Goal: Task Accomplishment & Management: Use online tool/utility

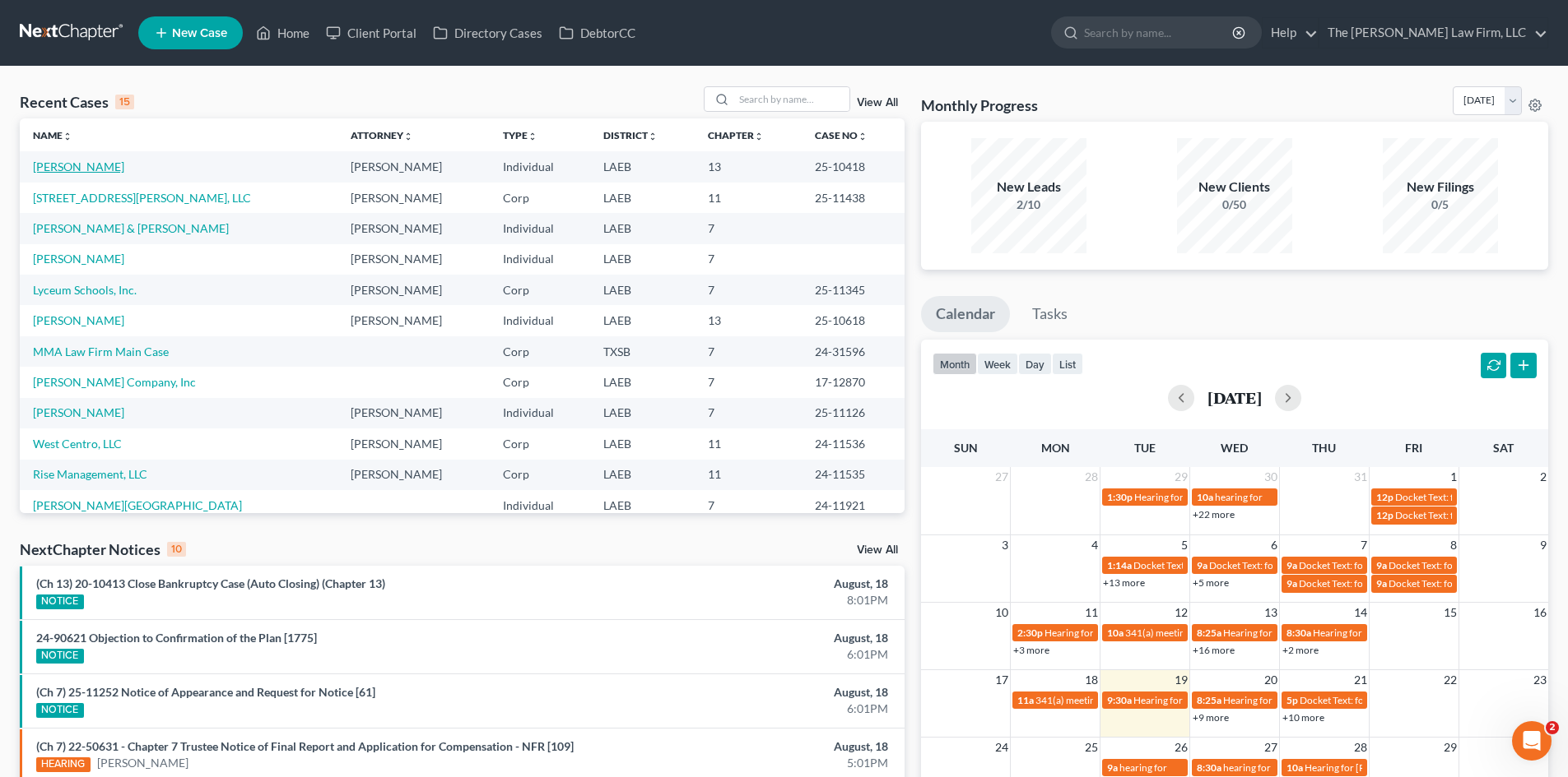
click at [93, 168] on link "[PERSON_NAME]" at bounding box center [79, 166] width 91 height 14
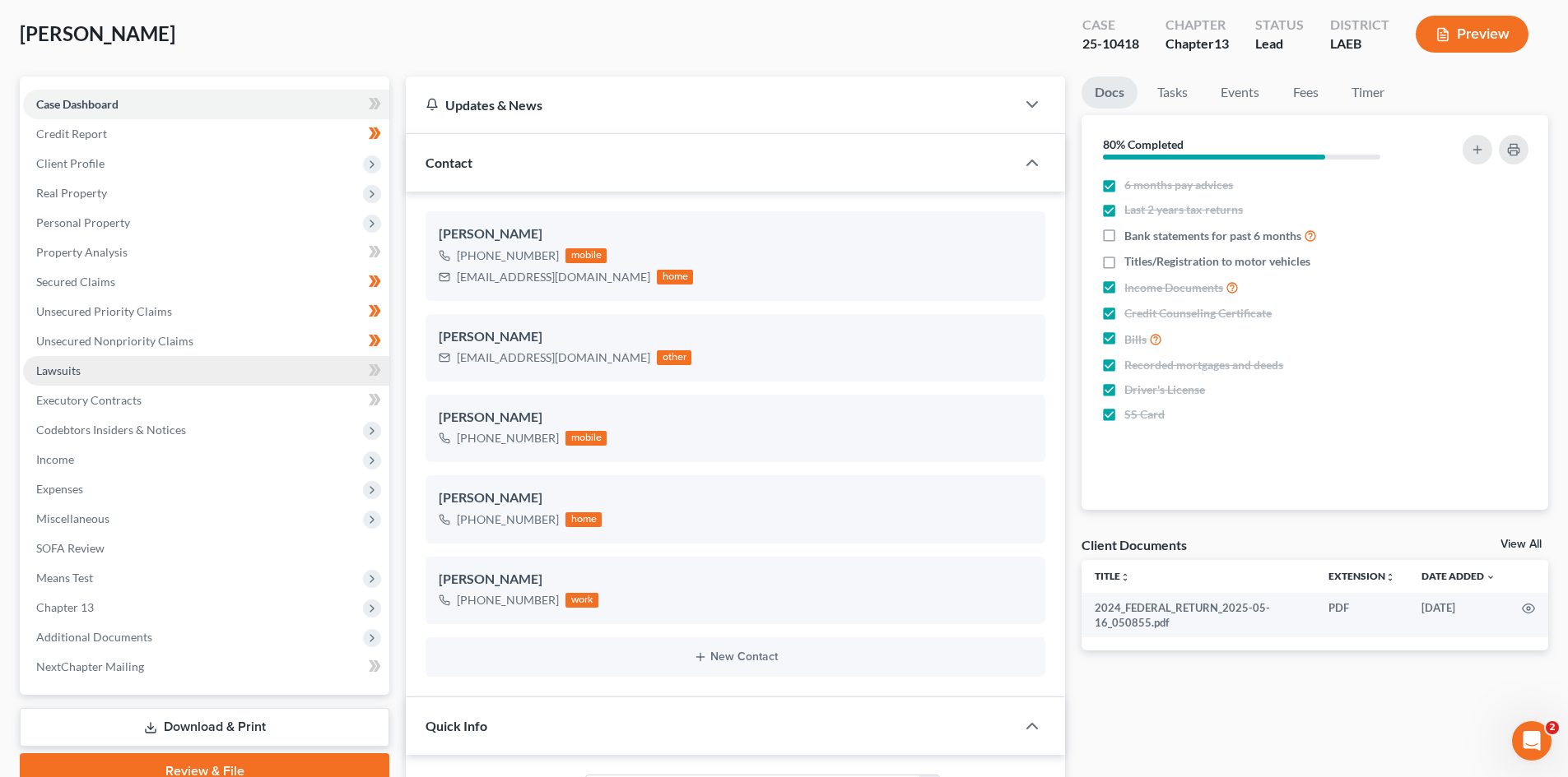
scroll to position [82, 0]
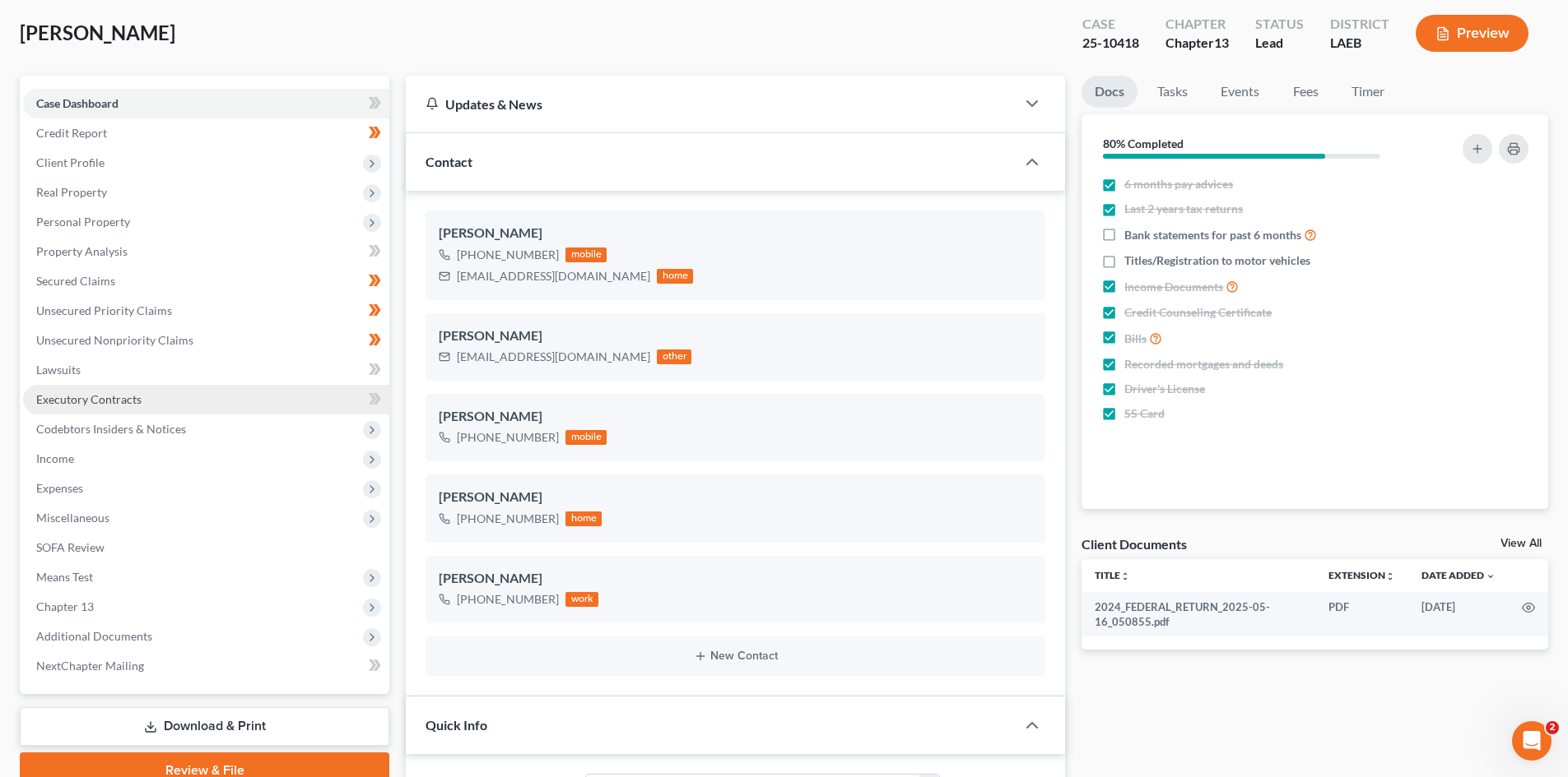
click at [129, 407] on link "Executory Contracts" at bounding box center [206, 400] width 366 height 30
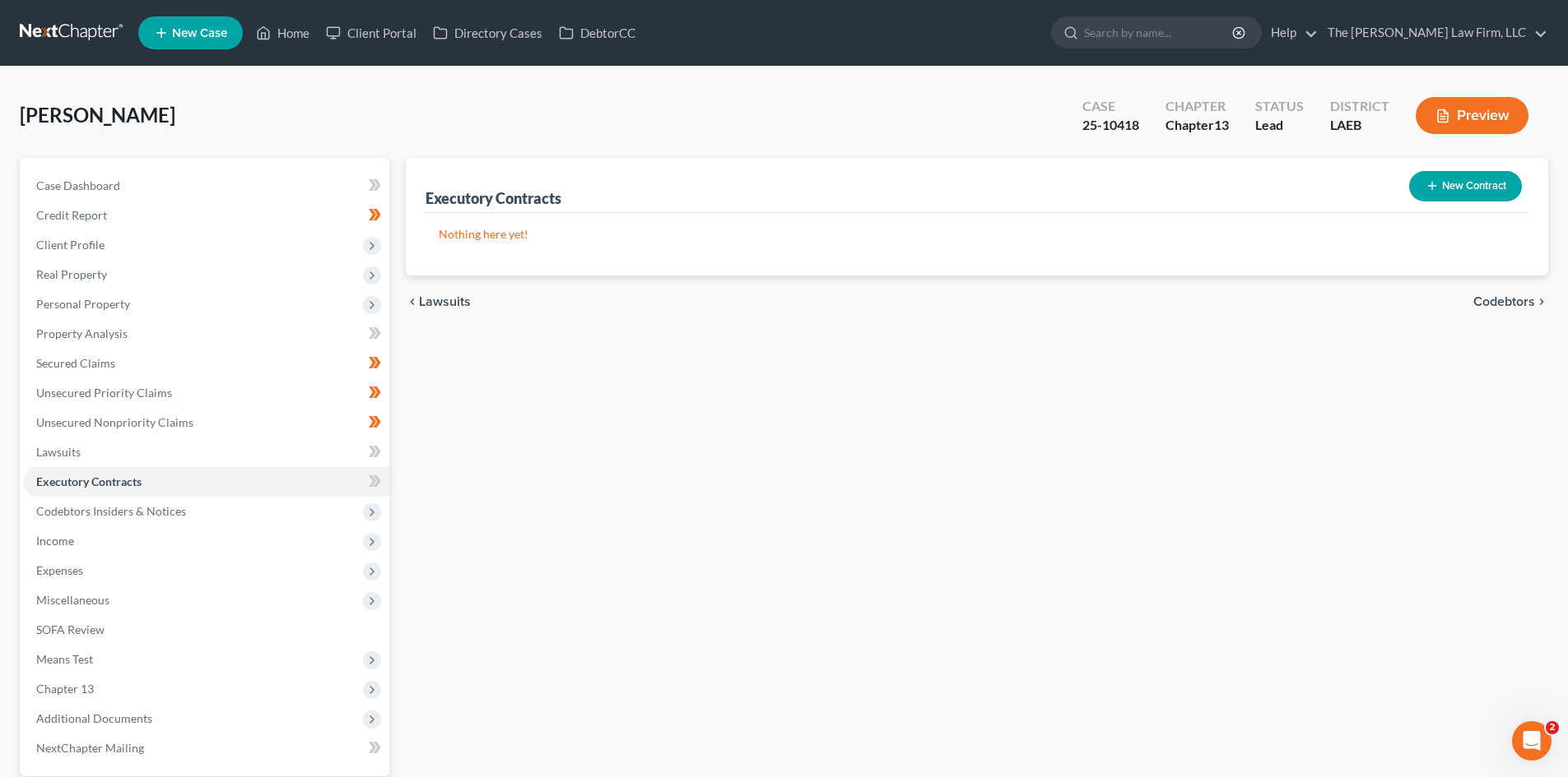
click at [1462, 112] on button "Preview" at bounding box center [1472, 116] width 113 height 37
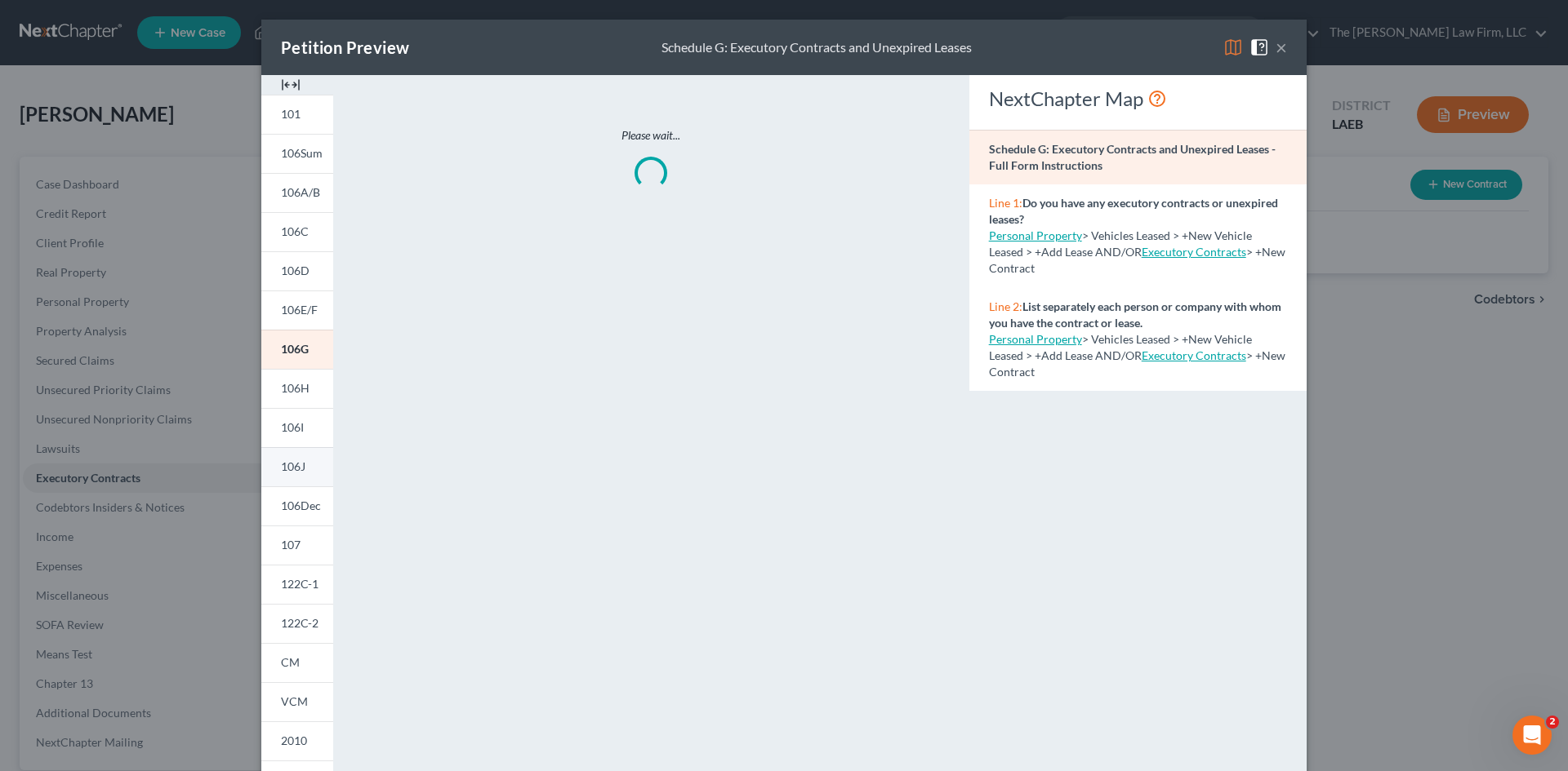
click at [289, 468] on span "106J" at bounding box center [293, 467] width 24 height 14
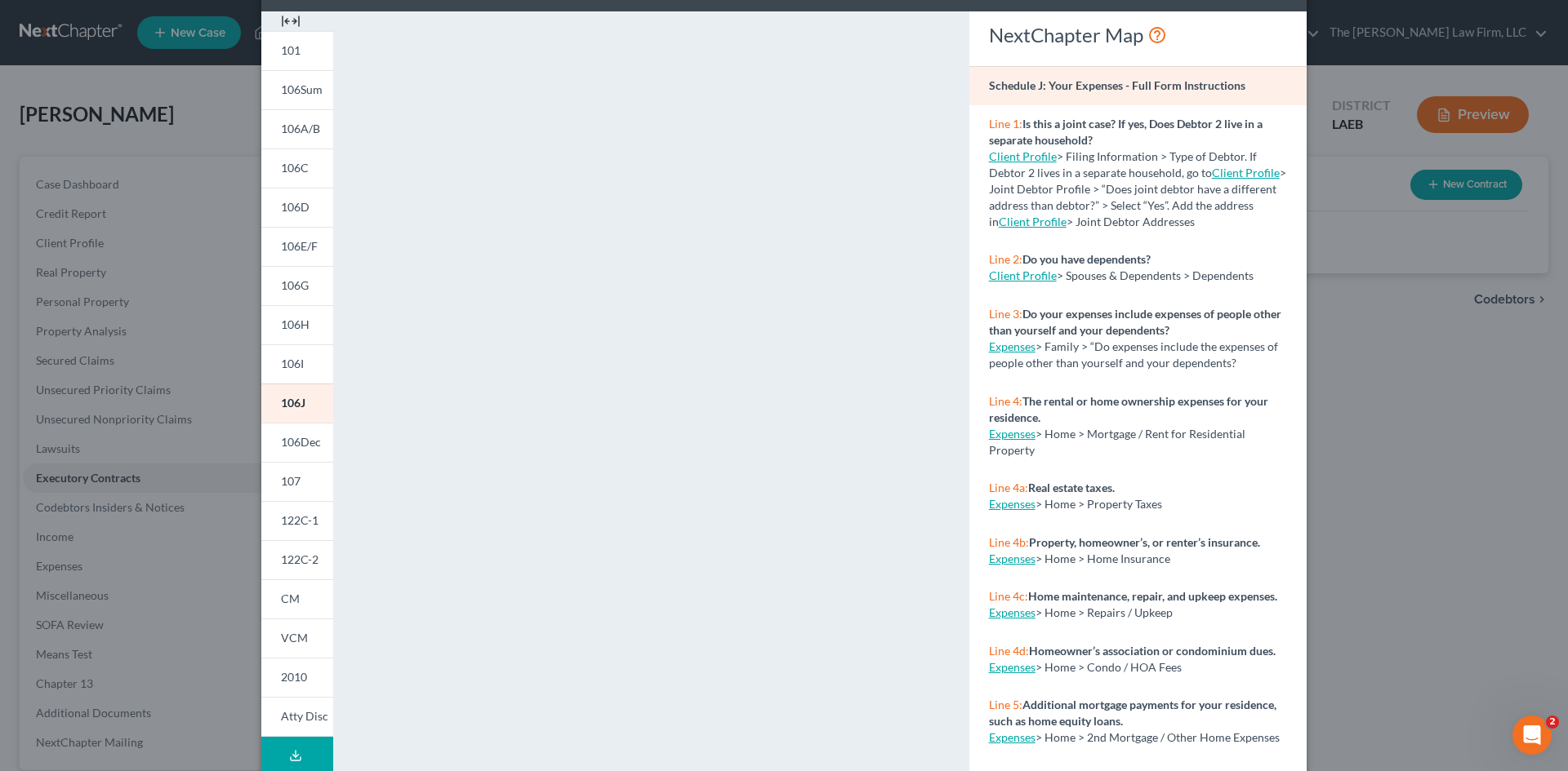
scroll to position [82, 0]
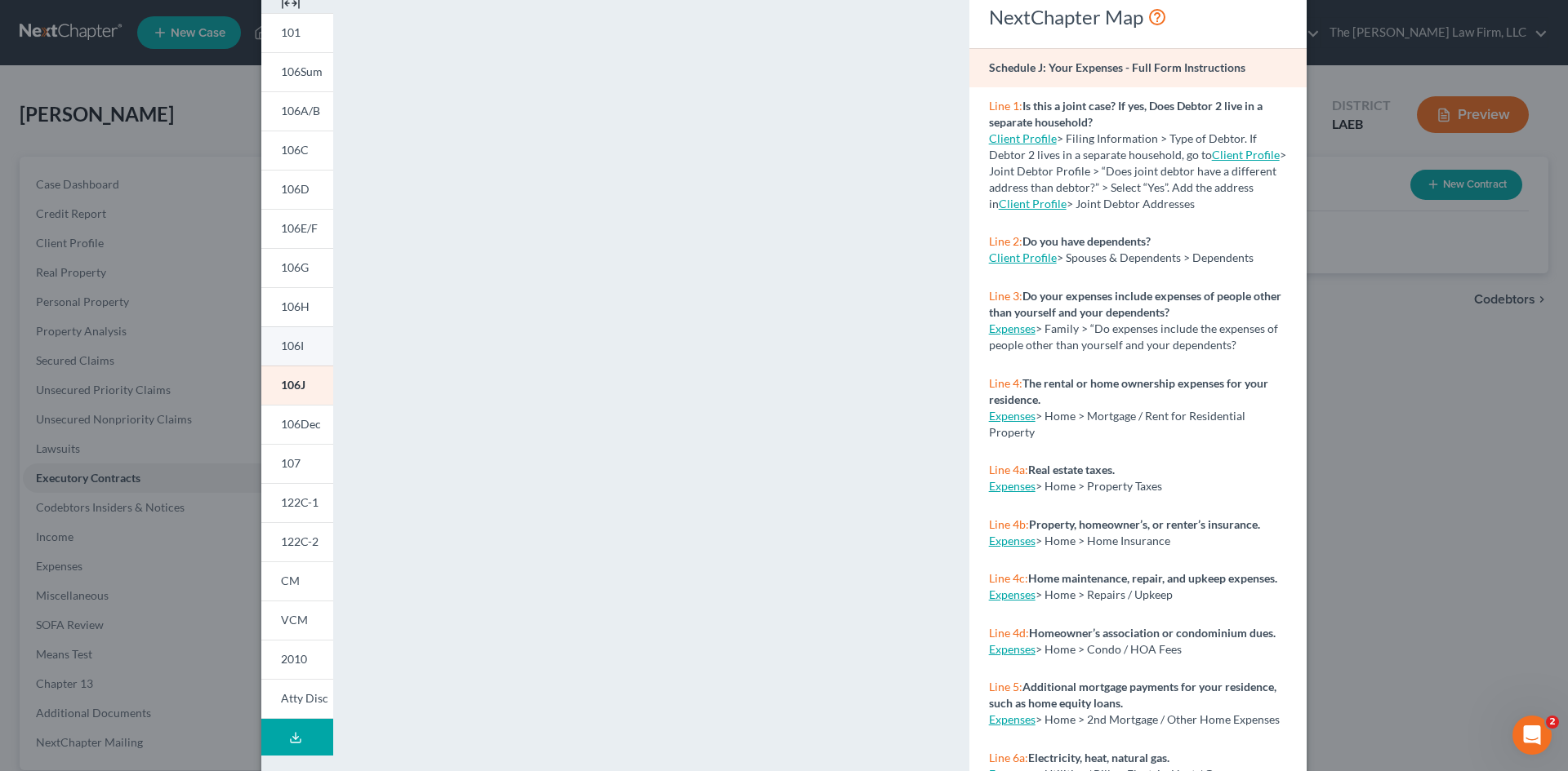
click at [302, 348] on link "106I" at bounding box center [297, 346] width 72 height 39
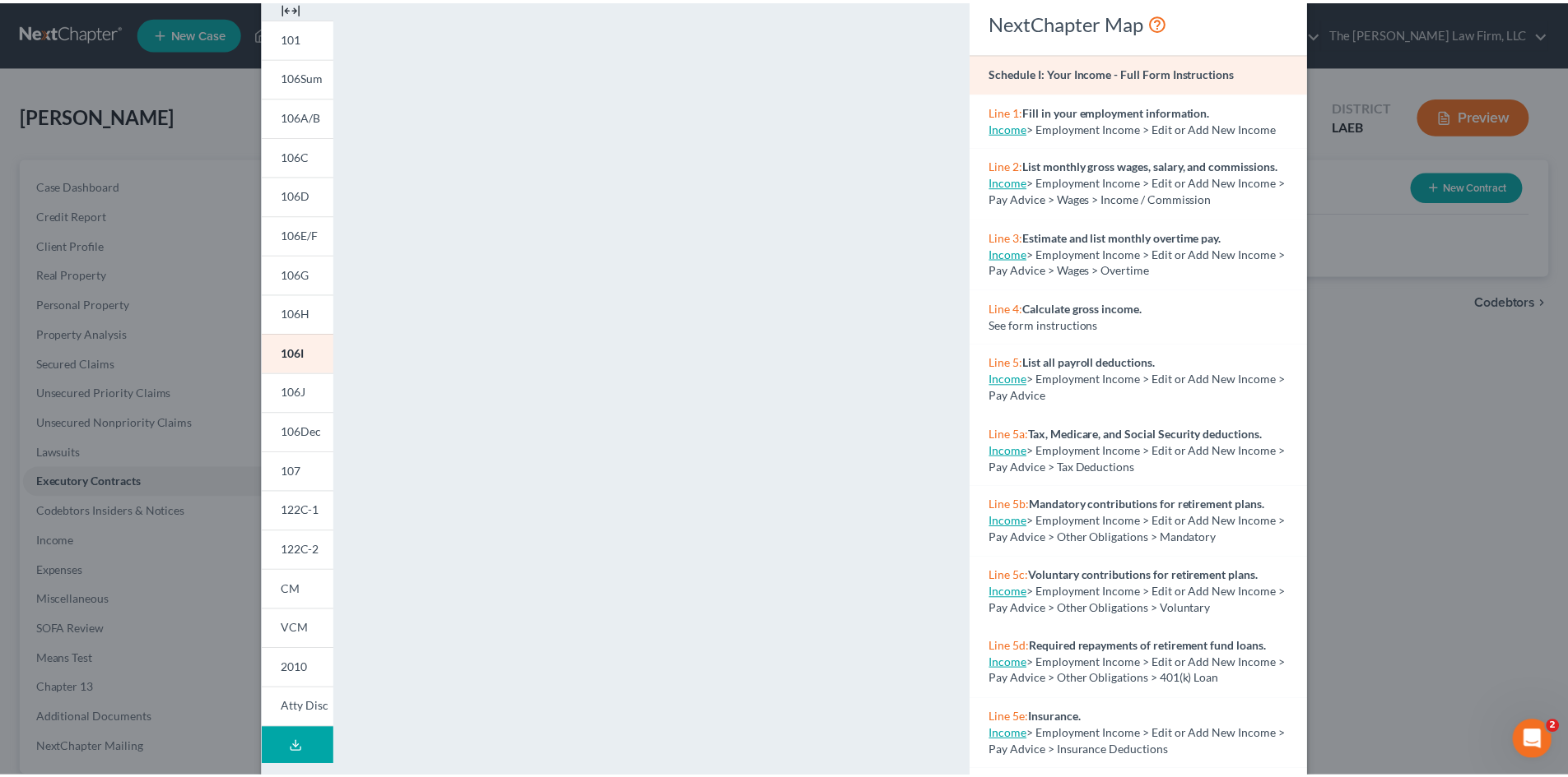
scroll to position [0, 0]
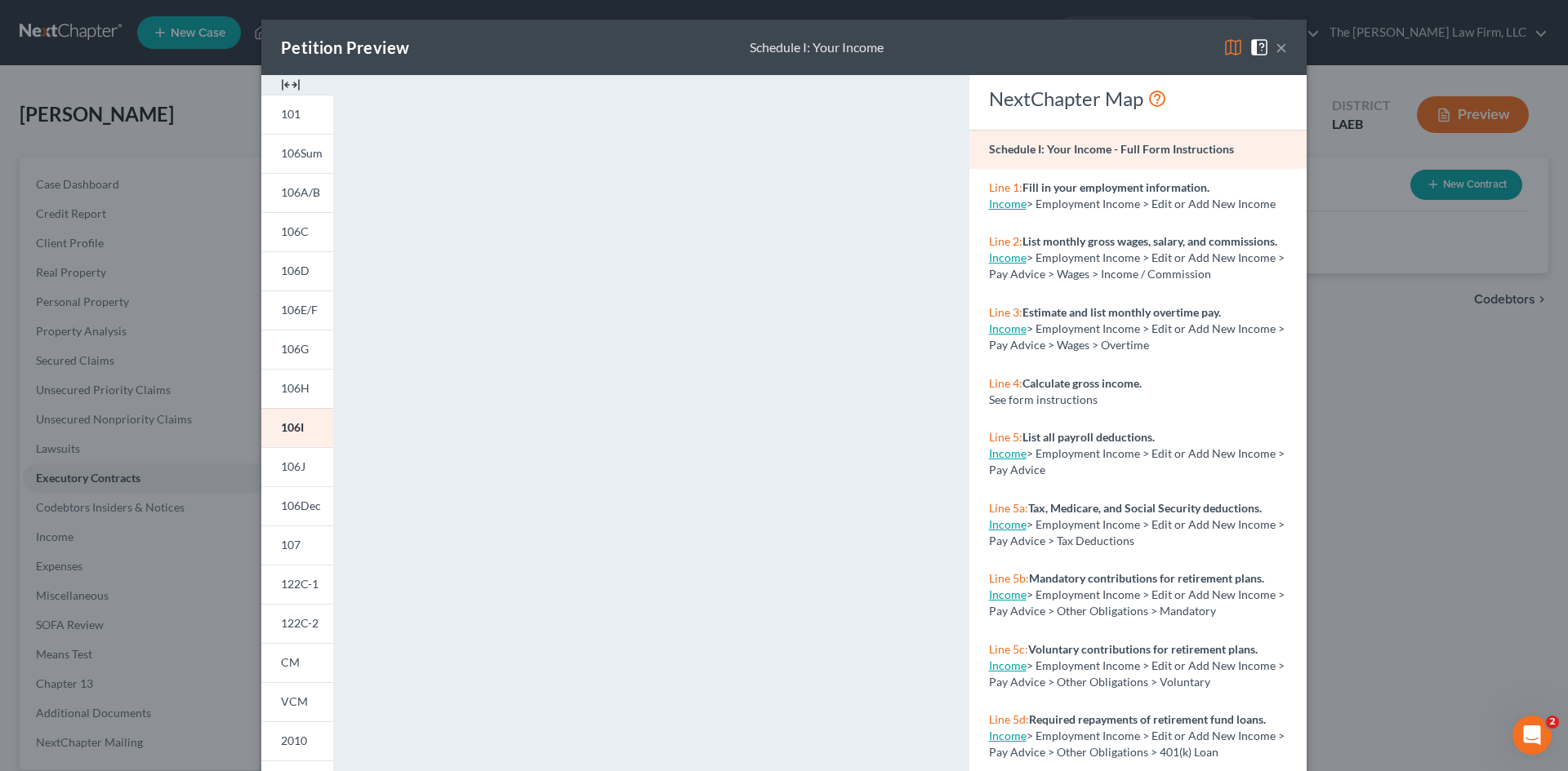
click at [1287, 47] on div "Petition Preview Schedule I: Your Income ×" at bounding box center [784, 48] width 1045 height 56
click at [1281, 50] on div "Petition Preview Schedule I: Your Income ×" at bounding box center [784, 48] width 1045 height 56
click at [1278, 50] on button "×" at bounding box center [1281, 47] width 11 height 20
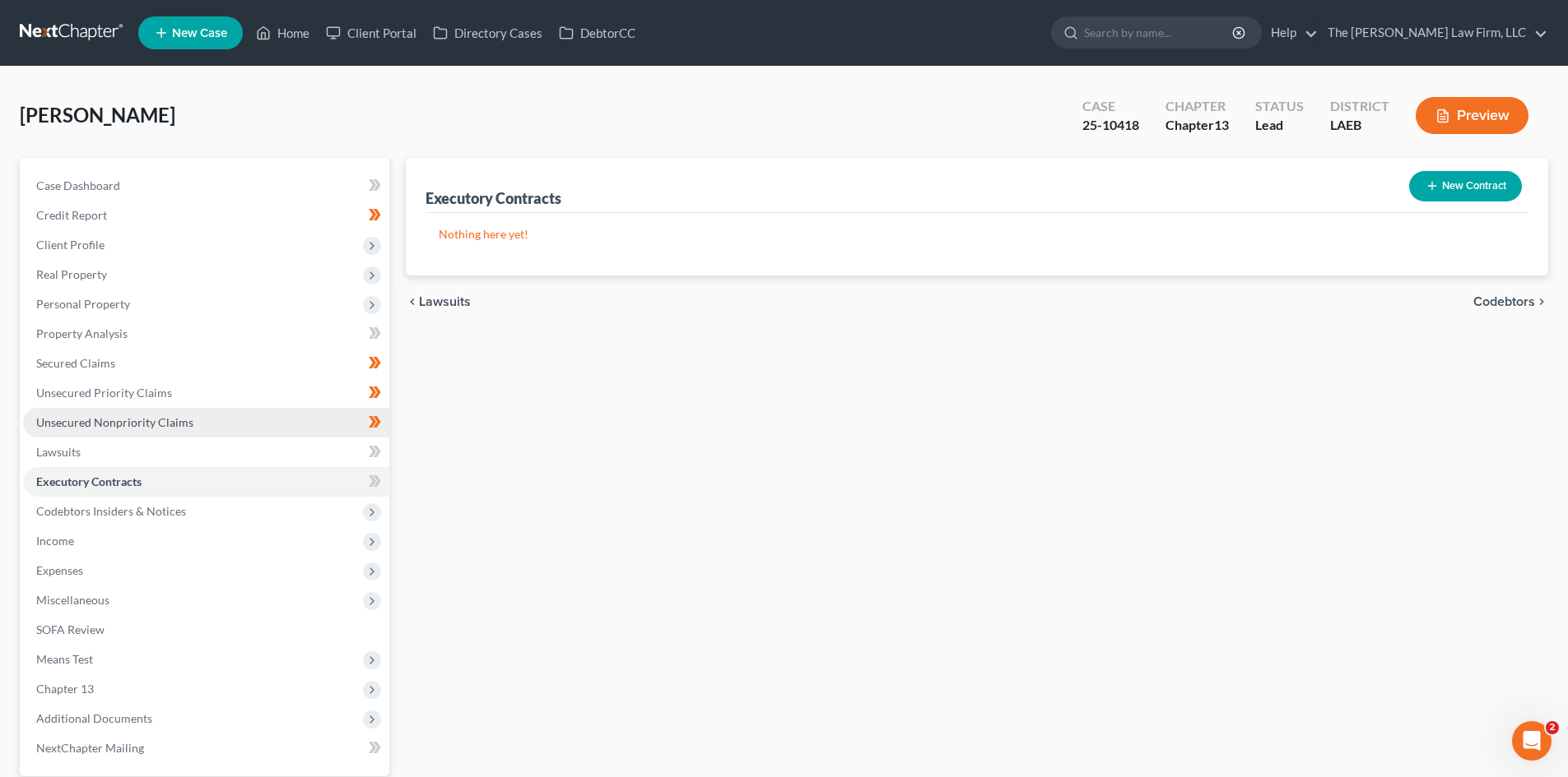
scroll to position [156, 0]
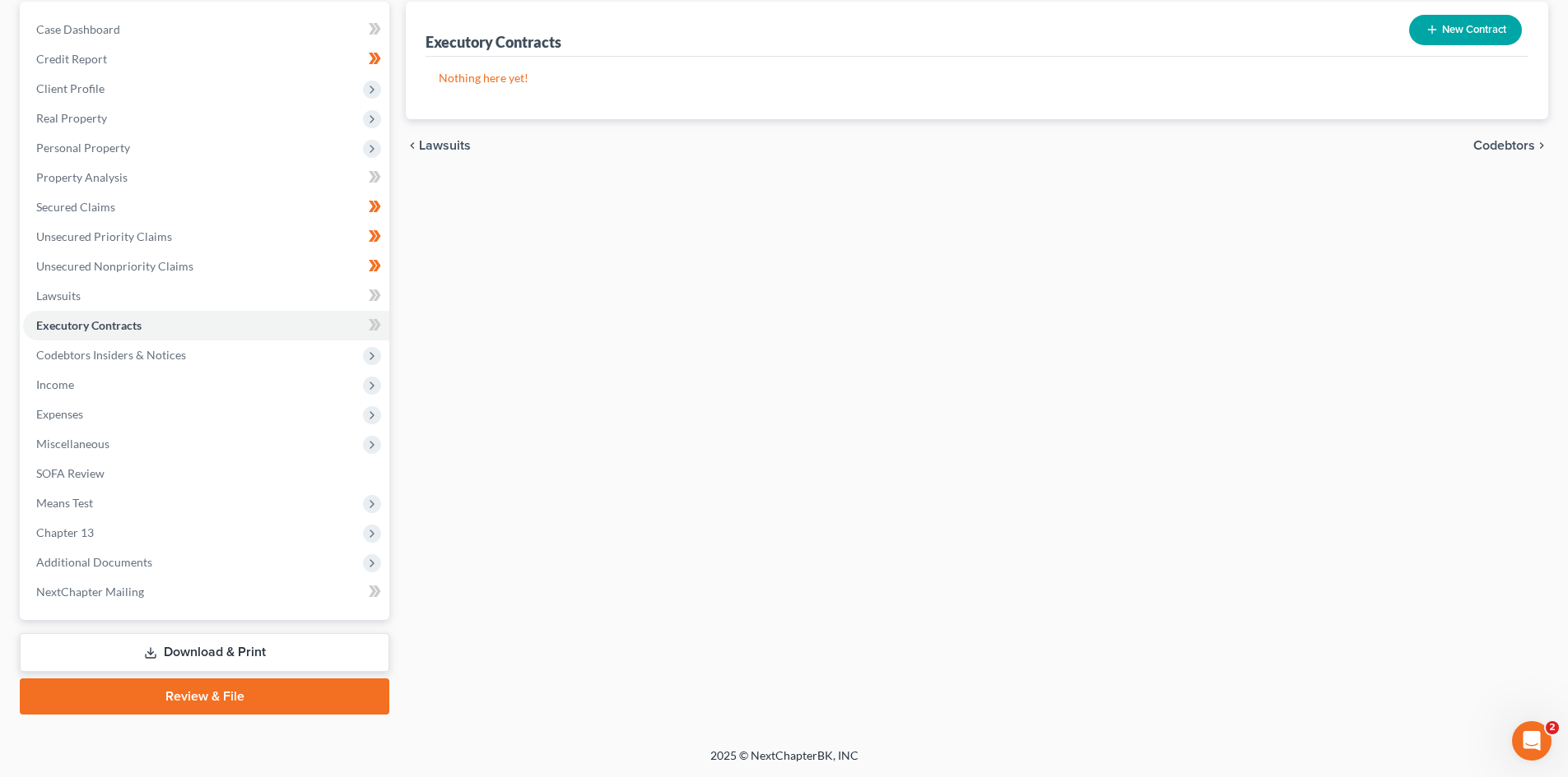
click at [168, 659] on link "Download & Print" at bounding box center [205, 653] width 370 height 39
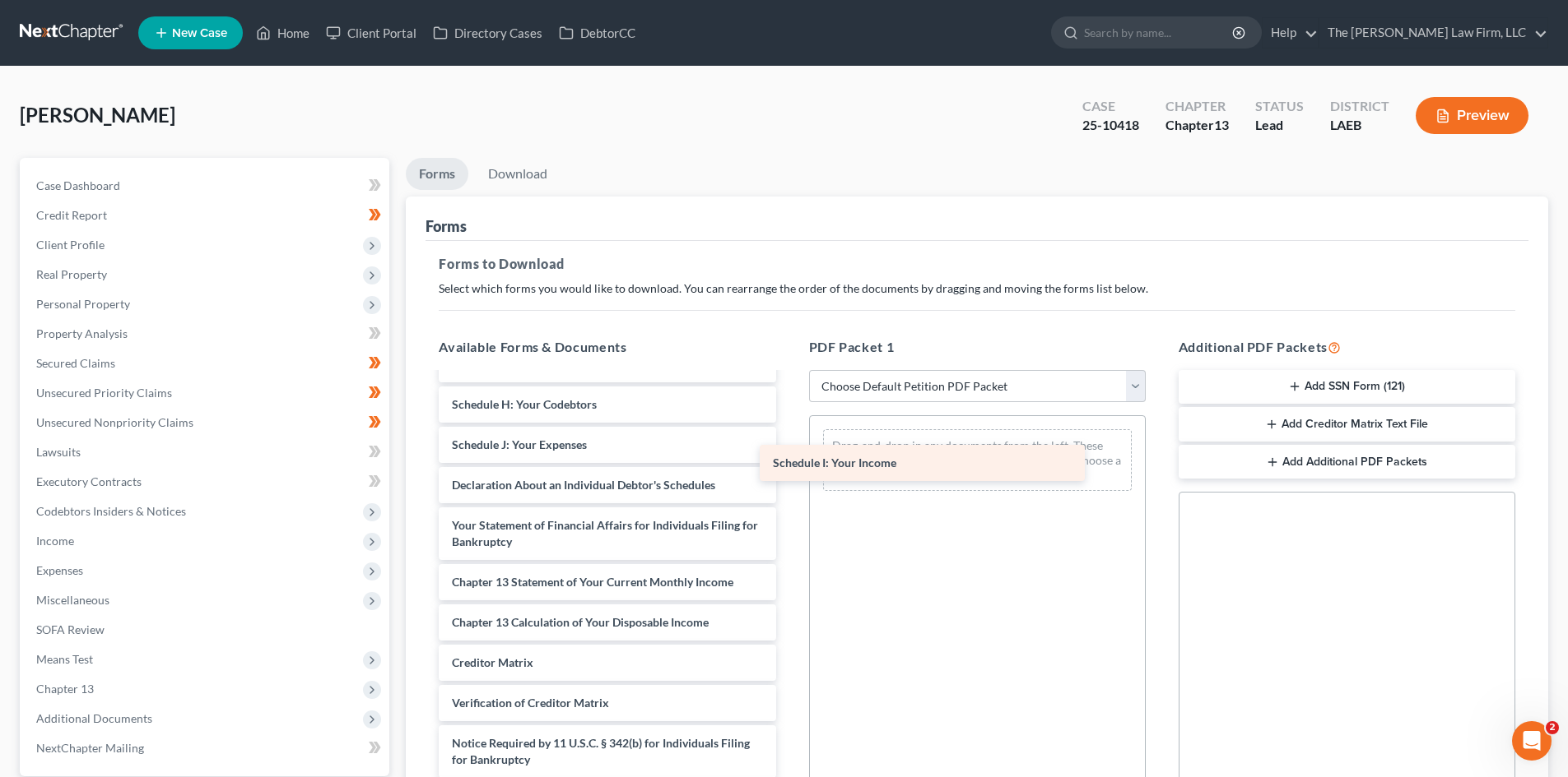
scroll to position [327, 0]
drag, startPoint x: 595, startPoint y: 449, endPoint x: 960, endPoint y: 480, distance: 366.3
click at [789, 480] on div "Schedule I: Your Income 2024_FEDERAL_RETURN_2025-05-16_050855.pdf Voluntary Pet…" at bounding box center [607, 433] width 363 height 771
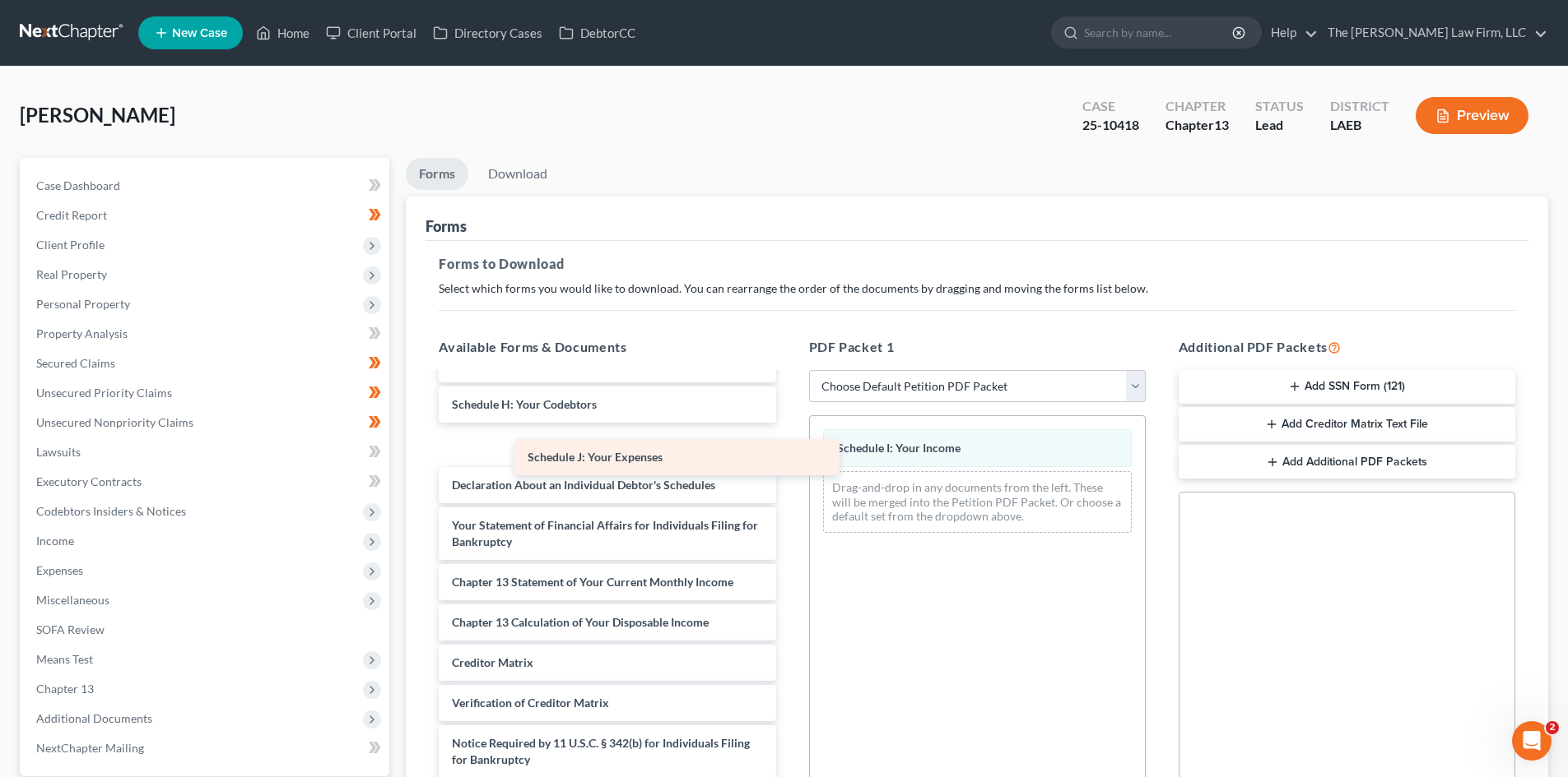
scroll to position [286, 0]
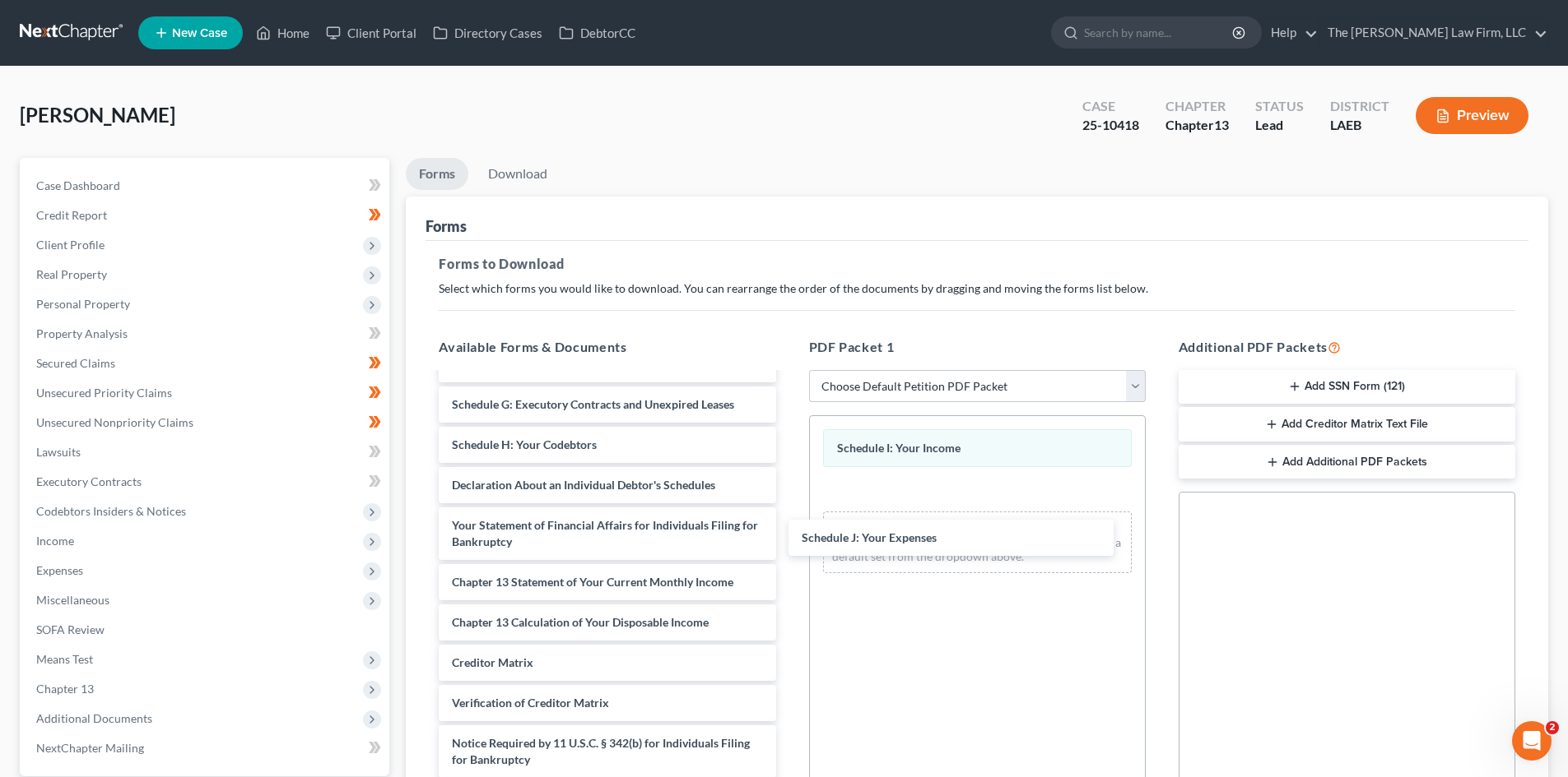
drag, startPoint x: 570, startPoint y: 448, endPoint x: 919, endPoint y: 532, distance: 359.0
click at [789, 540] on div "Schedule J: Your Expenses 2024_FEDERAL_RETURN_2025-05-16_050855.pdf Voluntary P…" at bounding box center [607, 453] width 363 height 731
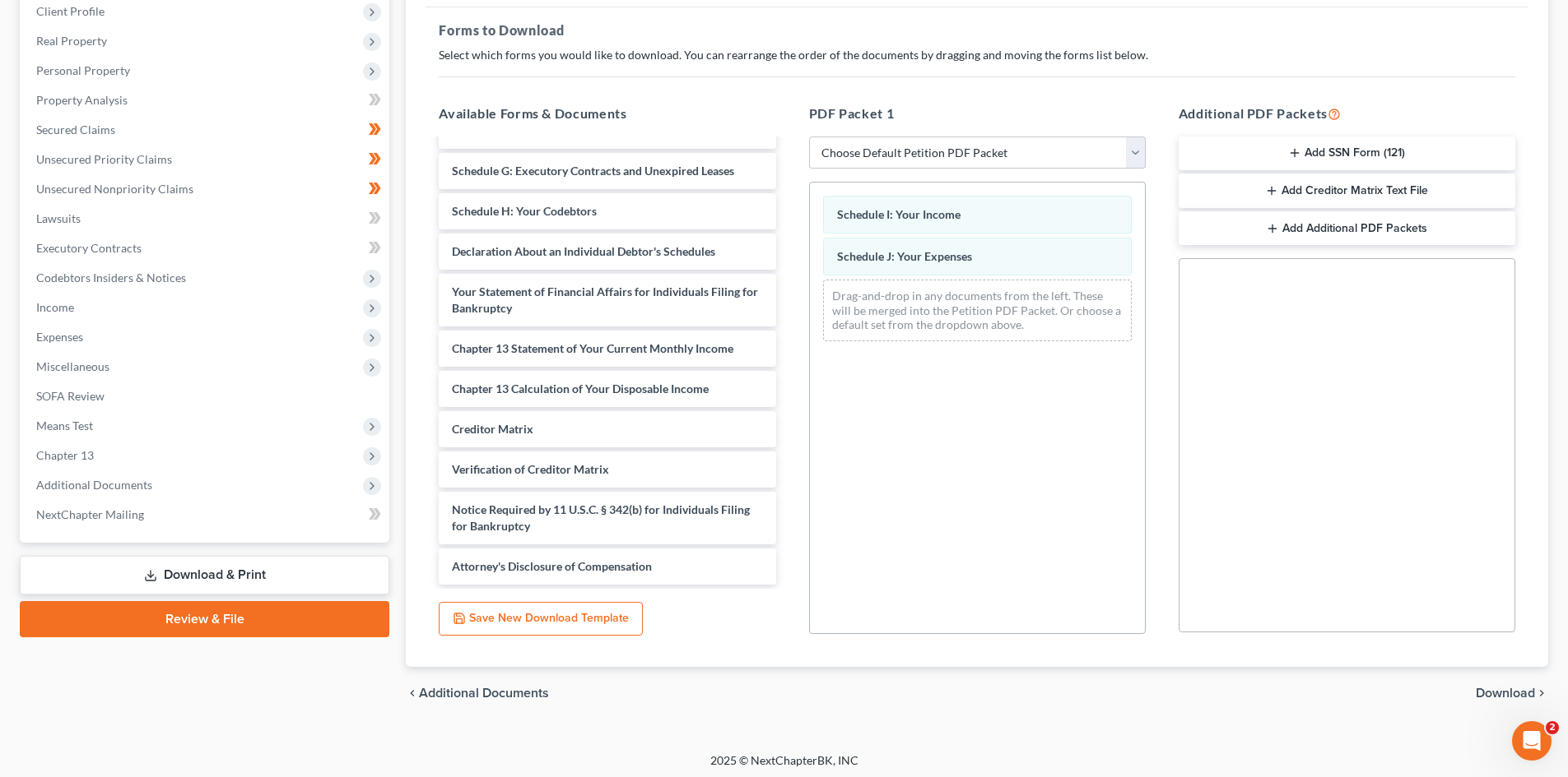
scroll to position [0, 0]
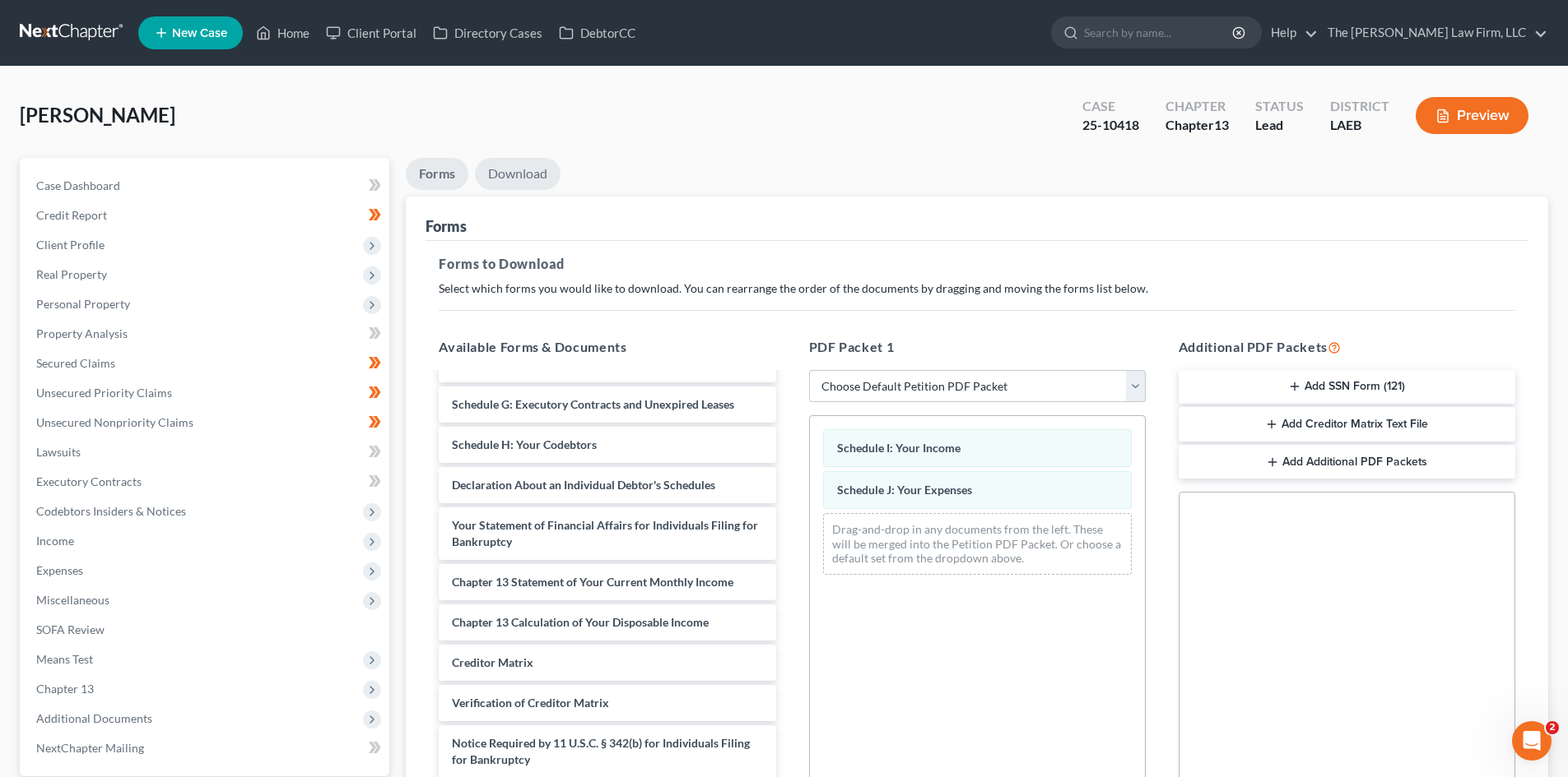
click at [520, 164] on link "Download" at bounding box center [518, 173] width 86 height 32
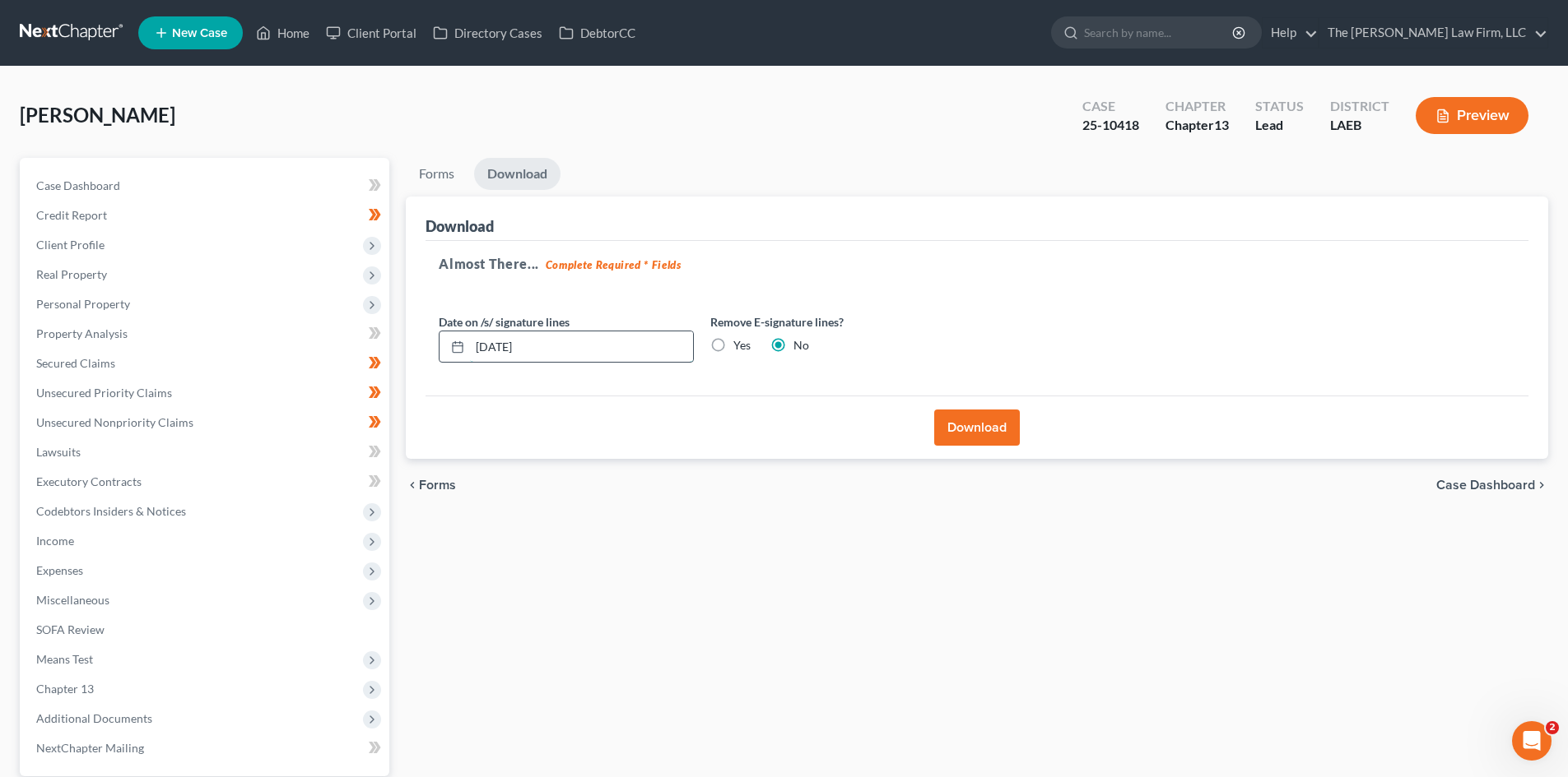
click at [504, 346] on input "[DATE]" at bounding box center [581, 347] width 223 height 32
click at [972, 434] on button "Download" at bounding box center [977, 427] width 86 height 36
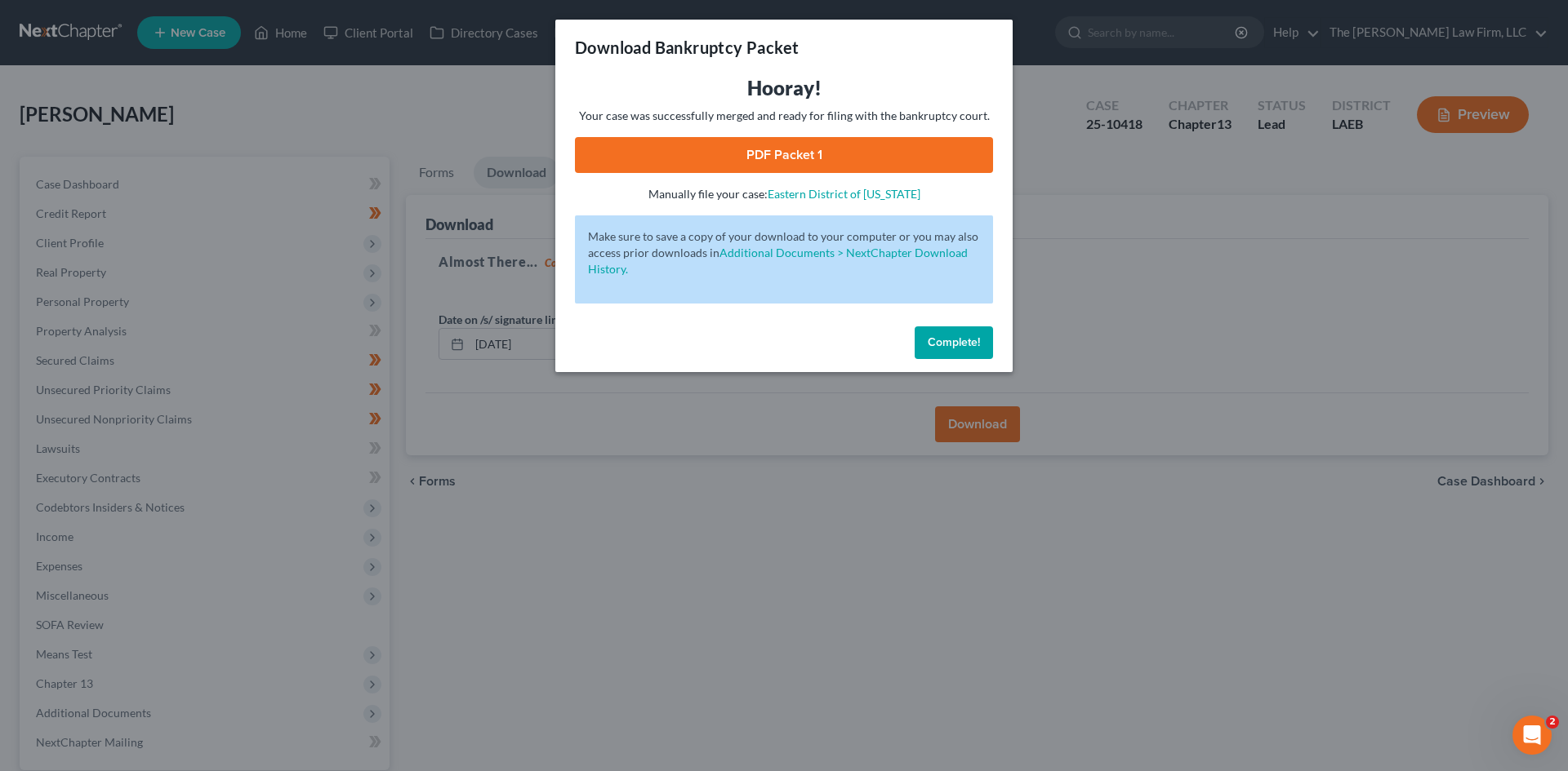
click at [873, 168] on link "PDF Packet 1" at bounding box center [784, 155] width 418 height 36
click at [982, 545] on div "Download Bankruptcy Packet Hooray! Your case was successfully merged and ready …" at bounding box center [784, 385] width 1568 height 771
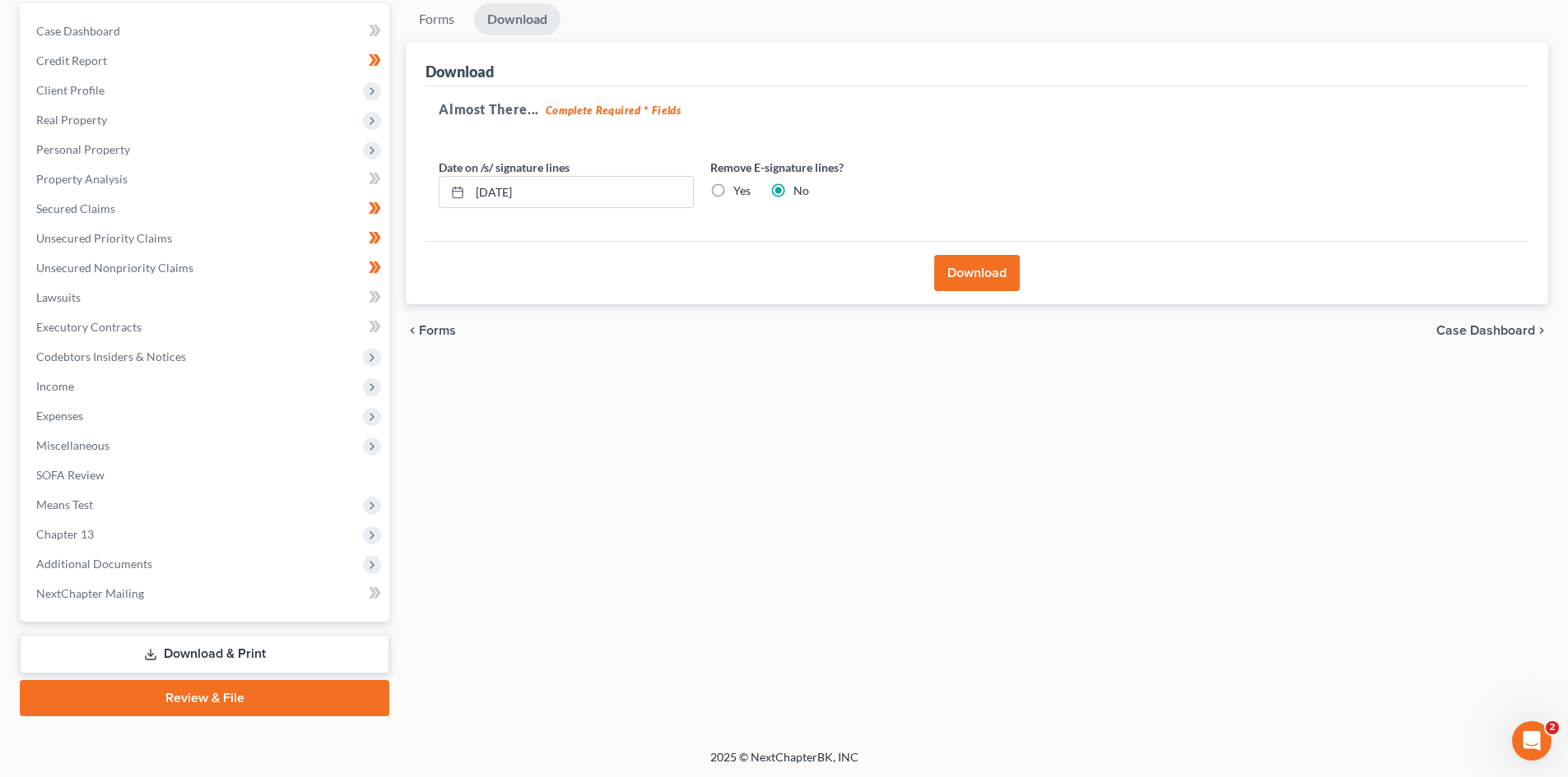
scroll to position [156, 0]
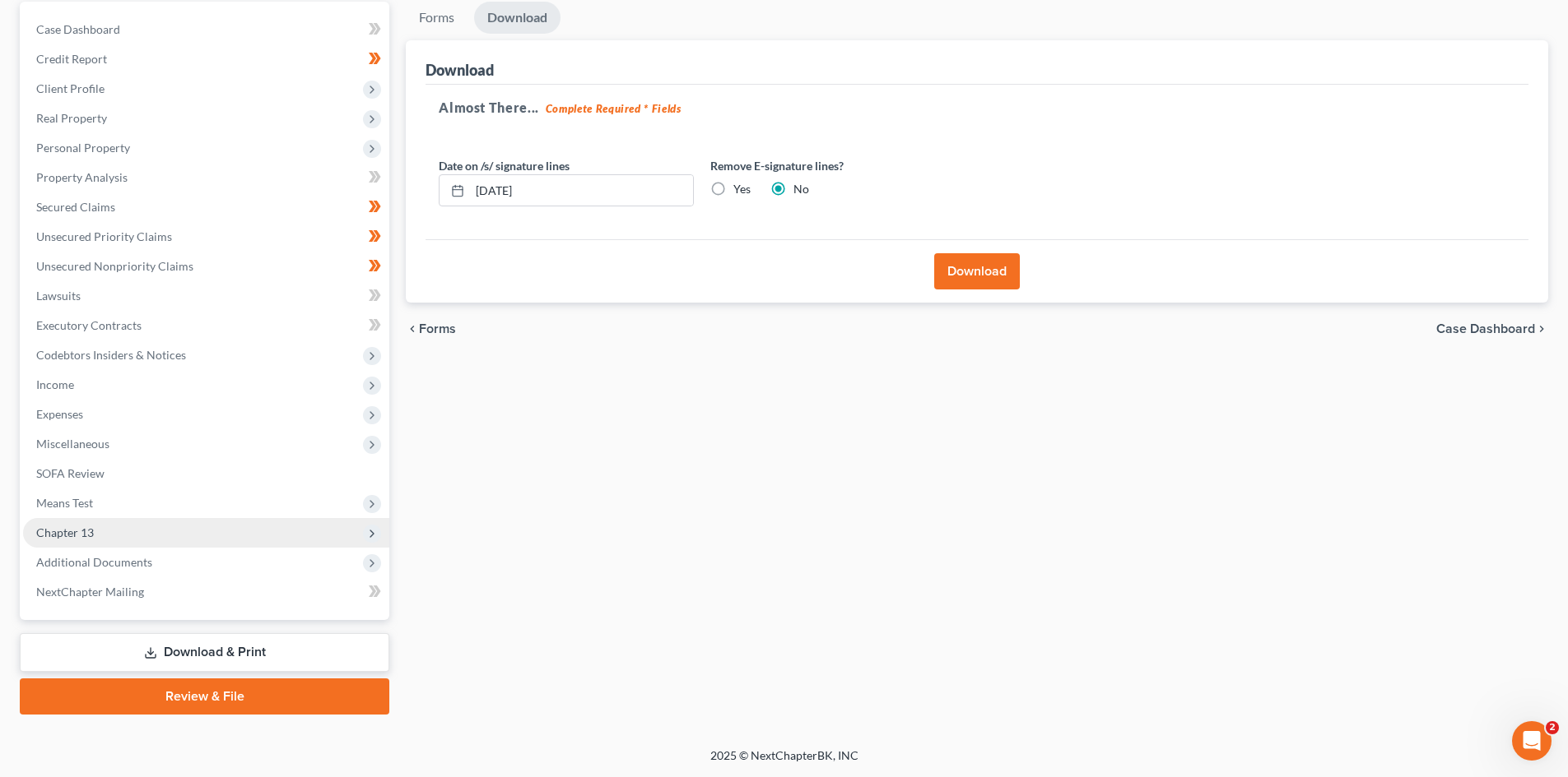
click at [121, 536] on span "Chapter 13" at bounding box center [206, 533] width 366 height 30
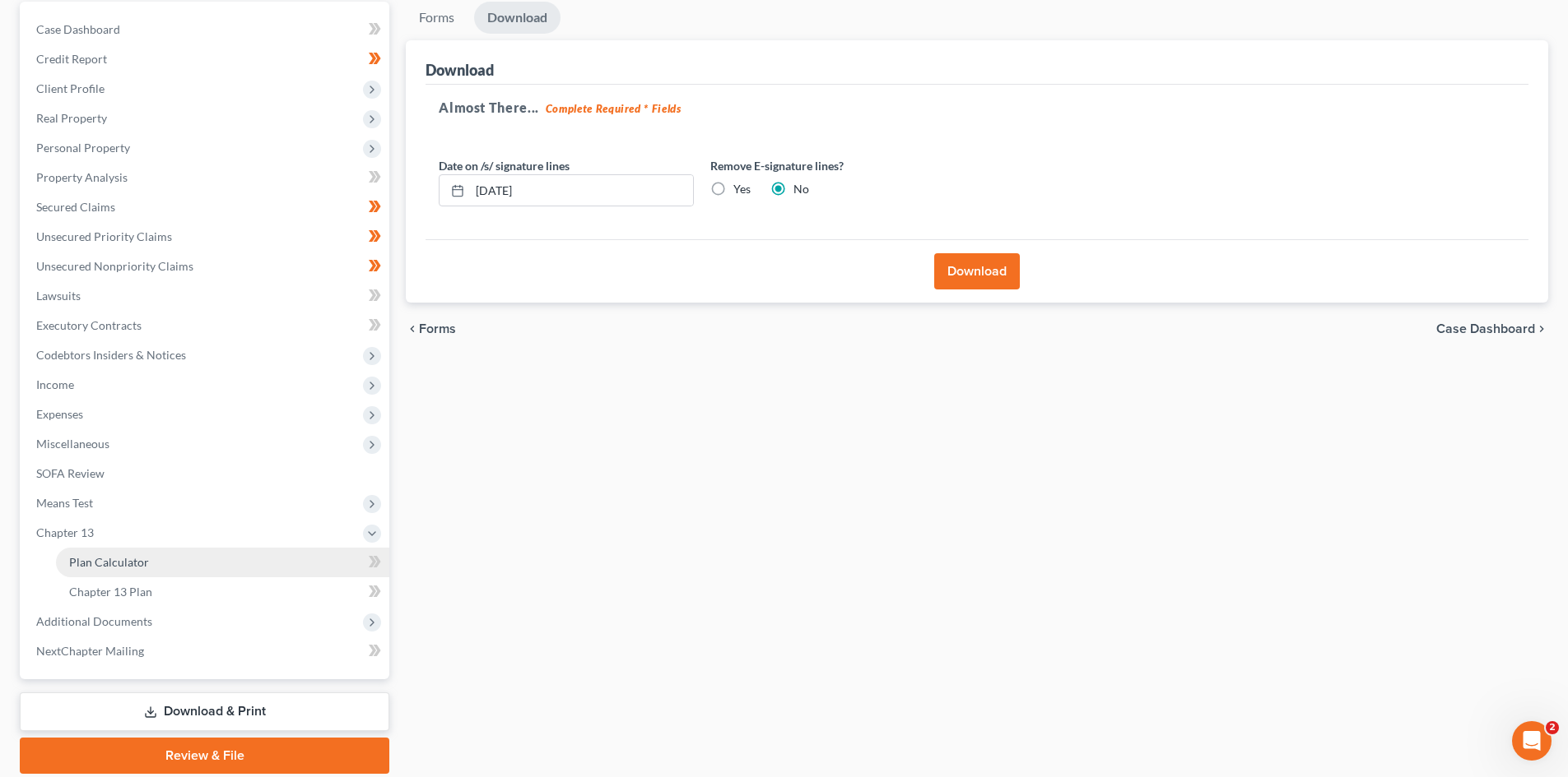
click at [130, 566] on span "Plan Calculator" at bounding box center [109, 562] width 80 height 14
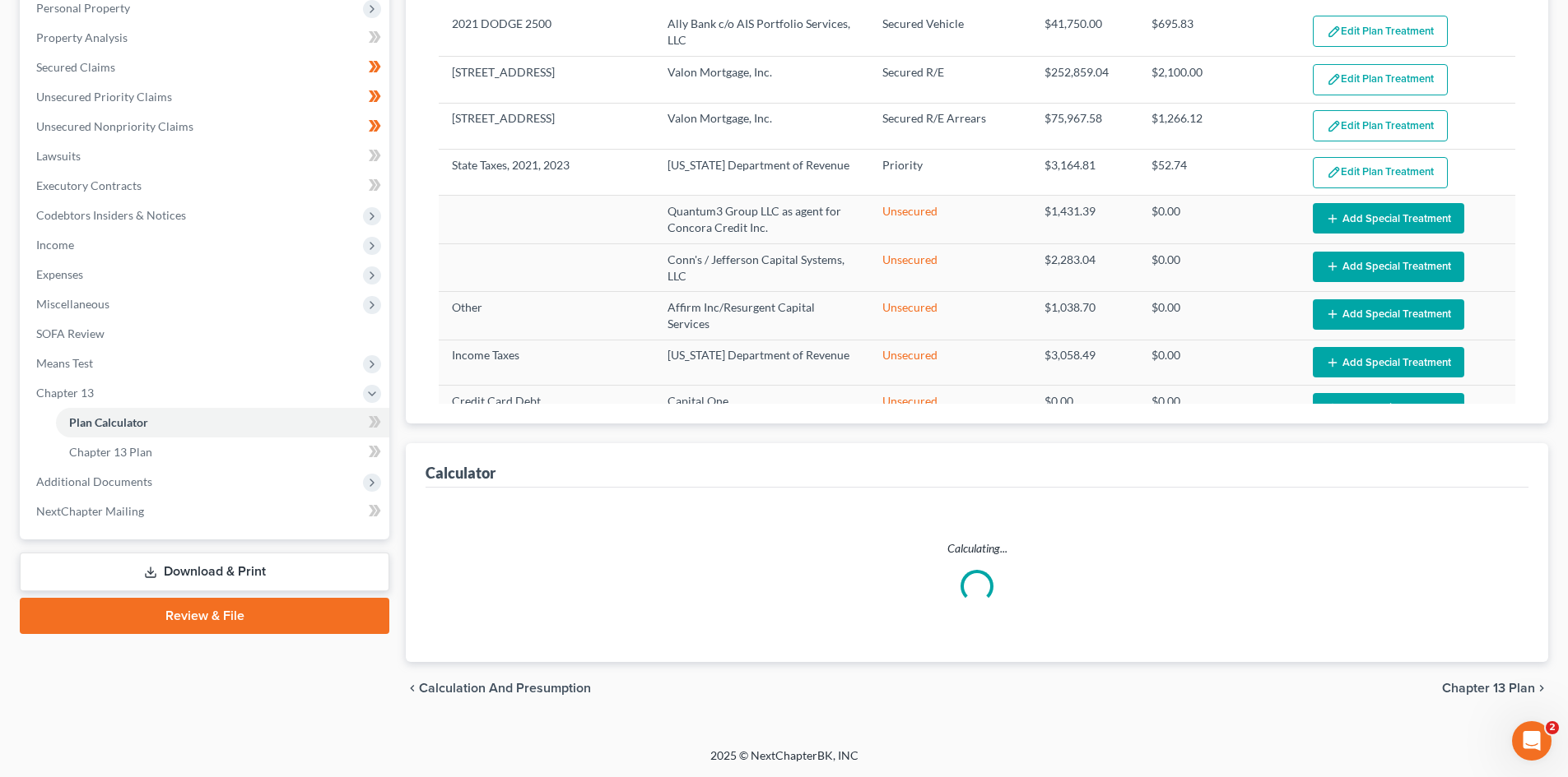
select select "59"
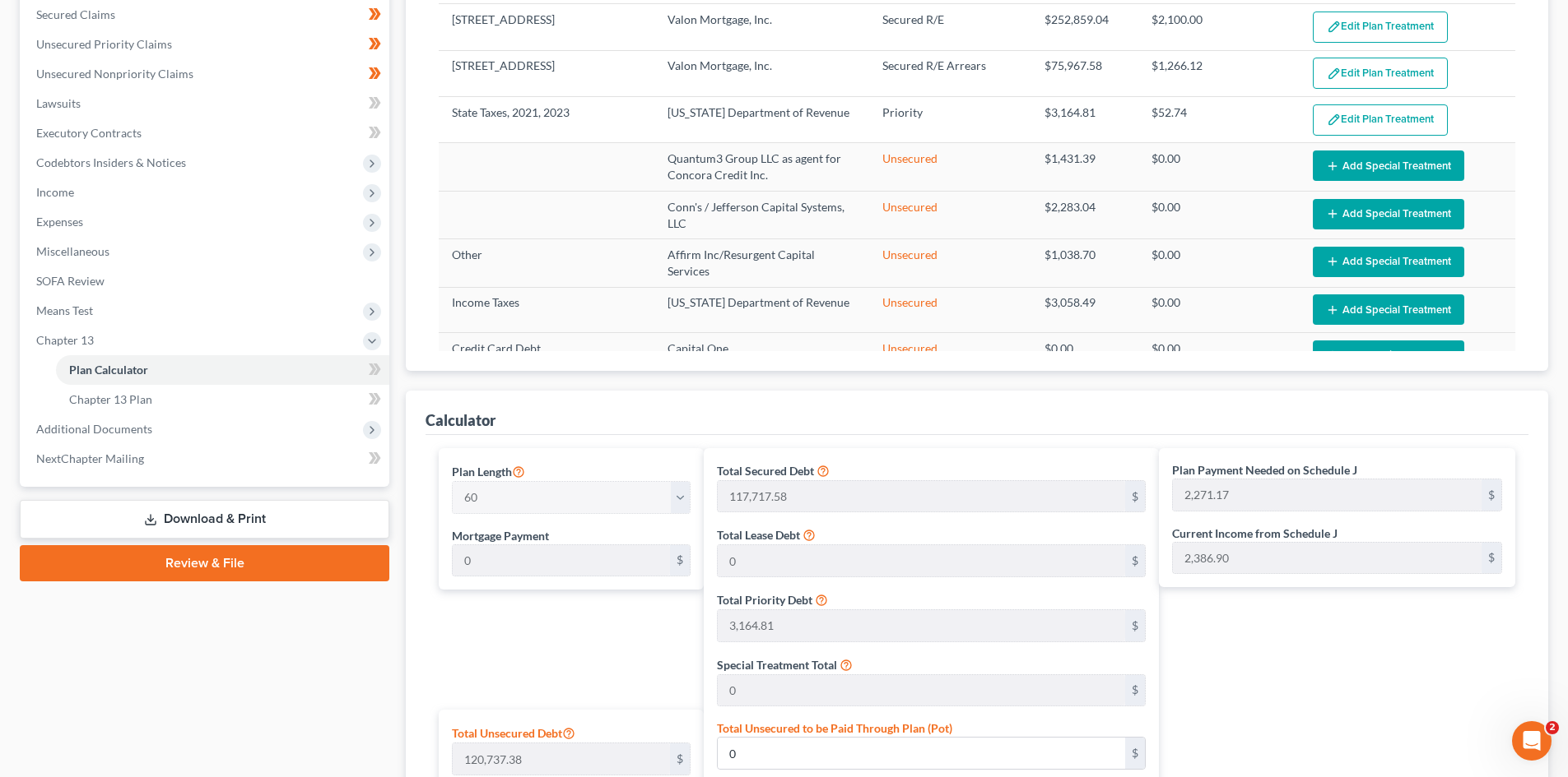
scroll to position [378, 0]
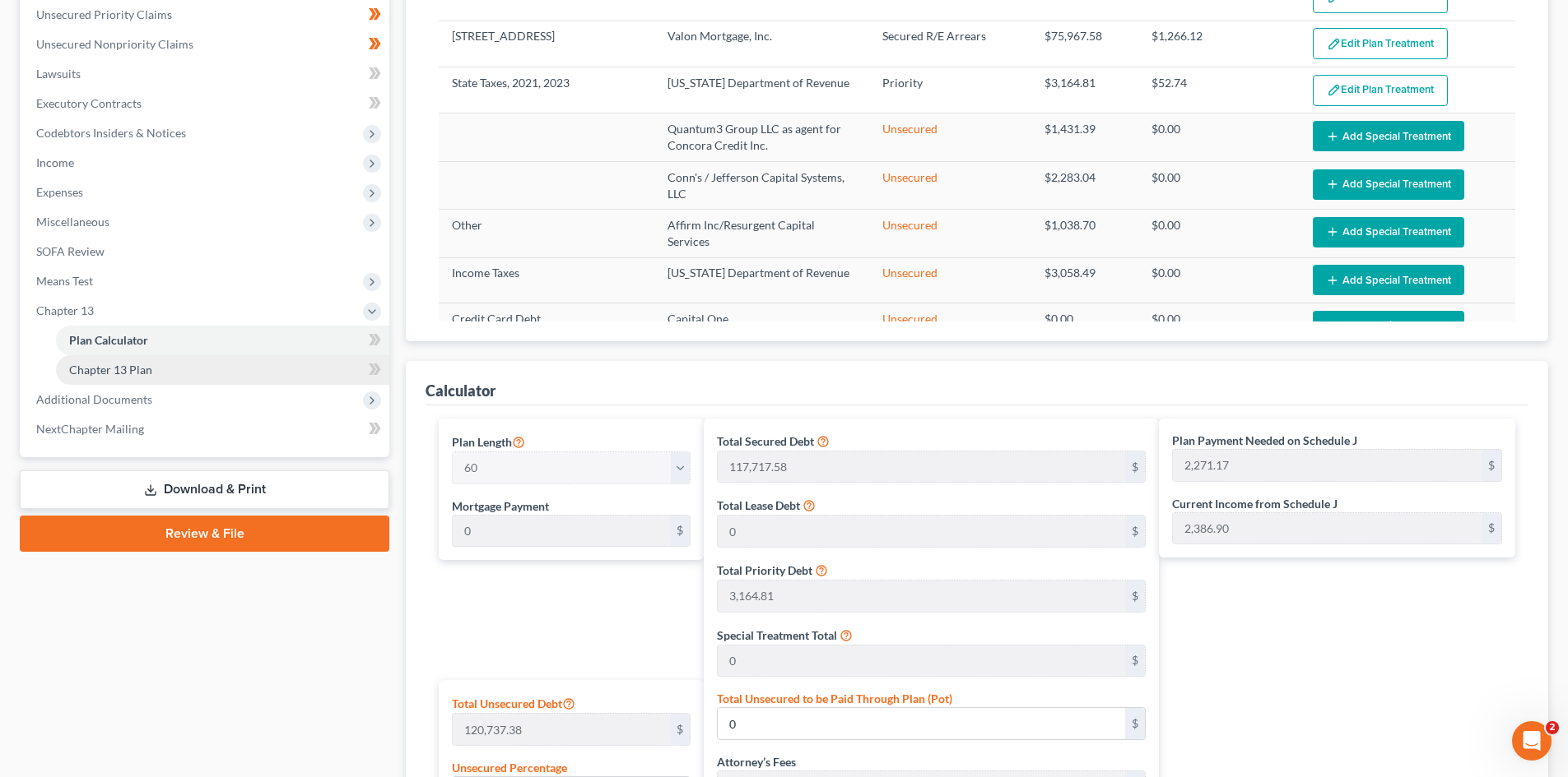
click at [192, 366] on link "Chapter 13 Plan" at bounding box center [223, 371] width 333 height 30
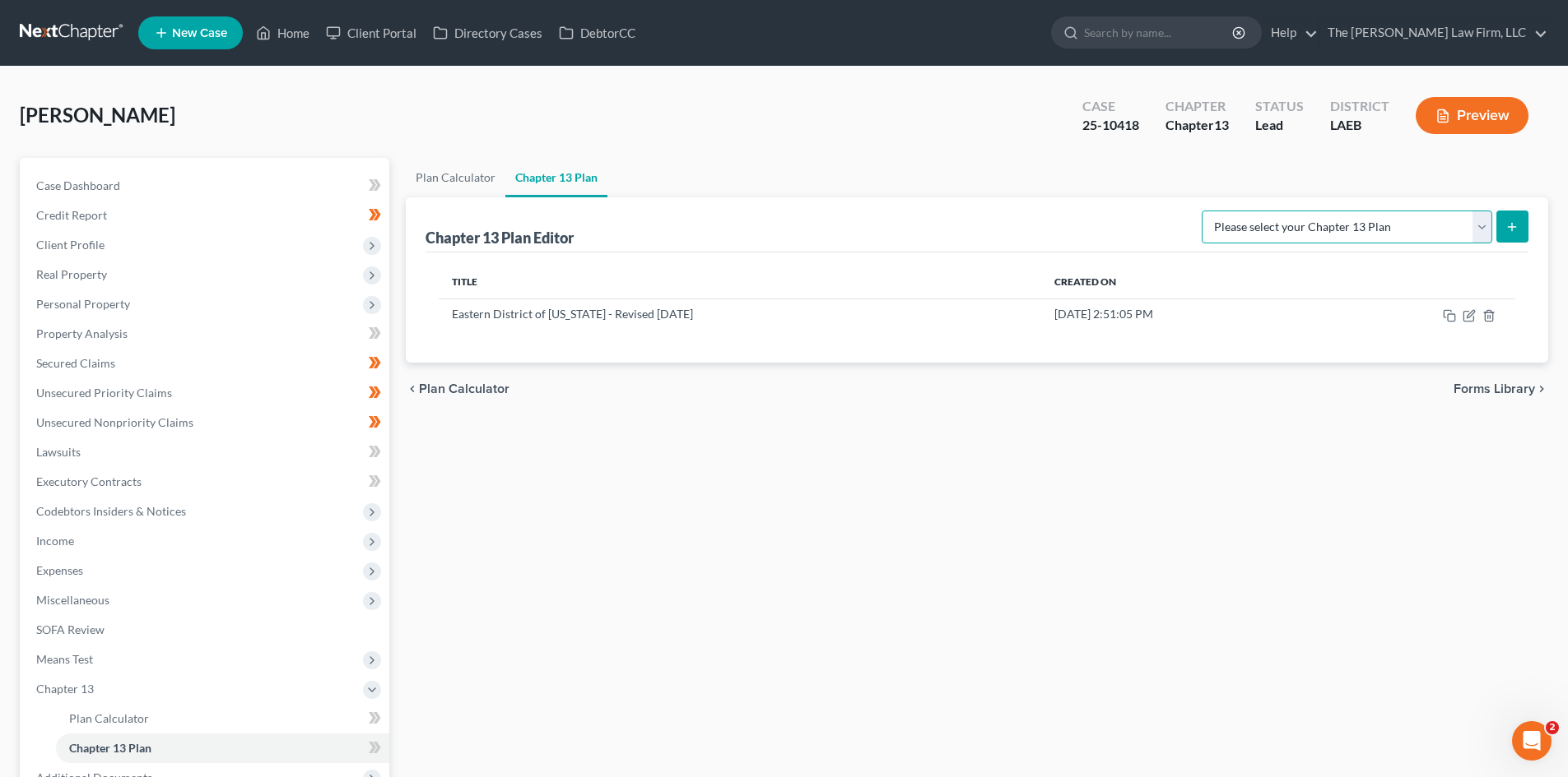
click at [1265, 229] on select "Please select your Chapter 13 Plan Eastern District of [US_STATE][GEOGRAPHIC_DA…" at bounding box center [1347, 227] width 291 height 33
select select "2"
click at [1202, 210] on select "Please select your Chapter 13 Plan Eastern District of [US_STATE][GEOGRAPHIC_DA…" at bounding box center [1347, 227] width 291 height 33
click at [1346, 244] on div "Please select your Chapter 13 Plan Eastern District of [US_STATE][GEOGRAPHIC_DA…" at bounding box center [1362, 226] width 333 height 44
click at [1373, 227] on select "Please select your Chapter 13 Plan Eastern District of [US_STATE][GEOGRAPHIC_DA…" at bounding box center [1347, 227] width 291 height 33
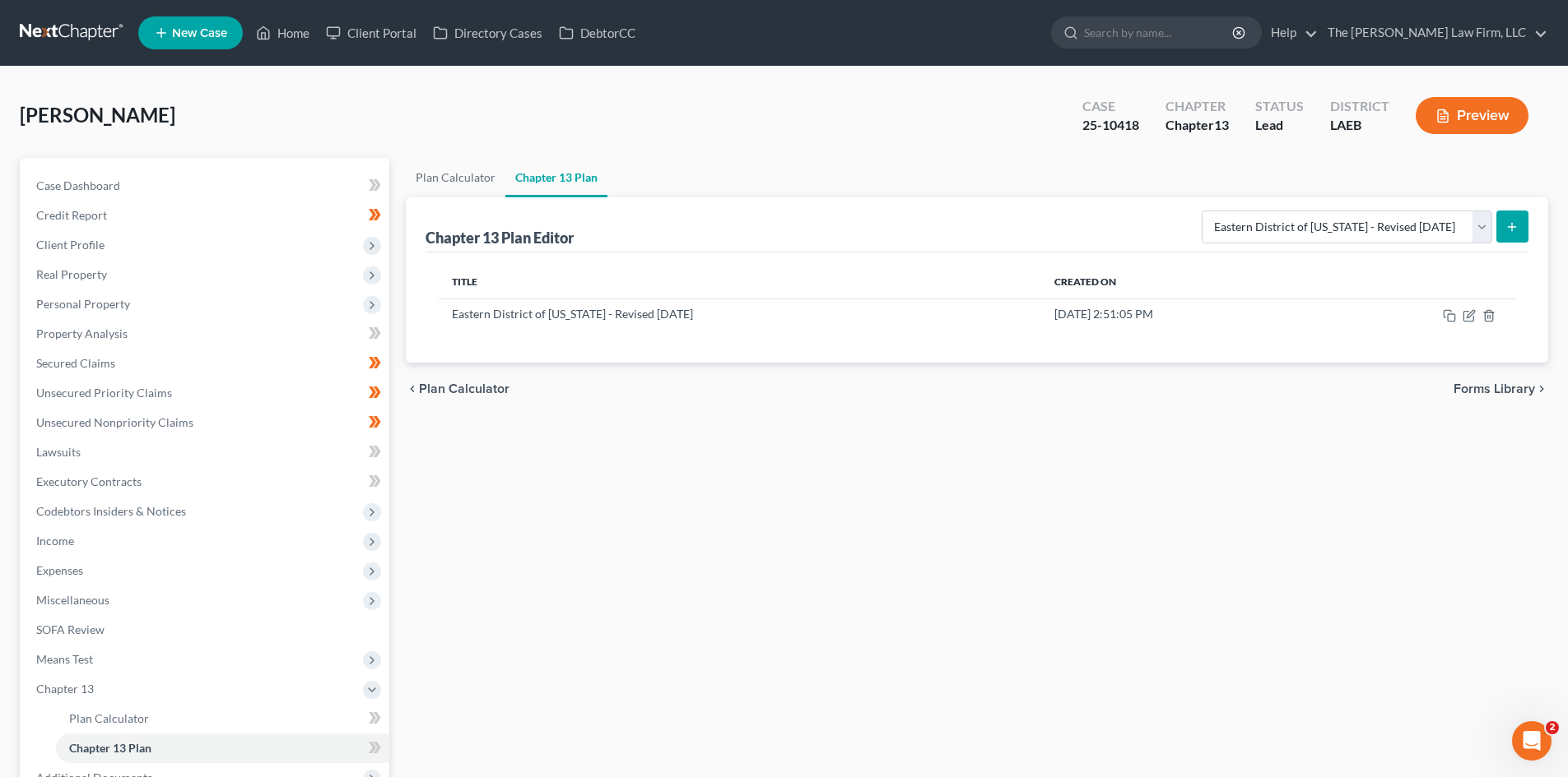
click at [1365, 467] on div "Plan Calculator Chapter 13 Plan Chapter 13 Plan Editor Please select your Chapt…" at bounding box center [977, 544] width 1159 height 773
click at [1512, 232] on icon "submit" at bounding box center [1512, 227] width 13 height 13
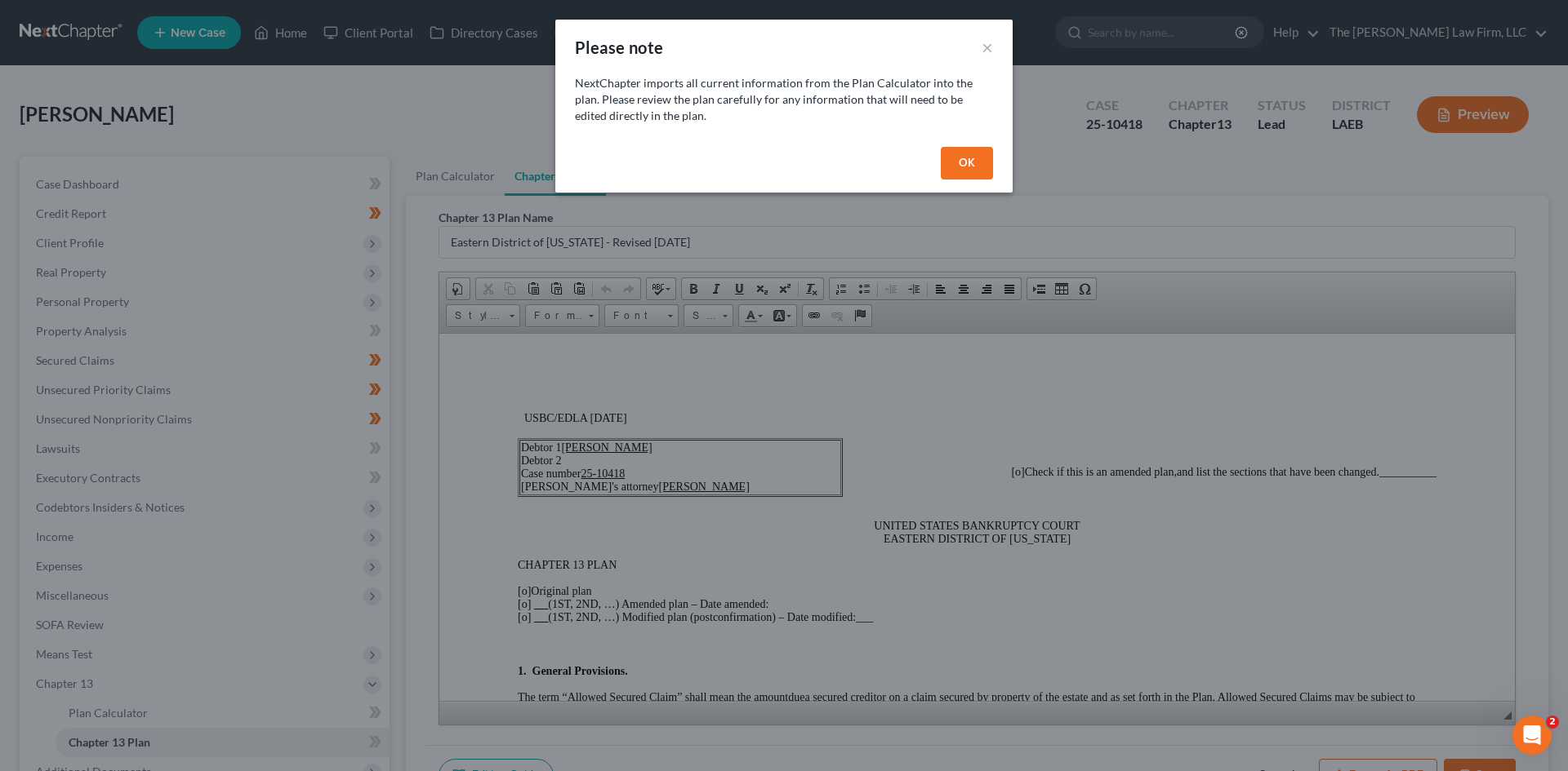
click at [964, 164] on button "OK" at bounding box center [967, 163] width 52 height 33
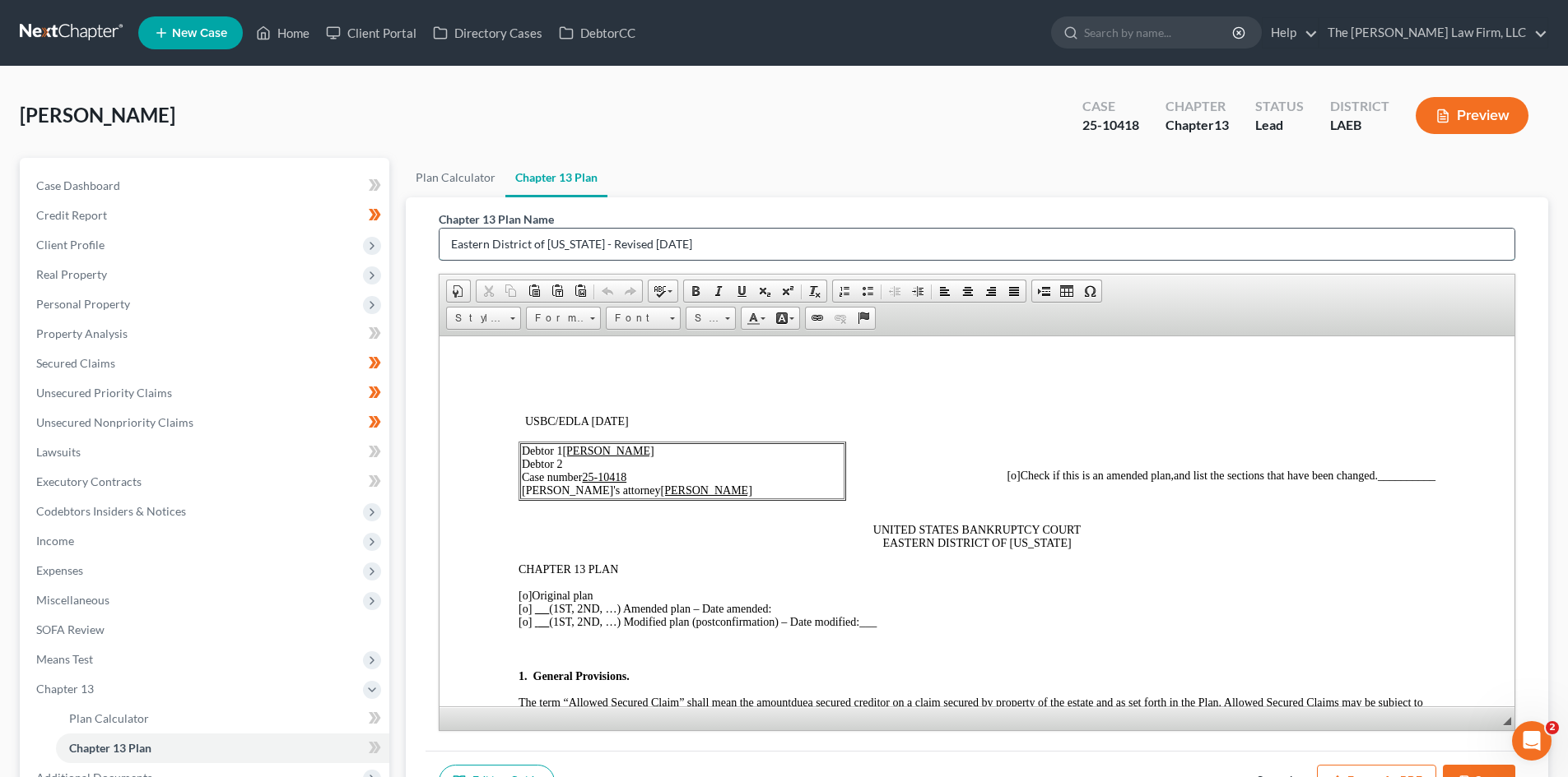
click at [596, 246] on input "Eastern District of [US_STATE] - Revised [DATE]" at bounding box center [976, 244] width 1075 height 32
click at [769, 249] on input "Eastern District of [US_STATE] - Revised [DATE]" at bounding box center [976, 244] width 1075 height 32
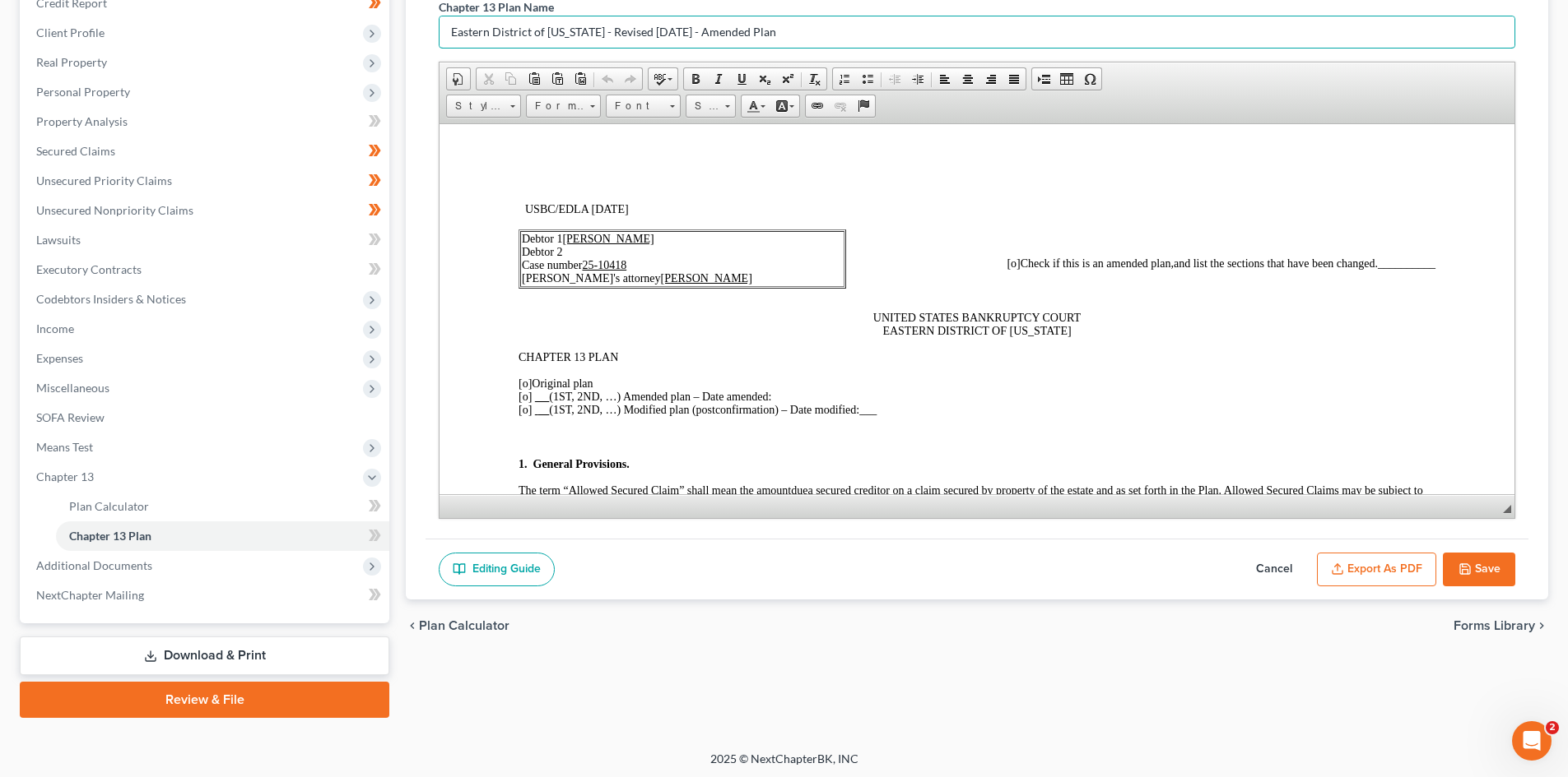
scroll to position [215, 0]
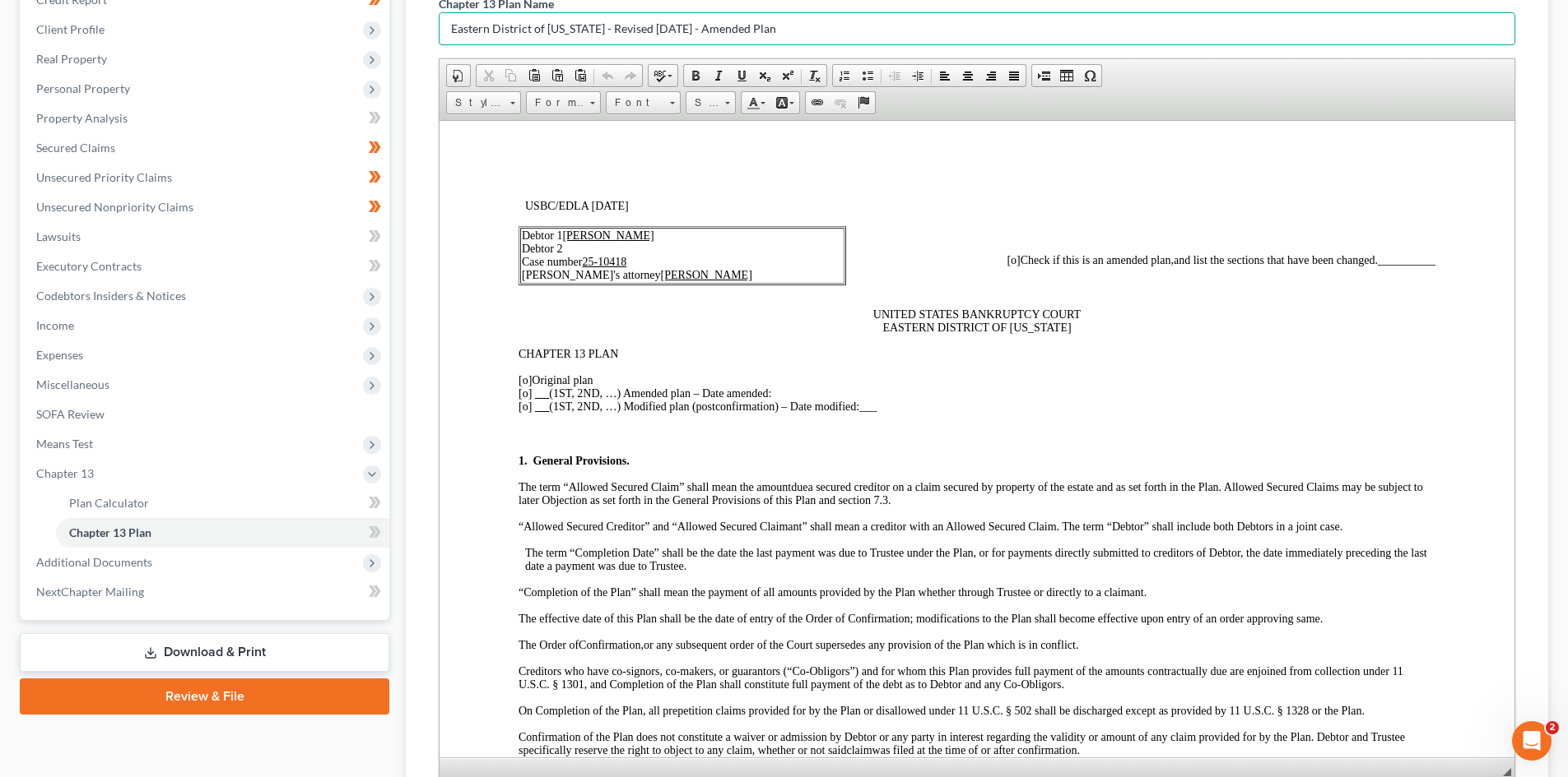
drag, startPoint x: 1508, startPoint y: 505, endPoint x: 1002, endPoint y: 577, distance: 511.1
click at [1496, 774] on span "◢ Elements path" at bounding box center [976, 769] width 1075 height 24
type input "Eastern District of [US_STATE] - Revised [DATE] - Amended Plan"
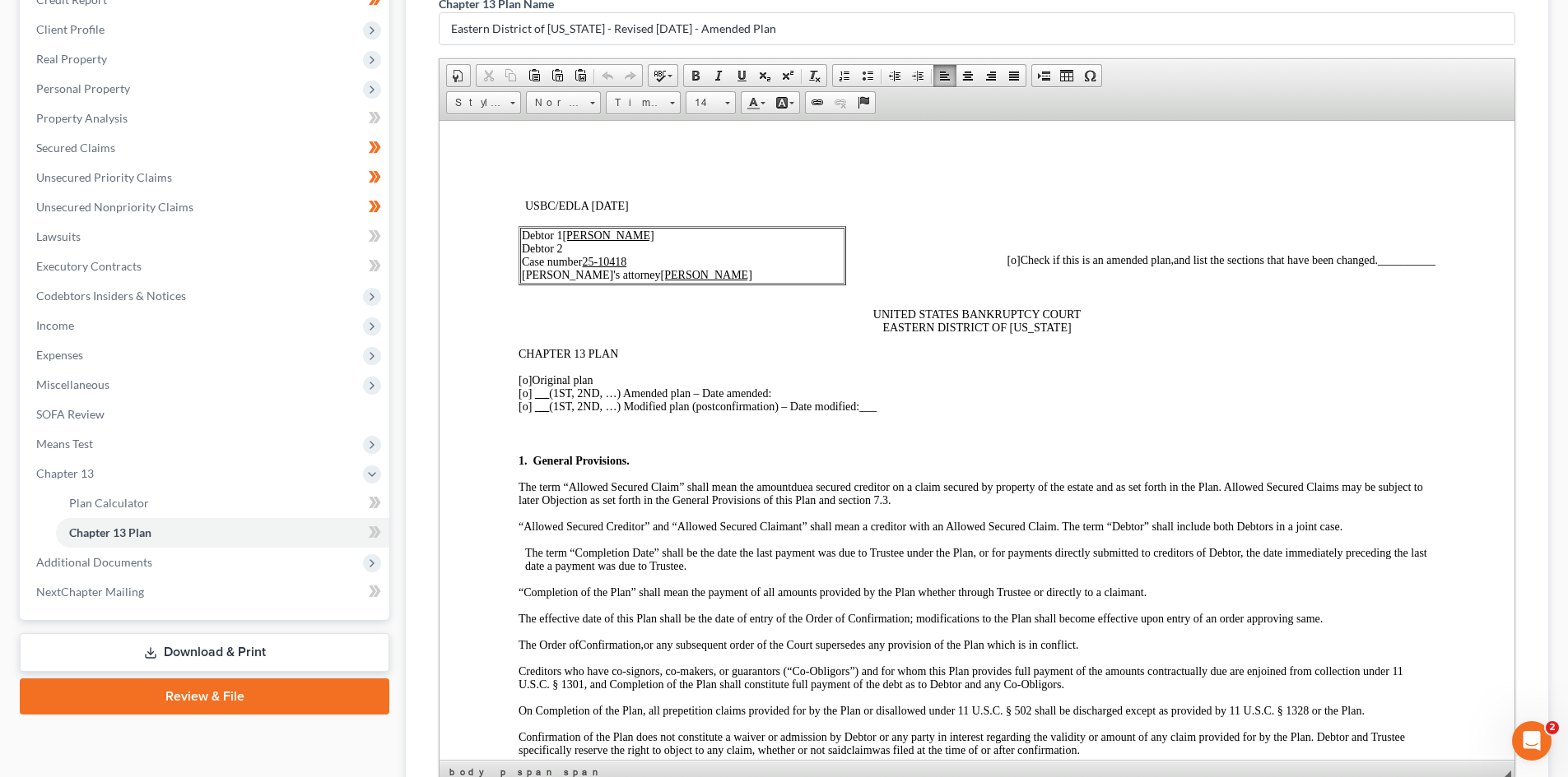
click at [1007, 259] on span "[o]" at bounding box center [1013, 259] width 13 height 12
click at [541, 398] on u at bounding box center [542, 392] width 15 height 12
click at [813, 395] on p "[o] Original plan [o] 2 nd (1ST, 2ND, …) Amended plan – Date amended: [o] (1ST,…" at bounding box center [977, 392] width 917 height 39
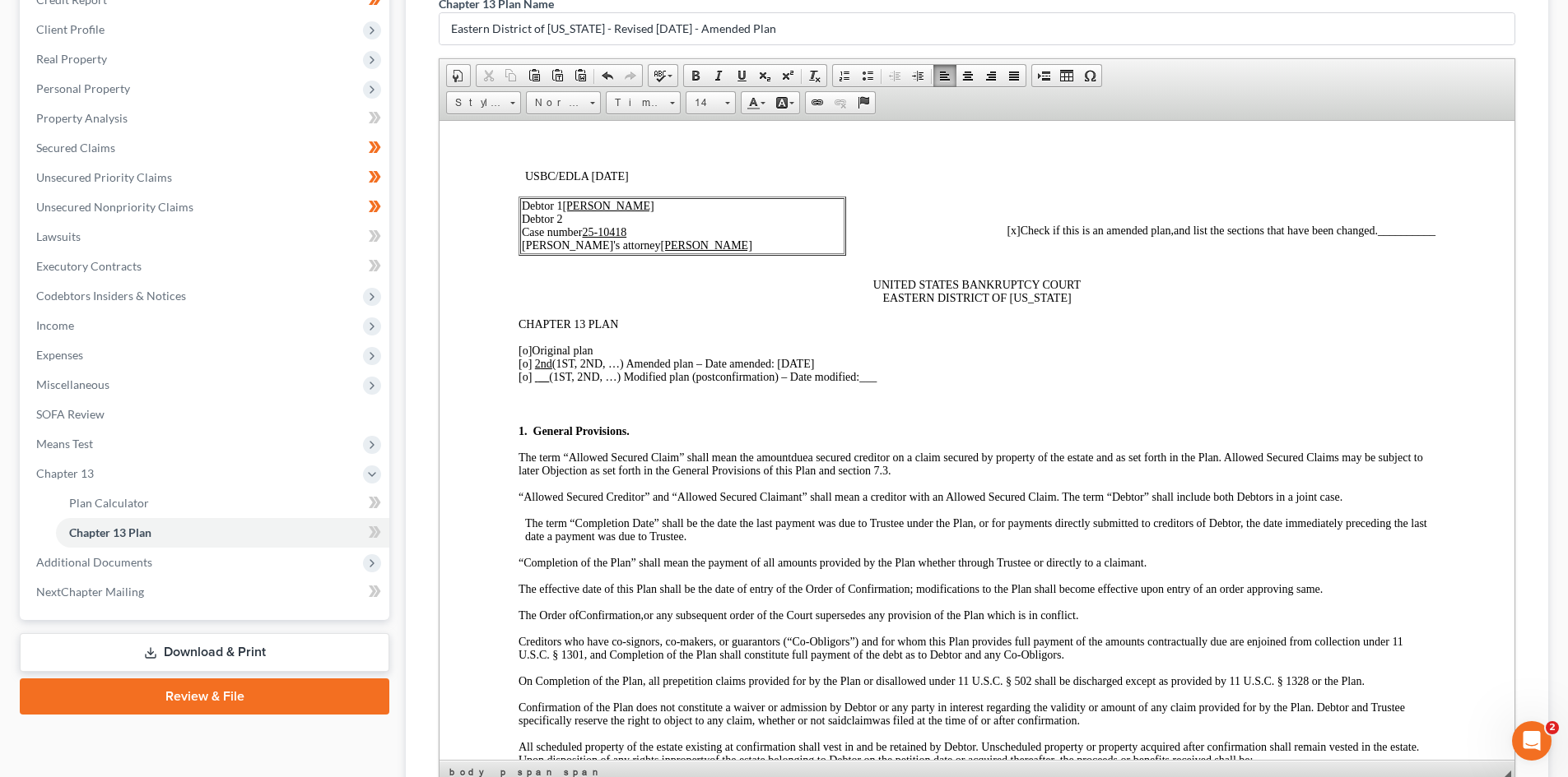
scroll to position [0, 0]
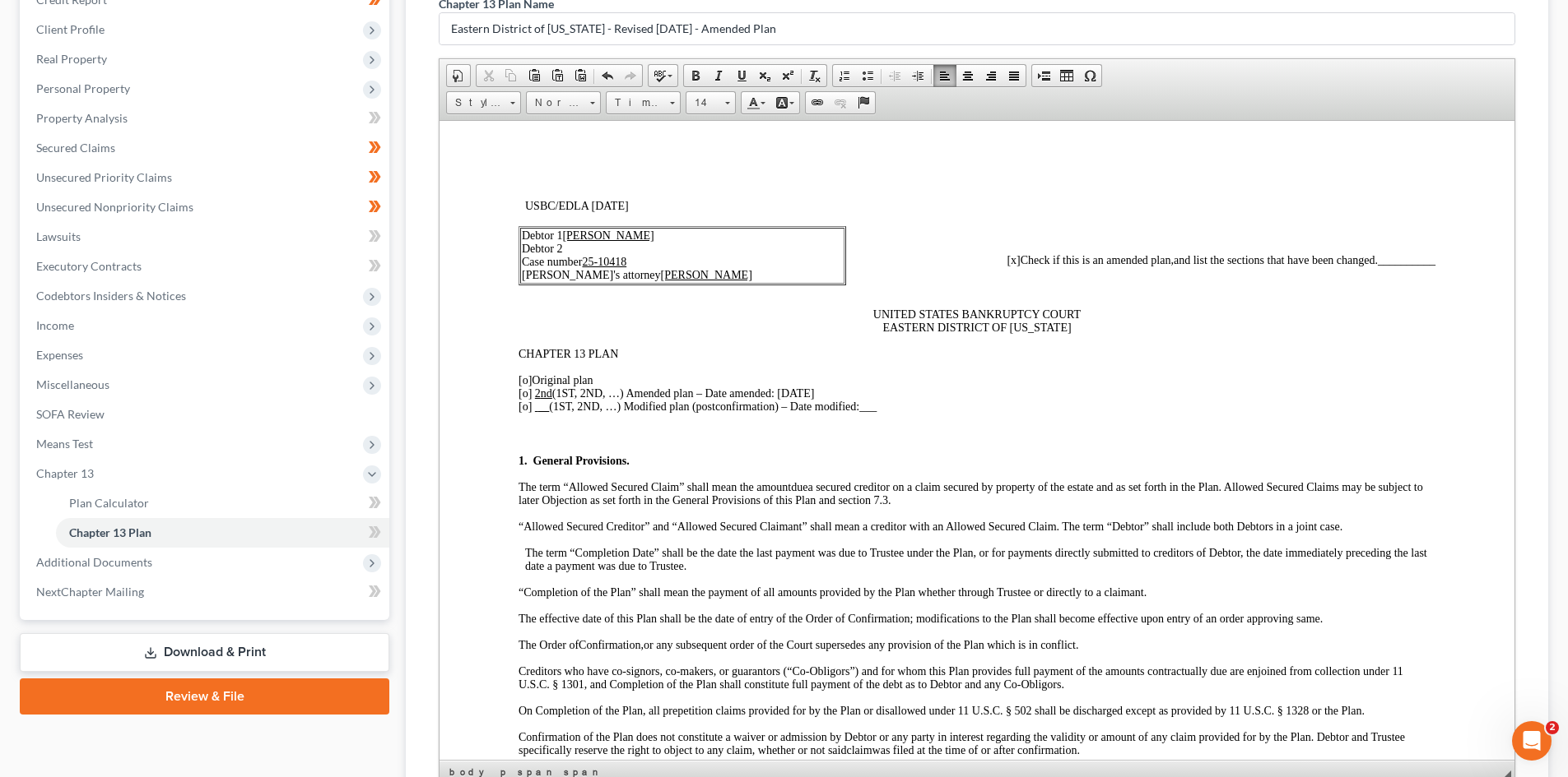
click at [1379, 262] on span "__________" at bounding box center [1407, 259] width 58 height 12
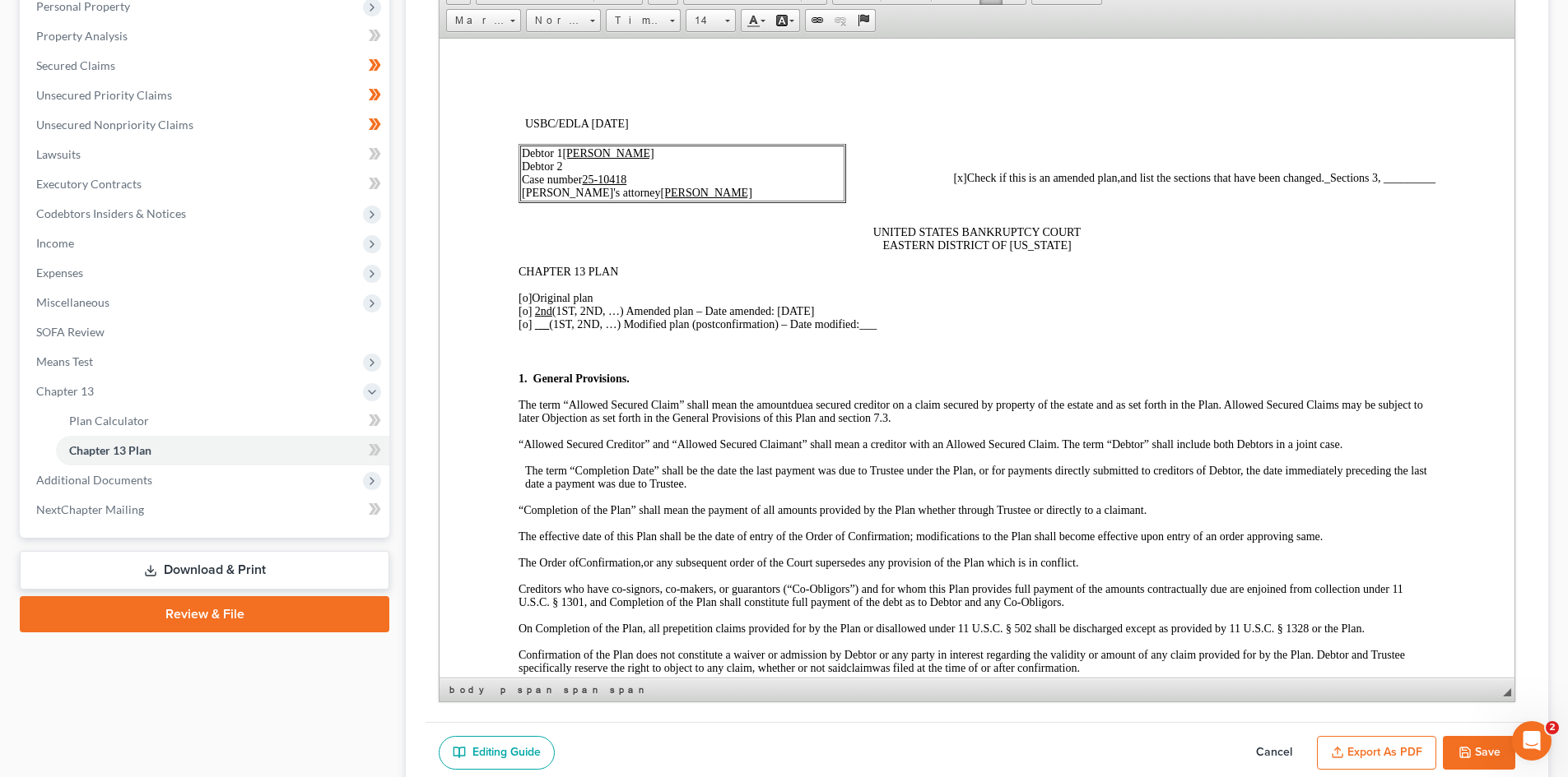
click at [1370, 182] on span "_Sections 3, _________" at bounding box center [1380, 177] width 111 height 12
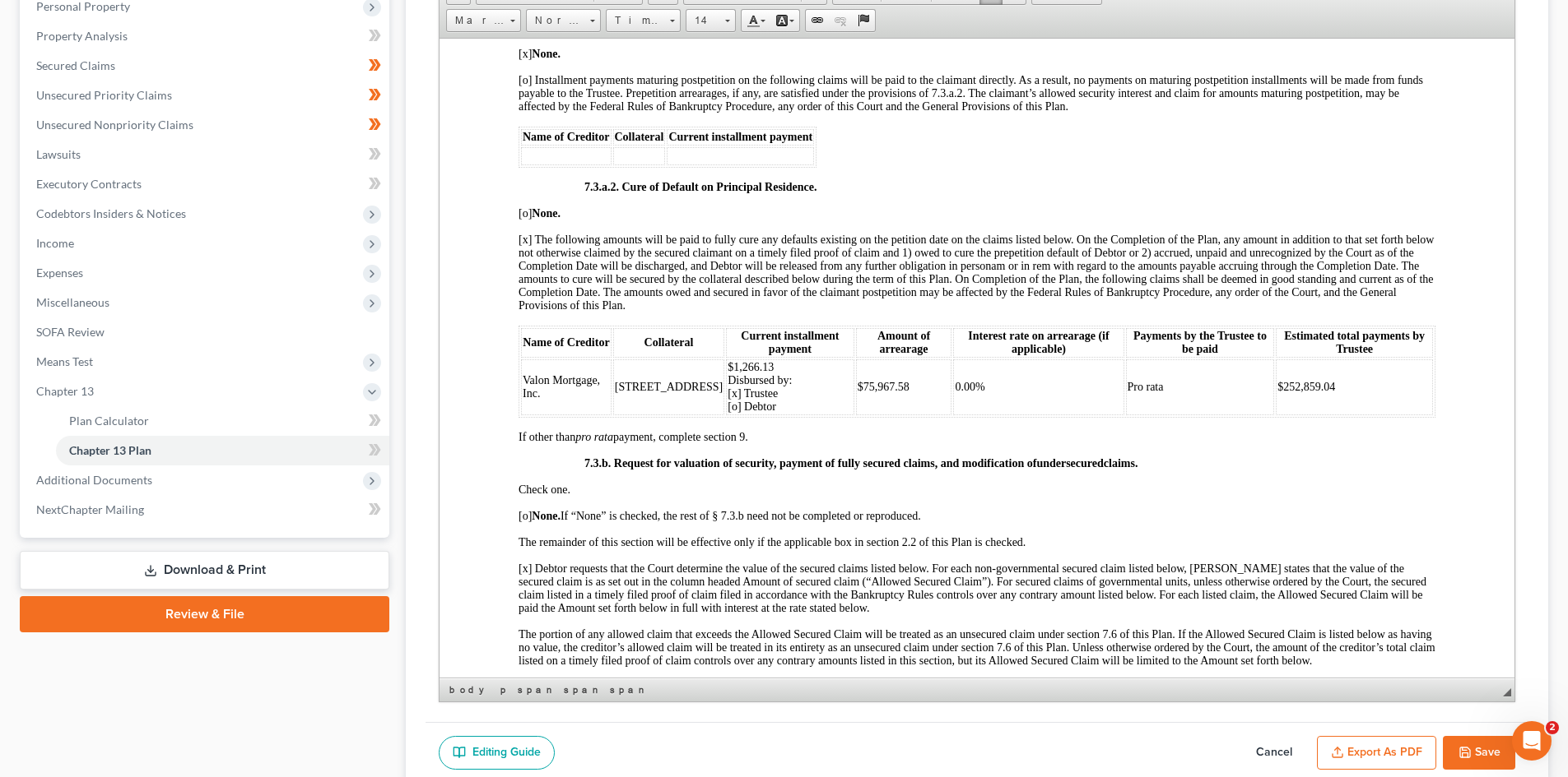
scroll to position [3466, 0]
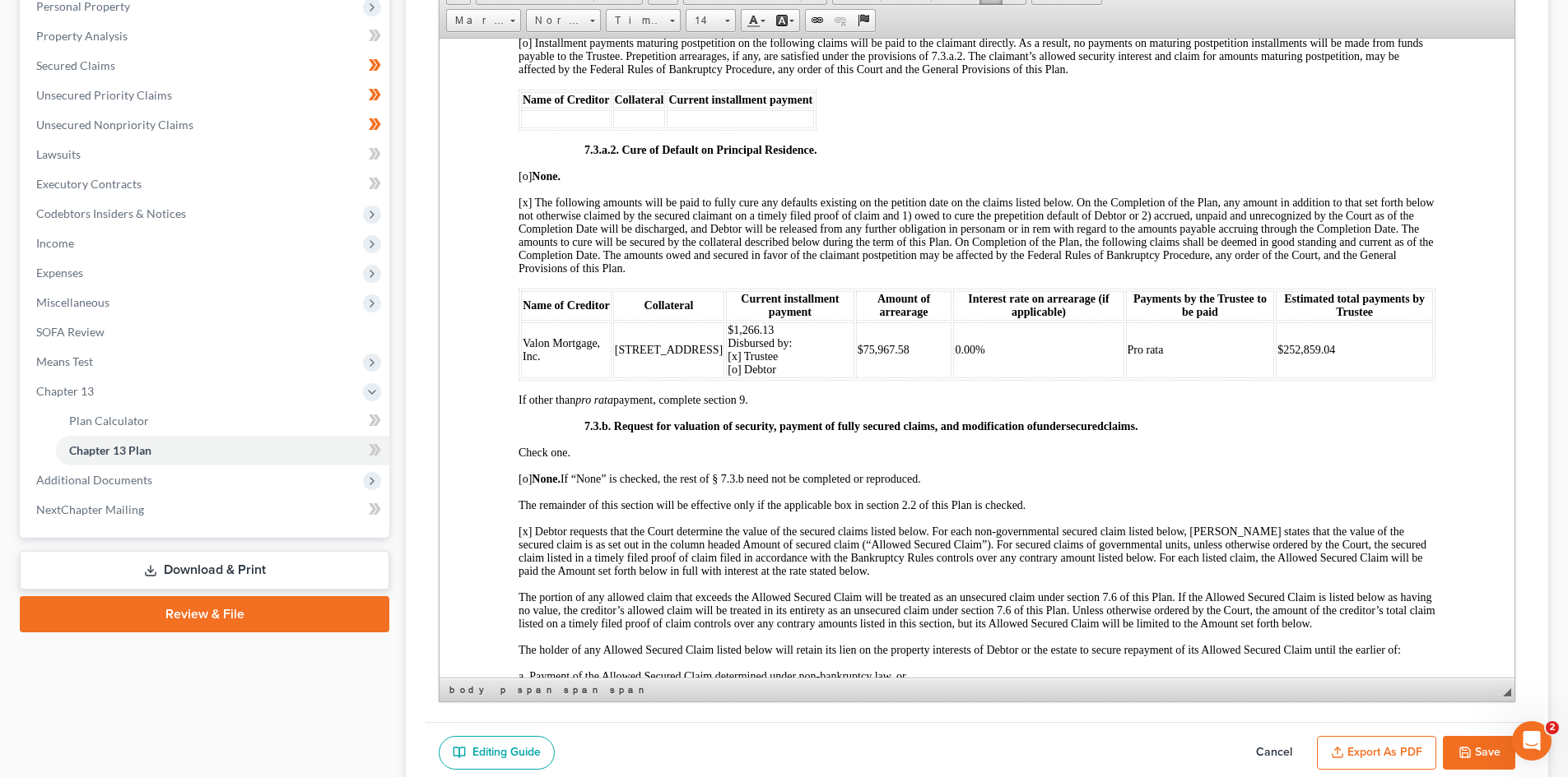
click at [1547, 166] on div "Chapter 13 Plan Name Eastern District of [US_STATE] - Revised [DATE] - Amended …" at bounding box center [977, 341] width 1143 height 884
click at [1116, 378] on td "0.00%" at bounding box center [1039, 350] width 170 height 56
click at [861, 356] on span "$75,967.58" at bounding box center [883, 350] width 52 height 12
click at [870, 356] on span "$75,967.58" at bounding box center [883, 350] width 52 height 12
drag, startPoint x: 905, startPoint y: 368, endPoint x: 859, endPoint y: 364, distance: 46.2
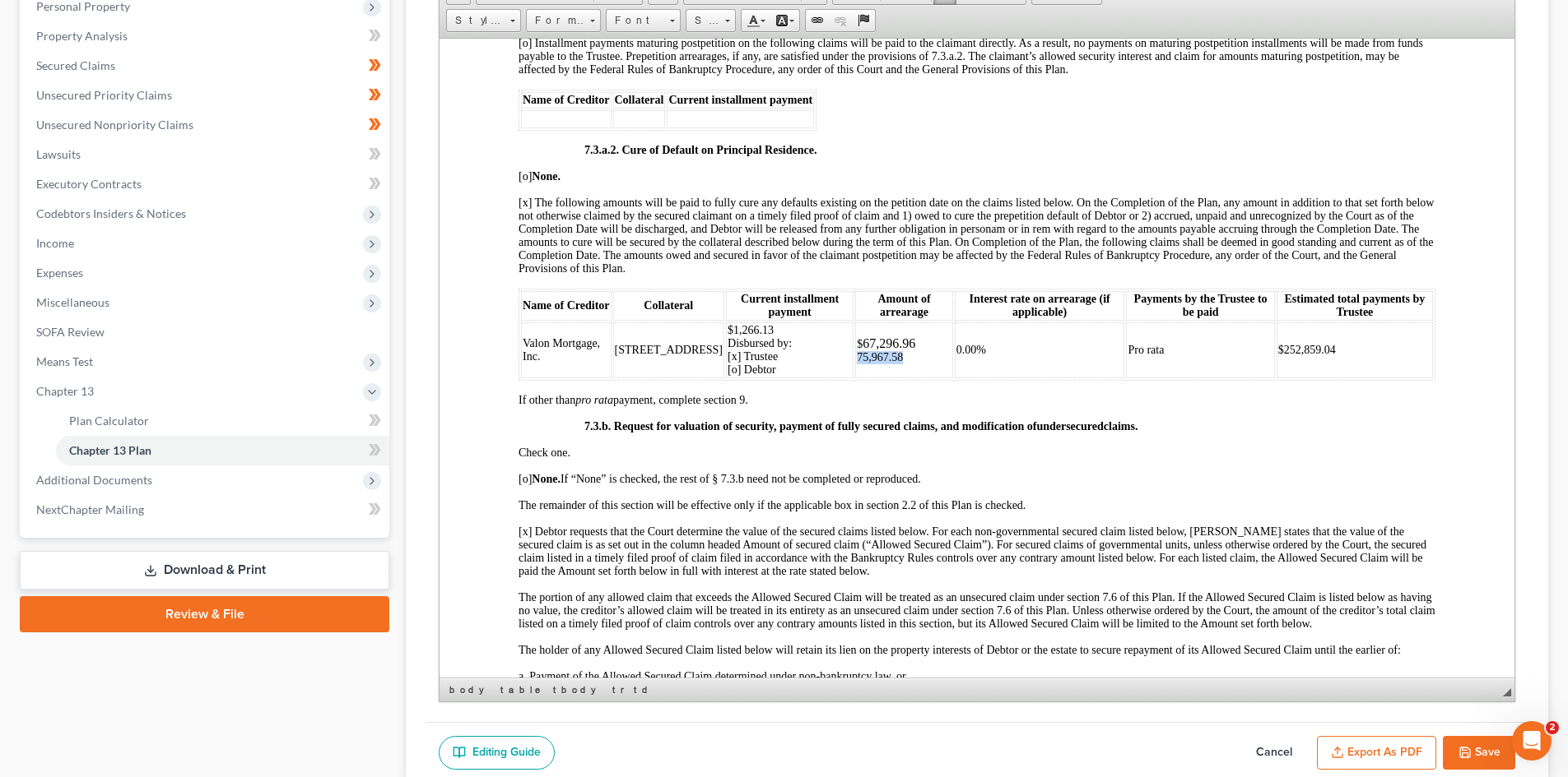
click at [859, 363] on span "75,967.58" at bounding box center [880, 357] width 46 height 12
drag, startPoint x: 914, startPoint y: 361, endPoint x: 958, endPoint y: 365, distance: 44.2
click at [958, 357] on span "75,967.58" at bounding box center [935, 350] width 46 height 12
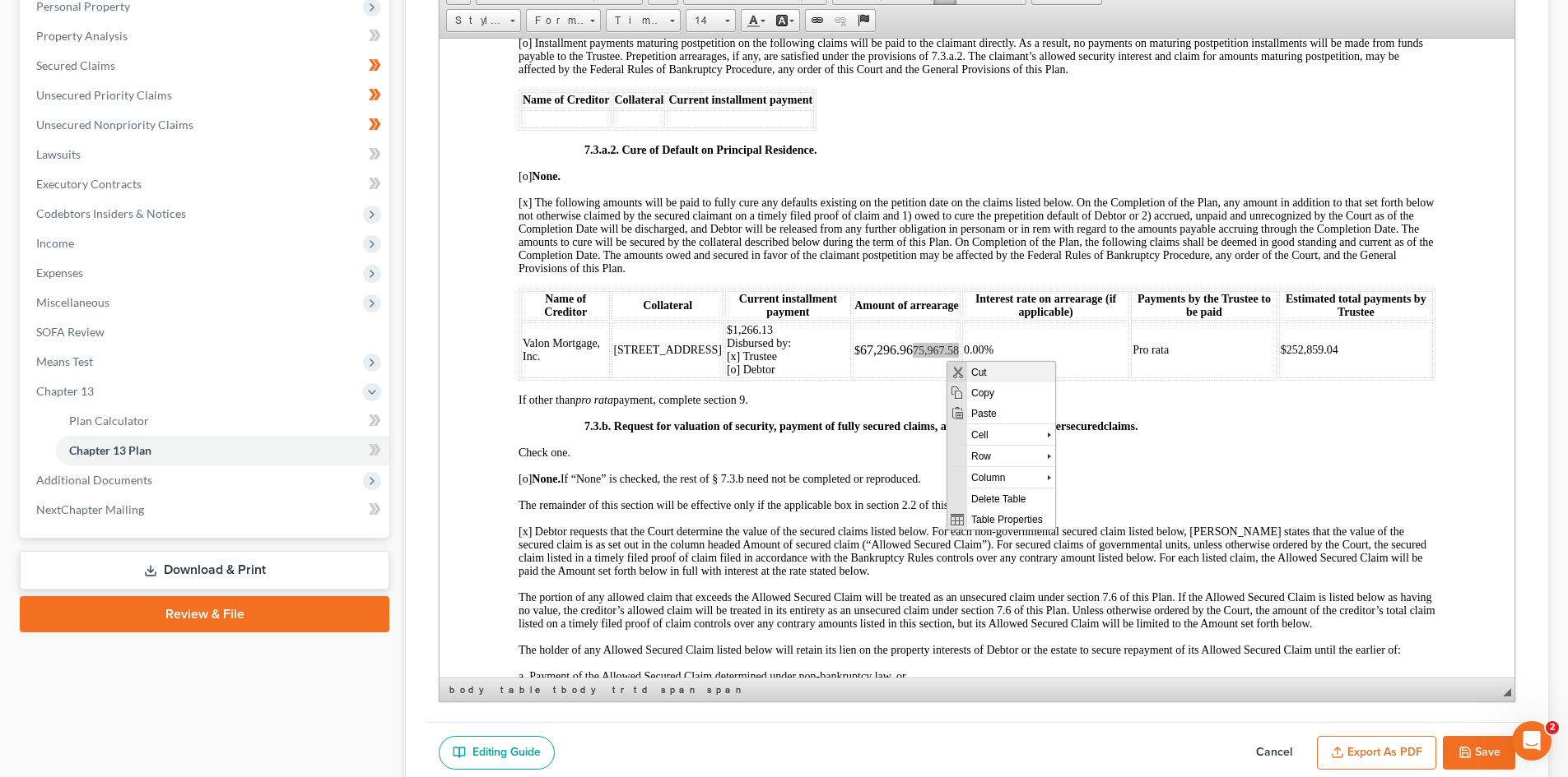
click at [987, 373] on span "Cut" at bounding box center [1011, 371] width 88 height 20
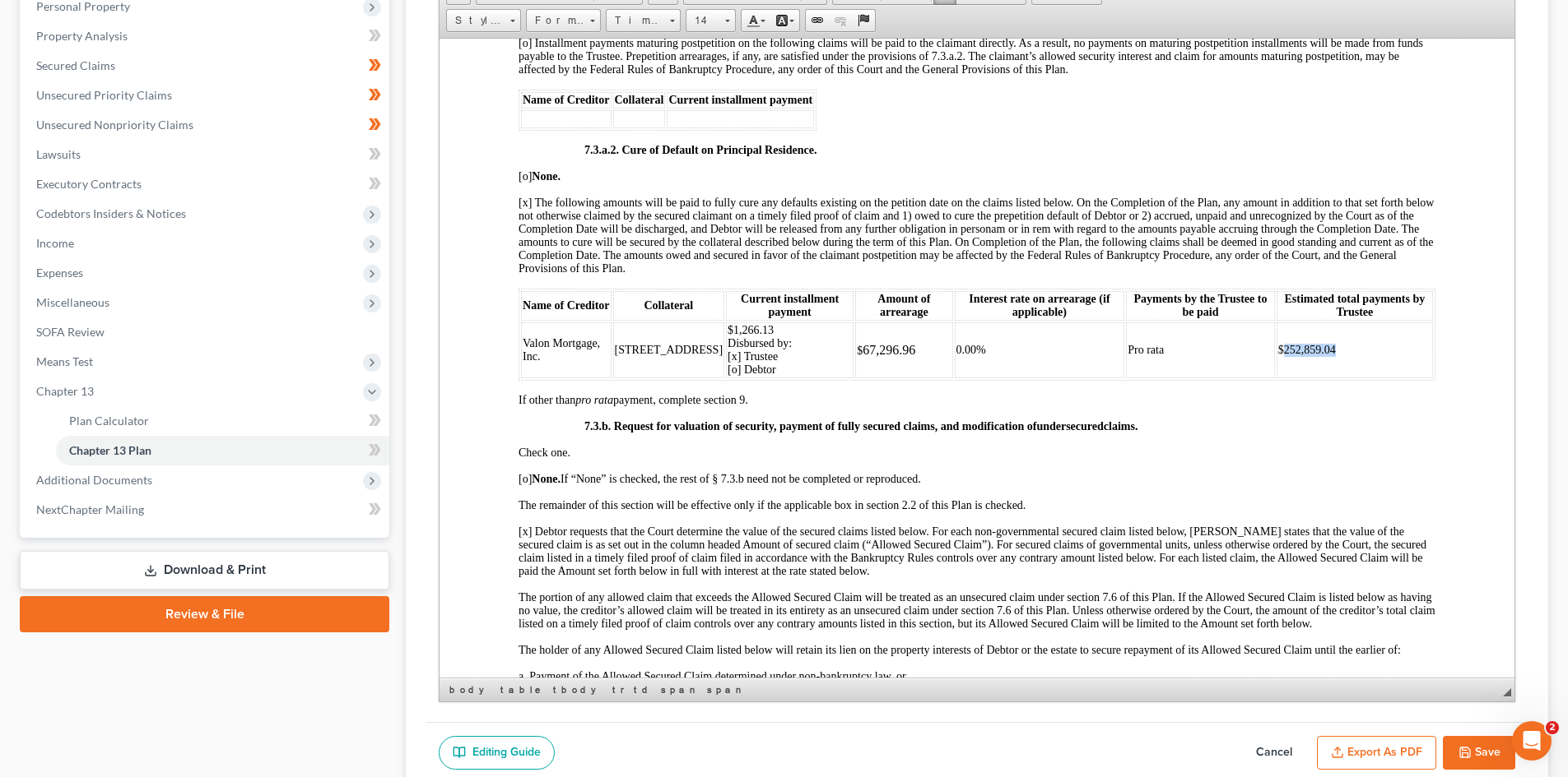
drag, startPoint x: 1330, startPoint y: 363, endPoint x: 1274, endPoint y: 371, distance: 56.6
click at [1277, 371] on td "$252,859.04" at bounding box center [1355, 350] width 156 height 56
drag, startPoint x: 578, startPoint y: 160, endPoint x: 618, endPoint y: 162, distance: 40.0
click at [670, 190] on span "Copy" at bounding box center [679, 193] width 88 height 20
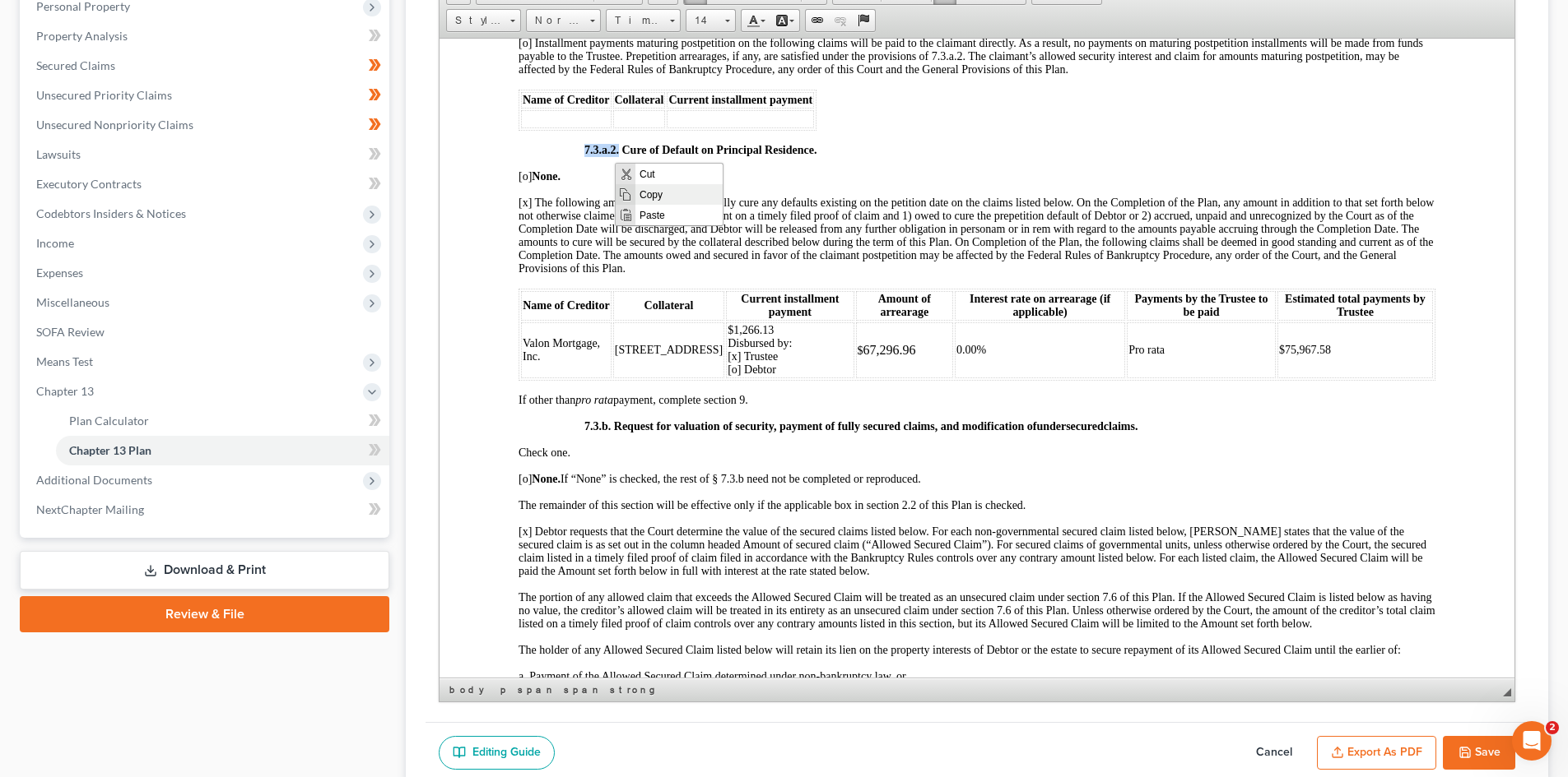
copy strong "7.3.a.2."
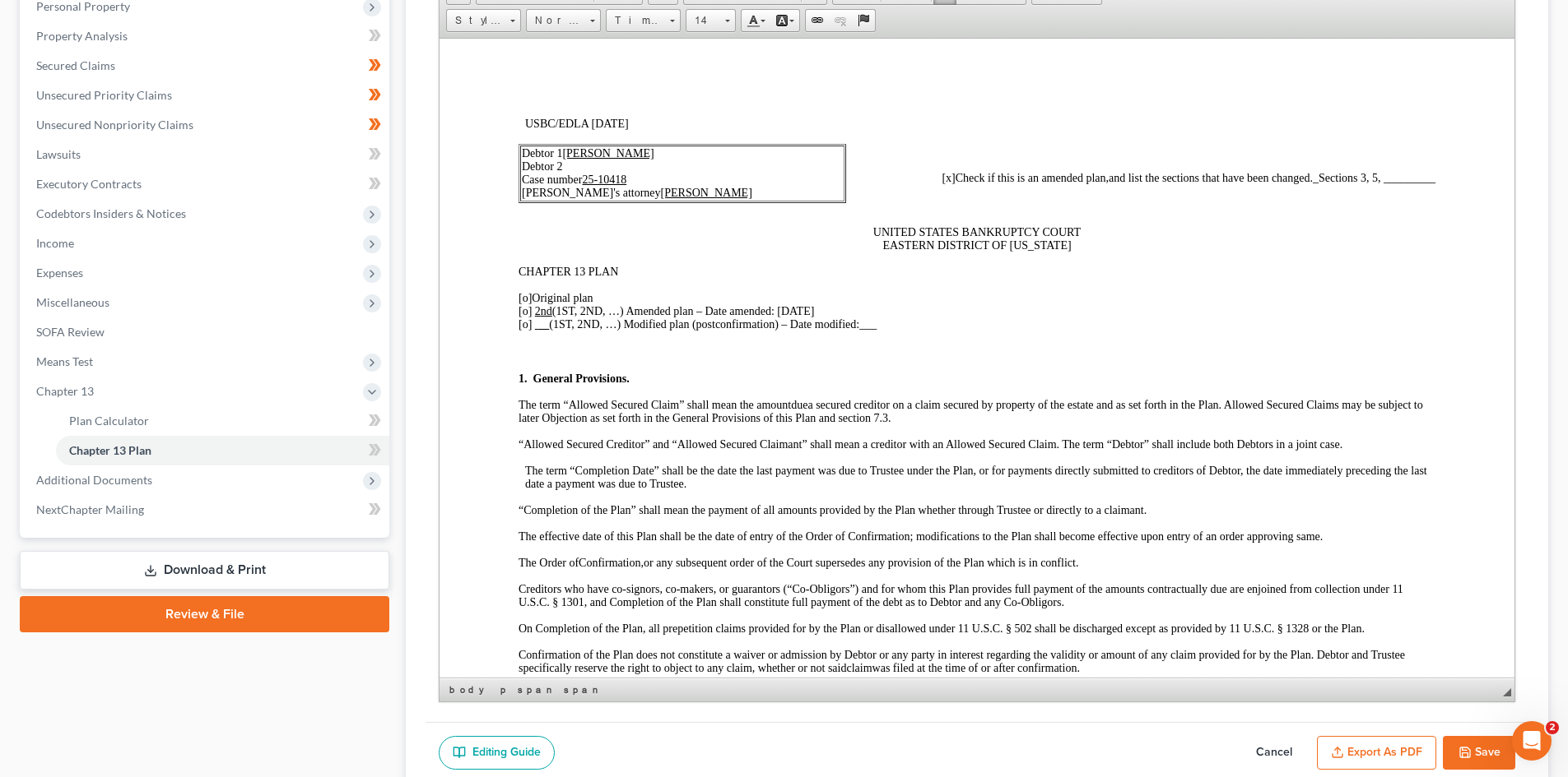
click at [1372, 182] on span "_Sections 3, 5, _________" at bounding box center [1374, 177] width 123 height 12
drag, startPoint x: 1373, startPoint y: 181, endPoint x: 1327, endPoint y: 179, distance: 46.0
click at [1327, 179] on p "[x ] Check if this is an amended plan, and list the sections that have been cha…" at bounding box center [1043, 177] width 785 height 13
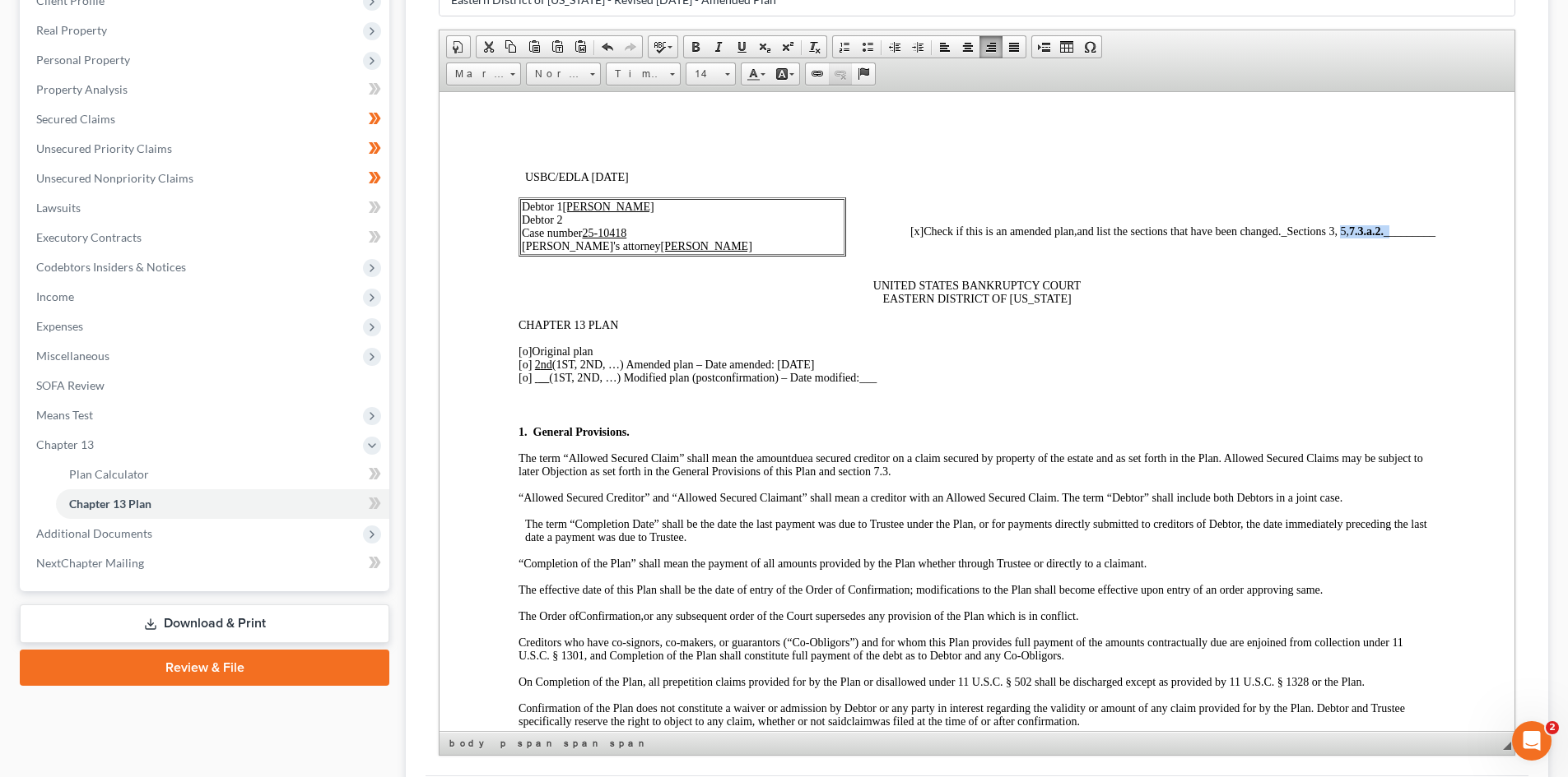
scroll to position [215, 0]
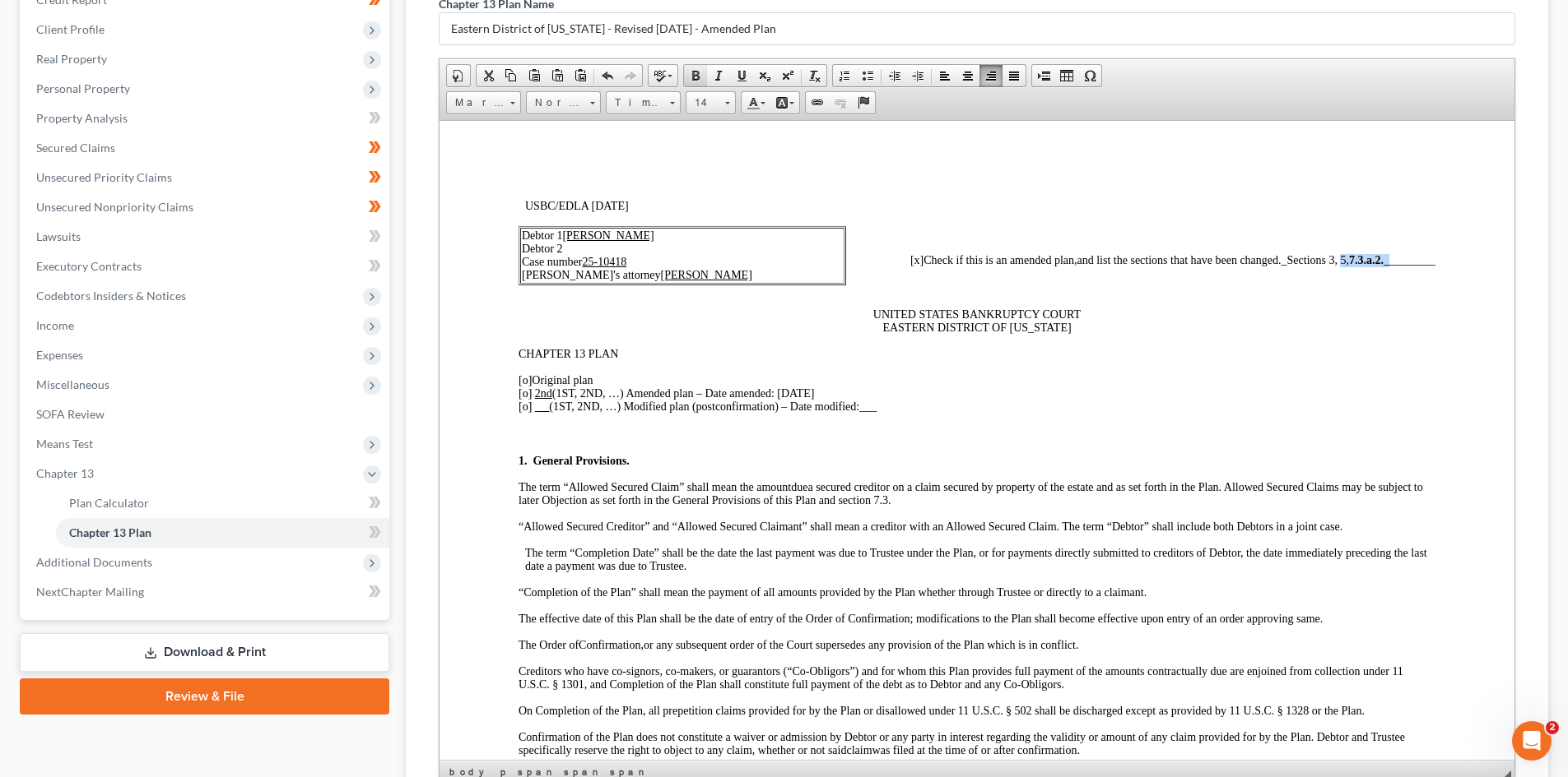
click at [700, 75] on span at bounding box center [695, 75] width 13 height 13
click at [686, 72] on link "Bold" at bounding box center [695, 75] width 23 height 21
drag, startPoint x: 1336, startPoint y: 258, endPoint x: 1370, endPoint y: 258, distance: 34.0
click at [1370, 258] on p "[x ] Check if this is an amended plan, and list the sections that have been cha…" at bounding box center [1043, 259] width 785 height 13
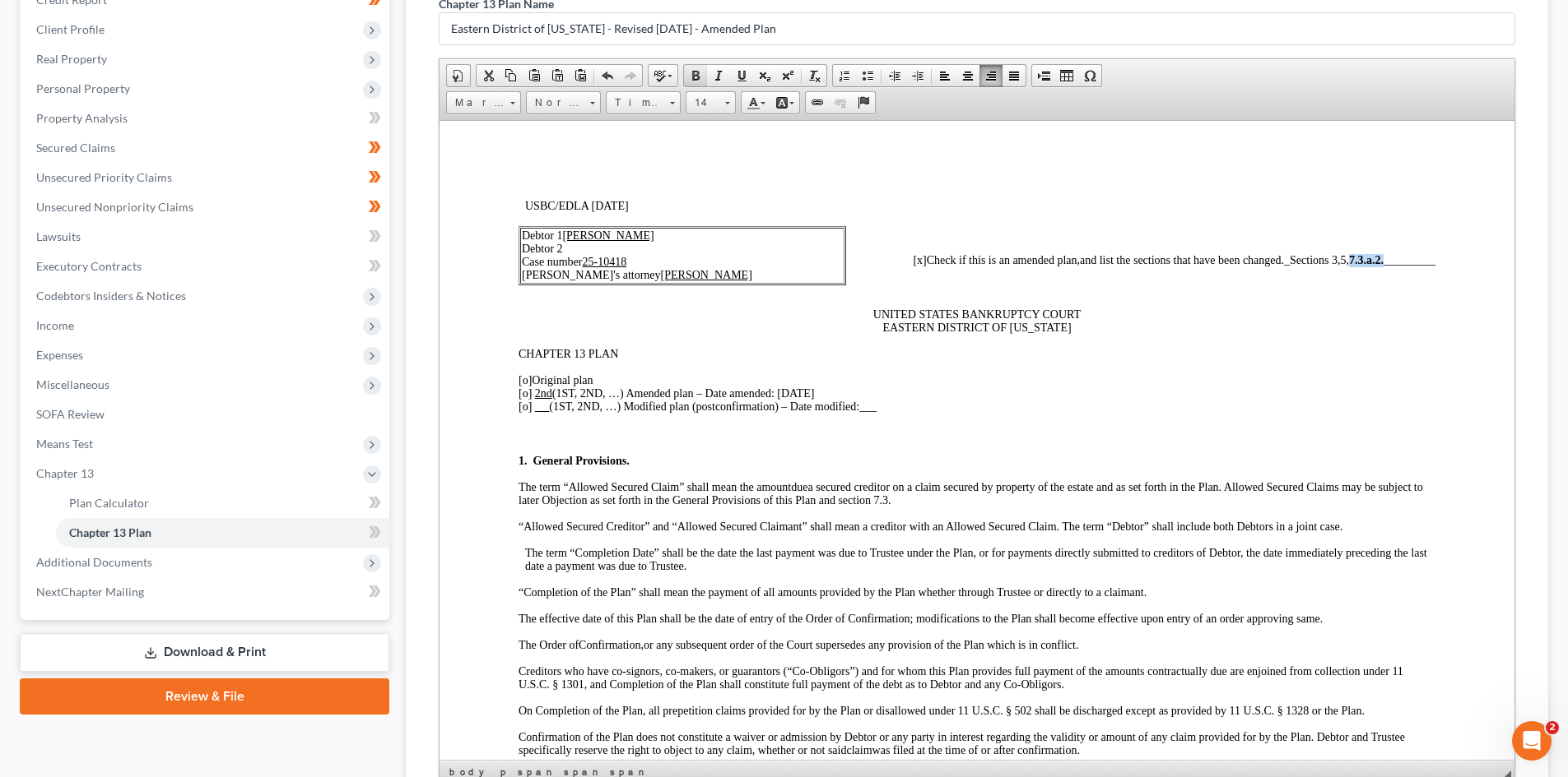
click at [700, 76] on span at bounding box center [695, 75] width 13 height 13
click at [1188, 289] on p at bounding box center [1043, 286] width 785 height 15
drag, startPoint x: 1332, startPoint y: 258, endPoint x: 1367, endPoint y: 258, distance: 35.0
click at [1367, 258] on p "[x ] Check if this is an amended plan, and list the sections that have been cha…" at bounding box center [1043, 259] width 785 height 13
click at [702, 74] on span at bounding box center [695, 75] width 13 height 13
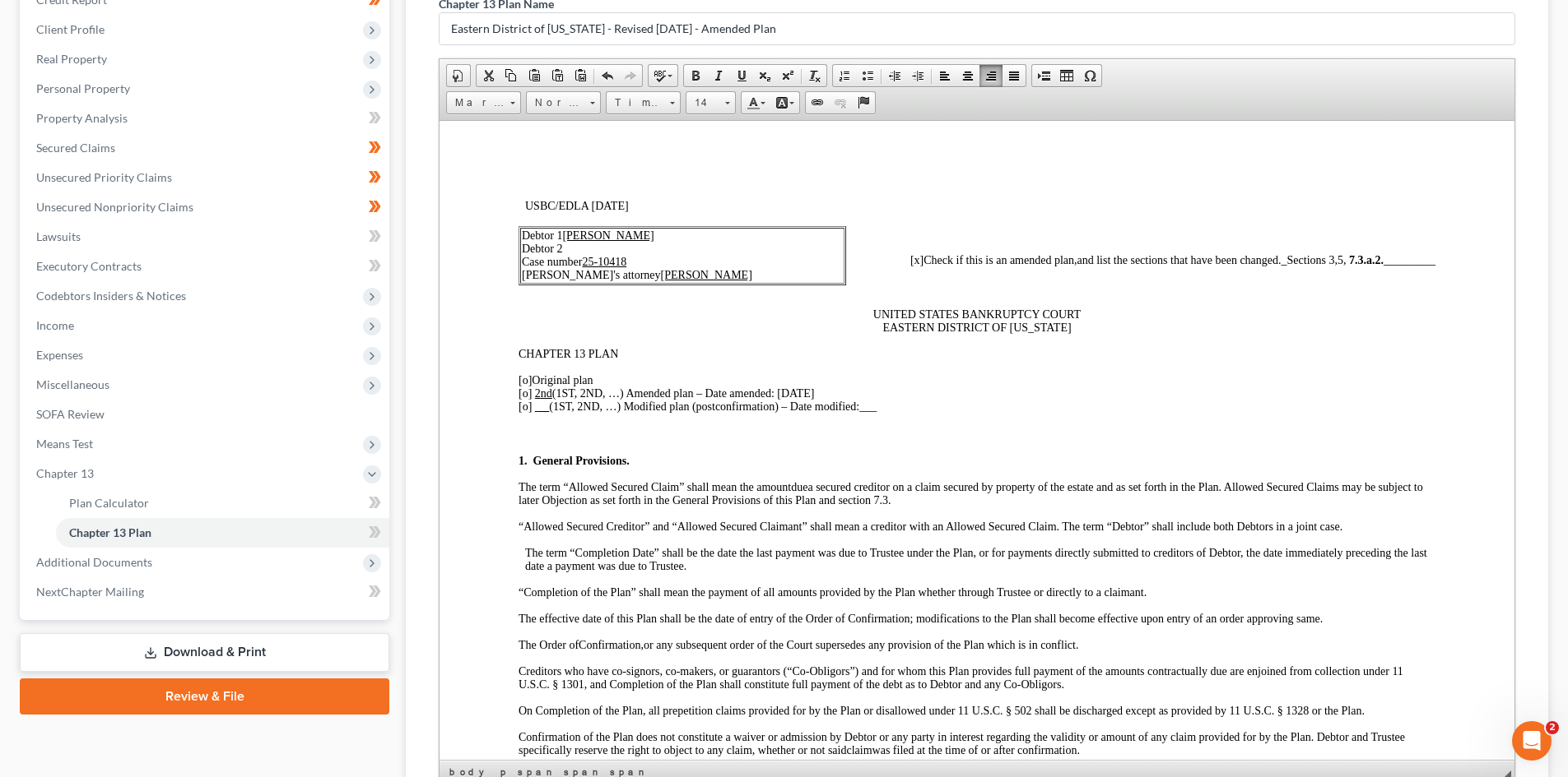
click at [1319, 265] on p "[x ] Check if this is an amended plan, and list the sections that have been cha…" at bounding box center [1043, 259] width 785 height 13
click at [1320, 257] on span "_Sections 3, 5," at bounding box center [1315, 259] width 67 height 12
click at [1330, 253] on span "_Sections 3, 5," at bounding box center [1315, 259] width 67 height 12
click at [1335, 266] on p "[x ] Check if this is an amended plan, and list the sections that have been cha…" at bounding box center [1043, 259] width 785 height 13
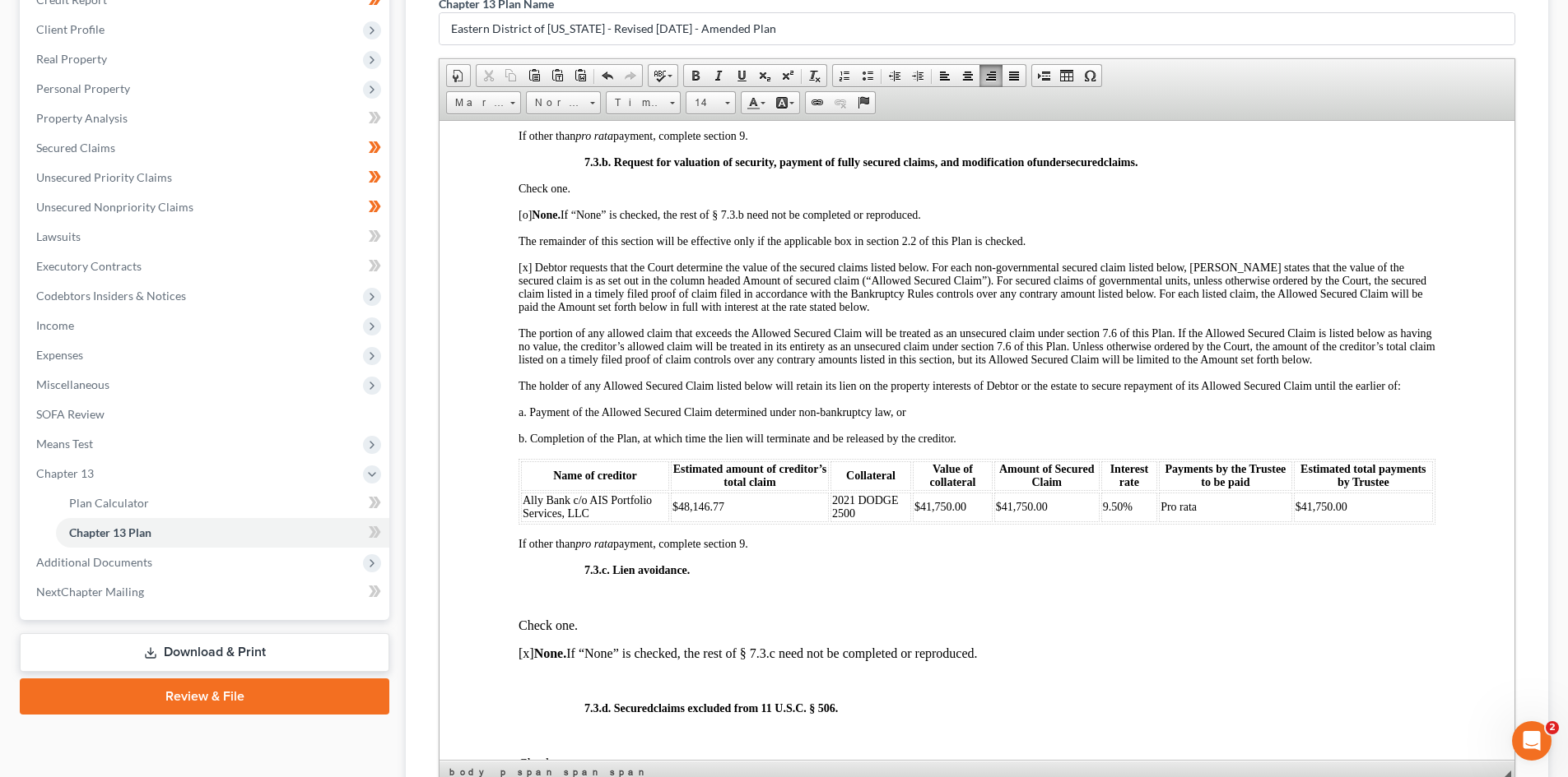
scroll to position [3853, 0]
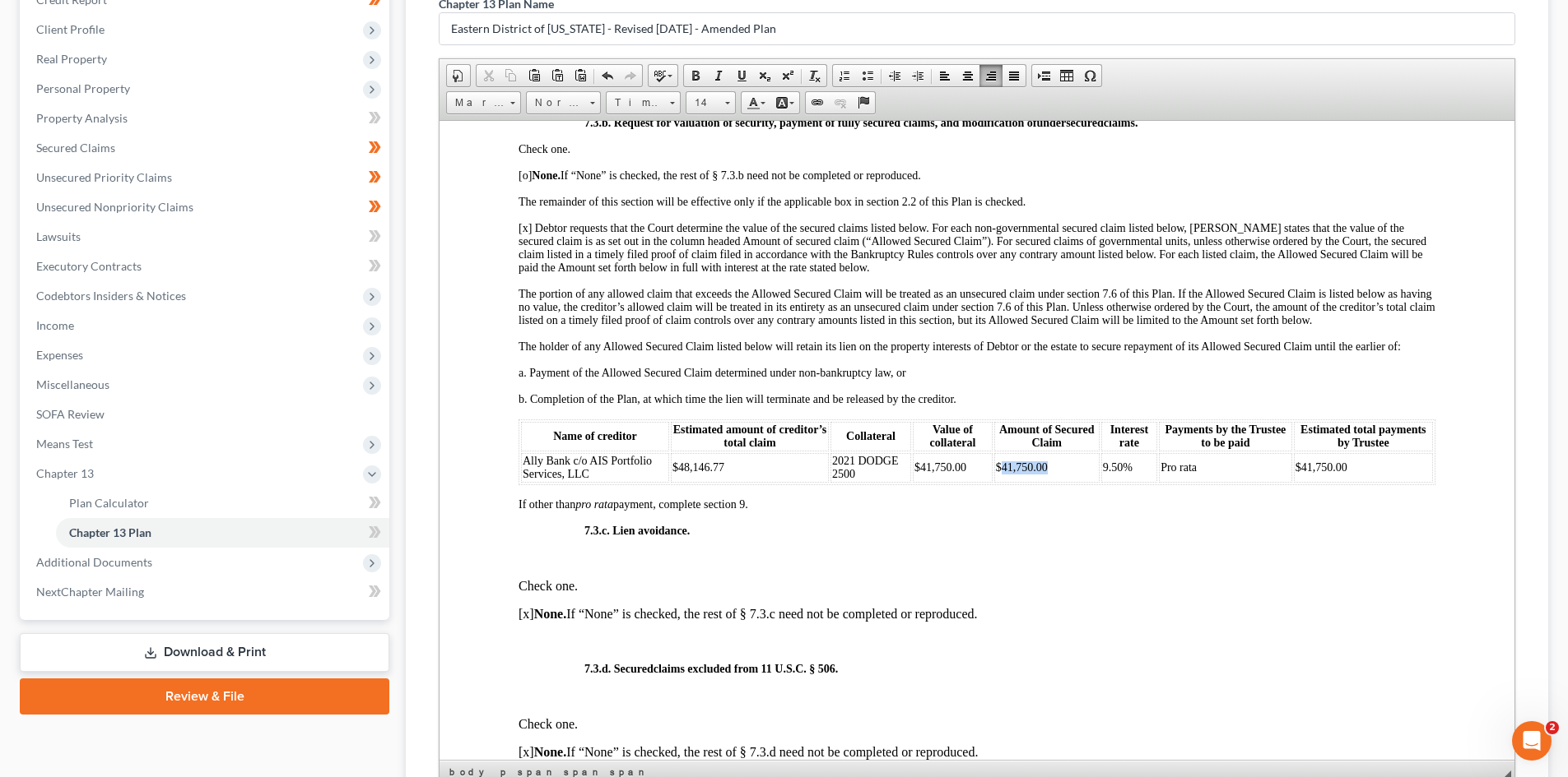
drag, startPoint x: 994, startPoint y: 478, endPoint x: 1040, endPoint y: 480, distance: 46.0
click at [1040, 473] on span "$41,750.00" at bounding box center [1021, 467] width 52 height 12
click at [1074, 495] on span "Cut" at bounding box center [1093, 491] width 88 height 20
drag, startPoint x: 1365, startPoint y: 483, endPoint x: 1291, endPoint y: 489, distance: 74.2
click at [1294, 482] on td "$41,750.00" at bounding box center [1363, 468] width 139 height 30
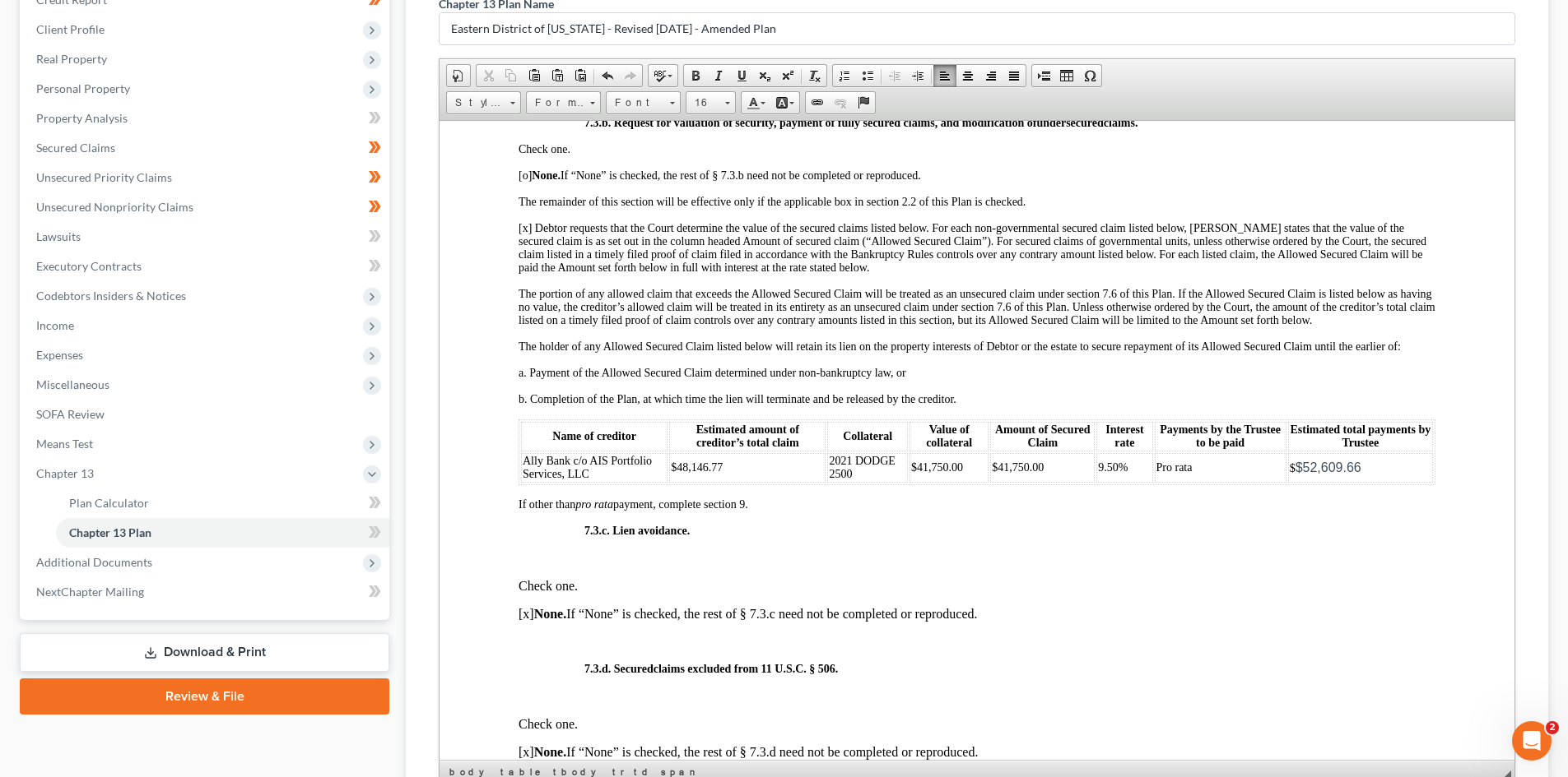
click at [1252, 474] on td "Pro rata" at bounding box center [1221, 468] width 131 height 30
drag, startPoint x: 1189, startPoint y: 486, endPoint x: 1431, endPoint y: 498, distance: 242.3
click at [646, 109] on span "Font" at bounding box center [635, 102] width 58 height 21
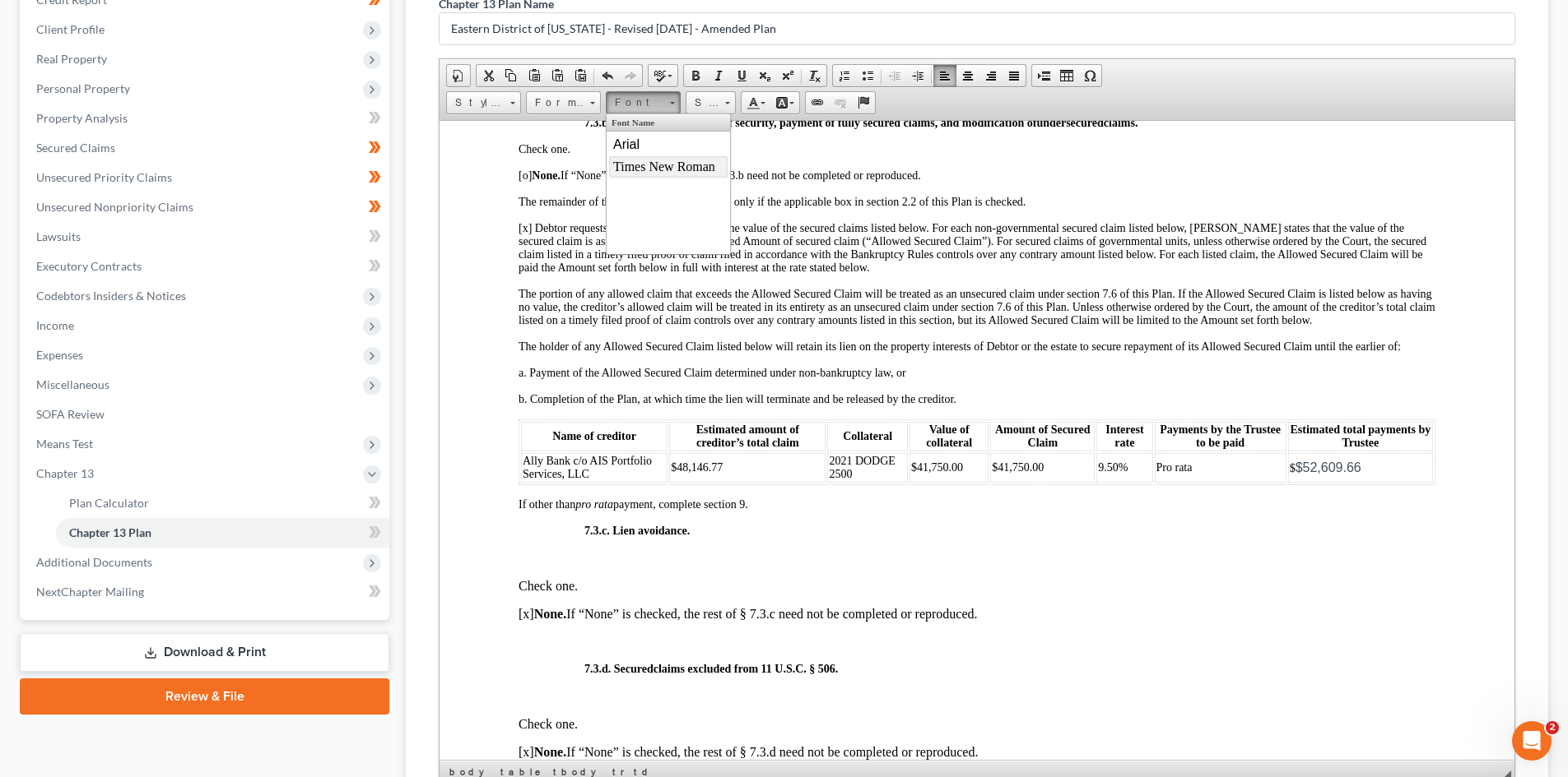
drag, startPoint x: 657, startPoint y: 164, endPoint x: 838, endPoint y: 129, distance: 184.4
click at [657, 164] on span "Times New Roman" at bounding box center [664, 166] width 102 height 14
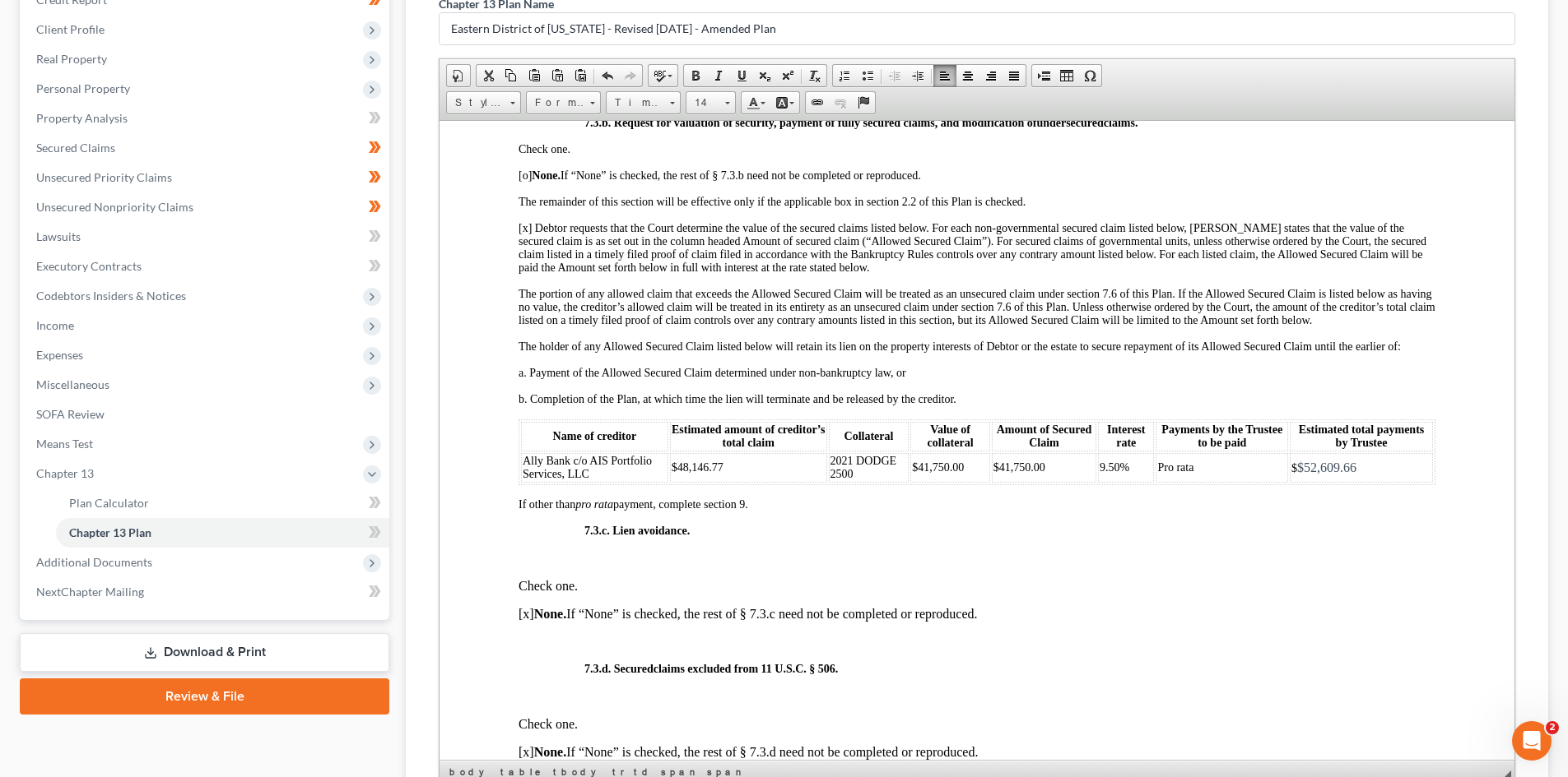
click at [1112, 482] on td "9.50%" at bounding box center [1126, 468] width 56 height 30
click at [1297, 474] on span "$52,609.66" at bounding box center [1327, 467] width 60 height 14
click at [1291, 474] on span "$" at bounding box center [1294, 468] width 6 height 12
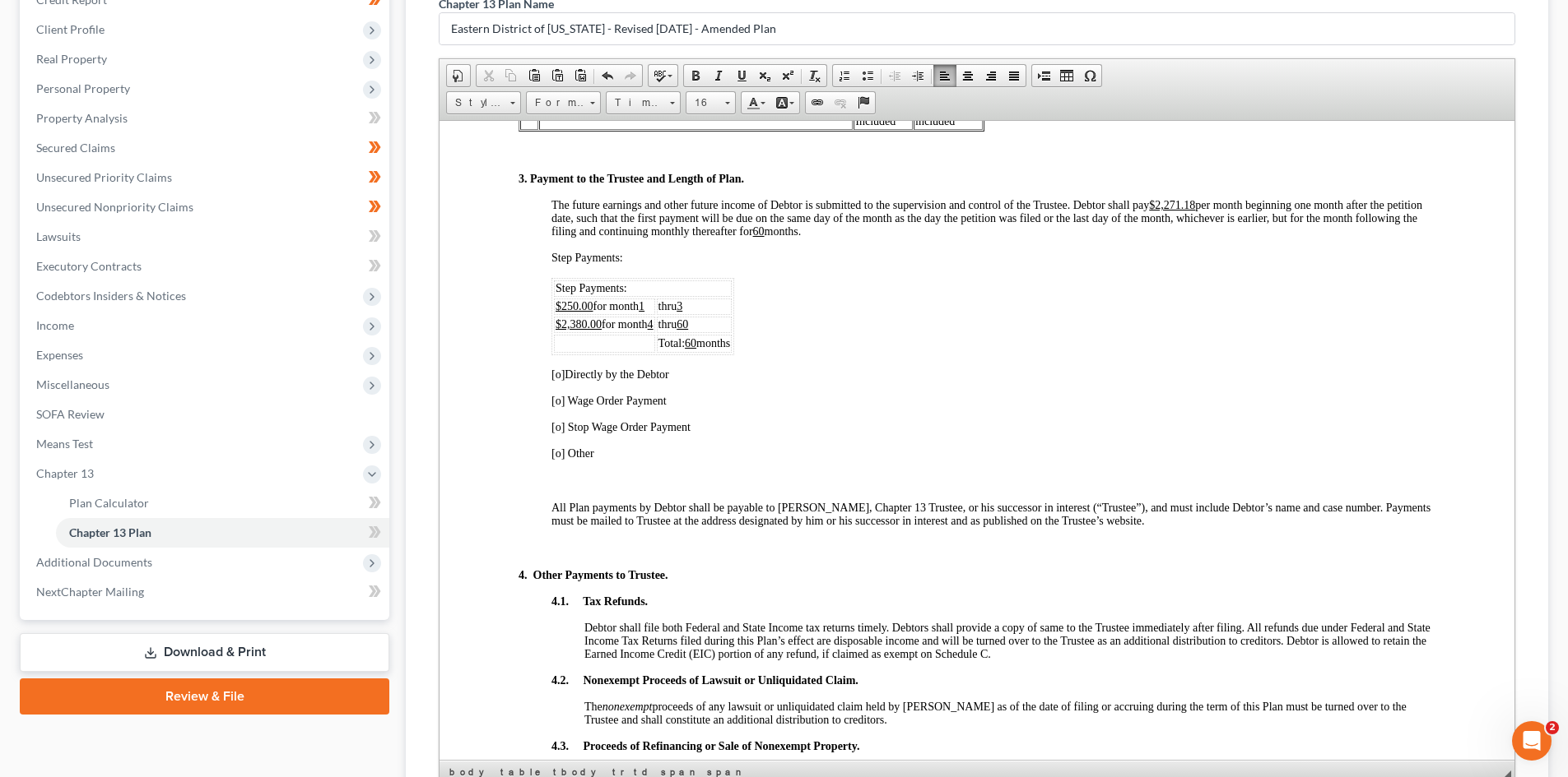
scroll to position [853, 0]
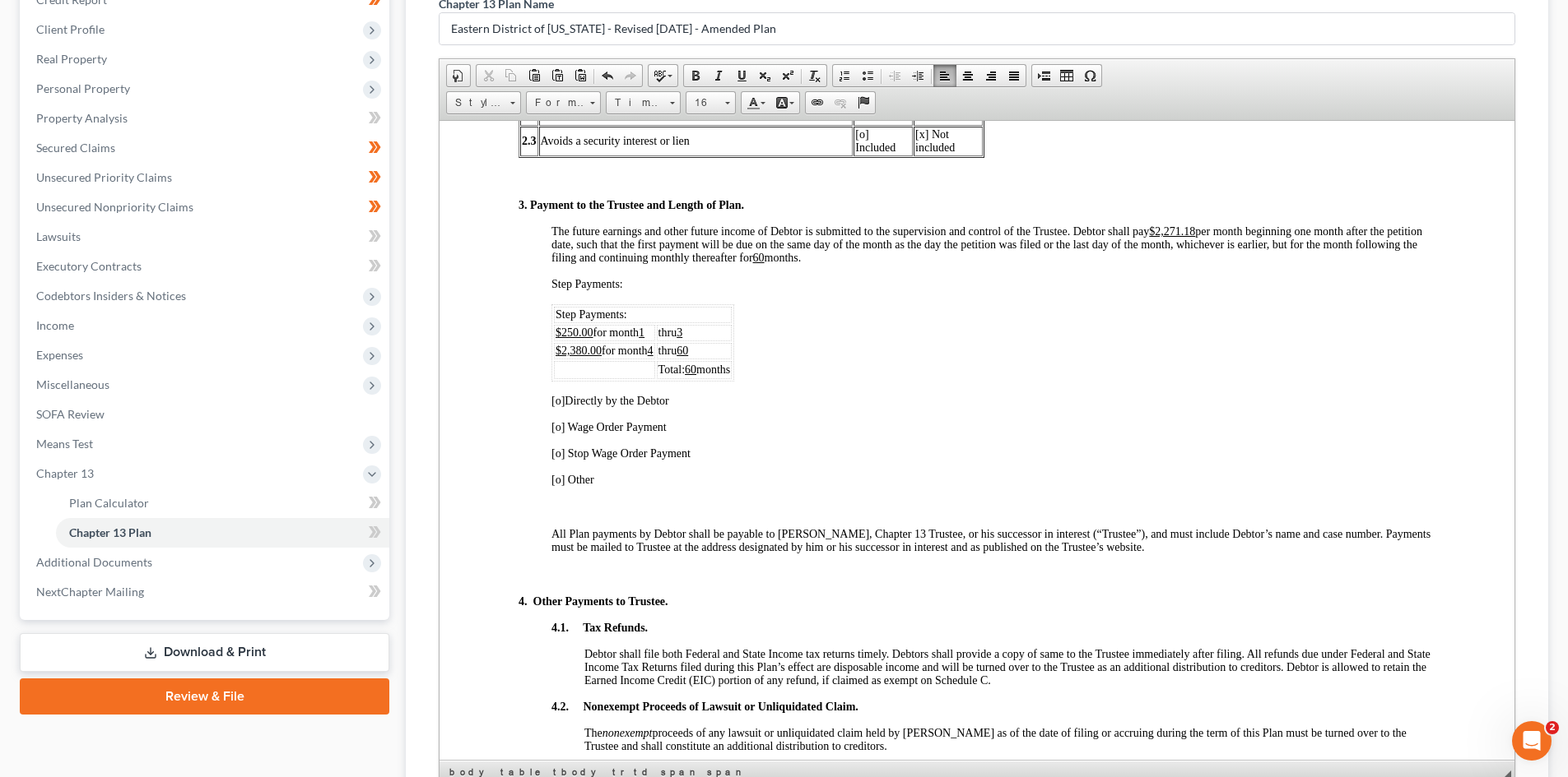
click at [616, 345] on span "$2,380.00 for month 4" at bounding box center [605, 350] width 98 height 12
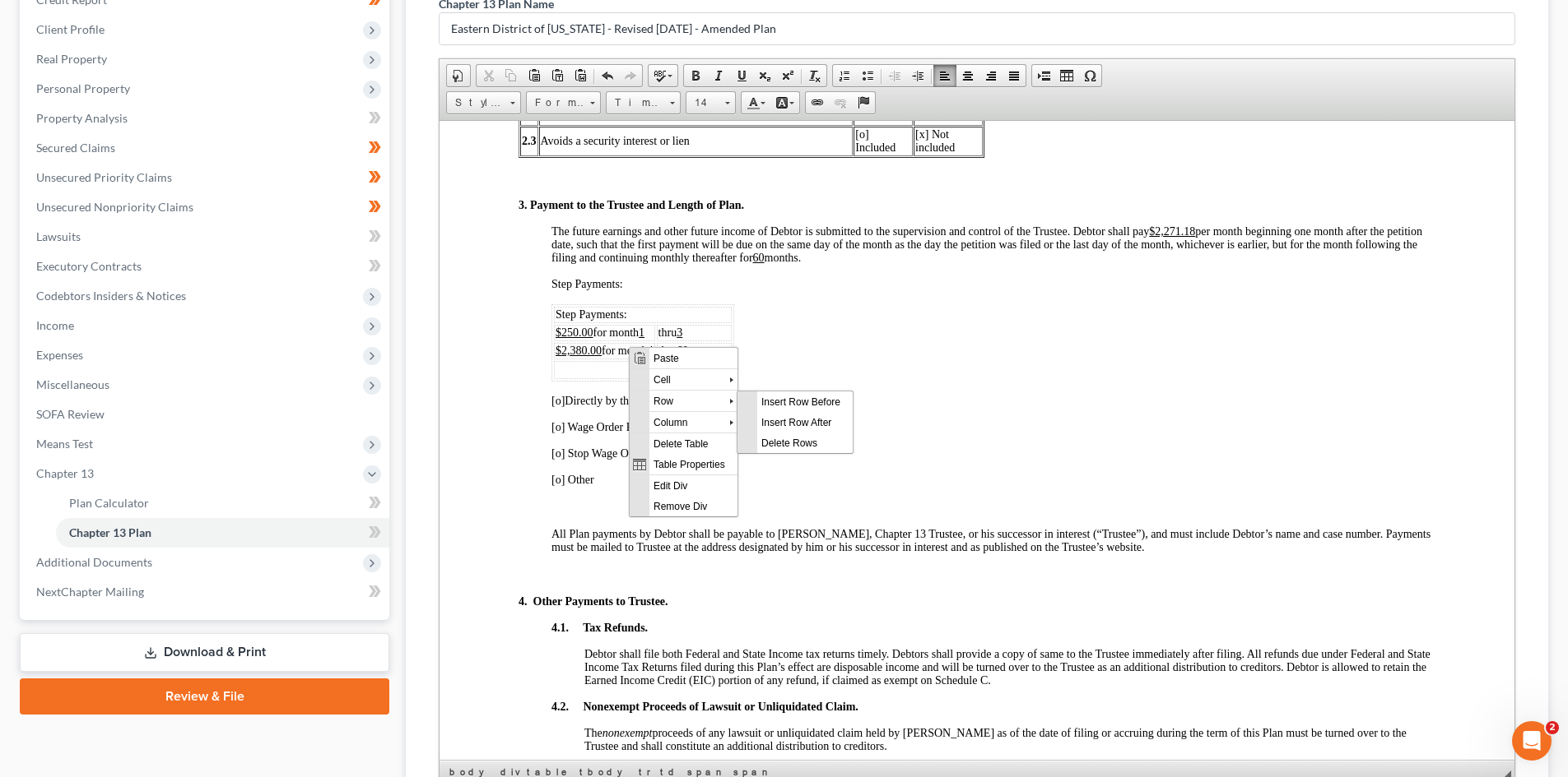
scroll to position [0, 0]
click at [802, 427] on span "Insert Row After" at bounding box center [805, 421] width 96 height 20
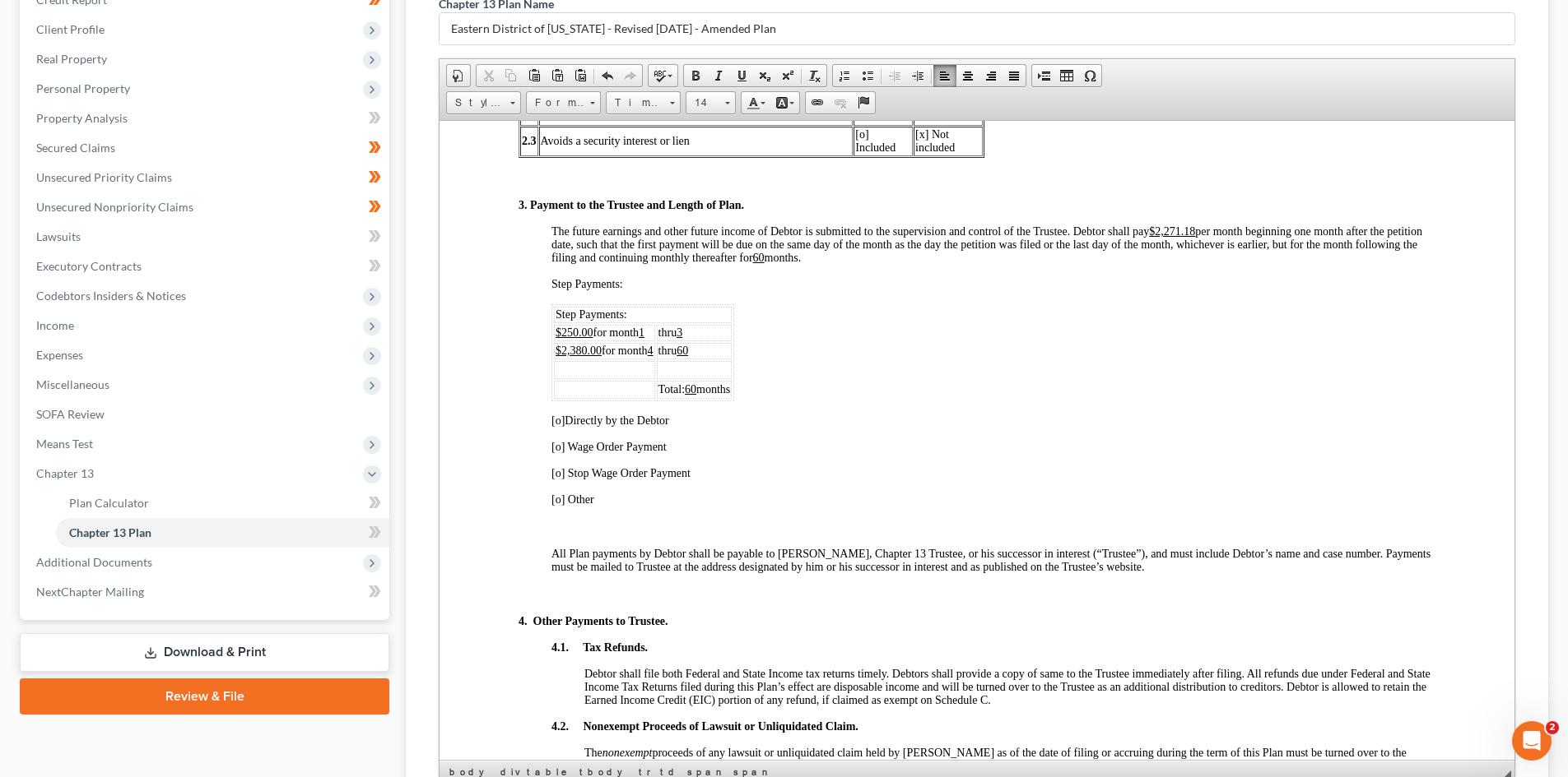
click at [654, 349] on u "4" at bounding box center [650, 350] width 6 height 12
click at [688, 344] on u "60" at bounding box center [682, 350] width 11 height 12
click at [579, 346] on u "$2,380.00" at bounding box center [578, 350] width 46 height 12
drag, startPoint x: 555, startPoint y: 346, endPoint x: 702, endPoint y: 349, distance: 147.0
click at [702, 349] on tr "$2,400.00 for month 4 thru 5" at bounding box center [642, 350] width 178 height 17
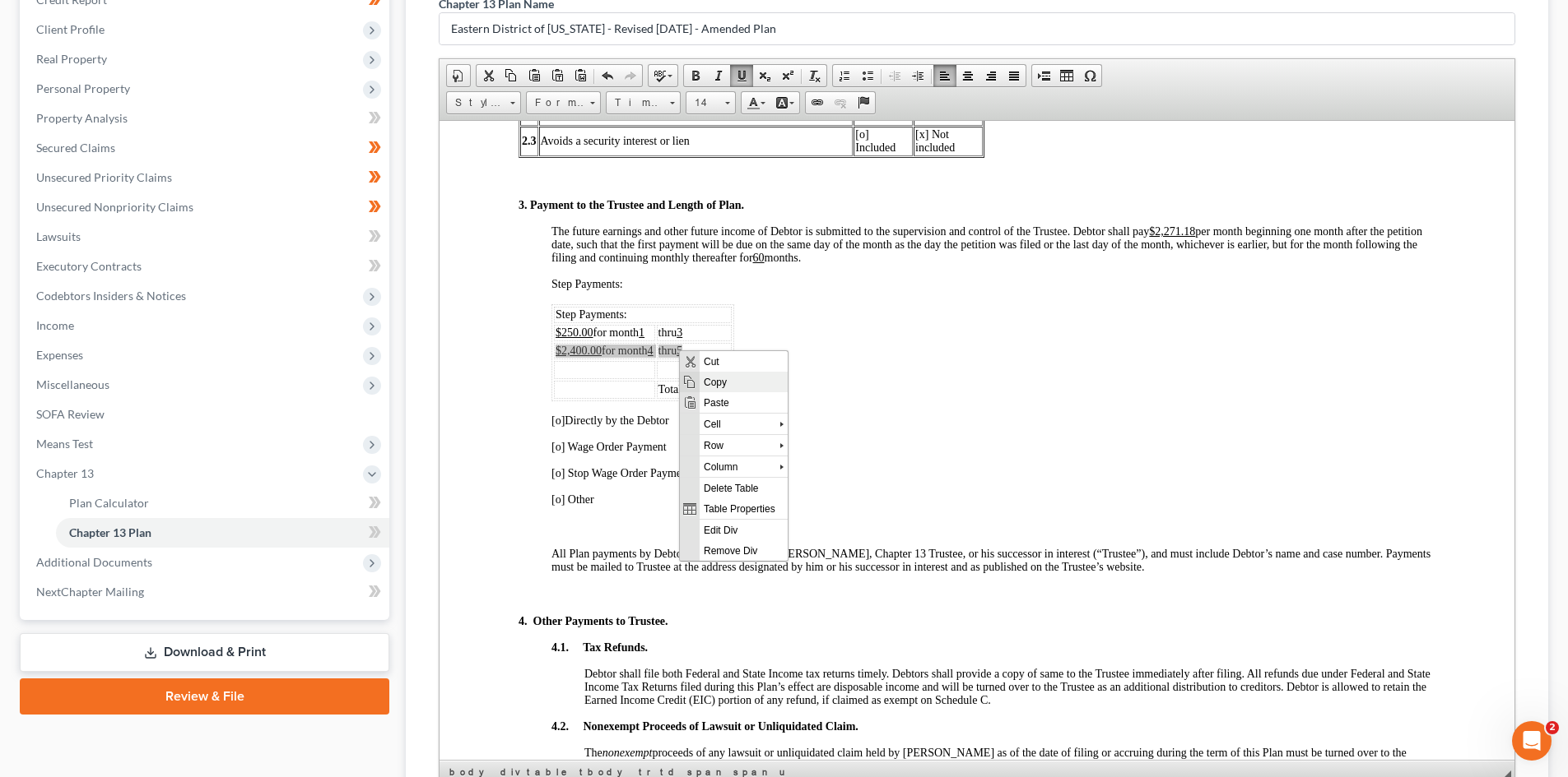
click at [726, 378] on span "Copy" at bounding box center [743, 381] width 88 height 20
copy tr "$2,400.00 for month 4 thru 5"
click at [635, 373] on td at bounding box center [605, 369] width 102 height 18
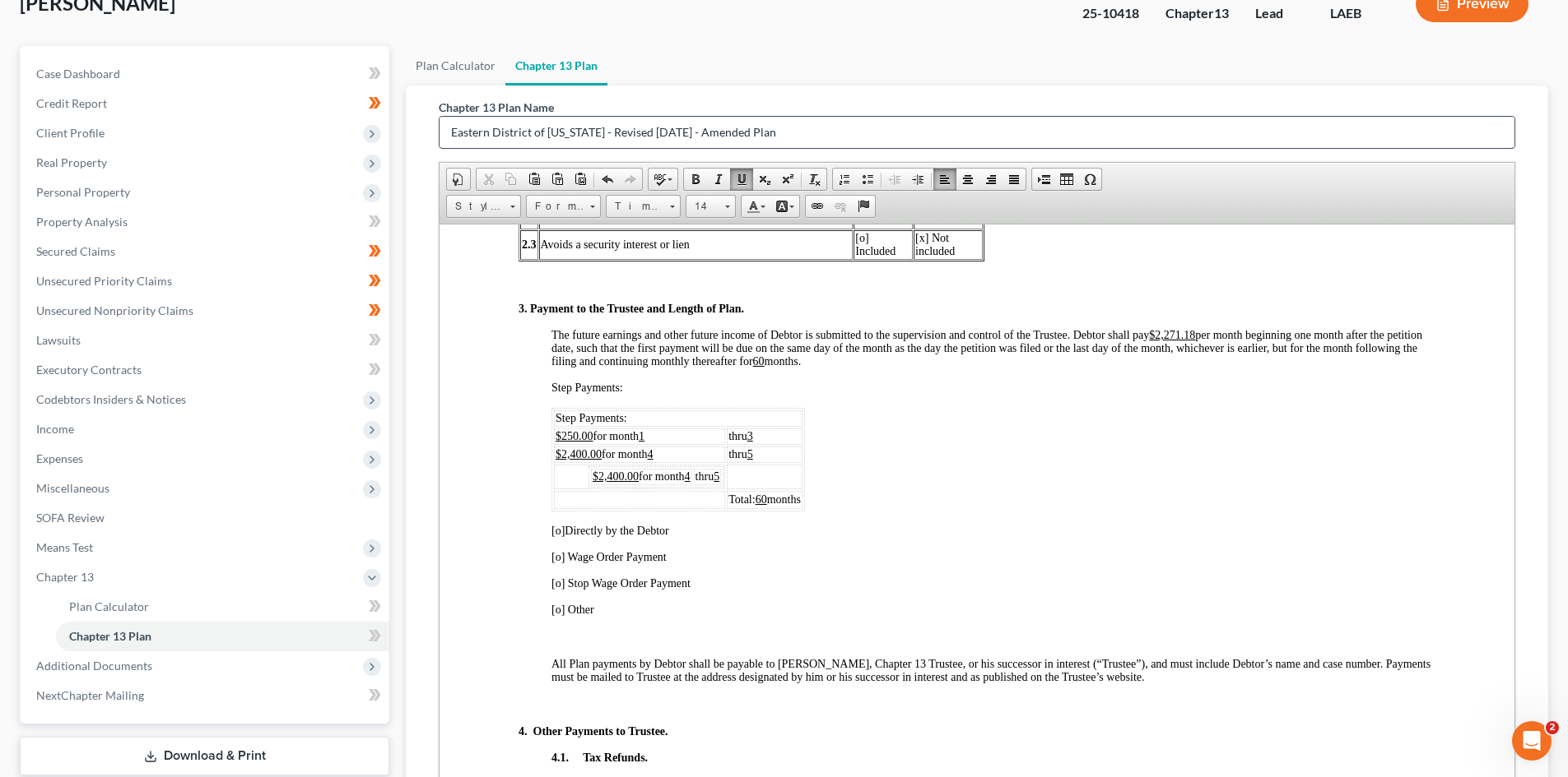
scroll to position [215, 0]
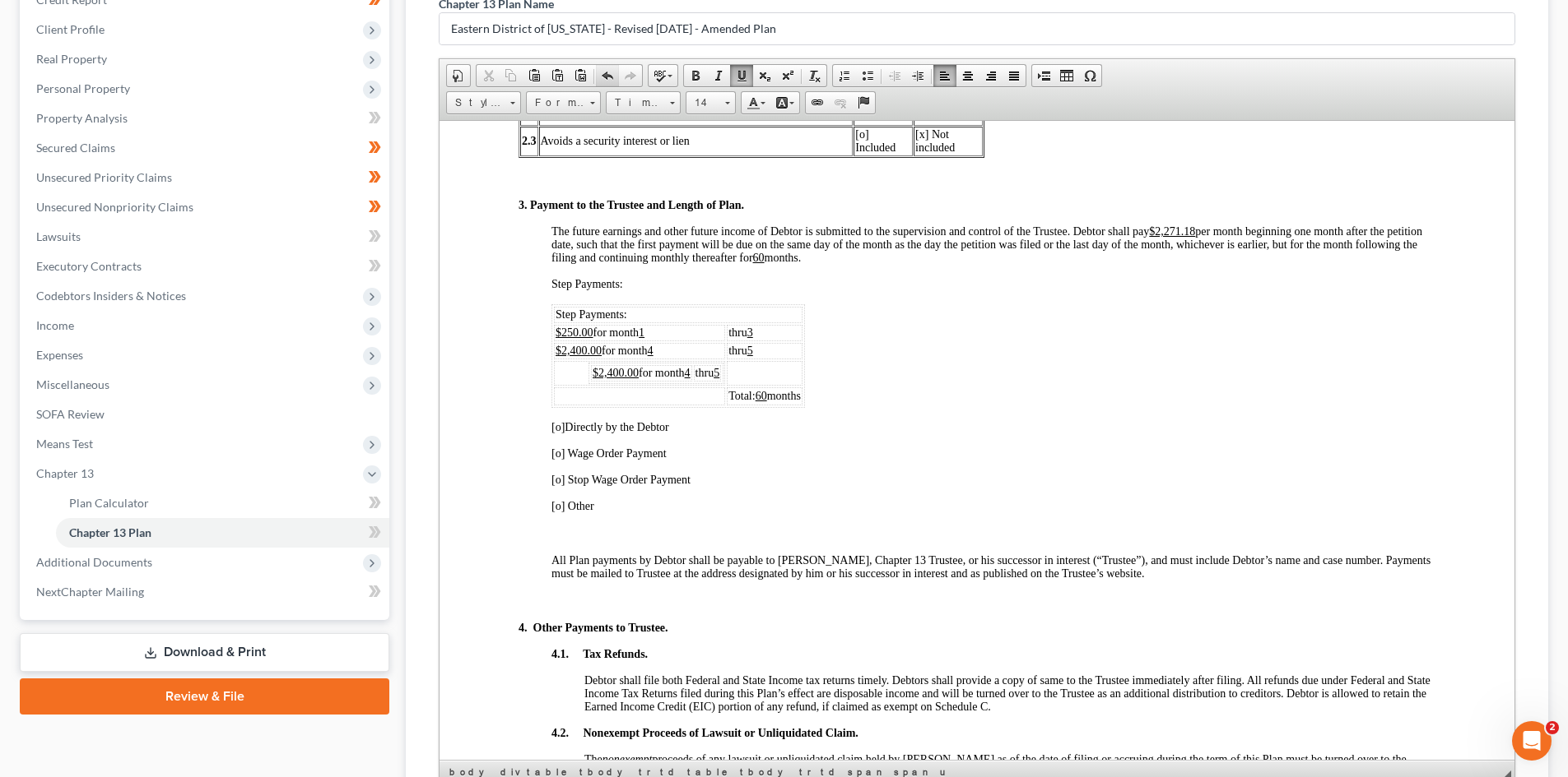
click at [597, 77] on link "Undo" at bounding box center [607, 75] width 23 height 21
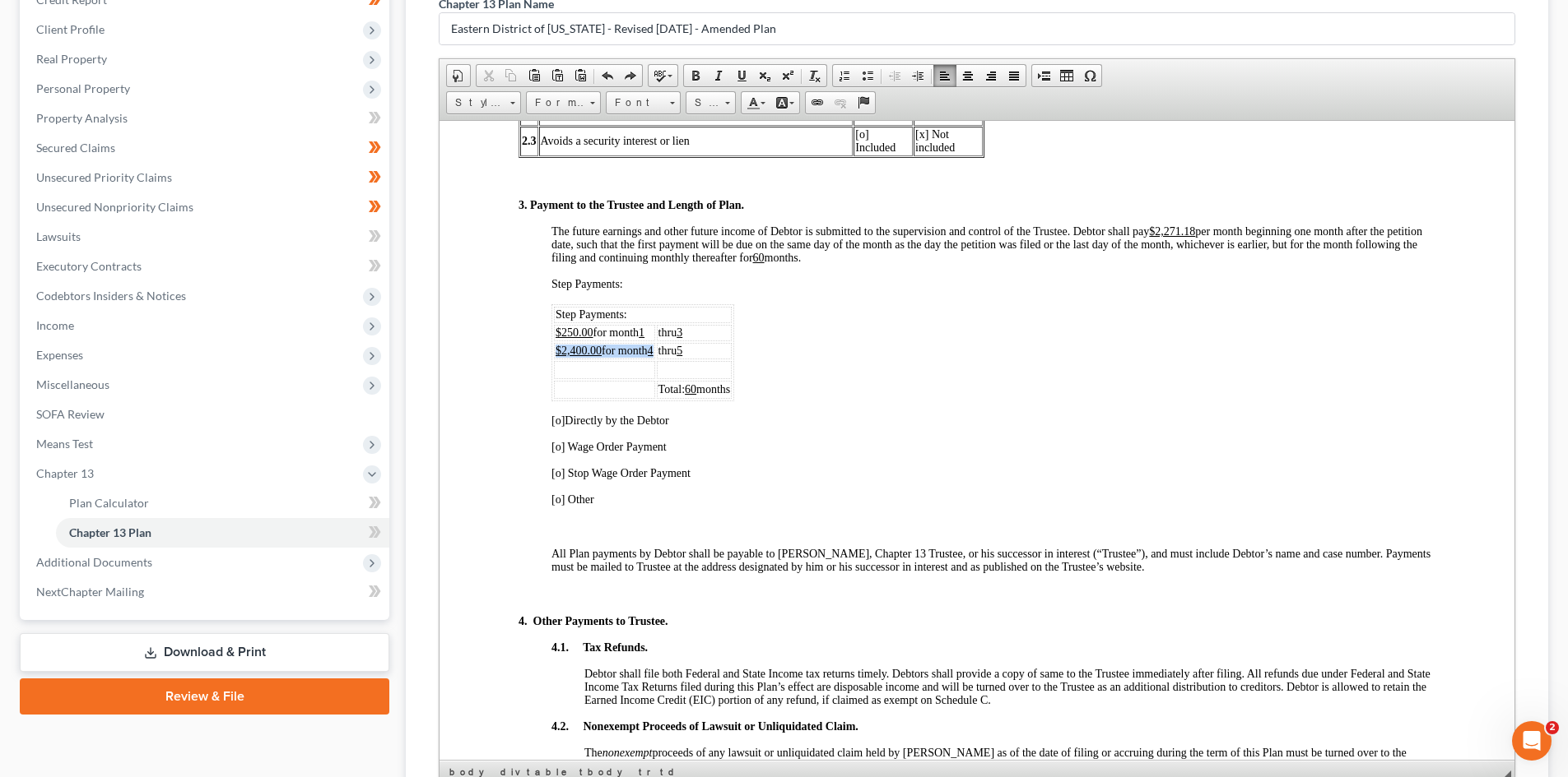
drag, startPoint x: 555, startPoint y: 349, endPoint x: 657, endPoint y: 346, distance: 102.0
click at [654, 346] on span "$2,400.00 for month 4" at bounding box center [605, 350] width 98 height 12
click at [692, 374] on span "Copy" at bounding box center [713, 380] width 88 height 20
copy span "$2,400.00 for month 4"
click at [627, 366] on td at bounding box center [605, 369] width 102 height 18
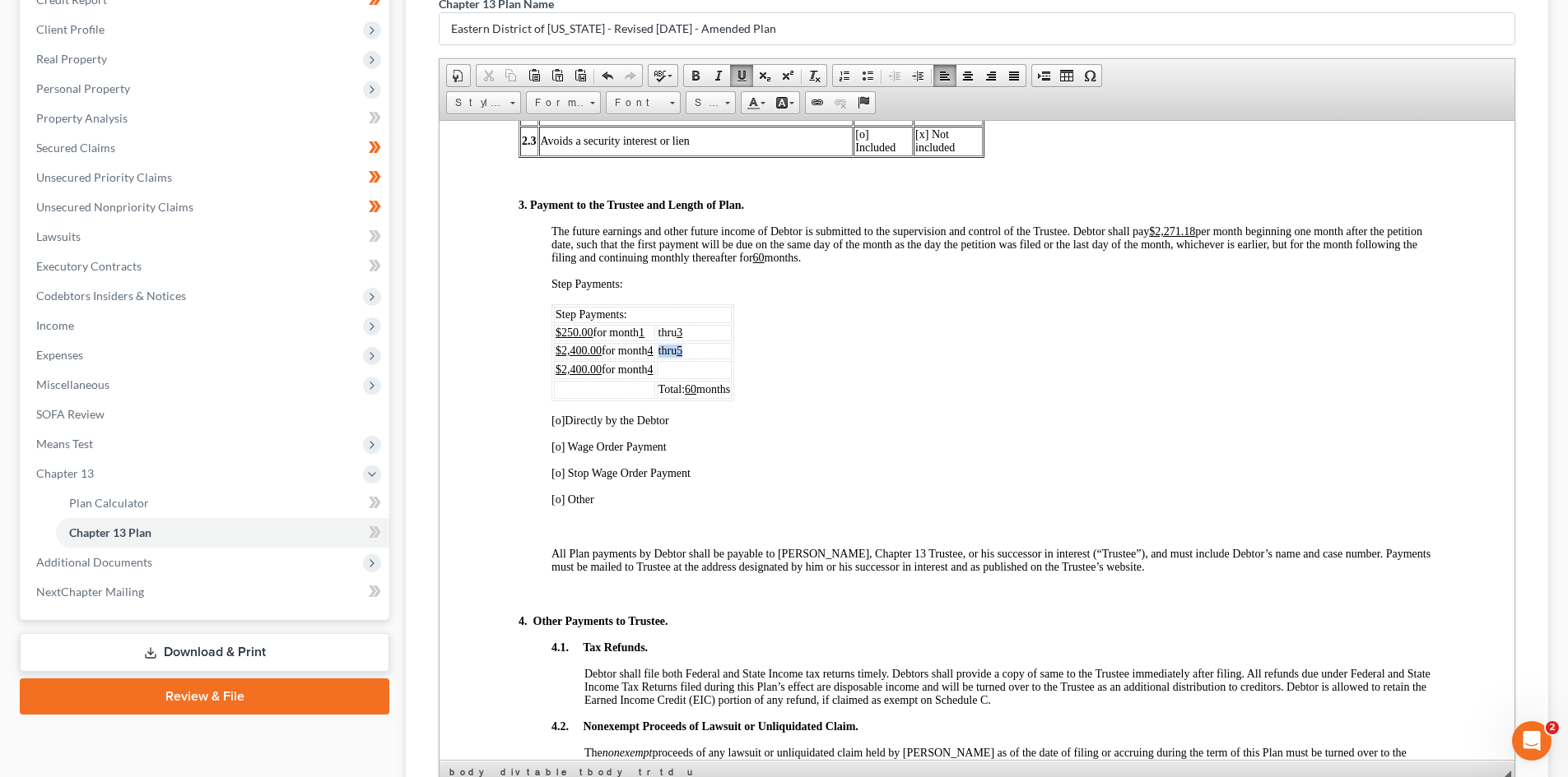
drag, startPoint x: 694, startPoint y: 351, endPoint x: 658, endPoint y: 351, distance: 36.0
click at [658, 351] on tr "$2,400.00 for month 4 thru 5" at bounding box center [642, 350] width 178 height 17
click at [717, 378] on span "Copy" at bounding box center [732, 379] width 88 height 20
copy tr "thru 5"
click at [696, 369] on td at bounding box center [694, 369] width 75 height 18
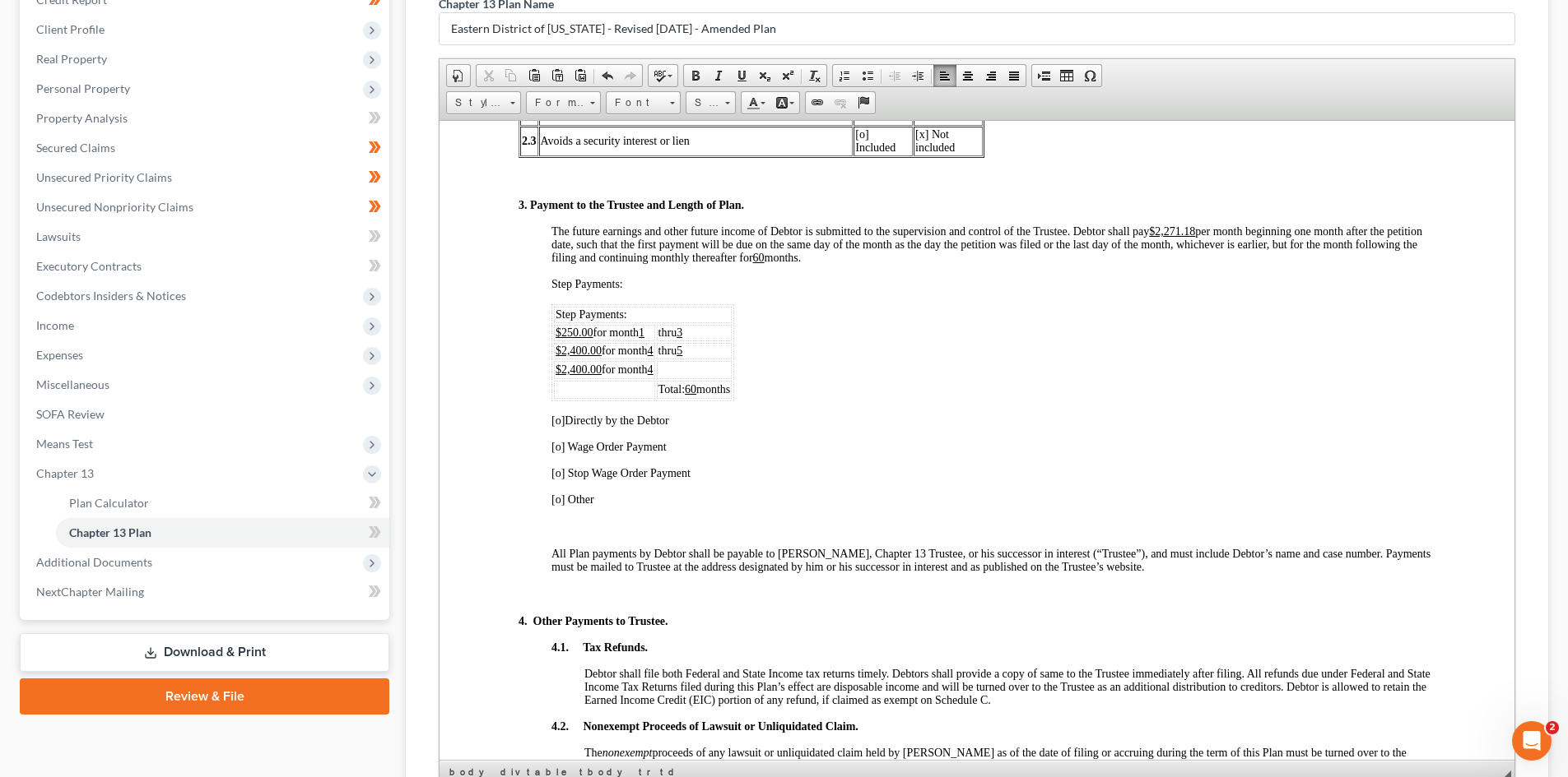
scroll to position [0, 64]
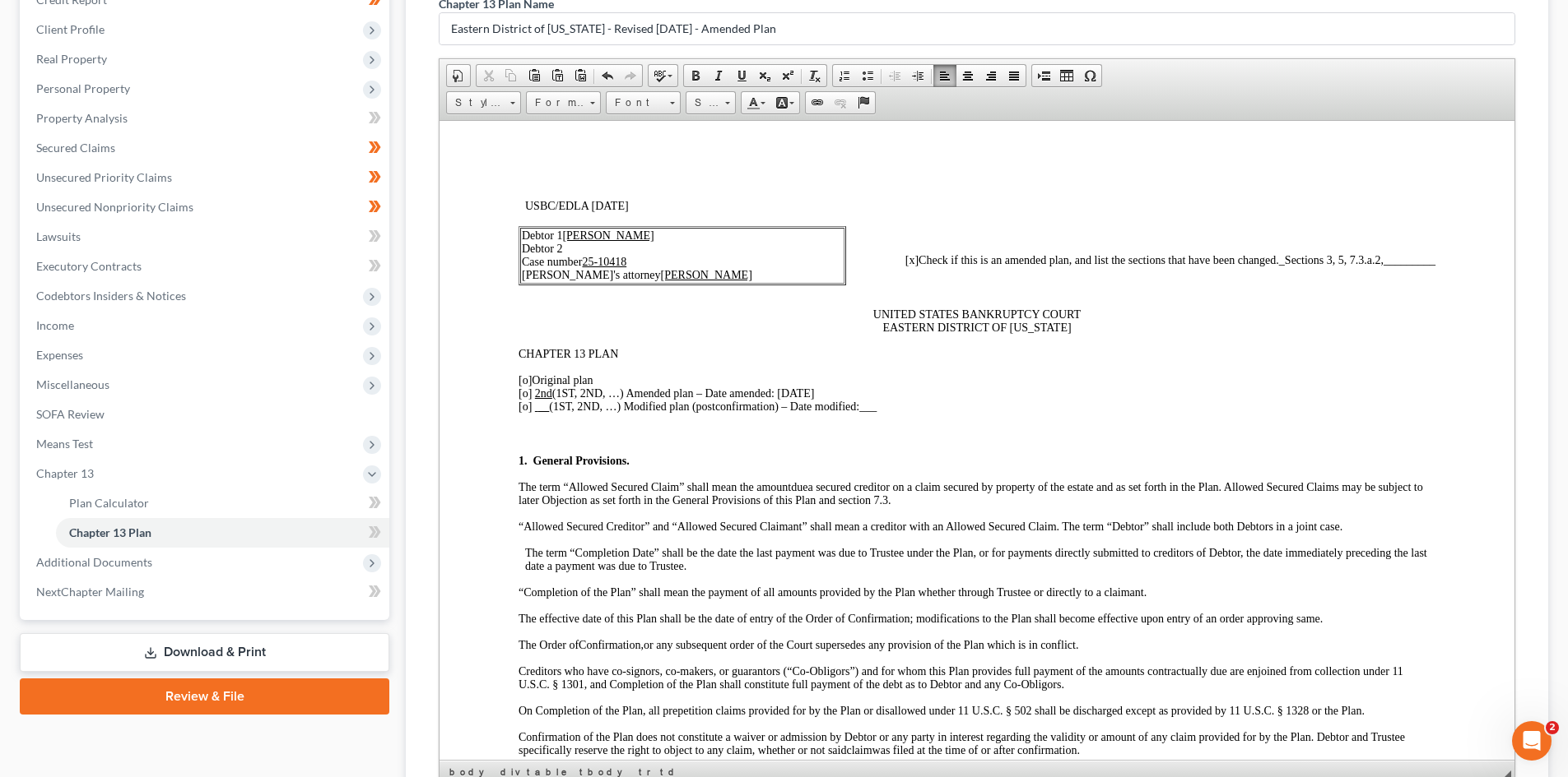
drag, startPoint x: 567, startPoint y: 365, endPoint x: 580, endPoint y: 365, distance: 13.0
drag, startPoint x: 569, startPoint y: 368, endPoint x: 586, endPoint y: 367, distance: 17.0
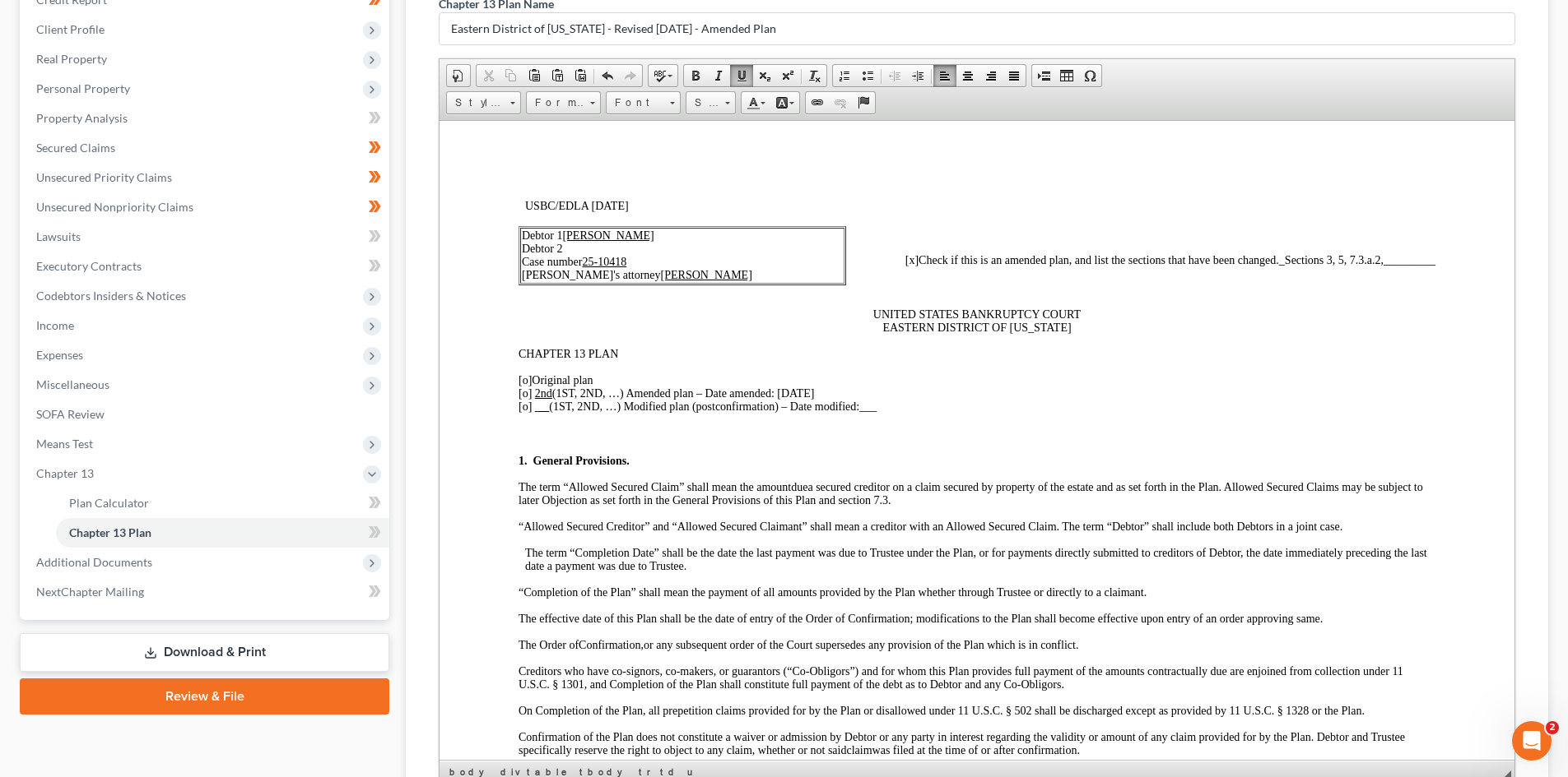
drag, startPoint x: 1161, startPoint y: 453, endPoint x: 1366, endPoint y: 464, distance: 205.3
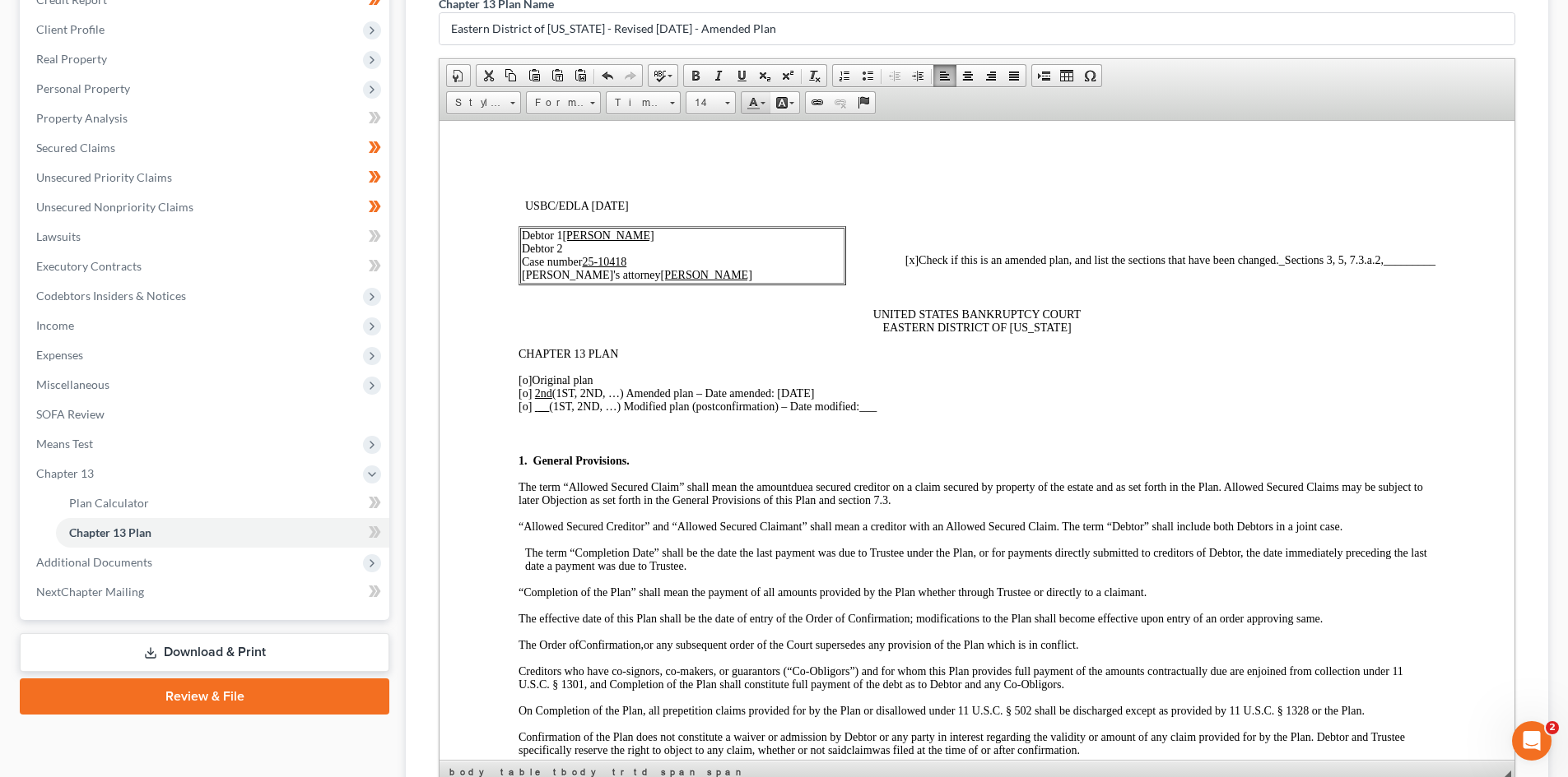
click at [764, 98] on link "Text Color" at bounding box center [756, 102] width 29 height 21
click at [758, 127] on td "Colors" at bounding box center [759, 122] width 24 height 10
drag, startPoint x: 1377, startPoint y: 454, endPoint x: 1279, endPoint y: 451, distance: 98.0
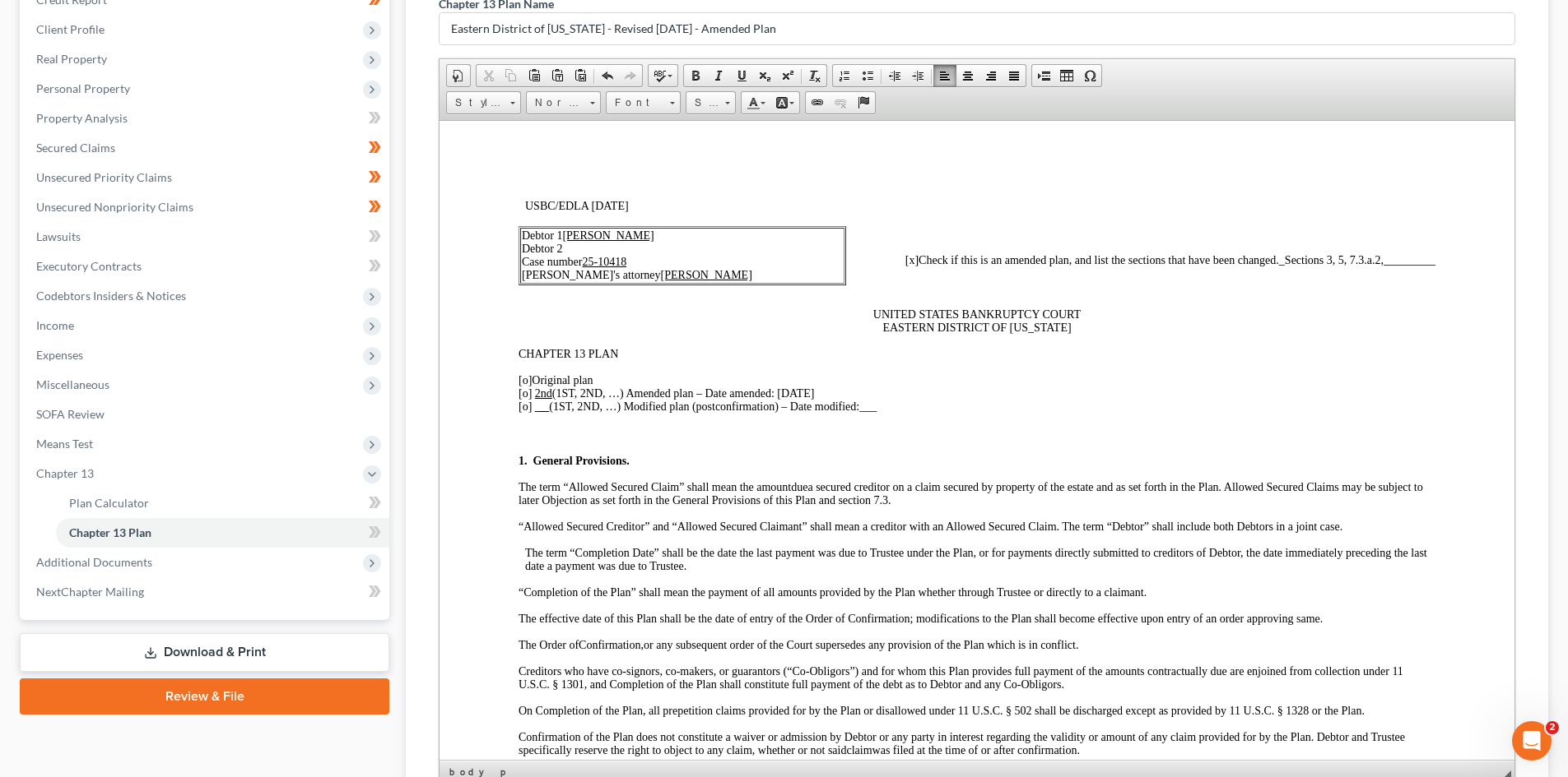
click at [699, 112] on span "Size" at bounding box center [703, 102] width 33 height 21
click at [717, 225] on link "12" at bounding box center [735, 233] width 94 height 21
click at [722, 104] on link "12" at bounding box center [710, 102] width 50 height 23
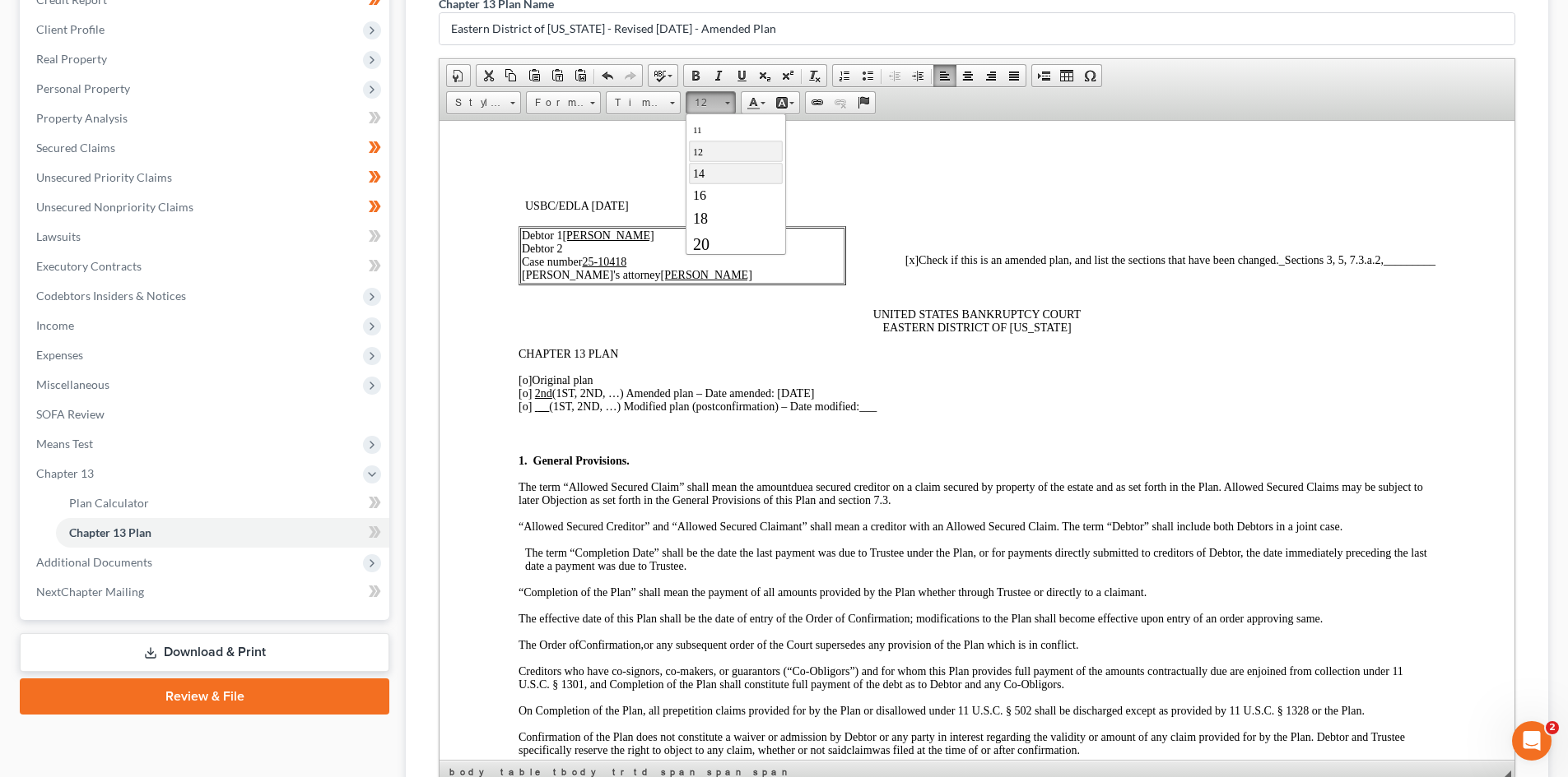
click at [720, 175] on link "14" at bounding box center [735, 173] width 94 height 21
click at [1384, 264] on span "_________" at bounding box center [1409, 259] width 52 height 12
click at [1323, 258] on span "_Sections 3, 5, 7.3.a.2, 7.3.b," at bounding box center [1317, 259] width 133 height 12
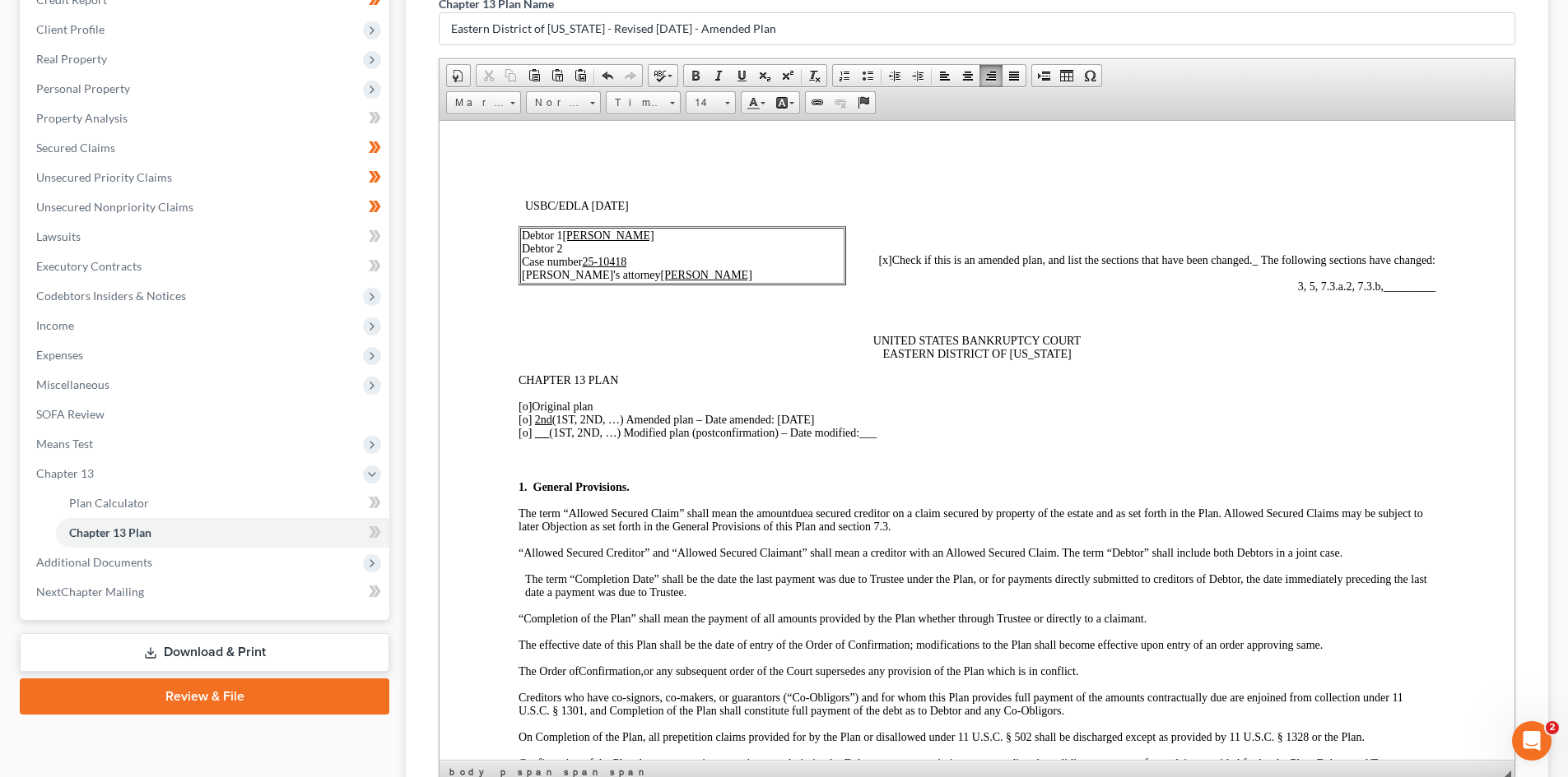
click at [1252, 258] on span "_ The following s ections have changed:" at bounding box center [1343, 259] width 183 height 12
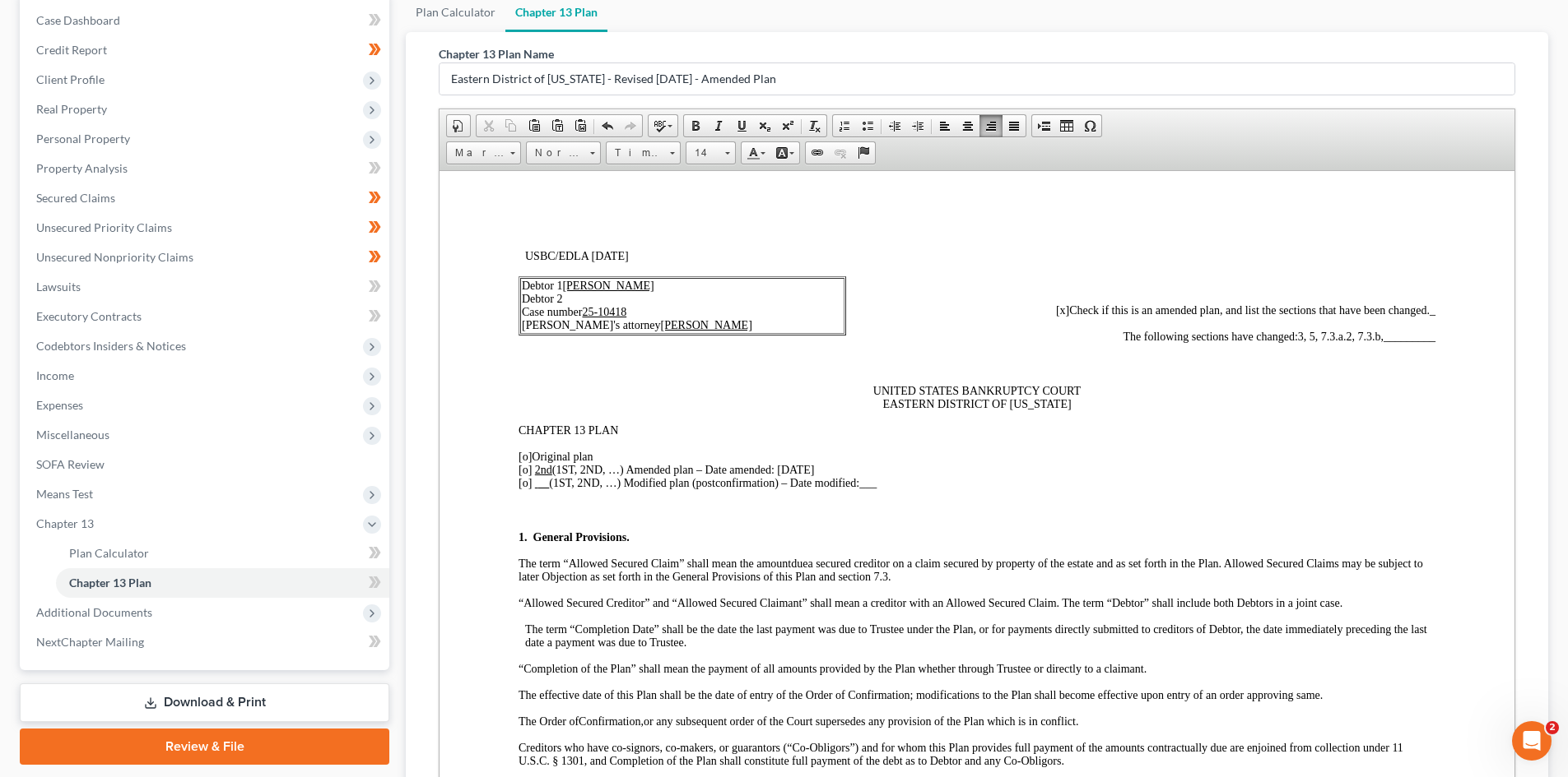
scroll to position [417, 0]
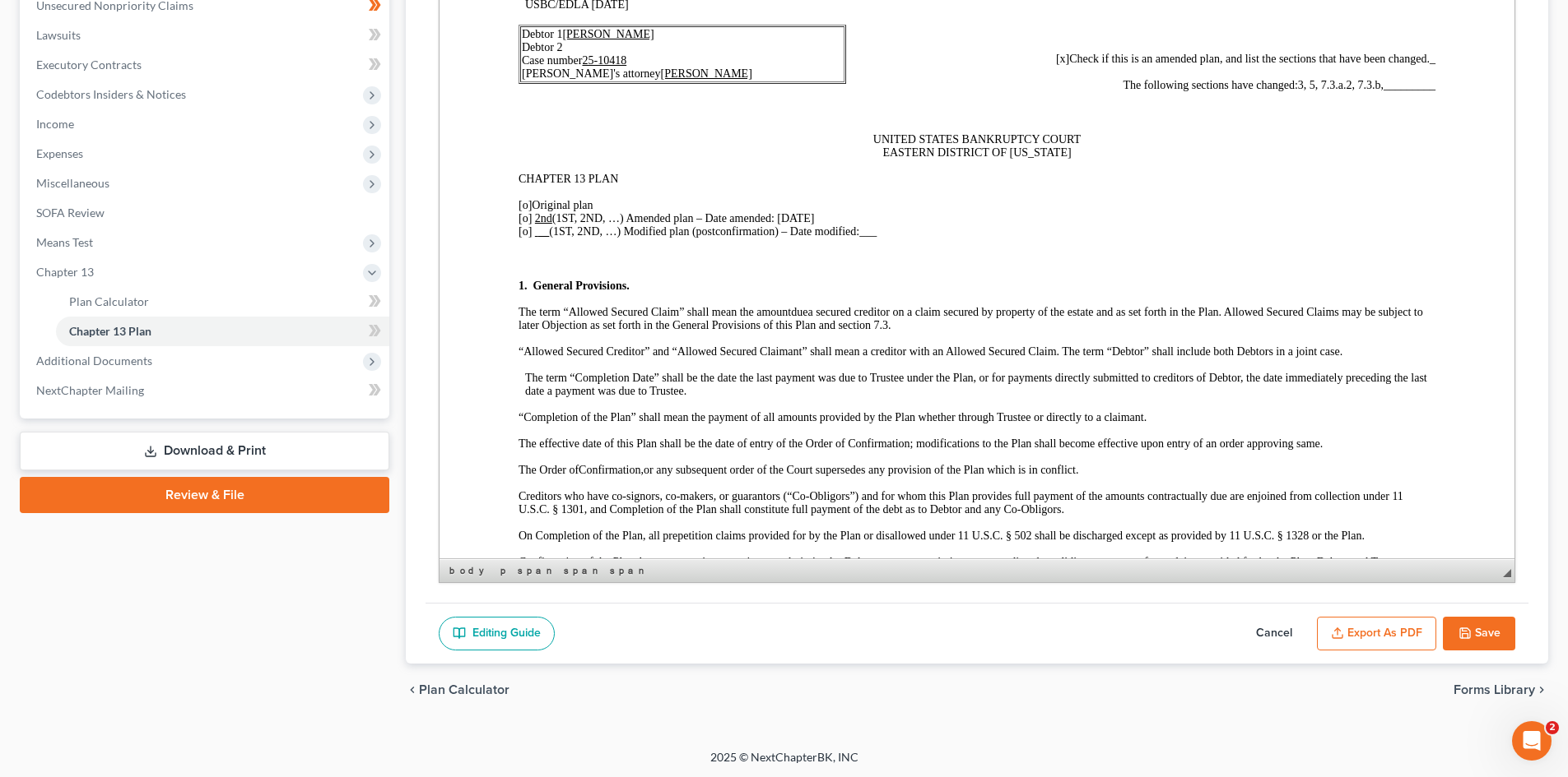
click at [1468, 644] on button "Save" at bounding box center [1479, 633] width 73 height 34
select select "2"
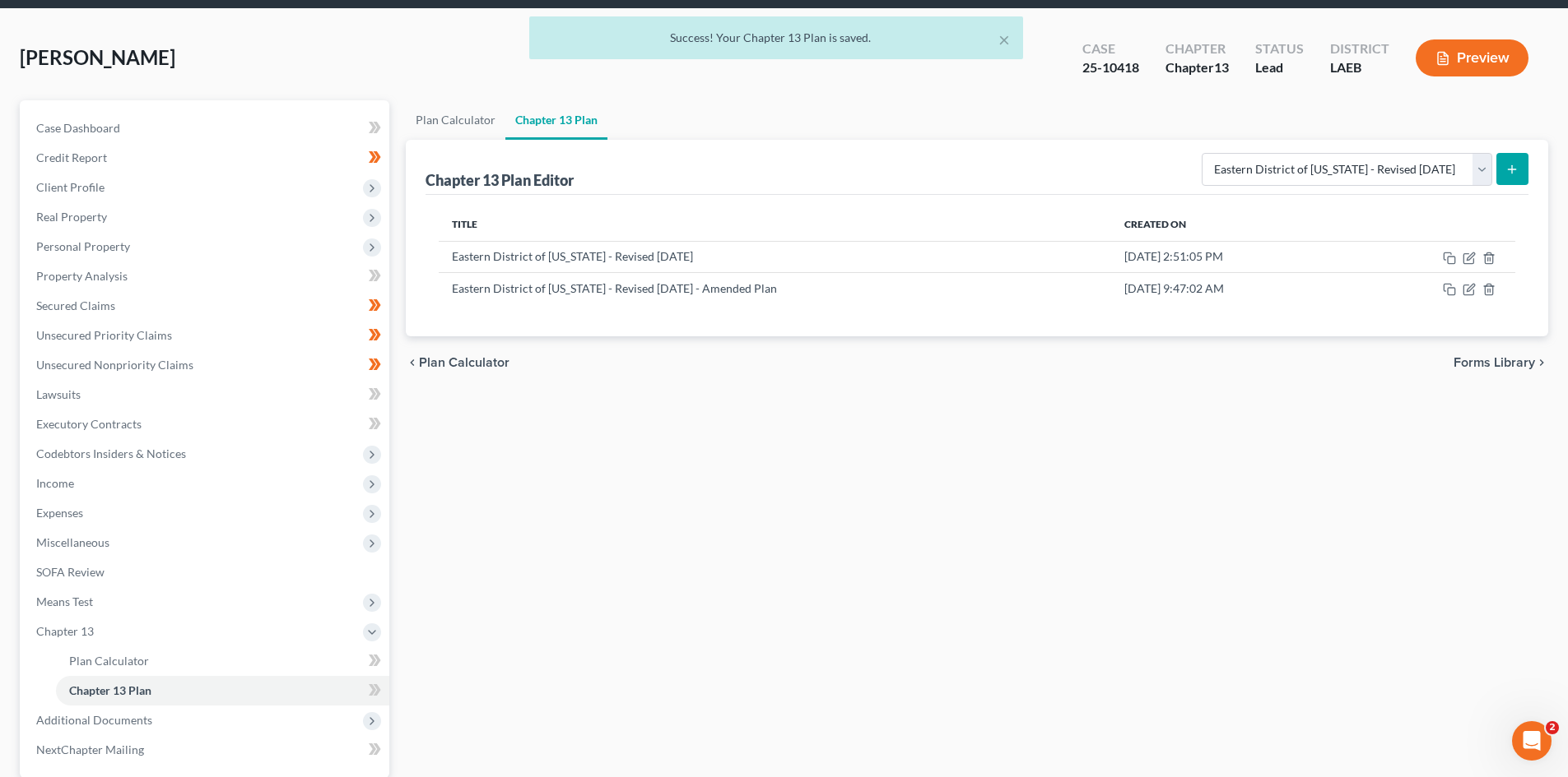
scroll to position [51, 0]
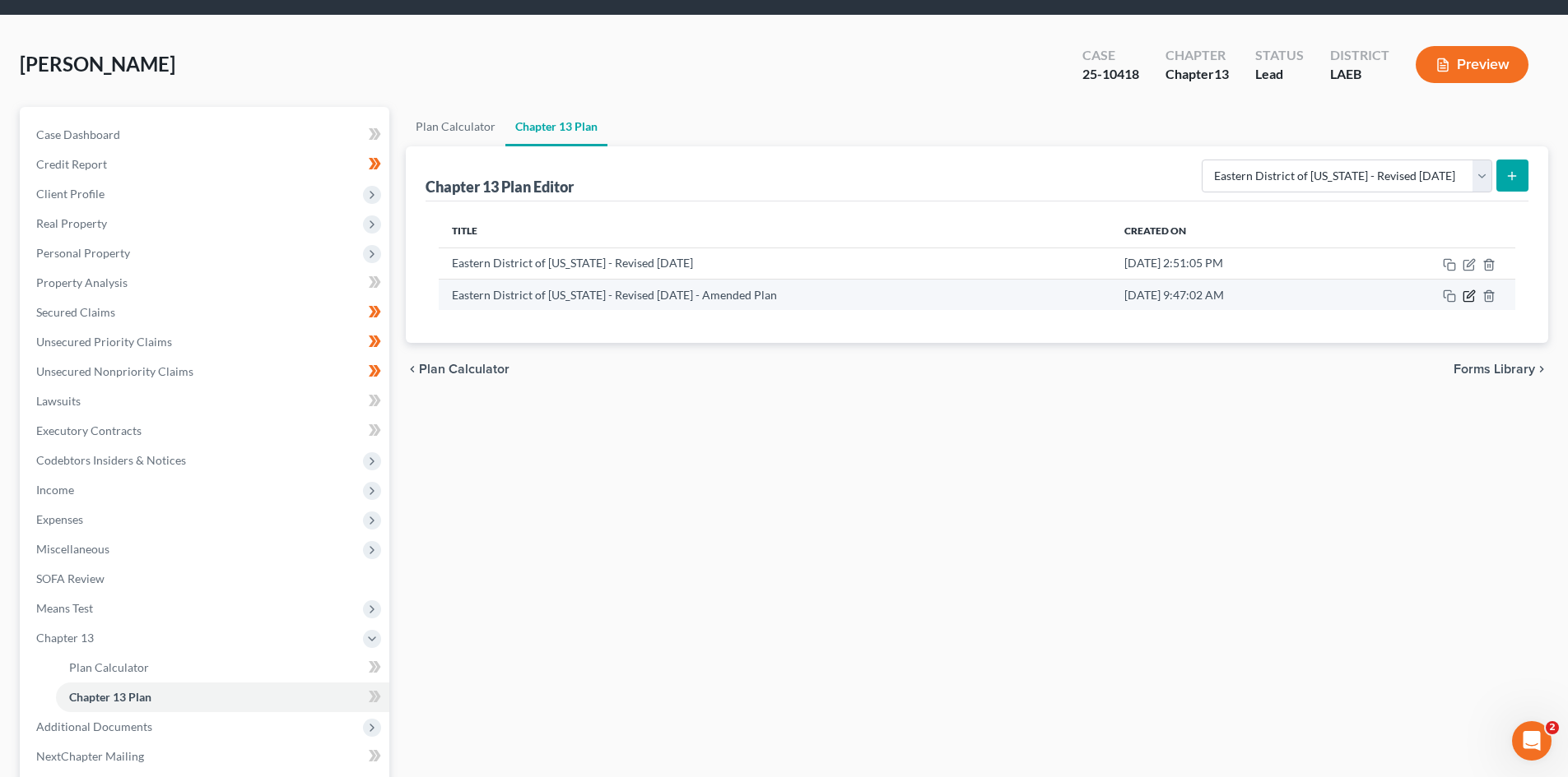
click at [1465, 299] on icon "button" at bounding box center [1469, 296] width 13 height 13
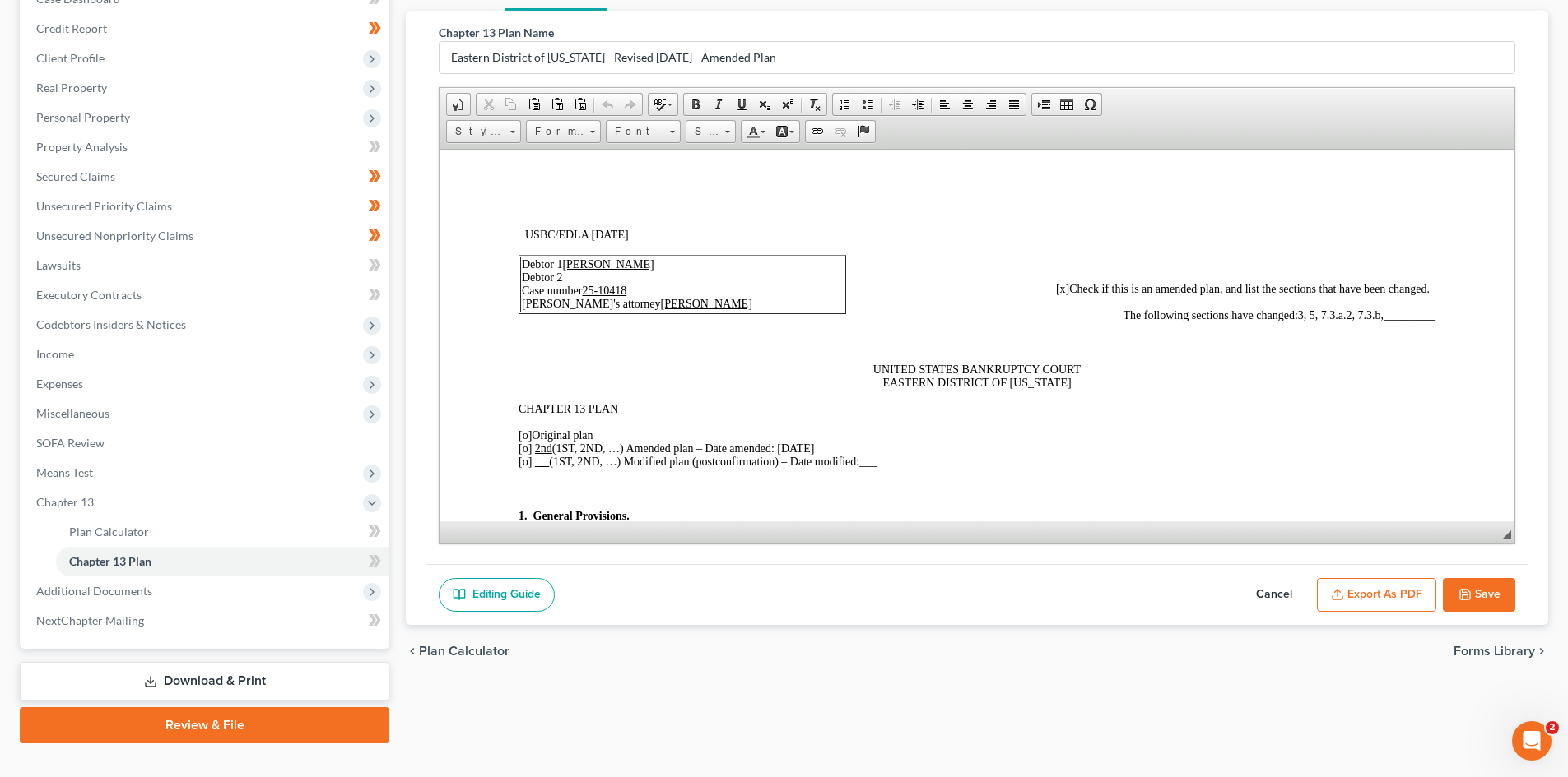
scroll to position [215, 0]
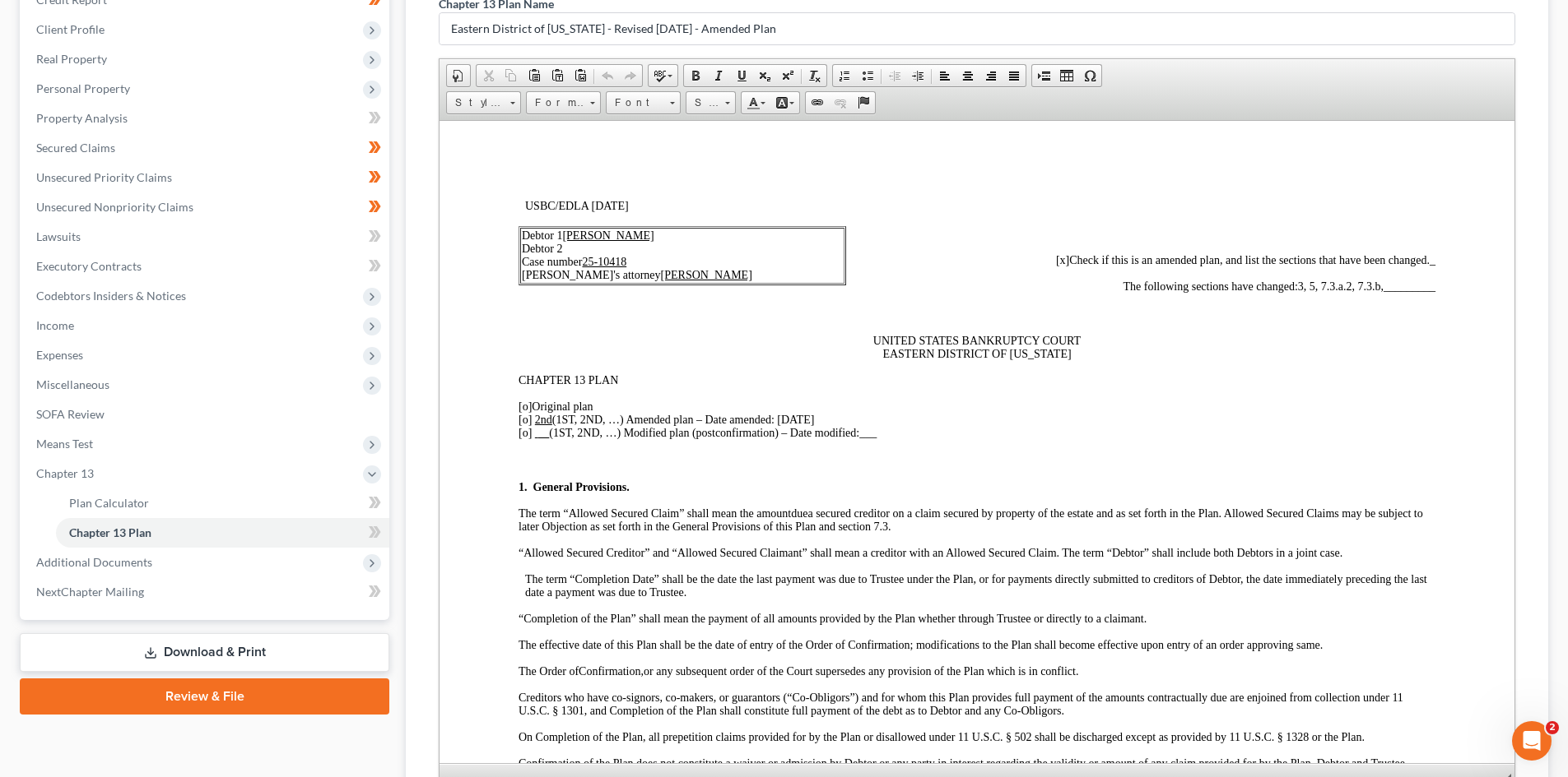
drag, startPoint x: 1508, startPoint y: 507, endPoint x: 1520, endPoint y: 781, distance: 274.3
click at [1520, 777] on html "Home New Case Client Portal Directory Cases DebtorCC The [PERSON_NAME] Law Firm…" at bounding box center [784, 384] width 1568 height 1199
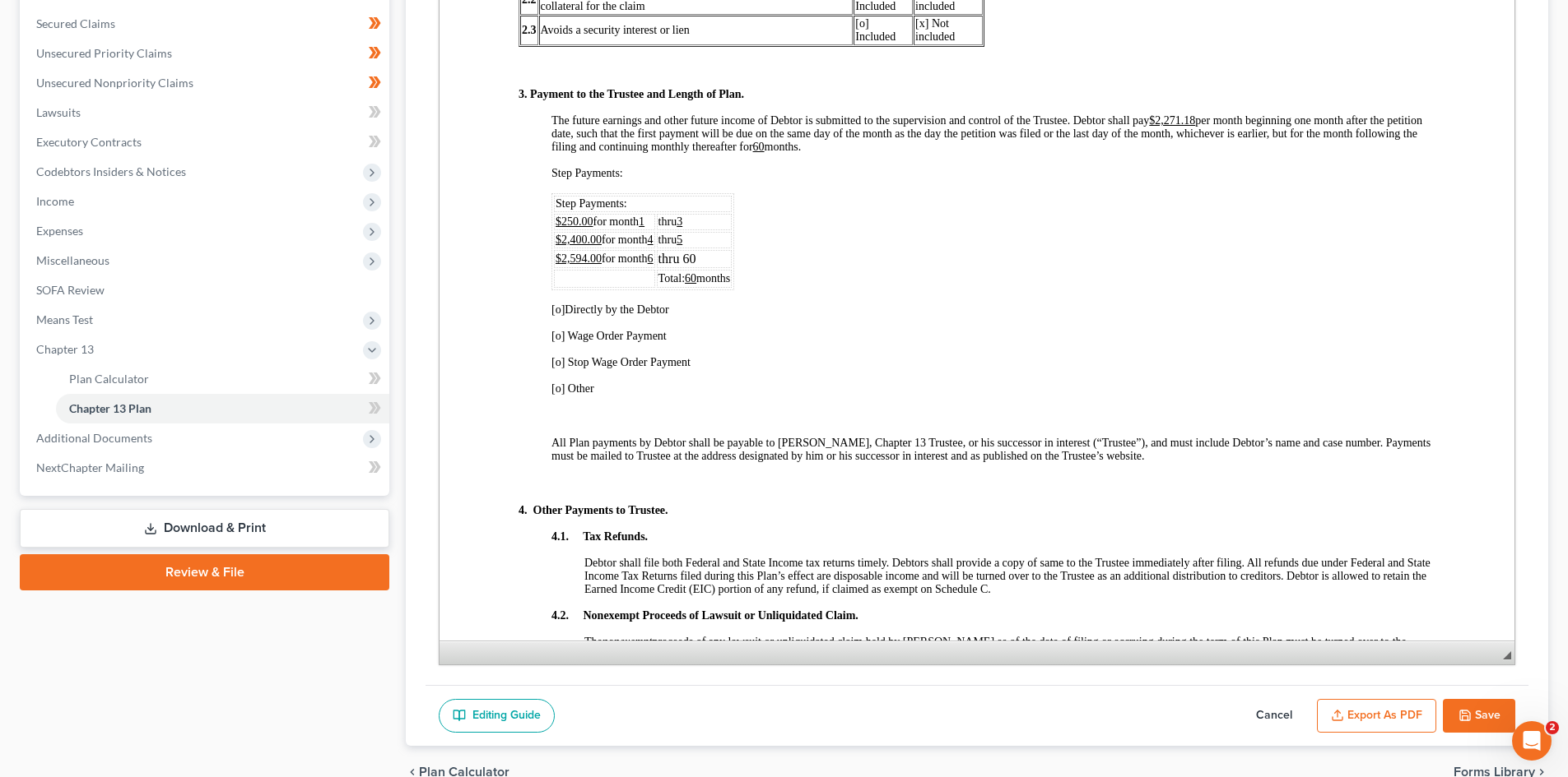
scroll to position [658, 0]
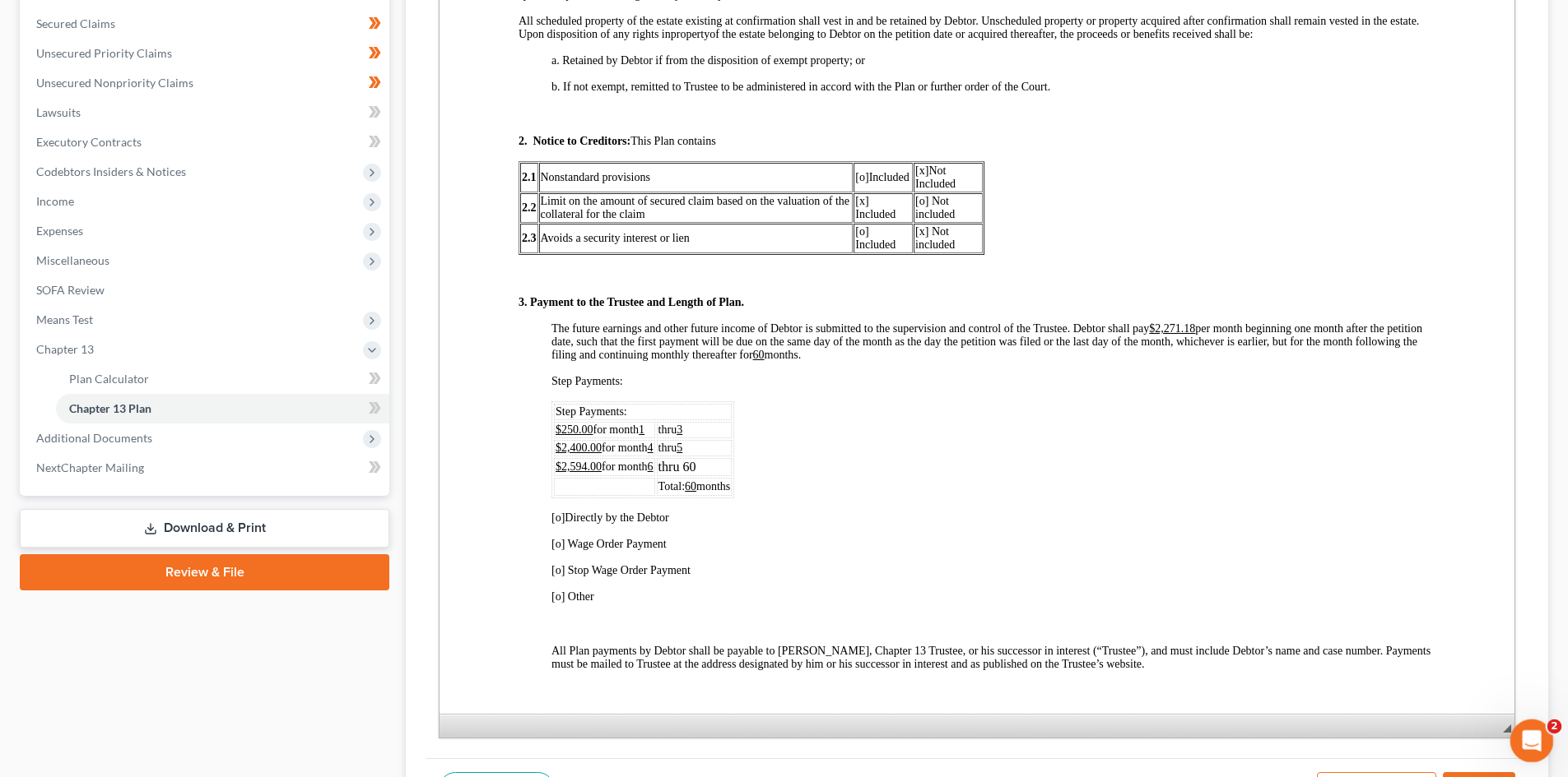
drag, startPoint x: 3017, startPoint y: 1374, endPoint x: 3003, endPoint y: 1450, distance: 77.3
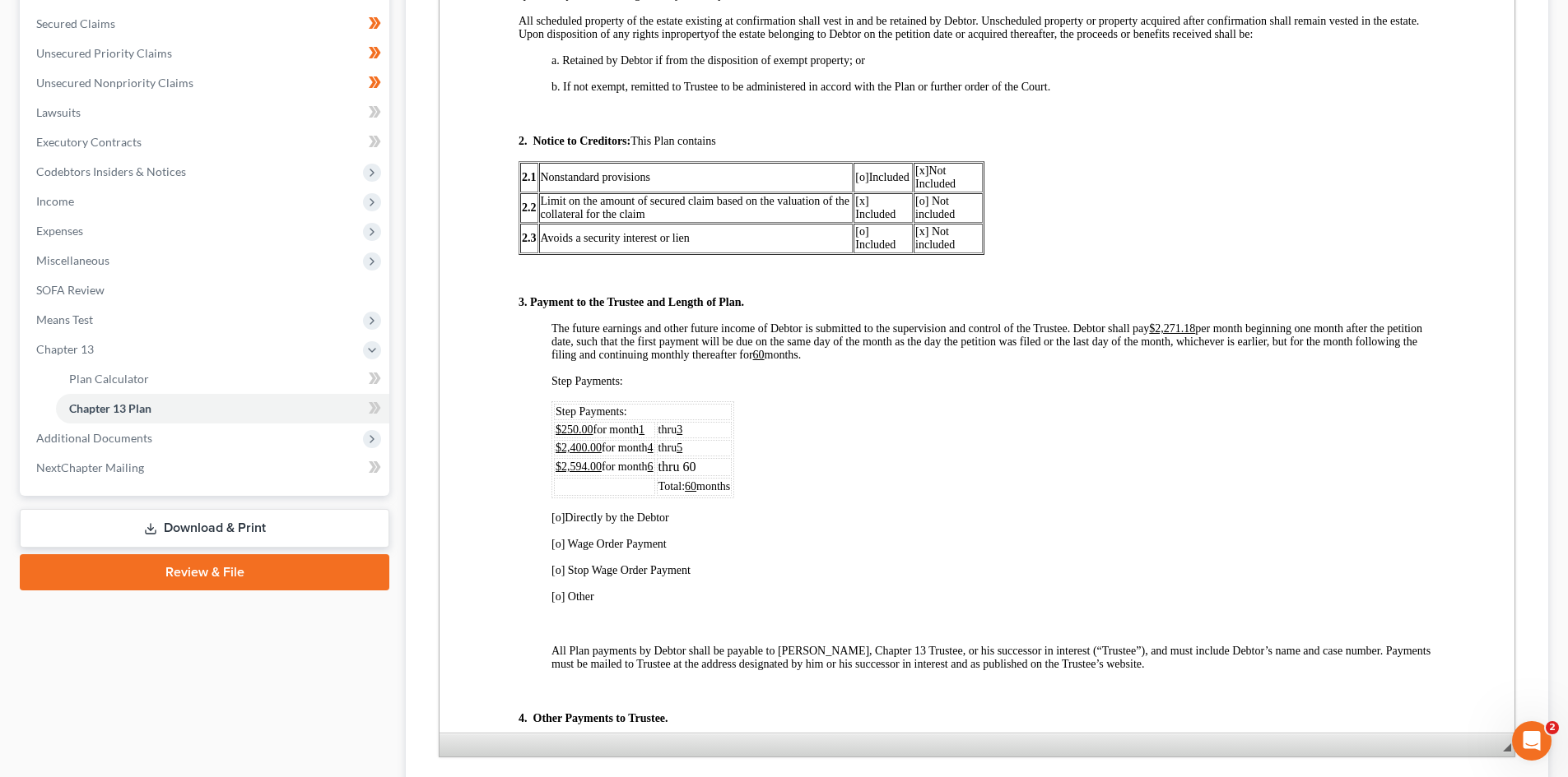
click at [1469, 748] on span "◢ Elements path" at bounding box center [976, 745] width 1075 height 24
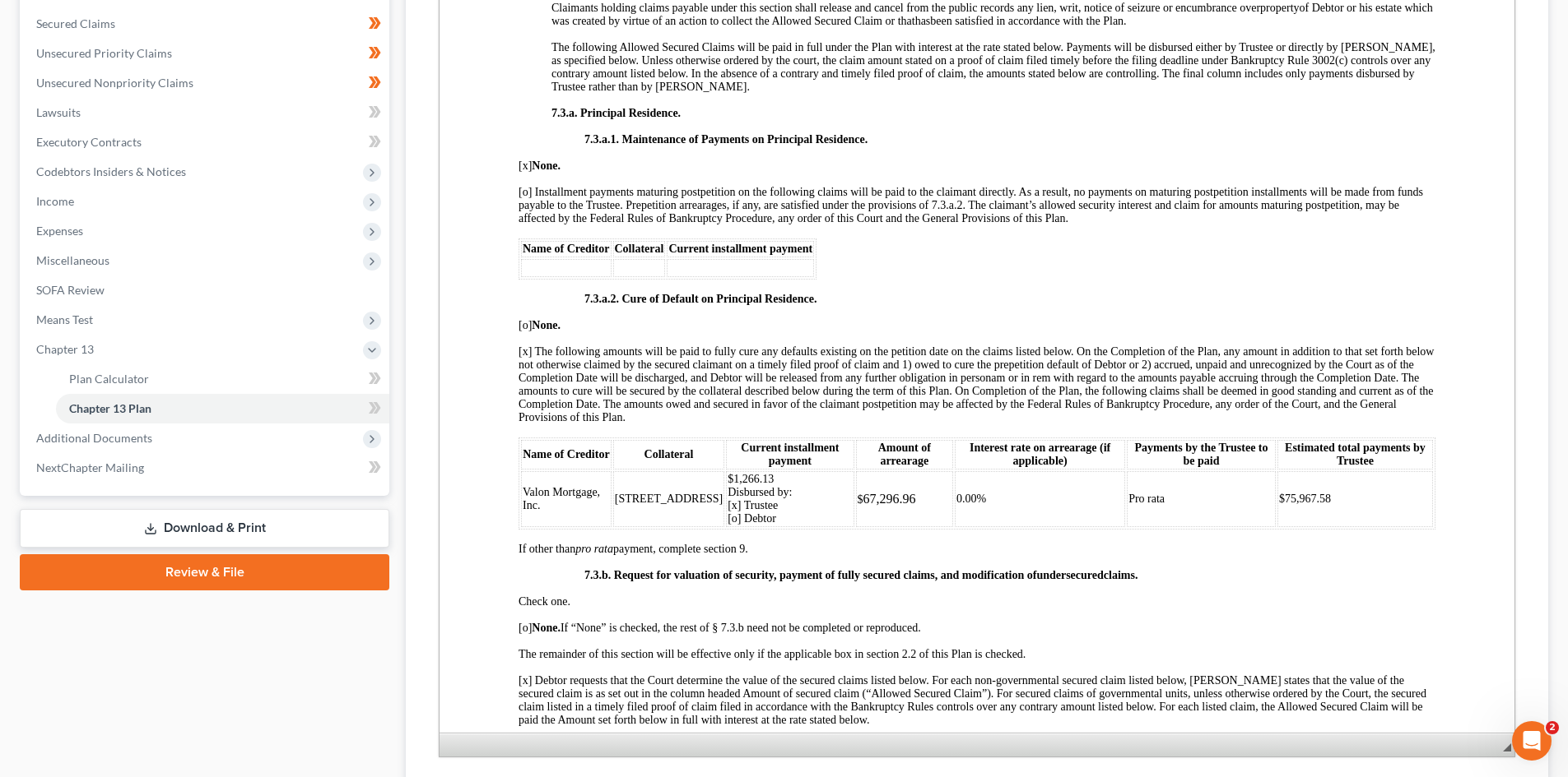
scroll to position [3373, 0]
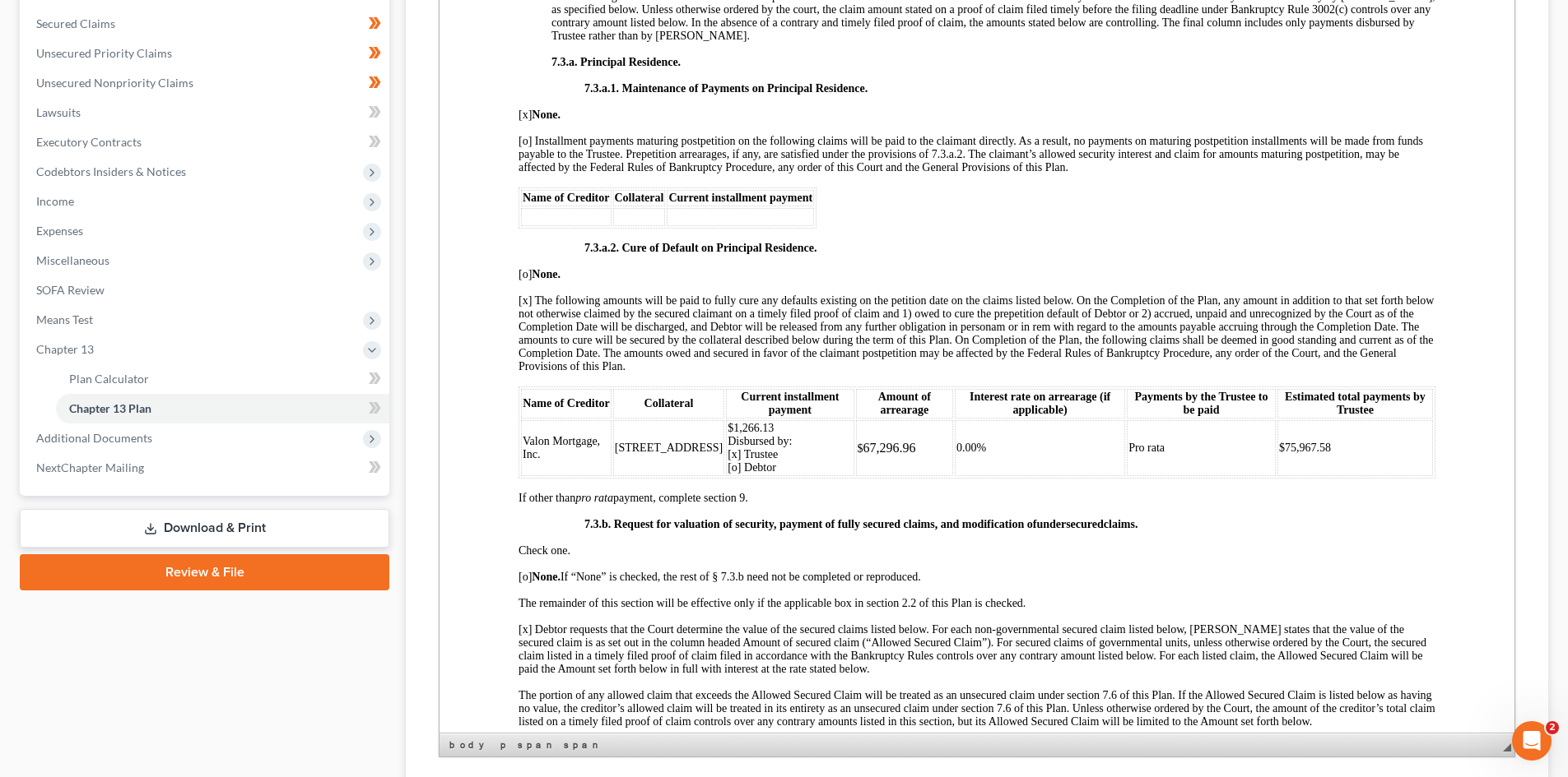
click at [976, 454] on span "0.00%" at bounding box center [971, 448] width 30 height 12
click at [957, 454] on span "0.00%" at bounding box center [971, 448] width 30 height 12
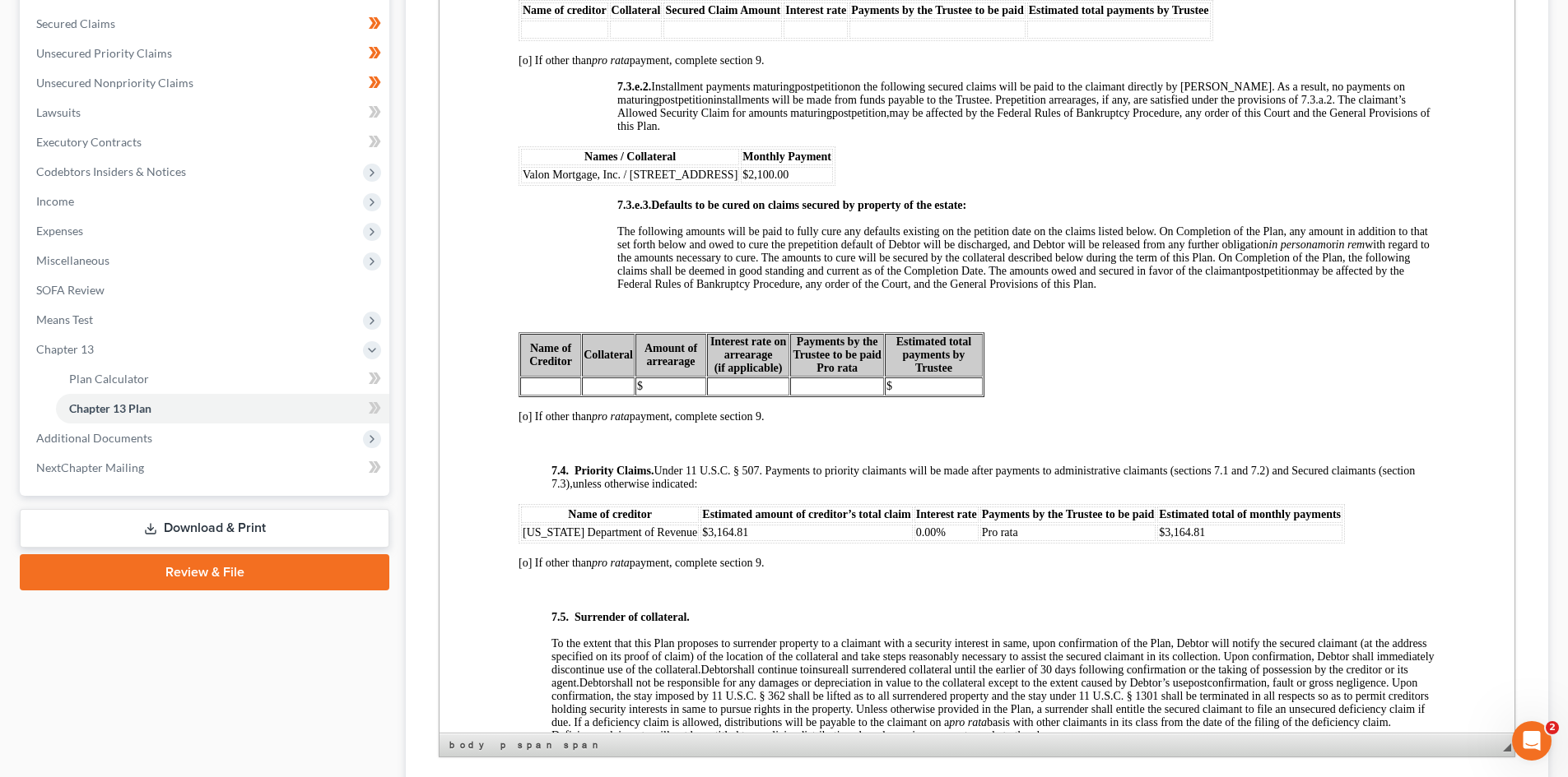
scroll to position [4689, 0]
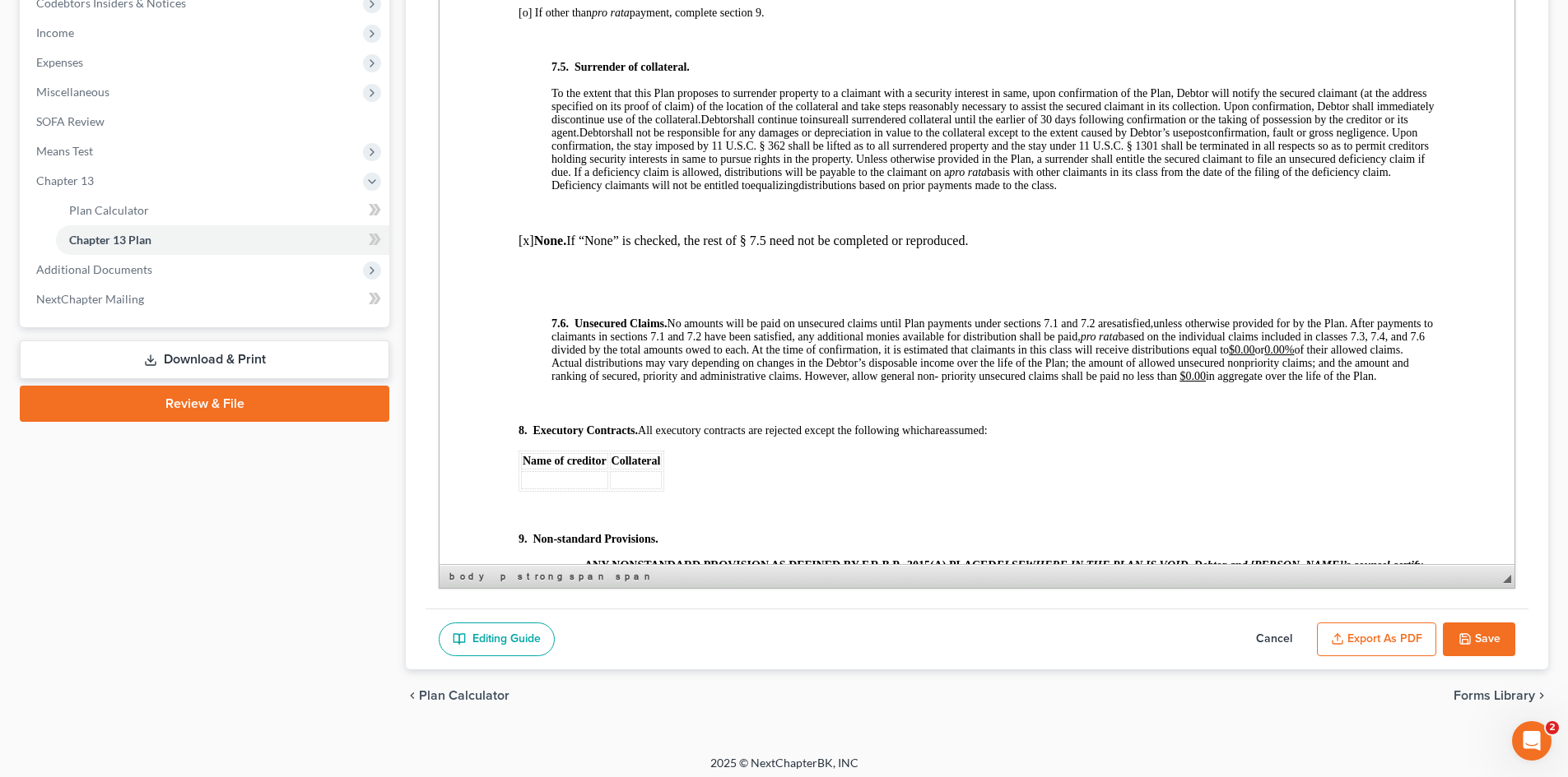
scroll to position [514, 0]
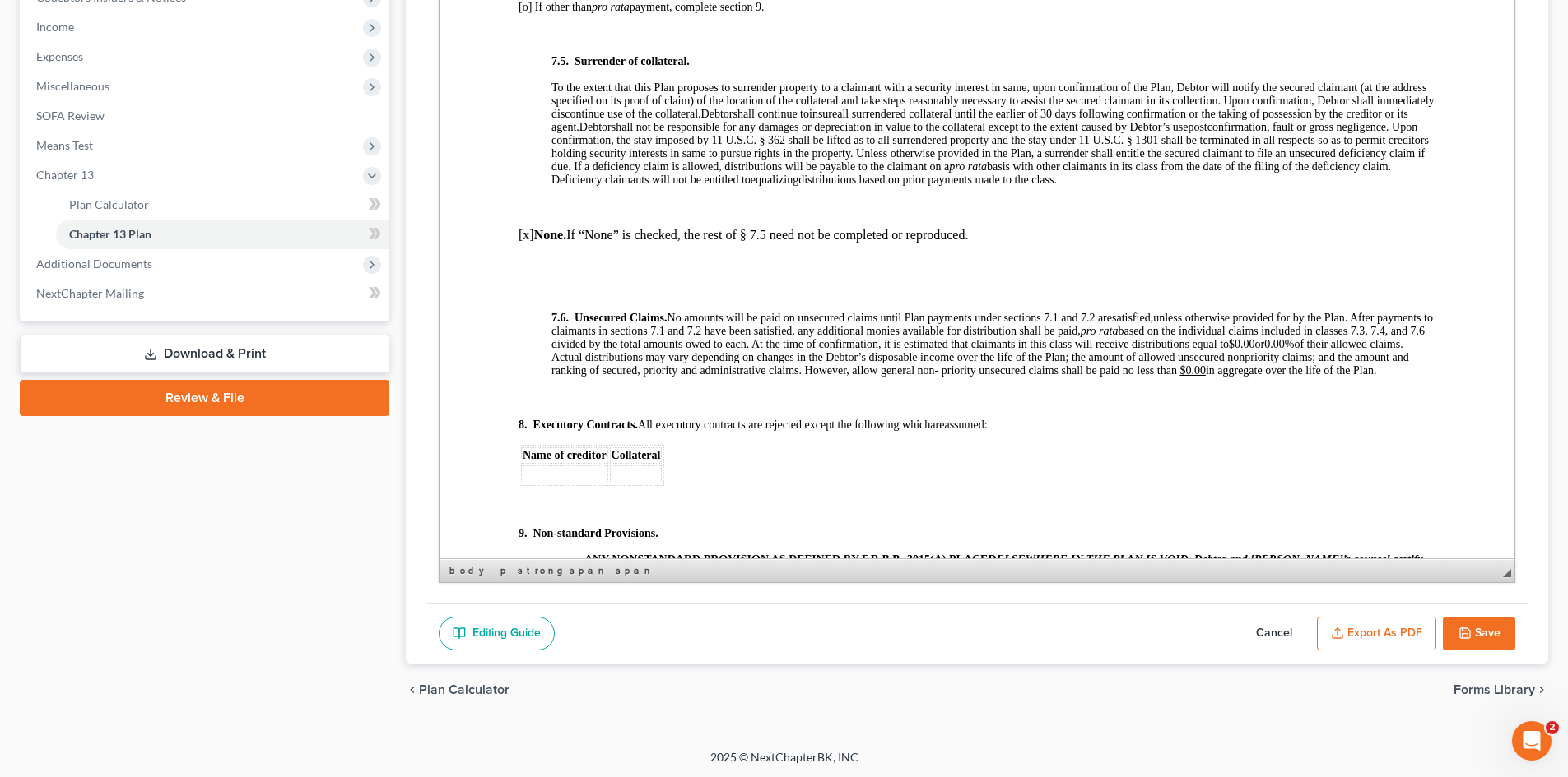
click at [1494, 619] on button "Save" at bounding box center [1479, 633] width 73 height 34
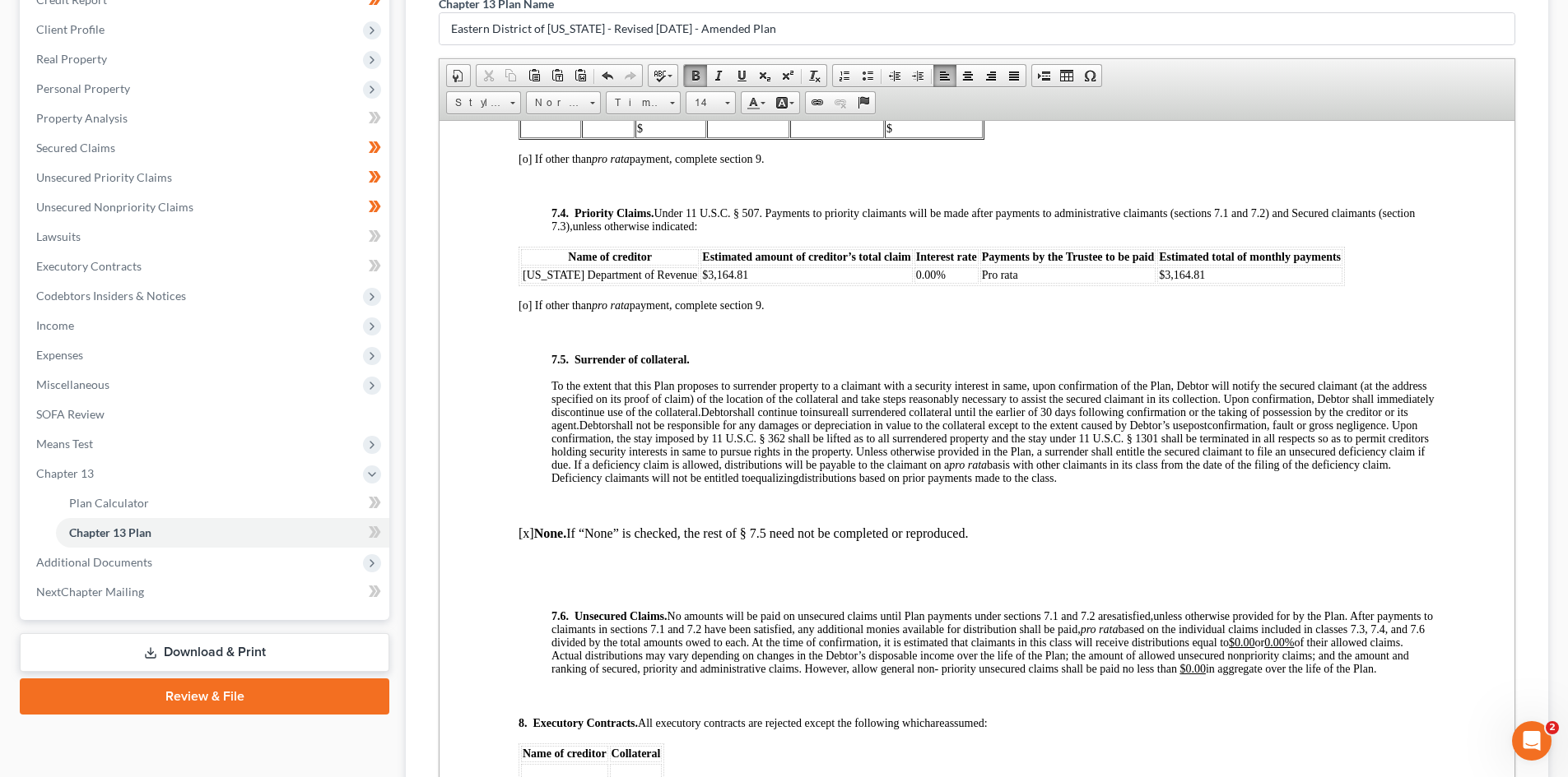
select select "2"
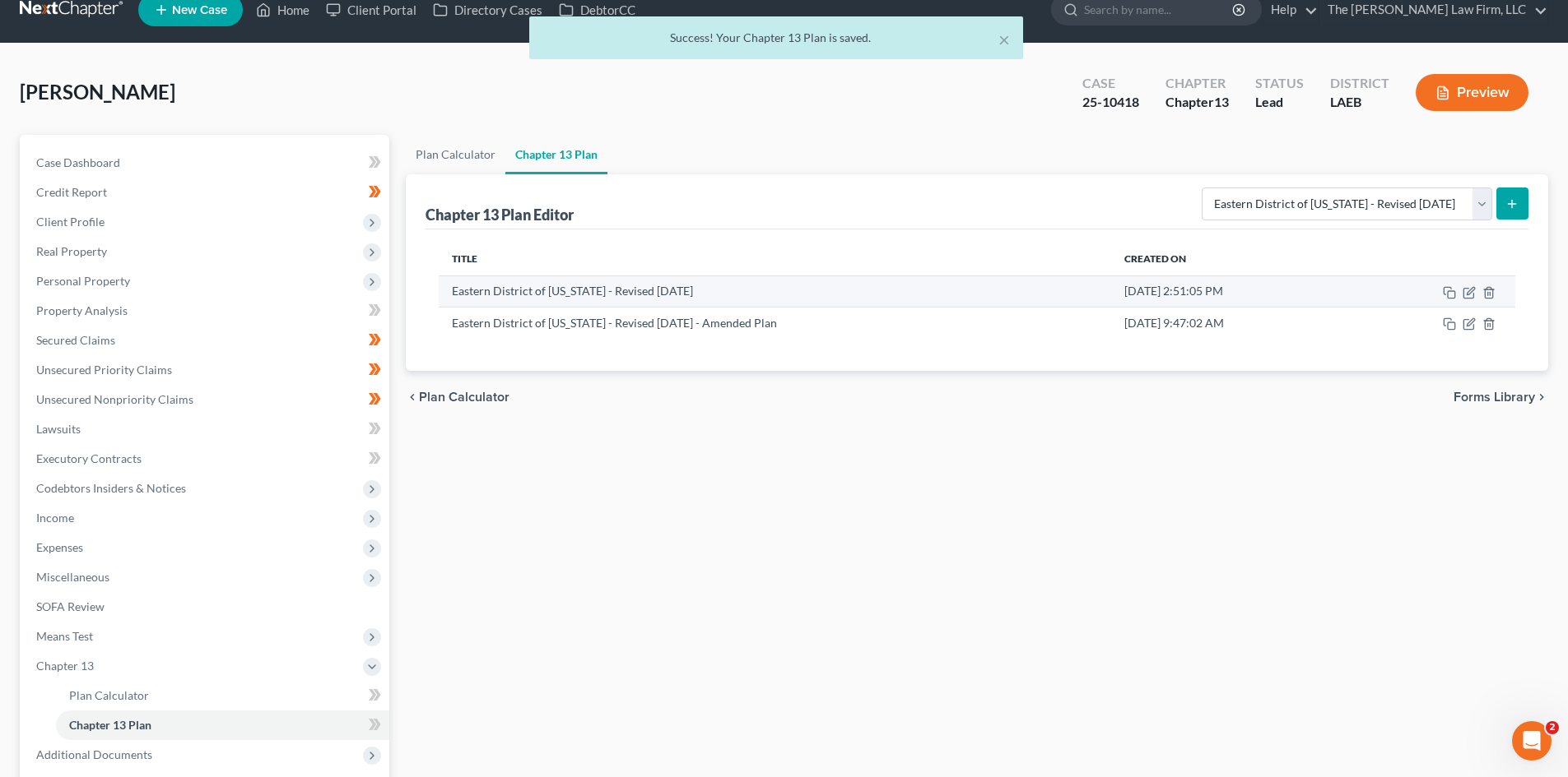
scroll to position [0, 0]
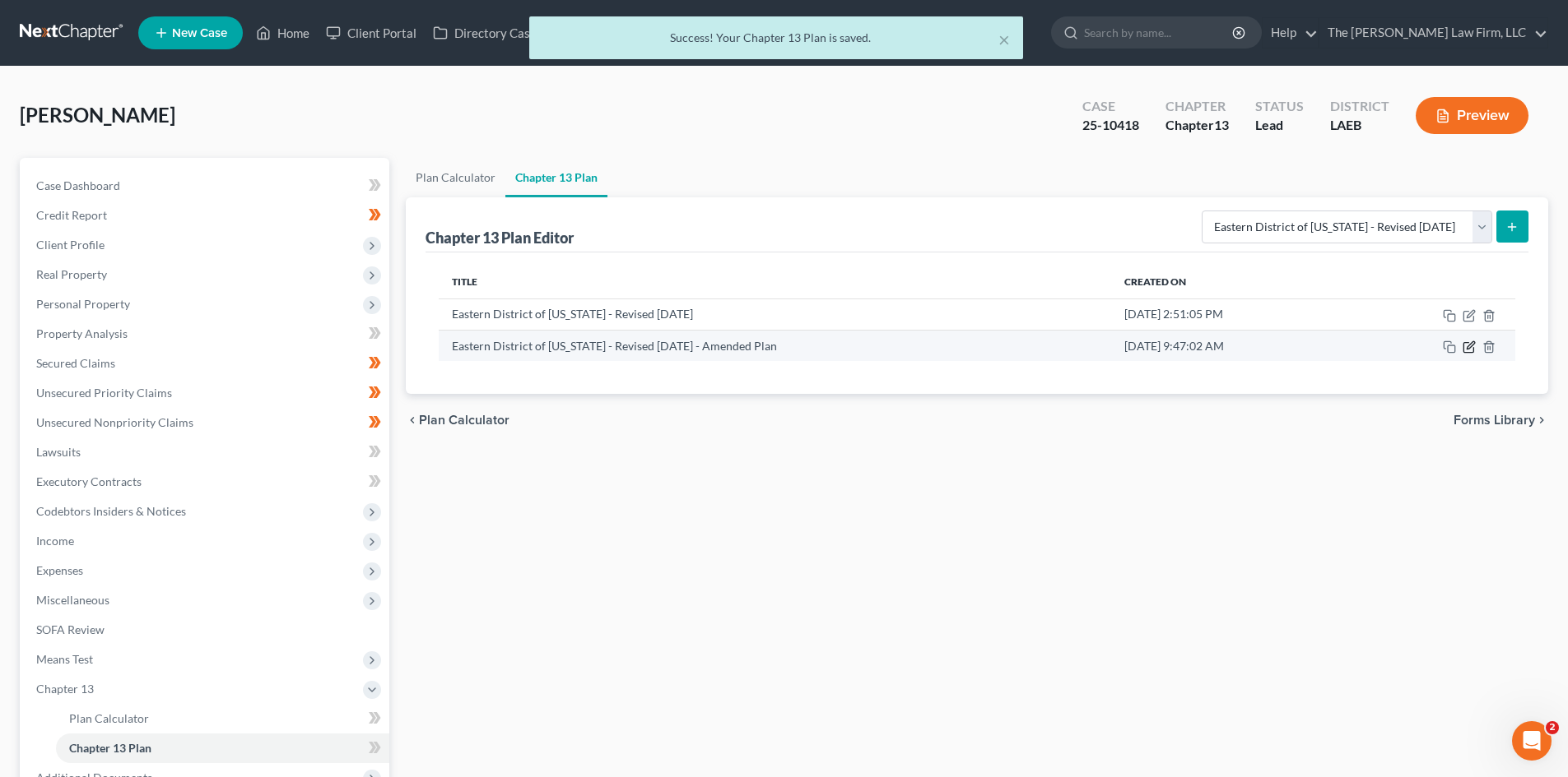
click at [1474, 345] on icon "button" at bounding box center [1469, 347] width 13 height 13
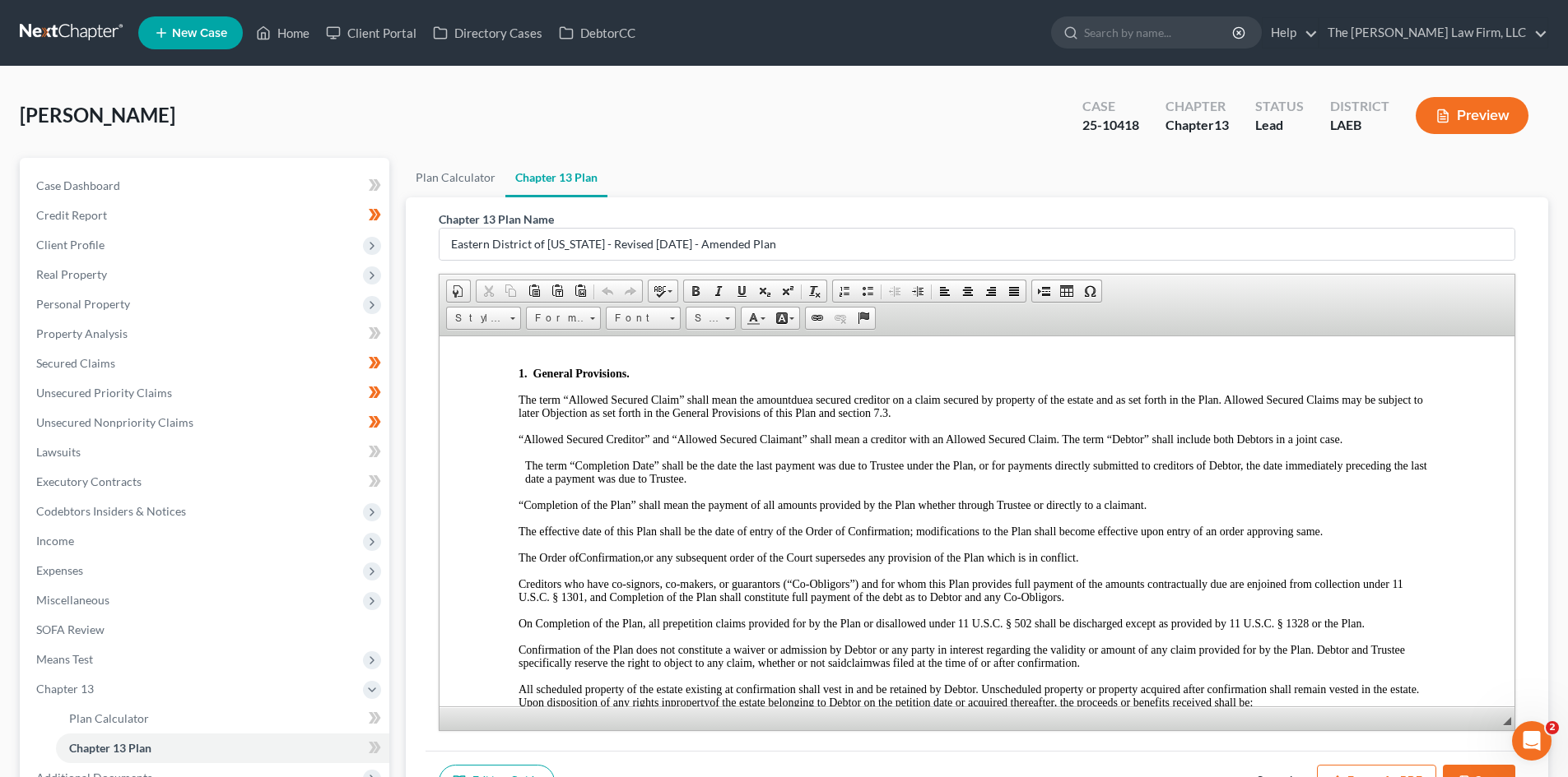
scroll to position [82, 0]
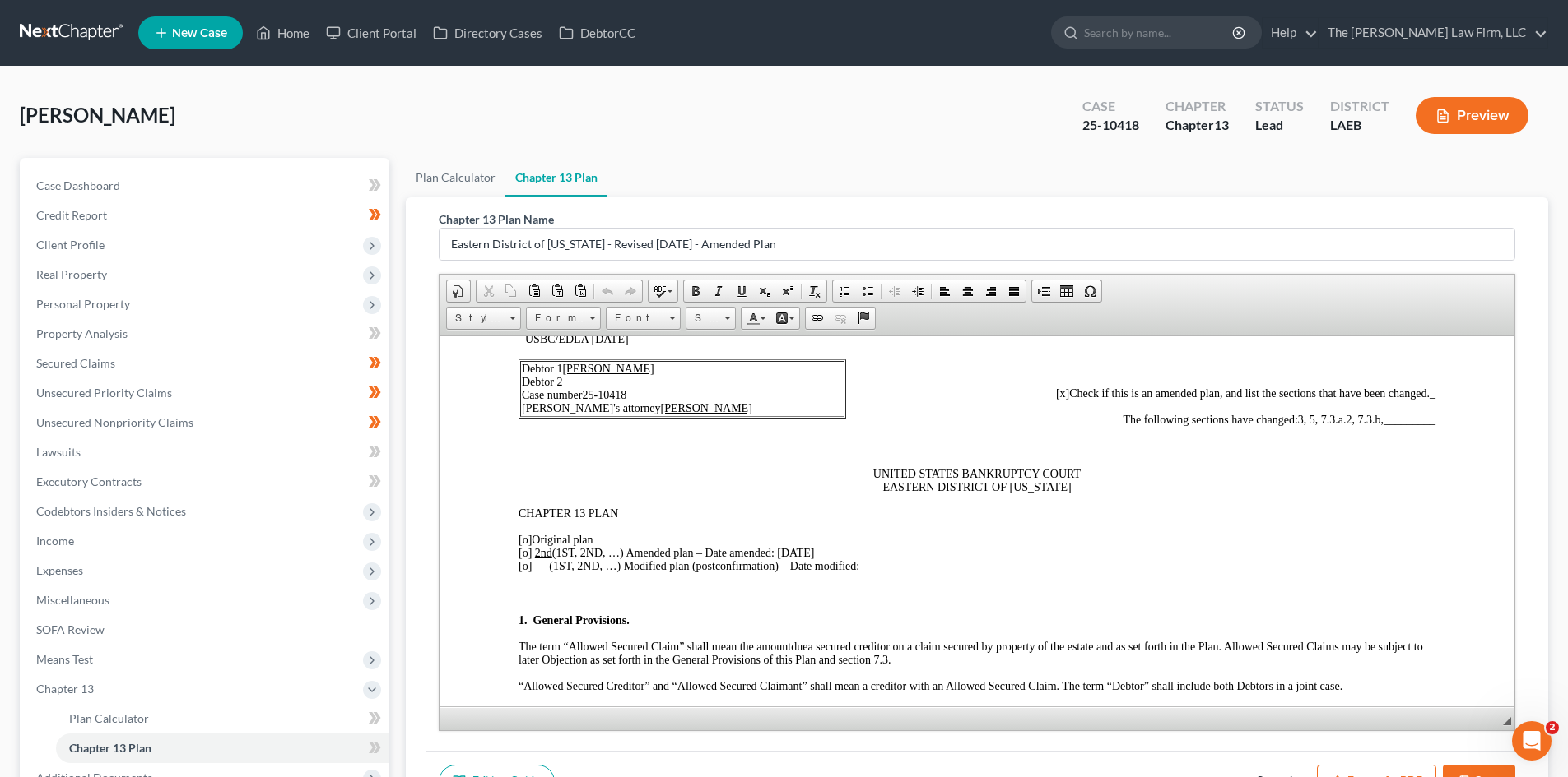
click at [1339, 420] on span "3, 5, 7.3.a.2, 7.3.b," at bounding box center [1341, 419] width 86 height 12
click at [1389, 413] on span "_________" at bounding box center [1409, 419] width 52 height 12
click at [1388, 413] on span "_________" at bounding box center [1409, 419] width 52 height 12
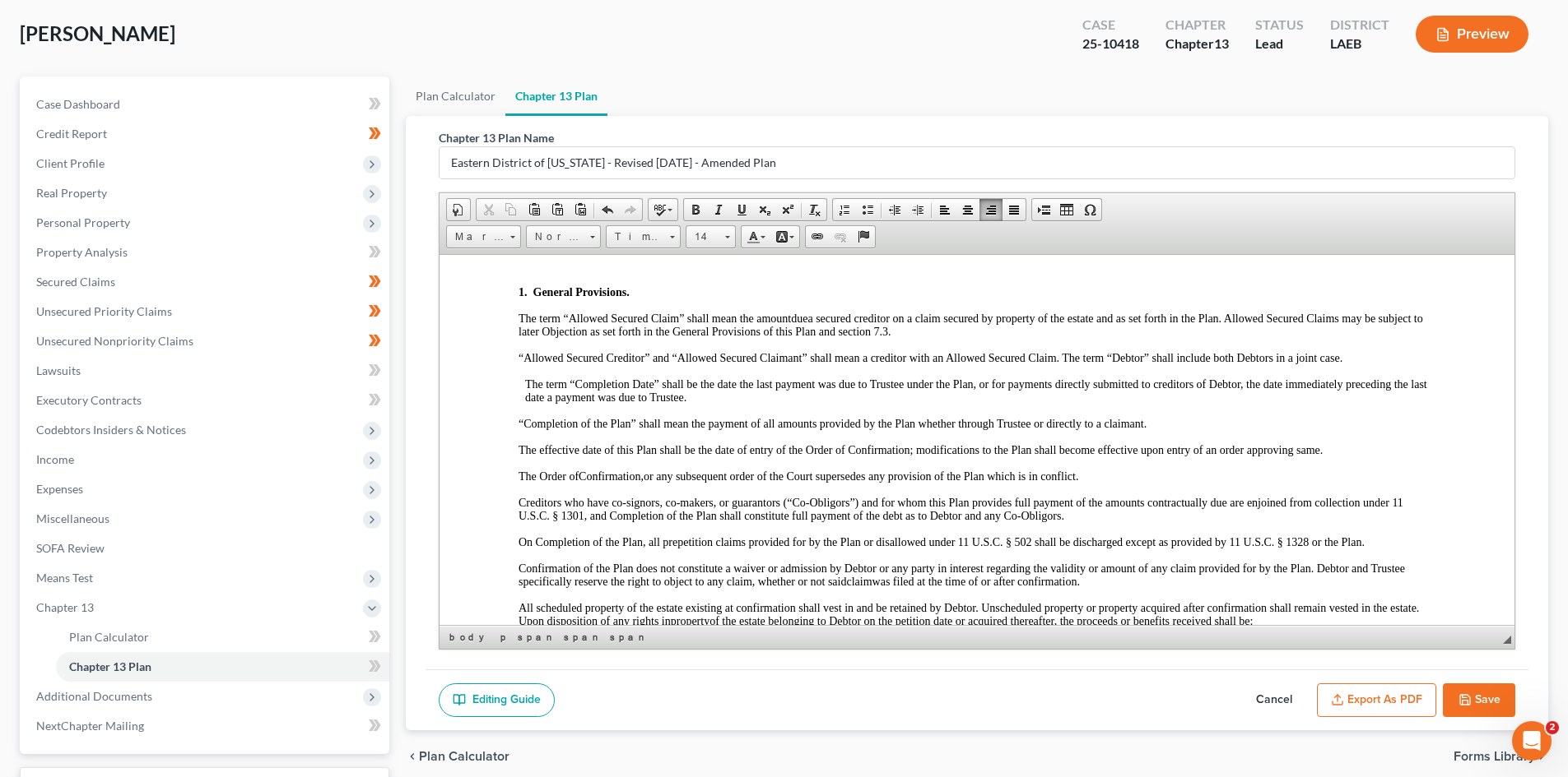
scroll to position [215, 0]
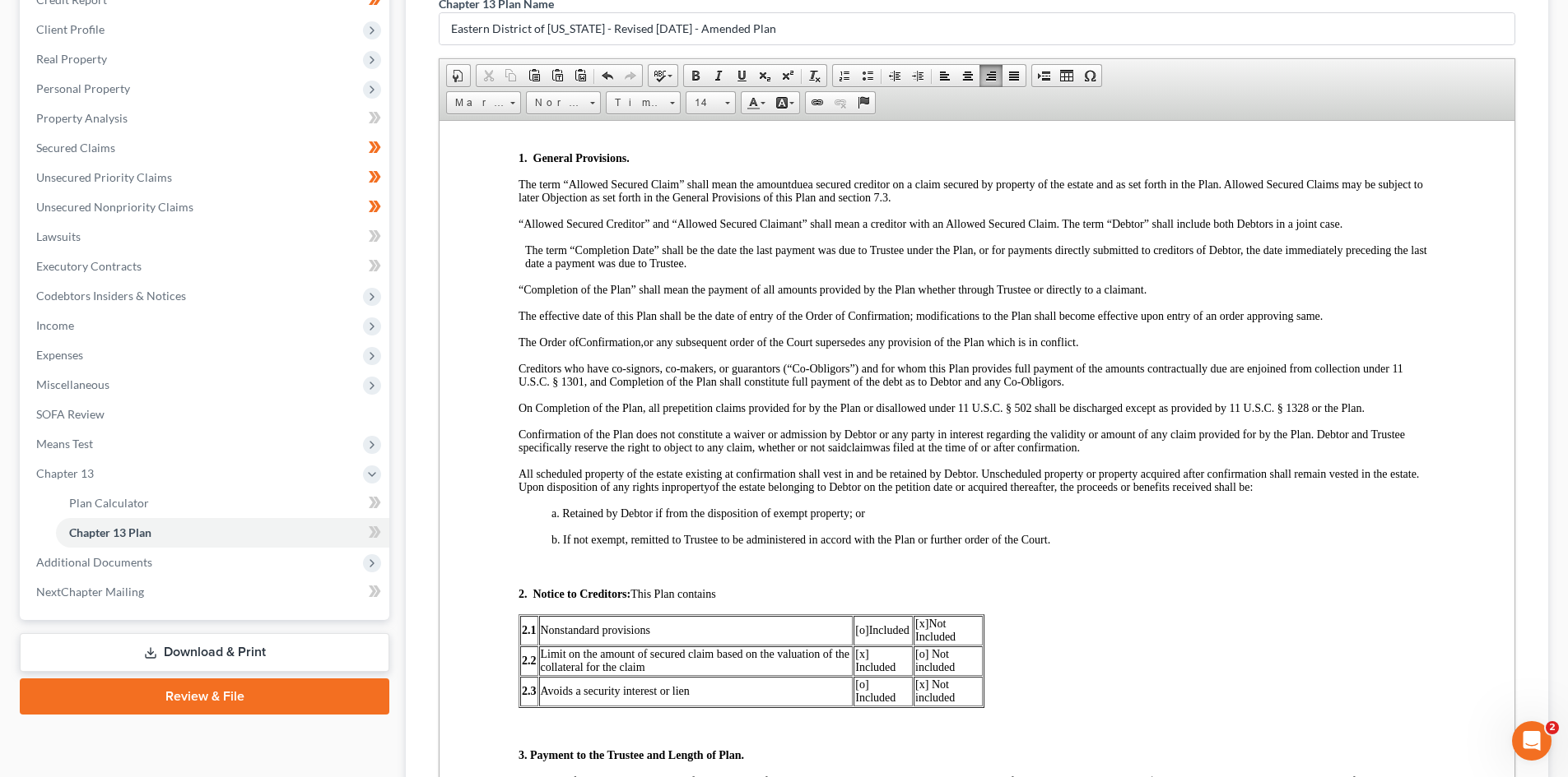
drag, startPoint x: 1509, startPoint y: 505, endPoint x: 1523, endPoint y: 796, distance: 291.3
click at [1523, 777] on html "Home New Case Client Portal Directory Cases DebtorCC The [PERSON_NAME] Law Firm…" at bounding box center [784, 392] width 1568 height 1214
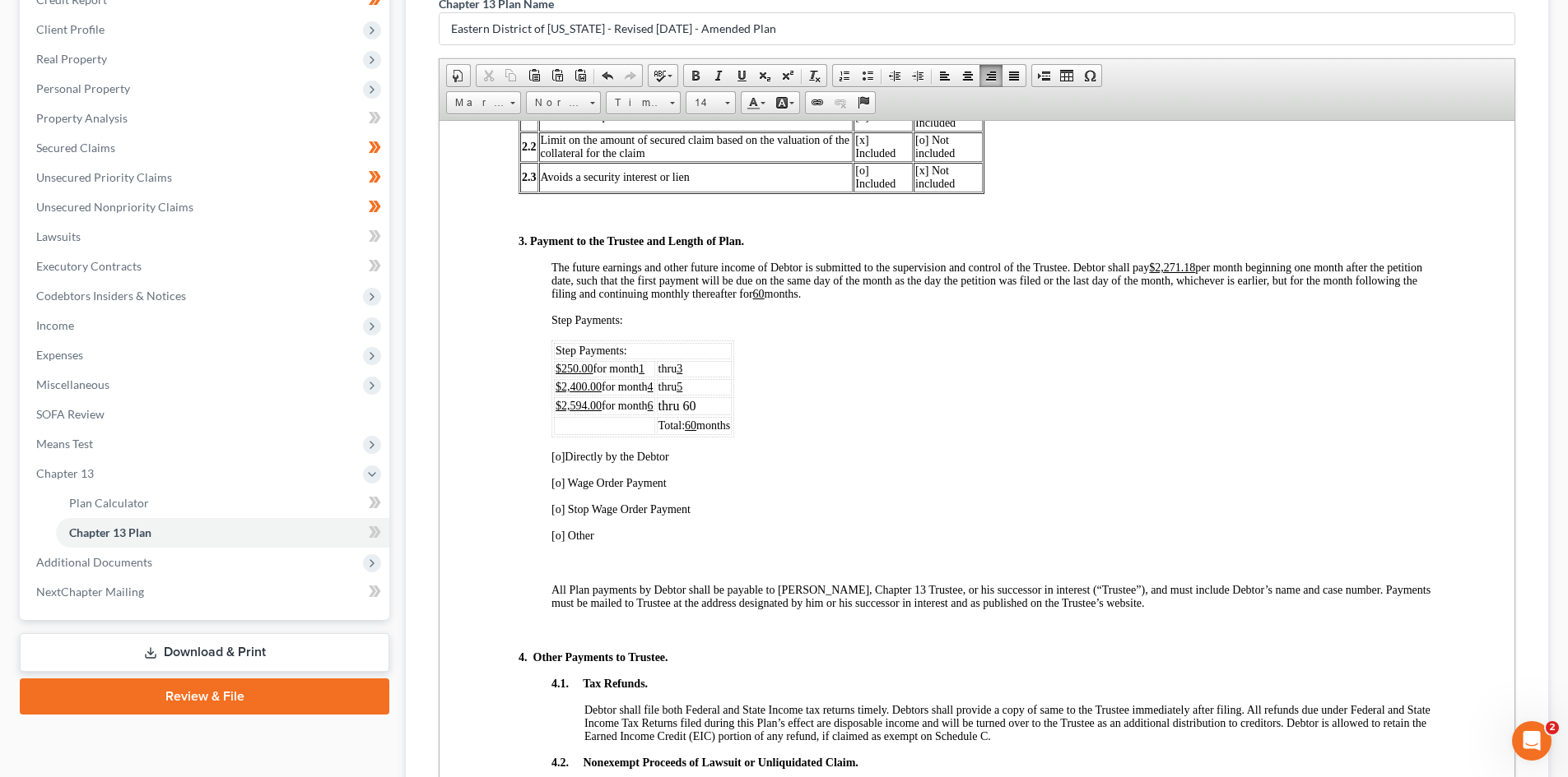
scroll to position [905, 0]
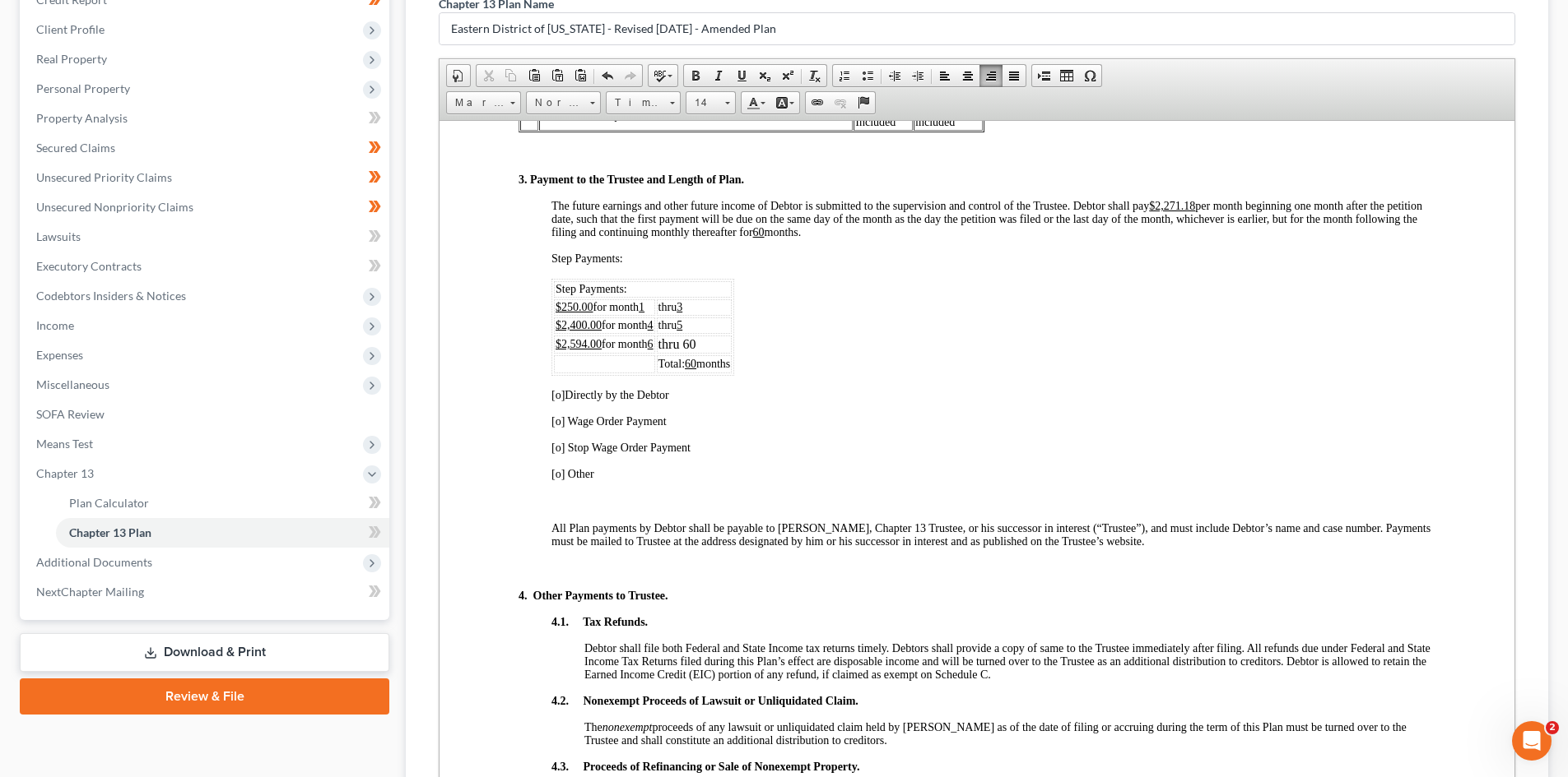
click at [641, 308] on span "$250.00 for month 1" at bounding box center [600, 307] width 89 height 12
click at [649, 321] on span "$2,400.00 for month 4" at bounding box center [605, 324] width 98 height 12
click at [646, 342] on span "for month 6" at bounding box center [627, 343] width 52 height 12
click at [645, 345] on span "for month 6" at bounding box center [627, 343] width 52 height 12
click at [651, 321] on span "$2,400.00 for months 4" at bounding box center [607, 324] width 102 height 12
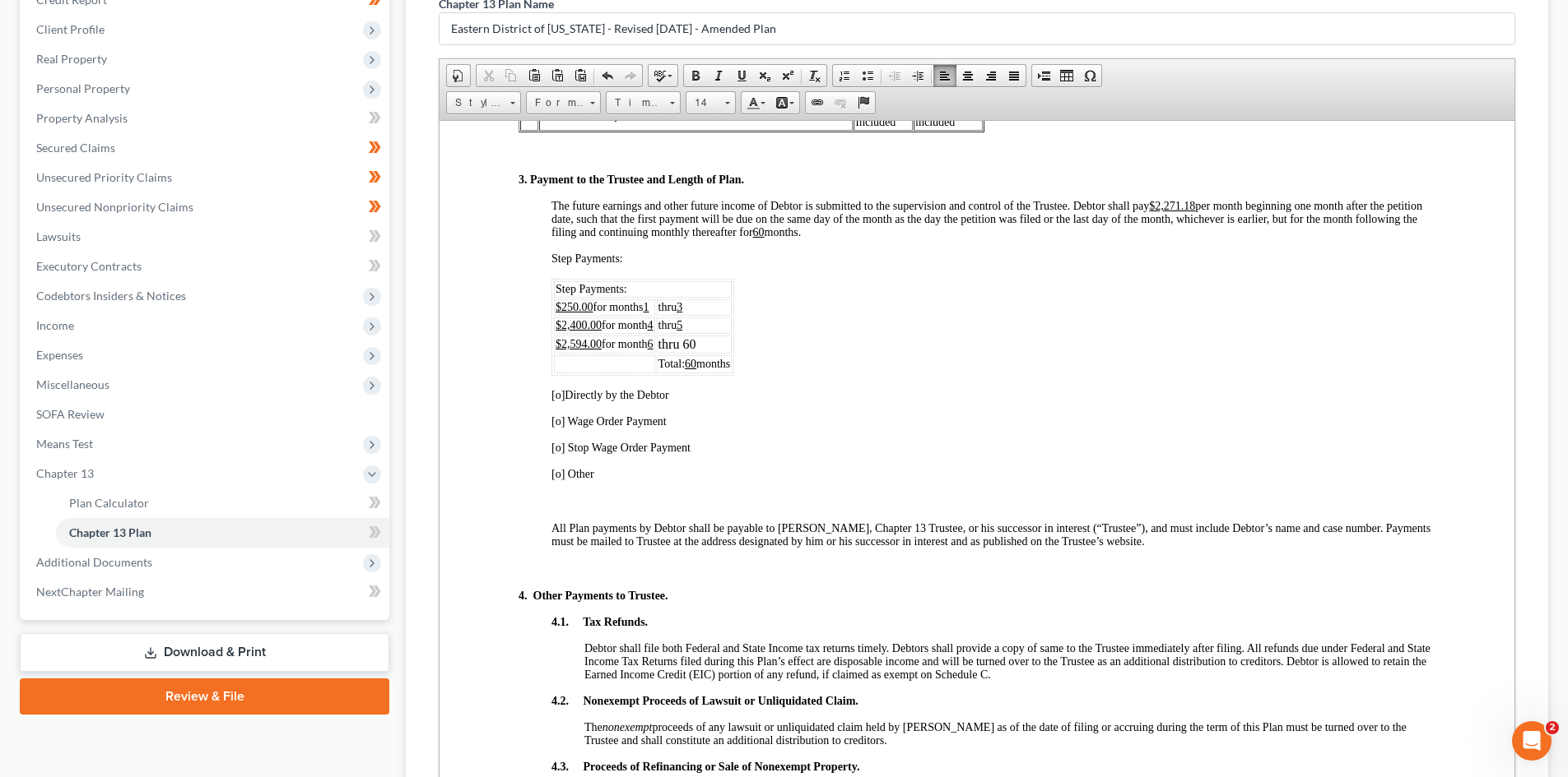
click at [642, 304] on span "$250.00 for months 1" at bounding box center [602, 307] width 94 height 12
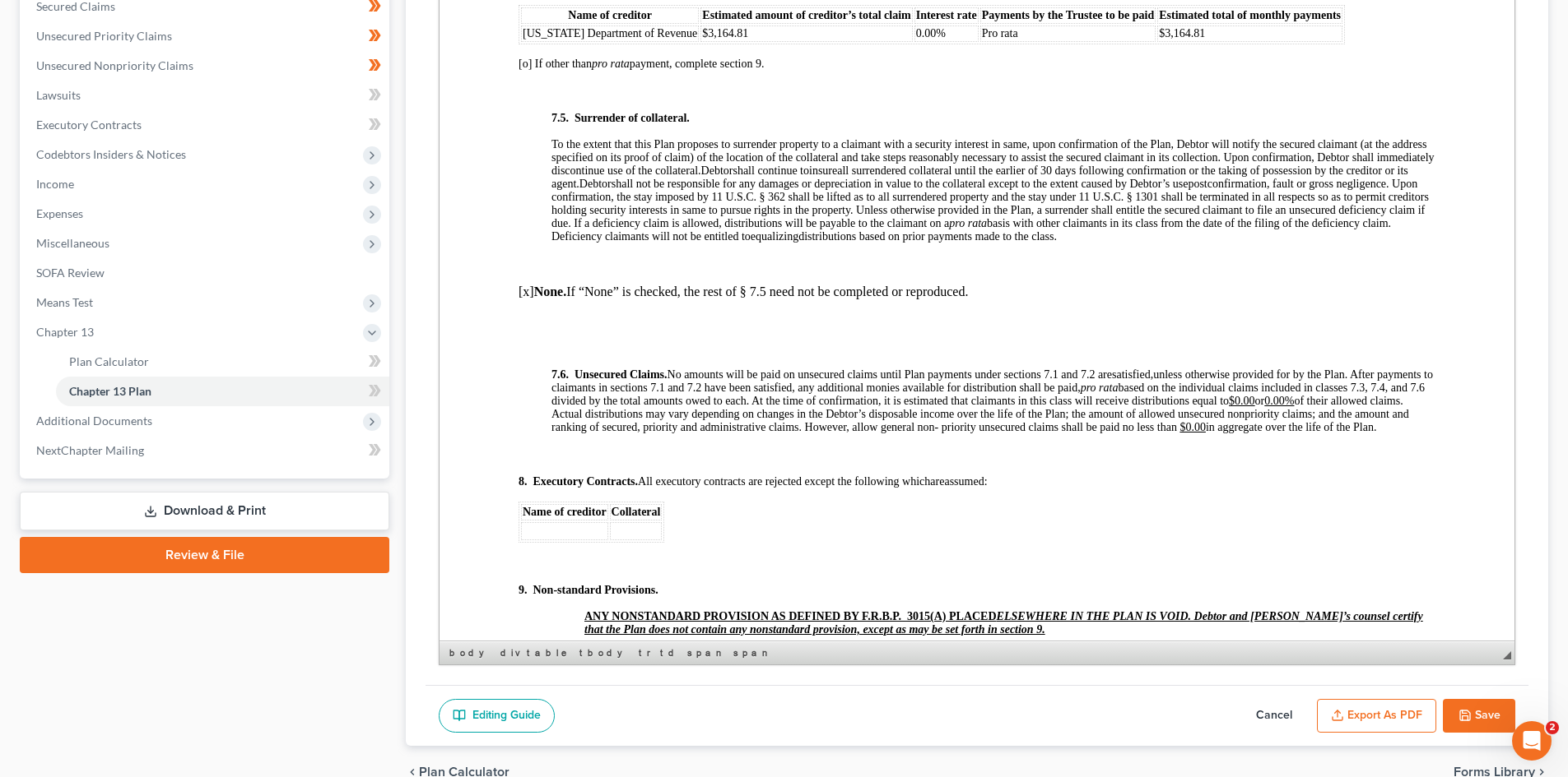
scroll to position [5265, 0]
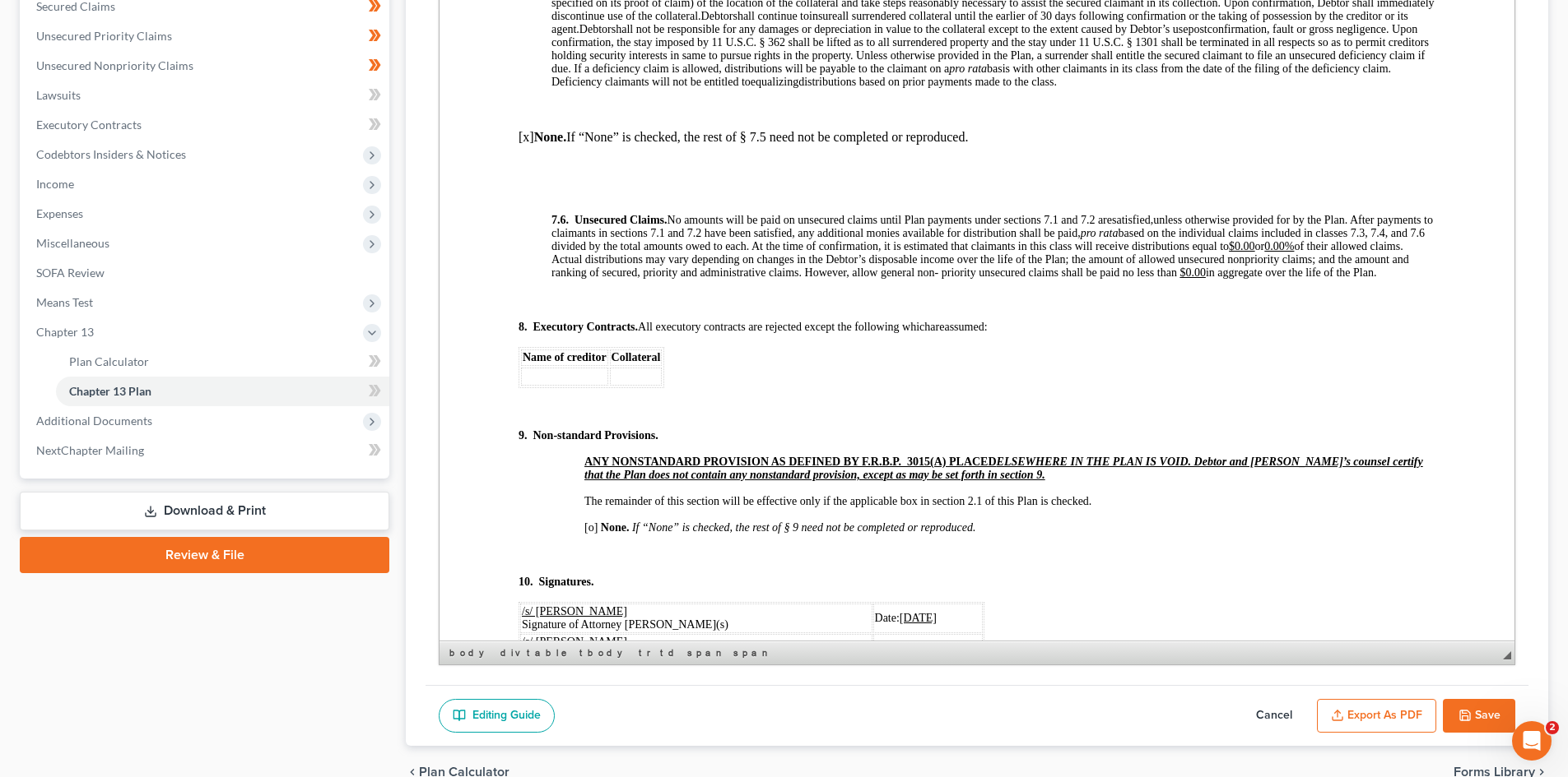
click at [1467, 710] on icon "button" at bounding box center [1465, 715] width 10 height 10
select select "2"
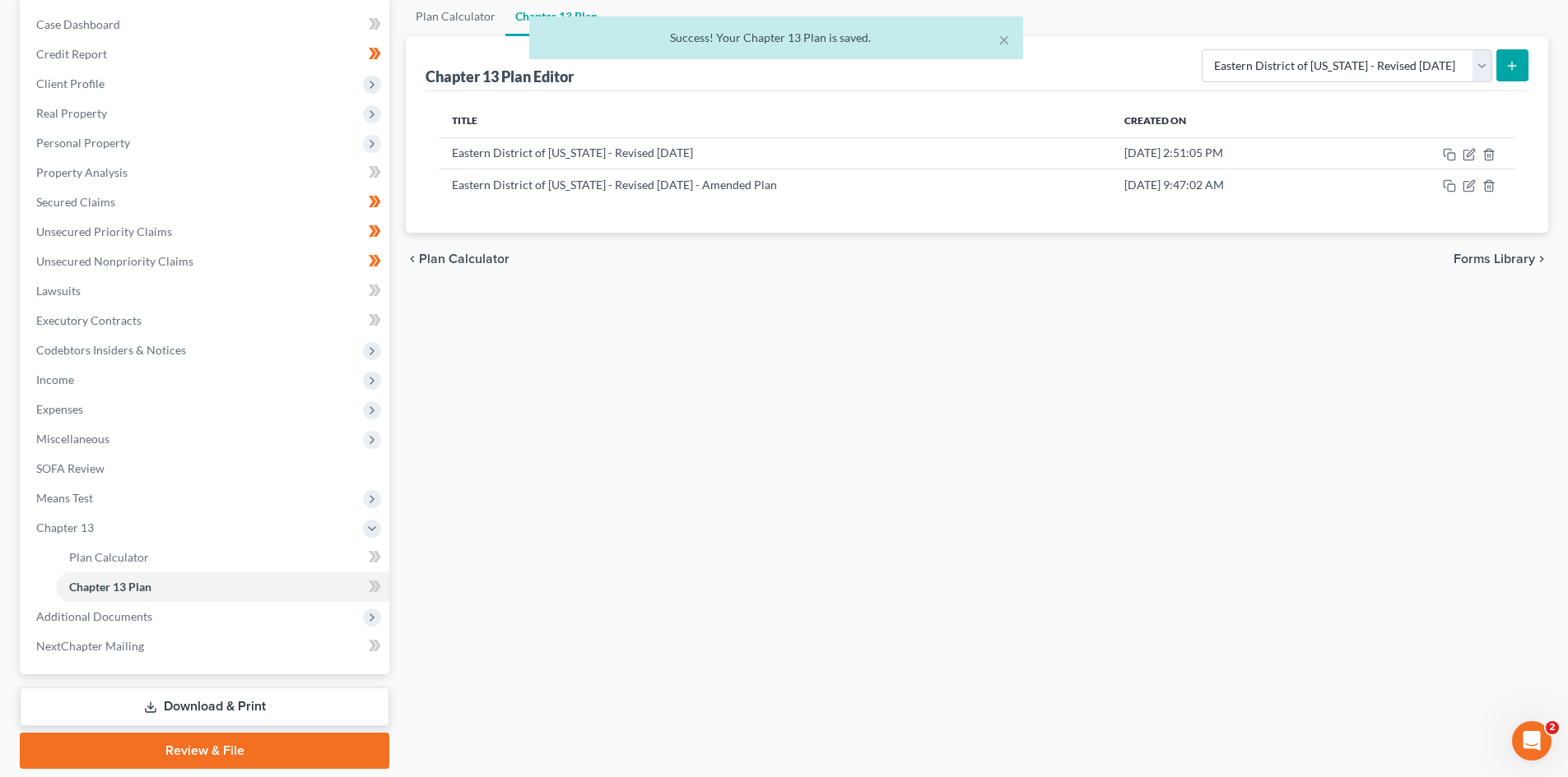
scroll to position [133, 0]
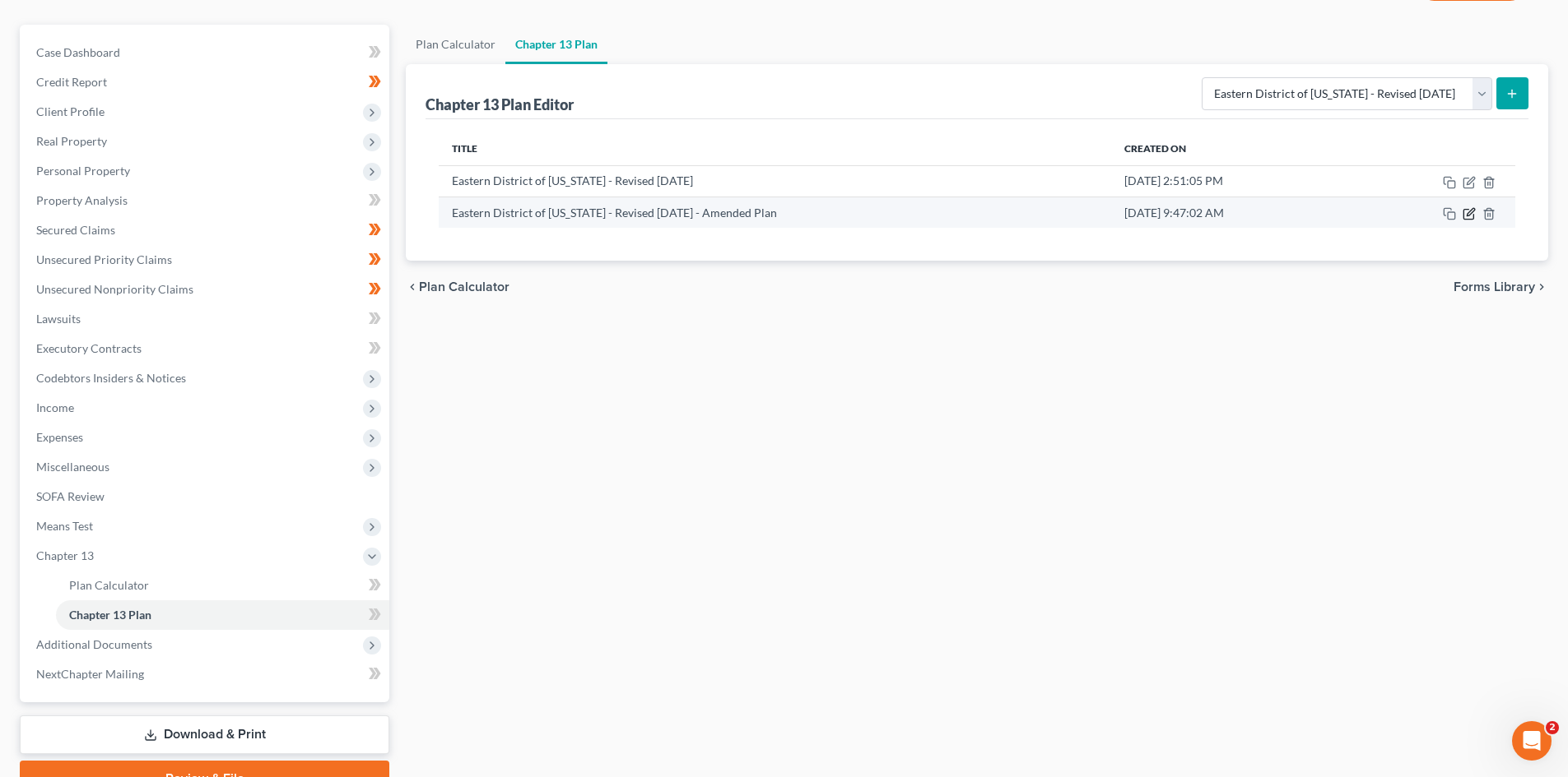
click at [1467, 211] on icon "button" at bounding box center [1469, 214] width 13 height 13
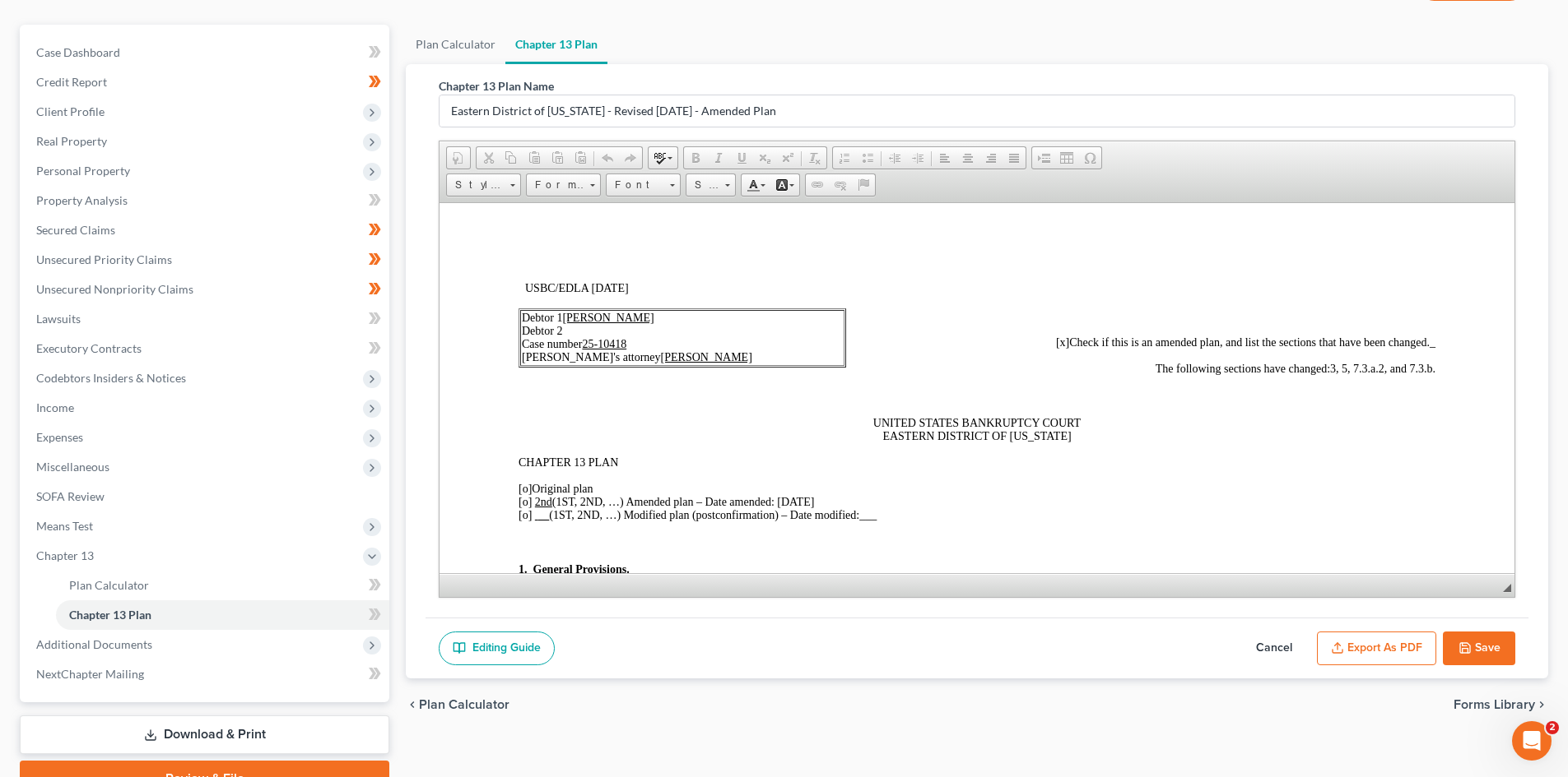
scroll to position [0, 0]
click at [1406, 633] on button "Export as PDF" at bounding box center [1377, 648] width 119 height 34
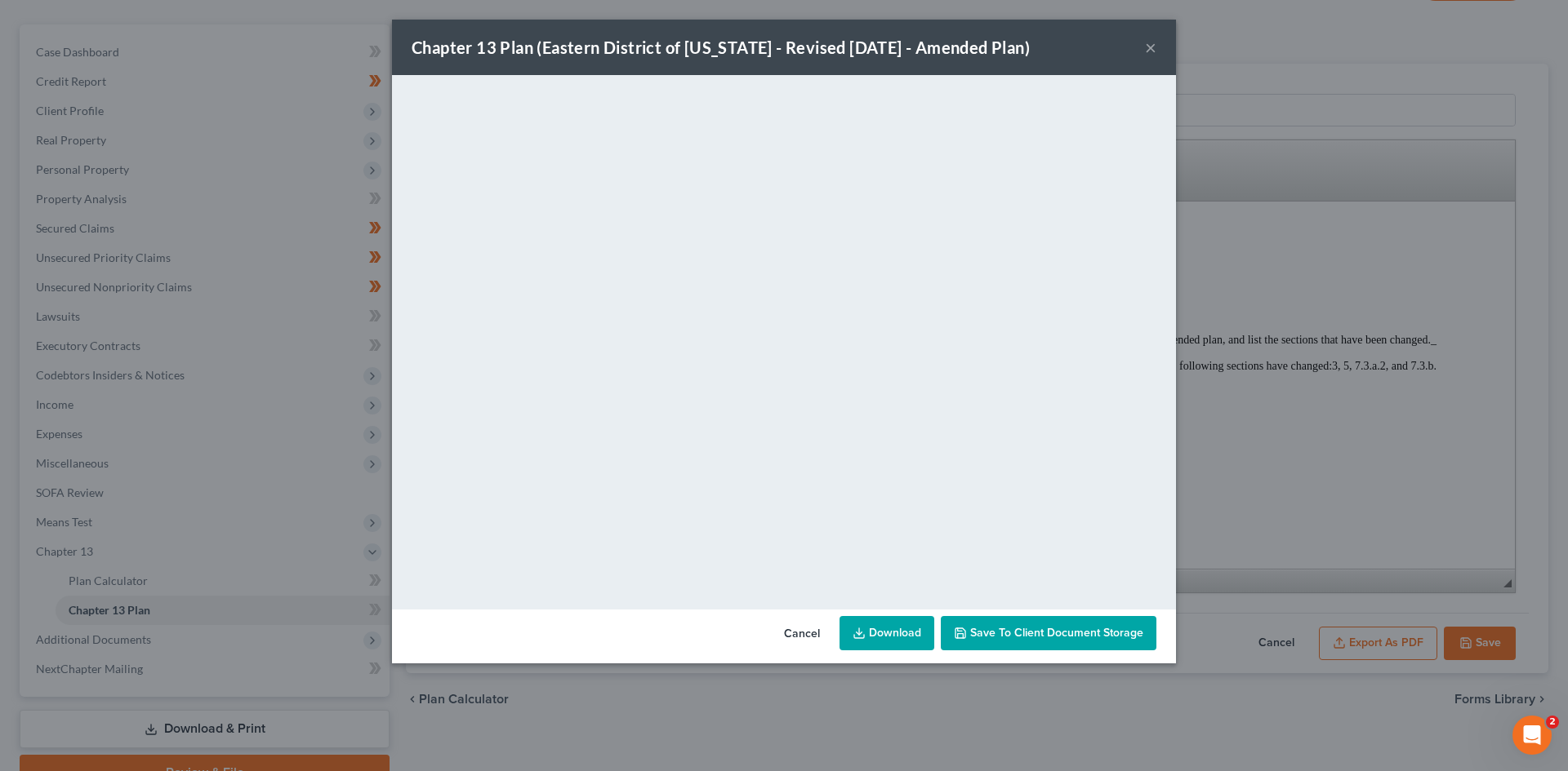
click at [905, 633] on link "Download" at bounding box center [886, 633] width 95 height 34
click at [793, 643] on button "Cancel" at bounding box center [802, 635] width 62 height 33
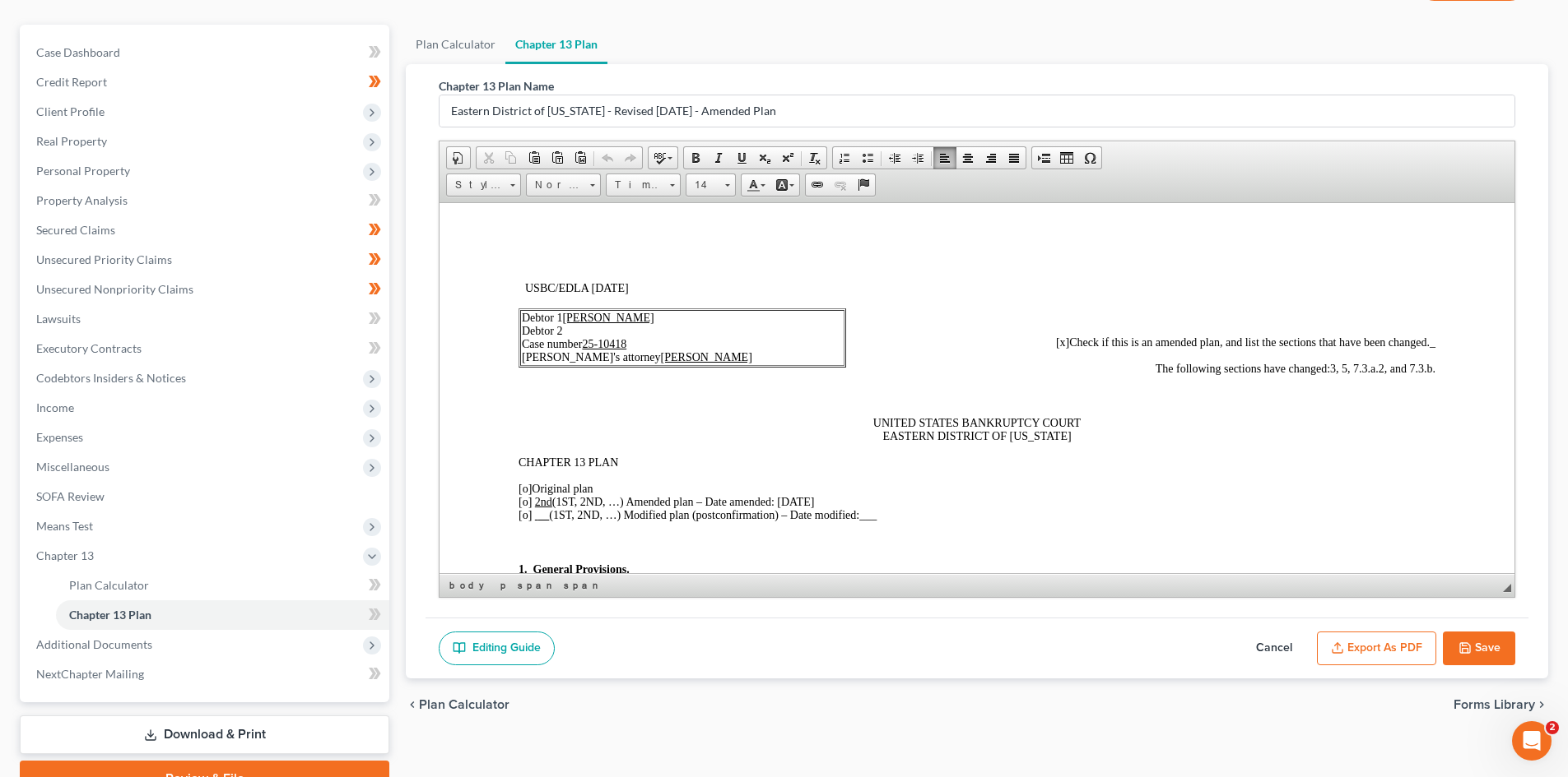
drag, startPoint x: 556, startPoint y: 501, endPoint x: 536, endPoint y: 502, distance: 20.0
click at [536, 502] on u "2nd" at bounding box center [543, 501] width 18 height 12
click at [1458, 646] on icon "button" at bounding box center [1465, 648] width 13 height 13
select select "2"
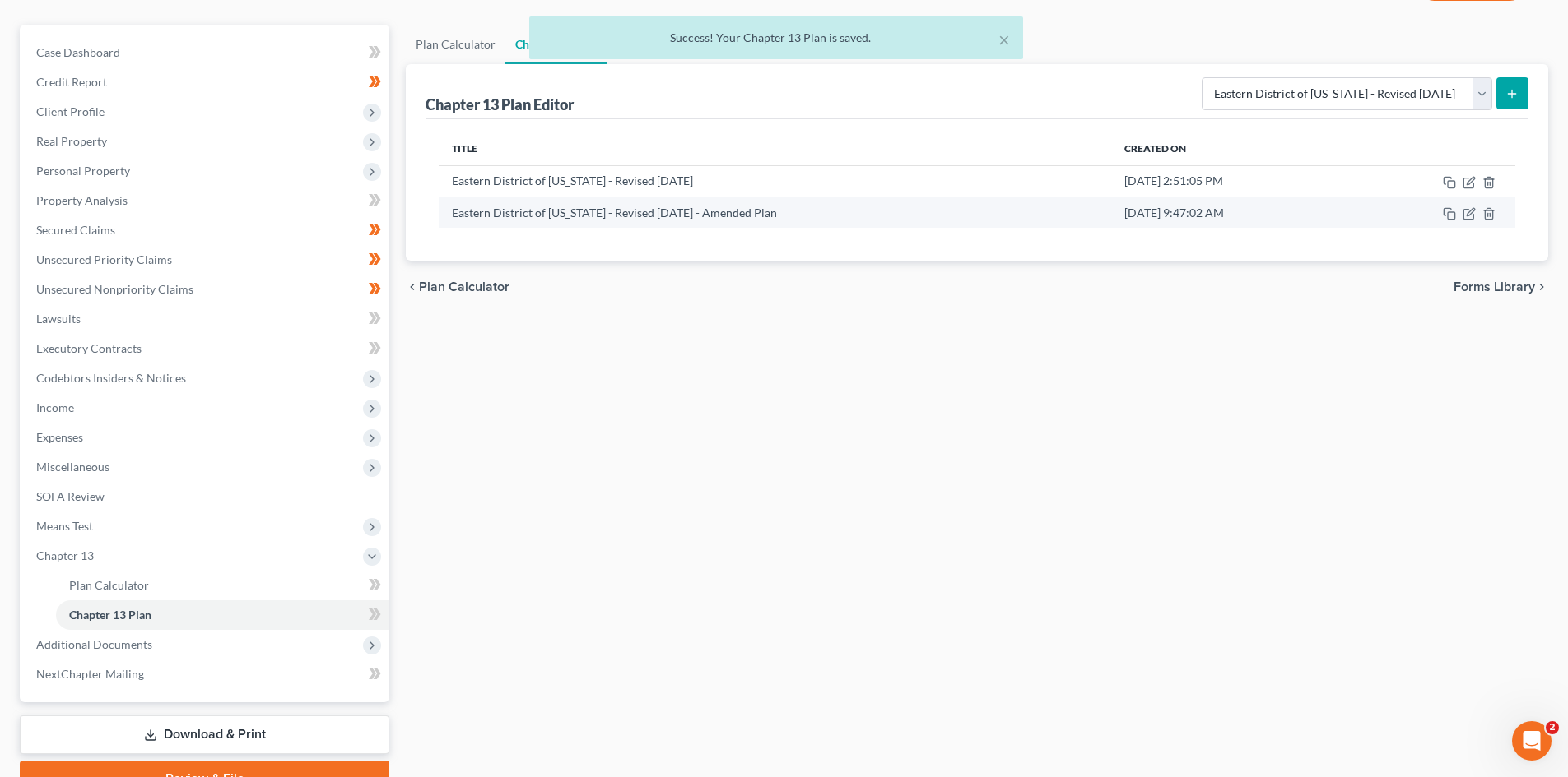
click at [1476, 209] on td at bounding box center [1433, 212] width 164 height 32
click at [1466, 216] on icon "button" at bounding box center [1469, 214] width 13 height 13
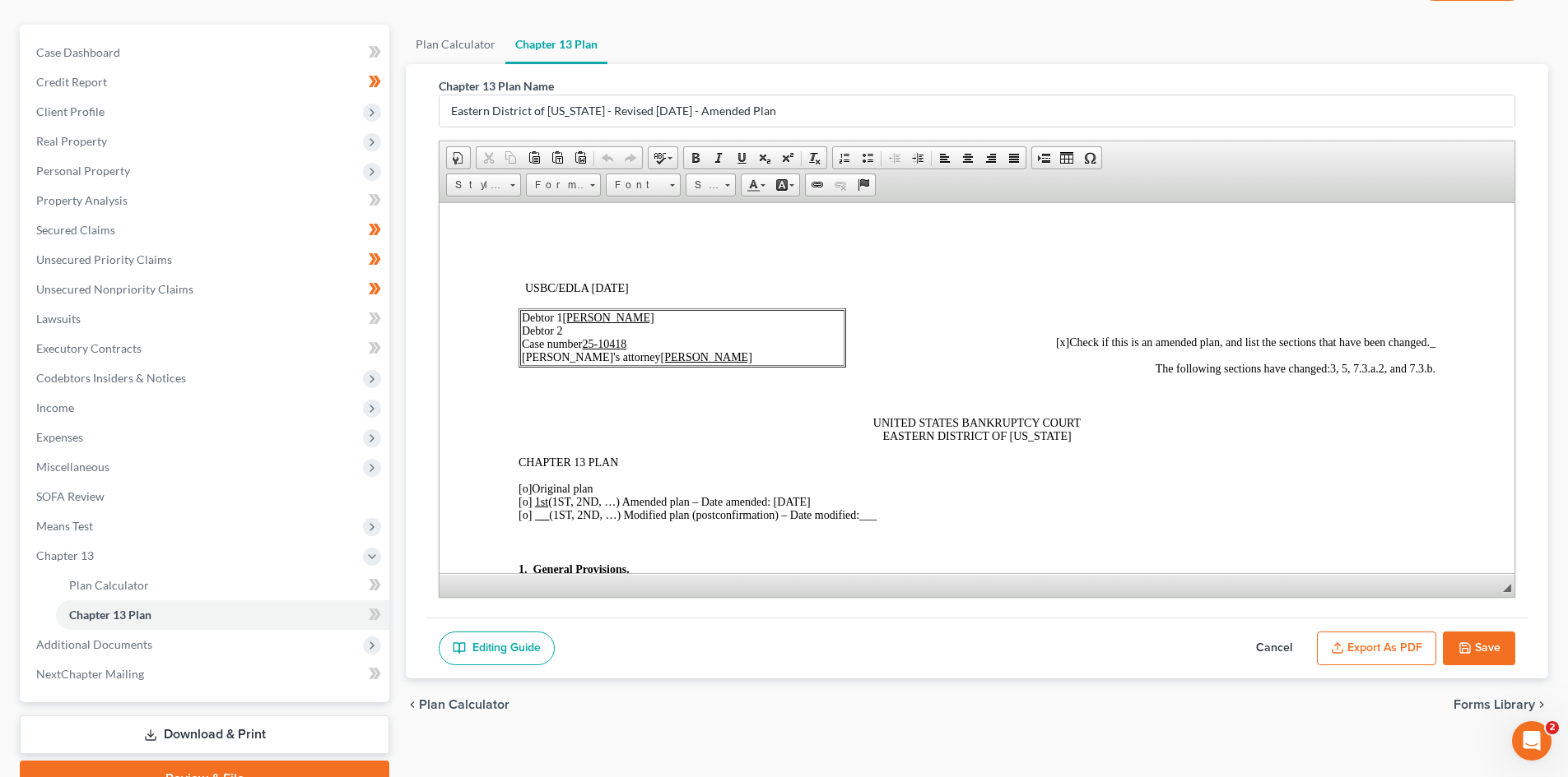
click at [1401, 650] on button "Export as PDF" at bounding box center [1377, 648] width 119 height 34
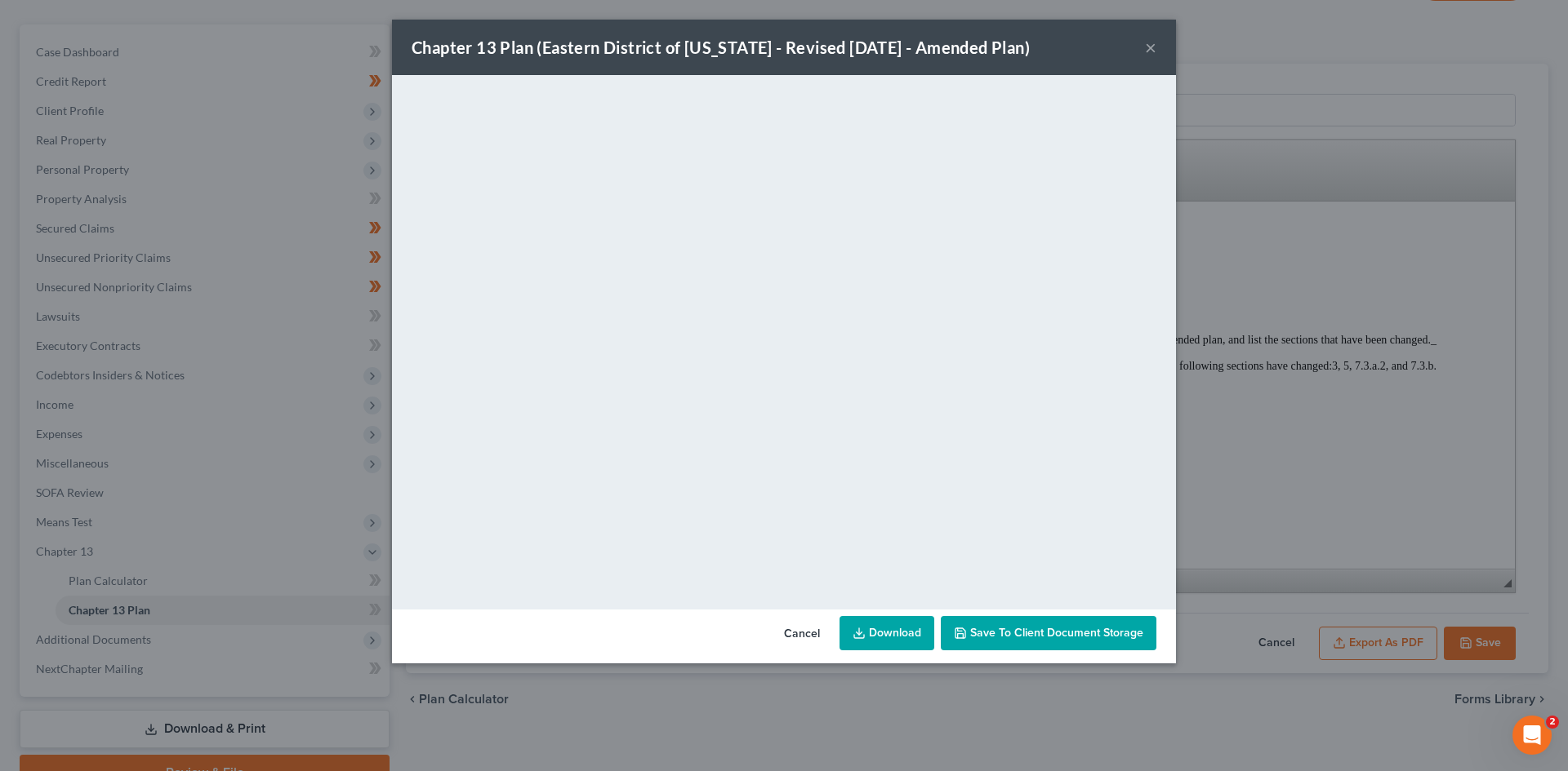
click at [869, 639] on link "Download" at bounding box center [886, 633] width 95 height 34
click at [795, 644] on button "Cancel" at bounding box center [802, 635] width 62 height 33
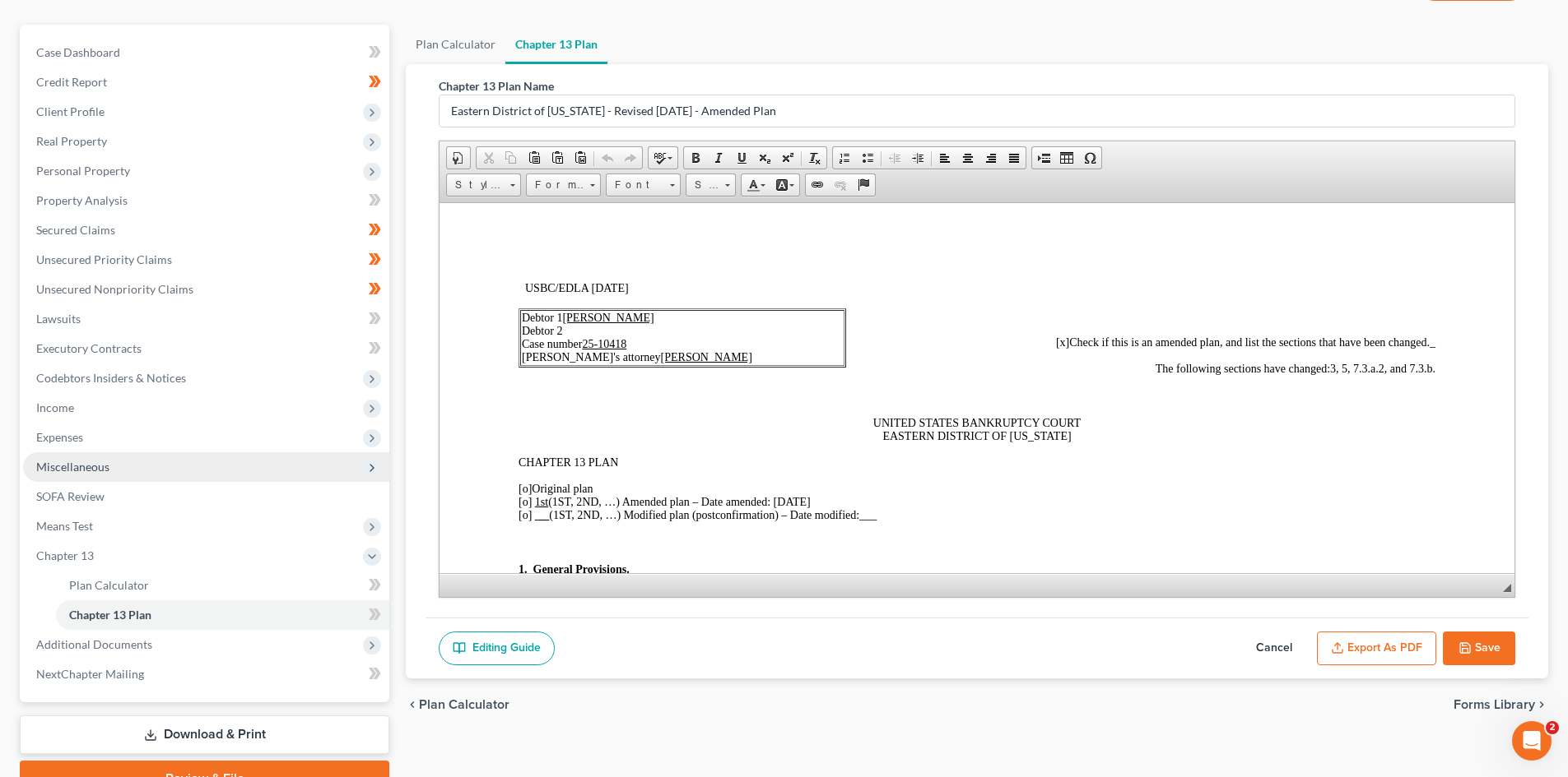
click at [131, 453] on span "Miscellaneous" at bounding box center [206, 468] width 366 height 30
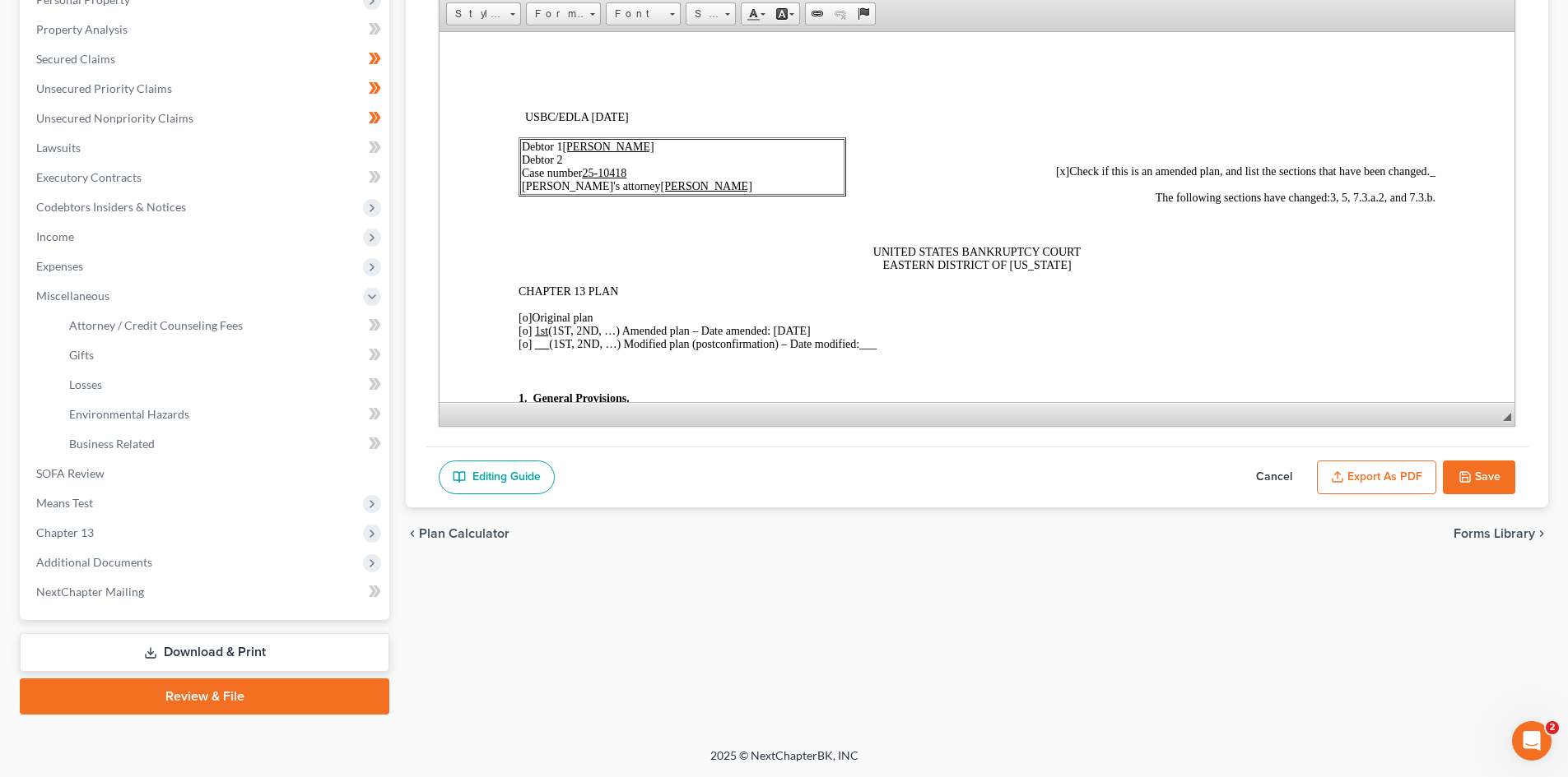
click at [198, 712] on link "Review & File" at bounding box center [205, 696] width 370 height 36
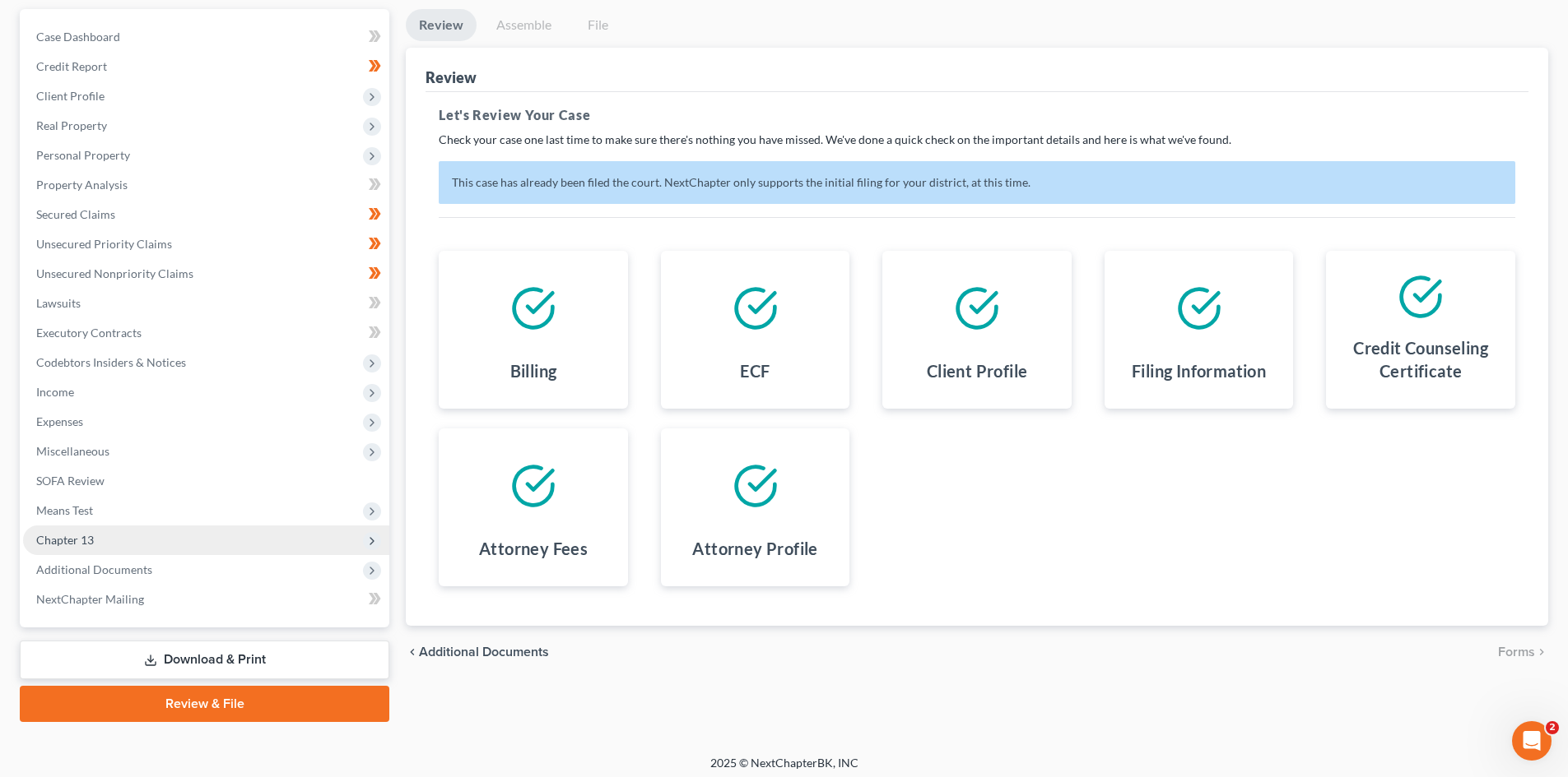
scroll to position [156, 0]
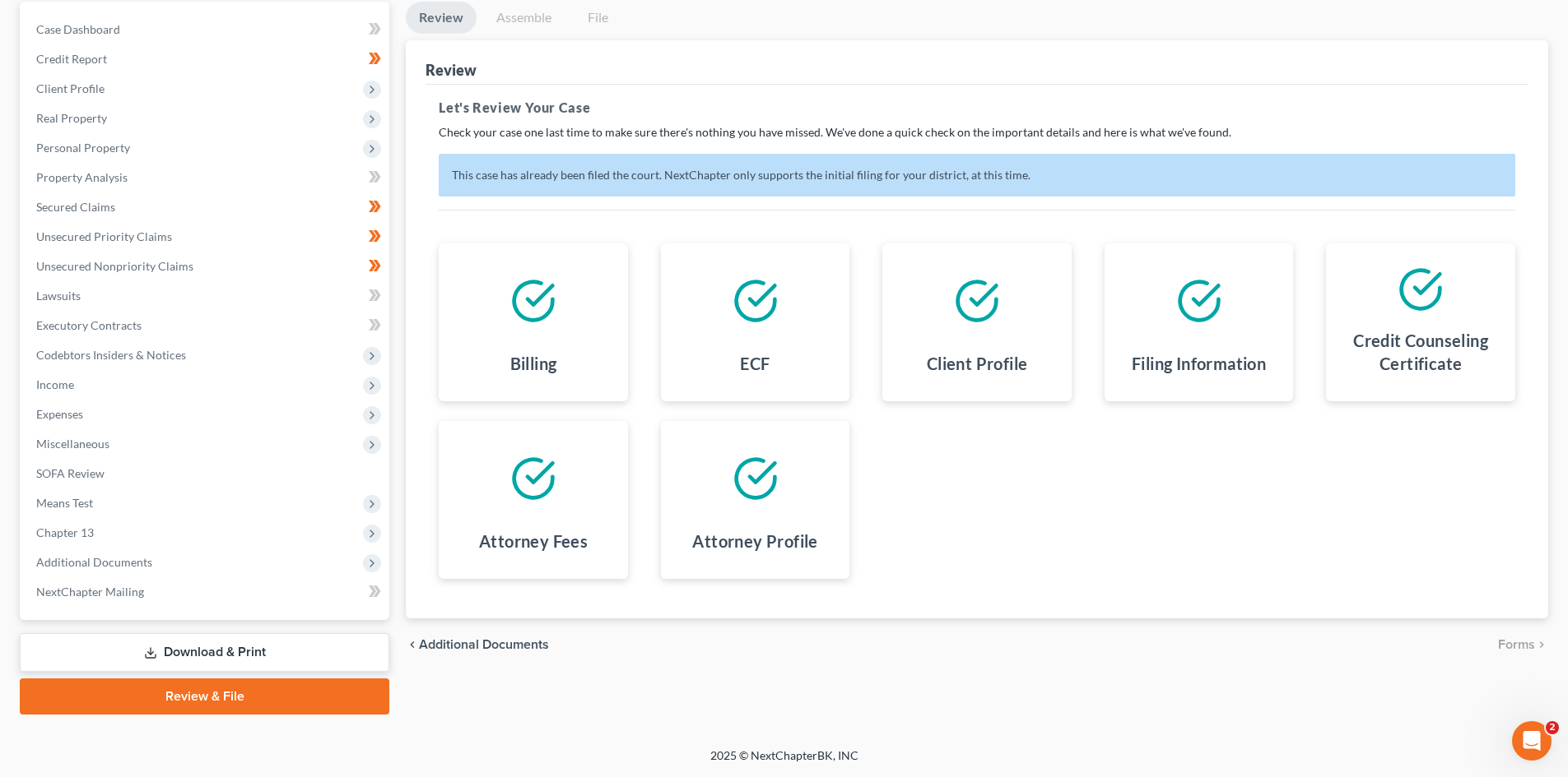
click at [216, 701] on link "Review & File" at bounding box center [205, 696] width 370 height 36
click at [209, 649] on link "Download & Print" at bounding box center [205, 653] width 370 height 39
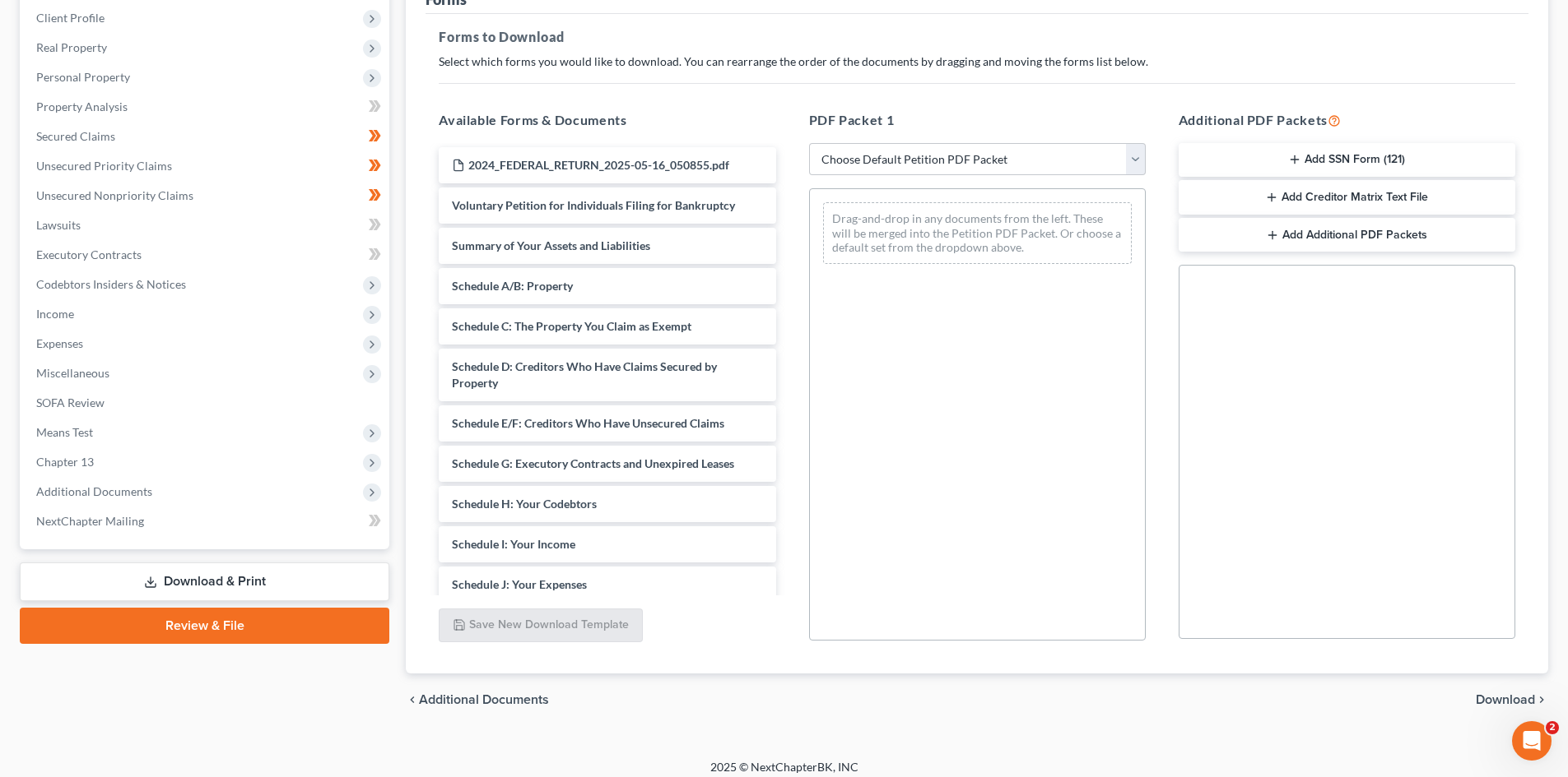
scroll to position [238, 0]
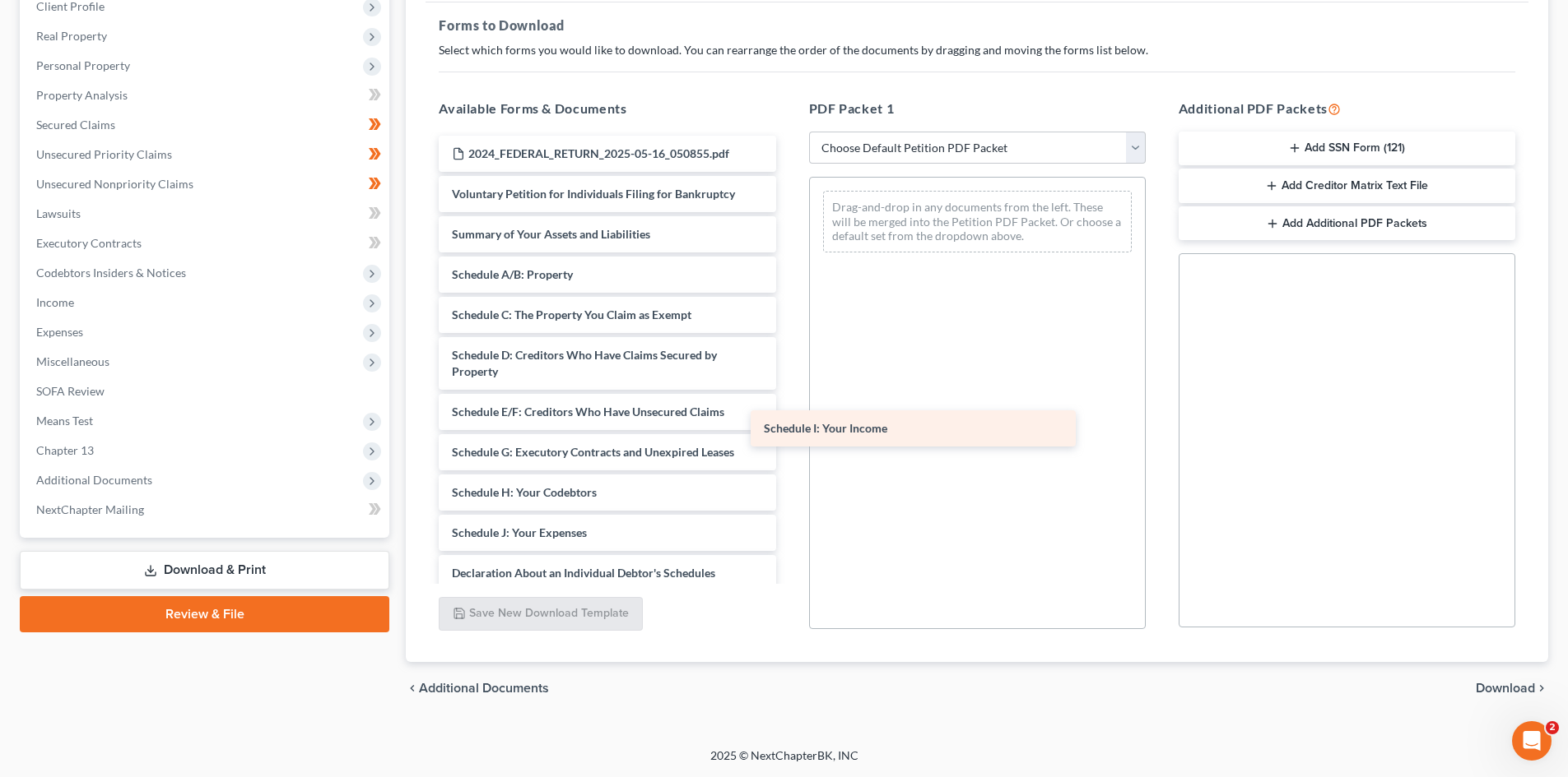
drag, startPoint x: 541, startPoint y: 528, endPoint x: 938, endPoint y: 386, distance: 421.6
click at [789, 386] on div "Schedule I: Your Income 2024_FEDERAL_RETURN_2025-05-16_050855.pdf Voluntary Pet…" at bounding box center [607, 521] width 363 height 771
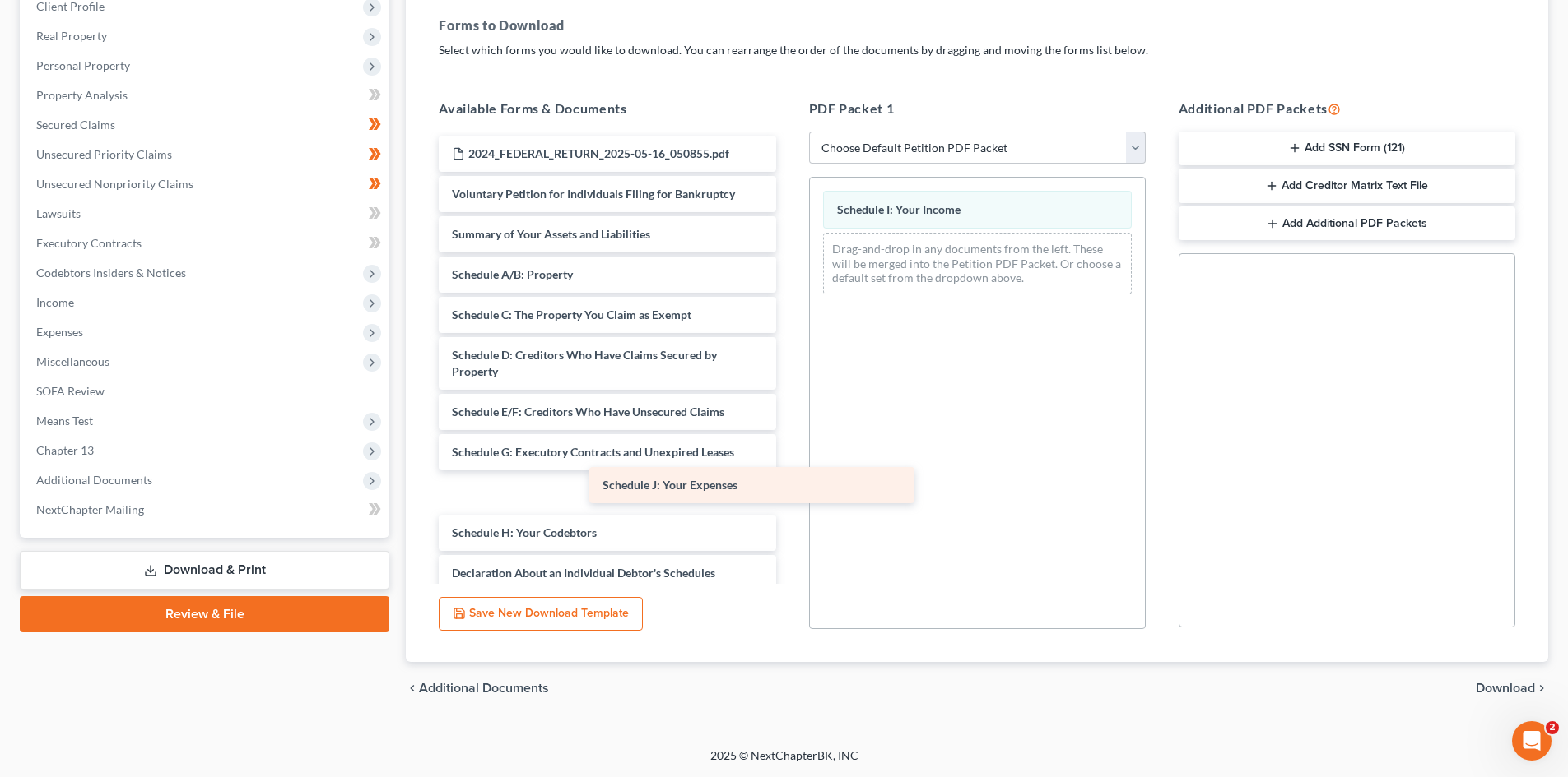
drag, startPoint x: 577, startPoint y: 529, endPoint x: 858, endPoint y: 429, distance: 298.3
click at [789, 430] on div "Schedule J: Your Expenses 2024_FEDERAL_RETURN_2025-05-16_050855.pdf Voluntary P…" at bounding box center [607, 521] width 363 height 771
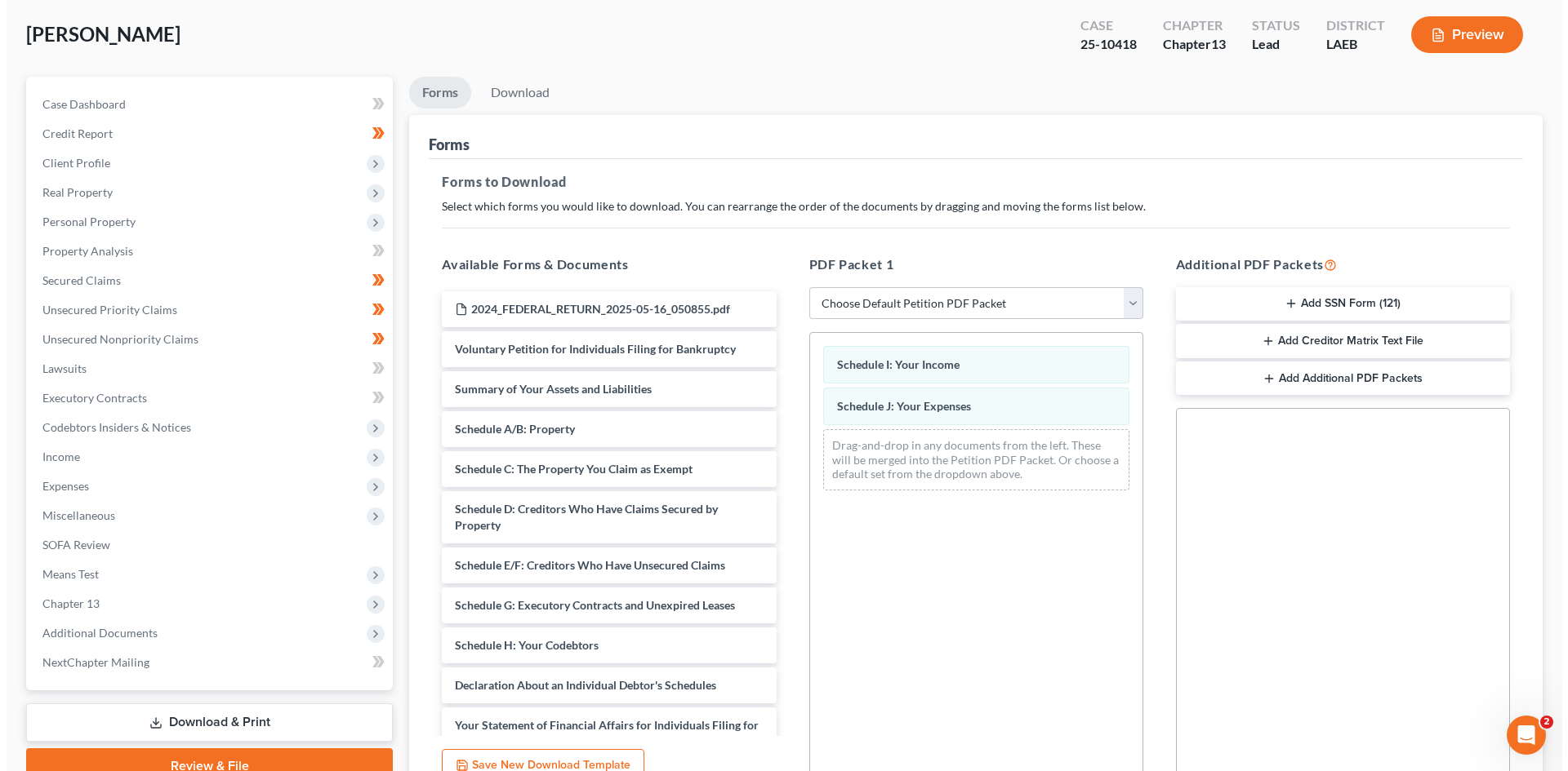
scroll to position [74, 0]
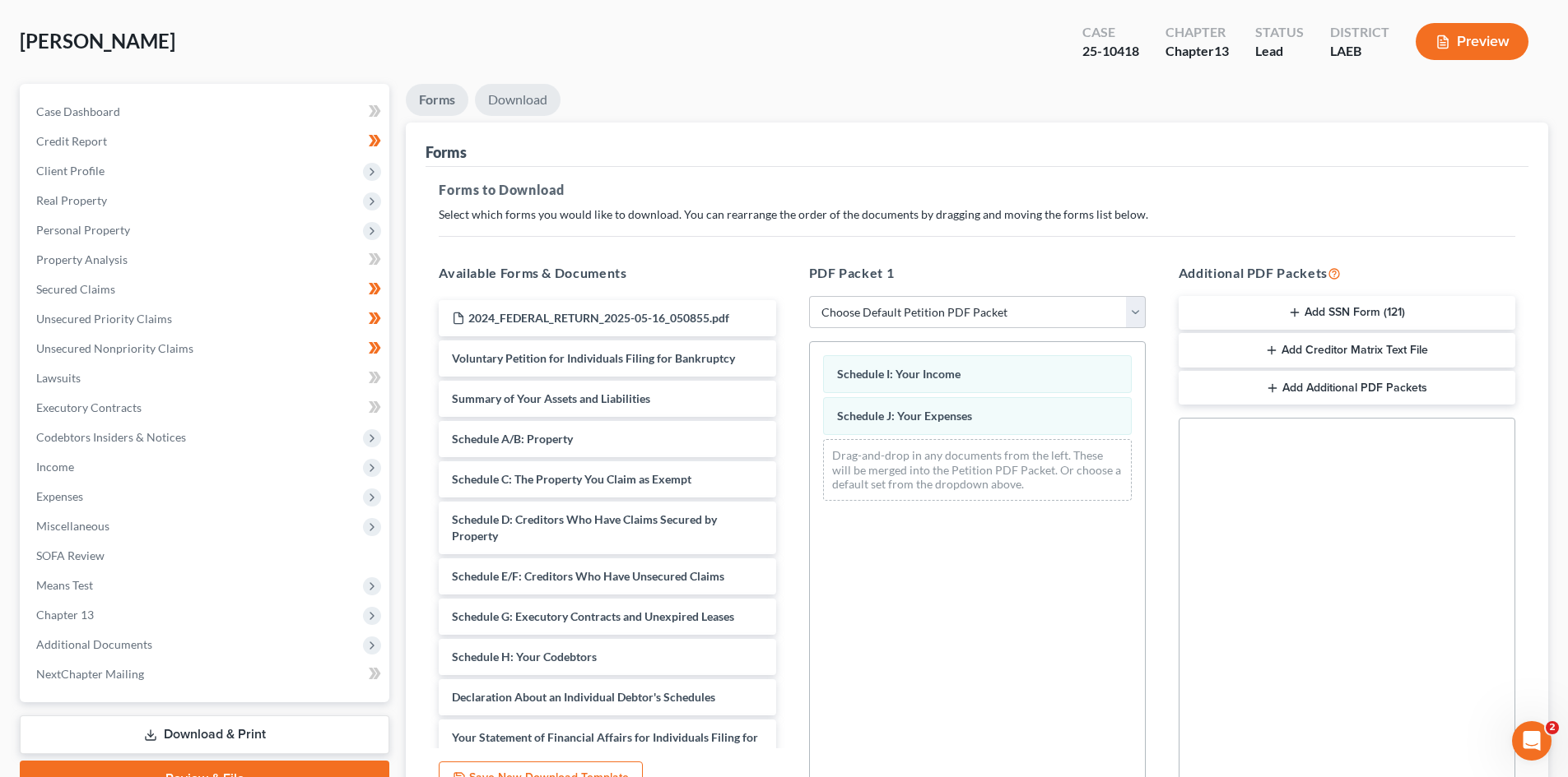
click at [502, 100] on link "Download" at bounding box center [518, 100] width 86 height 32
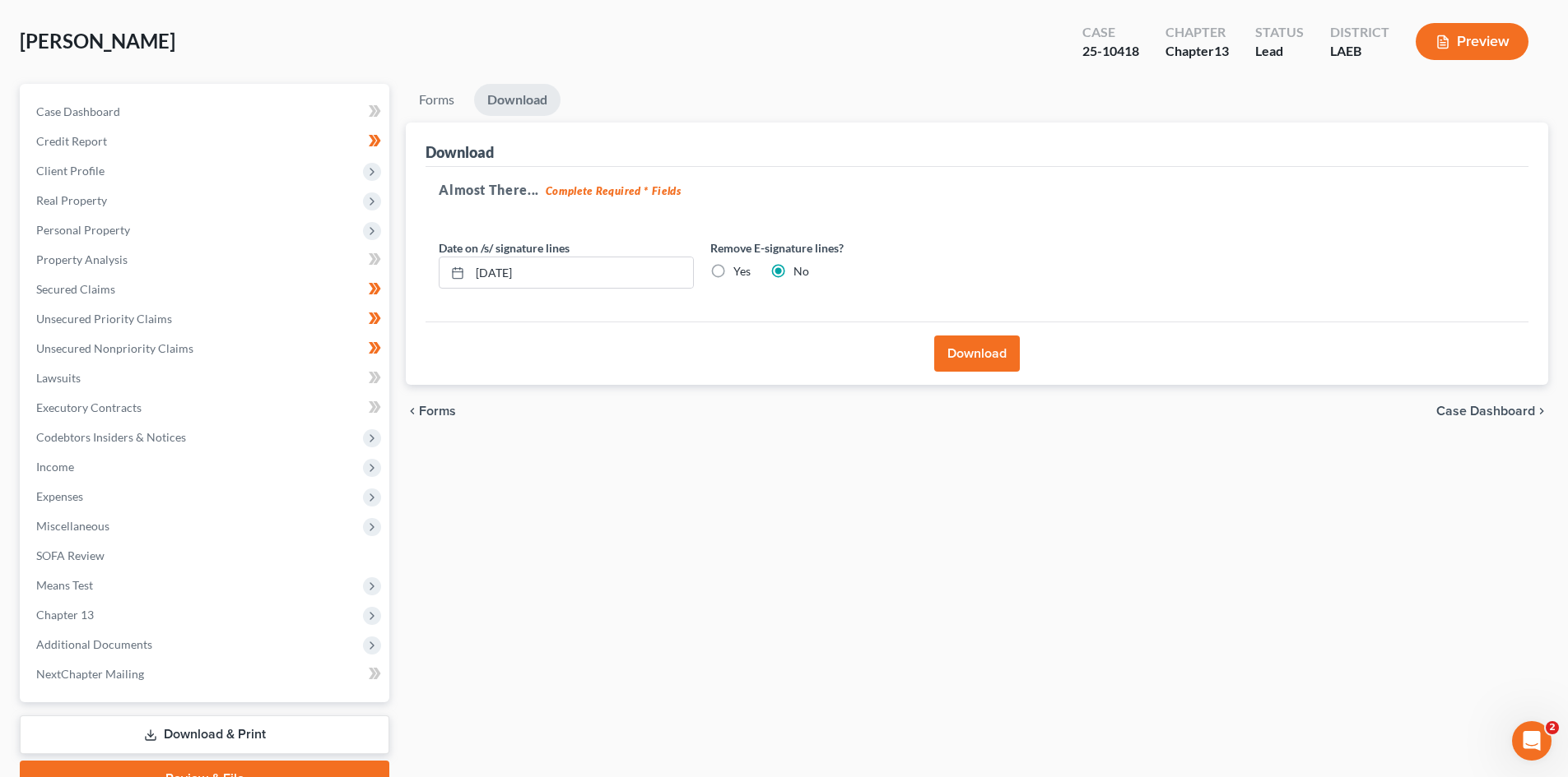
click at [972, 362] on button "Download" at bounding box center [977, 353] width 86 height 36
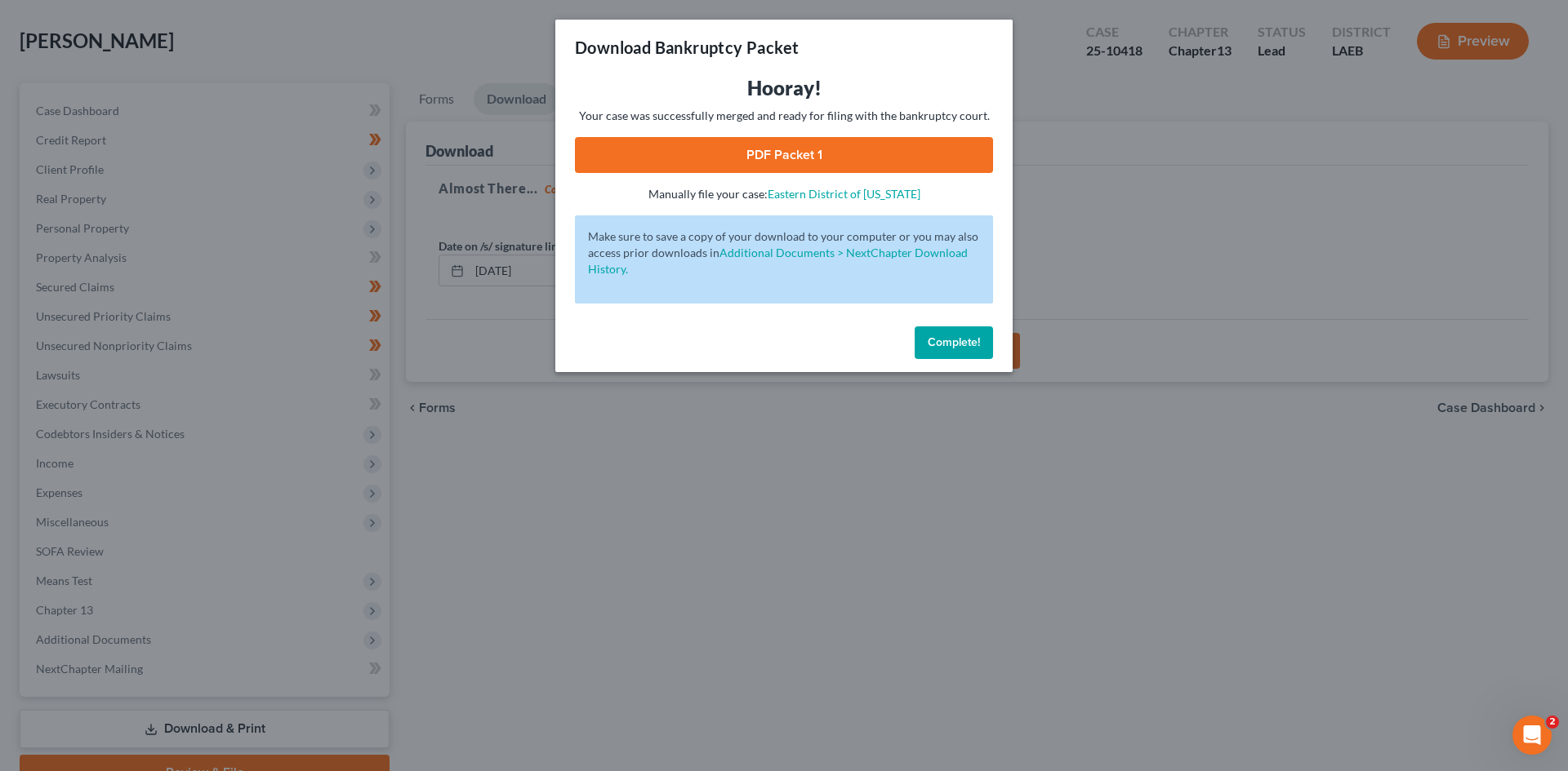
click at [804, 154] on link "PDF Packet 1" at bounding box center [784, 155] width 418 height 36
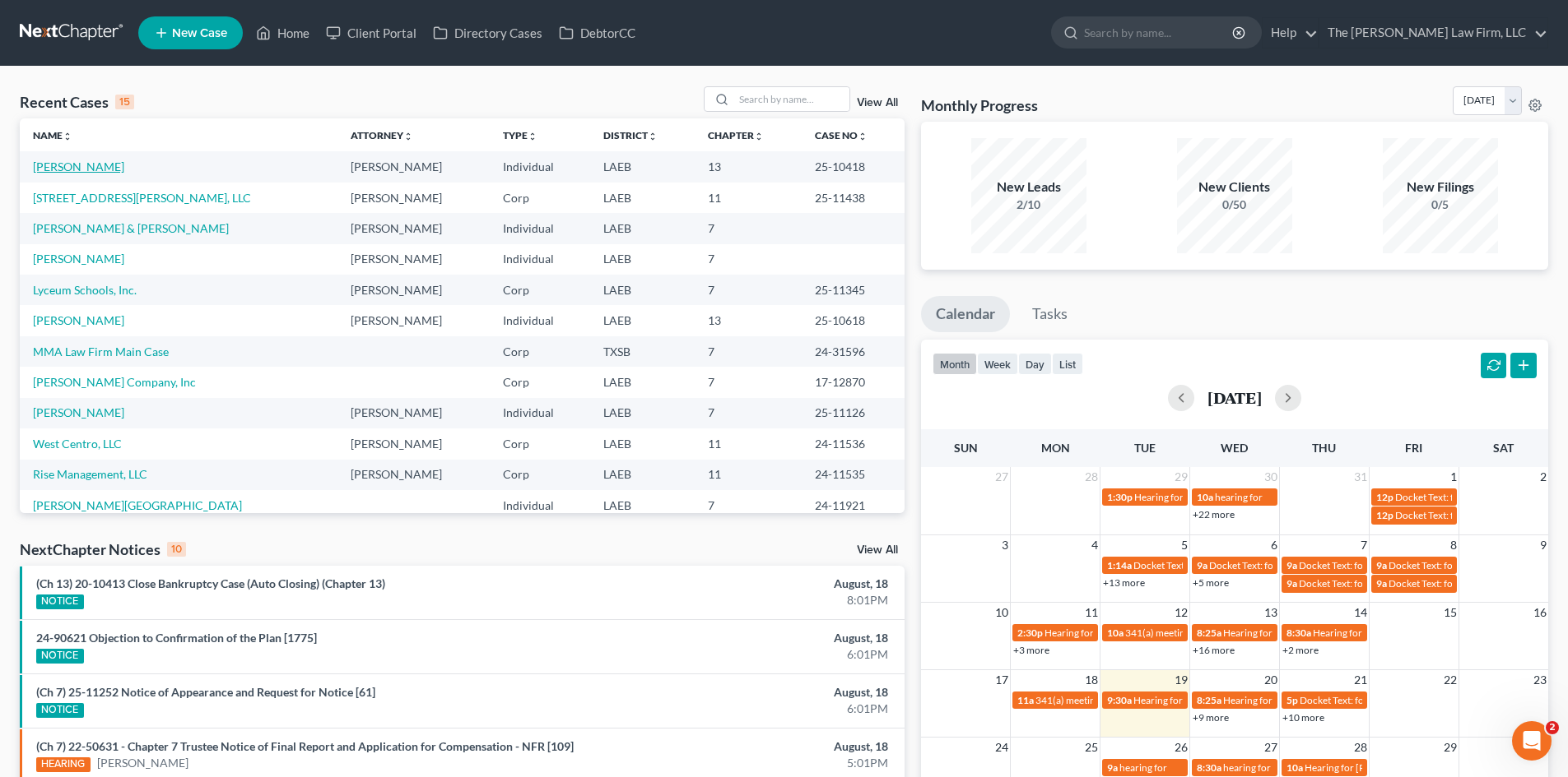
click at [71, 170] on link "[PERSON_NAME]" at bounding box center [79, 166] width 91 height 14
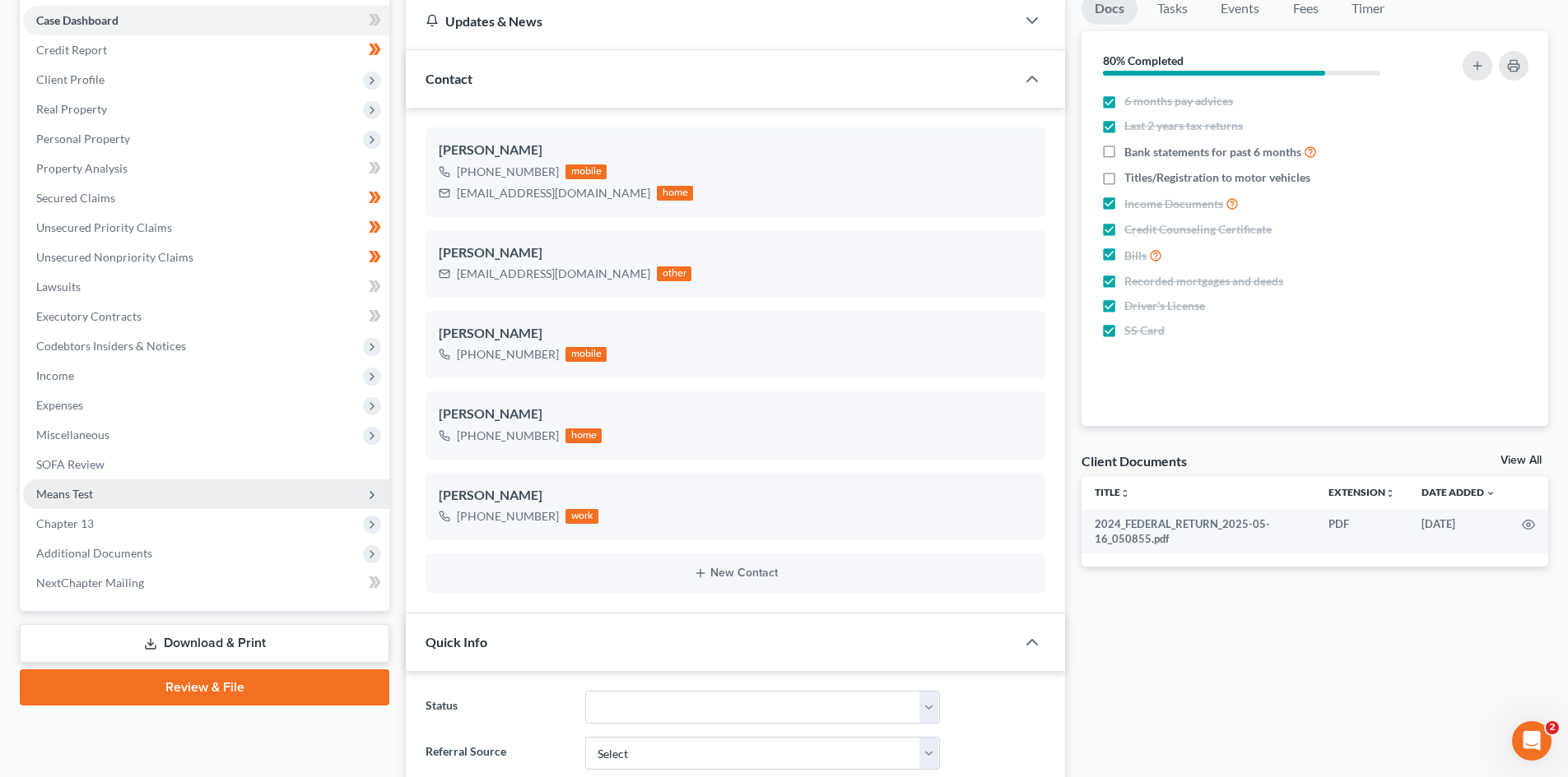
scroll to position [165, 0]
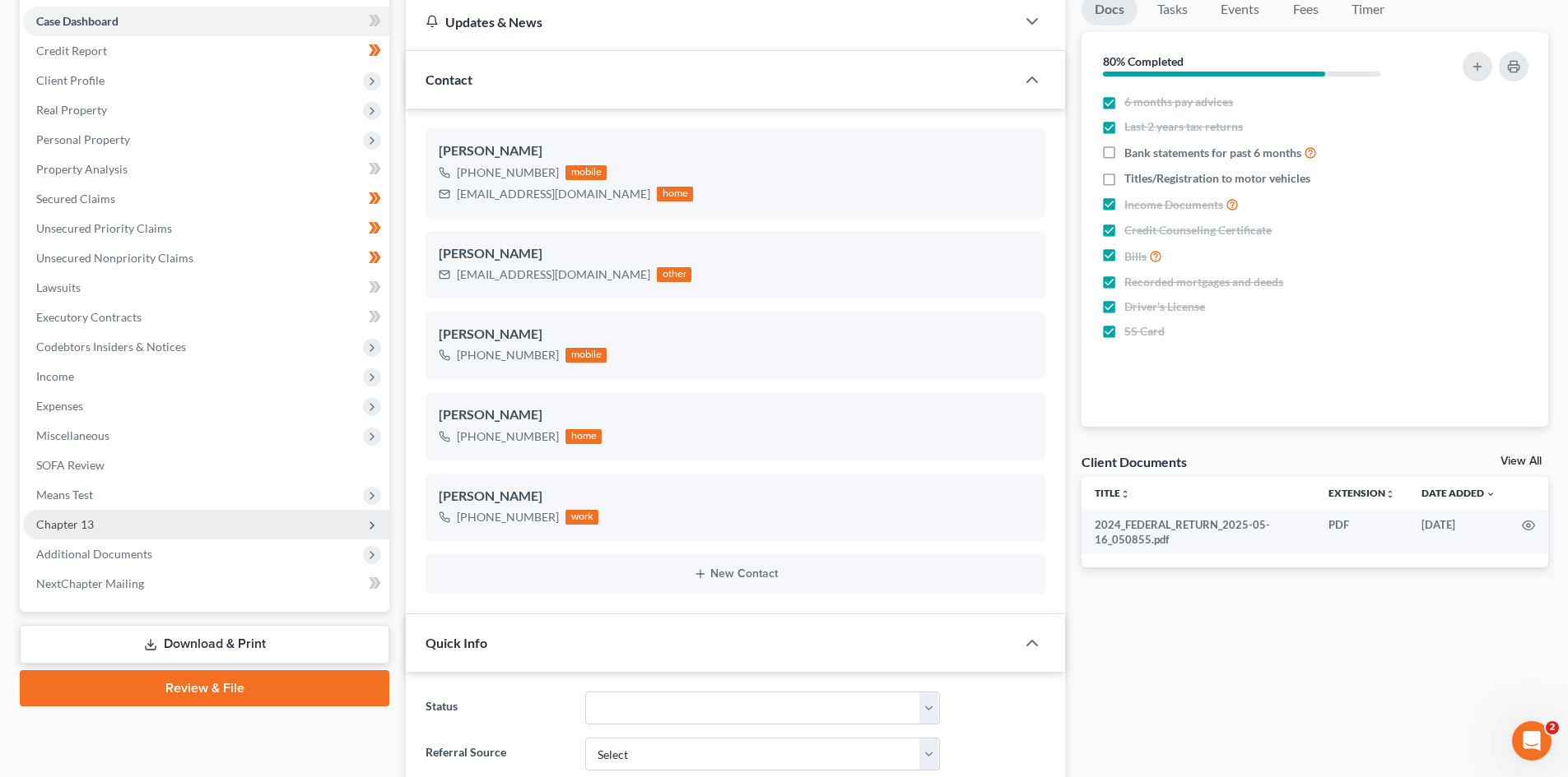
click at [137, 533] on span "Chapter 13" at bounding box center [206, 525] width 366 height 30
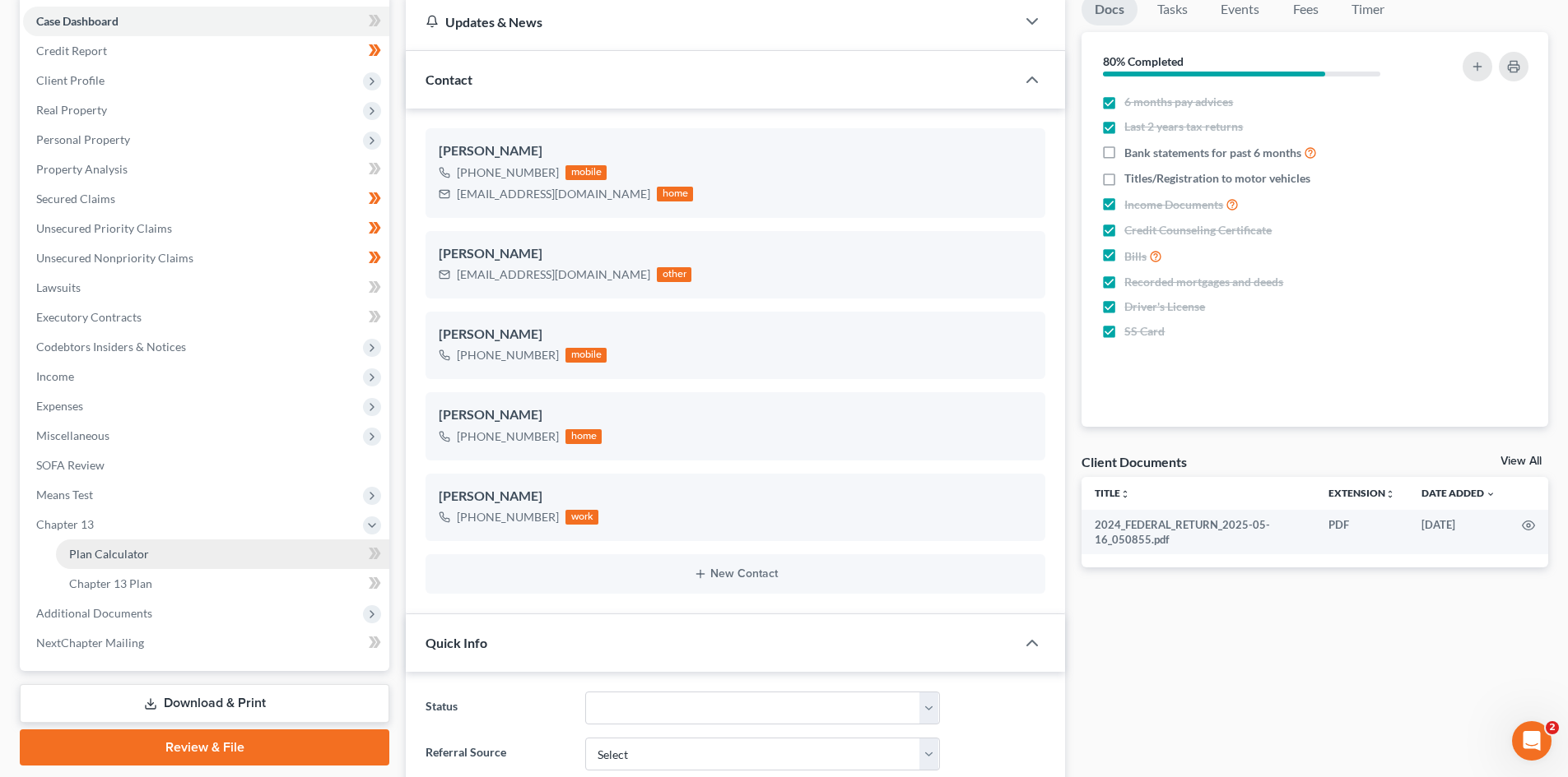
click at [173, 560] on link "Plan Calculator" at bounding box center [223, 554] width 333 height 30
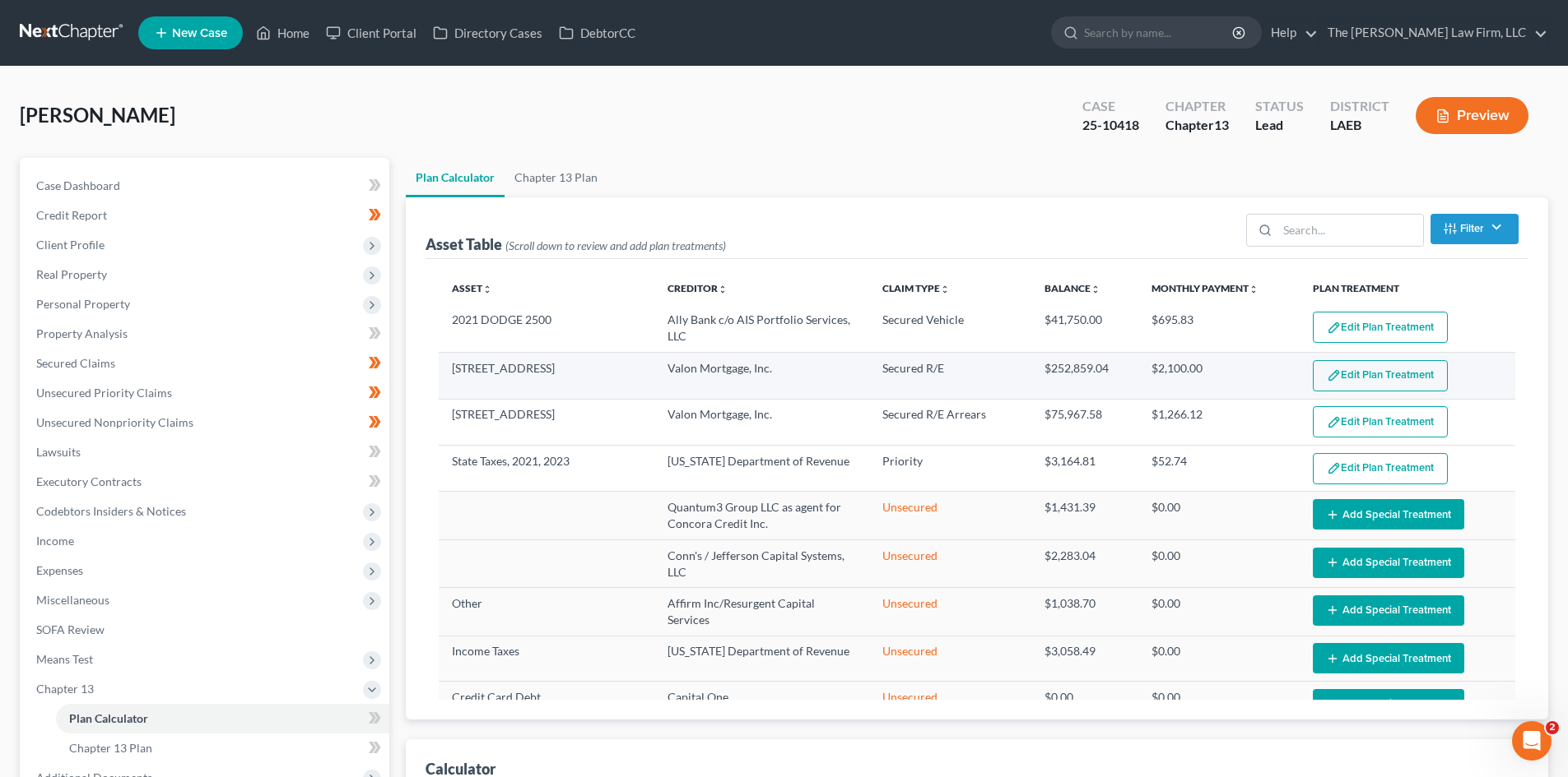
select select "59"
click at [1390, 371] on button "Edit Plan Treatment" at bounding box center [1380, 376] width 135 height 32
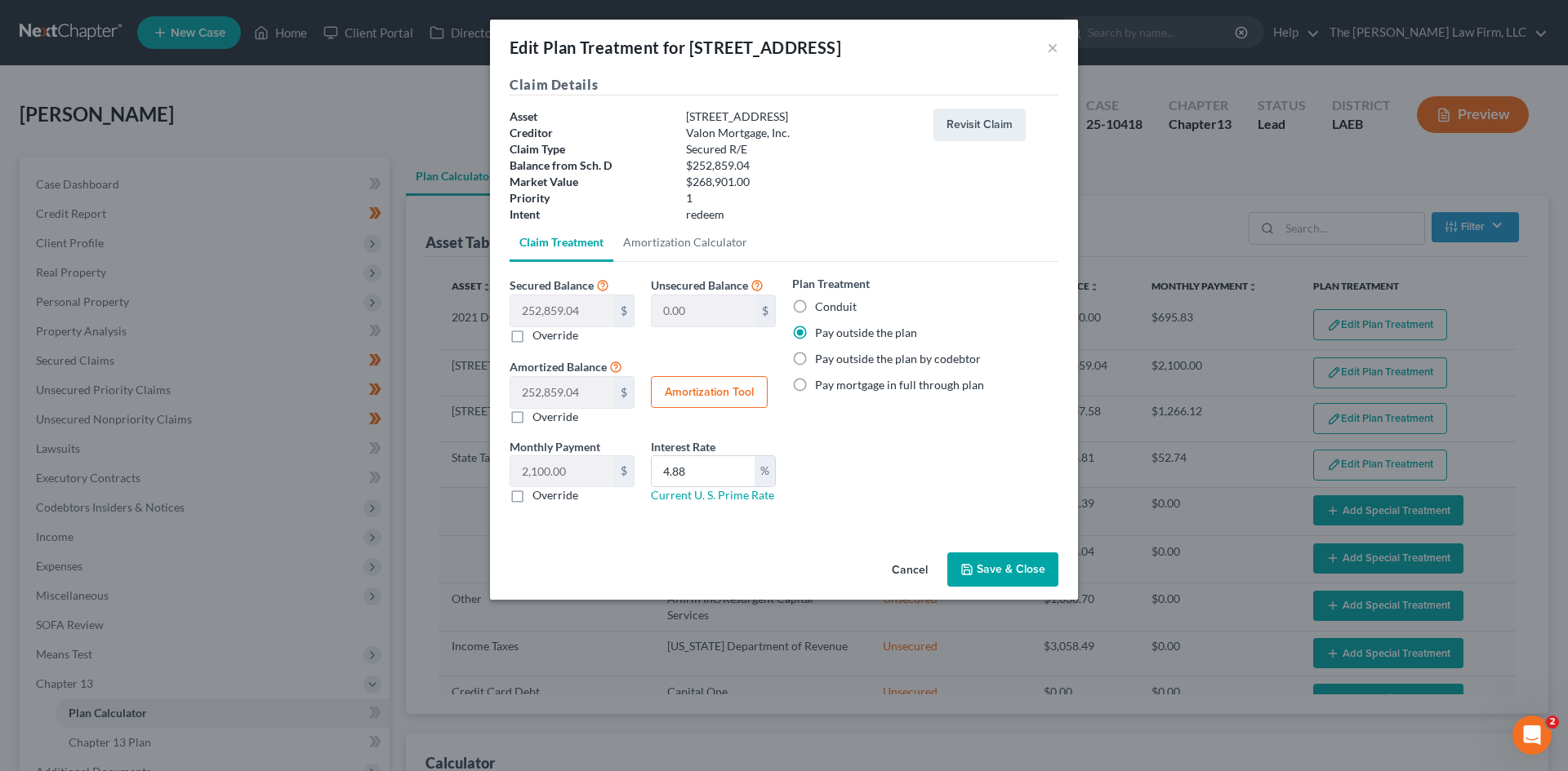
click at [920, 571] on button "Cancel" at bounding box center [909, 571] width 62 height 33
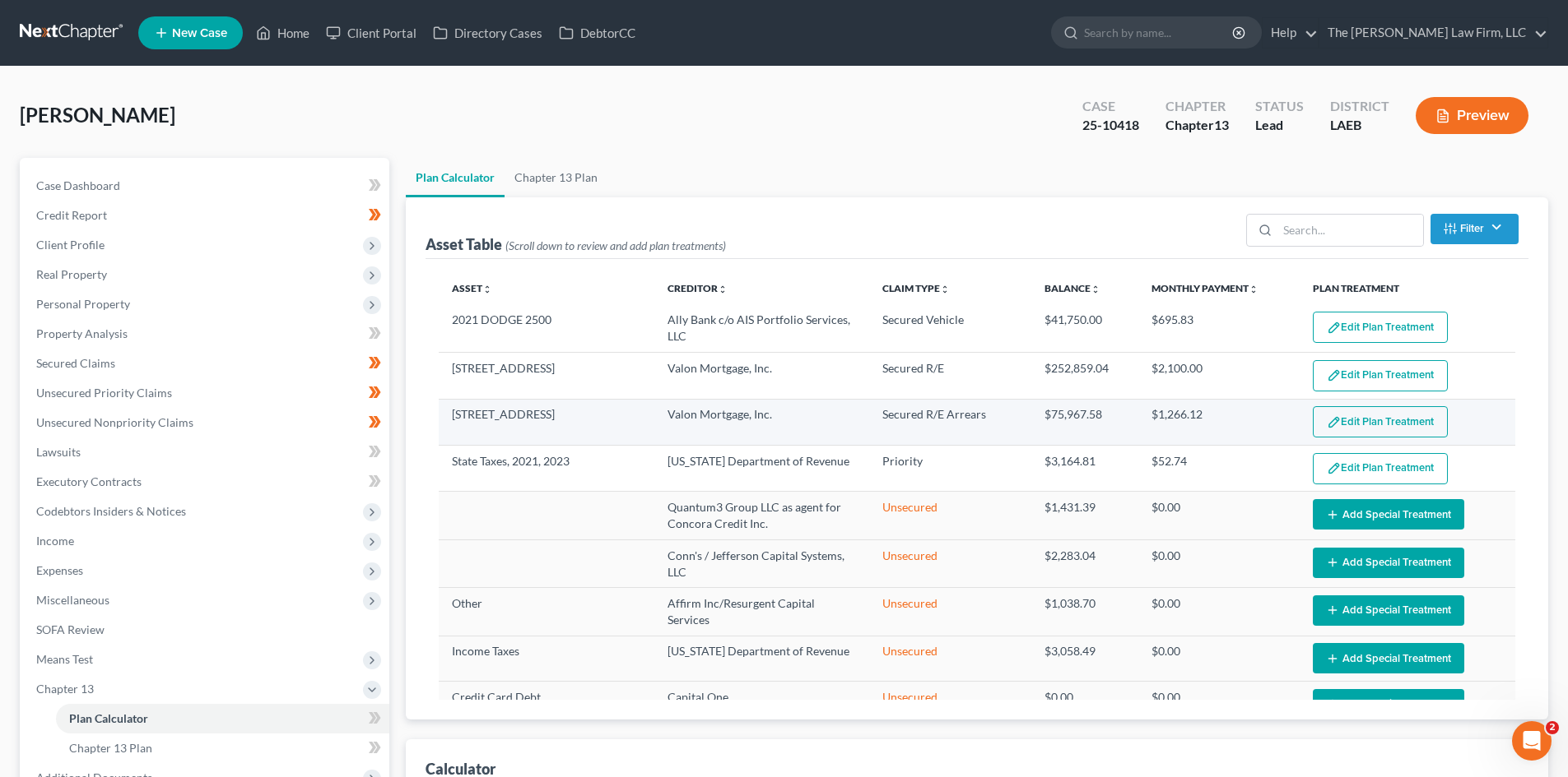
click at [1339, 422] on button "Edit Plan Treatment" at bounding box center [1380, 422] width 135 height 32
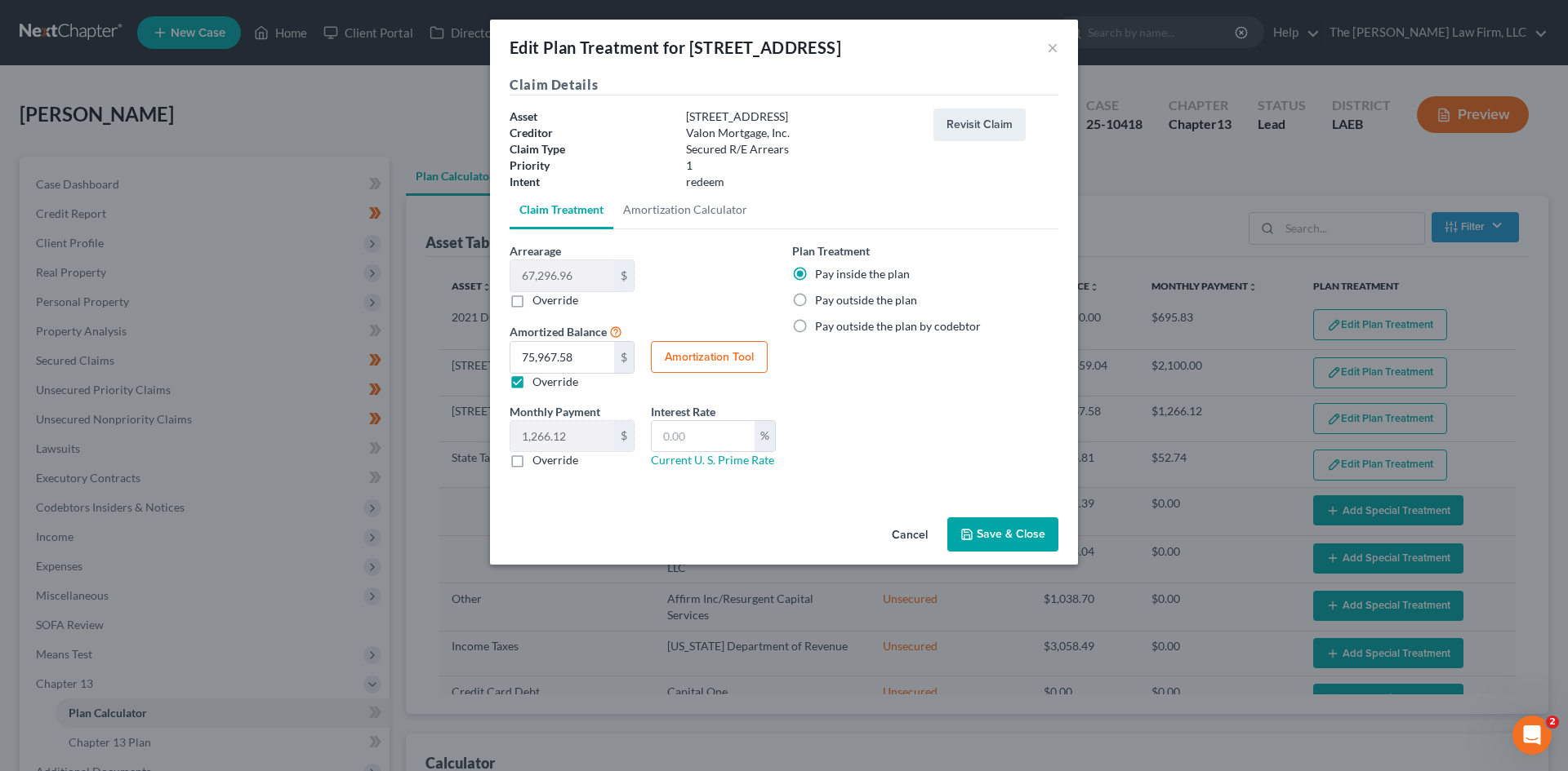
click at [582, 43] on div "Edit Plan Treatment for 687 Jefferson Heights Avenue" at bounding box center [675, 47] width 331 height 23
click at [901, 538] on button "Cancel" at bounding box center [909, 535] width 62 height 33
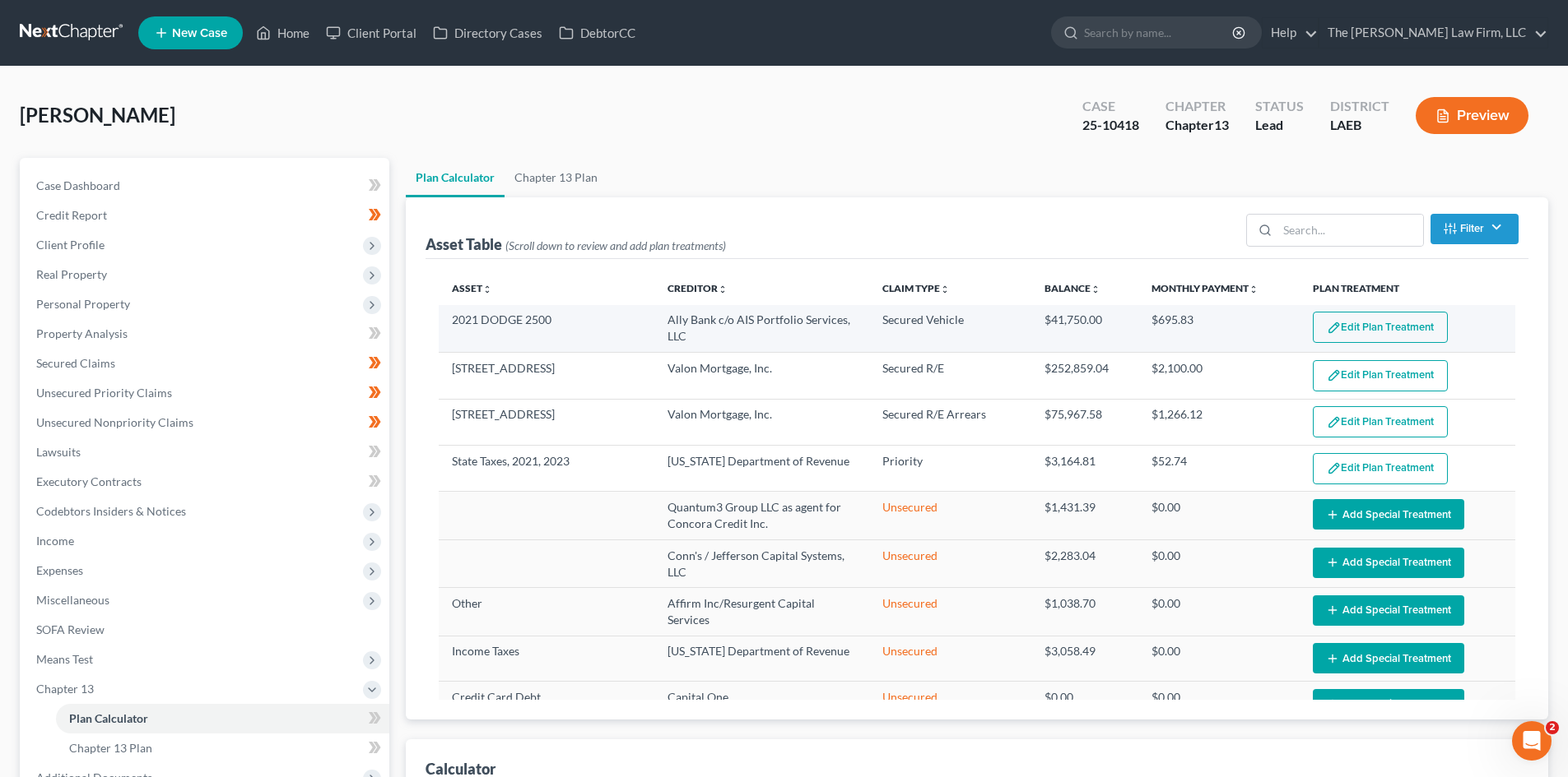
click at [1362, 328] on button "Edit Plan Treatment" at bounding box center [1380, 328] width 135 height 32
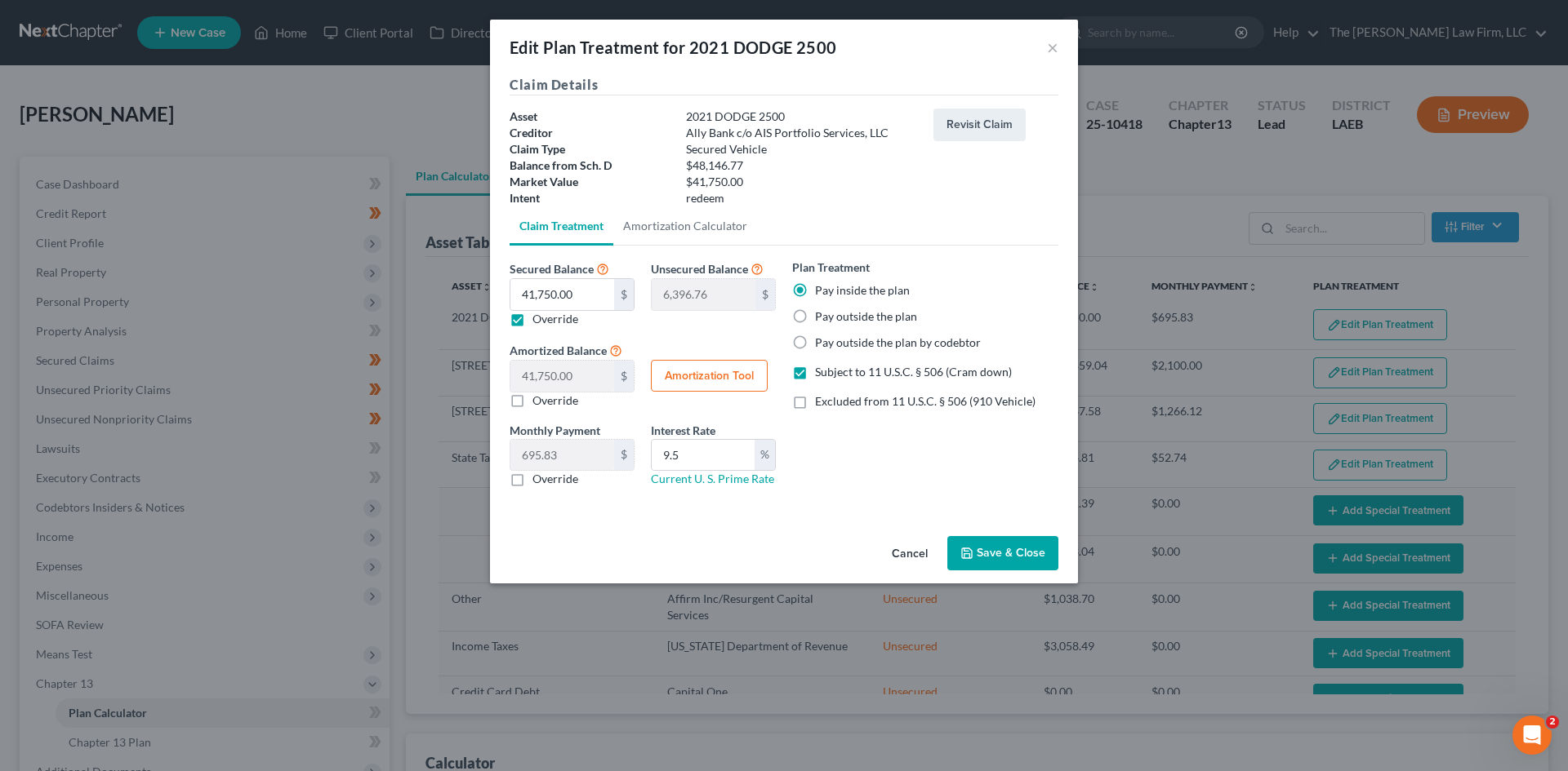
click at [719, 367] on button "Amortization Tool" at bounding box center [709, 376] width 117 height 33
type input "41,750.00"
type input "9.5"
type input "60"
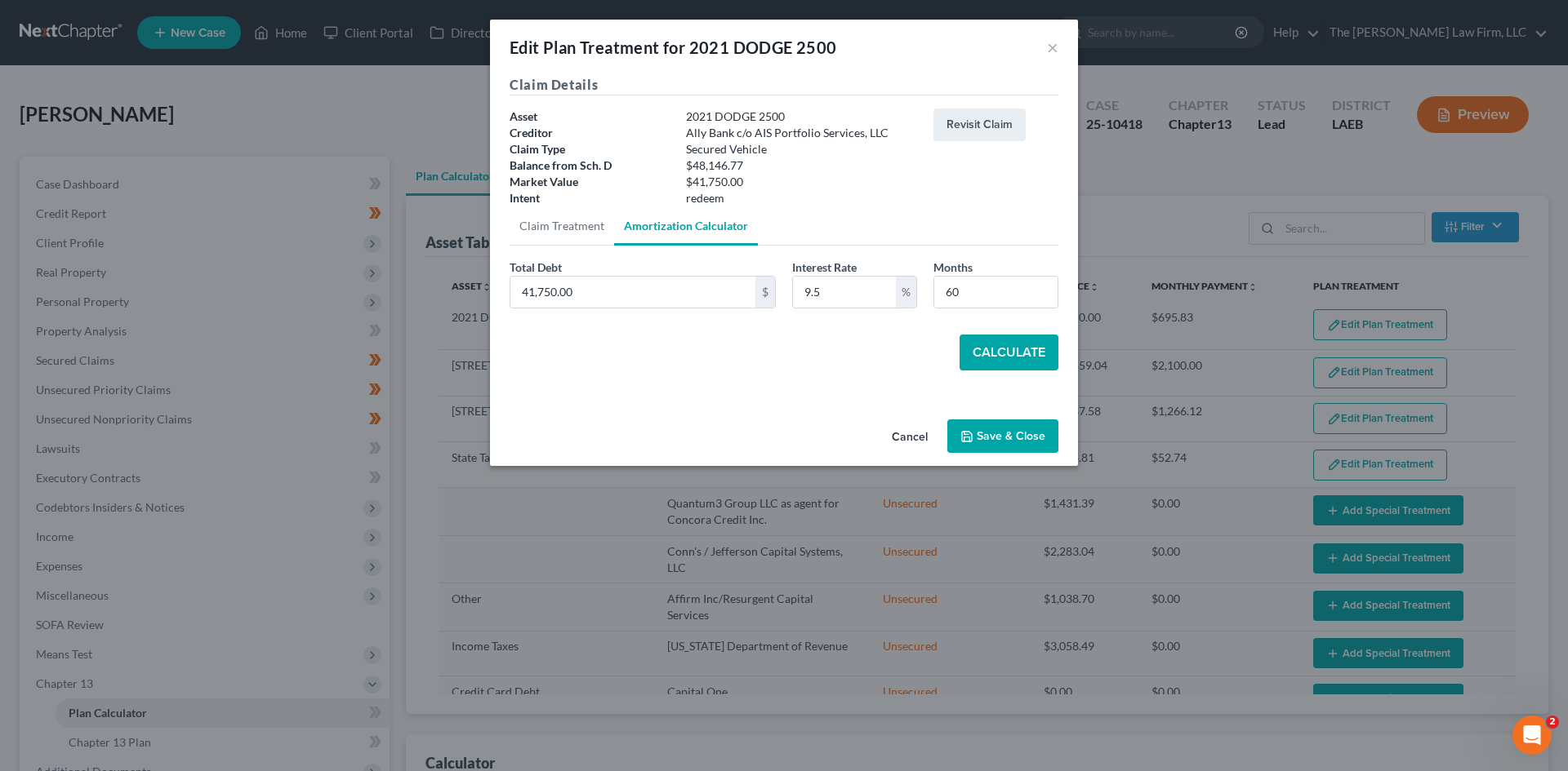
click at [998, 347] on button "Calculate" at bounding box center [1009, 352] width 99 height 36
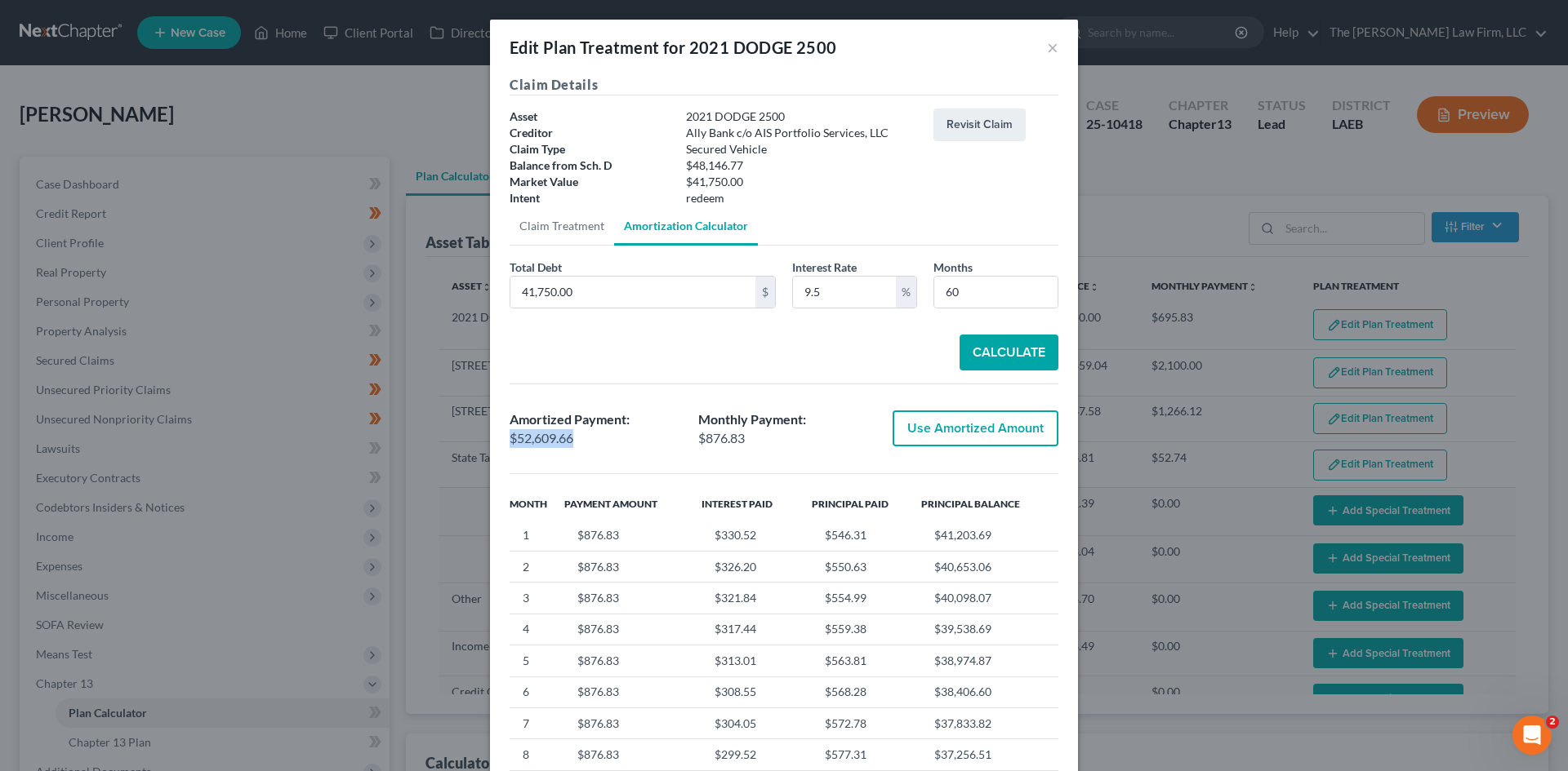
drag, startPoint x: 575, startPoint y: 438, endPoint x: 497, endPoint y: 440, distance: 78.0
click at [502, 440] on div "Amortized Payment: $52,609.66" at bounding box center [596, 429] width 189 height 37
copy div "$52,609.66"
click at [555, 236] on link "Claim Treatment" at bounding box center [562, 226] width 104 height 39
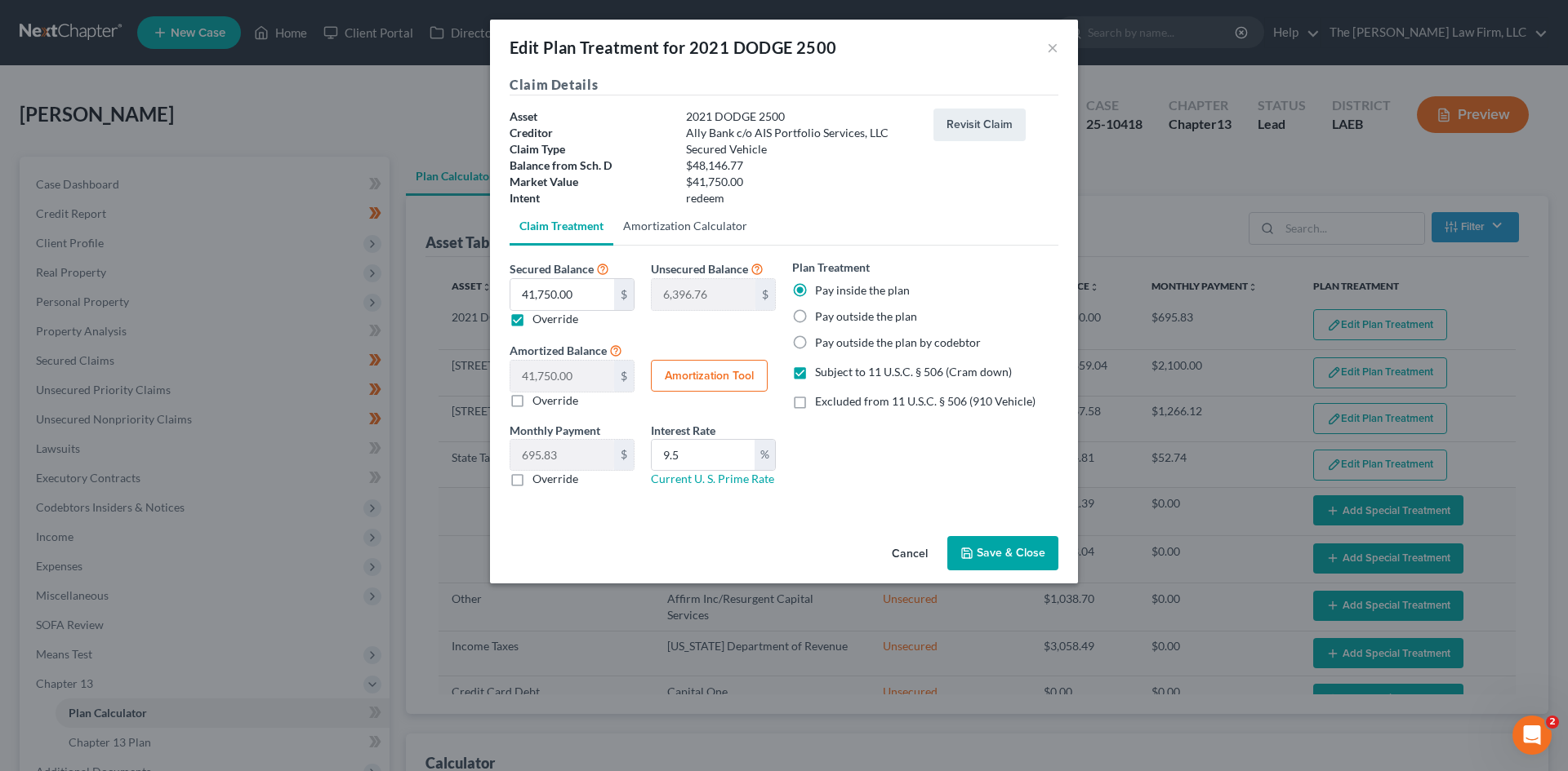
drag, startPoint x: 694, startPoint y: 229, endPoint x: 683, endPoint y: 236, distance: 13.0
click at [694, 229] on link "Amortization Calculator" at bounding box center [684, 226] width 143 height 39
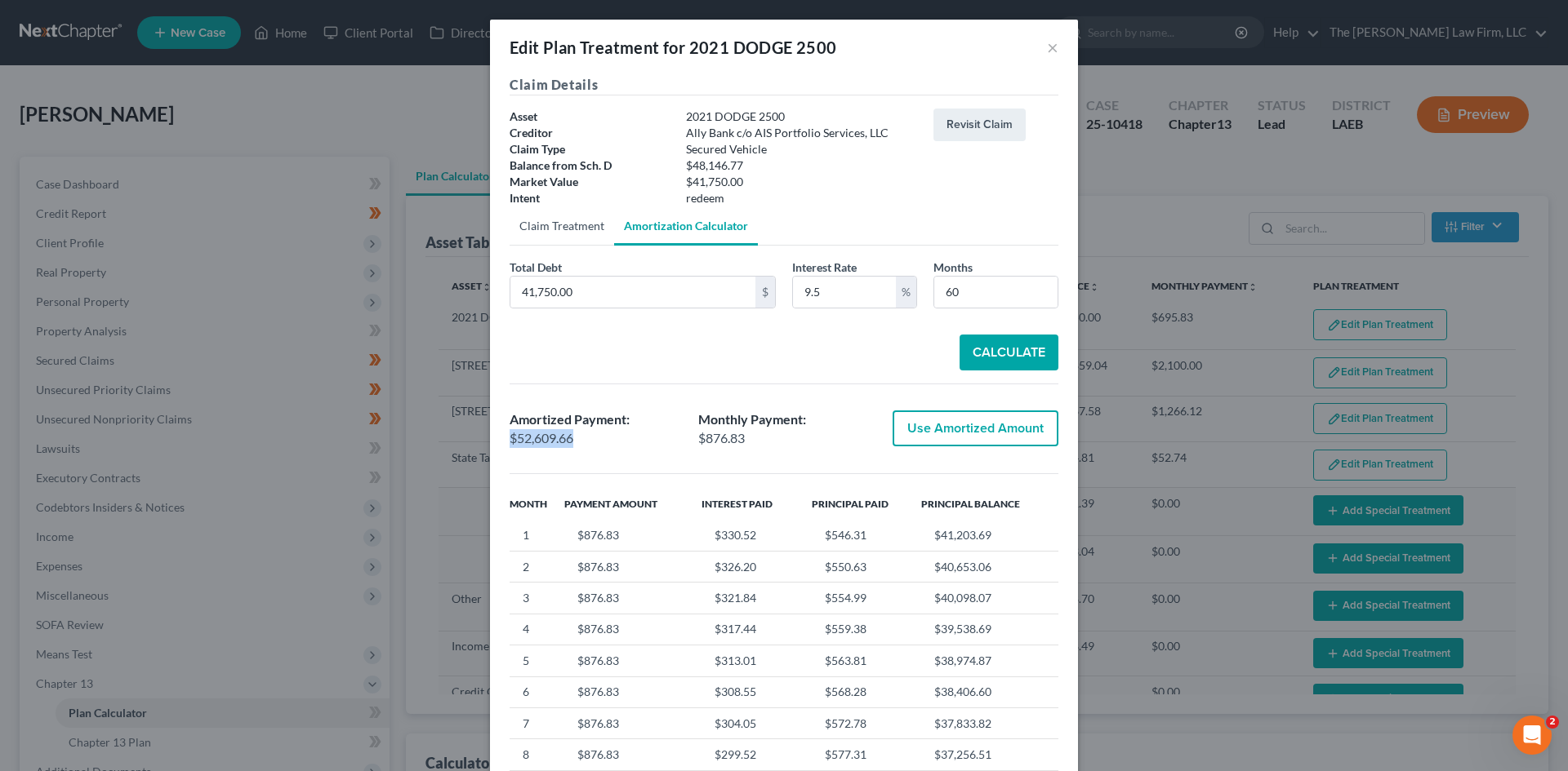
click at [597, 231] on link "Claim Treatment" at bounding box center [562, 226] width 104 height 39
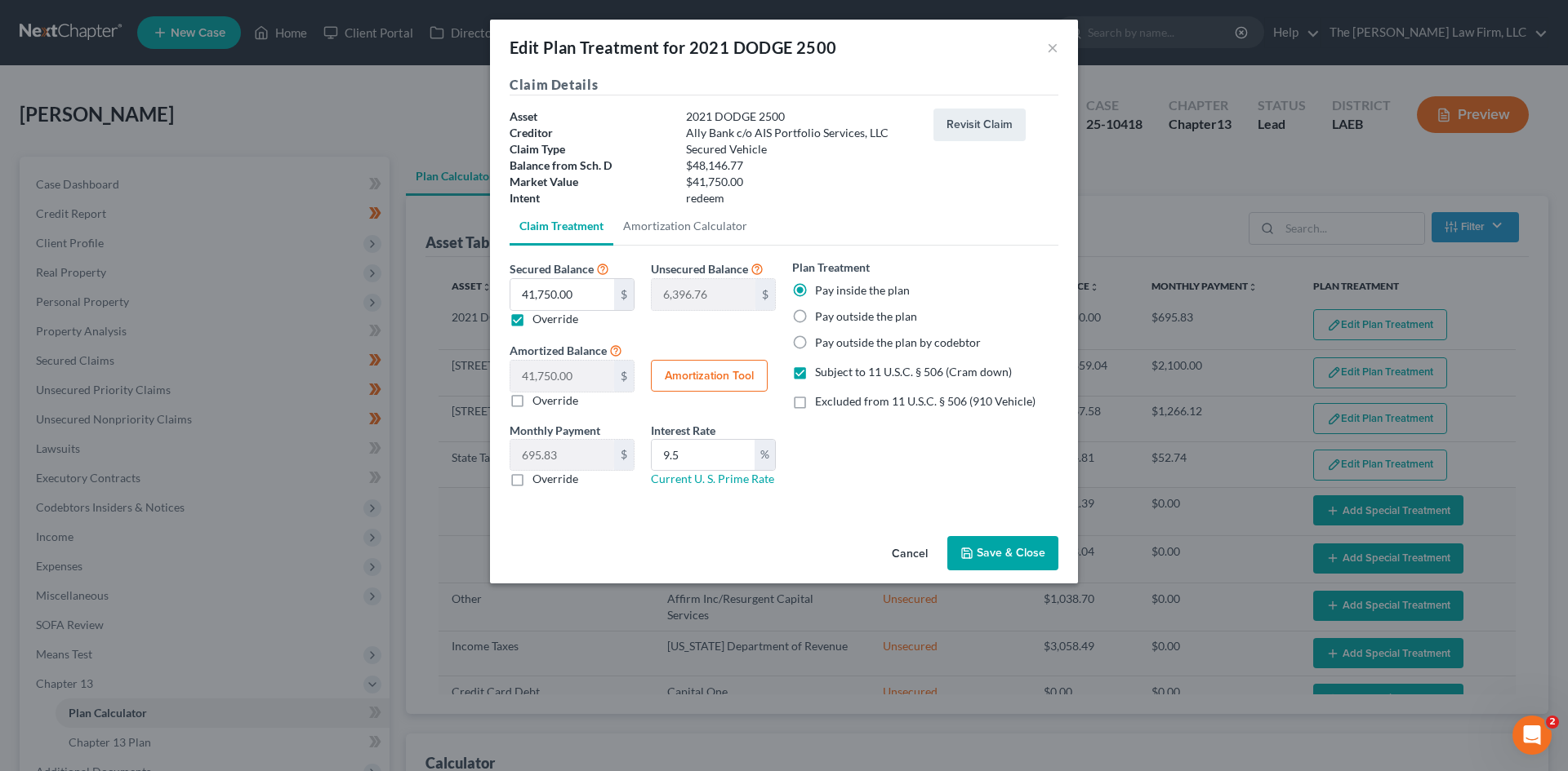
click at [550, 322] on label "Override" at bounding box center [555, 319] width 46 height 17
click at [550, 322] on input "Override" at bounding box center [544, 316] width 10 height 10
checkbox input "false"
type input "0.00"
type input "48,146.77"
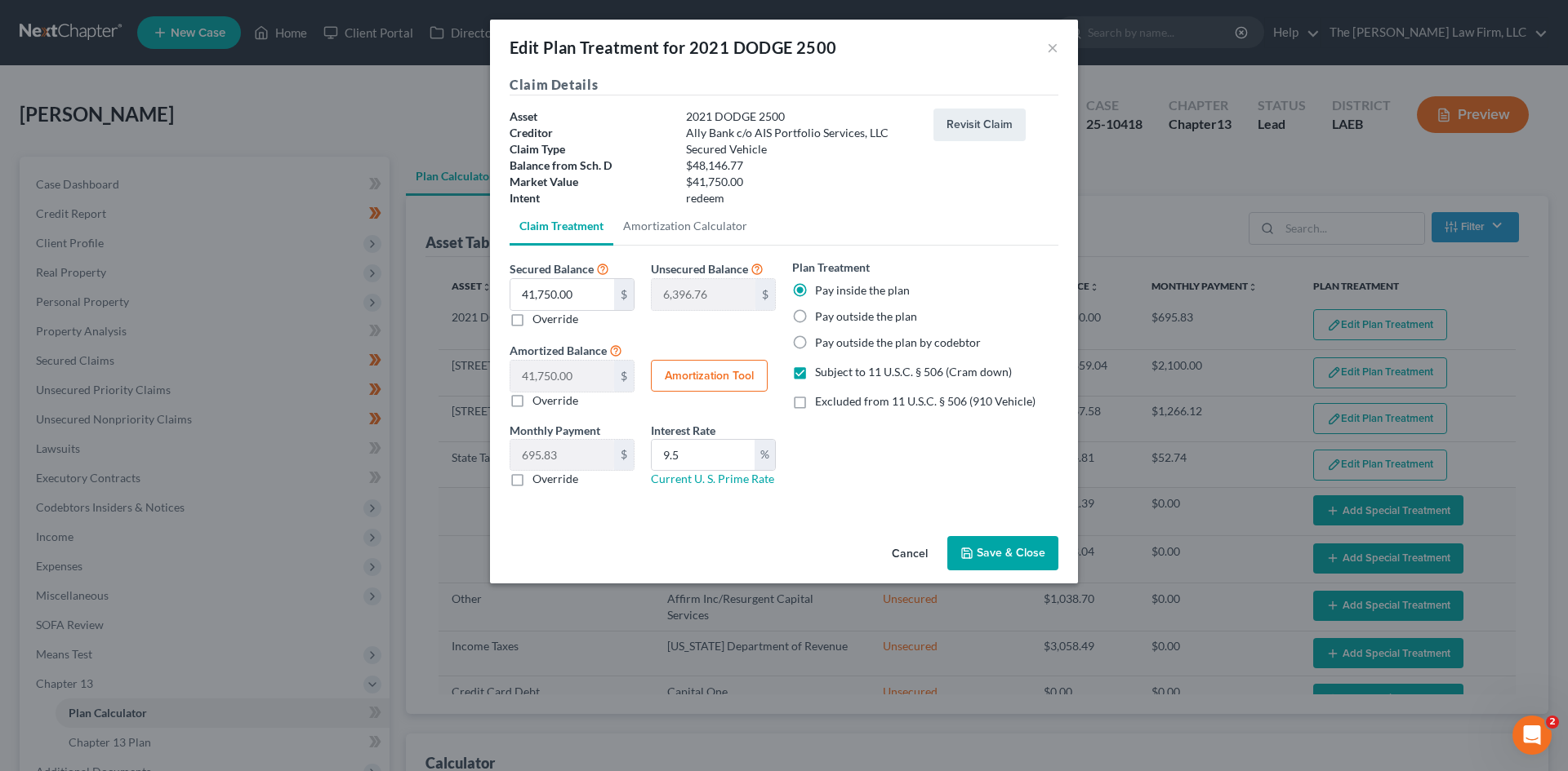
type input "802.44"
click at [820, 474] on div "Plan Treatment Pay inside the plan Pay outside the plan Pay outside the plan by…" at bounding box center [925, 380] width 283 height 242
click at [543, 323] on label "Override" at bounding box center [555, 319] width 46 height 17
click at [543, 322] on input "Override" at bounding box center [544, 316] width 10 height 10
checkbox input "true"
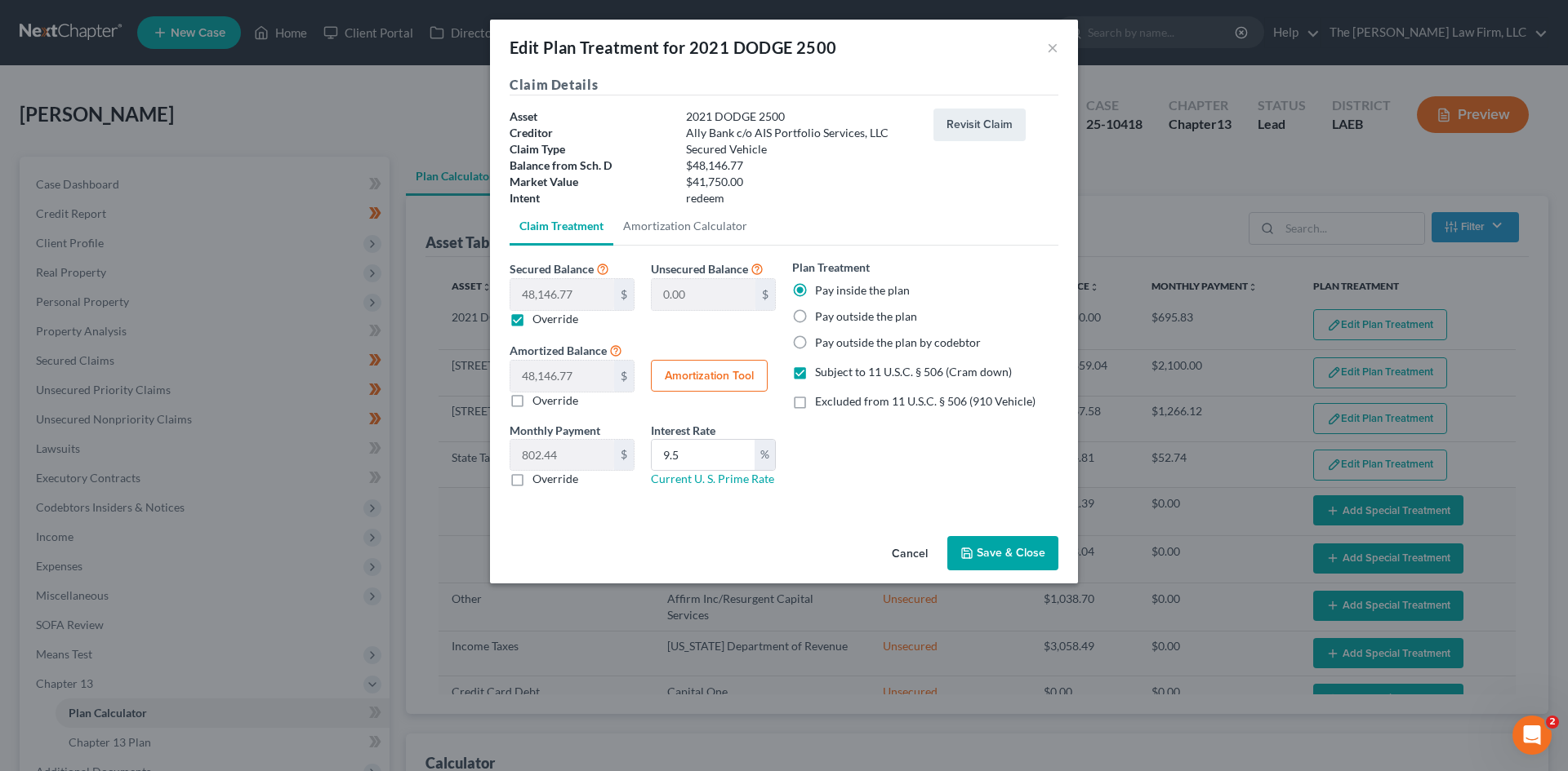
type input "6,396.76"
type input "41,750.00"
type input "695.83"
click at [543, 323] on label "Override" at bounding box center [555, 319] width 46 height 17
click at [543, 322] on input "Override" at bounding box center [544, 316] width 10 height 10
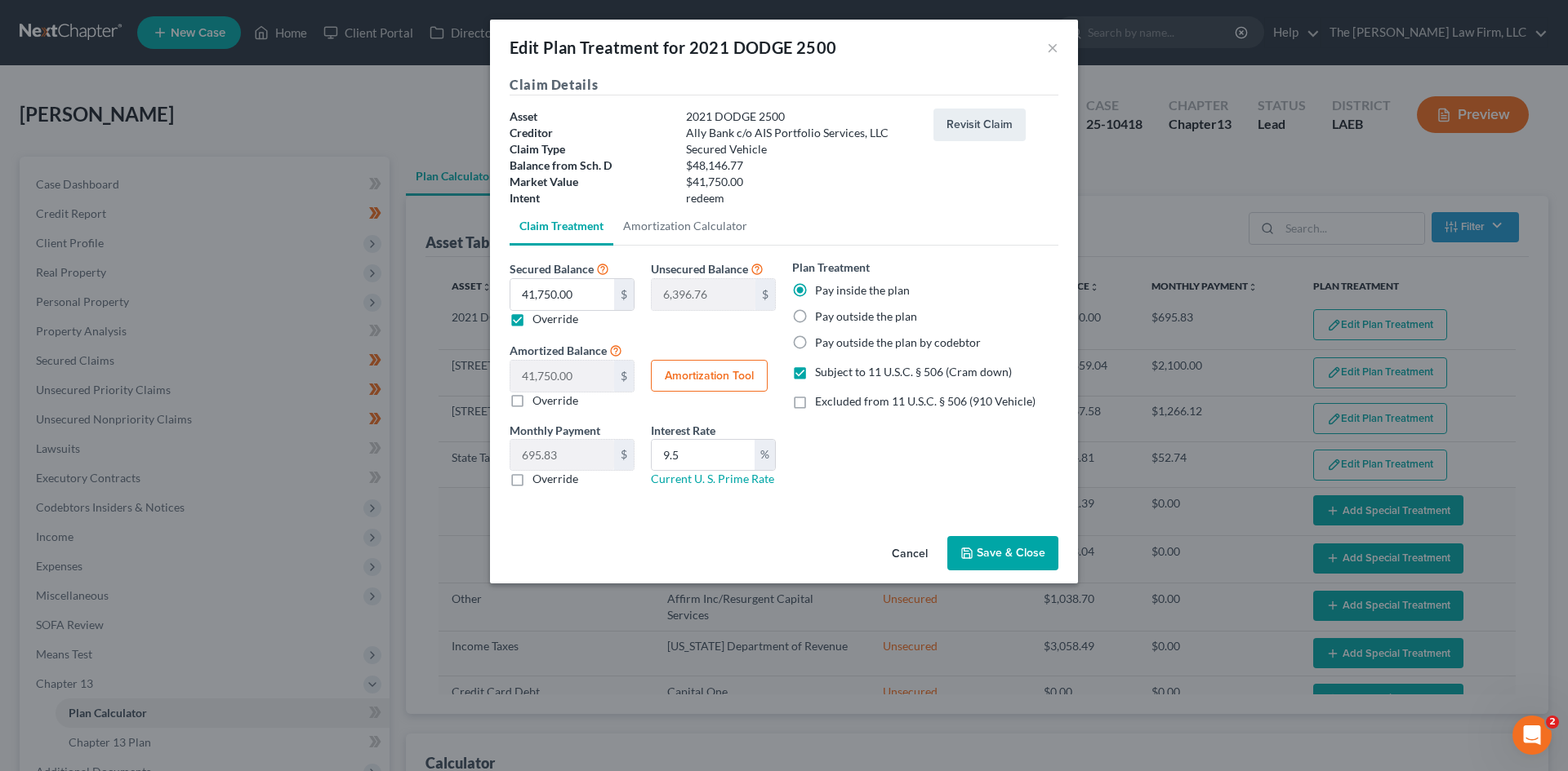
checkbox input "false"
type input "0.00"
type input "48,146.77"
type input "802.44"
click at [530, 327] on div "Override" at bounding box center [572, 319] width 125 height 17
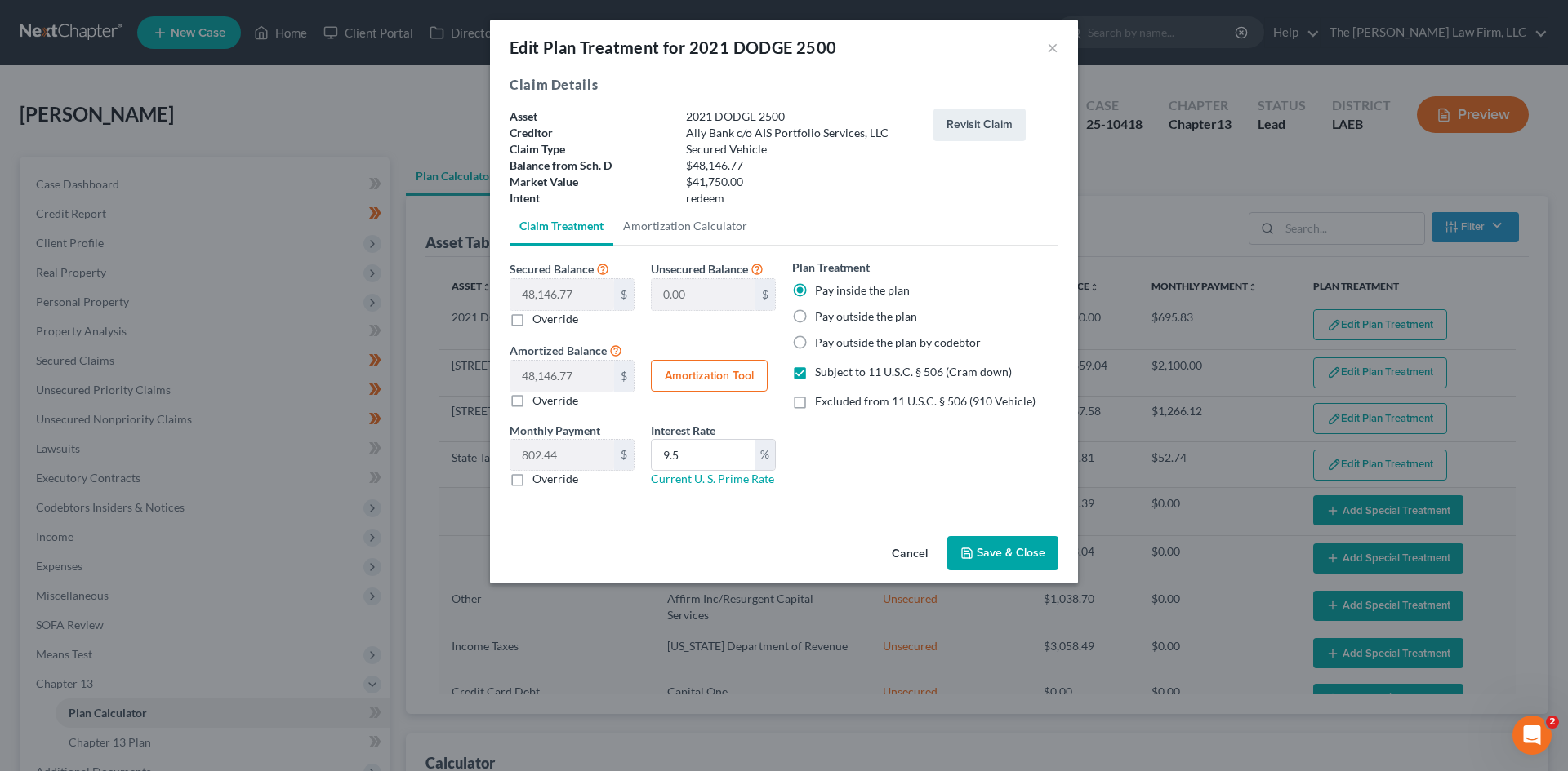
click at [532, 321] on label "Override" at bounding box center [555, 319] width 46 height 17
click at [539, 321] on input "Override" at bounding box center [544, 316] width 10 height 10
checkbox input "true"
type input "6,396.76"
type input "41,750.00"
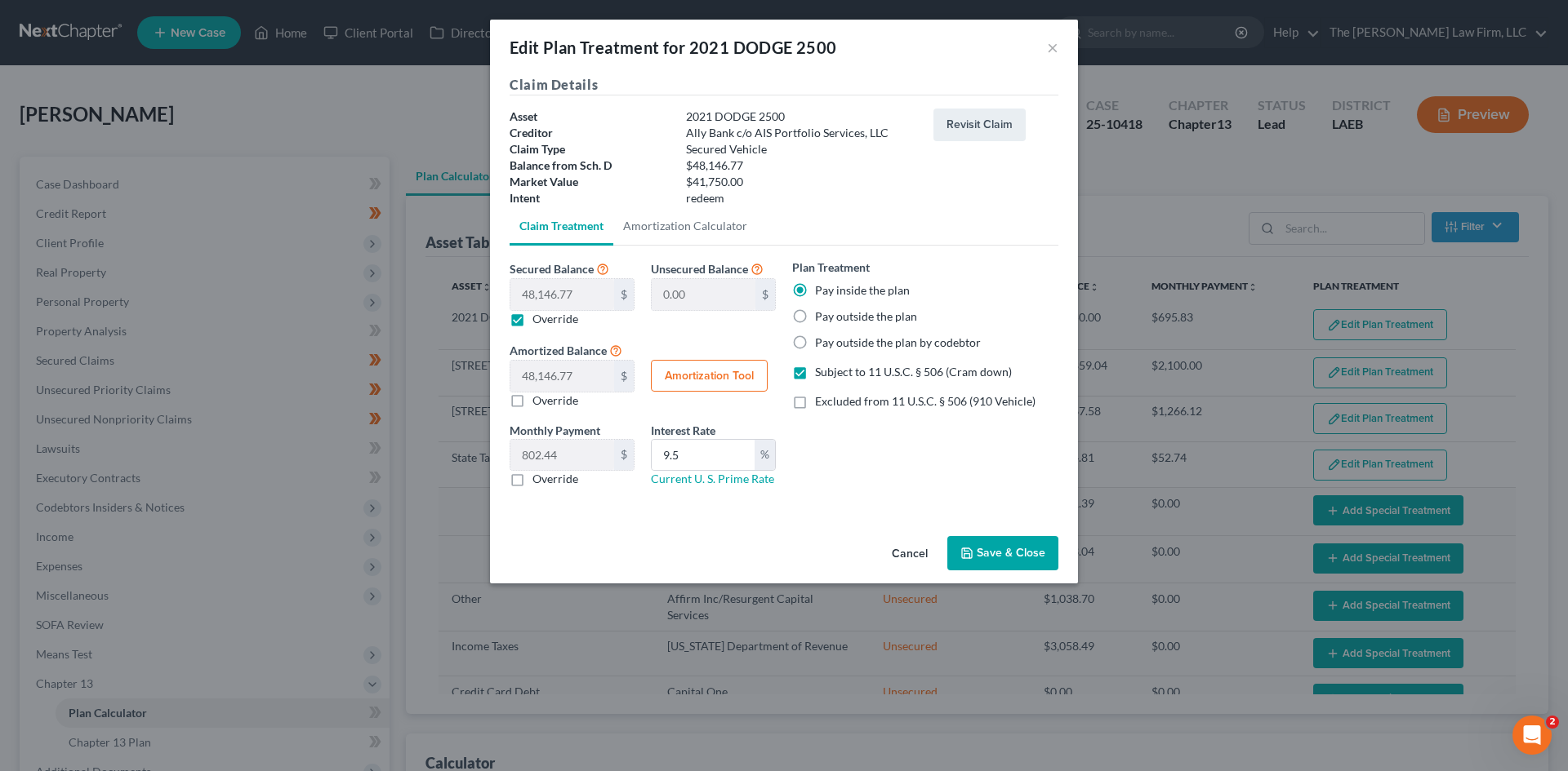
type input "695.83"
click at [552, 313] on label "Override" at bounding box center [555, 319] width 46 height 17
click at [550, 313] on input "Override" at bounding box center [544, 316] width 10 height 10
checkbox input "false"
type input "0.00"
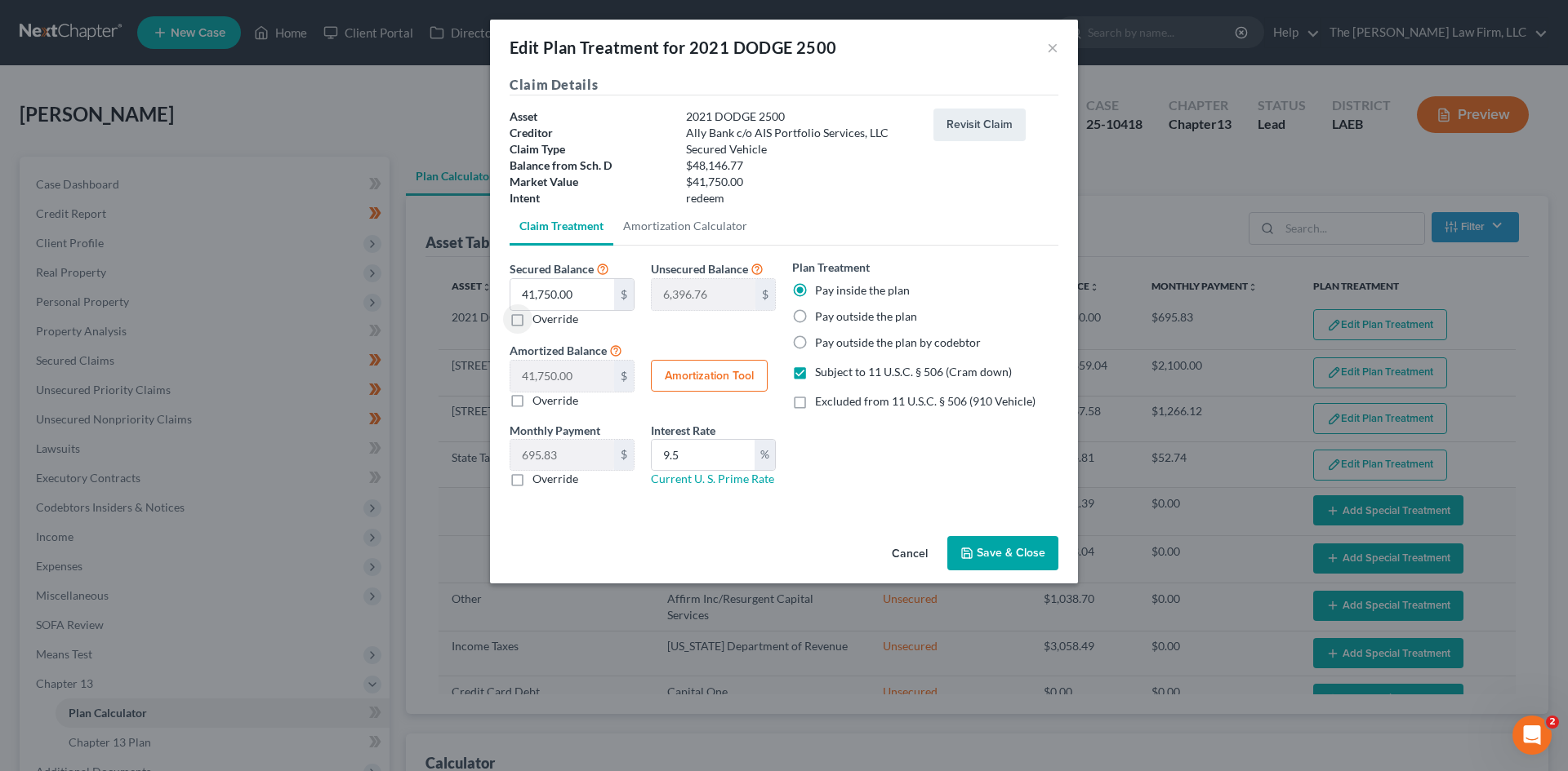
type input "48,146.77"
type input "802.44"
click at [885, 368] on span "Subject to 11 U.S.C. § 506 (Cram down)" at bounding box center [913, 372] width 197 height 14
click at [832, 368] on input "Subject to 11 U.S.C. § 506 (Cram down)" at bounding box center [827, 369] width 10 height 10
checkbox input "false"
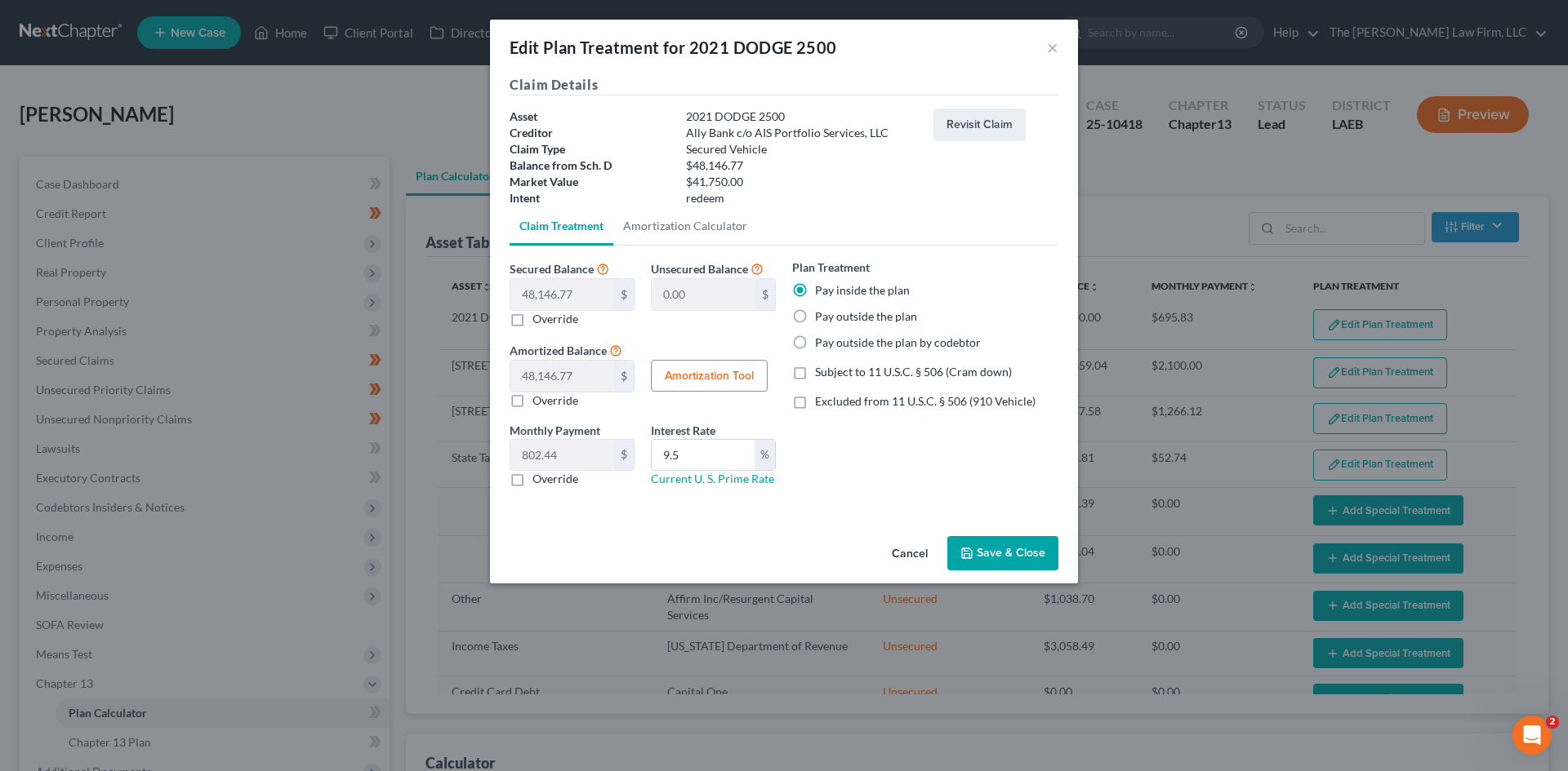
click at [565, 324] on label "Override" at bounding box center [555, 319] width 46 height 17
click at [550, 322] on input "Override" at bounding box center [544, 316] width 10 height 10
checkbox input "true"
type input "6,396.76"
type input "41,750.00"
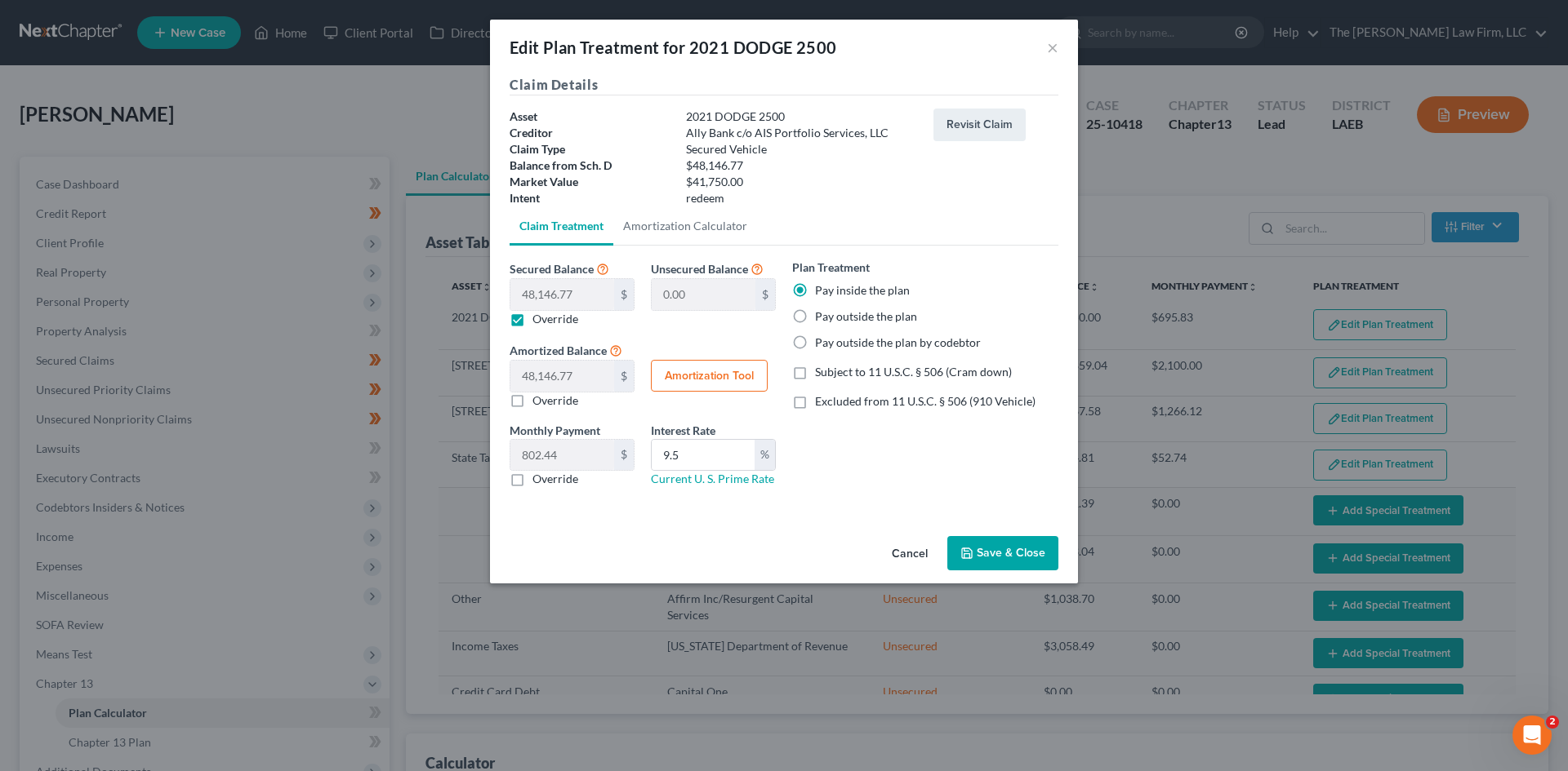
type input "695.83"
click at [564, 324] on label "Override" at bounding box center [555, 319] width 46 height 17
click at [550, 322] on input "Override" at bounding box center [544, 316] width 10 height 10
checkbox input "false"
type input "0.00"
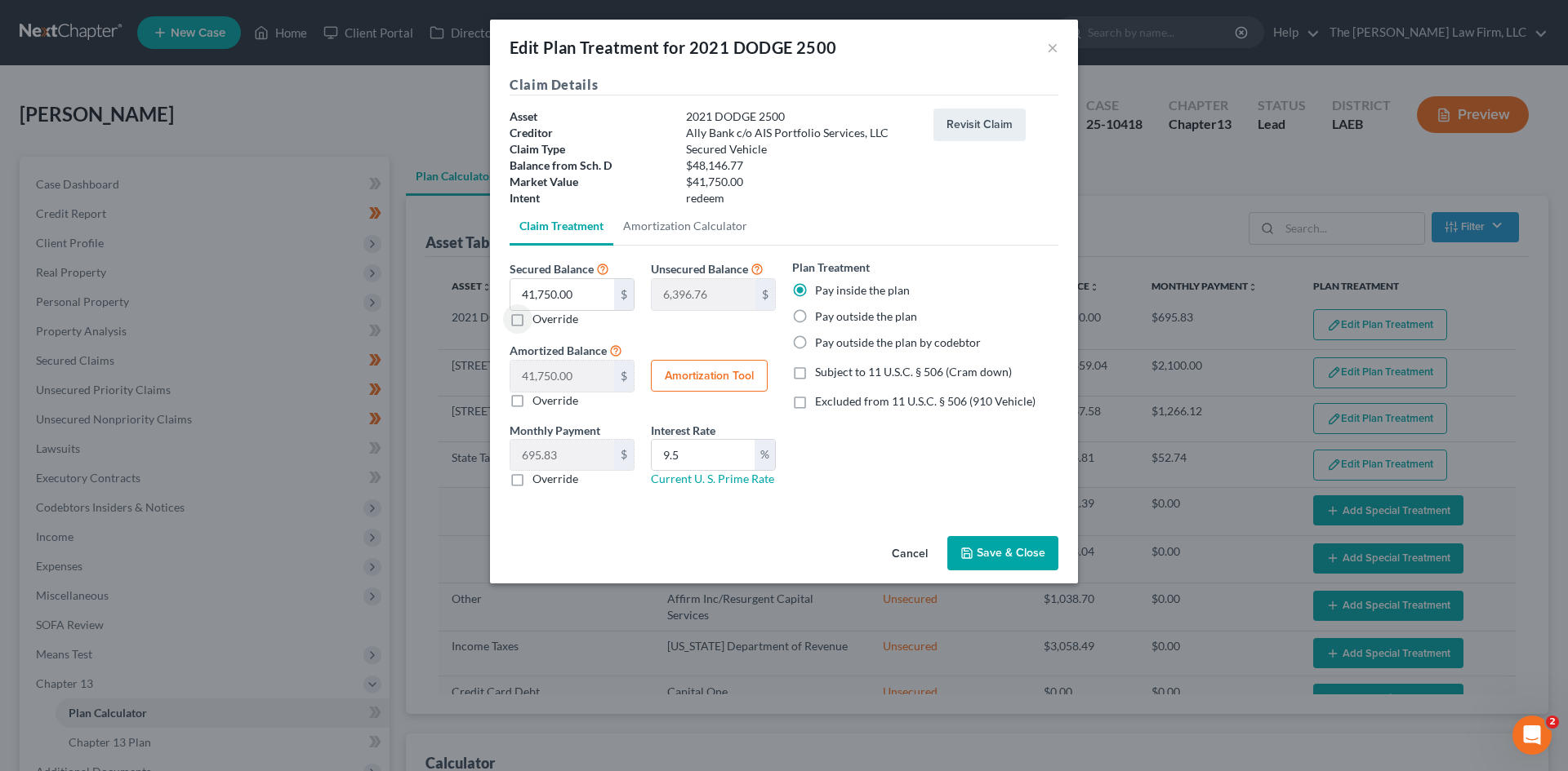
type input "48,146.77"
type input "802.44"
click at [856, 346] on label "Pay outside the plan by codebtor" at bounding box center [897, 342] width 166 height 17
click at [832, 345] on input "Pay outside the plan by codebtor" at bounding box center [827, 340] width 10 height 10
radio input "true"
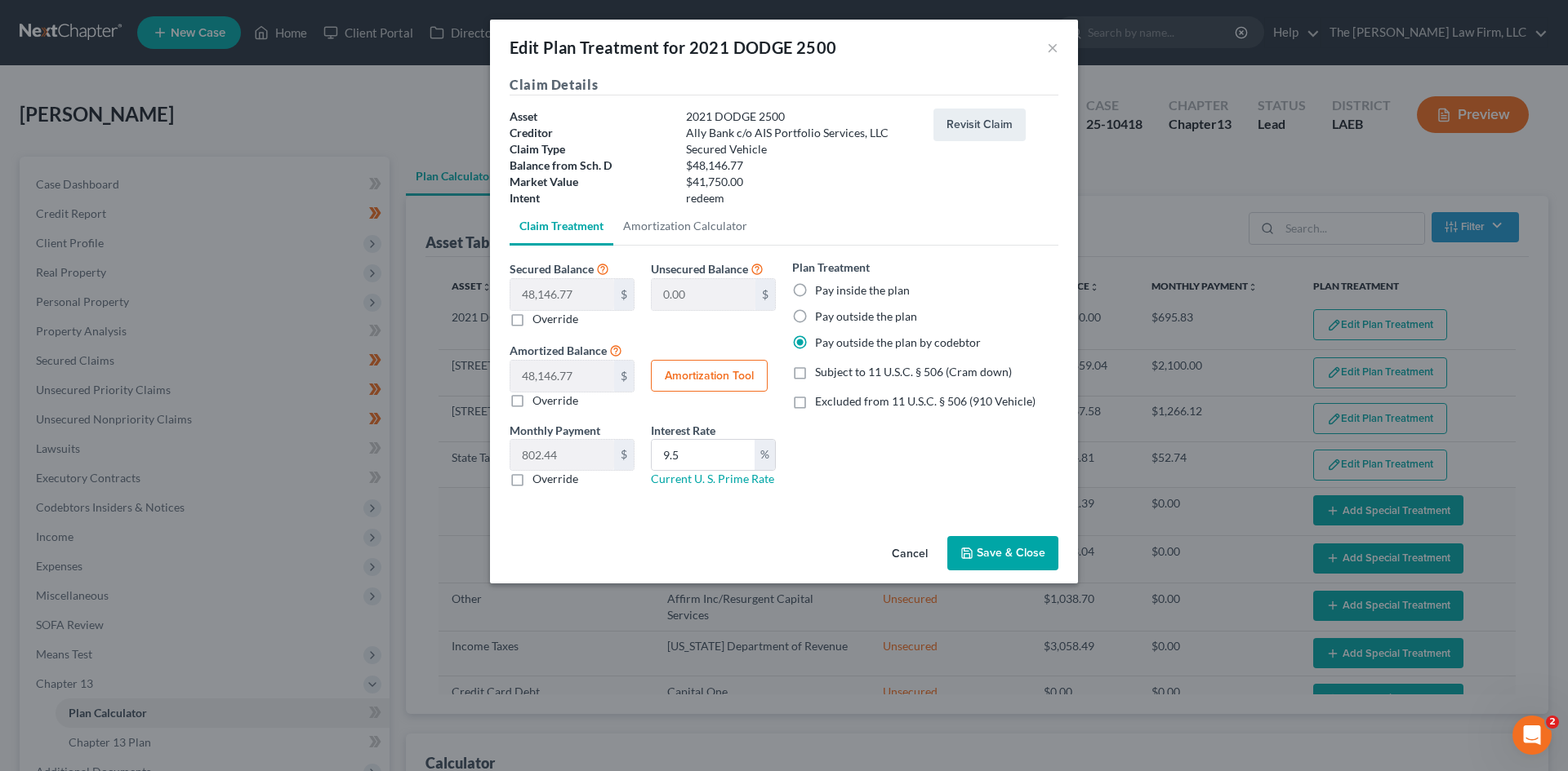
click at [826, 295] on label "Pay inside the plan" at bounding box center [862, 290] width 95 height 17
click at [826, 293] on input "Pay inside the plan" at bounding box center [827, 288] width 10 height 10
radio input "true"
click at [842, 374] on span "Subject to 11 U.S.C. § 506 (Cram down)" at bounding box center [913, 372] width 197 height 14
click at [832, 374] on input "Subject to 11 U.S.C. § 506 (Cram down)" at bounding box center [827, 369] width 10 height 10
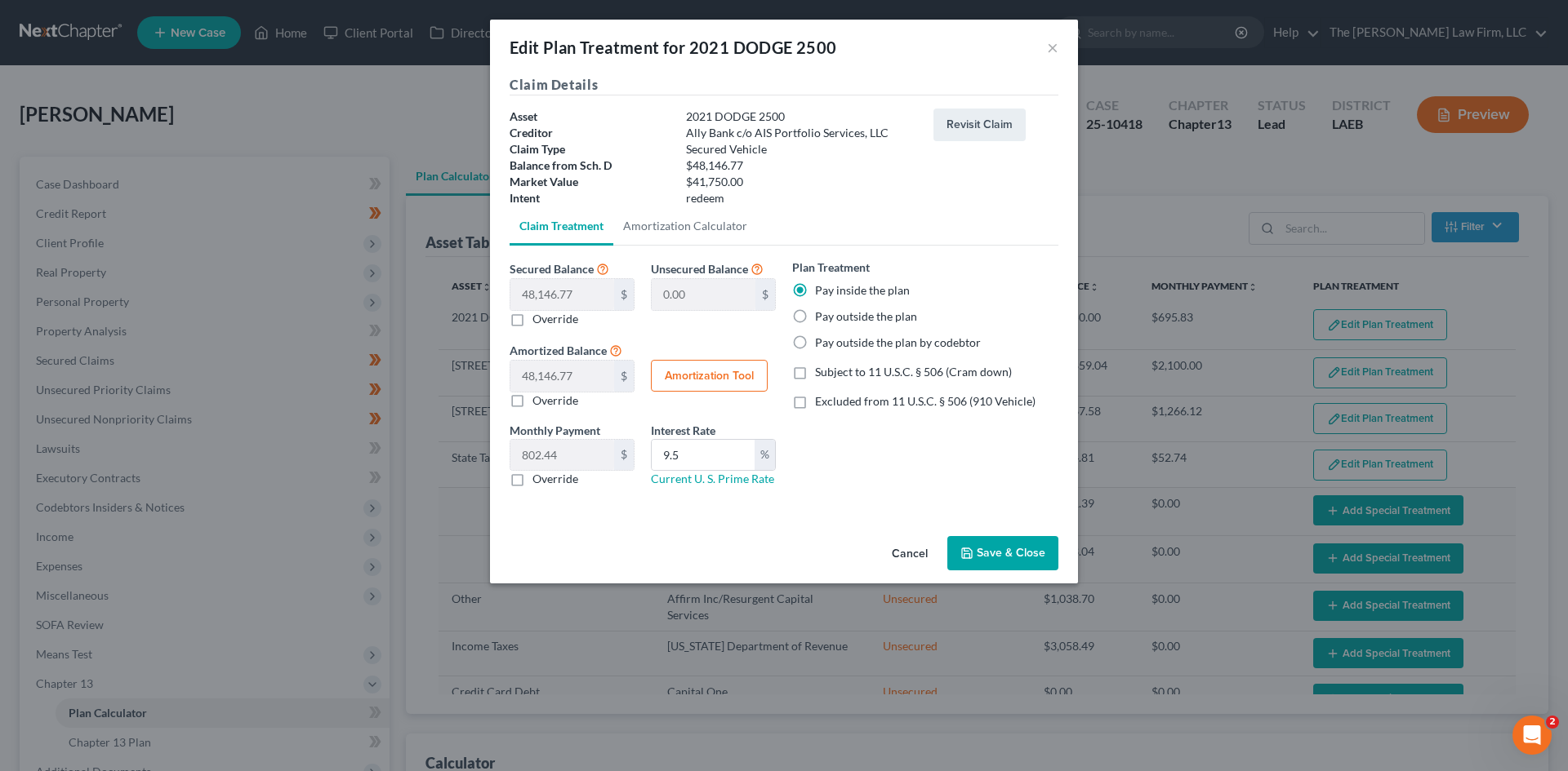
checkbox input "true"
click at [727, 374] on button "Amortization Tool" at bounding box center [709, 376] width 117 height 33
type input "48,146.77"
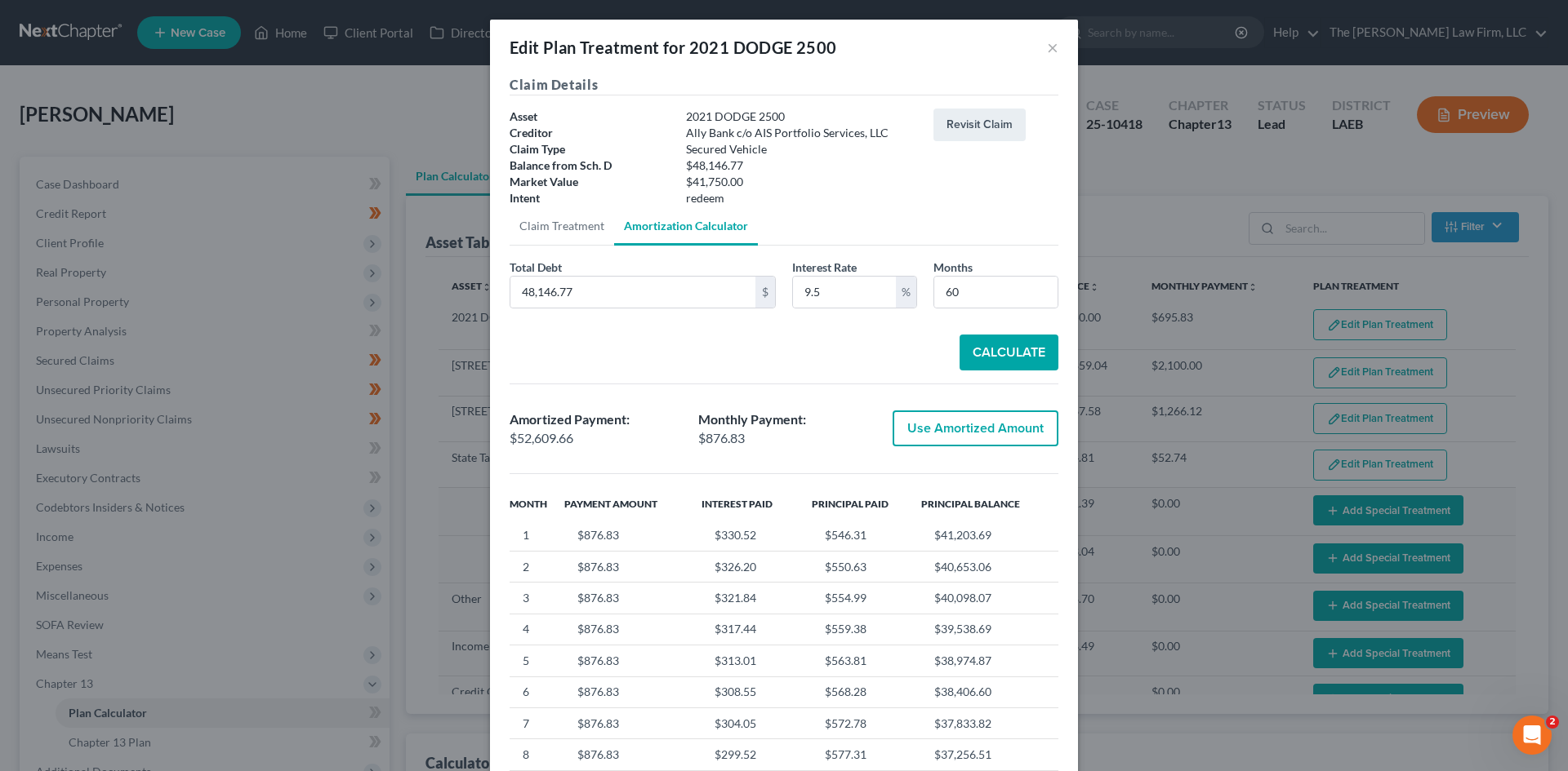
click at [971, 425] on button "Use Amortized Amount" at bounding box center [975, 428] width 166 height 36
type input "52,609.66"
checkbox input "true"
type input "876.82"
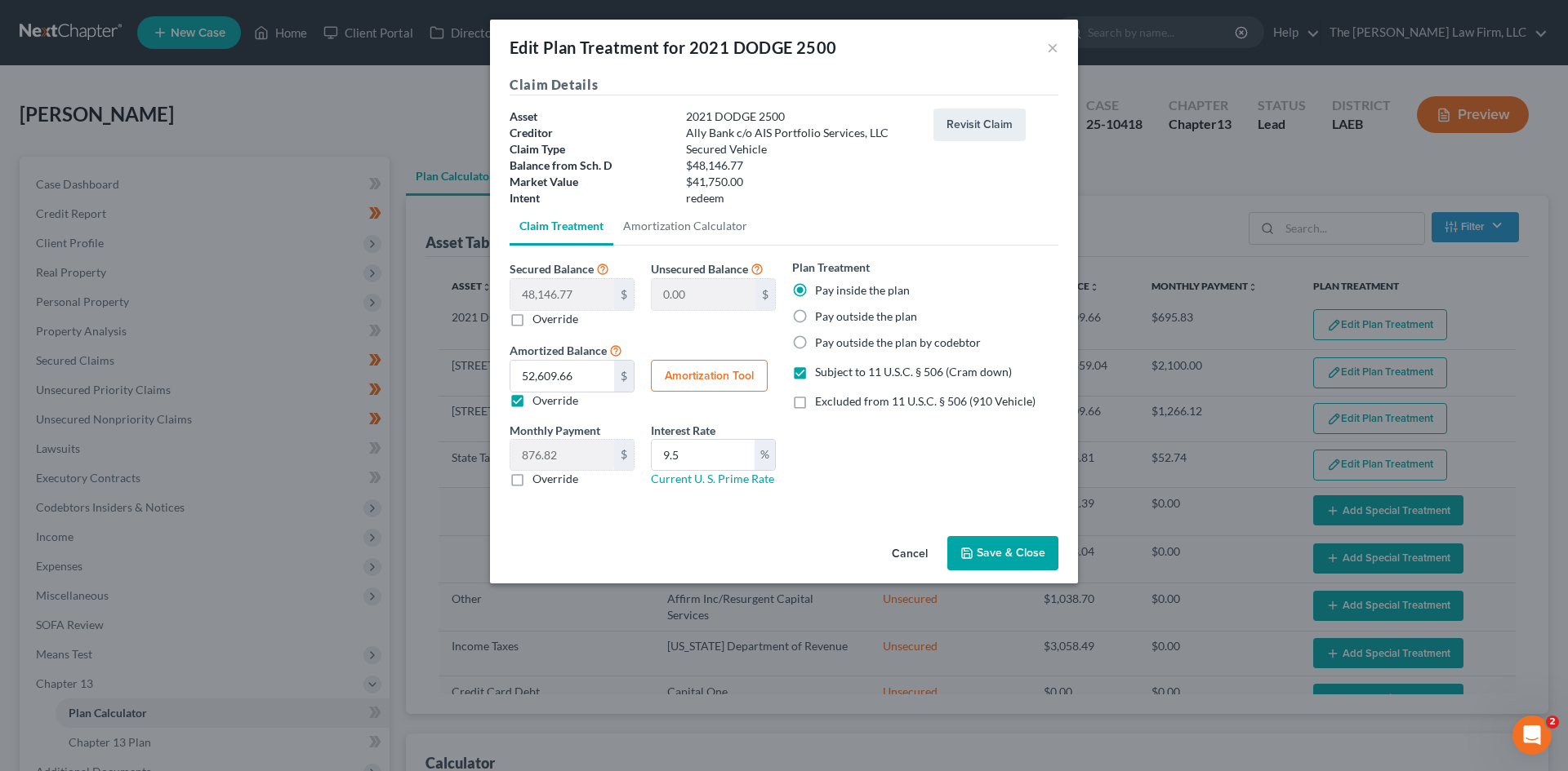
click at [704, 369] on button "Amortization Tool" at bounding box center [709, 376] width 117 height 33
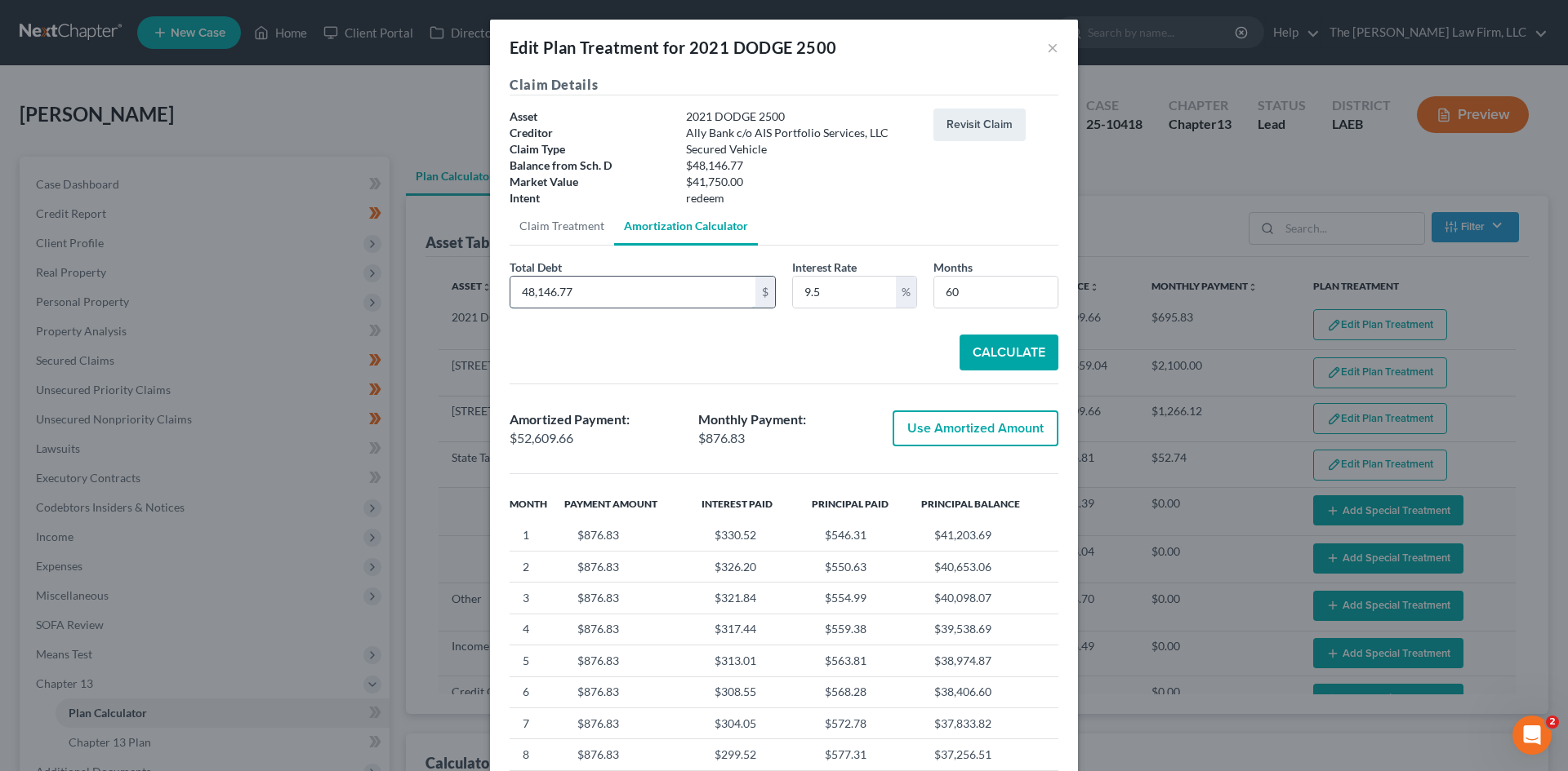
click at [645, 307] on input "48,146.77" at bounding box center [633, 292] width 245 height 31
click at [596, 294] on input "48,146.77" at bounding box center [633, 292] width 245 height 31
paste input "1,750.00"
type input "41,750.00"
click at [979, 342] on button "Calculate" at bounding box center [1009, 352] width 99 height 36
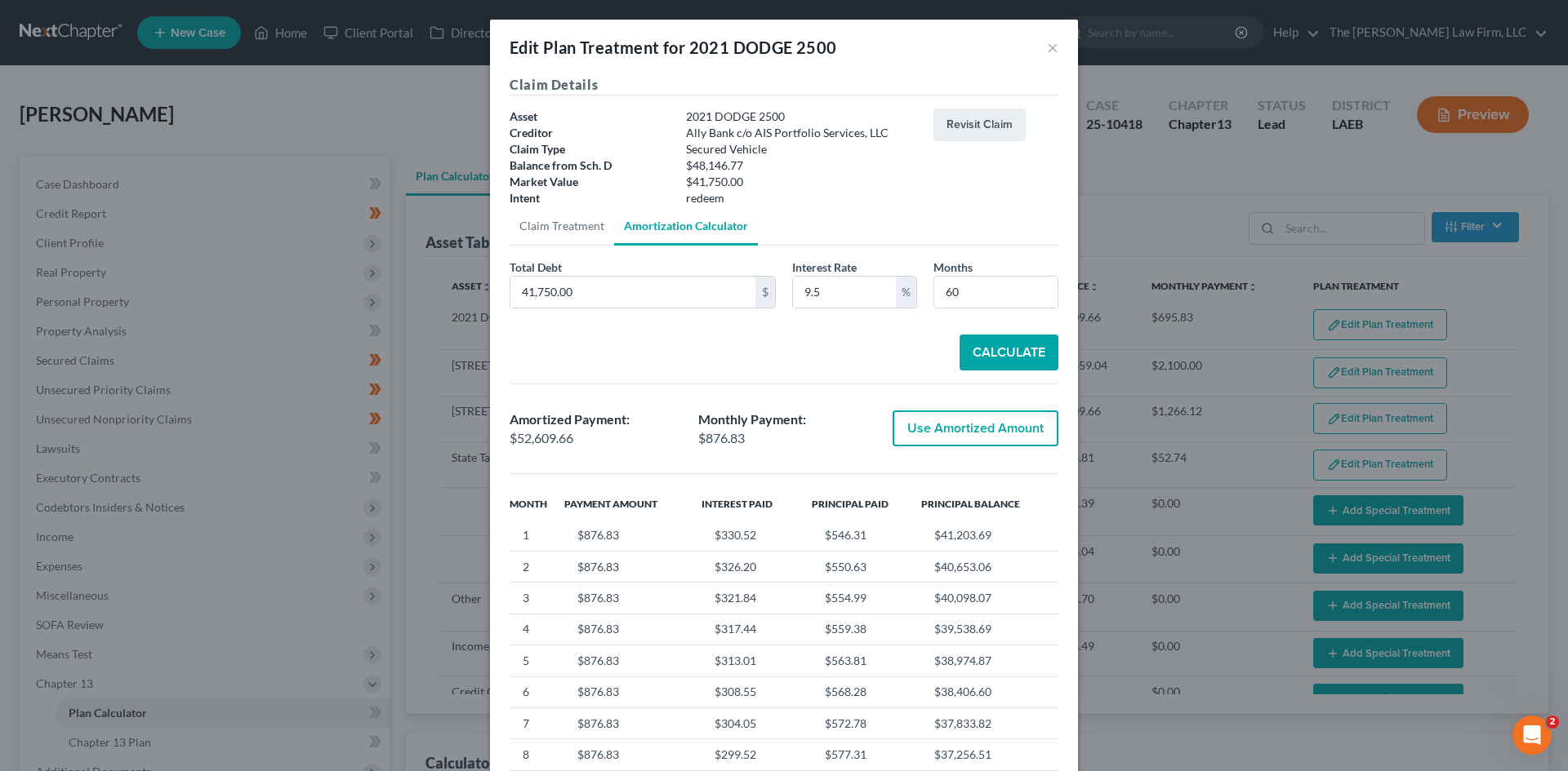
click at [991, 356] on button "Calculate" at bounding box center [1009, 352] width 99 height 36
click at [672, 302] on input "41,750.00" at bounding box center [633, 292] width 245 height 31
click at [684, 346] on div "Calculate" at bounding box center [784, 352] width 549 height 36
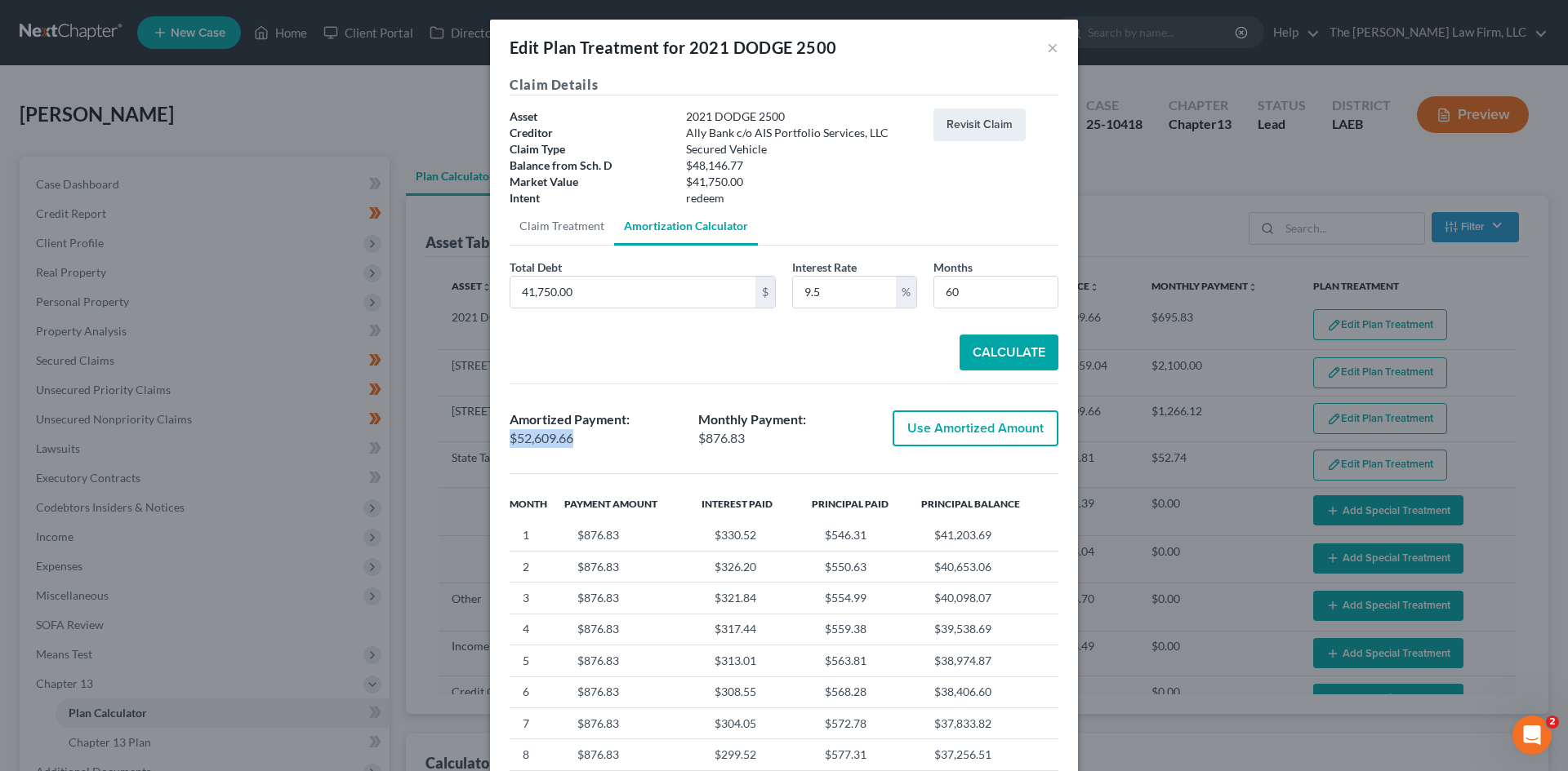
drag, startPoint x: 571, startPoint y: 442, endPoint x: 504, endPoint y: 445, distance: 67.1
click at [510, 446] on div "$52,609.66" at bounding box center [596, 439] width 172 height 19
copy div "$52,609.66"
click at [917, 422] on button "Use Amortized Amount" at bounding box center [975, 428] width 166 height 36
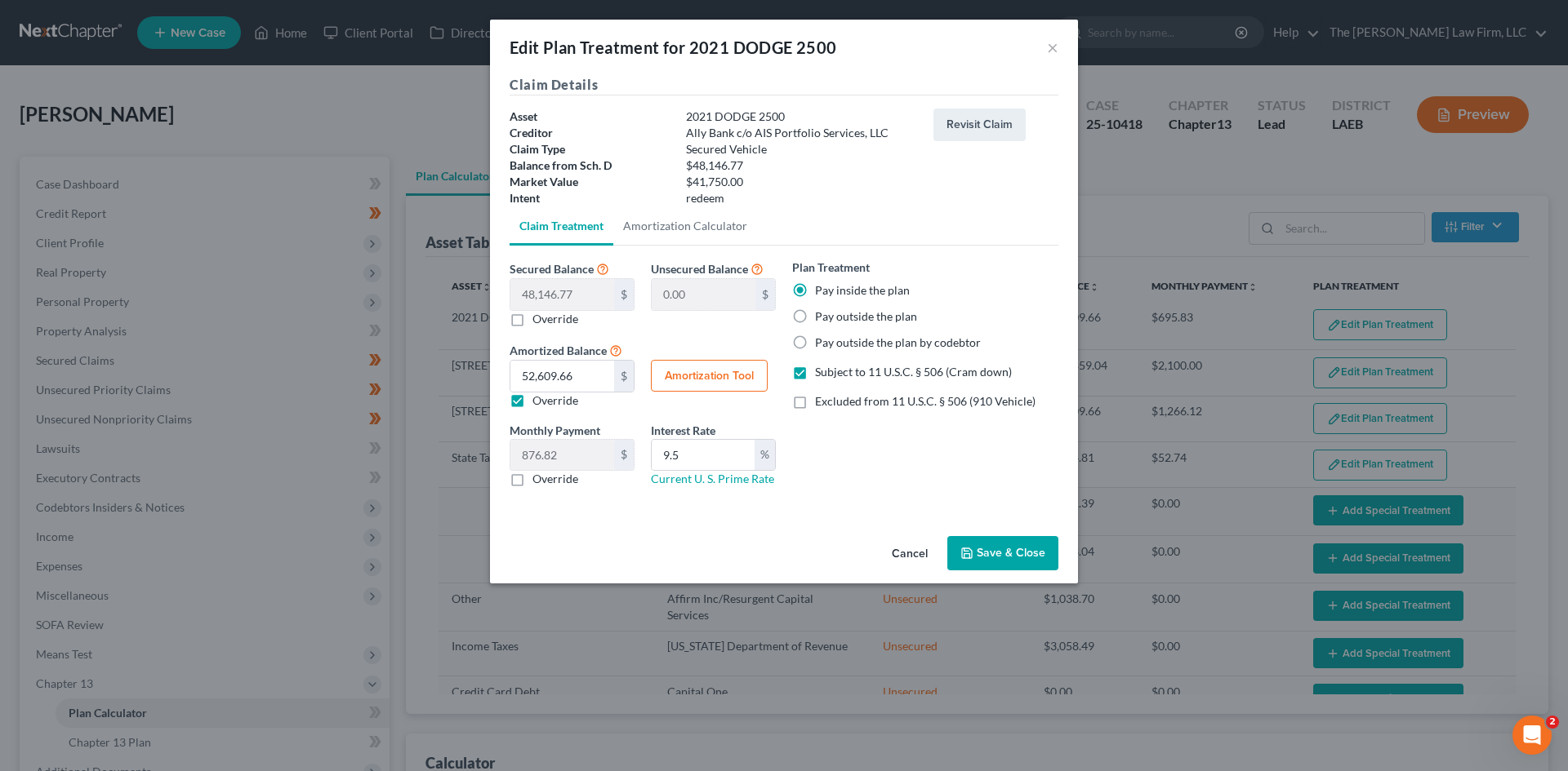
click at [555, 321] on label "Override" at bounding box center [555, 319] width 46 height 17
click at [550, 321] on input "Override" at bounding box center [544, 316] width 10 height 10
checkbox input "true"
type input "6,396.76"
click at [811, 479] on div "Plan Treatment Pay inside the plan Pay outside the plan Pay outside the plan by…" at bounding box center [925, 380] width 283 height 242
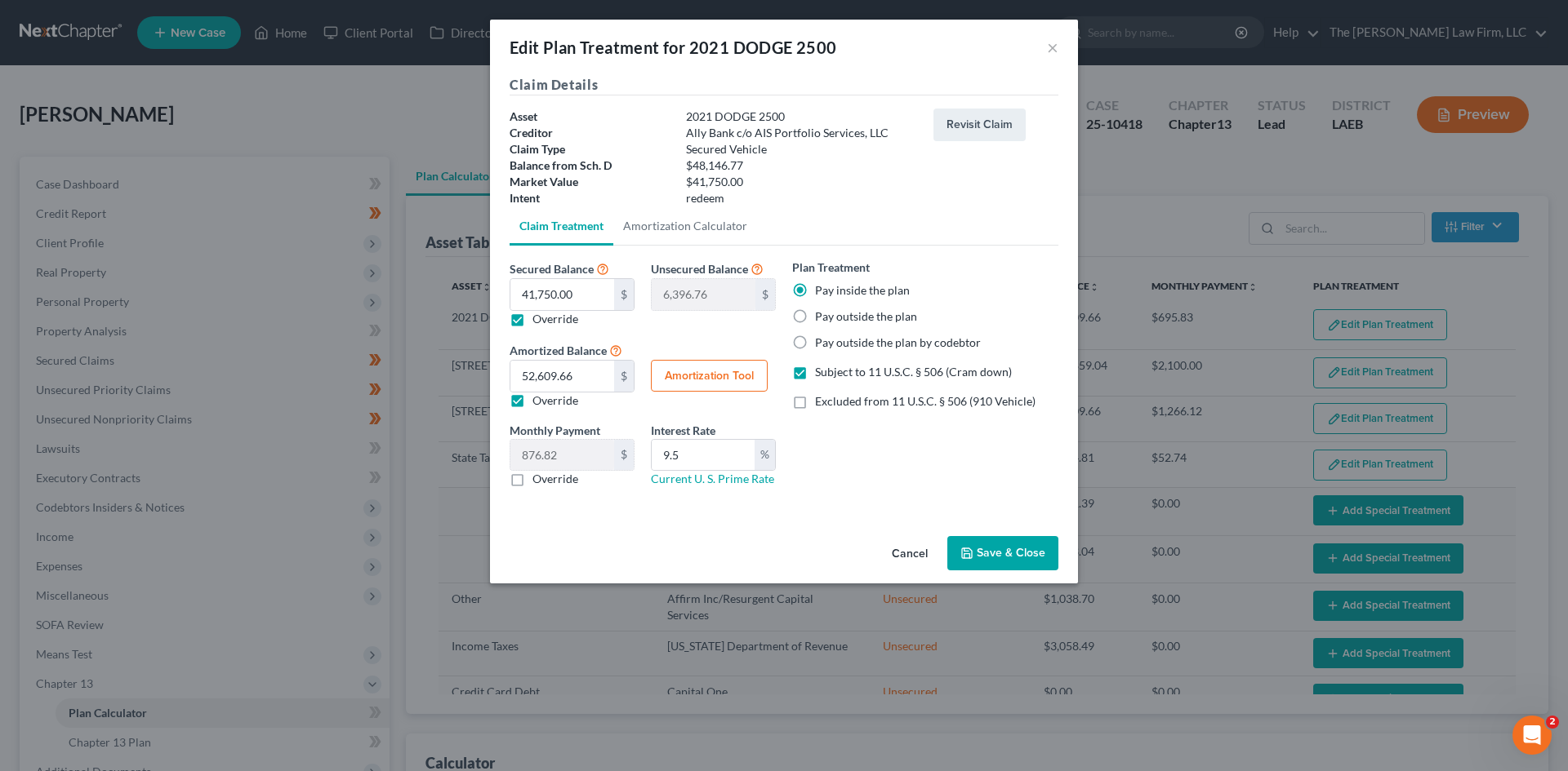
click at [998, 549] on button "Save & Close" at bounding box center [1003, 553] width 111 height 34
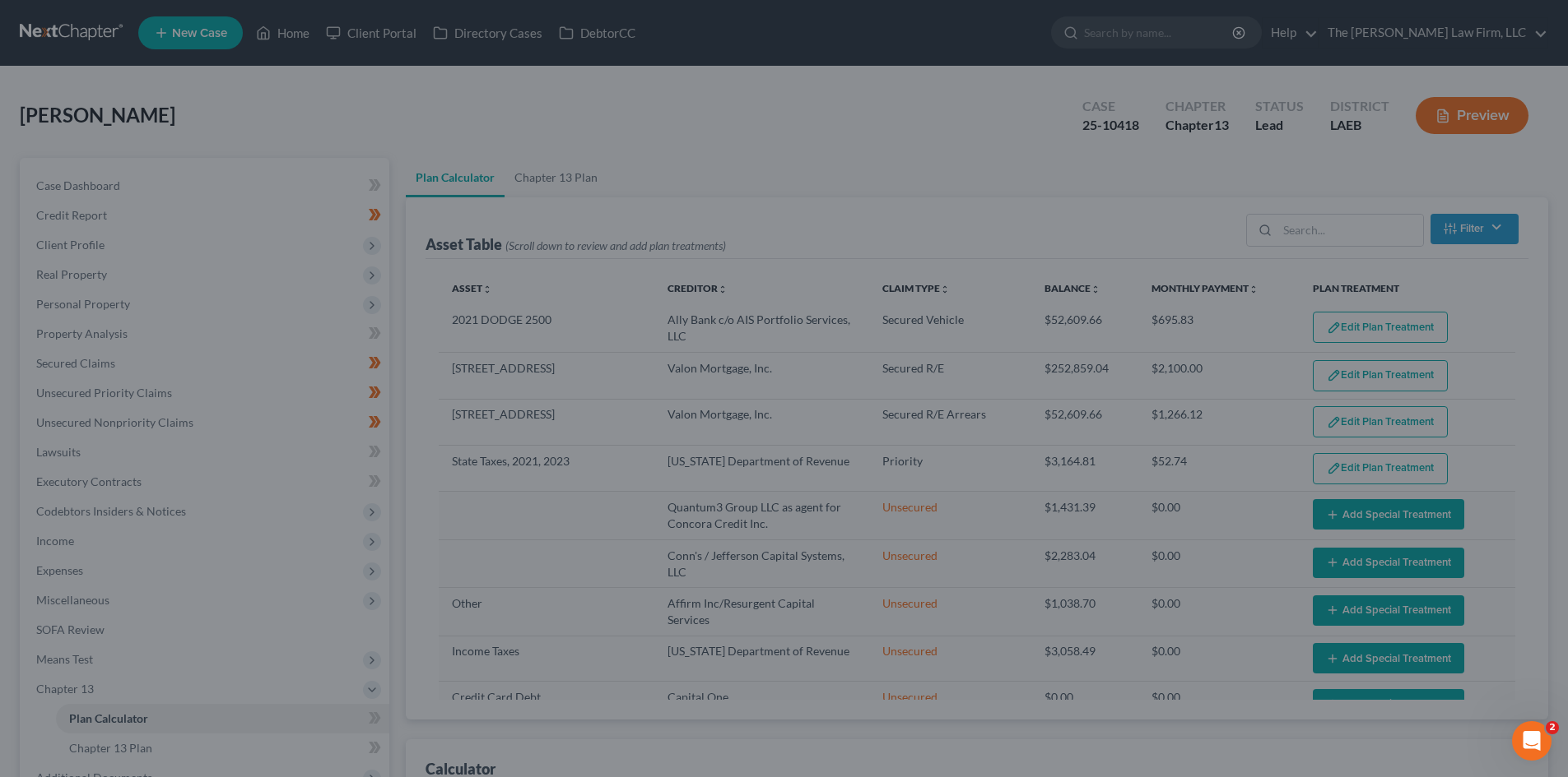
select select "59"
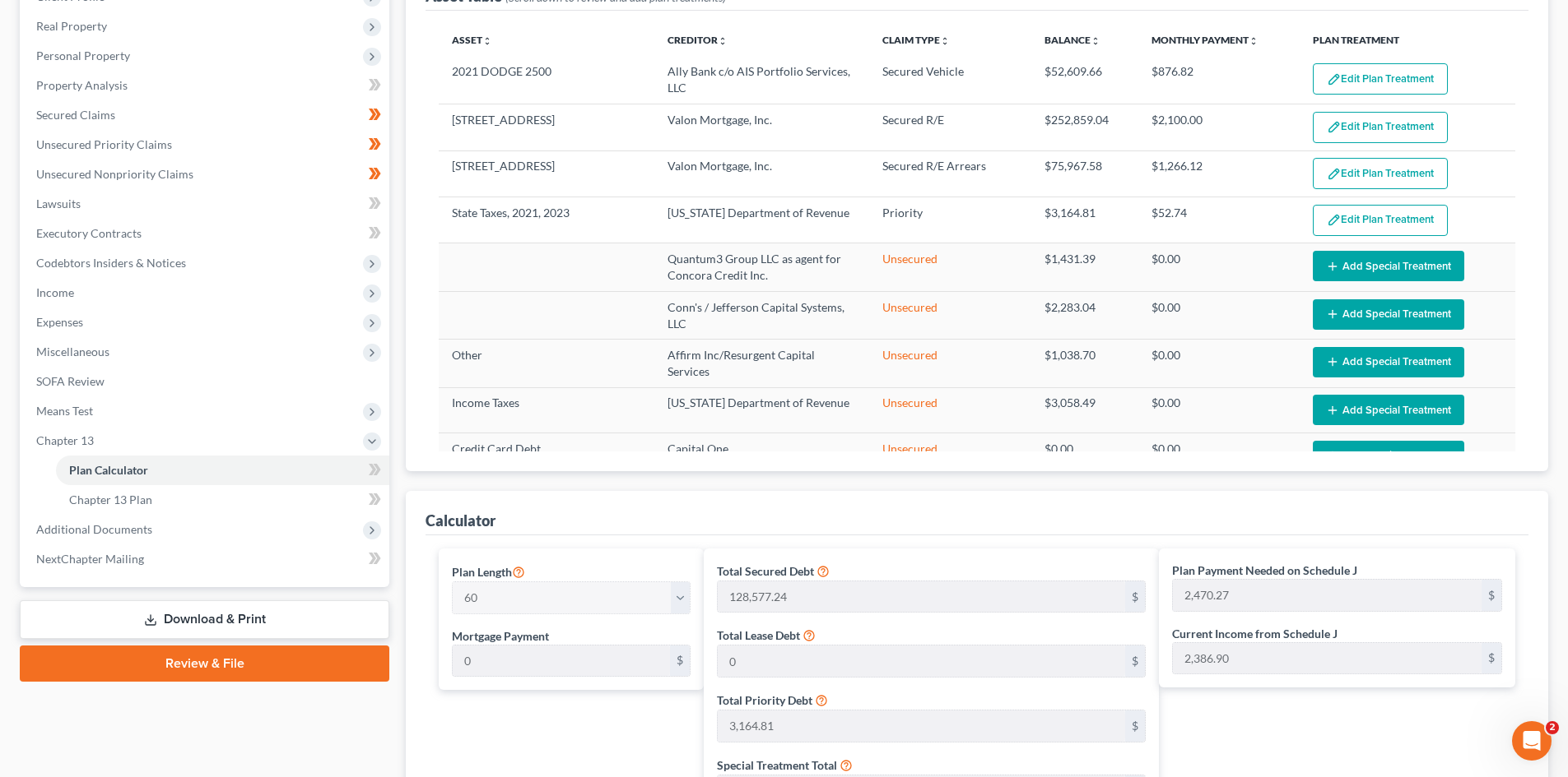
scroll to position [247, 0]
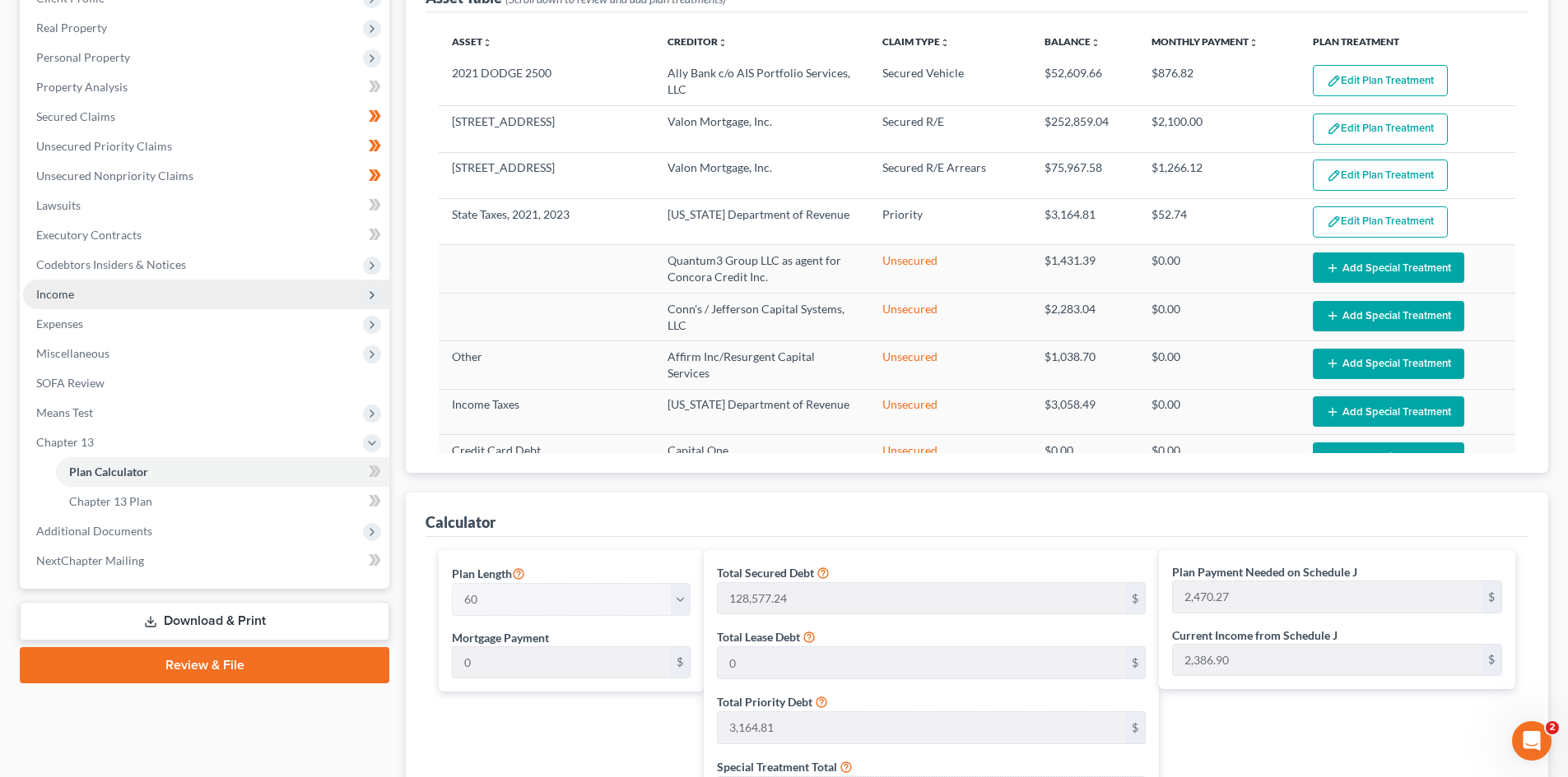
click at [156, 294] on span "Income" at bounding box center [206, 294] width 366 height 30
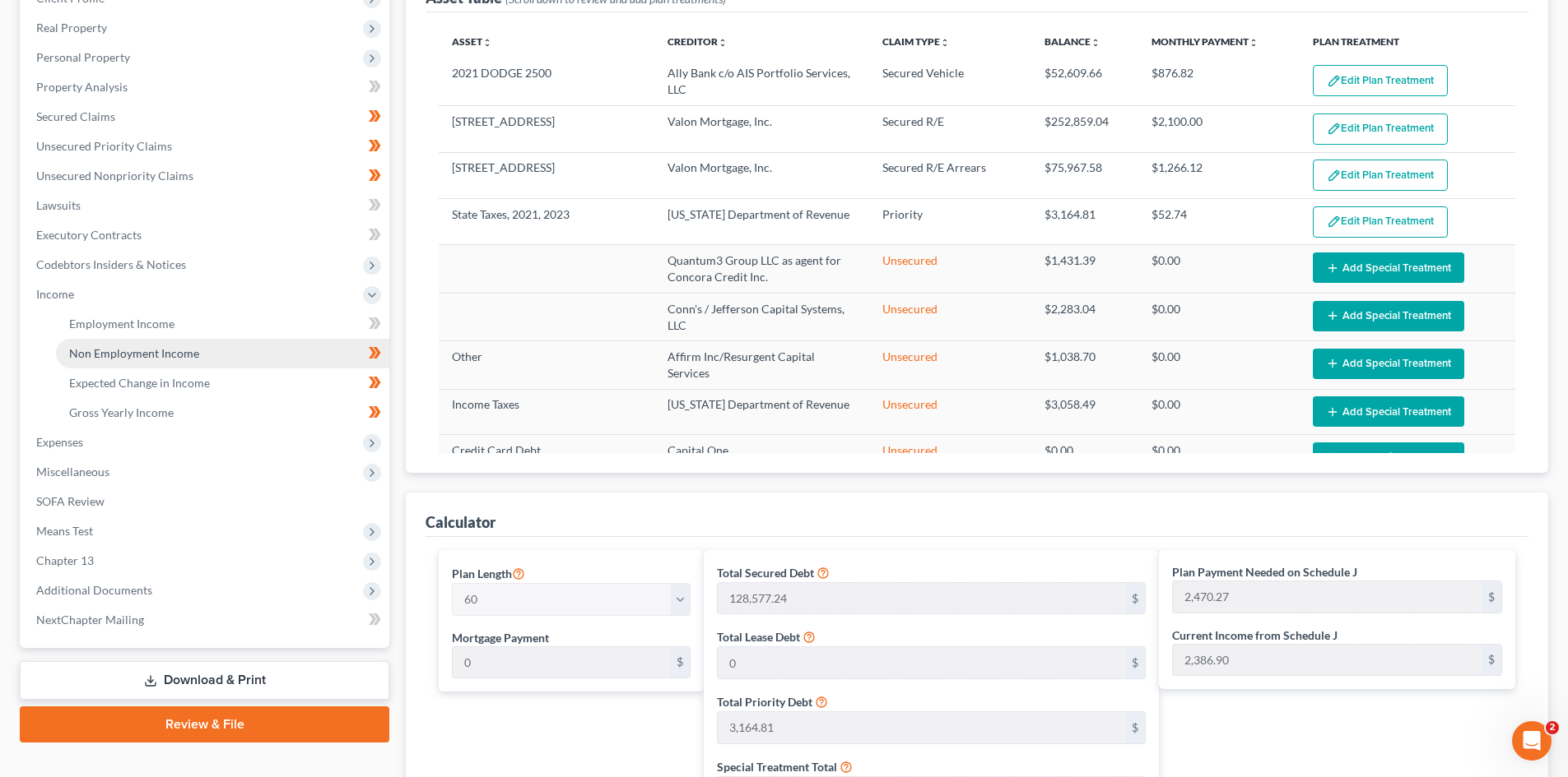
click at [174, 357] on span "Non Employment Income" at bounding box center [134, 353] width 130 height 14
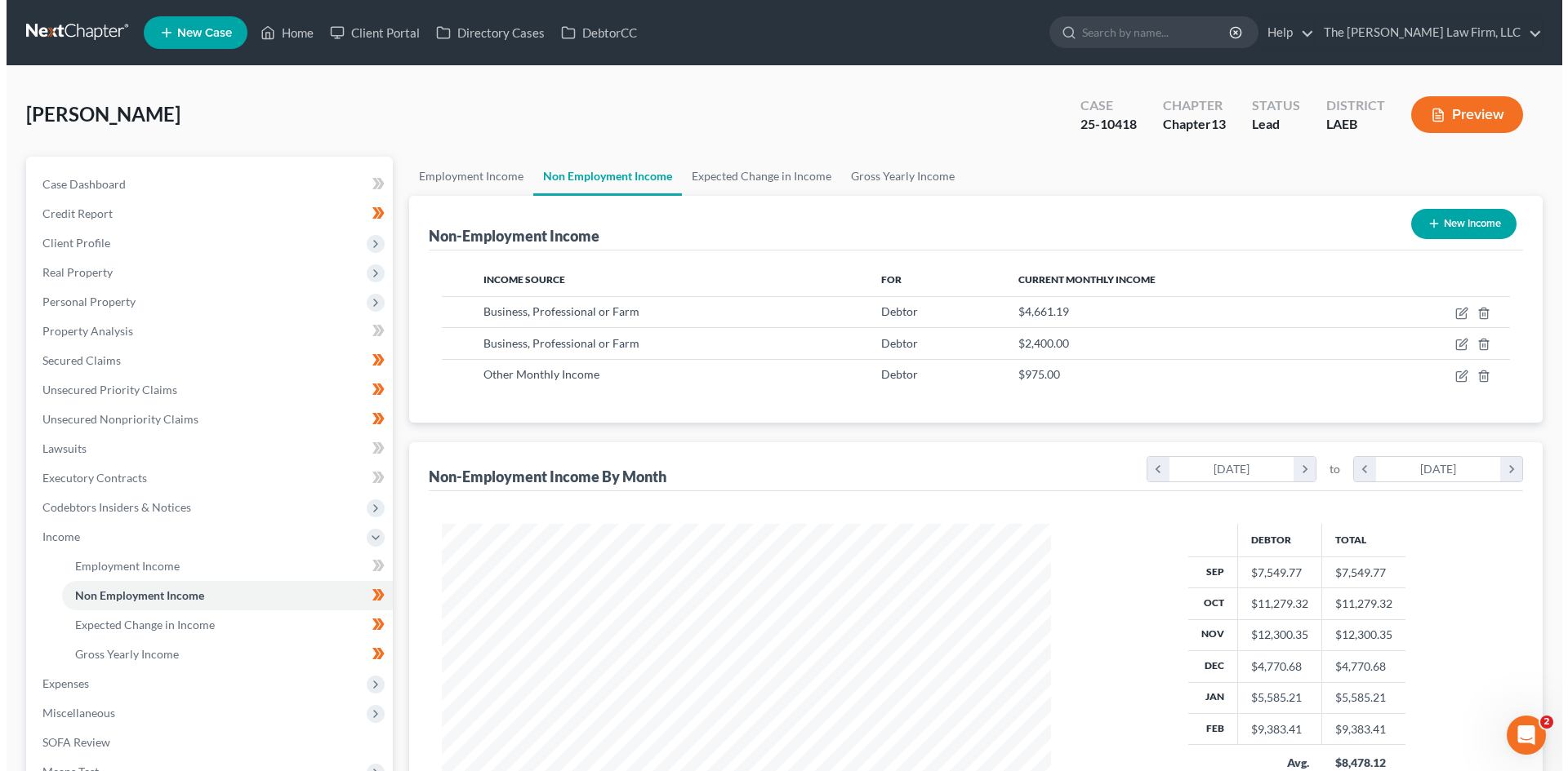
scroll to position [304, 642]
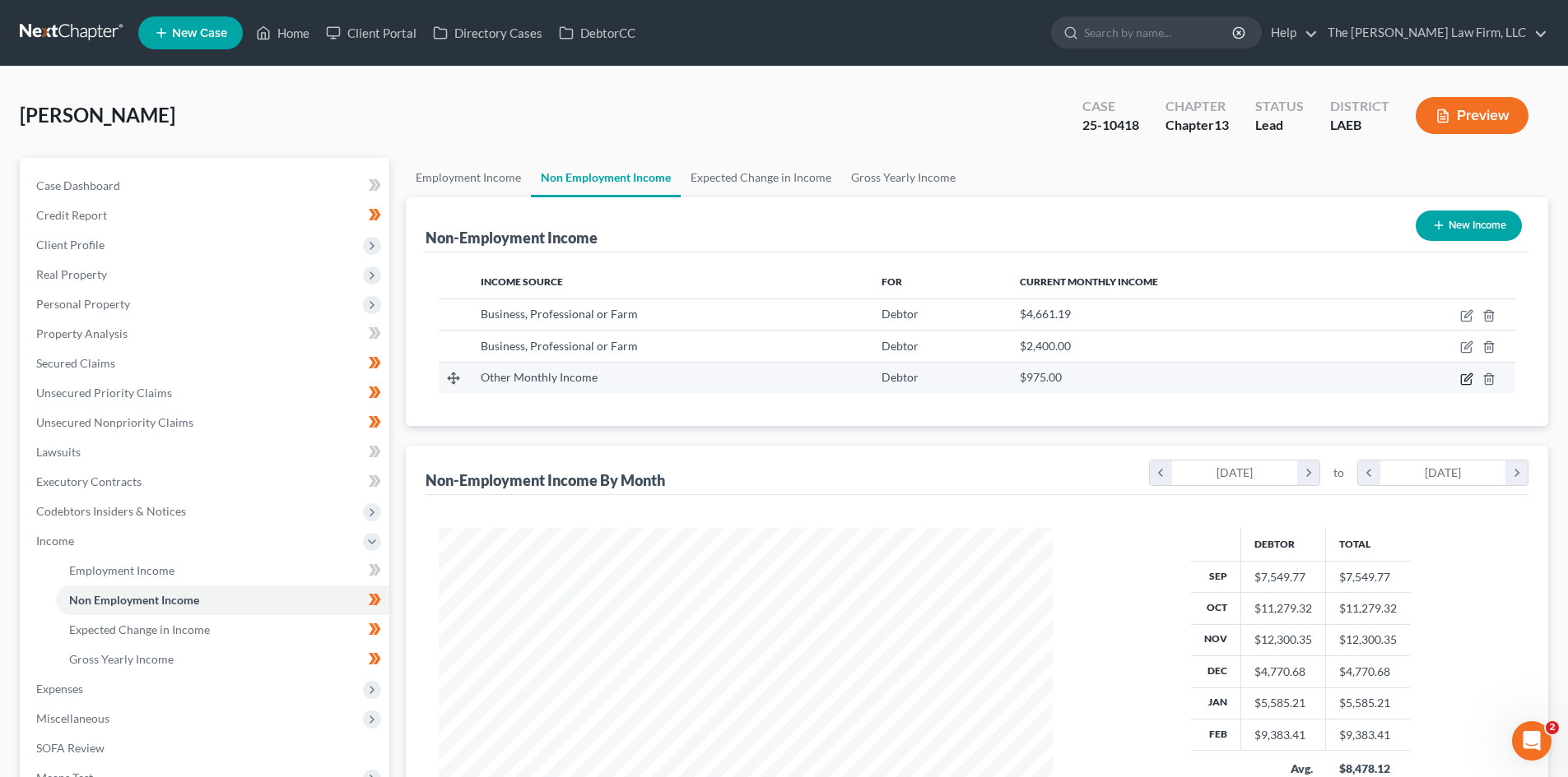
click at [1461, 383] on icon "button" at bounding box center [1466, 378] width 13 height 13
select select "13"
select select "0"
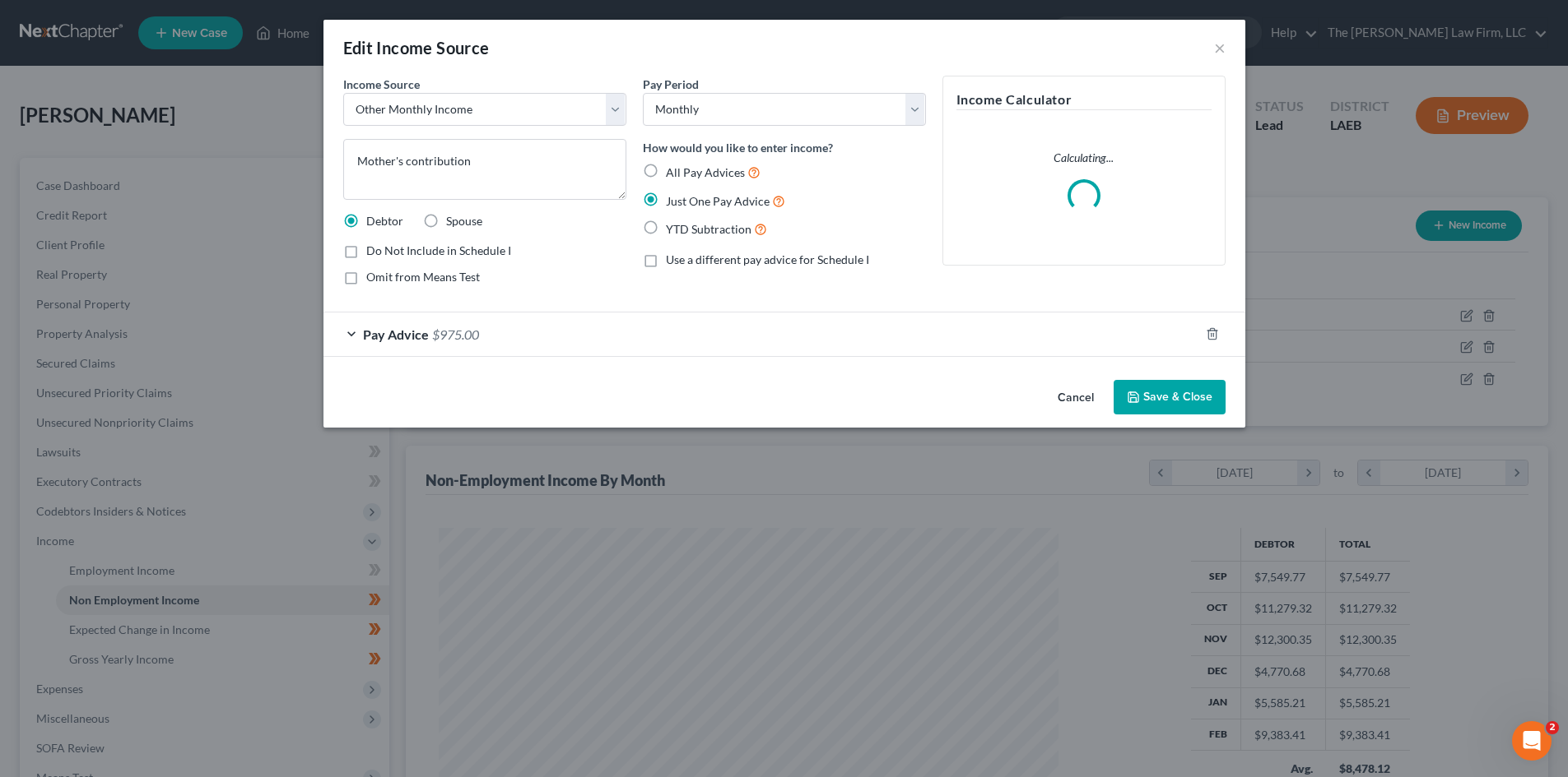
scroll to position [309, 653]
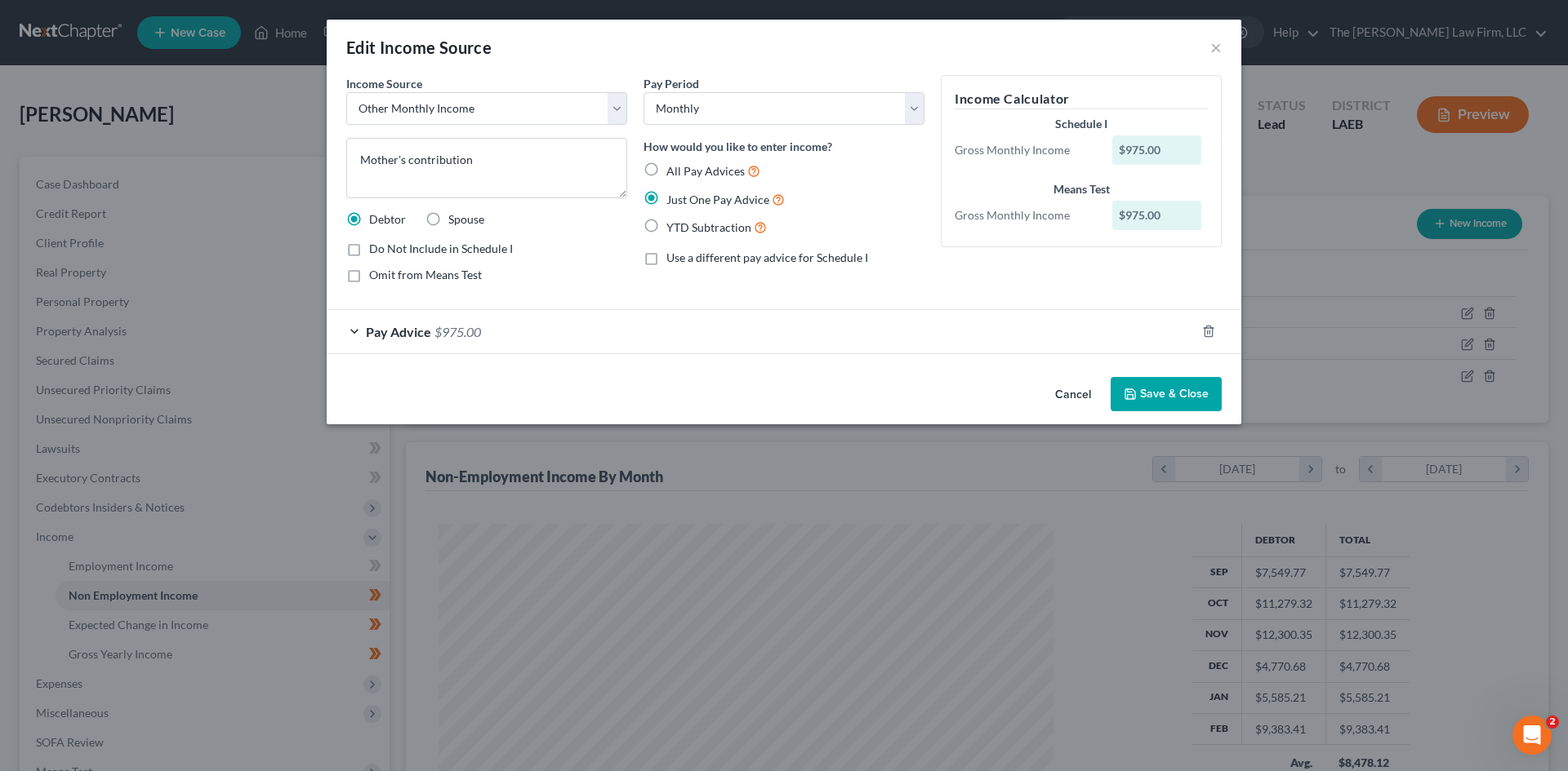
click at [496, 336] on div "Pay Advice $975.00" at bounding box center [761, 332] width 869 height 43
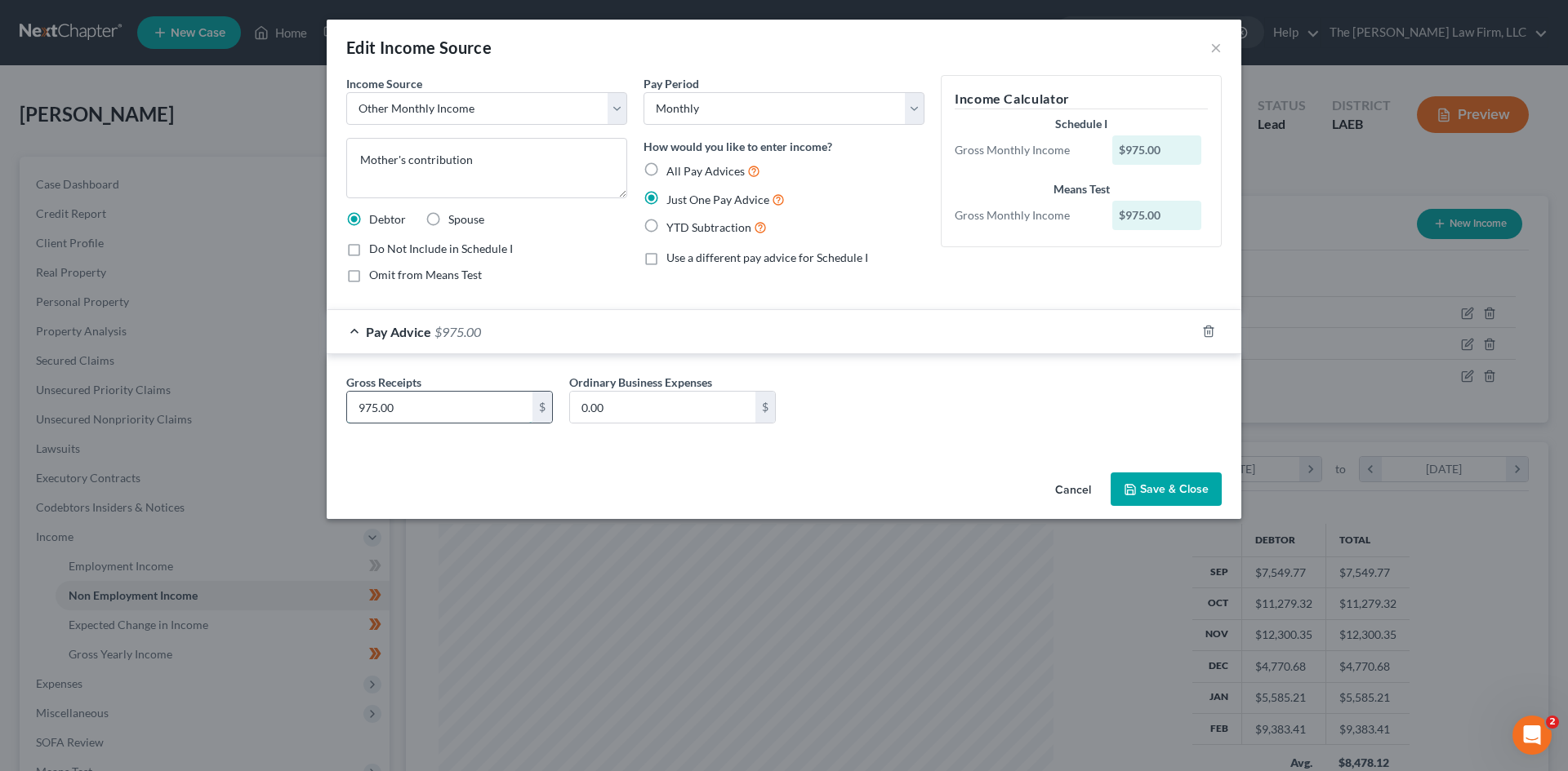
drag, startPoint x: 373, startPoint y: 409, endPoint x: 375, endPoint y: 400, distance: 9.2
click at [373, 409] on input "975.00" at bounding box center [439, 408] width 185 height 31
click at [373, 413] on input "975.00" at bounding box center [439, 408] width 185 height 31
click at [366, 409] on input "975.00" at bounding box center [439, 408] width 185 height 31
click at [369, 407] on input "975.00" at bounding box center [439, 408] width 185 height 31
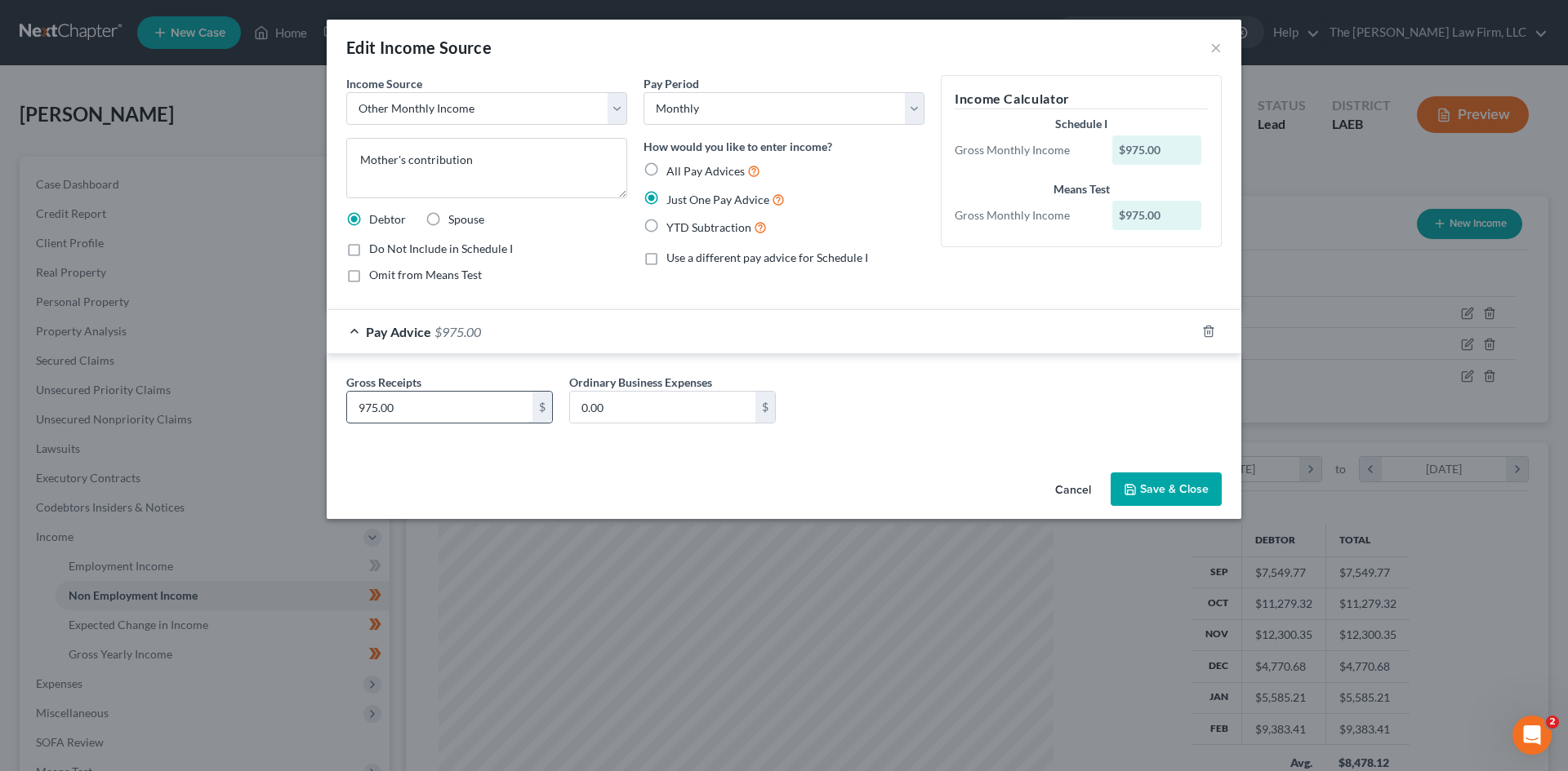
click at [375, 402] on input "975.00" at bounding box center [439, 408] width 185 height 31
type input "985.00"
click at [1166, 479] on button "Save & Close" at bounding box center [1166, 489] width 111 height 34
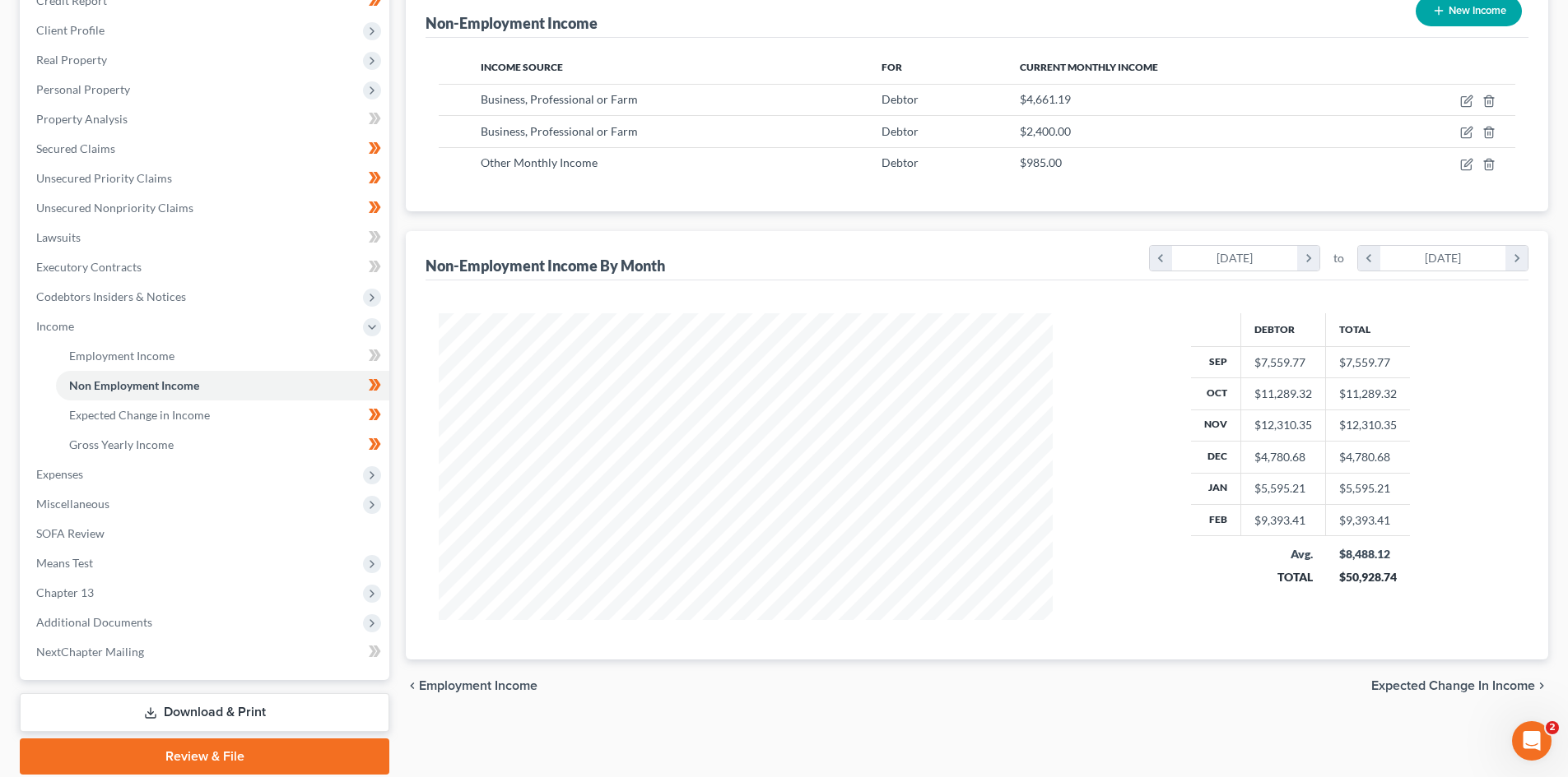
scroll to position [275, 0]
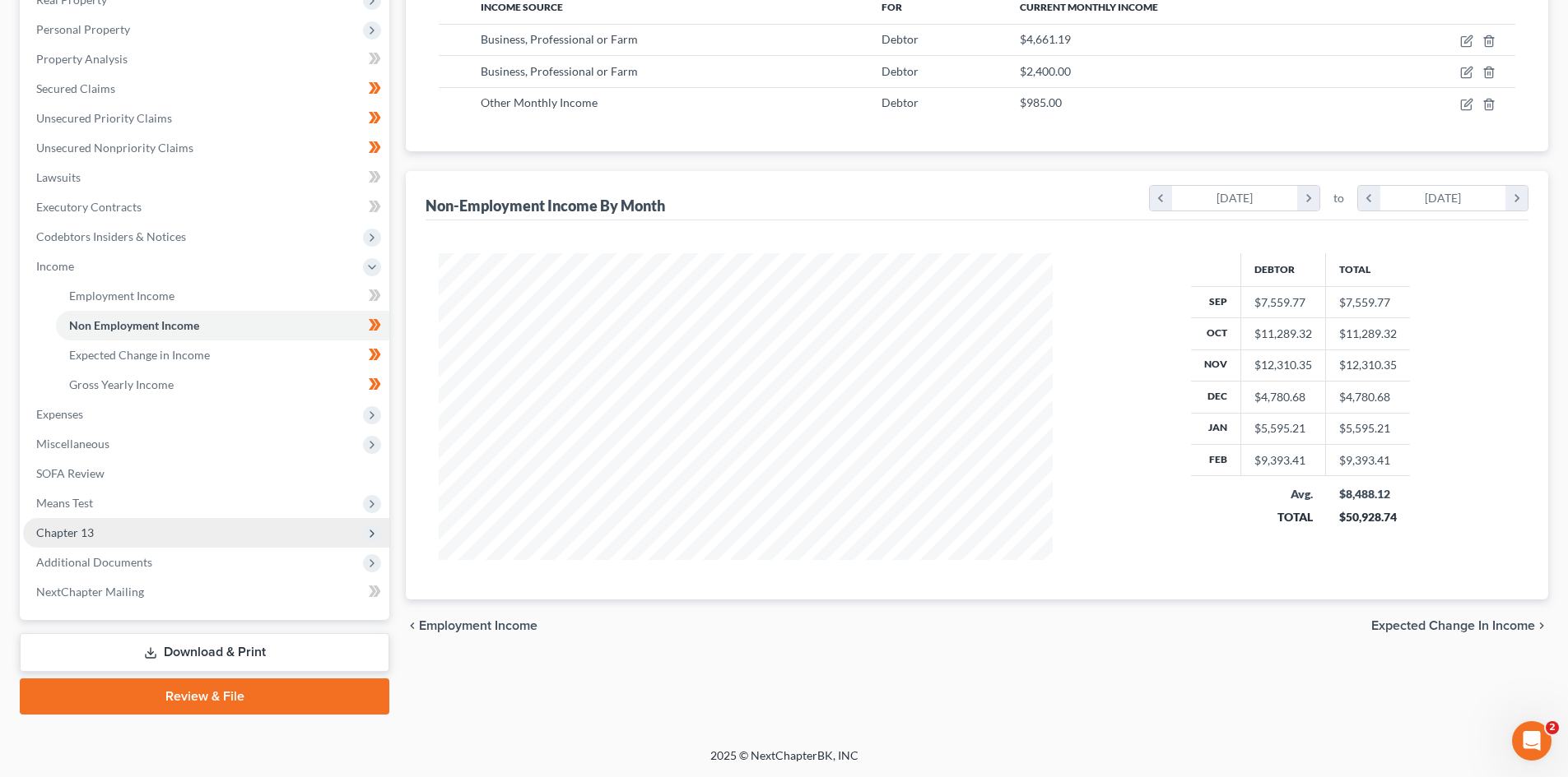
click at [236, 526] on span "Chapter 13" at bounding box center [206, 533] width 366 height 30
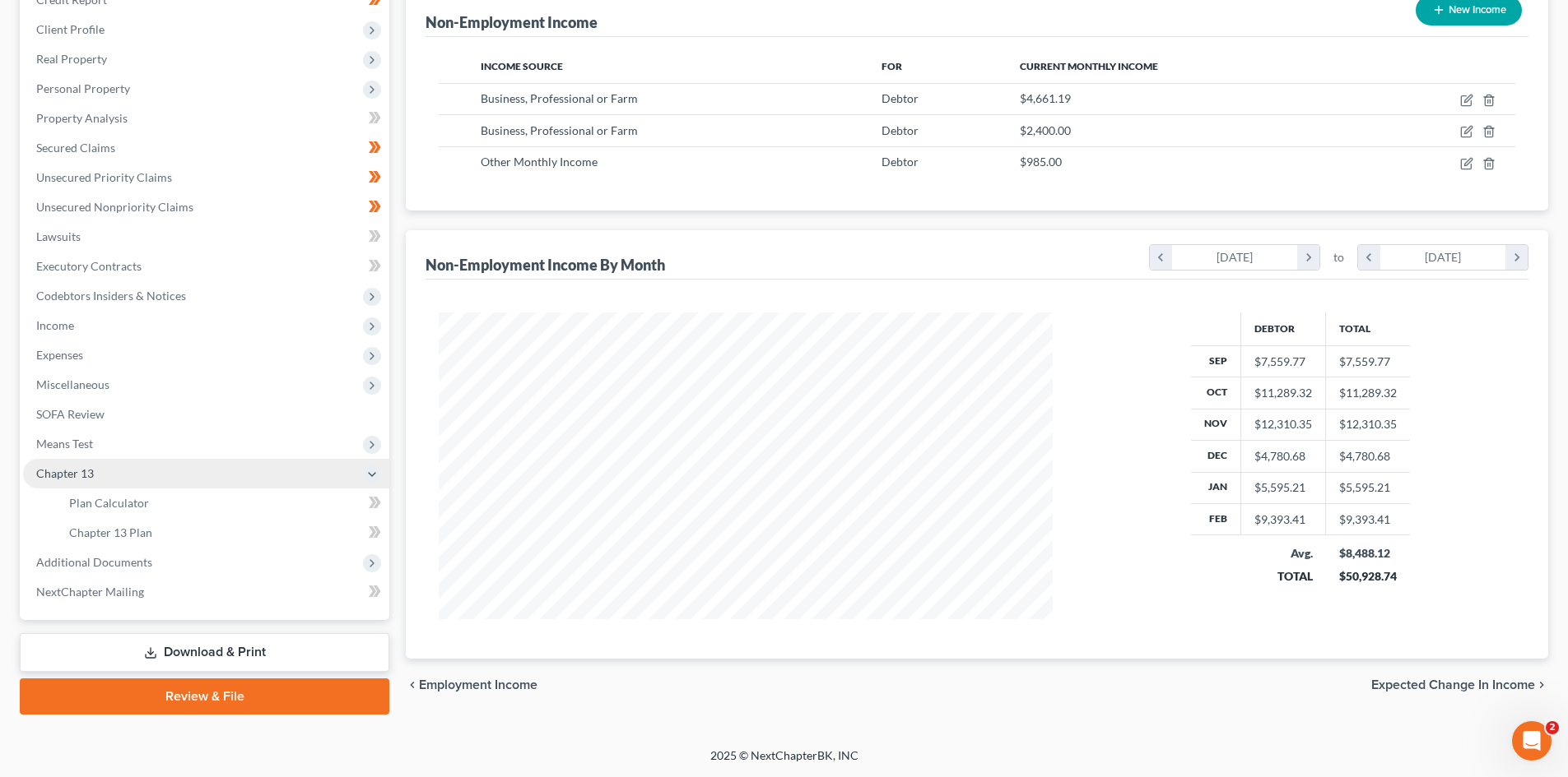
scroll to position [215, 0]
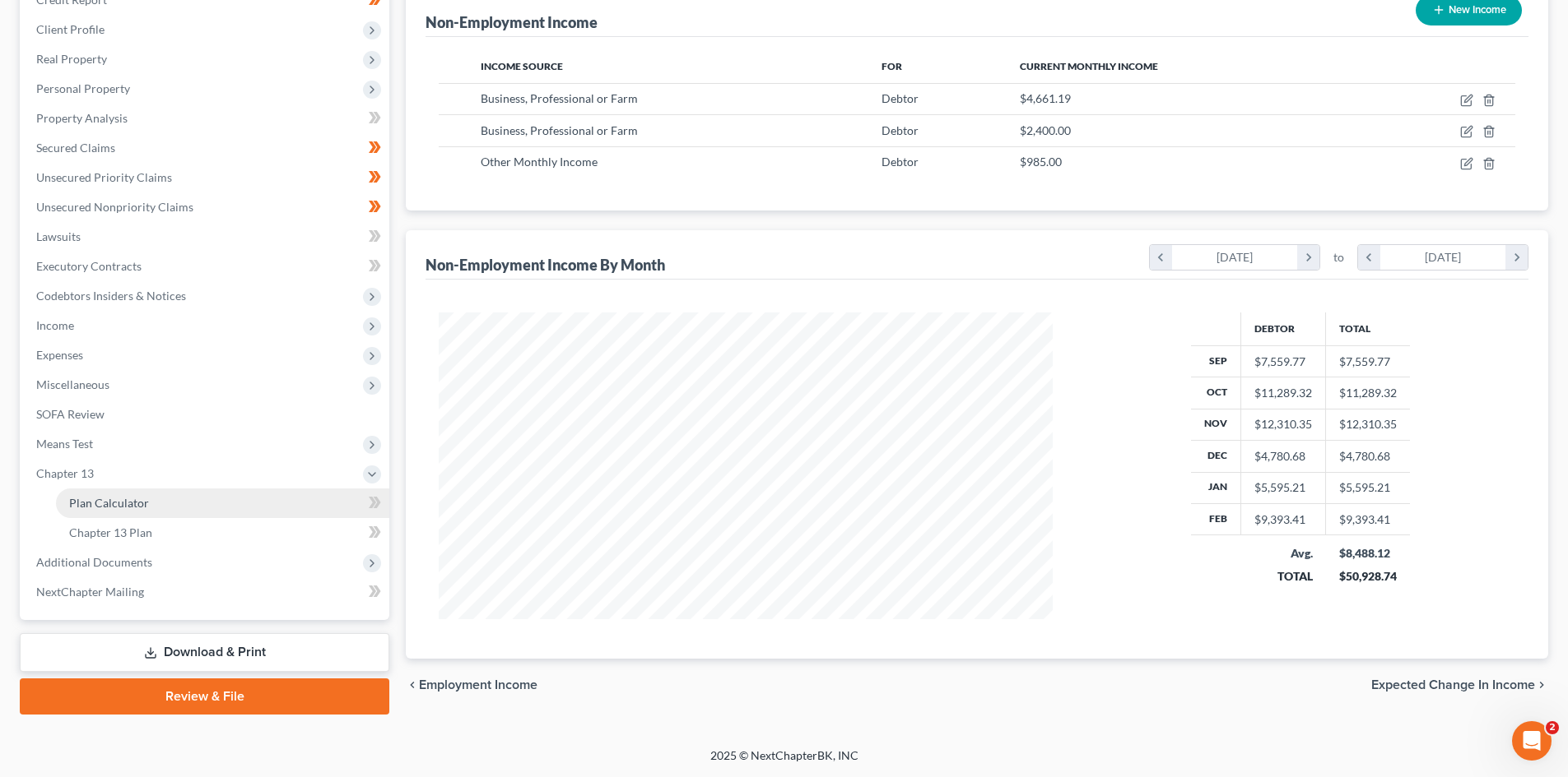
click at [196, 499] on link "Plan Calculator" at bounding box center [223, 504] width 333 height 30
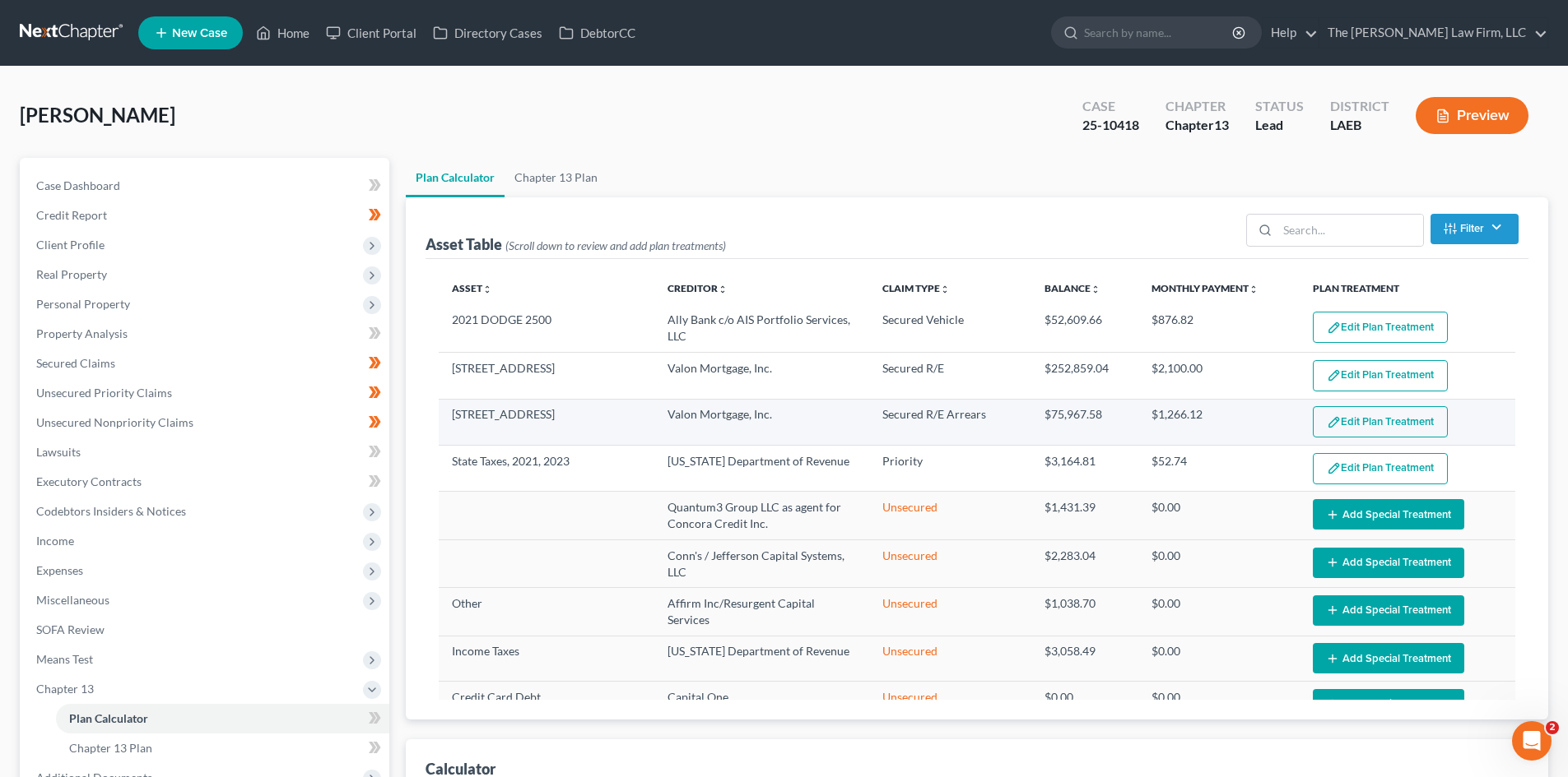
select select "59"
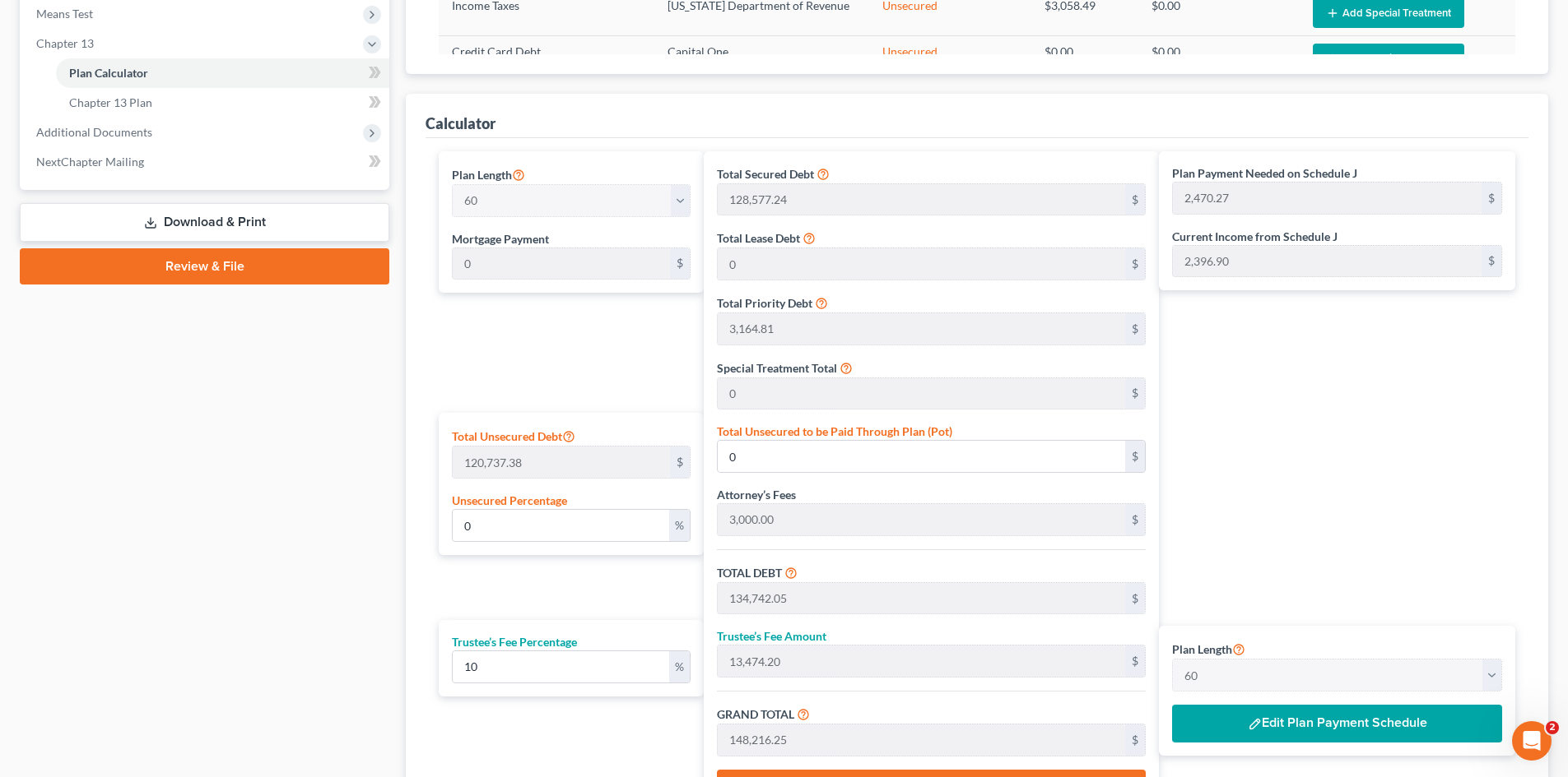
scroll to position [823, 0]
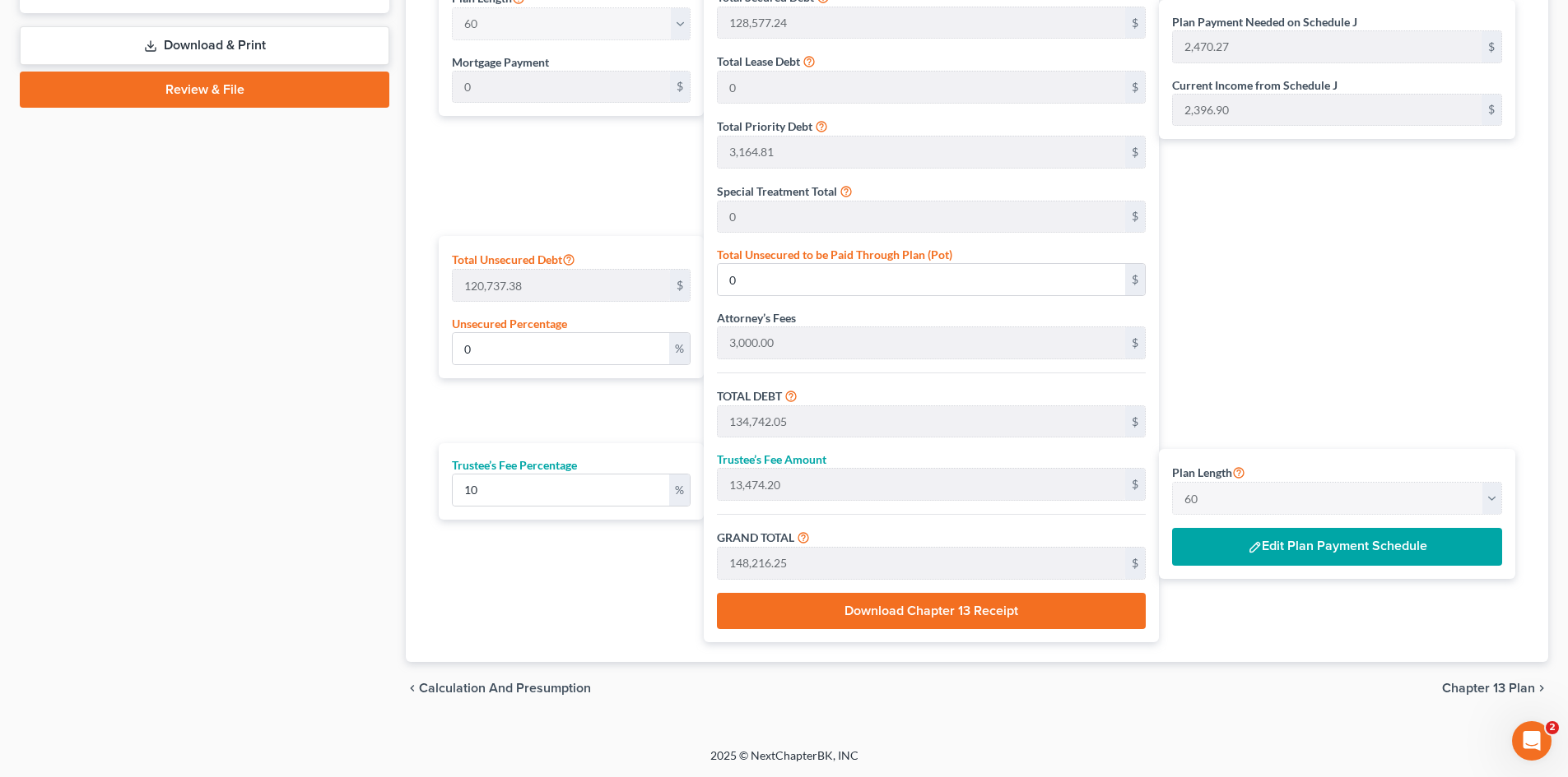
click at [1345, 554] on button "Edit Plan Payment Schedule" at bounding box center [1337, 547] width 330 height 38
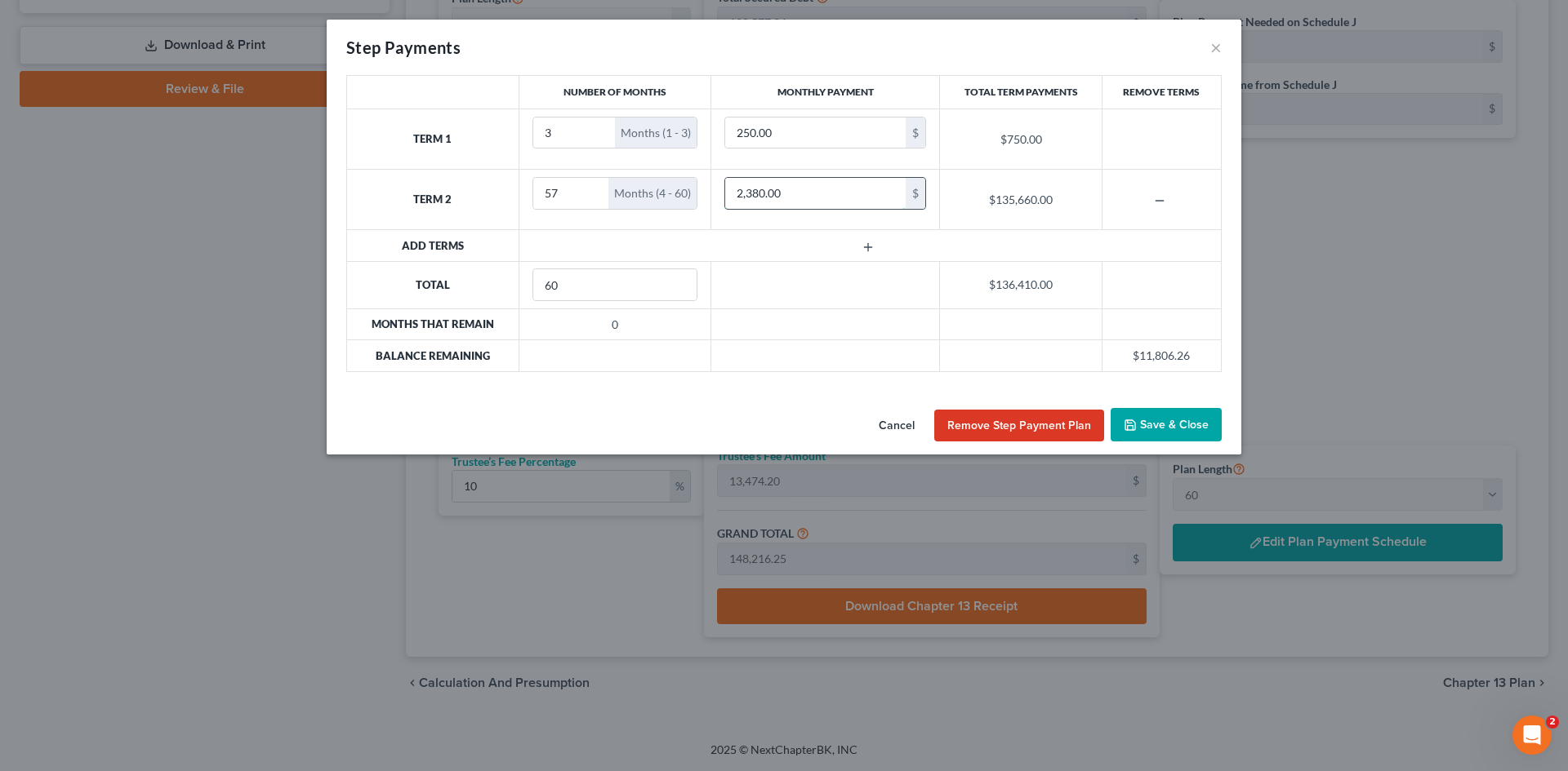
drag, startPoint x: 757, startPoint y: 195, endPoint x: 766, endPoint y: 192, distance: 9.5
click at [758, 196] on input "2,380.00" at bounding box center [816, 194] width 181 height 31
click at [763, 196] on input "2,380.00" at bounding box center [816, 194] width 181 height 31
type input "2,588"
click at [1182, 424] on button "Save & Close" at bounding box center [1166, 425] width 111 height 34
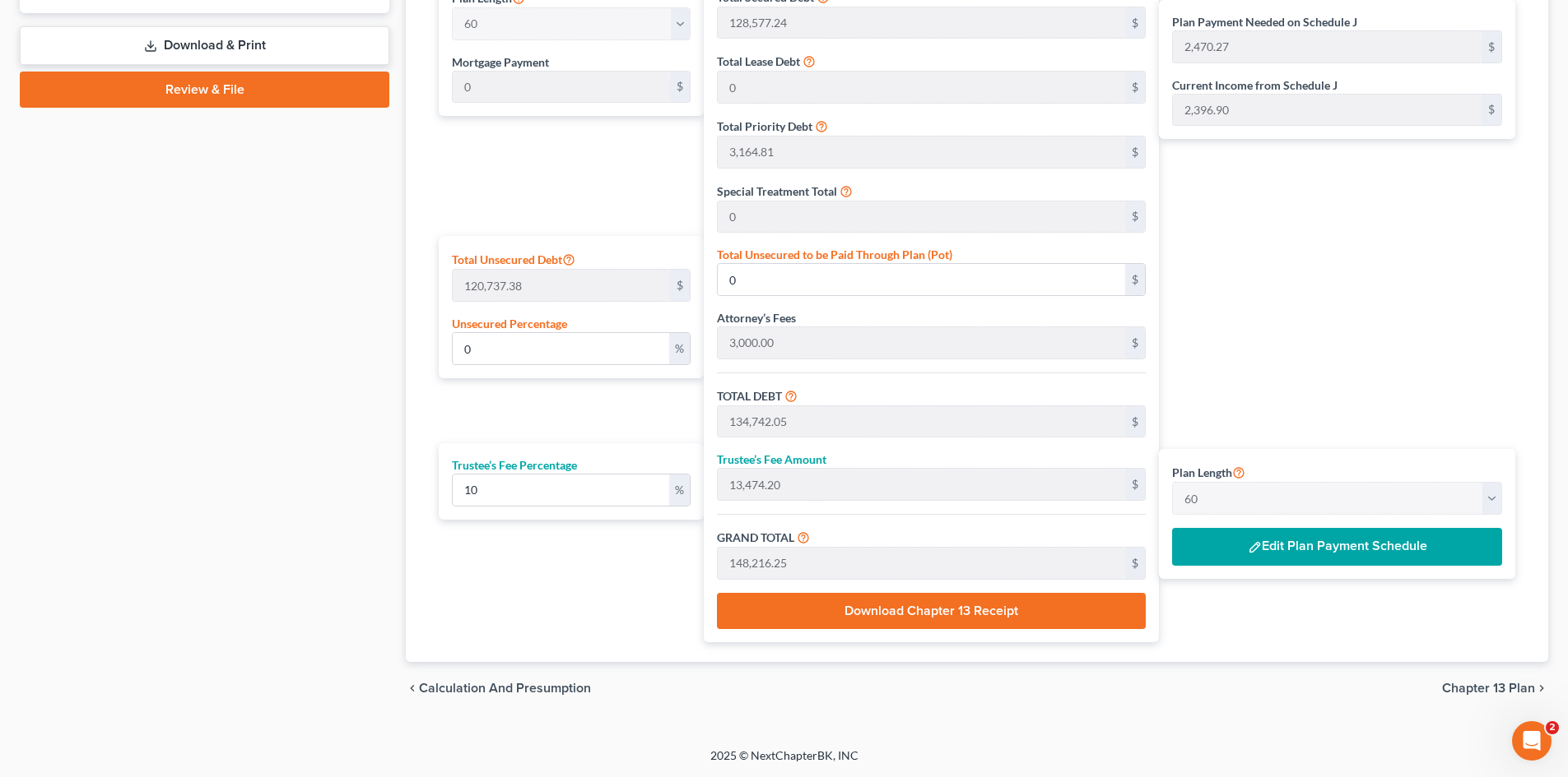
click at [1359, 553] on button "Edit Plan Payment Schedule" at bounding box center [1337, 547] width 330 height 38
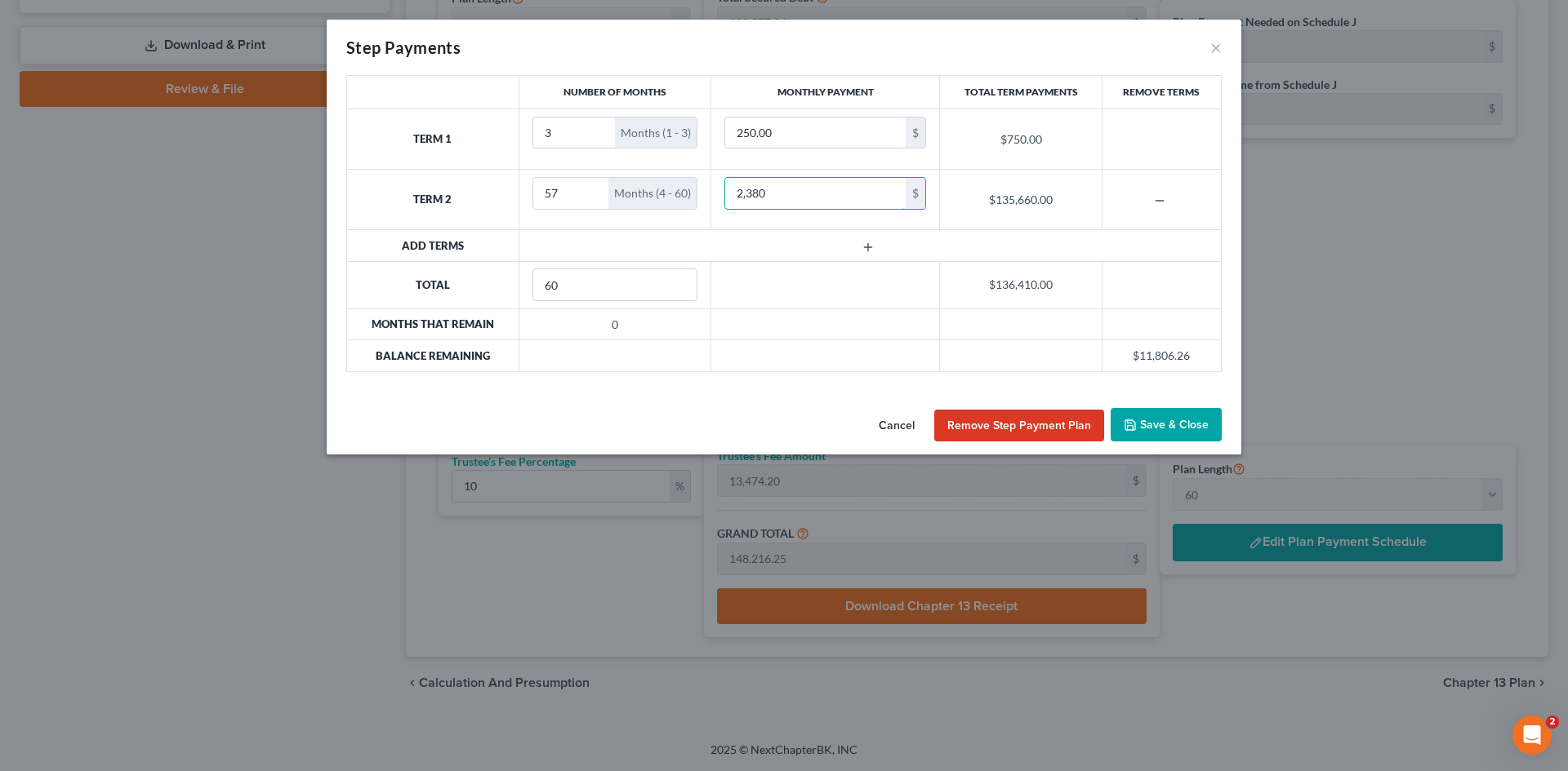
type input "2,380"
click at [1122, 409] on button "Save & Close" at bounding box center [1166, 425] width 111 height 34
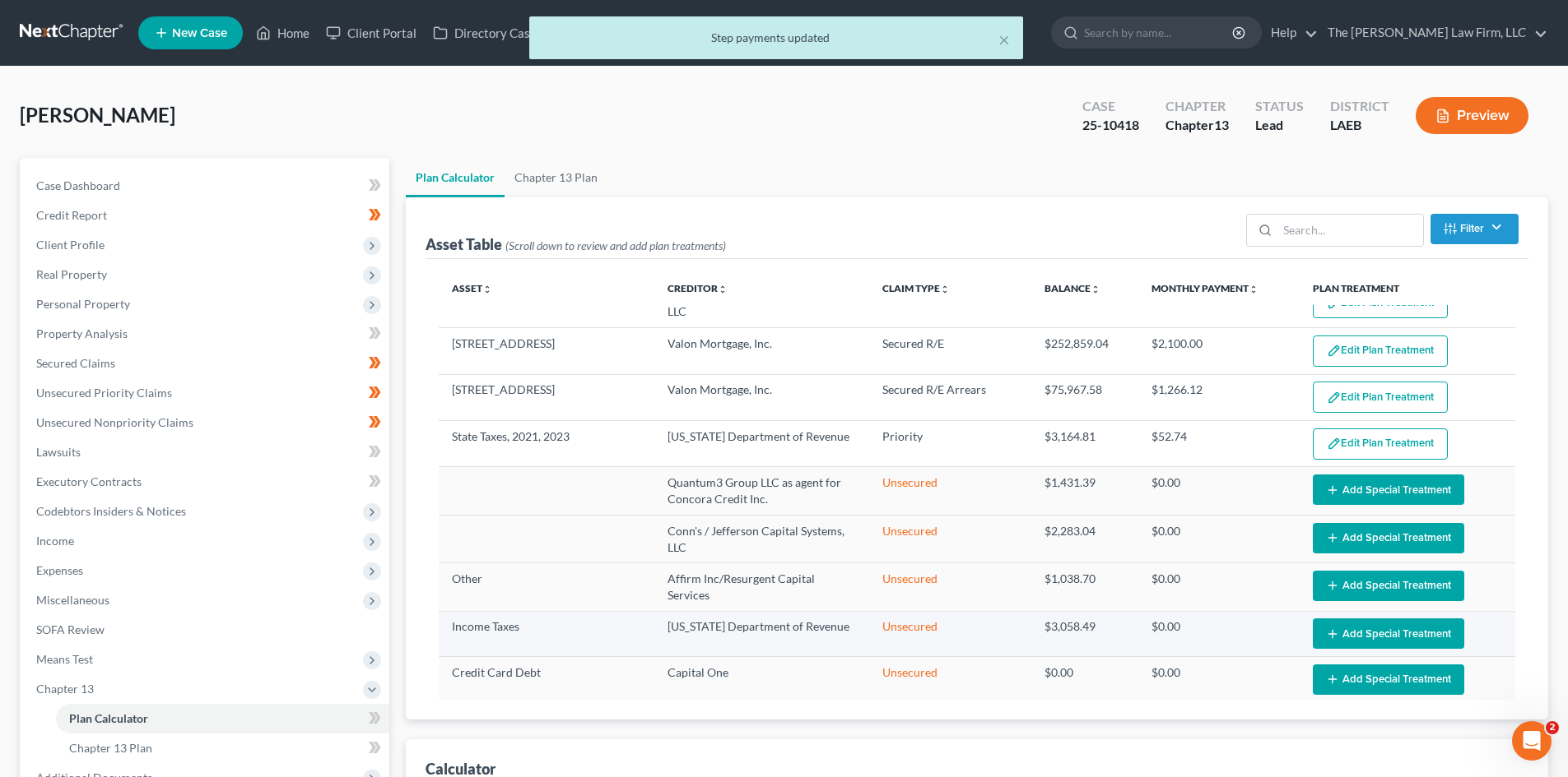
scroll to position [0, 0]
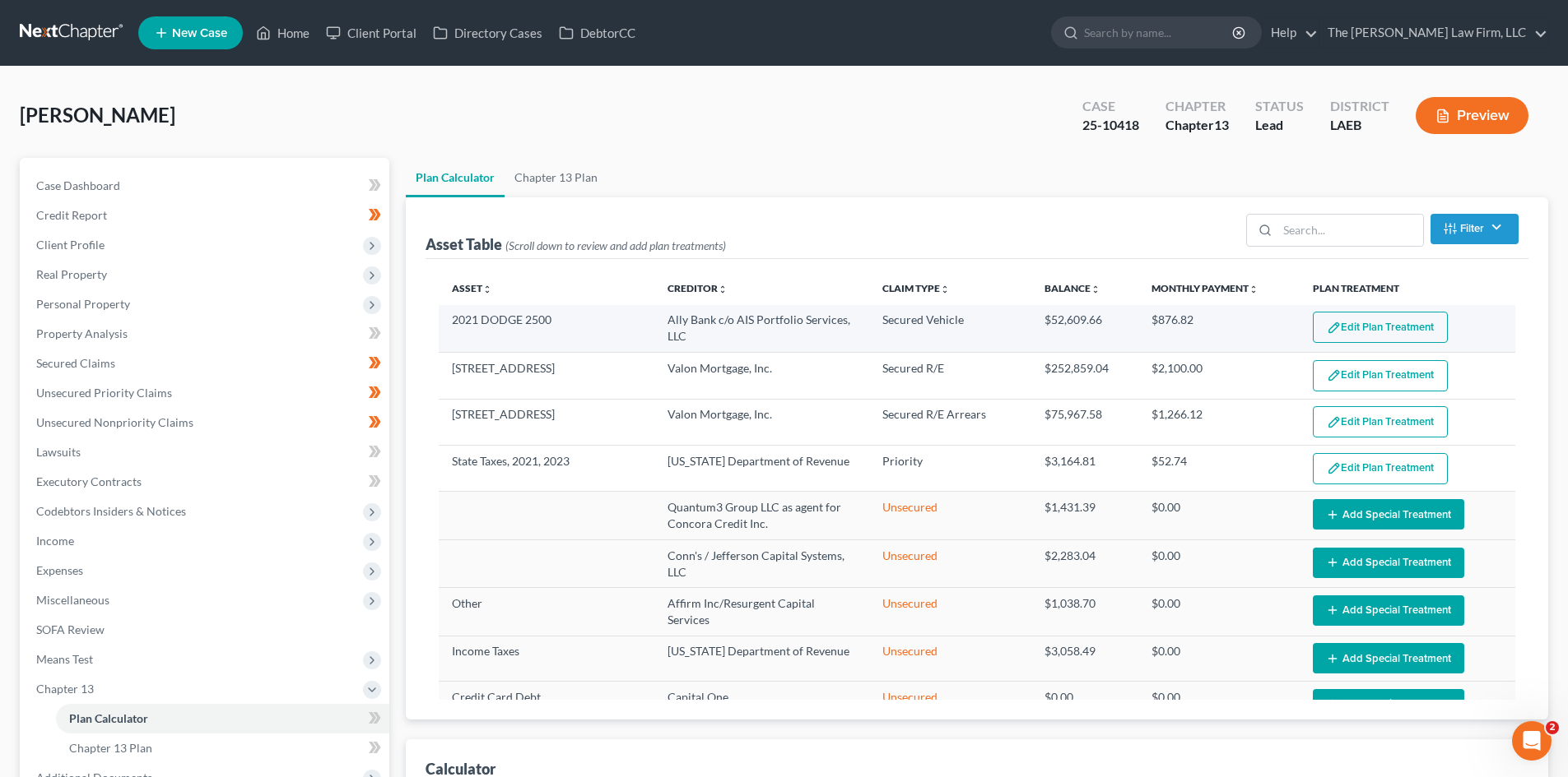
click at [1333, 330] on button "Edit Plan Treatment" at bounding box center [1380, 328] width 135 height 32
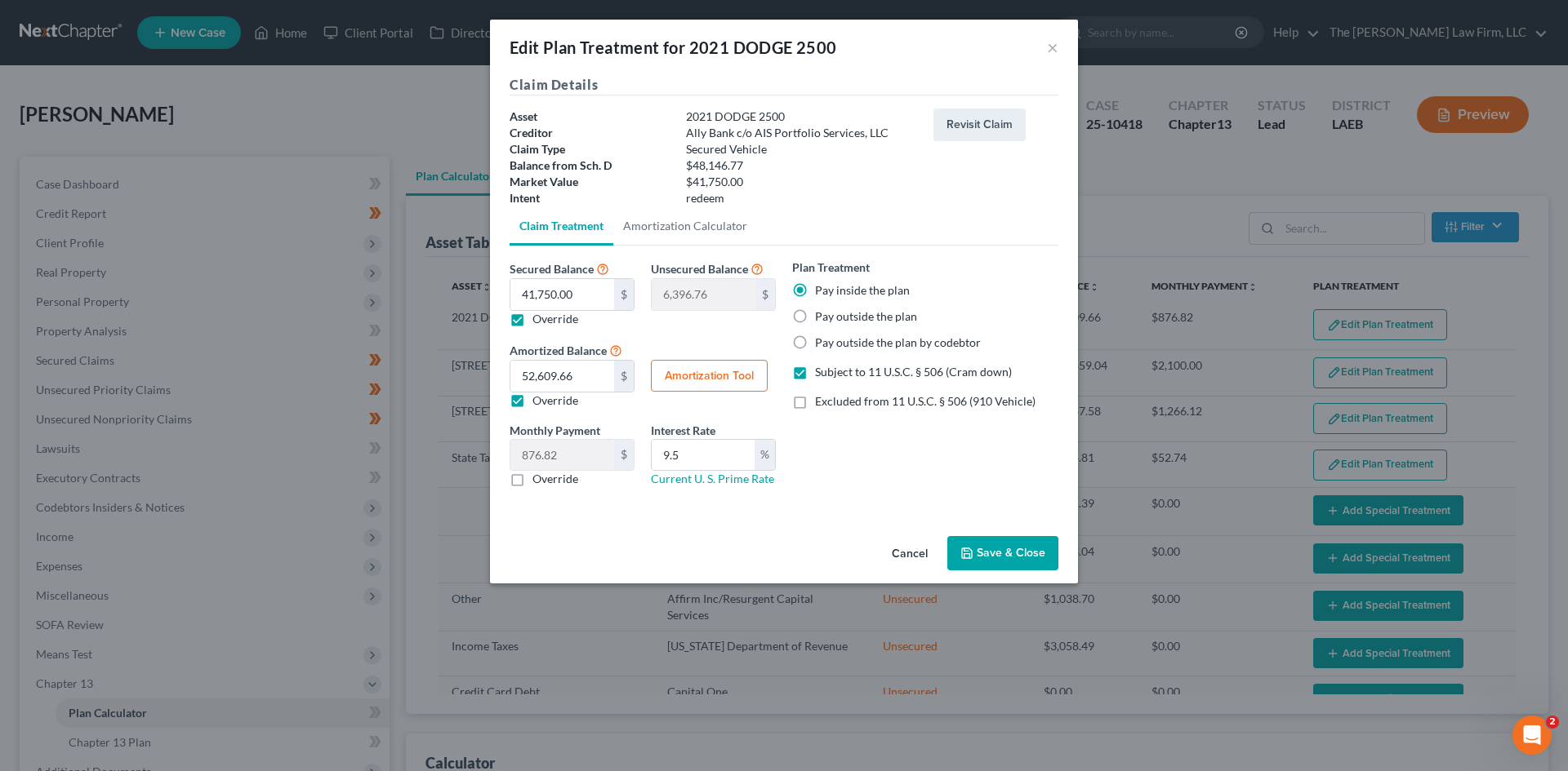
click at [920, 559] on button "Cancel" at bounding box center [909, 555] width 62 height 33
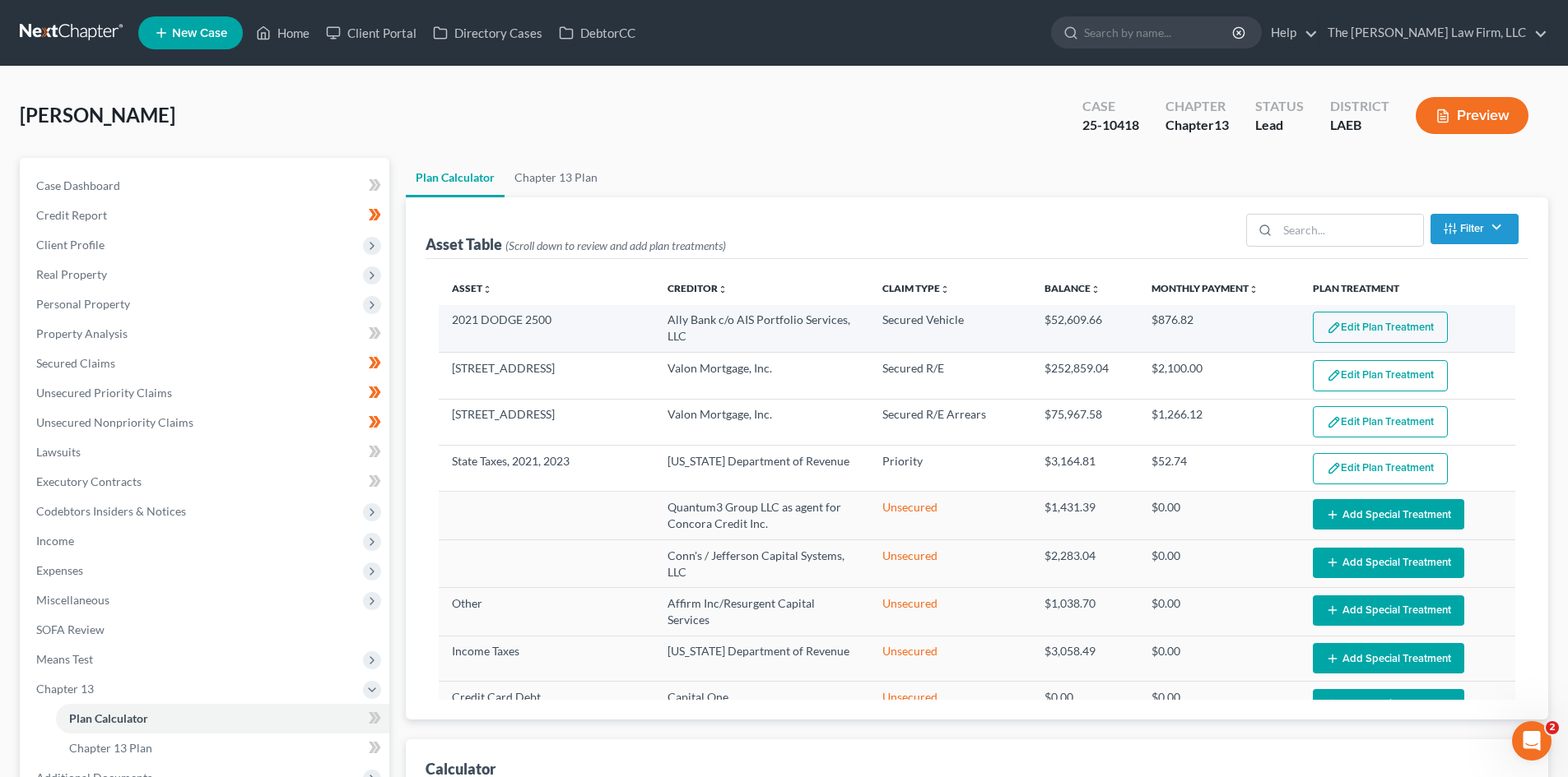
click at [1386, 335] on button "Edit Plan Treatment" at bounding box center [1380, 328] width 135 height 32
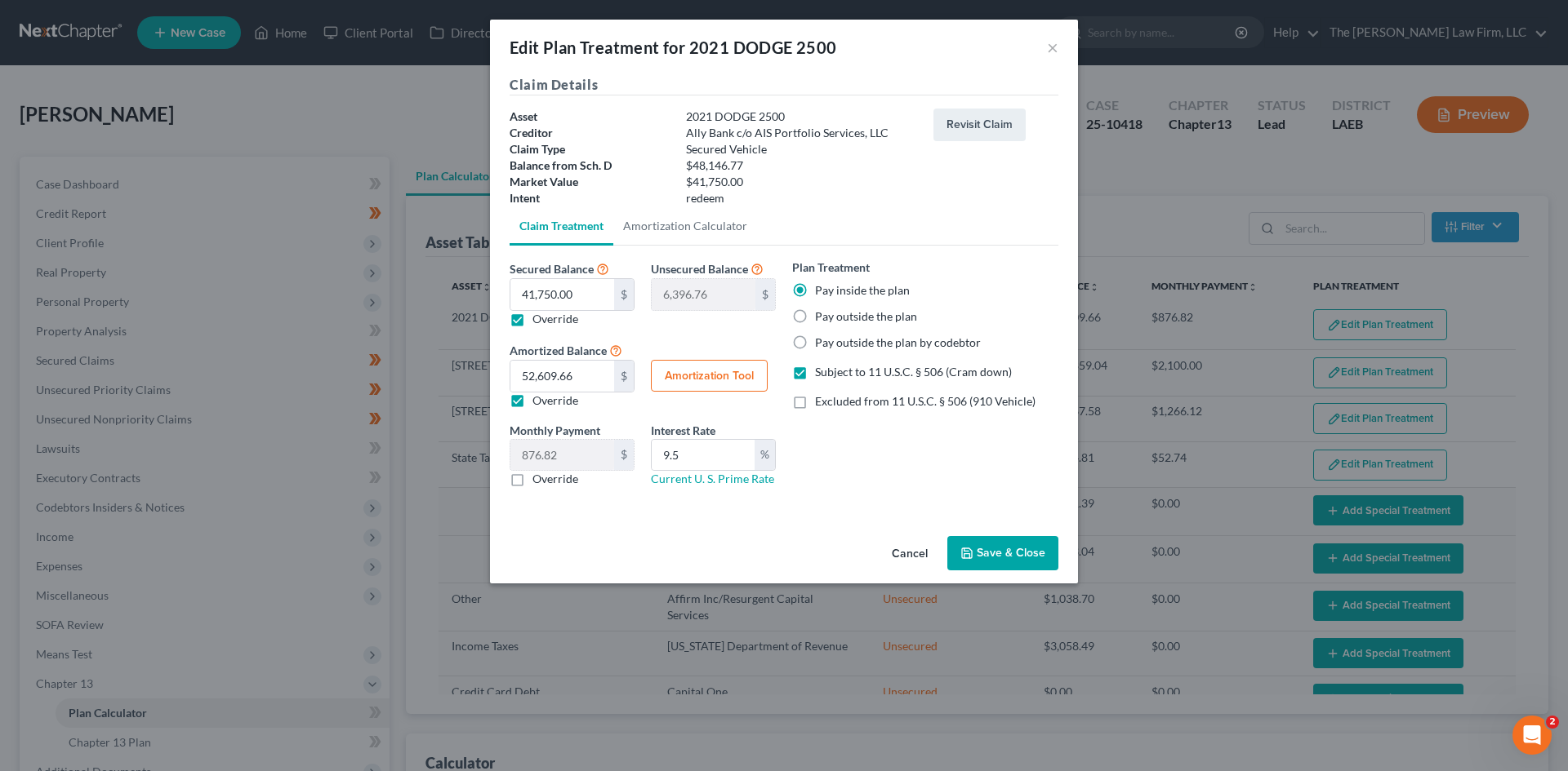
click at [899, 557] on button "Cancel" at bounding box center [909, 555] width 62 height 33
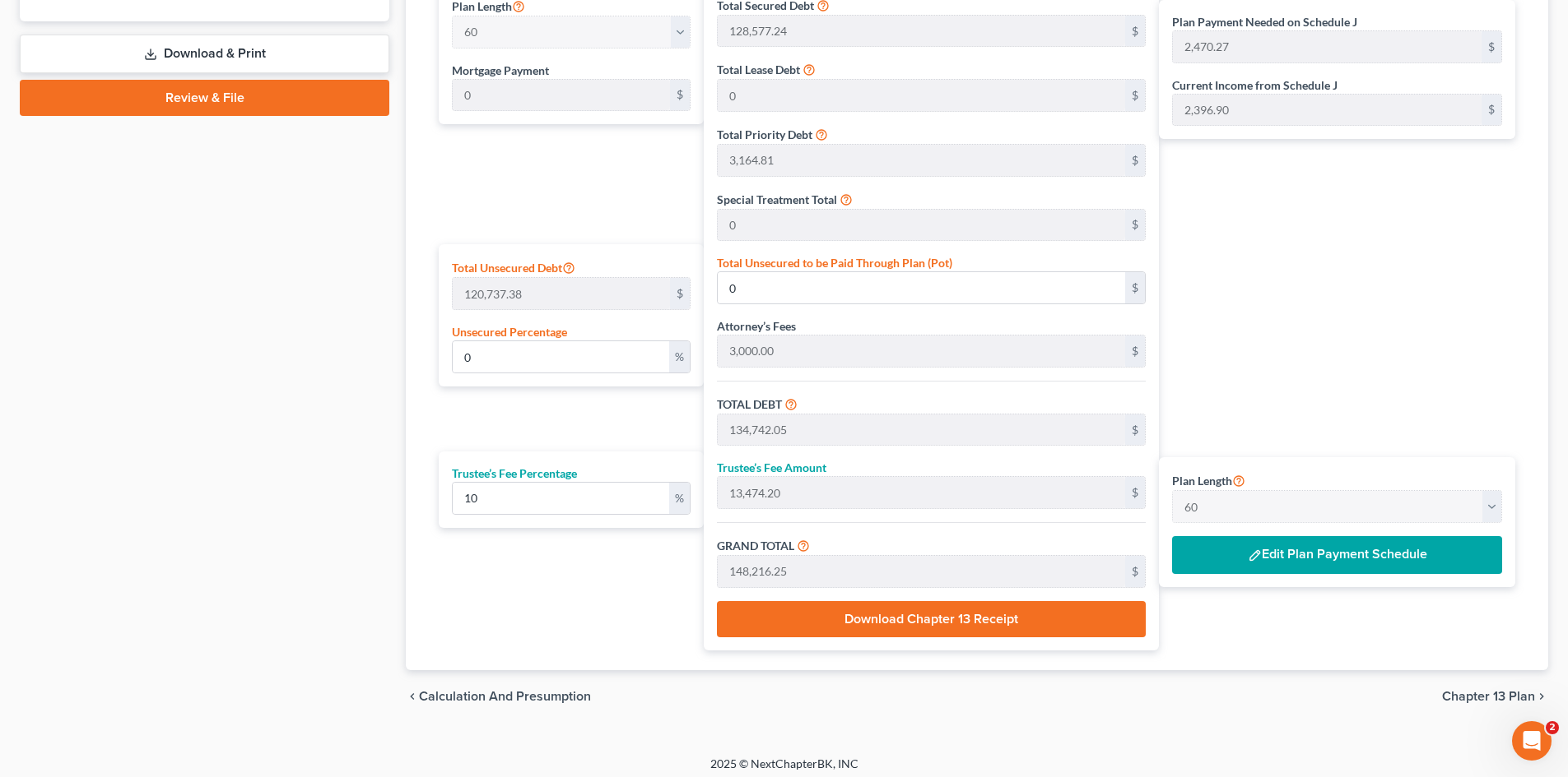
scroll to position [823, 0]
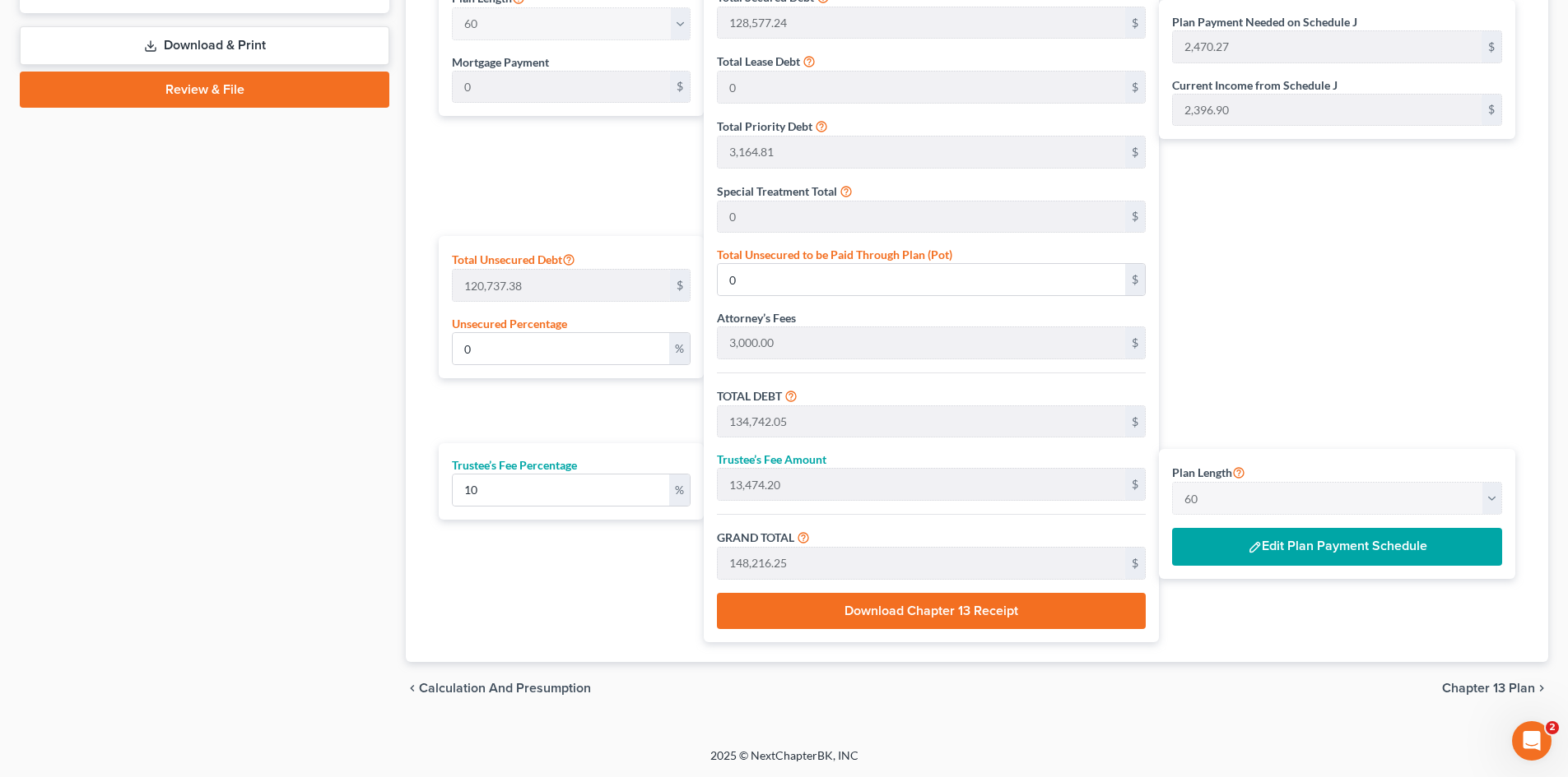
click at [1345, 537] on button "Edit Plan Payment Schedule" at bounding box center [1337, 547] width 330 height 38
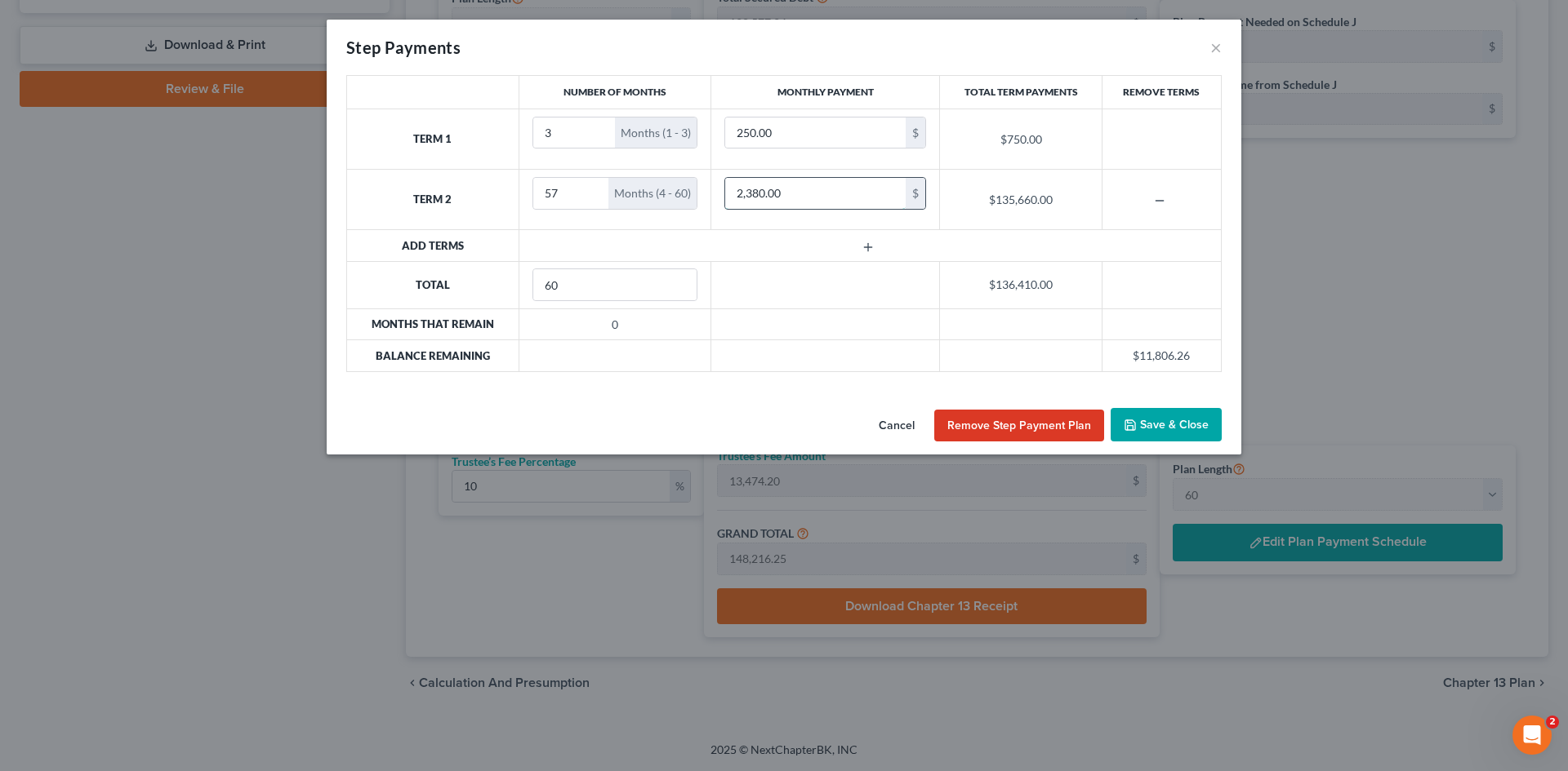
click at [806, 196] on input "2,380.00" at bounding box center [816, 194] width 181 height 31
click at [792, 193] on input "2,380.00" at bounding box center [816, 194] width 181 height 31
click at [784, 193] on input "2,380.00" at bounding box center [816, 194] width 181 height 31
drag, startPoint x: 746, startPoint y: 195, endPoint x: 801, endPoint y: 194, distance: 55.0
click at [801, 194] on input "2,380.00" at bounding box center [816, 194] width 181 height 31
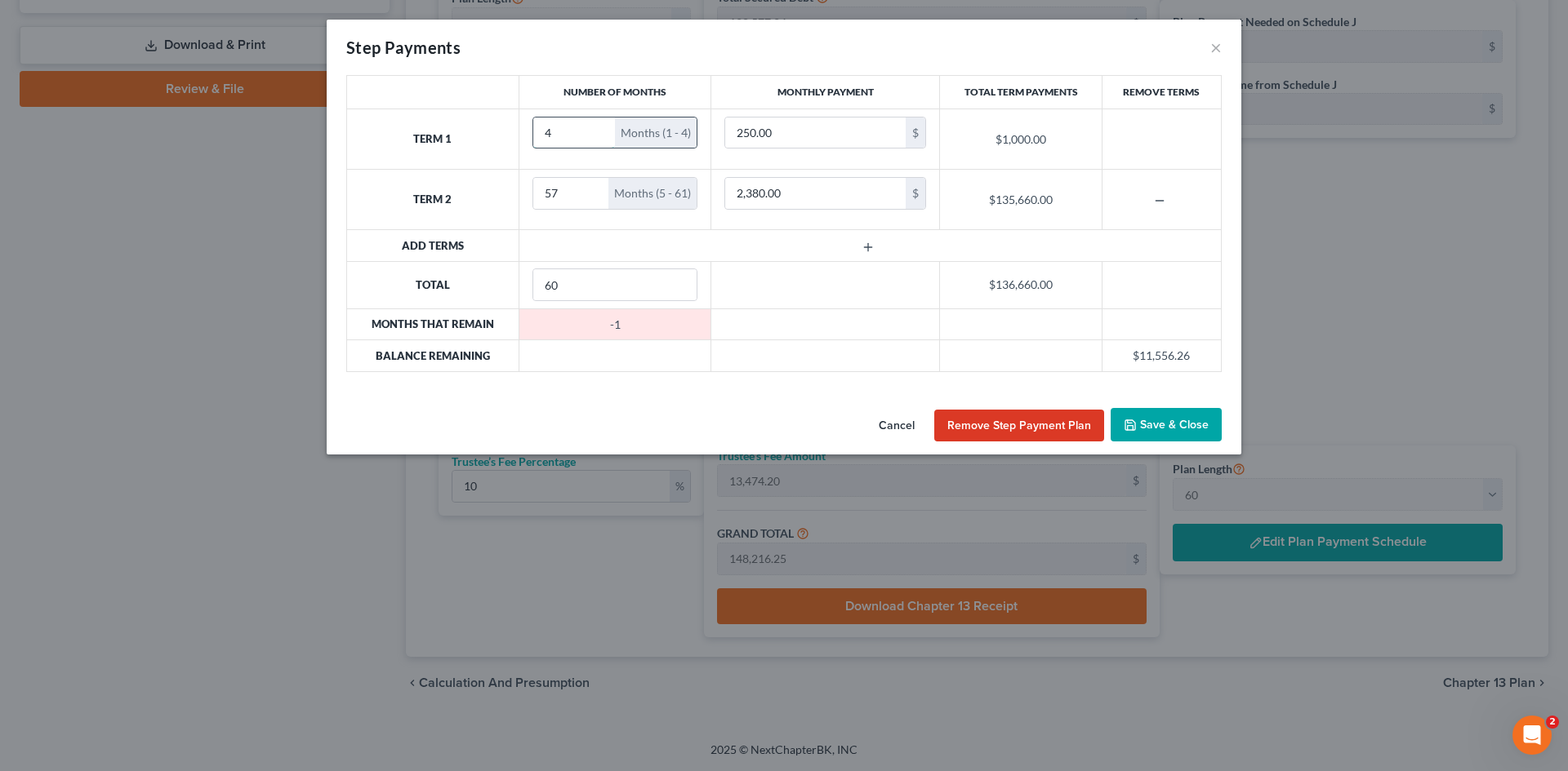
click at [601, 128] on input "4" at bounding box center [574, 133] width 83 height 31
click at [601, 128] on input "5" at bounding box center [574, 133] width 83 height 31
click at [601, 128] on input "6" at bounding box center [574, 133] width 83 height 31
type input "7"
click at [601, 128] on input "7" at bounding box center [574, 133] width 83 height 31
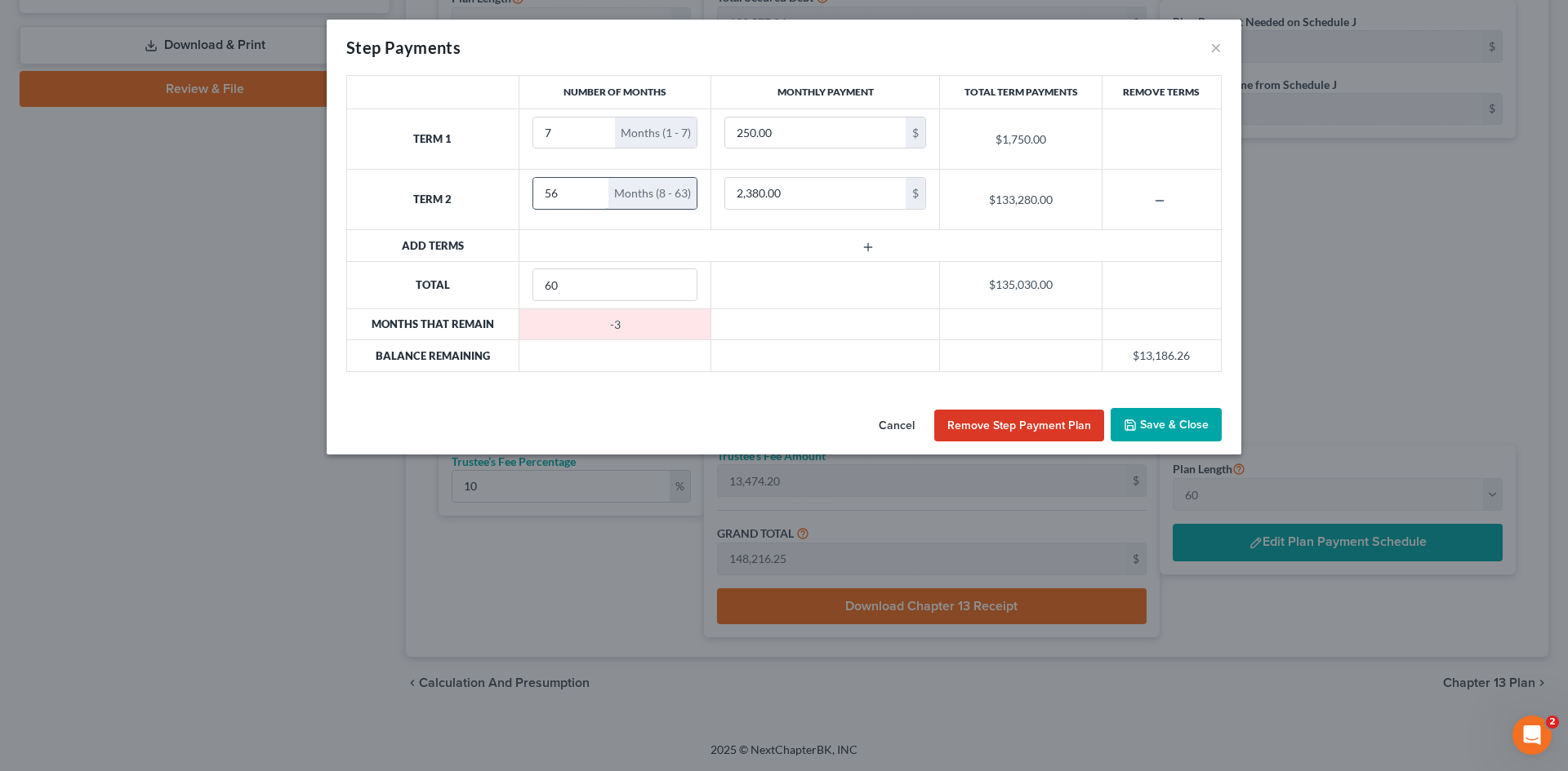
click at [592, 202] on input "56" at bounding box center [570, 194] width 76 height 31
click at [592, 202] on input "55" at bounding box center [570, 194] width 76 height 31
click at [592, 202] on input "54" at bounding box center [570, 194] width 76 height 31
type input "53"
click at [592, 202] on input "53" at bounding box center [570, 194] width 76 height 31
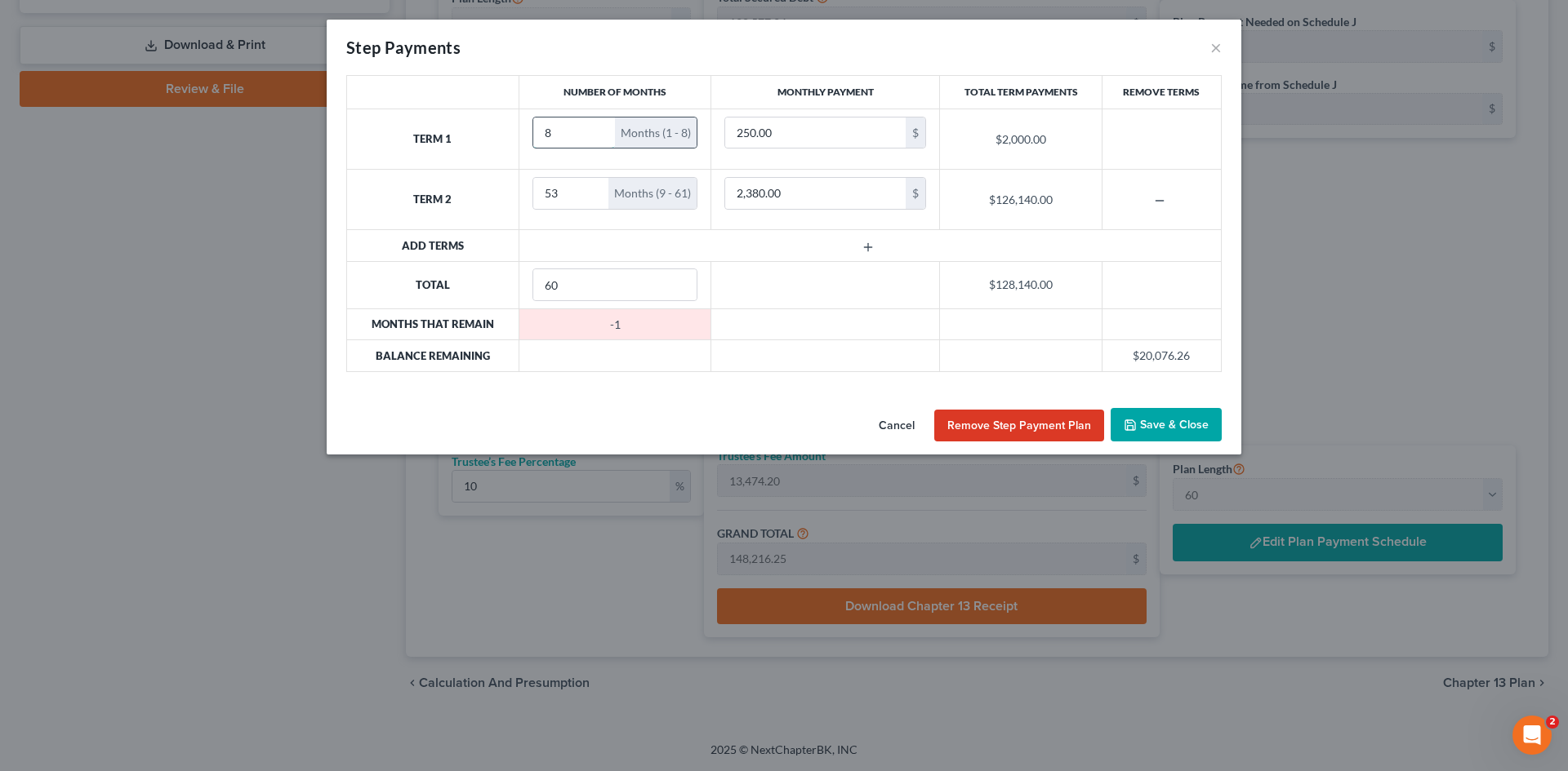
click at [599, 128] on input "8" at bounding box center [574, 133] width 83 height 31
click at [599, 128] on input "9" at bounding box center [574, 133] width 83 height 31
click at [601, 136] on input "8" at bounding box center [574, 133] width 83 height 31
click at [601, 136] on input "7" at bounding box center [574, 133] width 83 height 31
click at [601, 136] on input "6" at bounding box center [574, 133] width 83 height 31
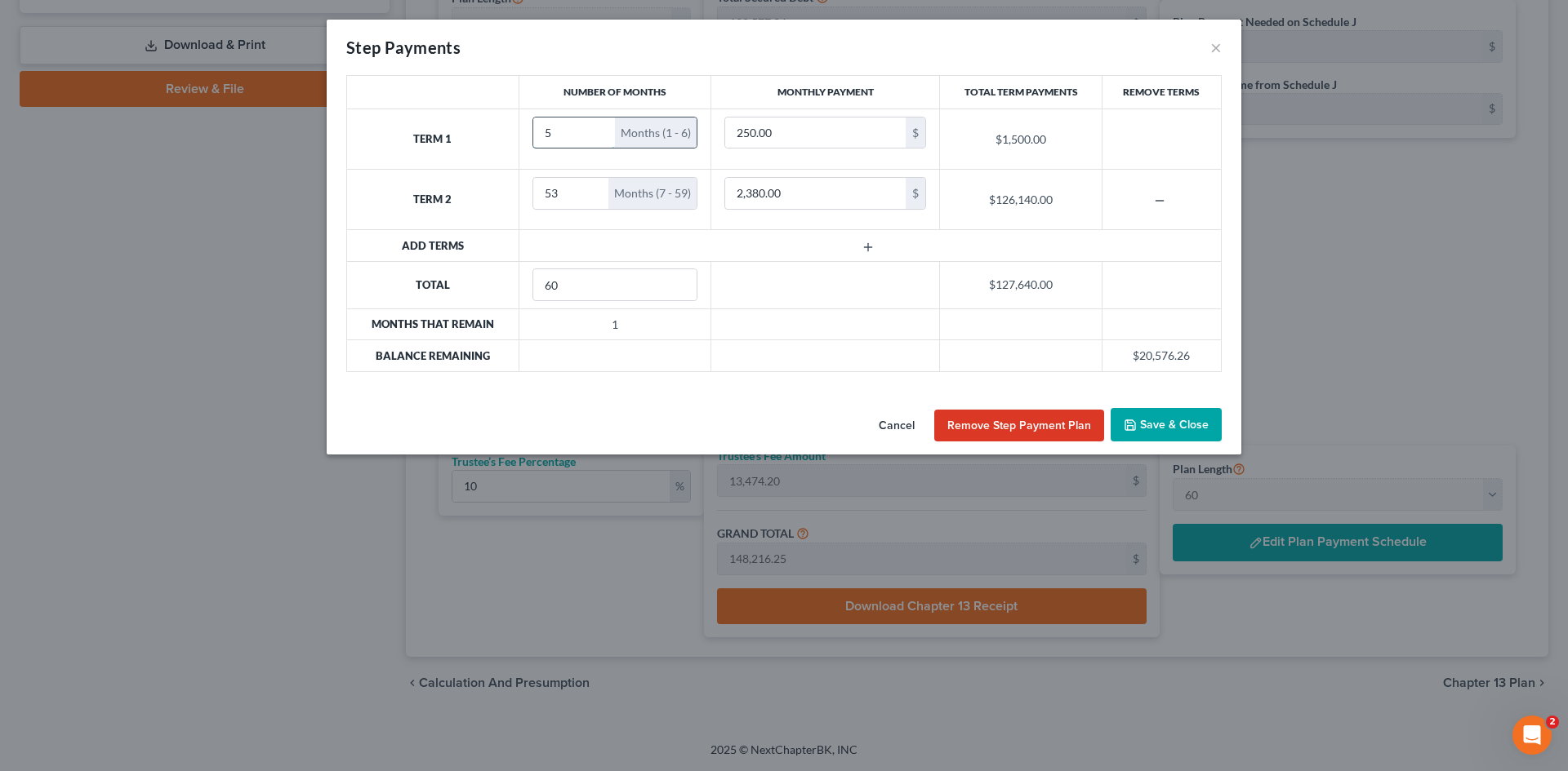
click at [601, 136] on input "5" at bounding box center [574, 133] width 83 height 31
click at [601, 136] on input "4" at bounding box center [574, 133] width 83 height 31
type input "3"
click at [601, 136] on input "3" at bounding box center [574, 133] width 83 height 31
click at [1164, 195] on icon "button" at bounding box center [1159, 201] width 13 height 13
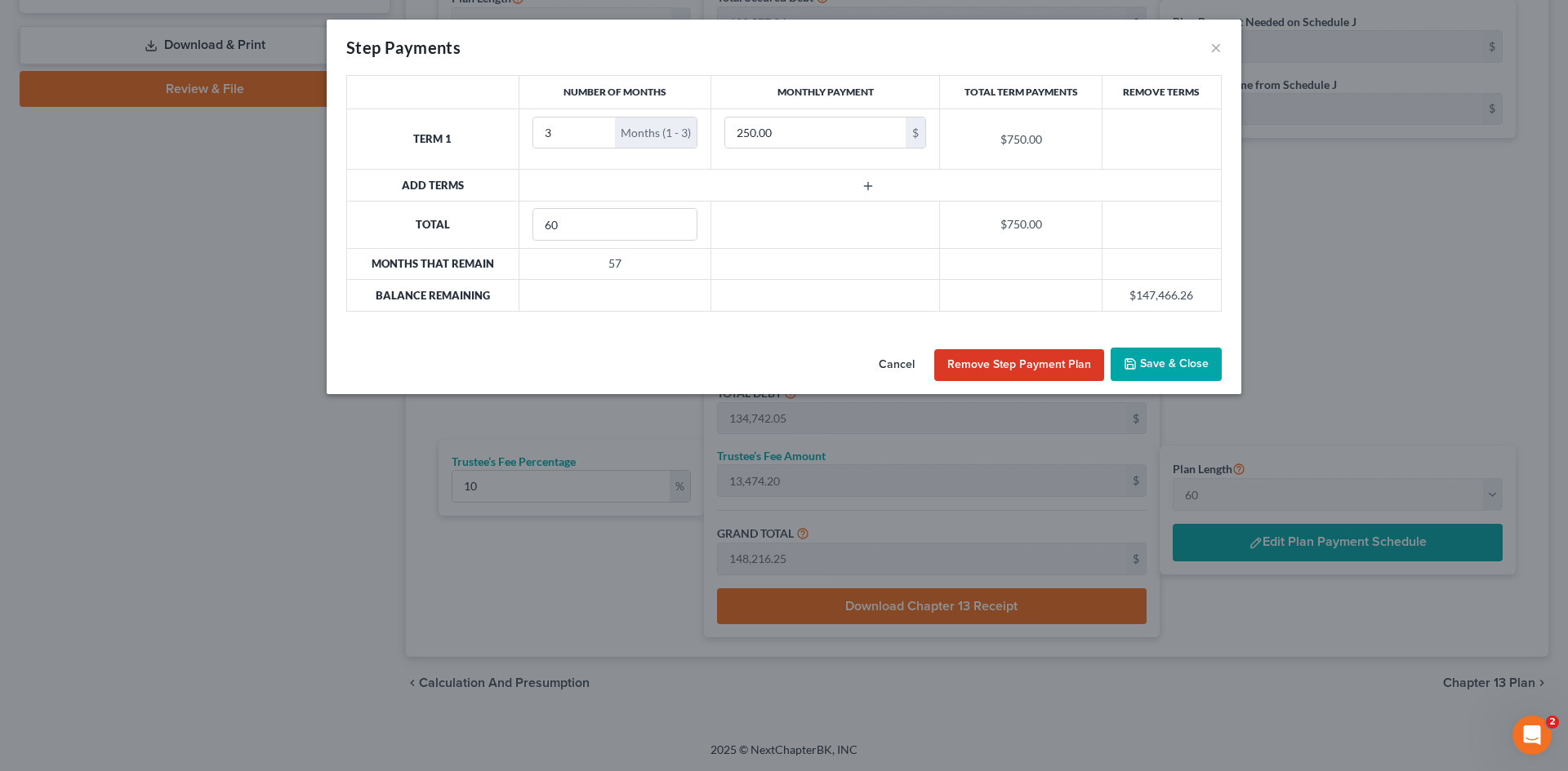
click at [867, 181] on icon "button" at bounding box center [868, 186] width 13 height 13
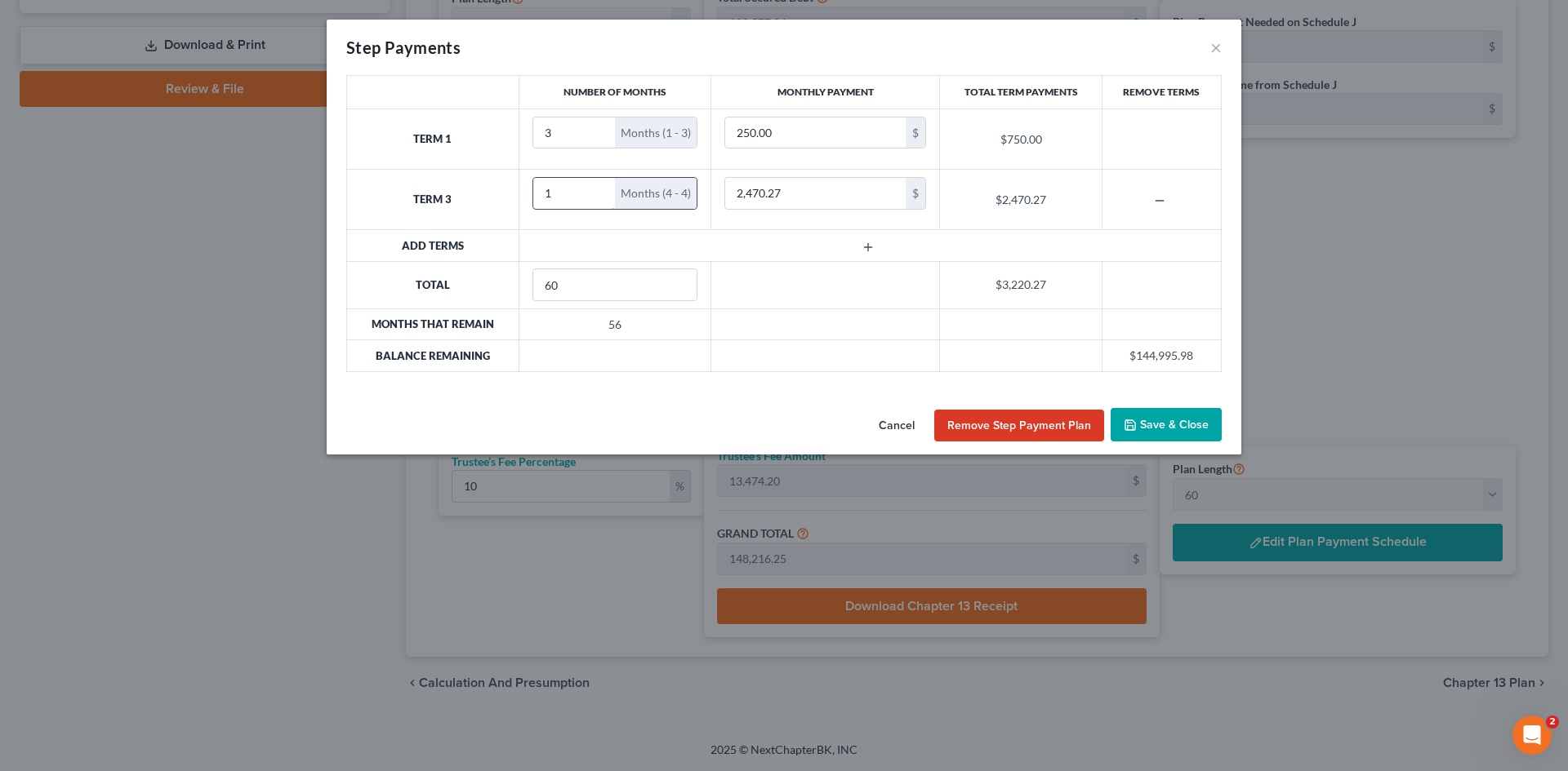
click at [605, 189] on input "1" at bounding box center [574, 194] width 83 height 31
type input "2"
click at [604, 189] on input "2" at bounding box center [574, 194] width 83 height 31
click at [793, 198] on input "2,470.27" at bounding box center [816, 194] width 181 height 31
click at [778, 194] on input "2,470.27" at bounding box center [816, 194] width 181 height 31
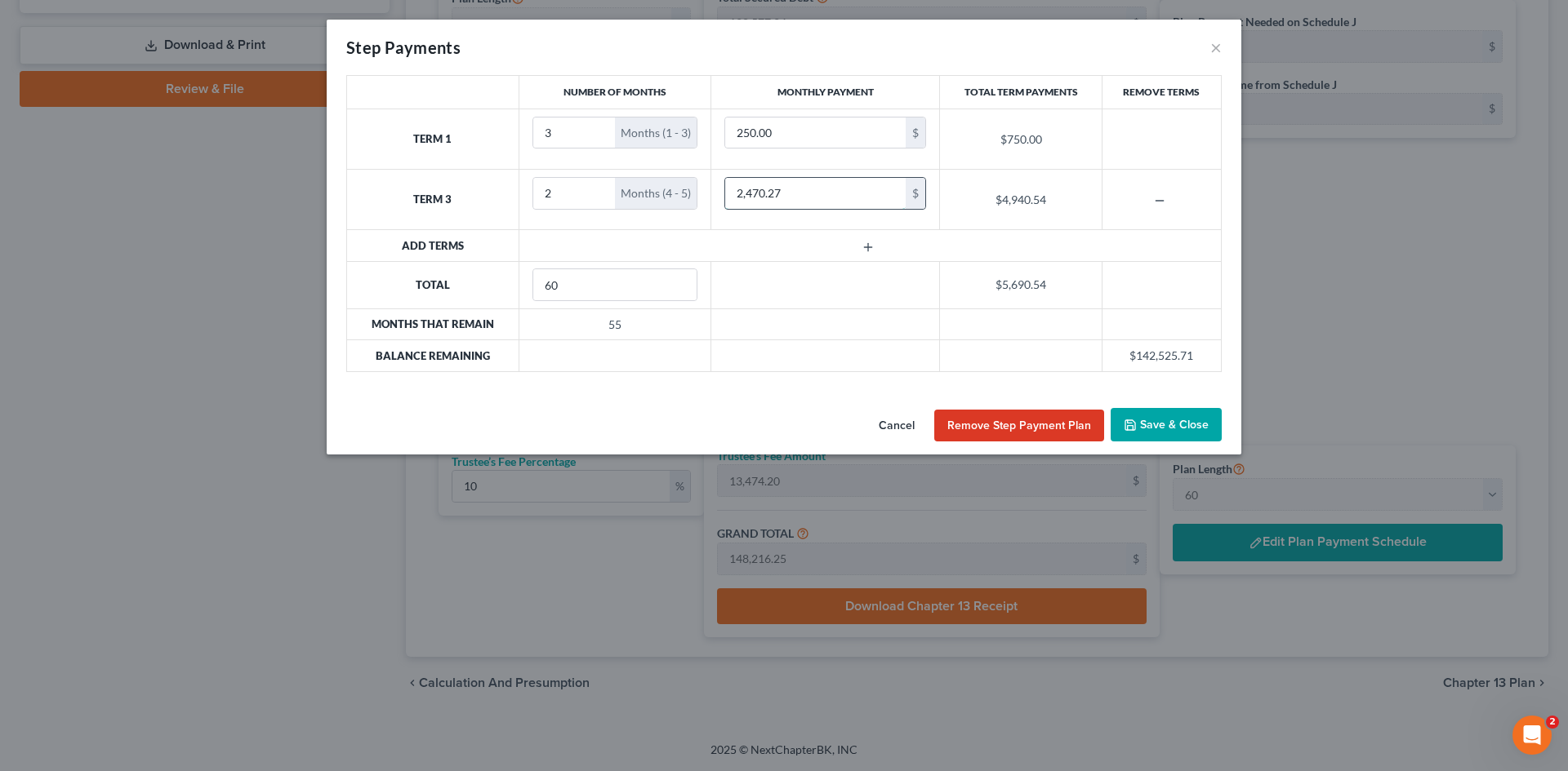
drag, startPoint x: 780, startPoint y: 190, endPoint x: 752, endPoint y: 191, distance: 28.0
click at [752, 192] on input "2,470.27" at bounding box center [816, 194] width 181 height 31
type input "2,400"
click at [870, 243] on icon "button" at bounding box center [868, 247] width 13 height 13
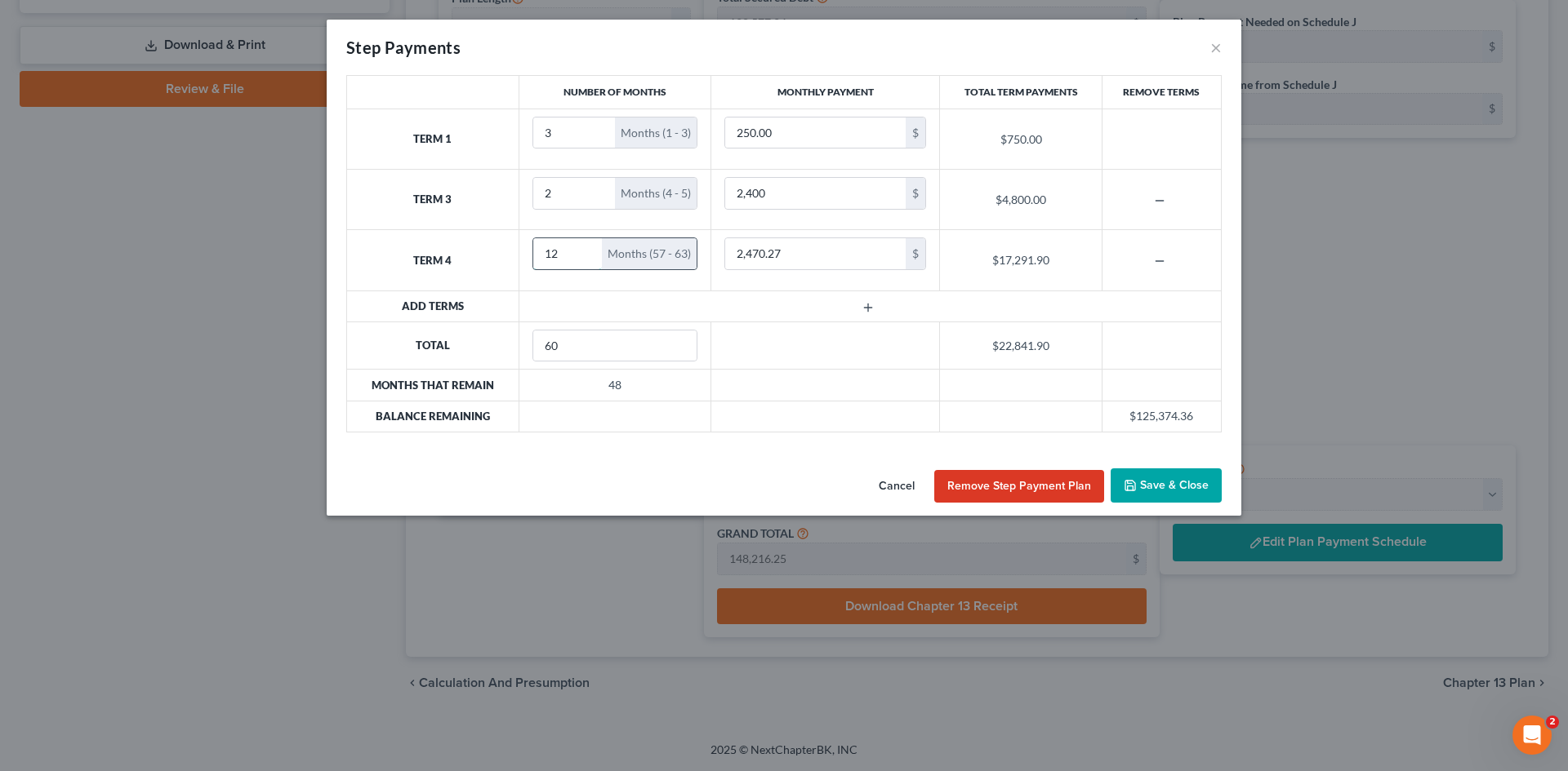
click at [598, 249] on input "12" at bounding box center [568, 254] width 70 height 31
click at [597, 261] on input "12" at bounding box center [568, 254] width 70 height 31
type input "11"
click at [585, 256] on input "11" at bounding box center [568, 254] width 70 height 31
click at [1147, 258] on button "button" at bounding box center [1161, 261] width 72 height 13
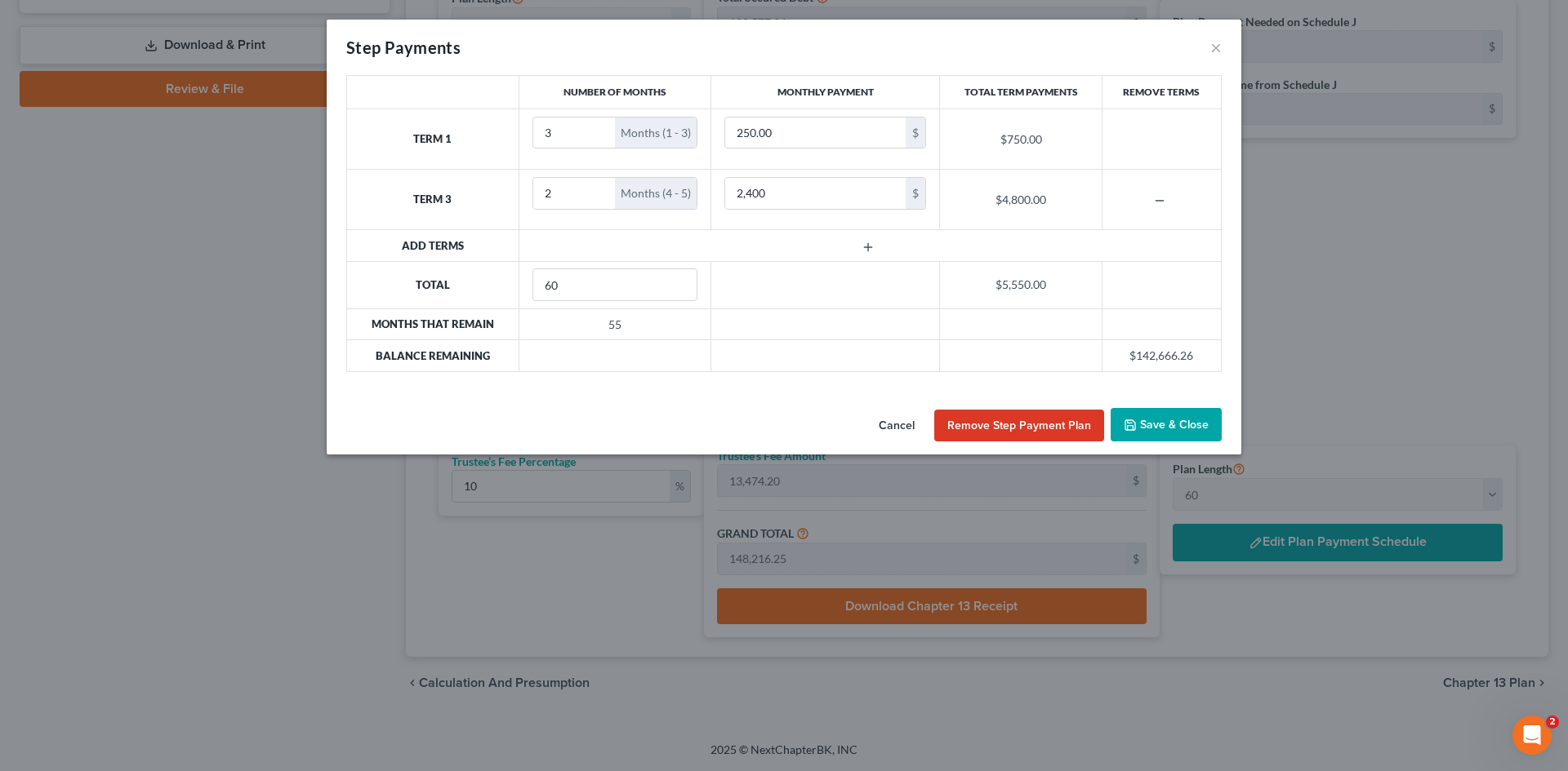
click at [871, 248] on line "button" at bounding box center [869, 248] width 7 height 0
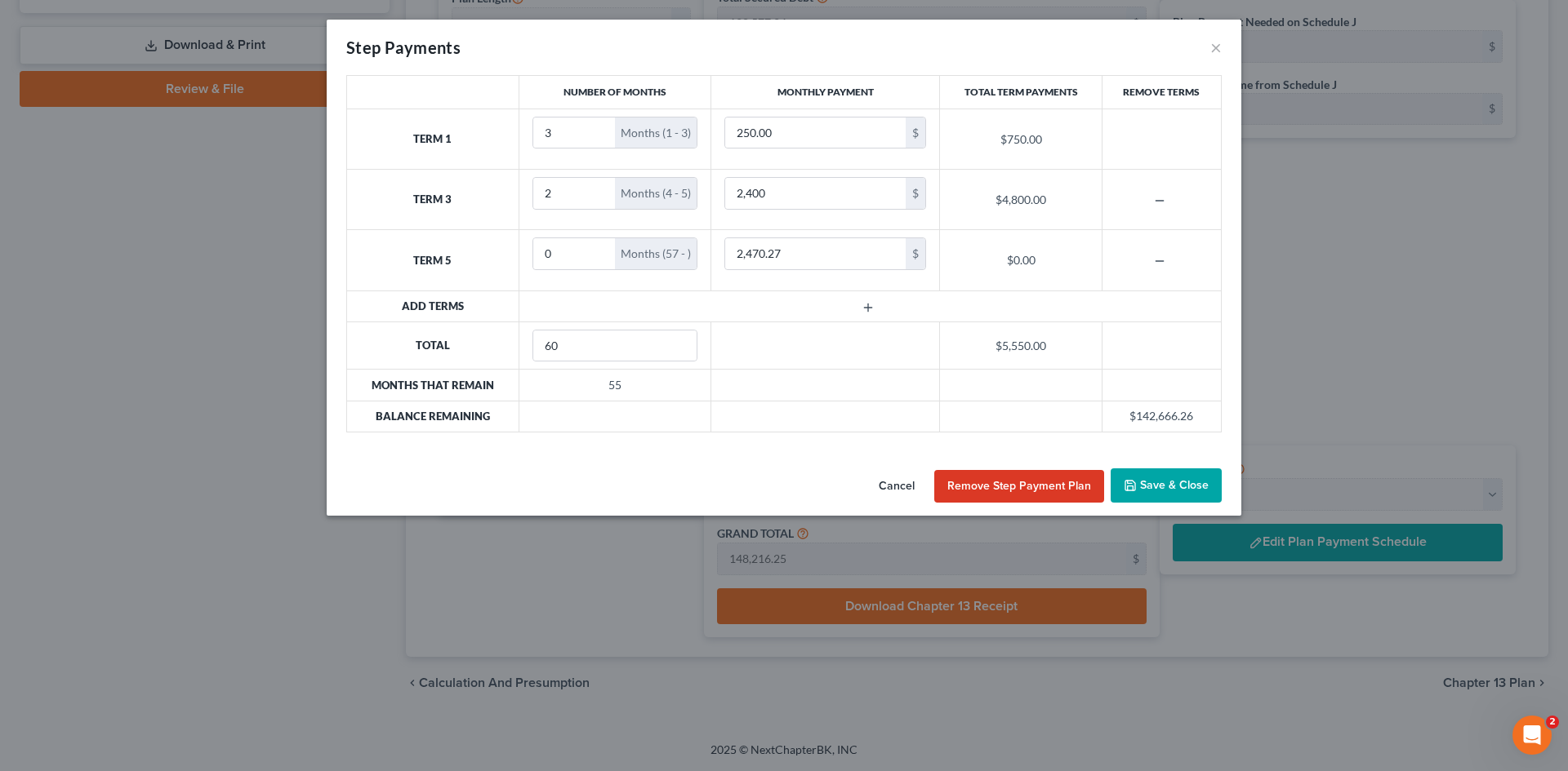
click at [1170, 274] on td at bounding box center [1161, 260] width 119 height 60
click at [1165, 264] on icon "button" at bounding box center [1159, 261] width 13 height 13
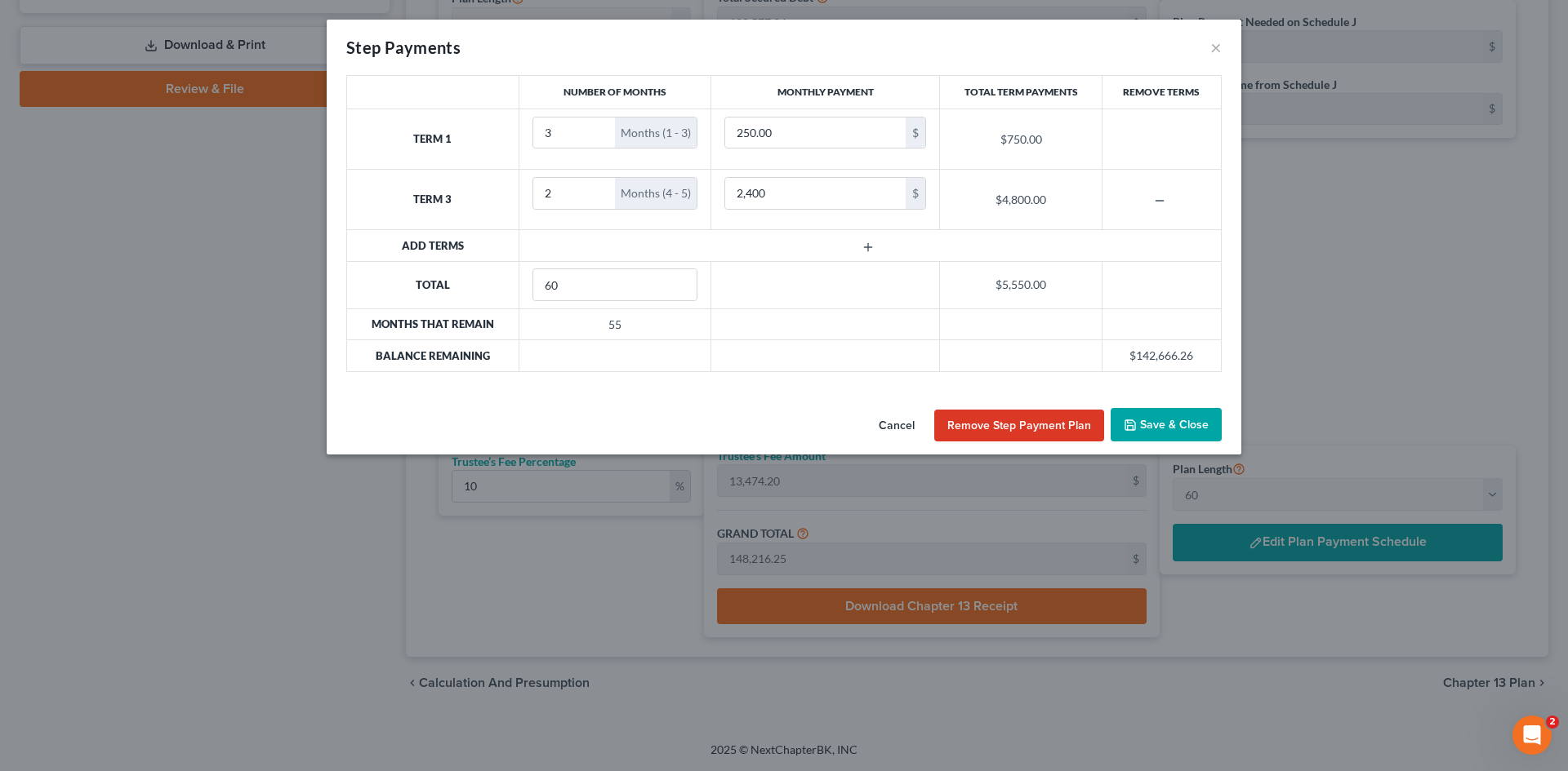
click at [1170, 419] on button "Save & Close" at bounding box center [1166, 425] width 111 height 34
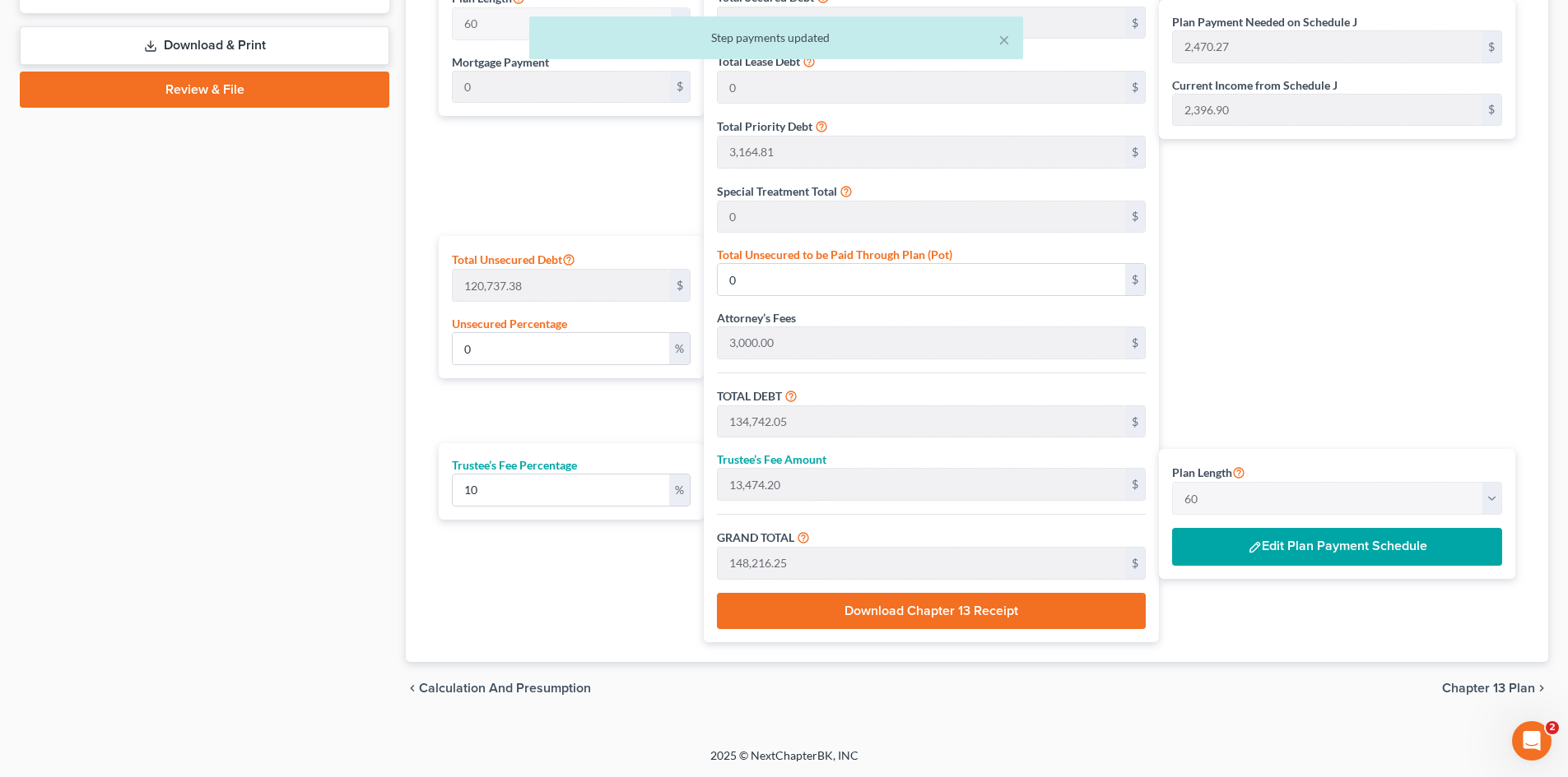
click at [1333, 555] on button "Edit Plan Payment Schedule" at bounding box center [1337, 547] width 330 height 38
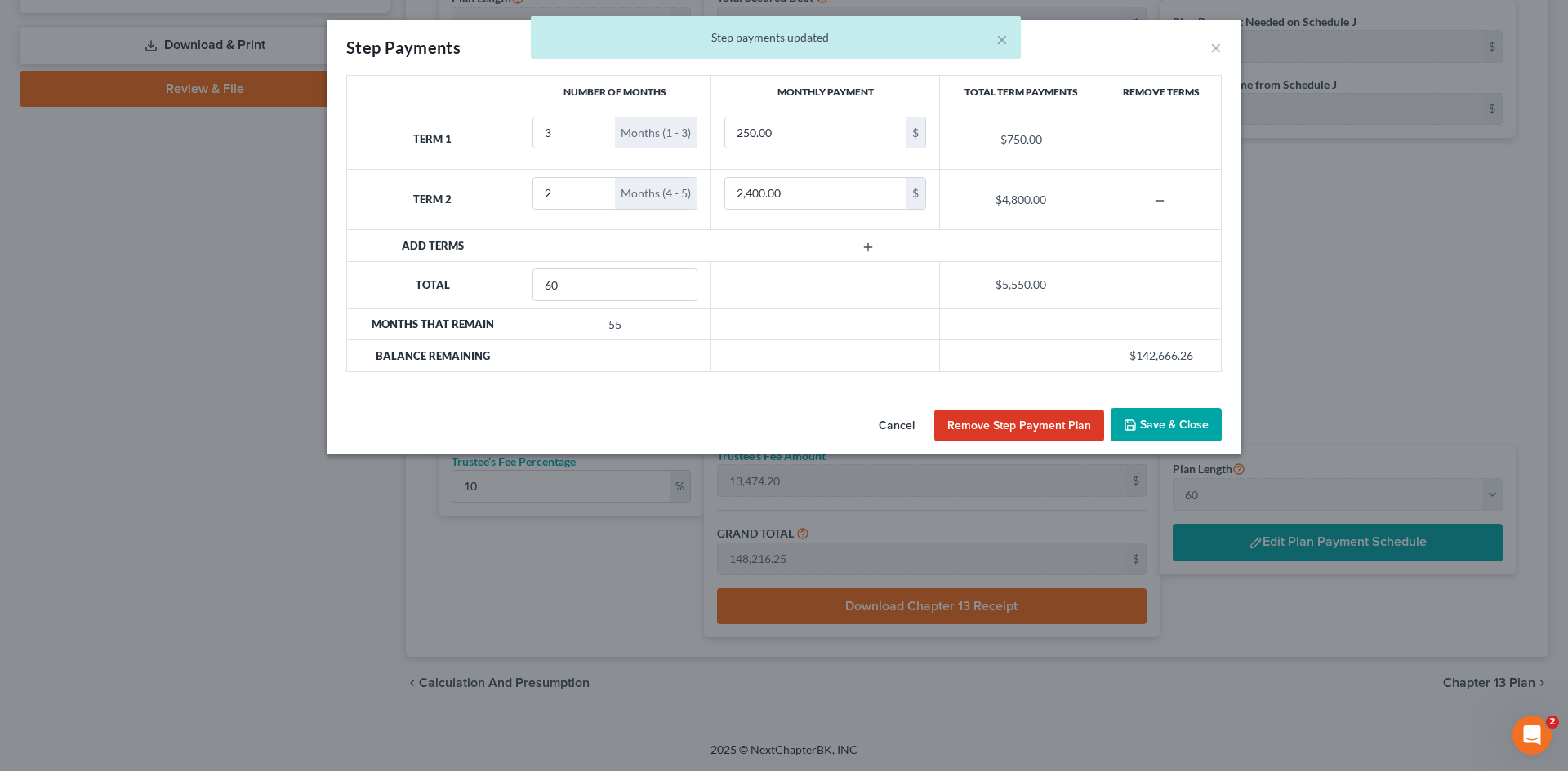
click at [870, 244] on icon "button" at bounding box center [868, 247] width 13 height 13
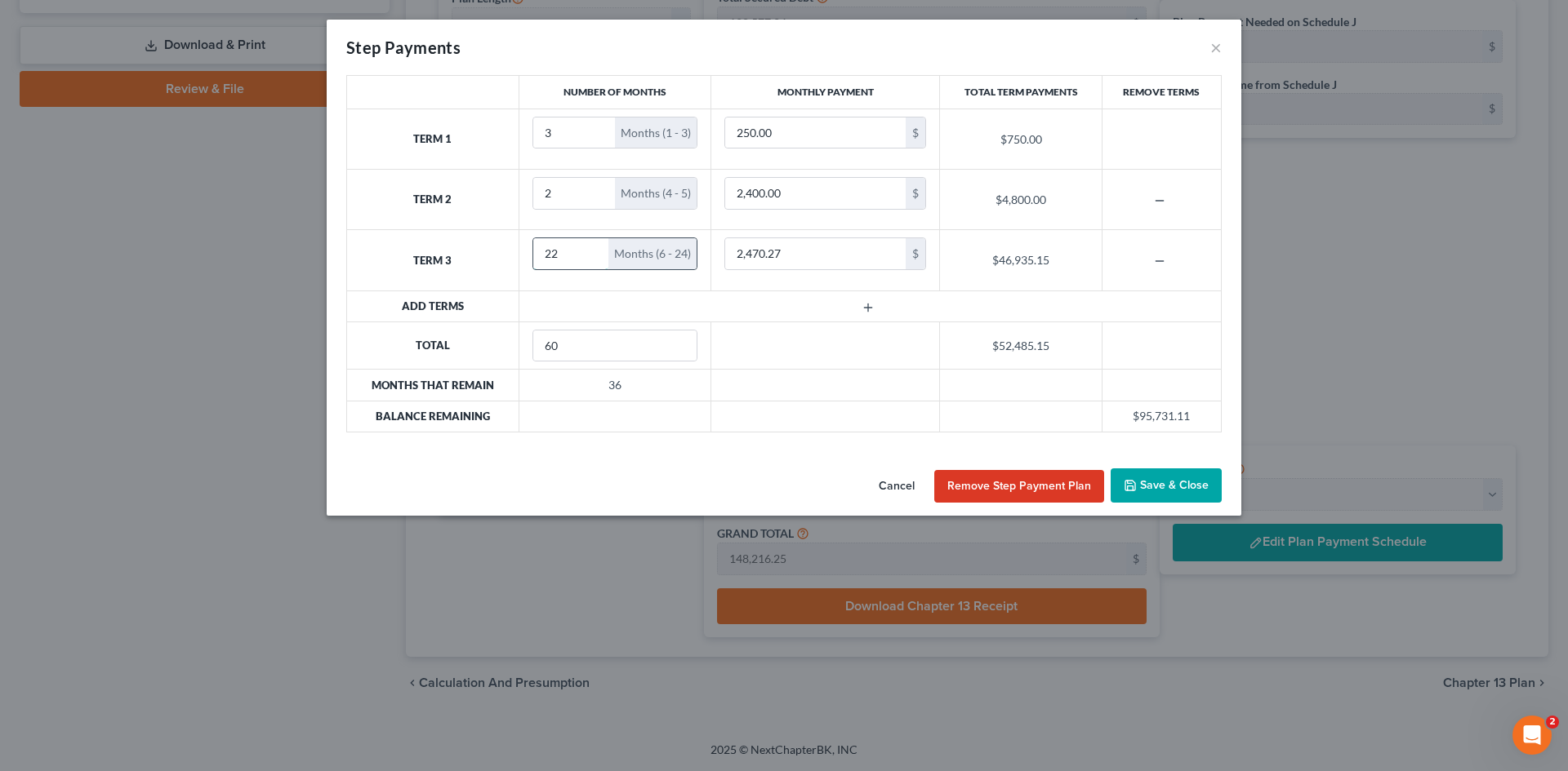
click at [610, 248] on input "22" at bounding box center [570, 254] width 76 height 31
click at [610, 248] on div "Months (6 - 27)" at bounding box center [652, 254] width 88 height 31
click at [589, 248] on input "36" at bounding box center [570, 254] width 76 height 31
click at [589, 248] on input "42" at bounding box center [570, 254] width 76 height 31
click at [589, 248] on input "43" at bounding box center [570, 254] width 76 height 31
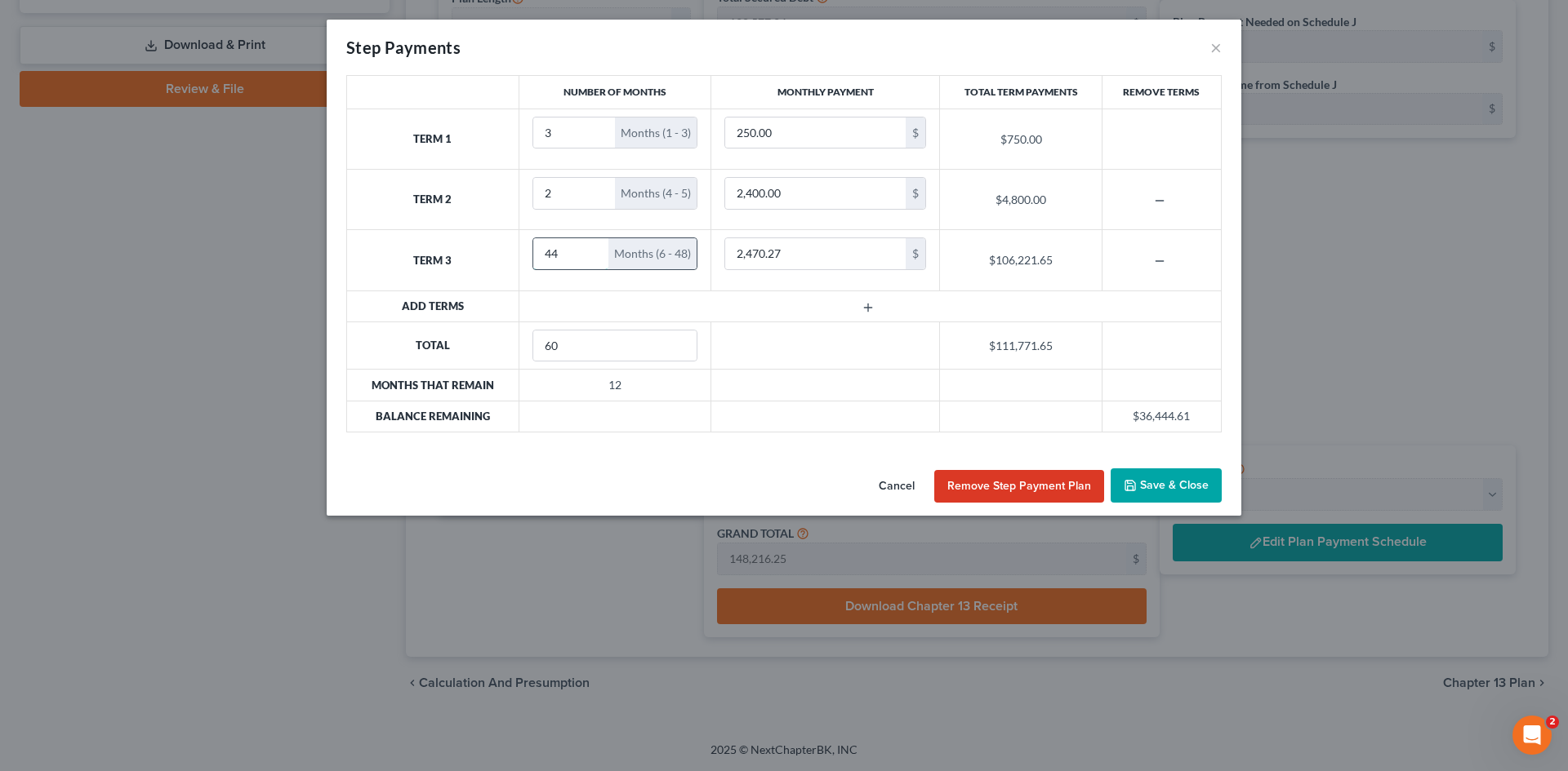
click at [589, 248] on input "44" at bounding box center [570, 254] width 76 height 31
click at [589, 248] on input "45" at bounding box center [570, 254] width 76 height 31
click at [589, 248] on input "46" at bounding box center [570, 254] width 76 height 31
click at [589, 248] on input "47" at bounding box center [570, 254] width 76 height 31
click at [589, 248] on input "48" at bounding box center [570, 254] width 76 height 31
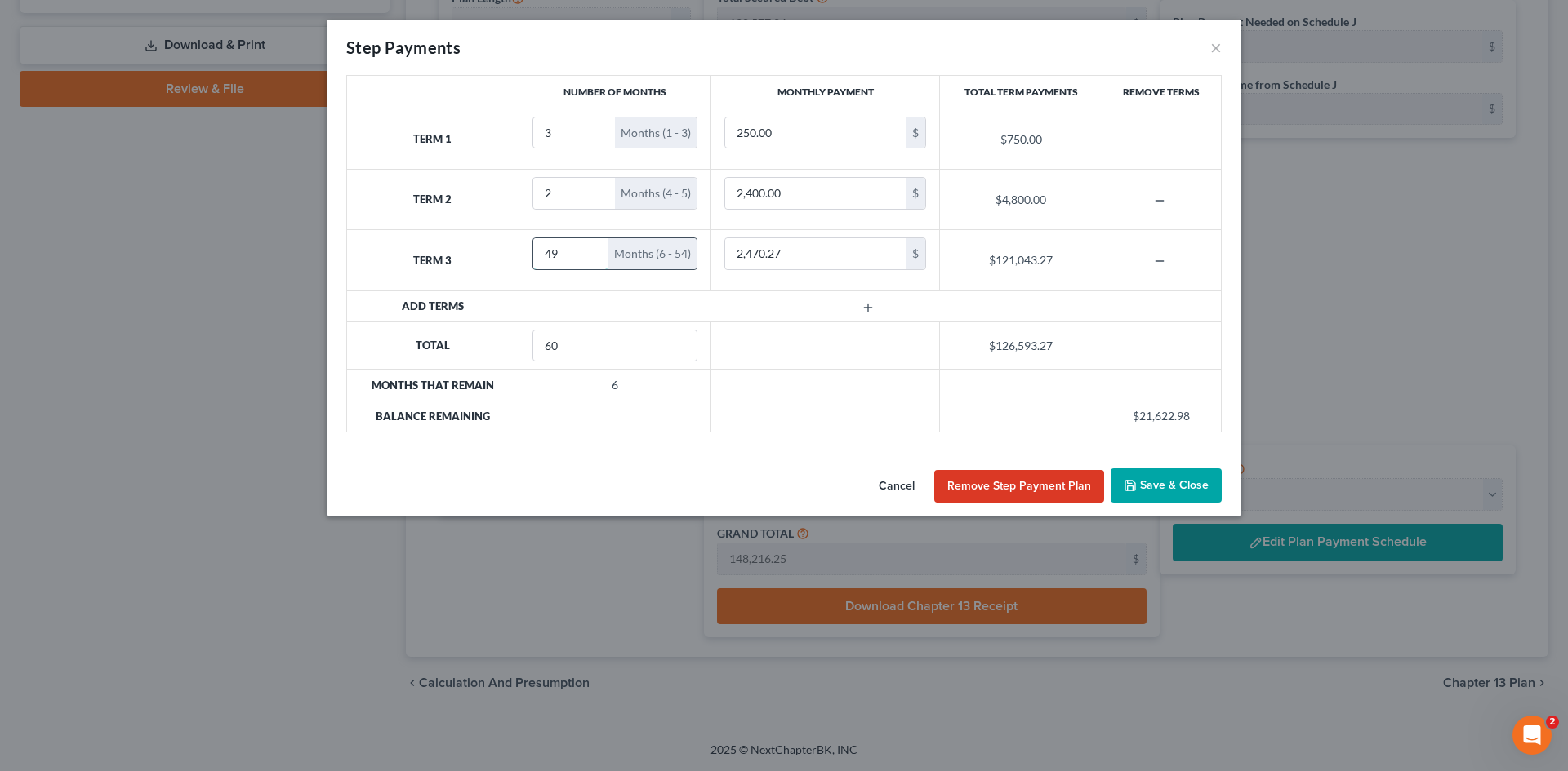
click at [589, 248] on input "49" at bounding box center [570, 254] width 76 height 31
click at [589, 248] on input "50" at bounding box center [570, 254] width 76 height 31
click at [589, 248] on input "51" at bounding box center [570, 254] width 76 height 31
click at [589, 248] on input "52" at bounding box center [570, 254] width 76 height 31
click at [589, 248] on input "53" at bounding box center [570, 254] width 76 height 31
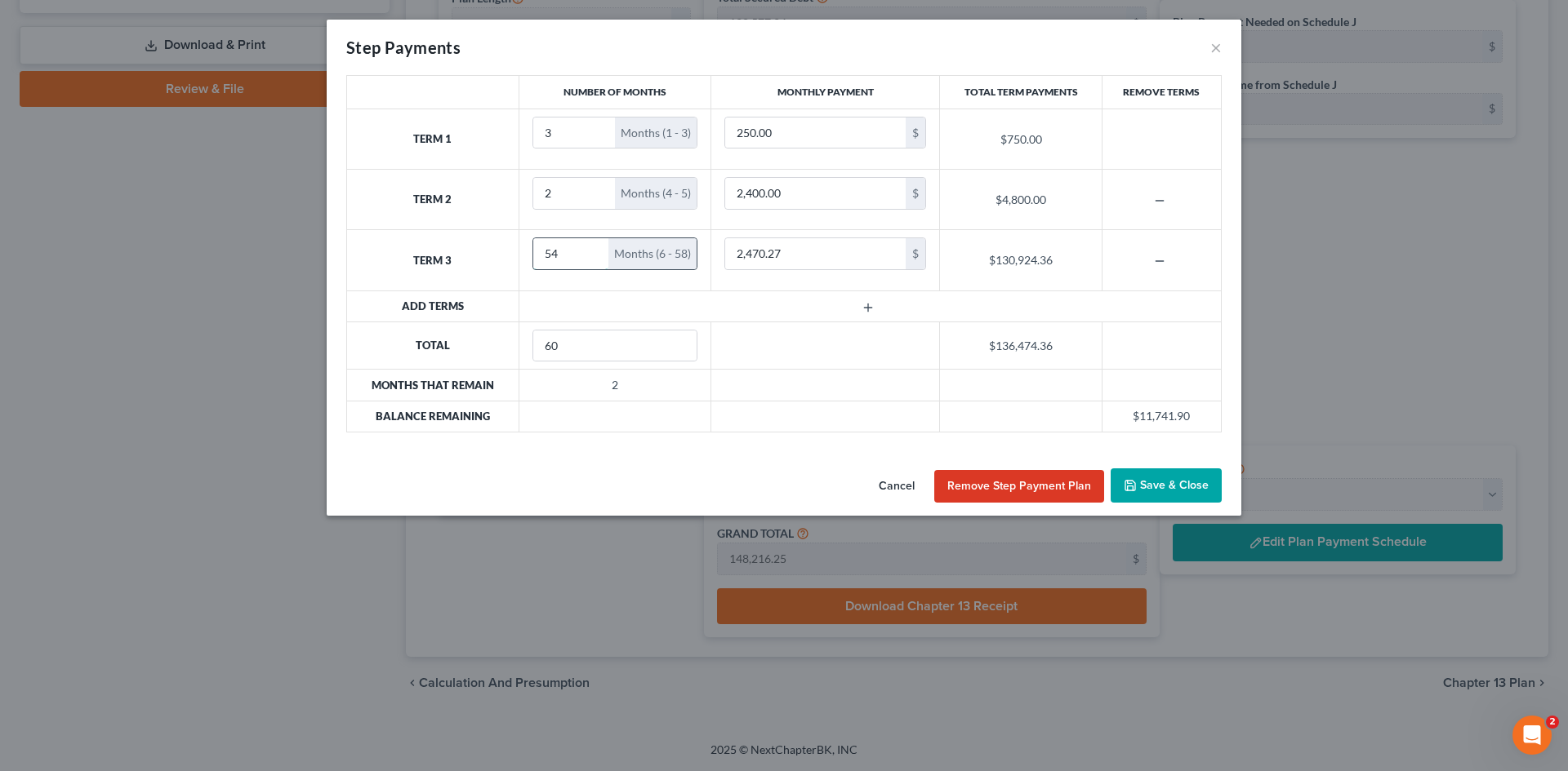
click at [589, 248] on input "54" at bounding box center [570, 254] width 76 height 31
click at [589, 248] on input "55" at bounding box center [570, 254] width 76 height 31
click at [589, 248] on input "56" at bounding box center [570, 254] width 76 height 31
type input "55"
click at [586, 256] on input "55" at bounding box center [570, 254] width 76 height 31
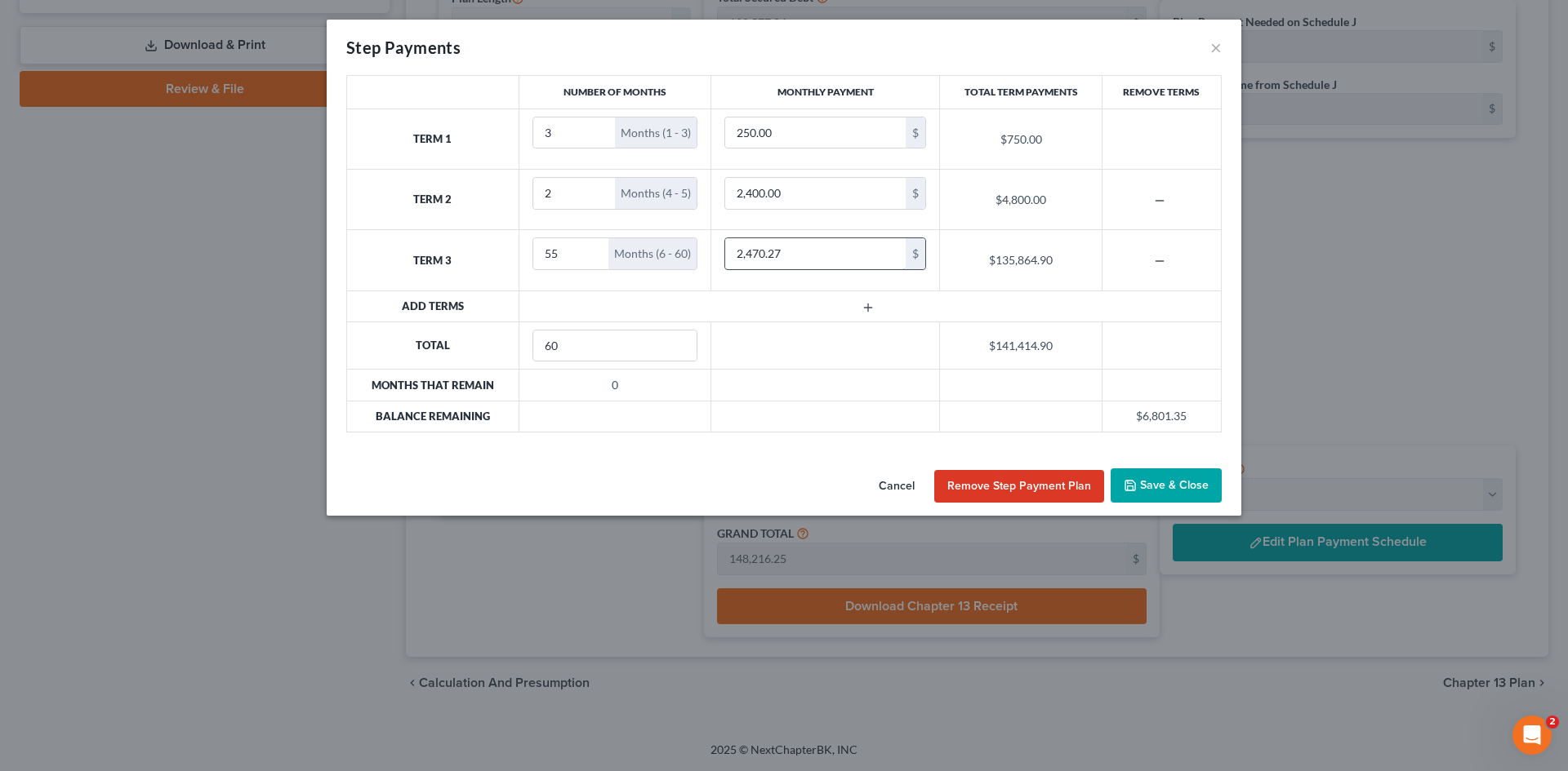
click at [865, 264] on input "2,470.27" at bounding box center [816, 254] width 181 height 31
click at [801, 254] on input "2,470.27" at bounding box center [816, 254] width 181 height 31
click at [780, 253] on input "2,470.27" at bounding box center [816, 254] width 181 height 31
drag, startPoint x: 784, startPoint y: 256, endPoint x: 754, endPoint y: 258, distance: 30.1
click at [754, 258] on input "2,470.27" at bounding box center [816, 254] width 181 height 31
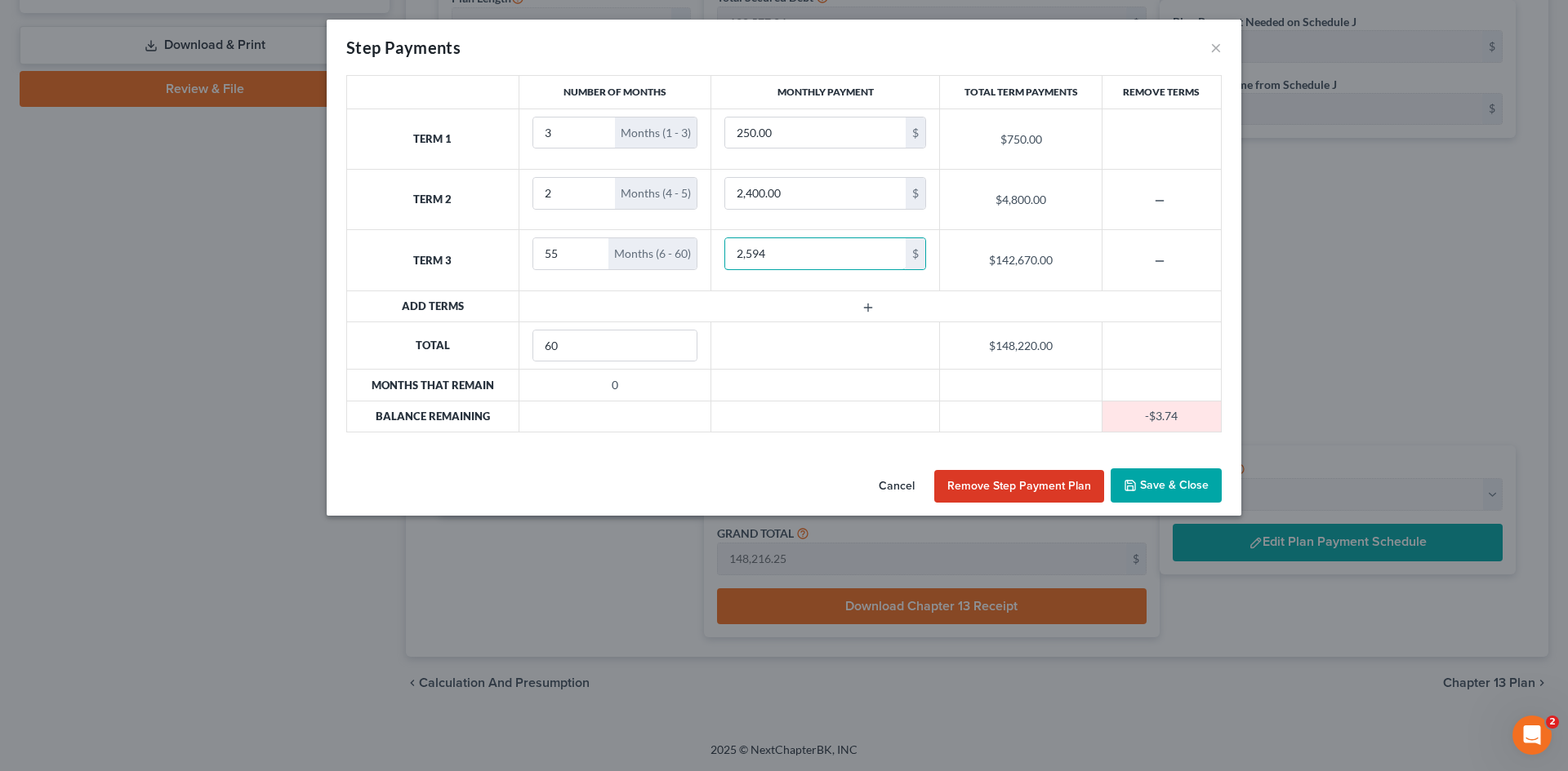
type input "2,594"
click at [1173, 478] on button "Save & Close" at bounding box center [1166, 485] width 111 height 34
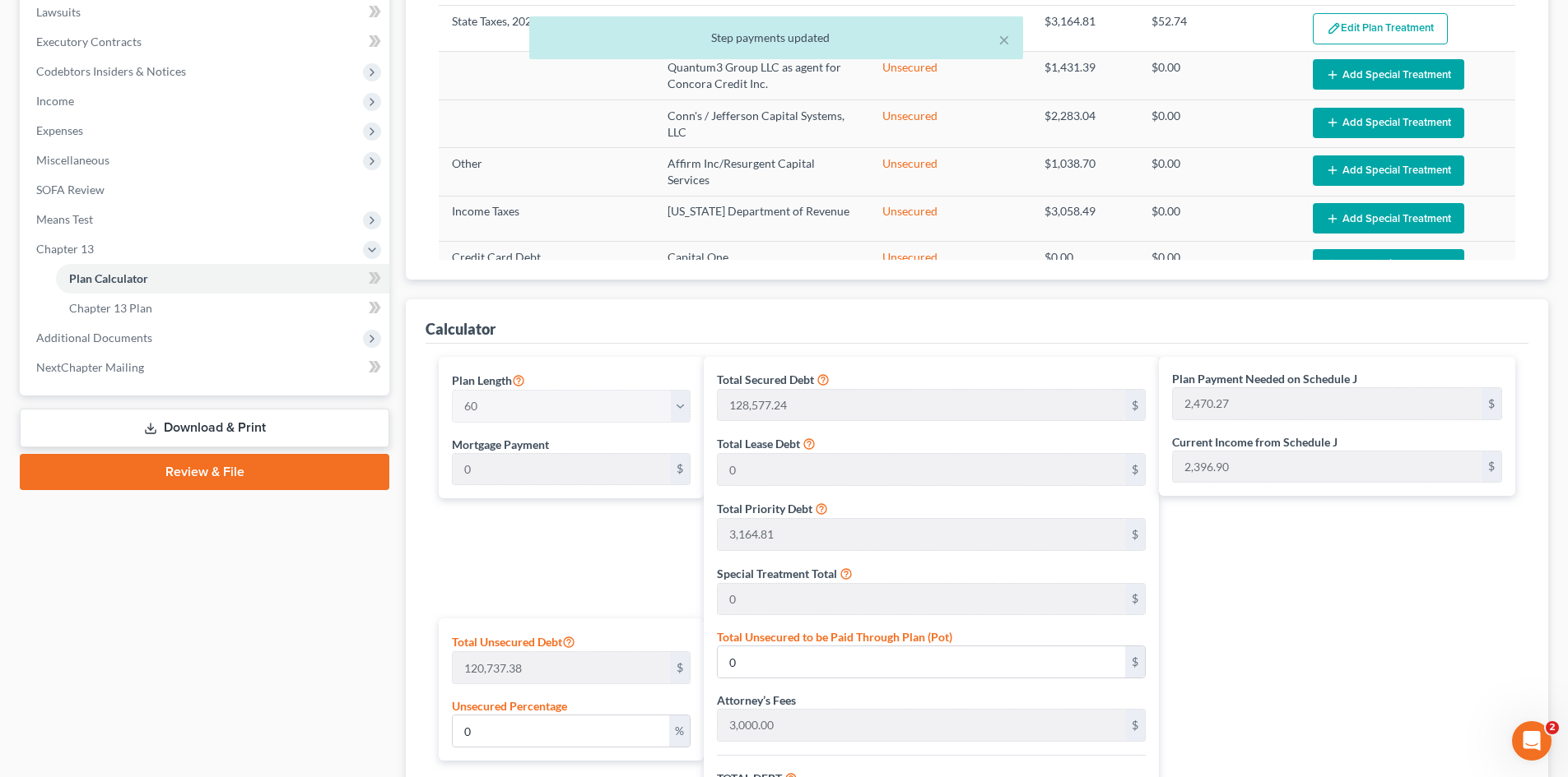
scroll to position [740, 0]
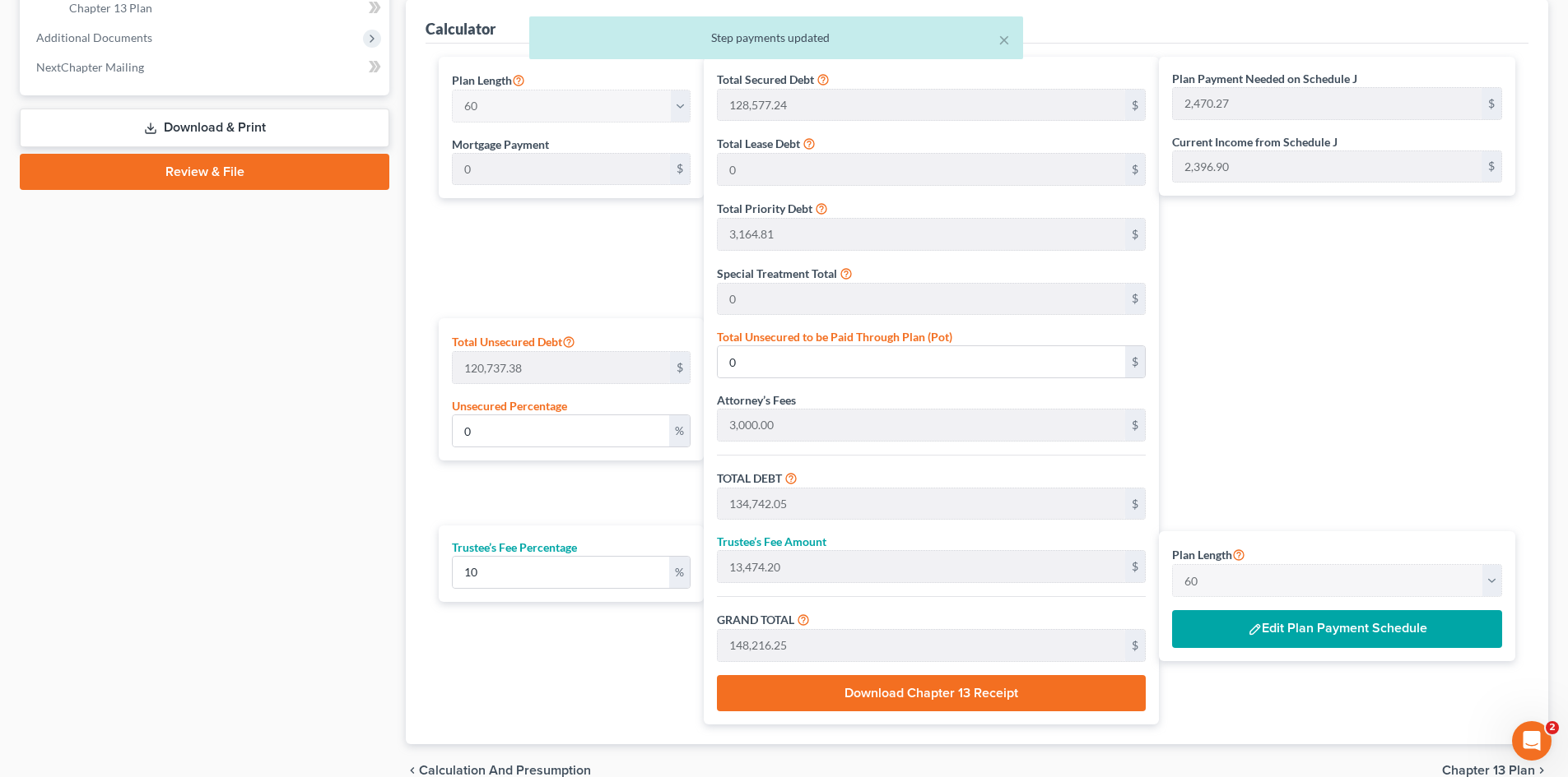
click at [1269, 658] on div "Plan Length 1 2 3 4 5 6 7 8 9 10 11 12 13 14 15 16 17 18 19 20 21 22 23 24 25 2…" at bounding box center [1337, 596] width 357 height 129
click at [1269, 635] on button "Edit Plan Payment Schedule" at bounding box center [1337, 629] width 330 height 38
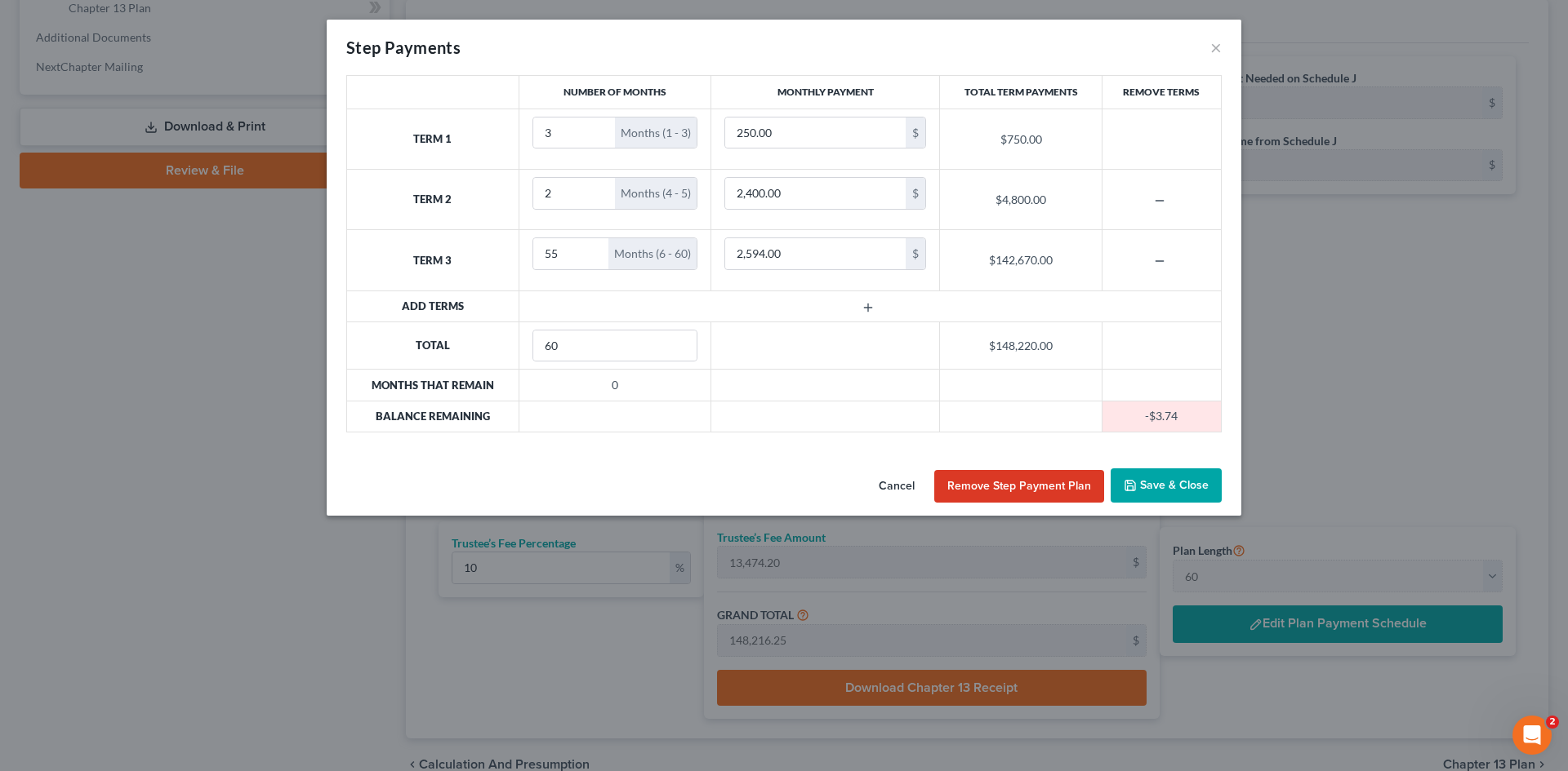
click at [1144, 490] on button "Save & Close" at bounding box center [1166, 485] width 111 height 34
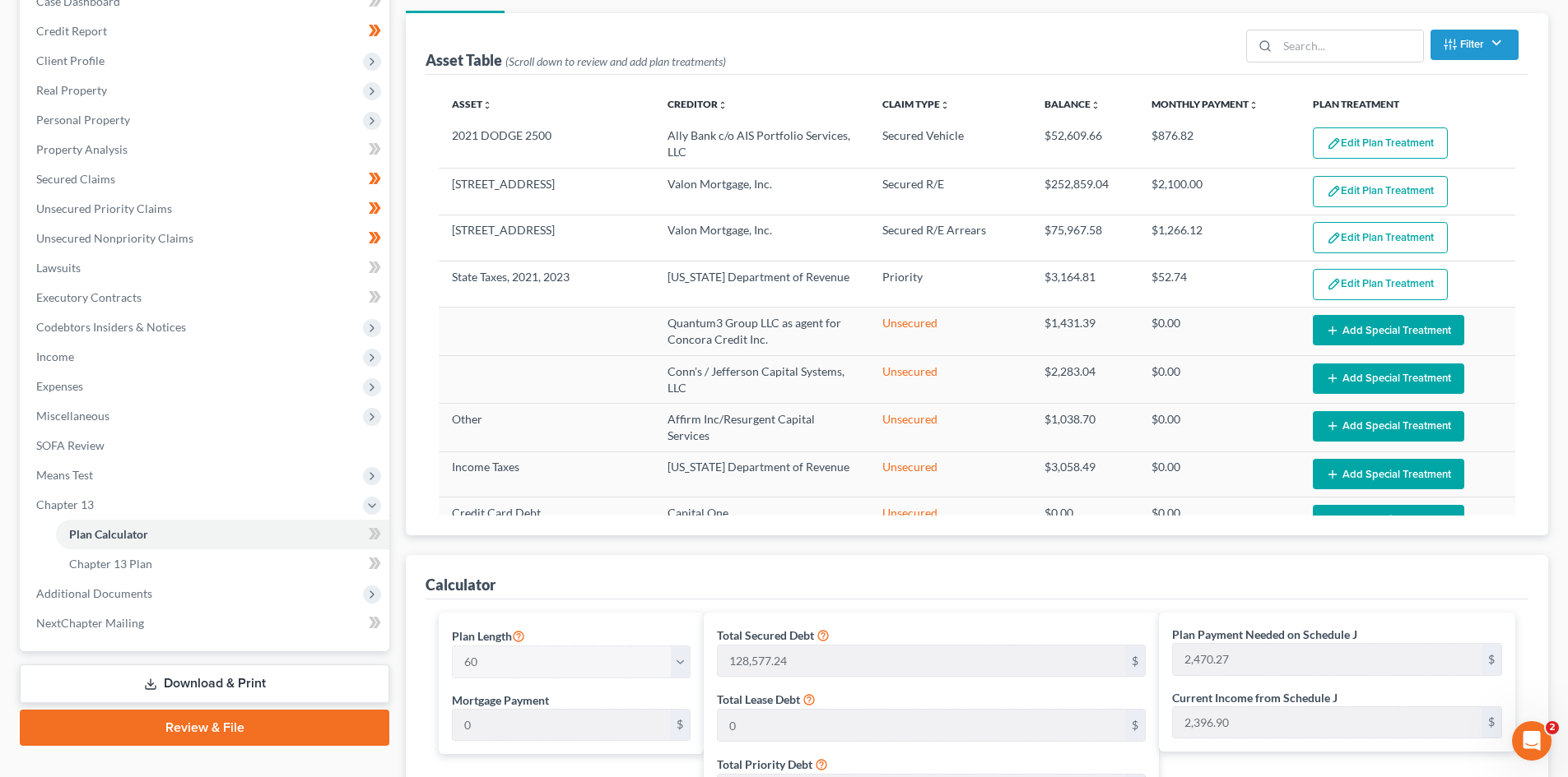
scroll to position [0, 0]
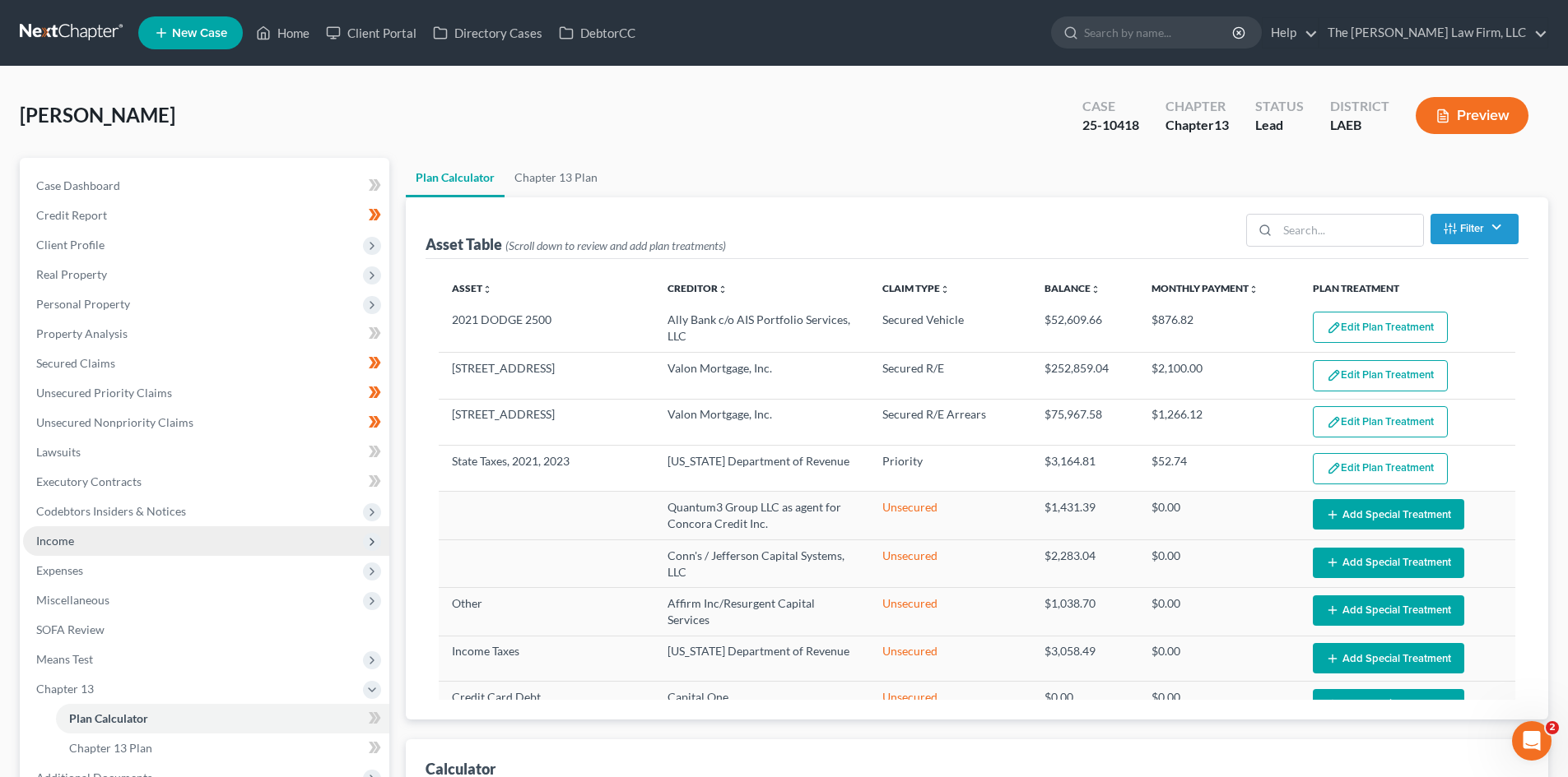
click at [96, 540] on span "Income" at bounding box center [206, 541] width 366 height 30
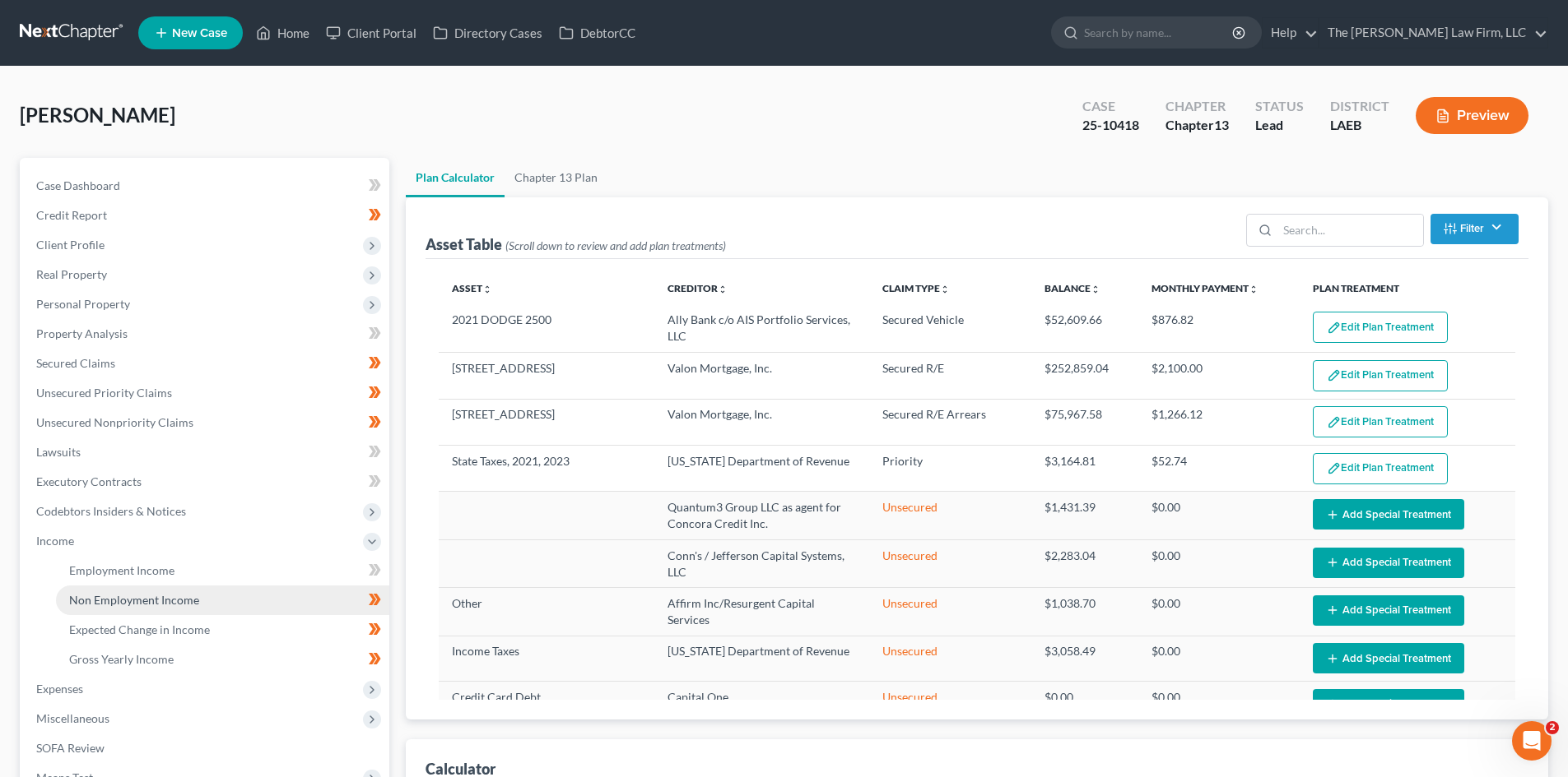
click at [138, 597] on span "Non Employment Income" at bounding box center [134, 600] width 130 height 14
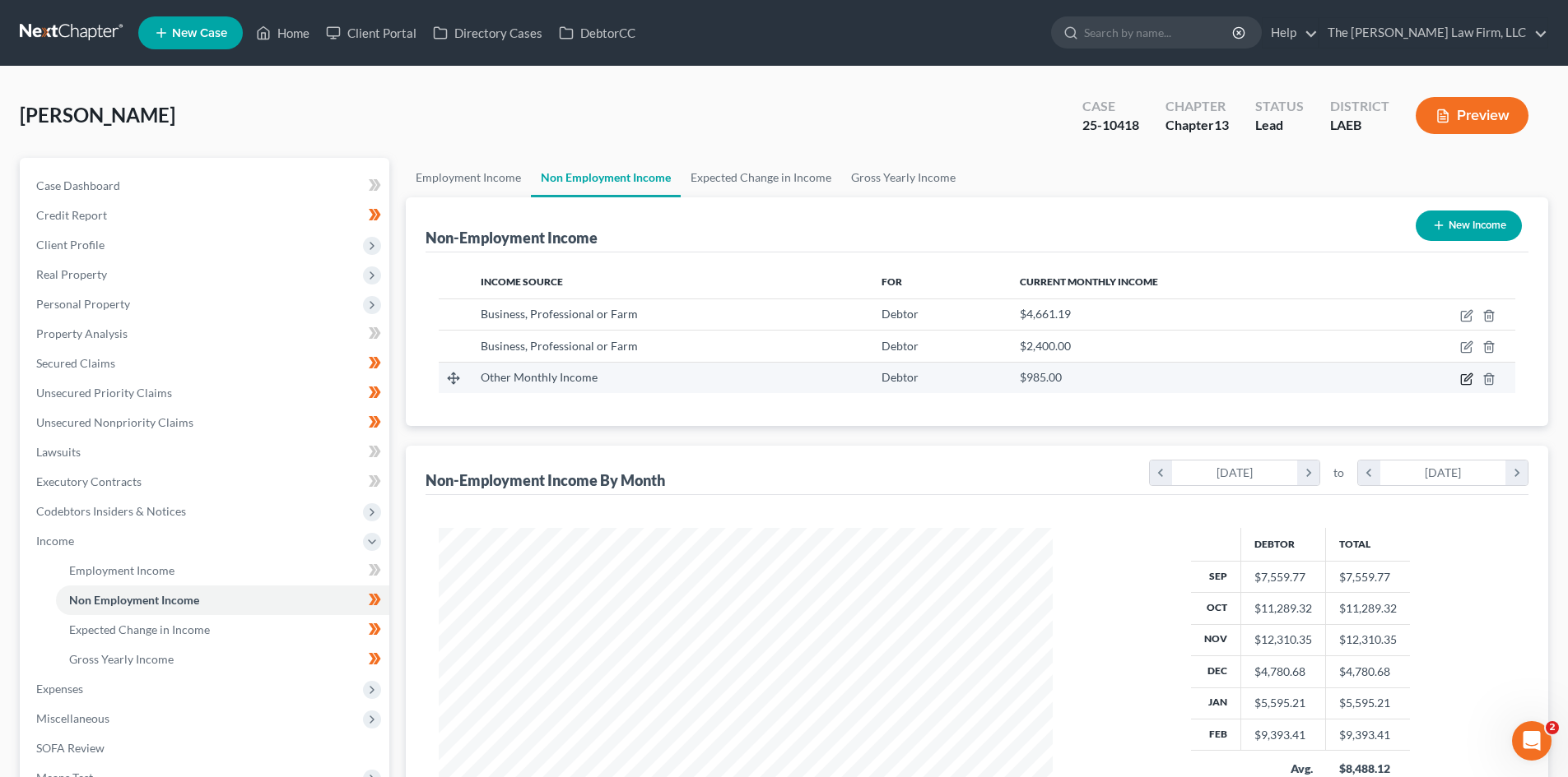
click at [1461, 380] on icon "button" at bounding box center [1466, 378] width 13 height 13
select select "13"
select select "0"
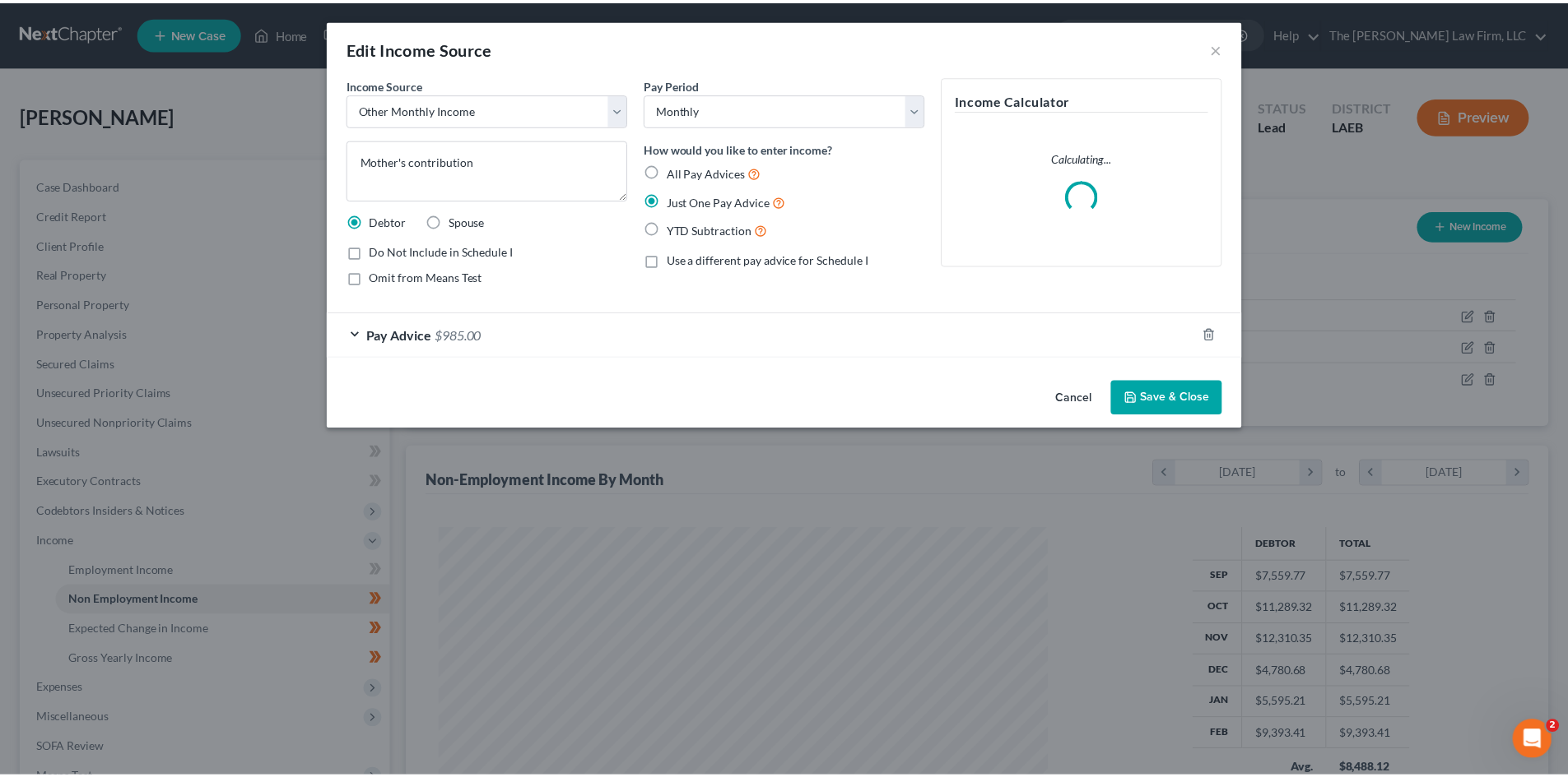
scroll to position [309, 653]
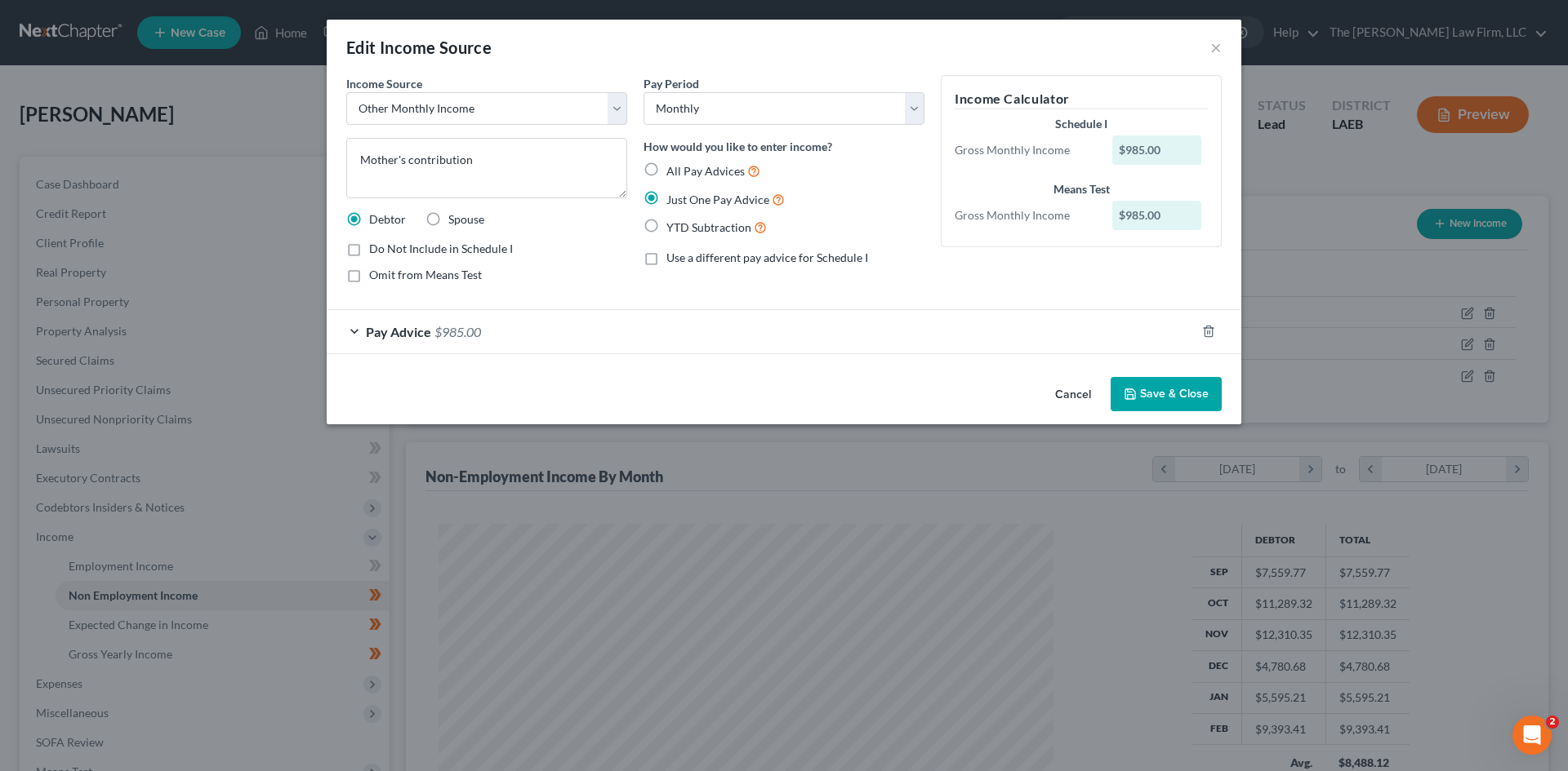
click at [528, 325] on div "Pay Advice $985.00" at bounding box center [761, 332] width 869 height 43
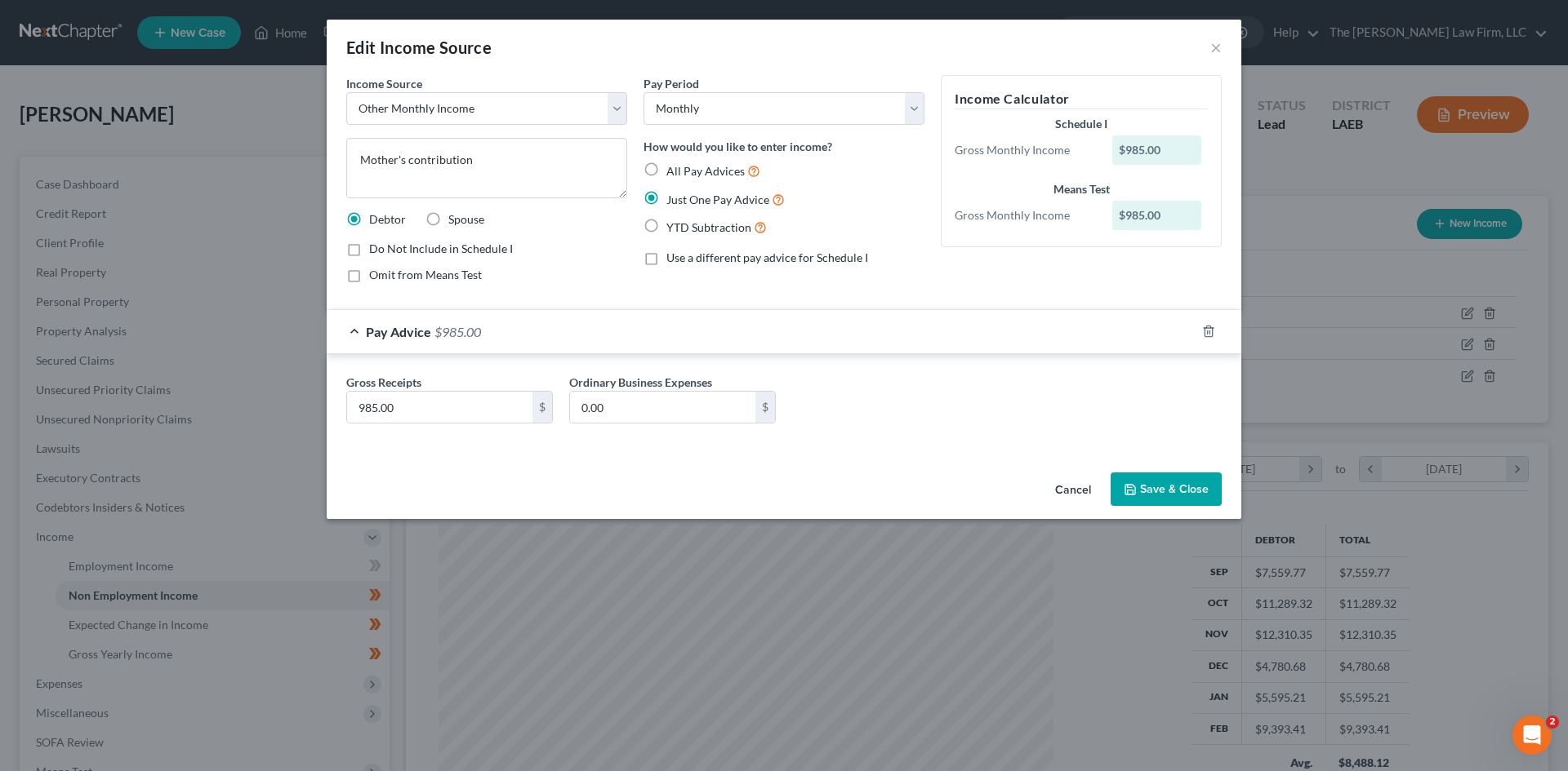
click at [1063, 489] on button "Cancel" at bounding box center [1072, 491] width 62 height 33
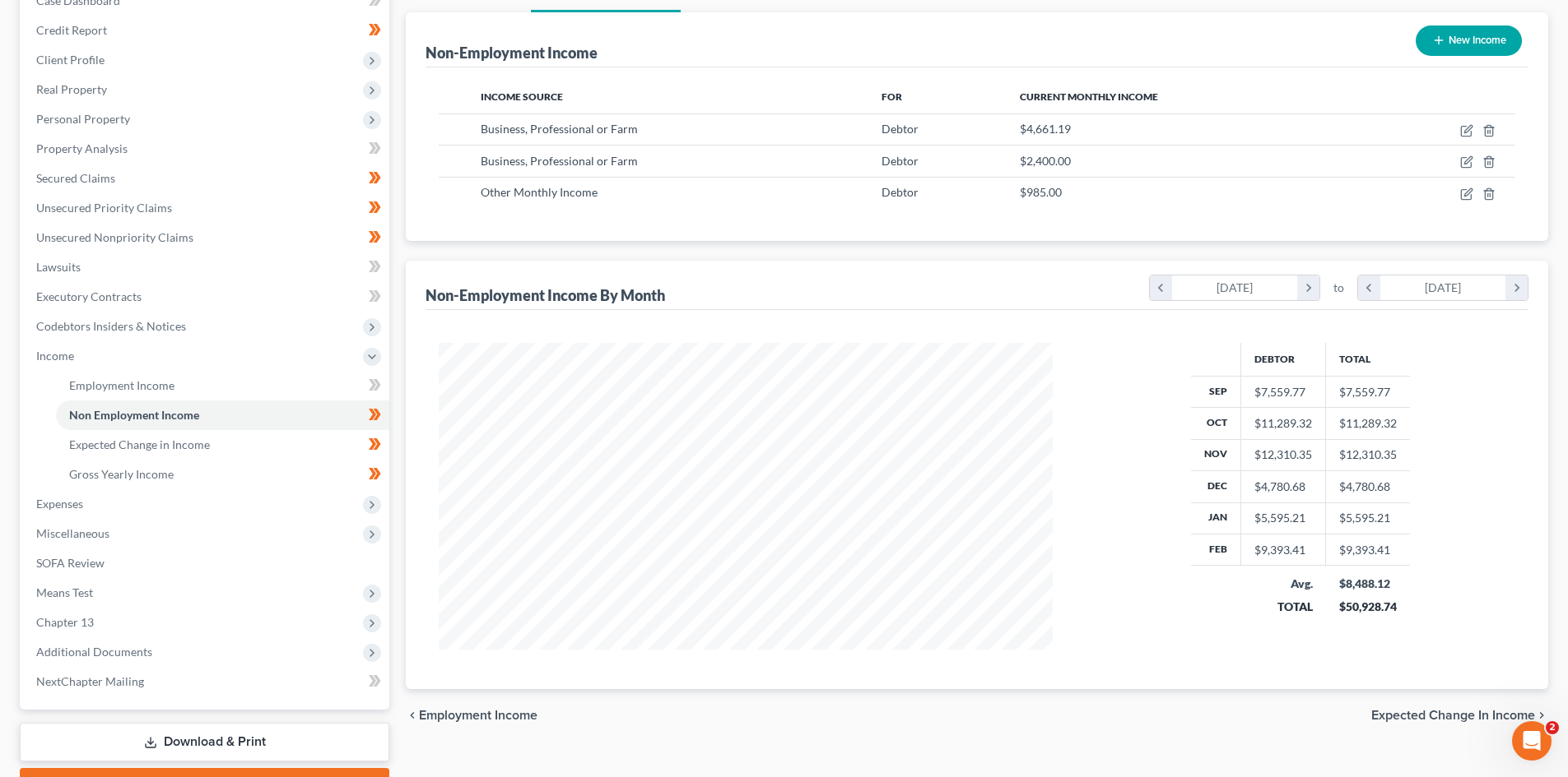
scroll to position [28, 0]
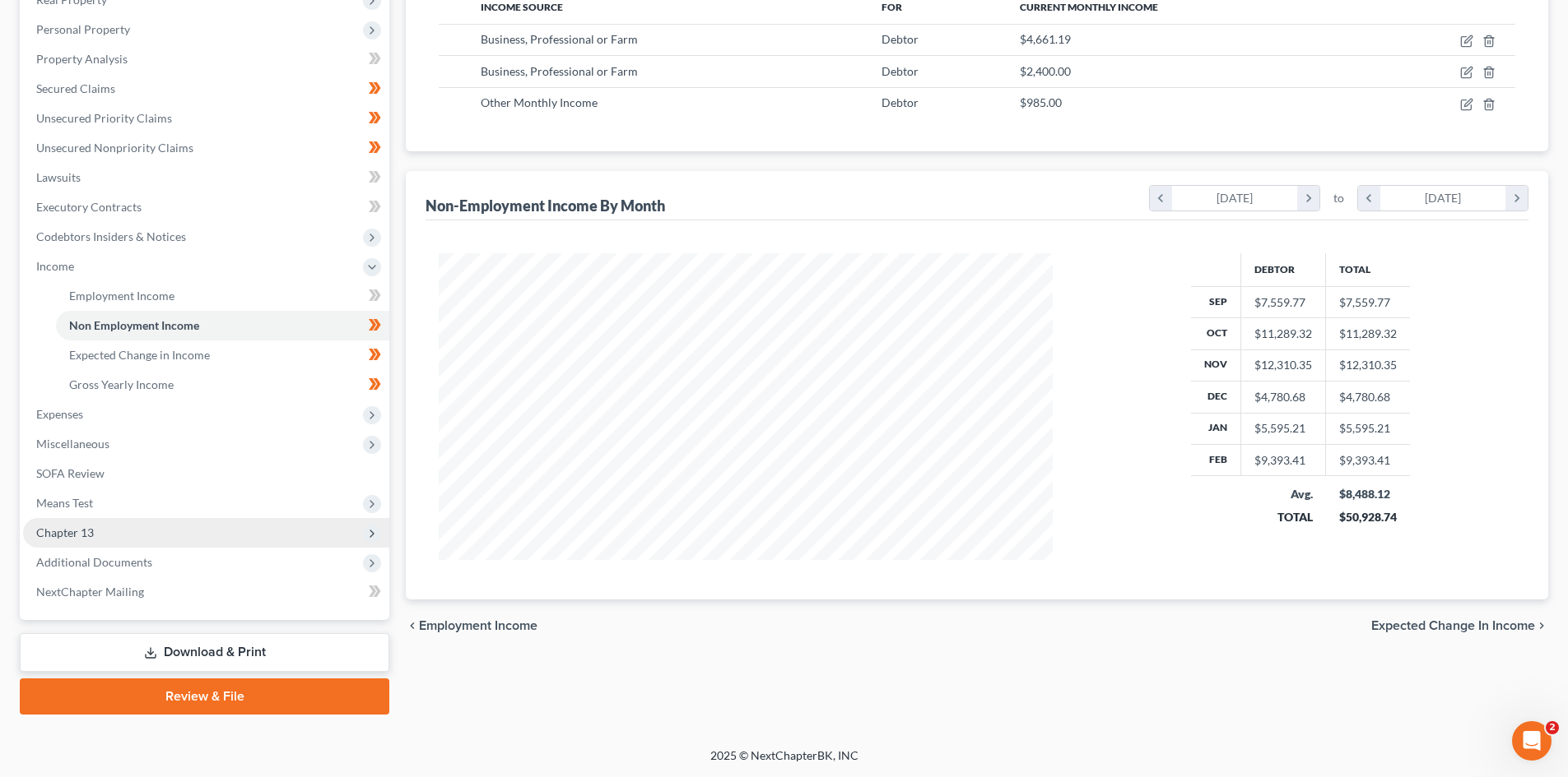
click at [168, 526] on span "Chapter 13" at bounding box center [206, 533] width 366 height 30
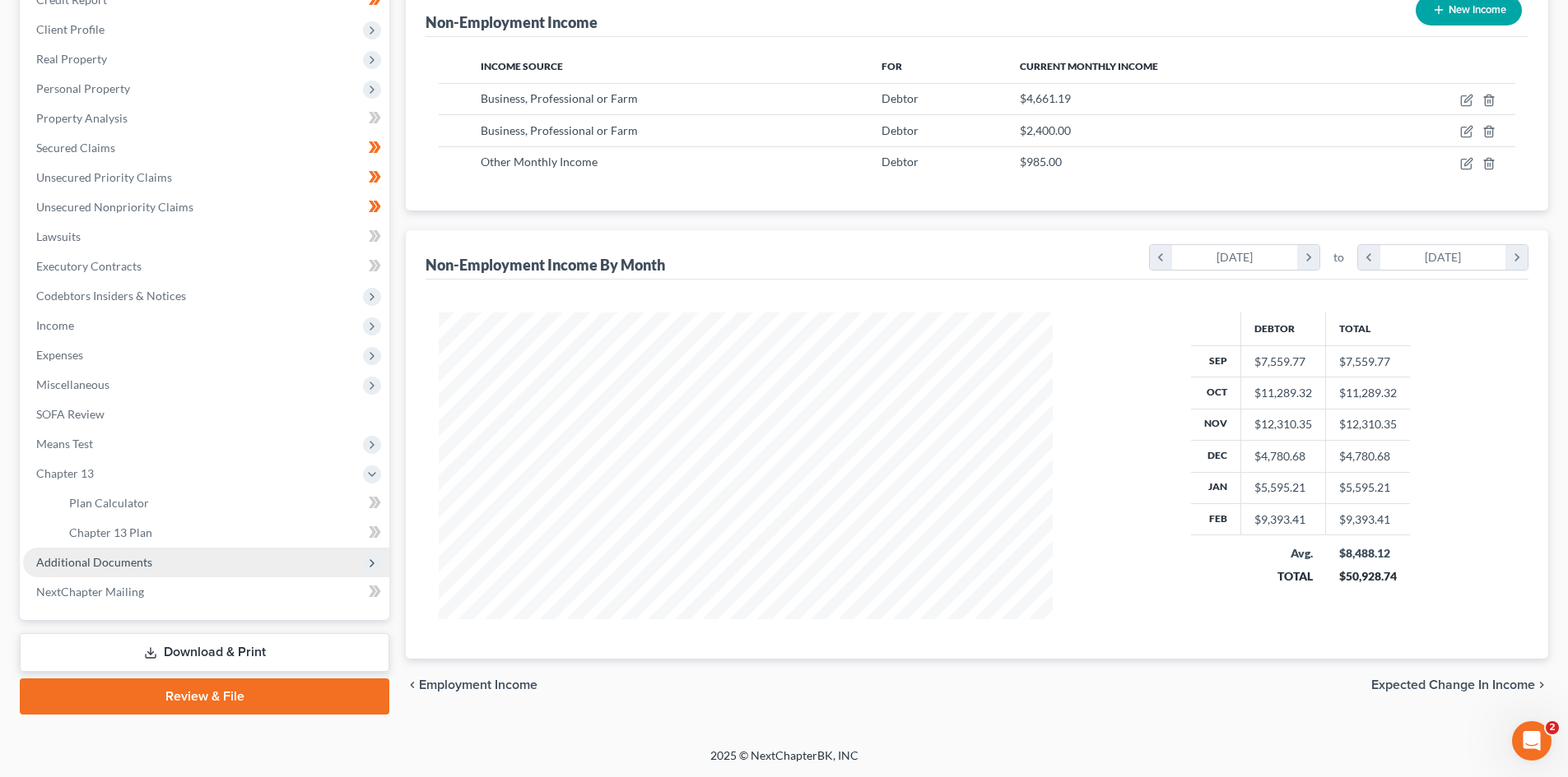
scroll to position [215, 0]
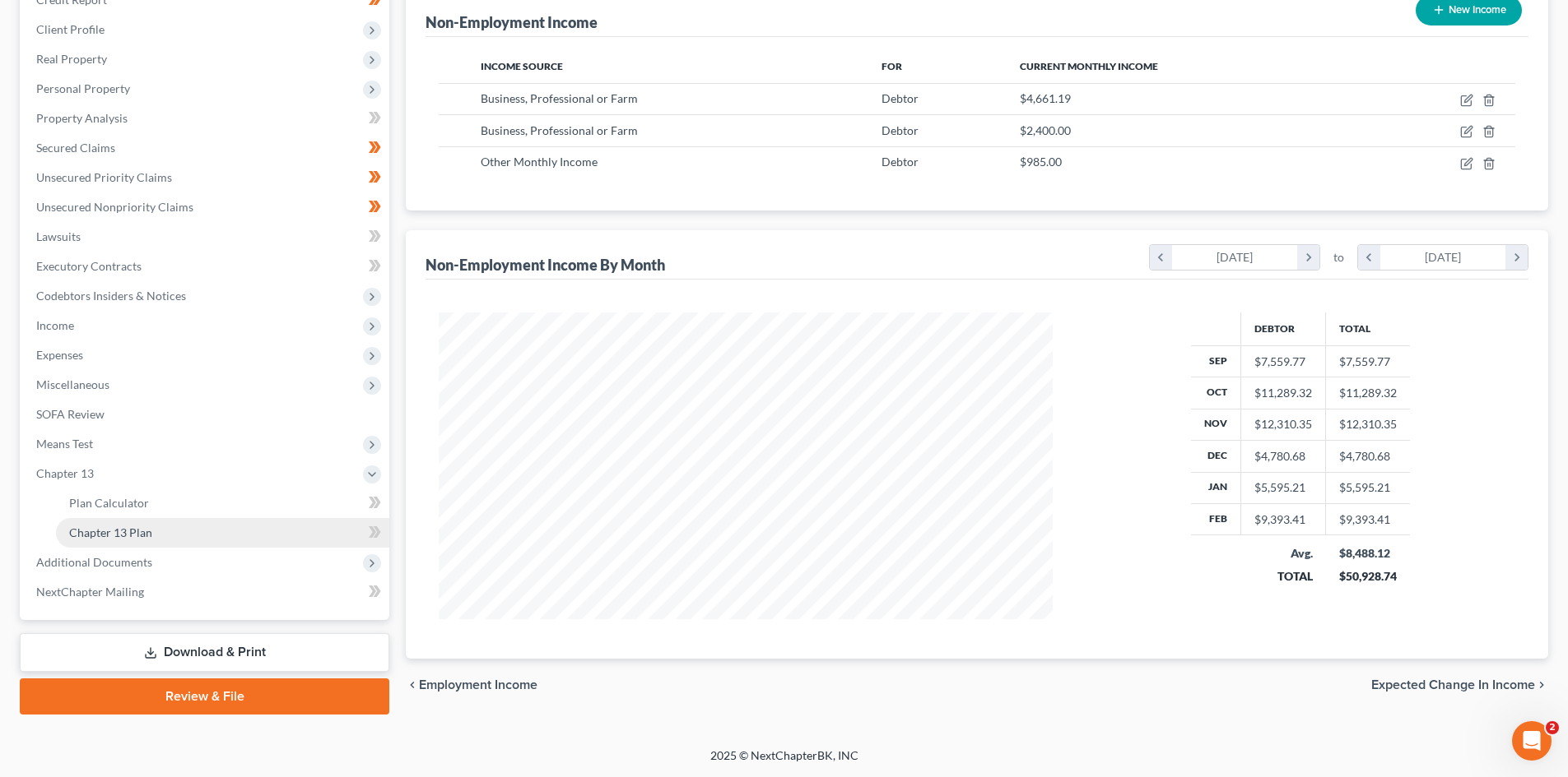
drag, startPoint x: 130, startPoint y: 522, endPoint x: 296, endPoint y: 525, distance: 166.0
click at [130, 523] on link "Chapter 13 Plan" at bounding box center [223, 533] width 333 height 30
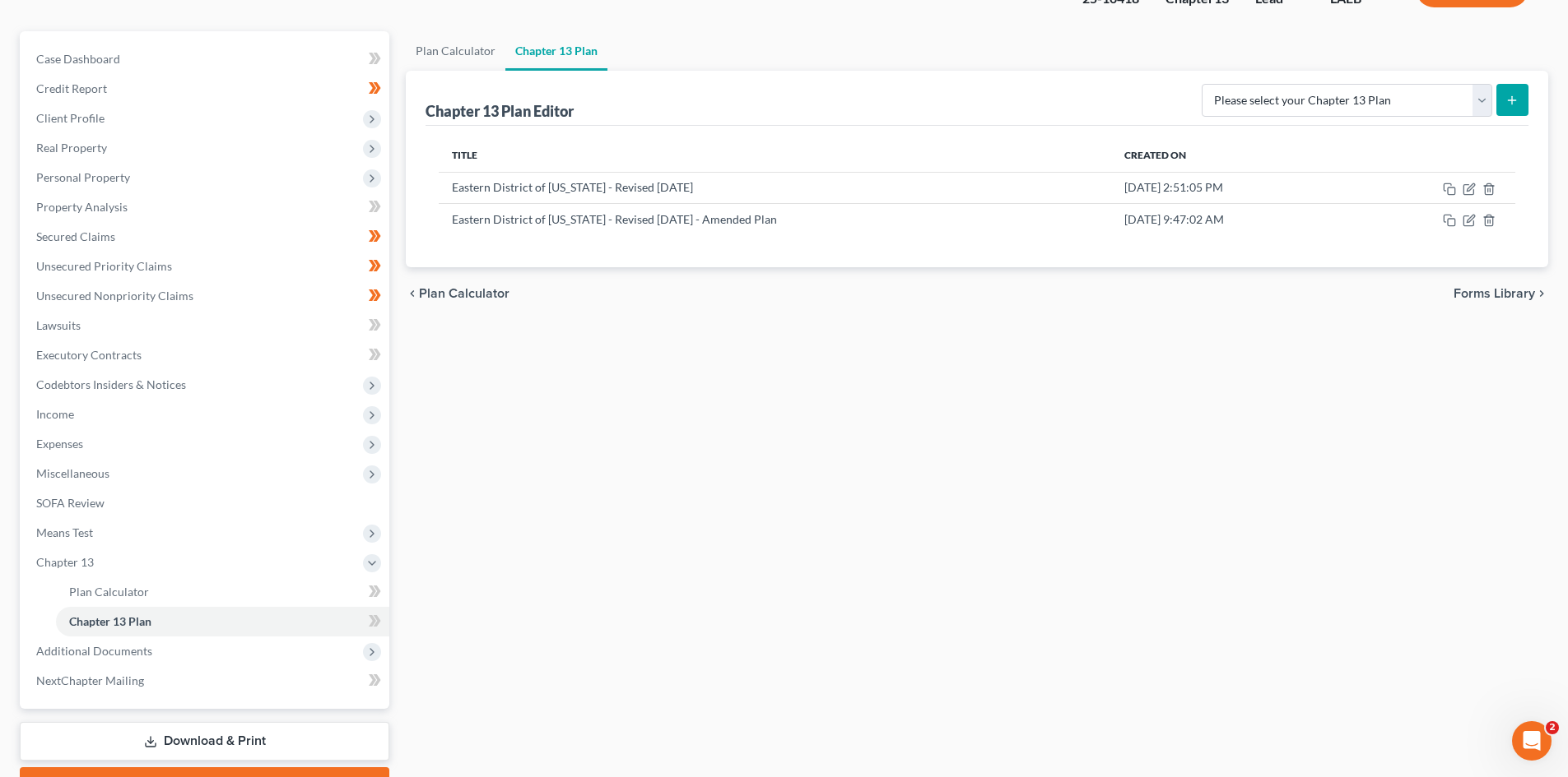
scroll to position [215, 0]
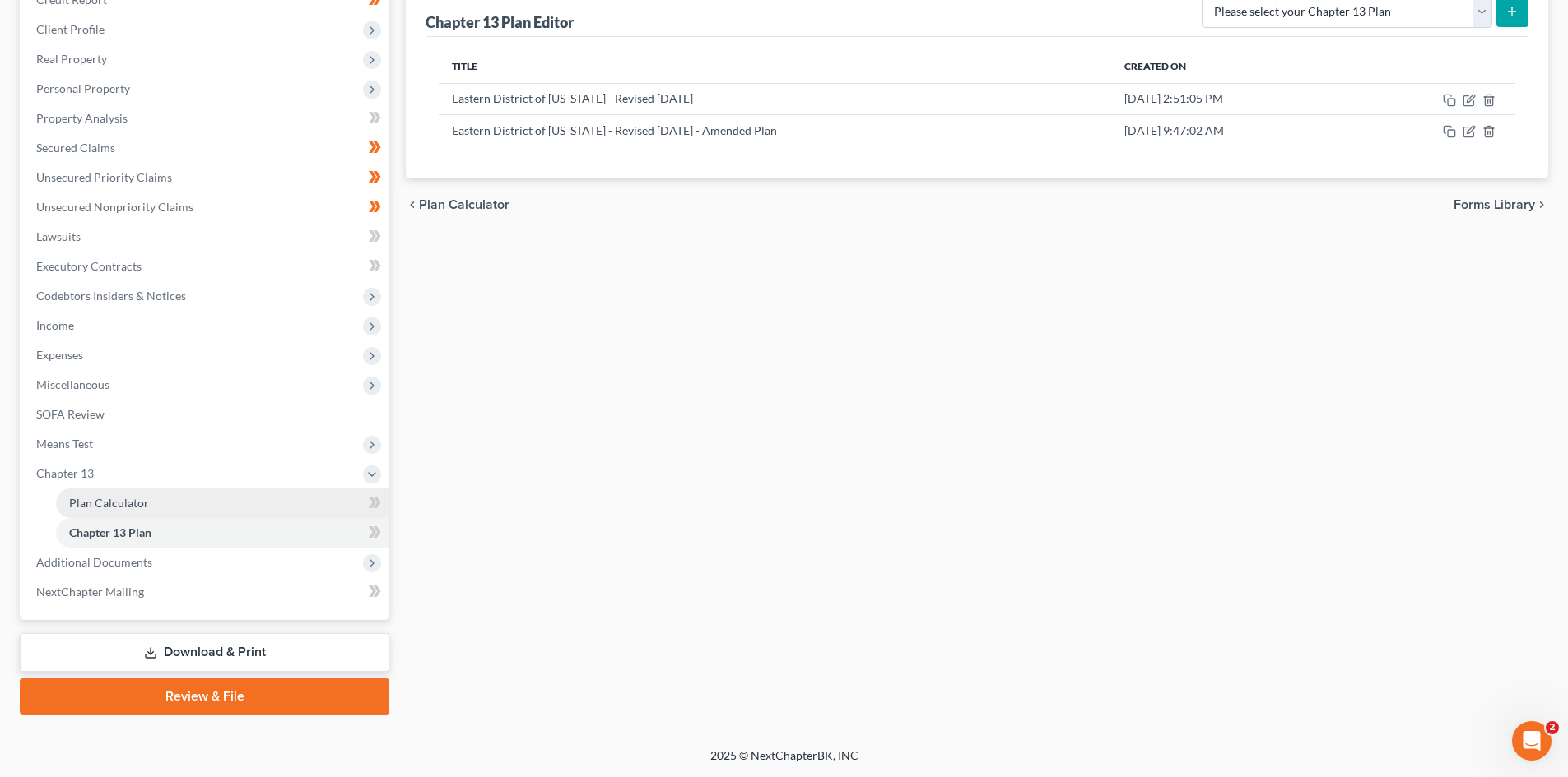
click at [141, 511] on link "Plan Calculator" at bounding box center [223, 504] width 333 height 30
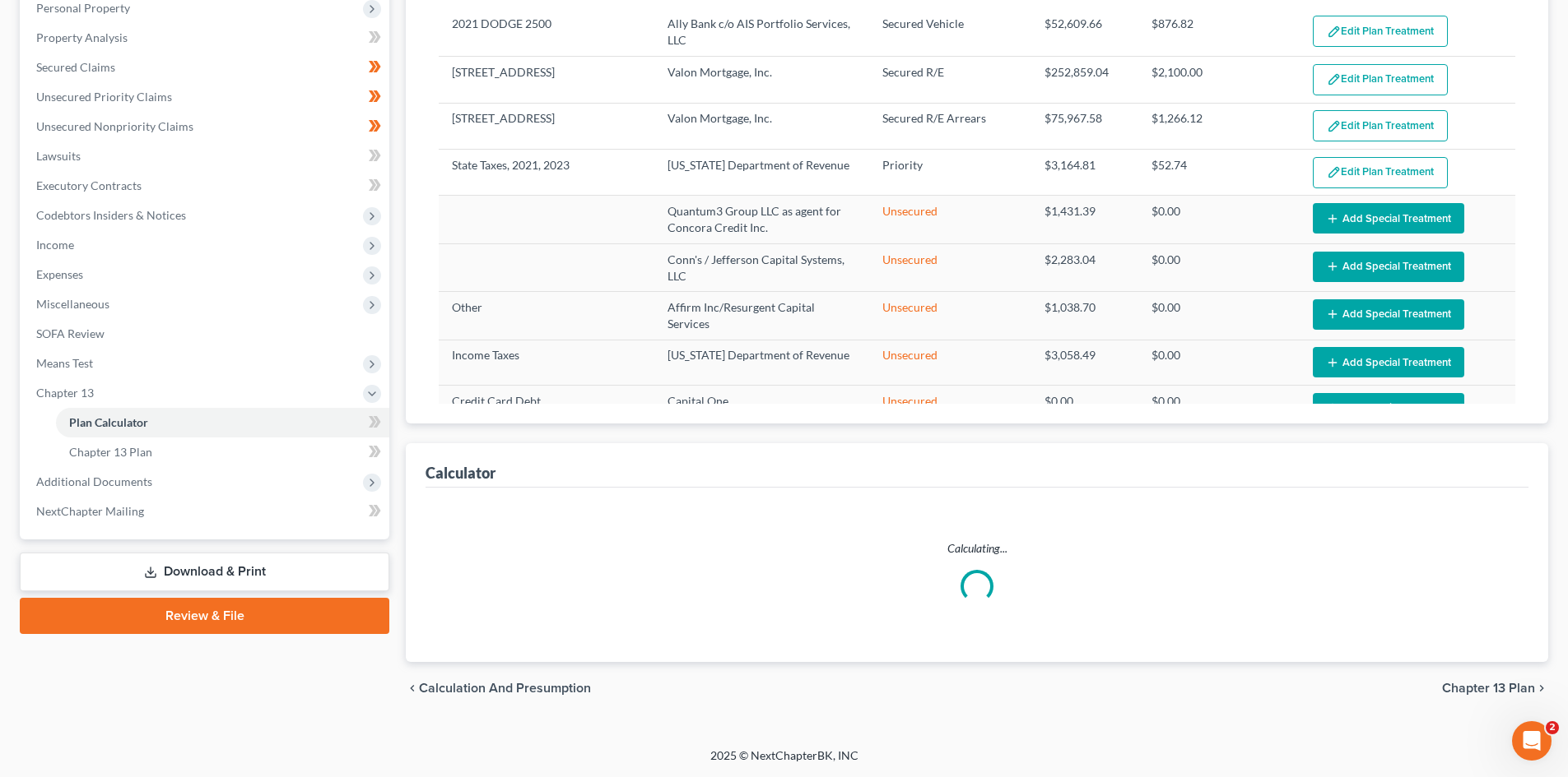
select select "59"
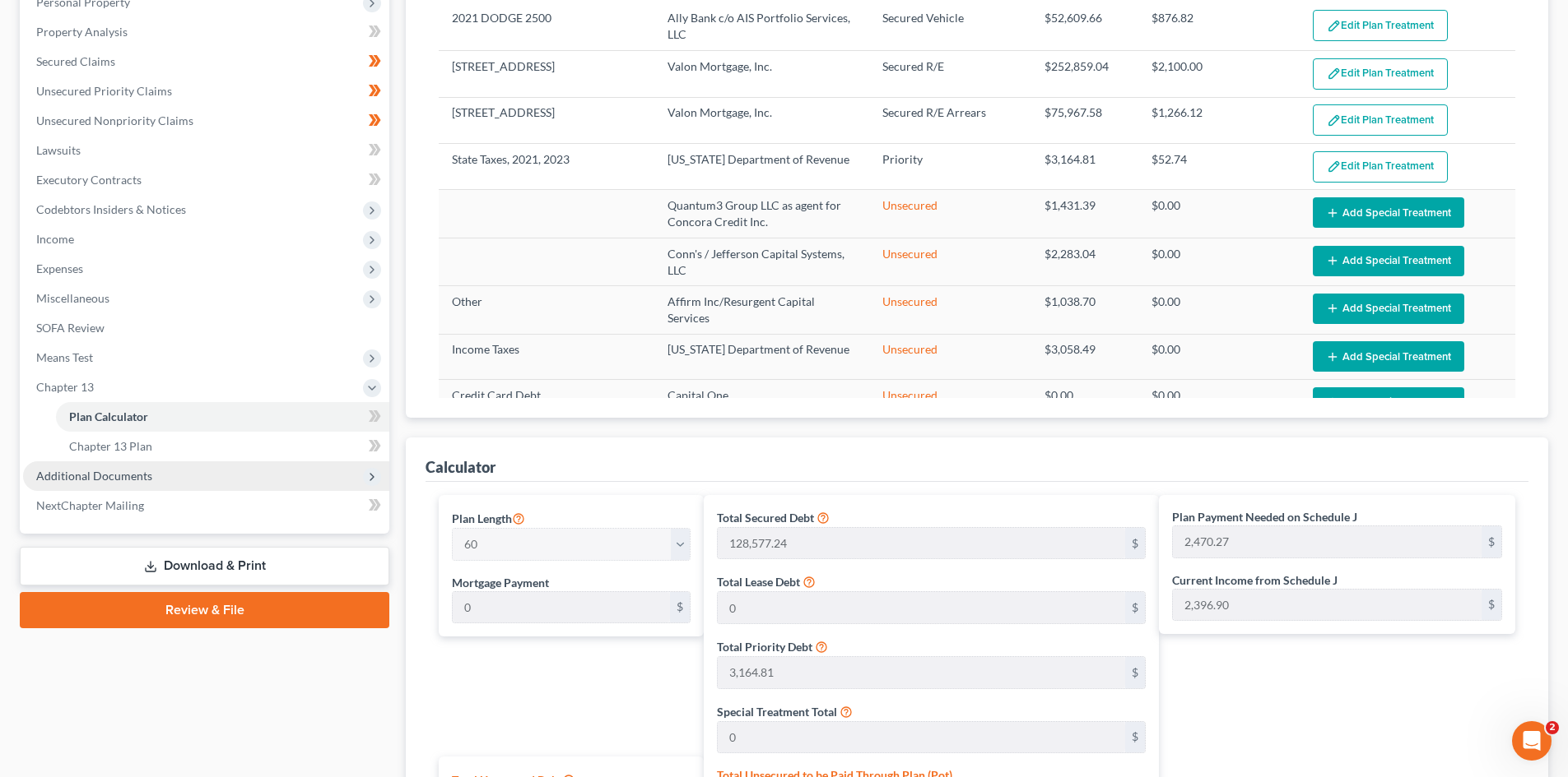
scroll to position [214, 0]
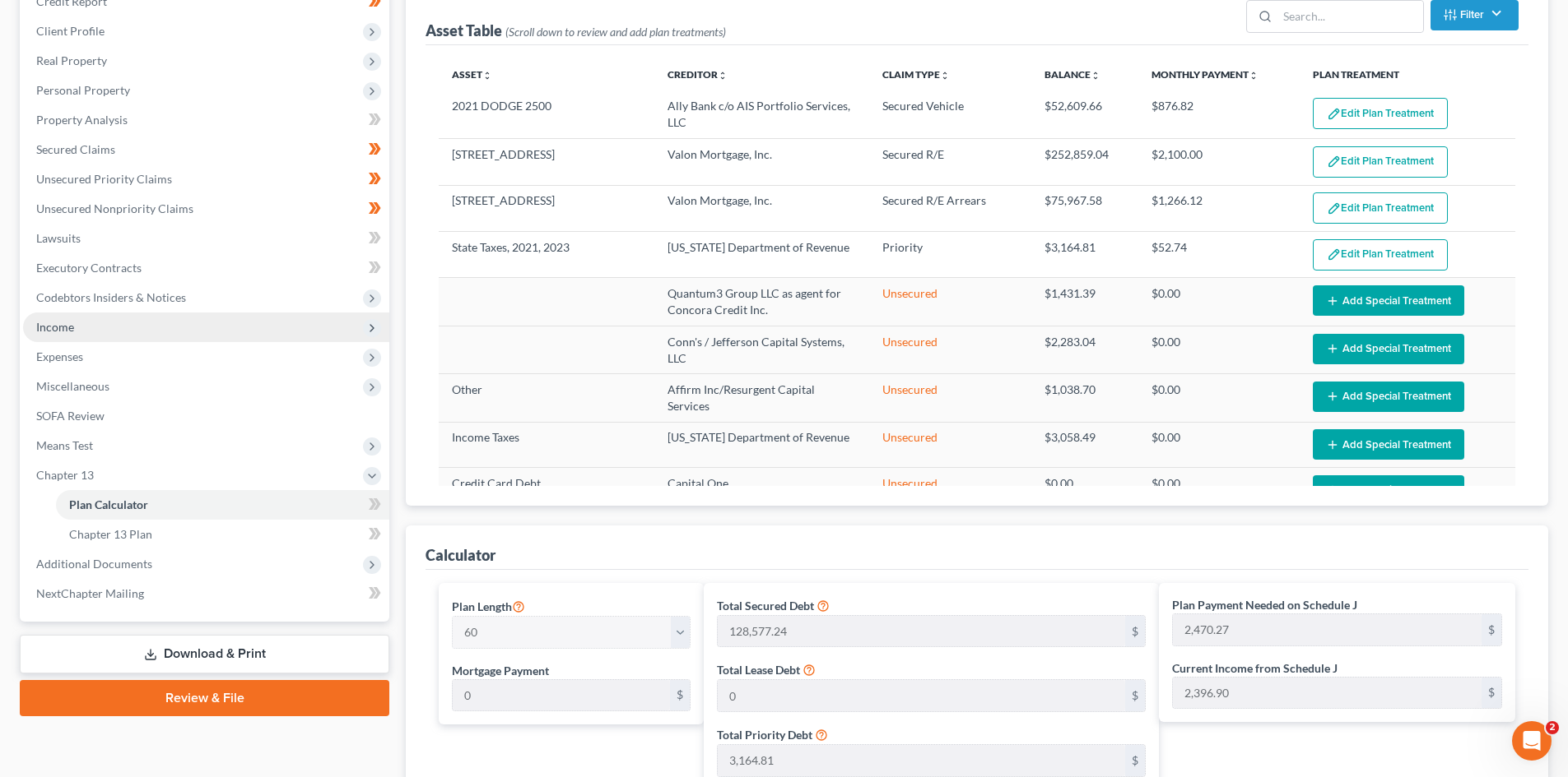
click at [140, 317] on span "Income" at bounding box center [206, 328] width 366 height 30
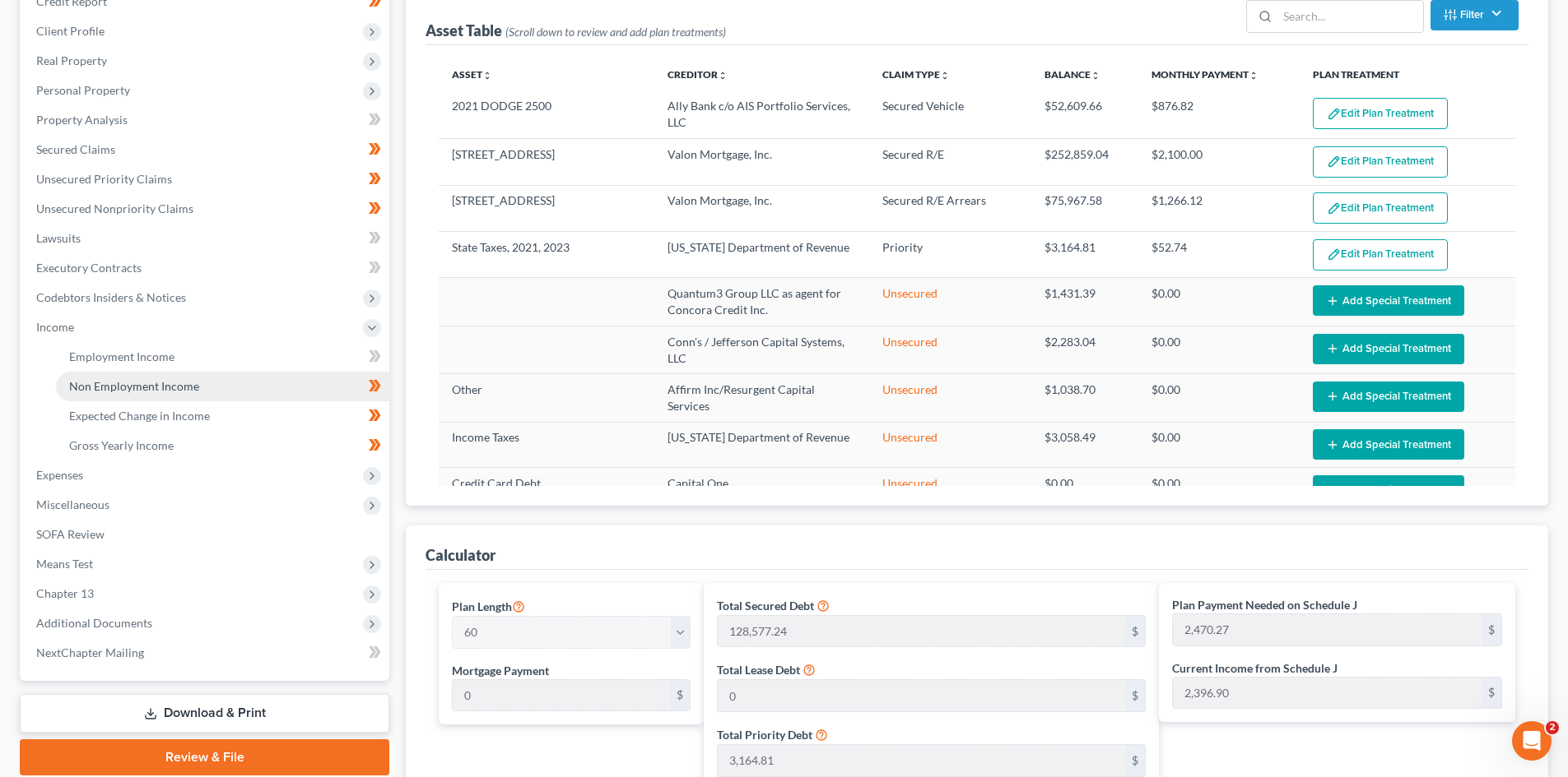
click at [152, 379] on span "Non Employment Income" at bounding box center [134, 386] width 130 height 14
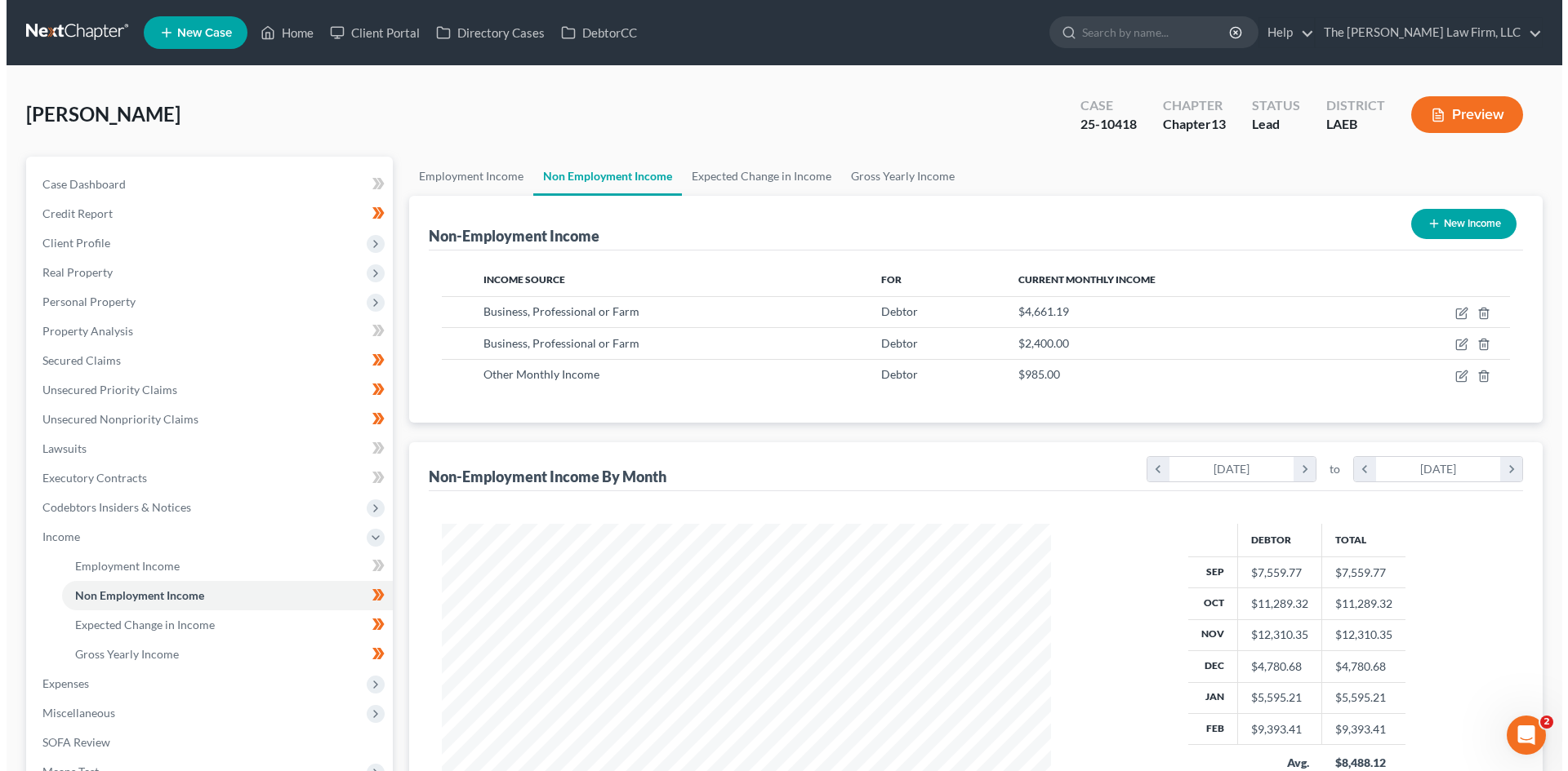
scroll to position [304, 642]
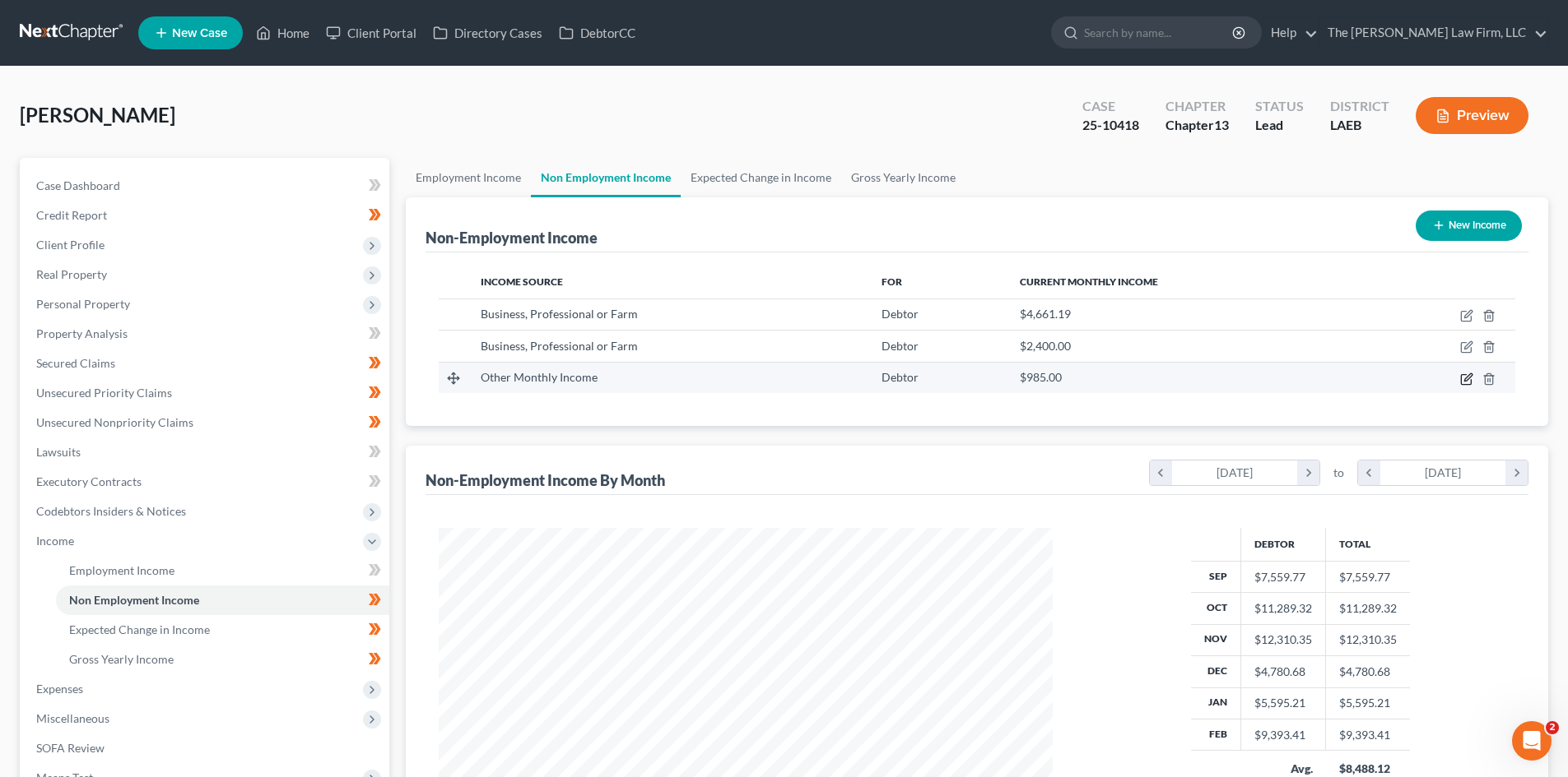
click at [1466, 383] on icon "button" at bounding box center [1466, 378] width 13 height 13
select select "13"
select select "0"
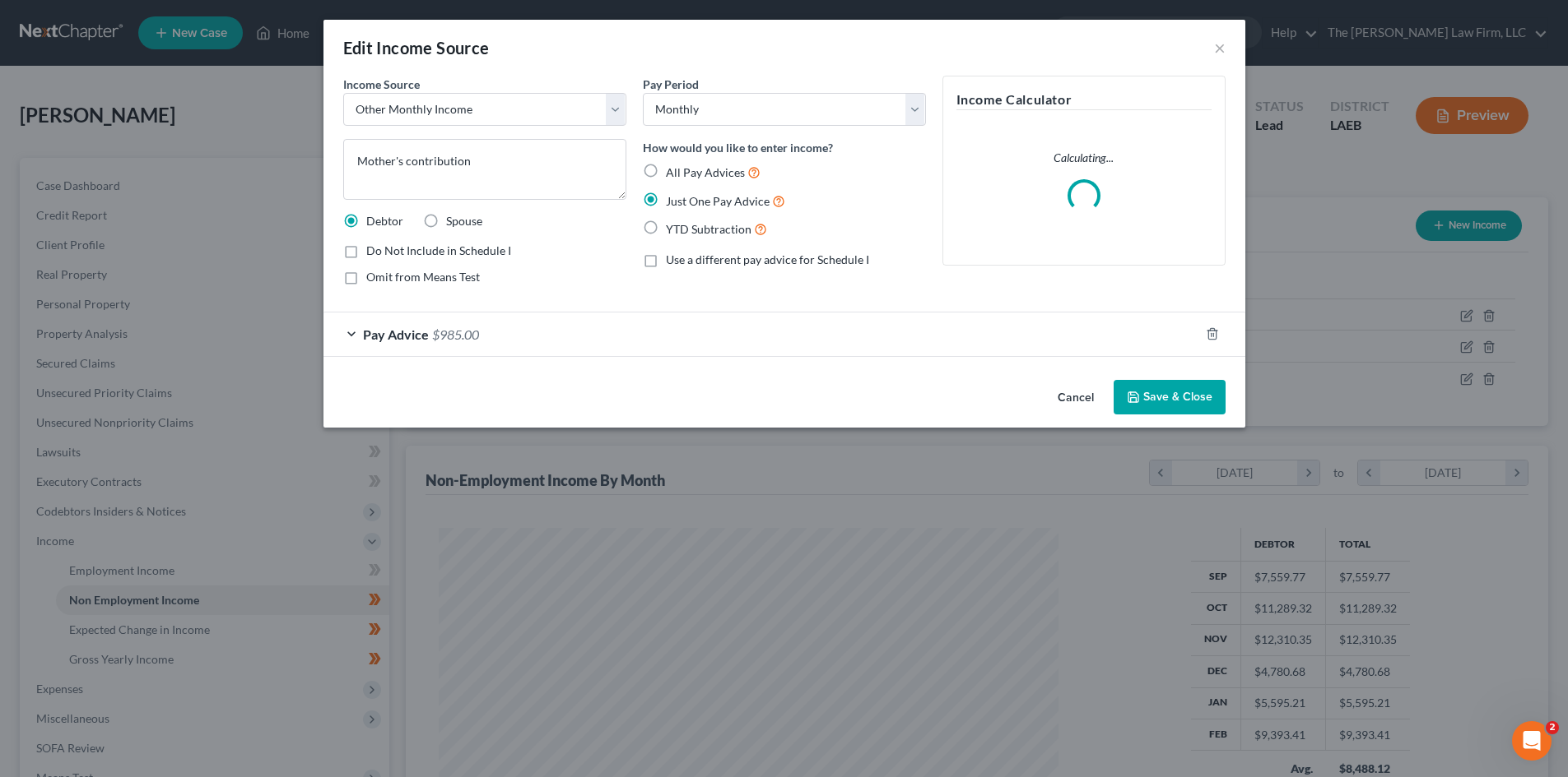
scroll to position [309, 653]
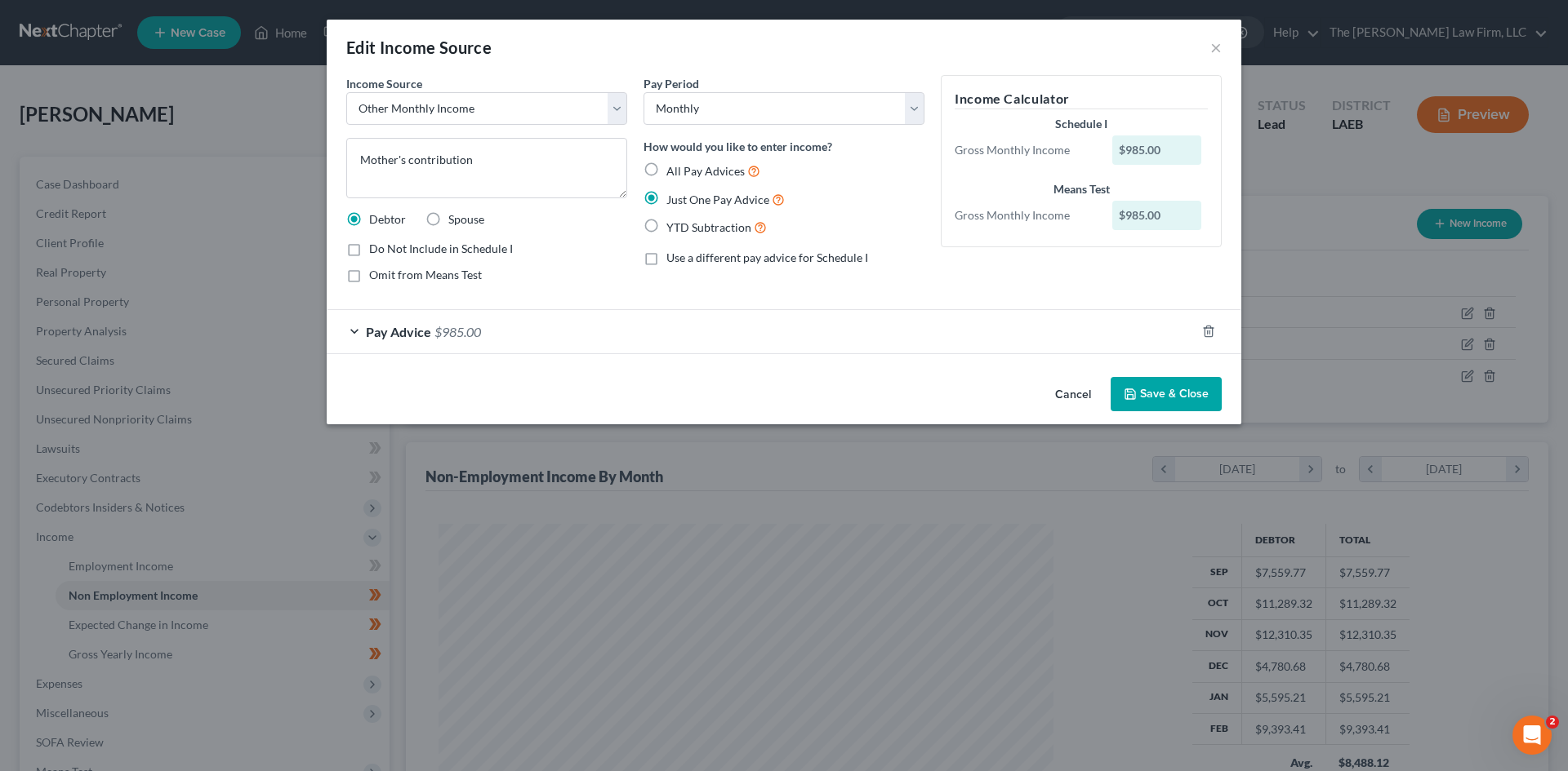
click at [353, 329] on div "Pay Advice $985.00" at bounding box center [761, 332] width 869 height 43
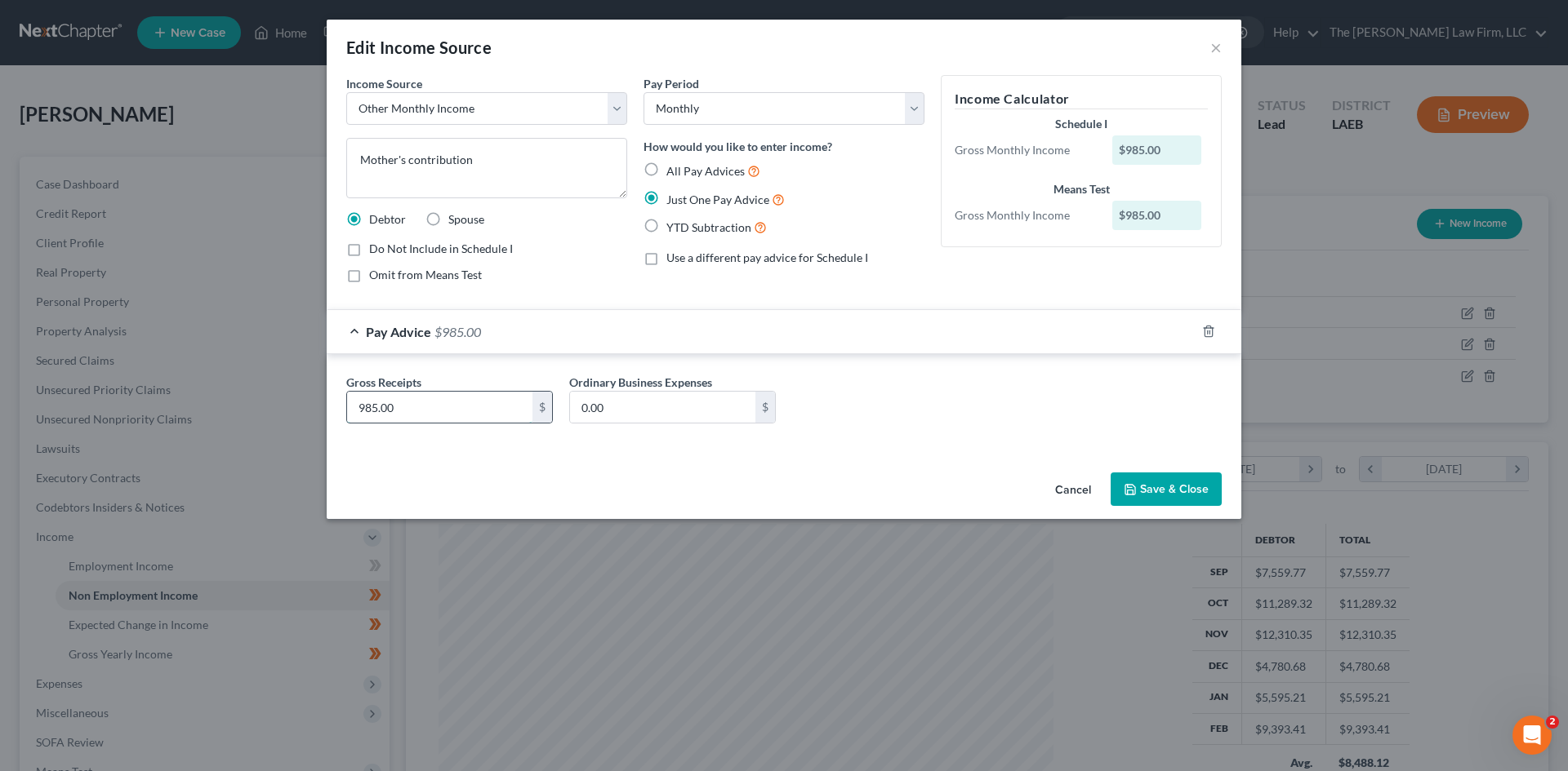
click at [354, 407] on input "985.00" at bounding box center [439, 408] width 185 height 31
click at [361, 406] on input "985.00" at bounding box center [439, 408] width 185 height 31
click at [366, 408] on input "985.00" at bounding box center [439, 408] width 185 height 31
type input "1,185.00"
click at [1192, 488] on button "Save & Close" at bounding box center [1166, 489] width 111 height 34
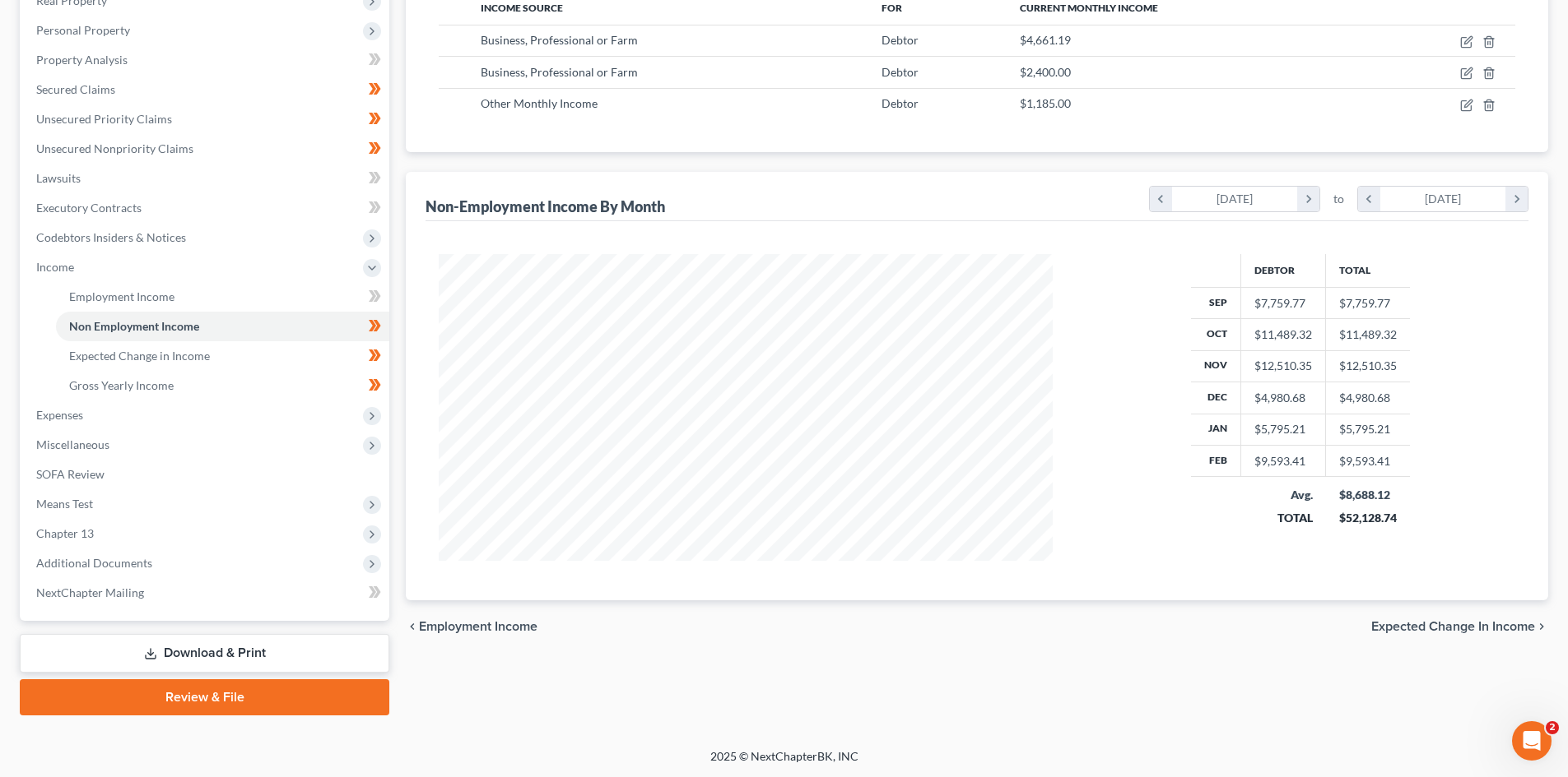
scroll to position [275, 0]
click at [146, 562] on span "Additional Documents" at bounding box center [94, 562] width 116 height 14
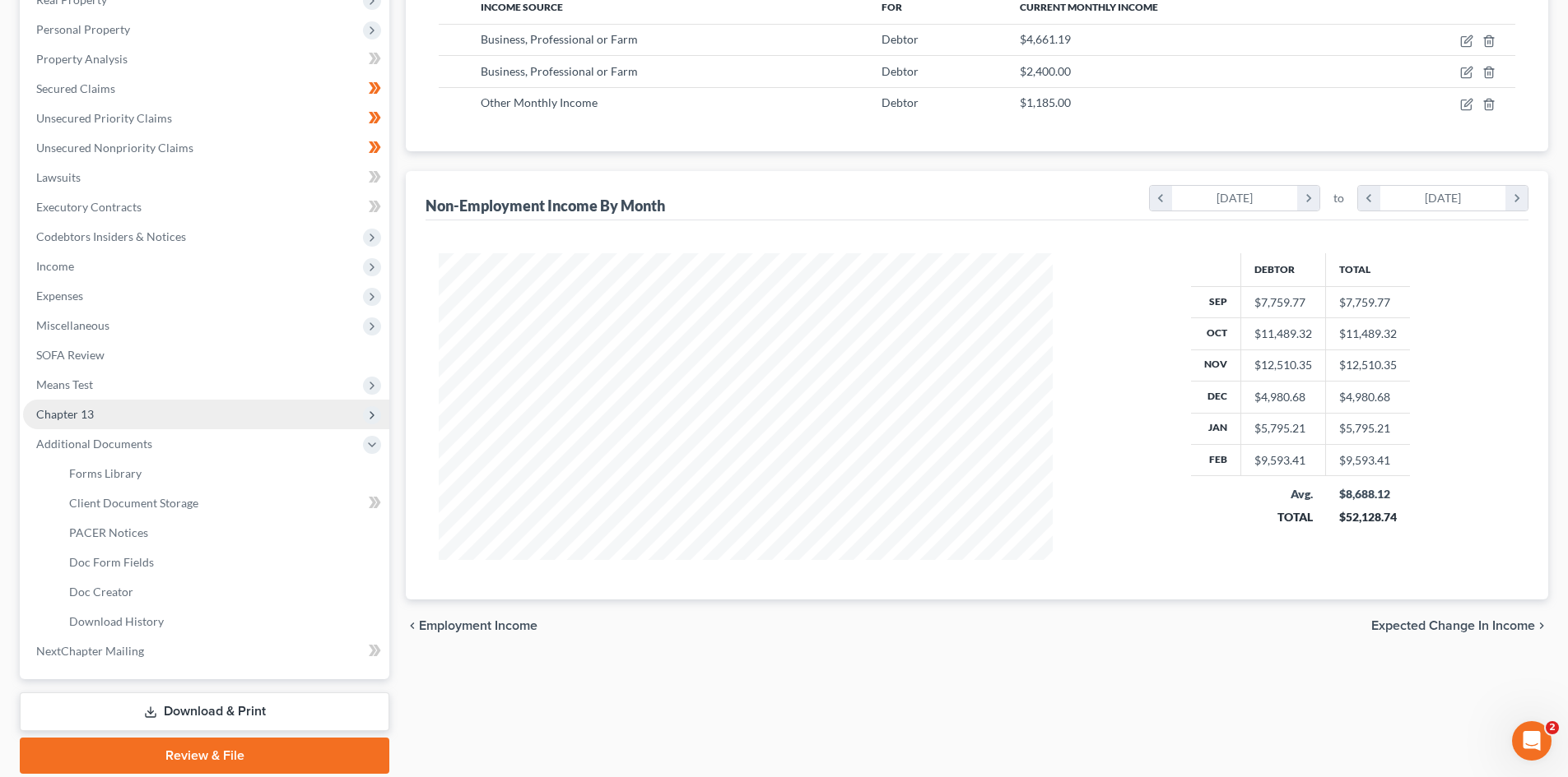
click at [121, 423] on span "Chapter 13" at bounding box center [206, 414] width 366 height 30
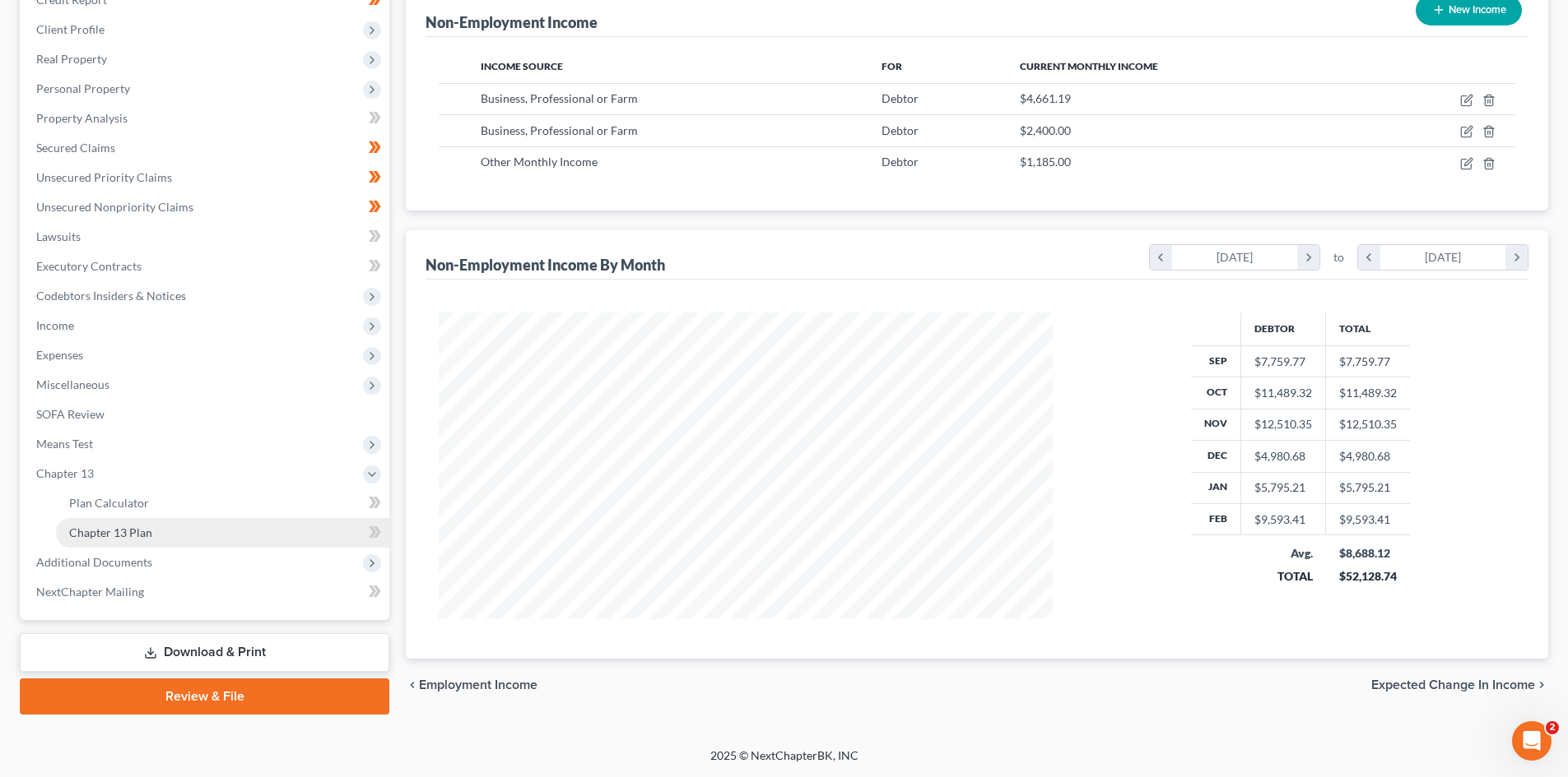
click at [177, 531] on link "Chapter 13 Plan" at bounding box center [223, 533] width 333 height 30
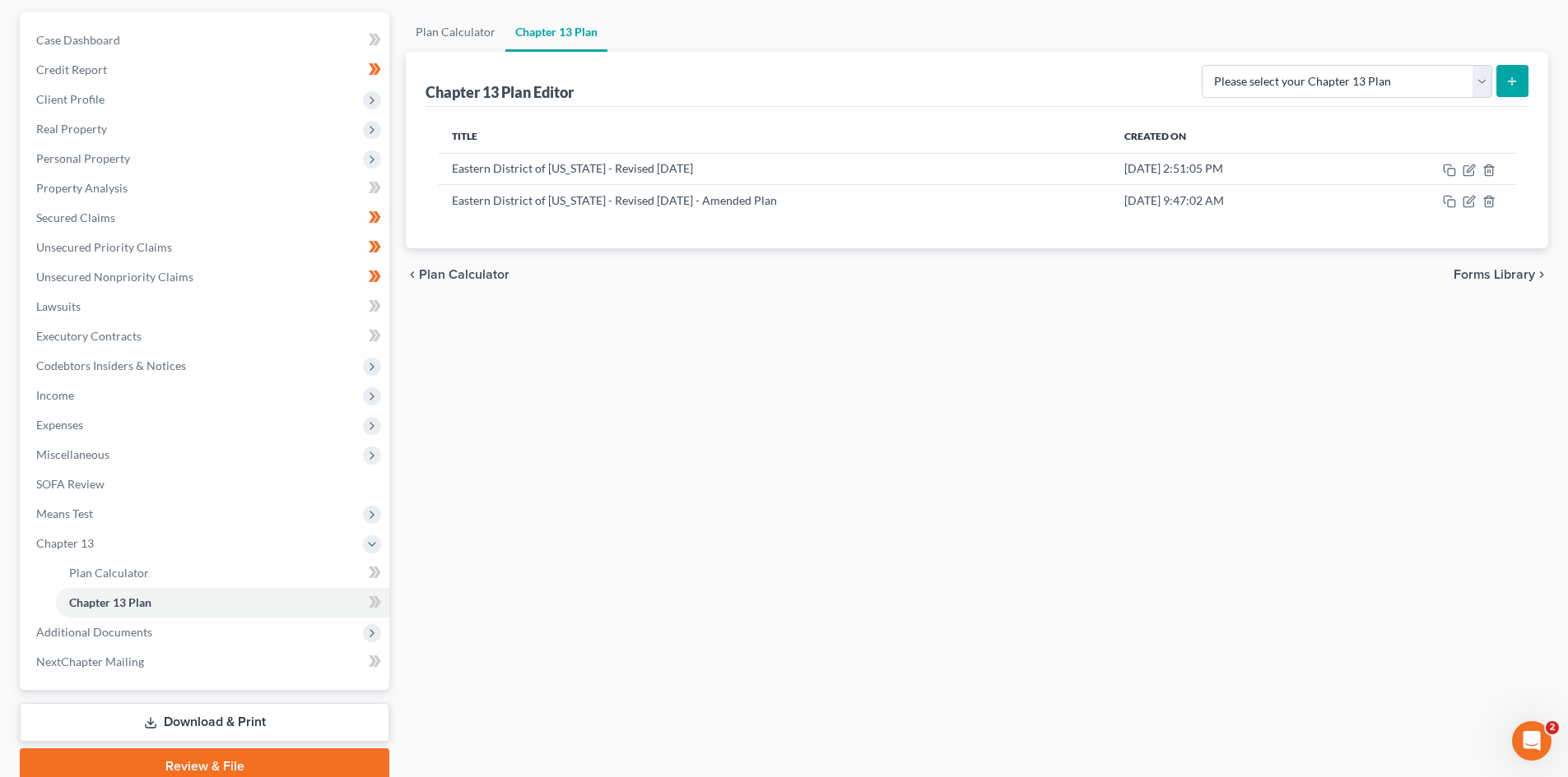
scroll to position [51, 0]
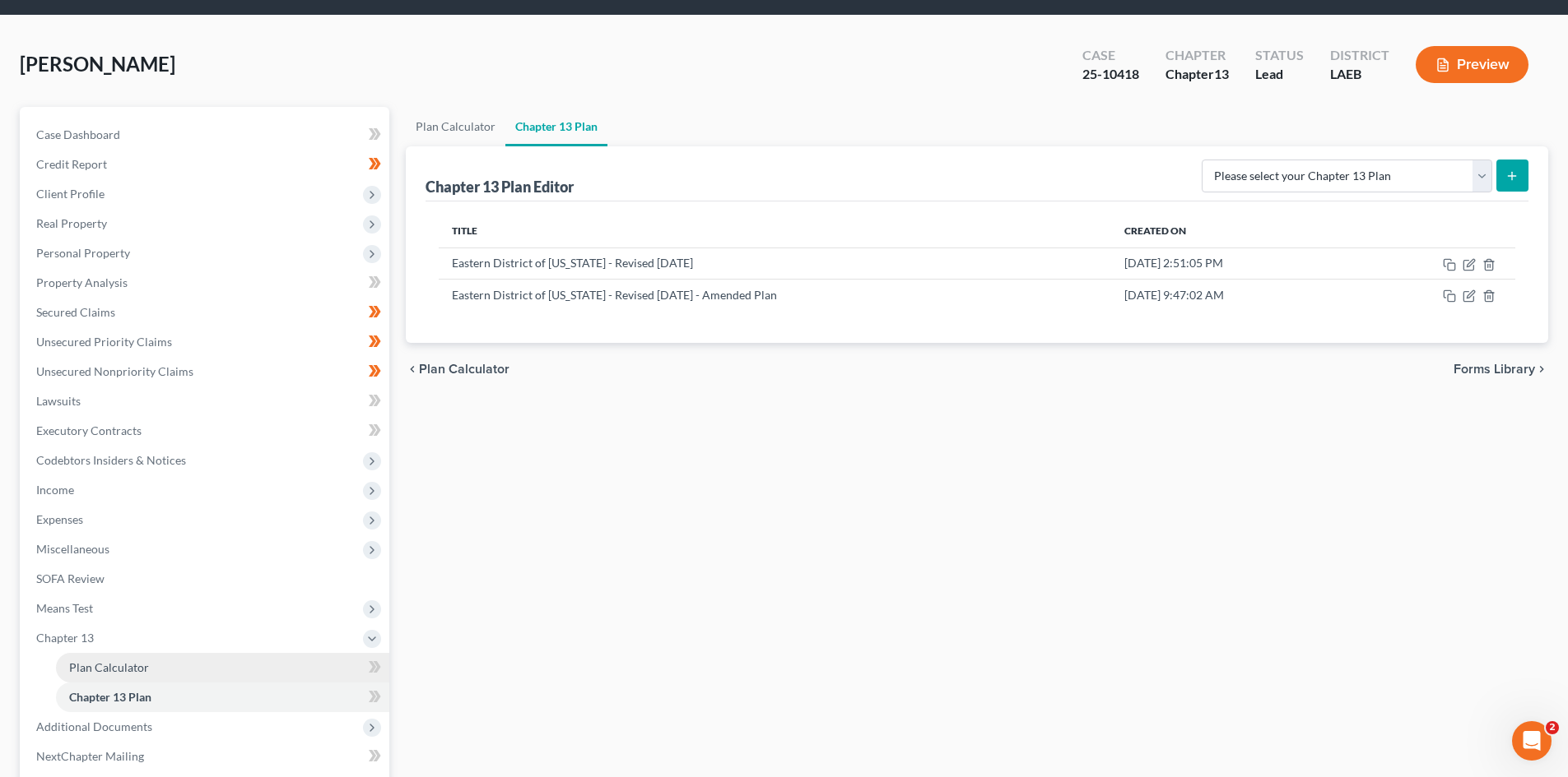
click at [143, 662] on span "Plan Calculator" at bounding box center [109, 668] width 80 height 14
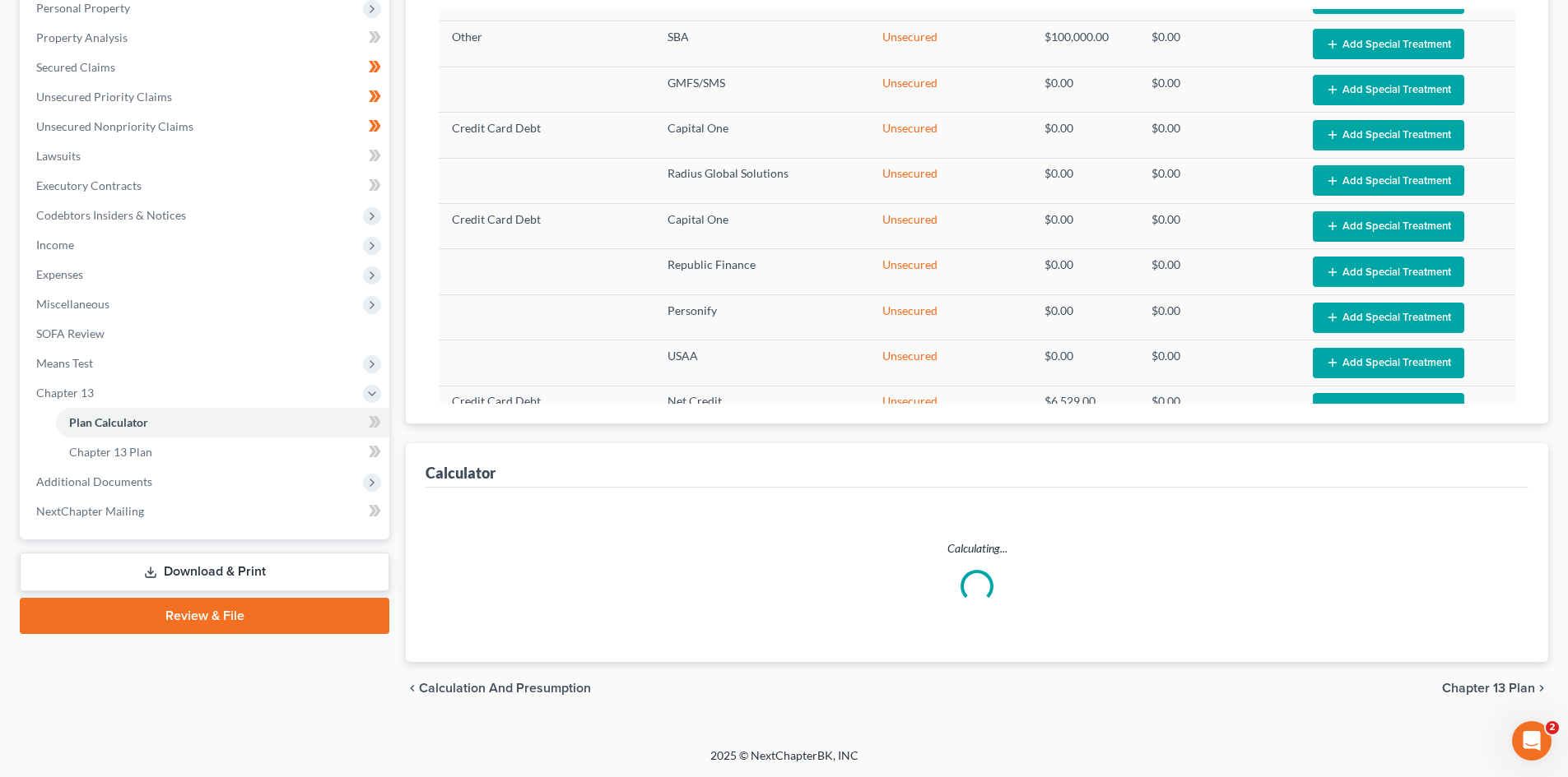
scroll to position [412, 0]
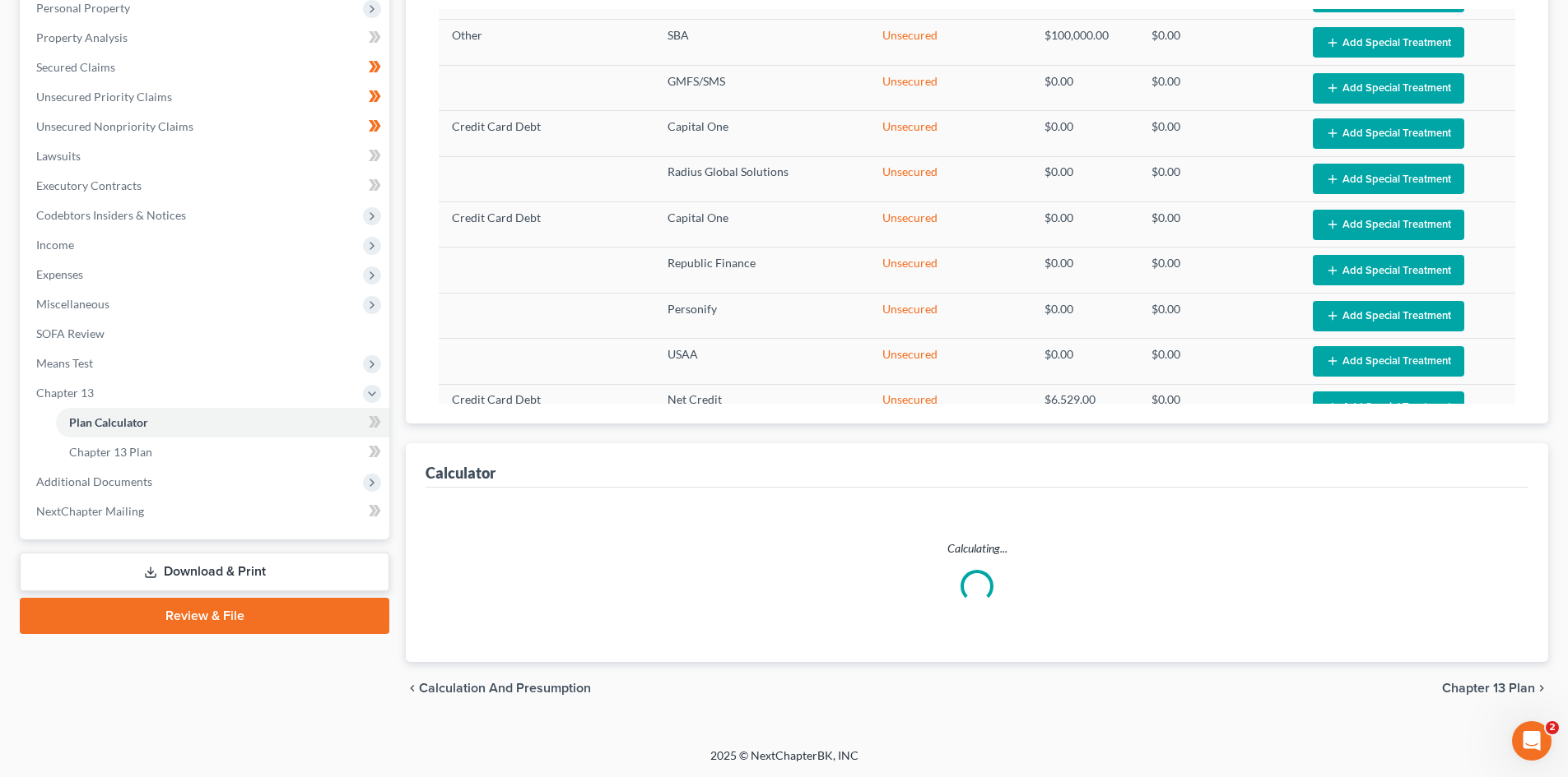
select select "59"
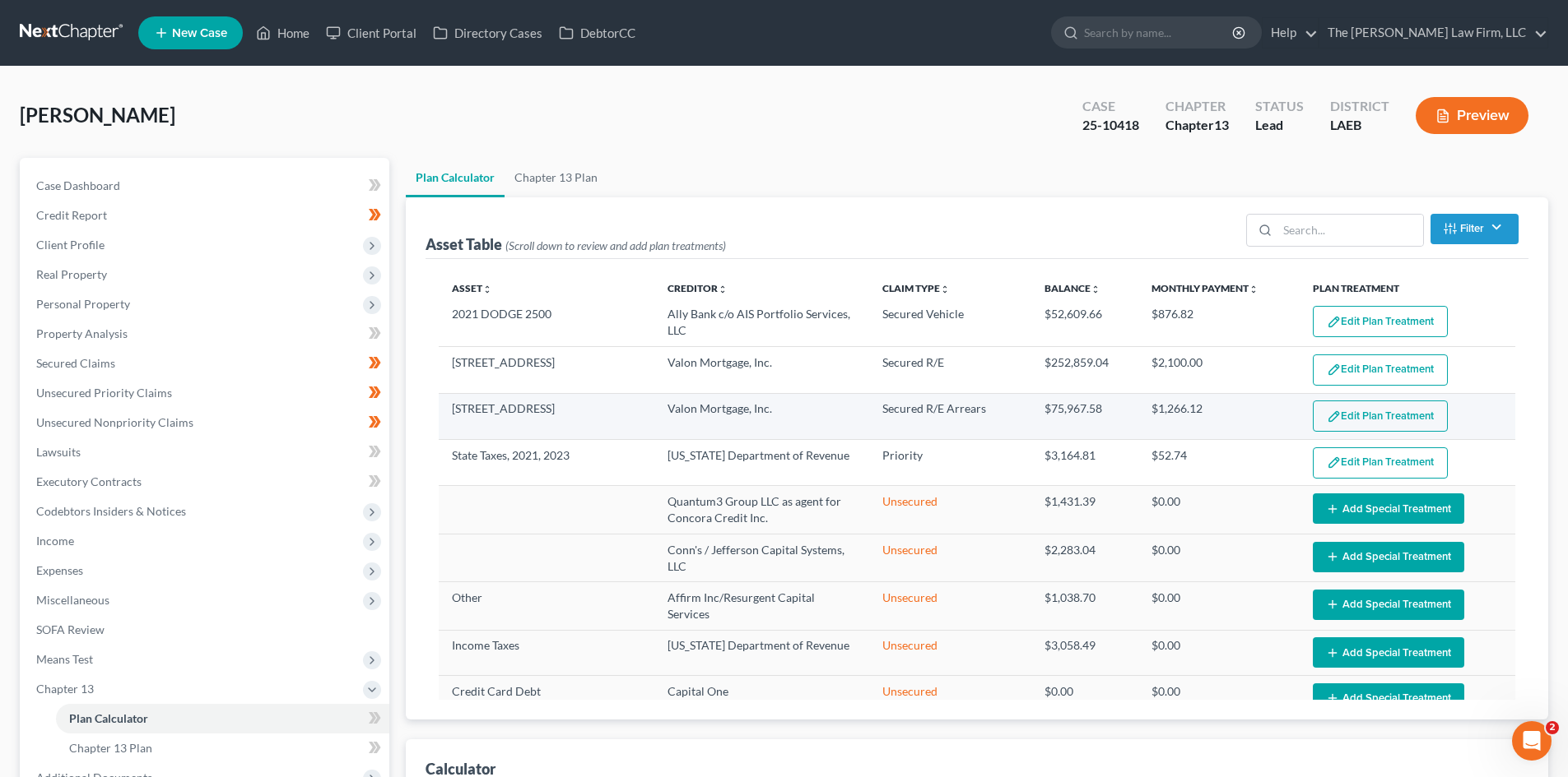
scroll to position [0, 0]
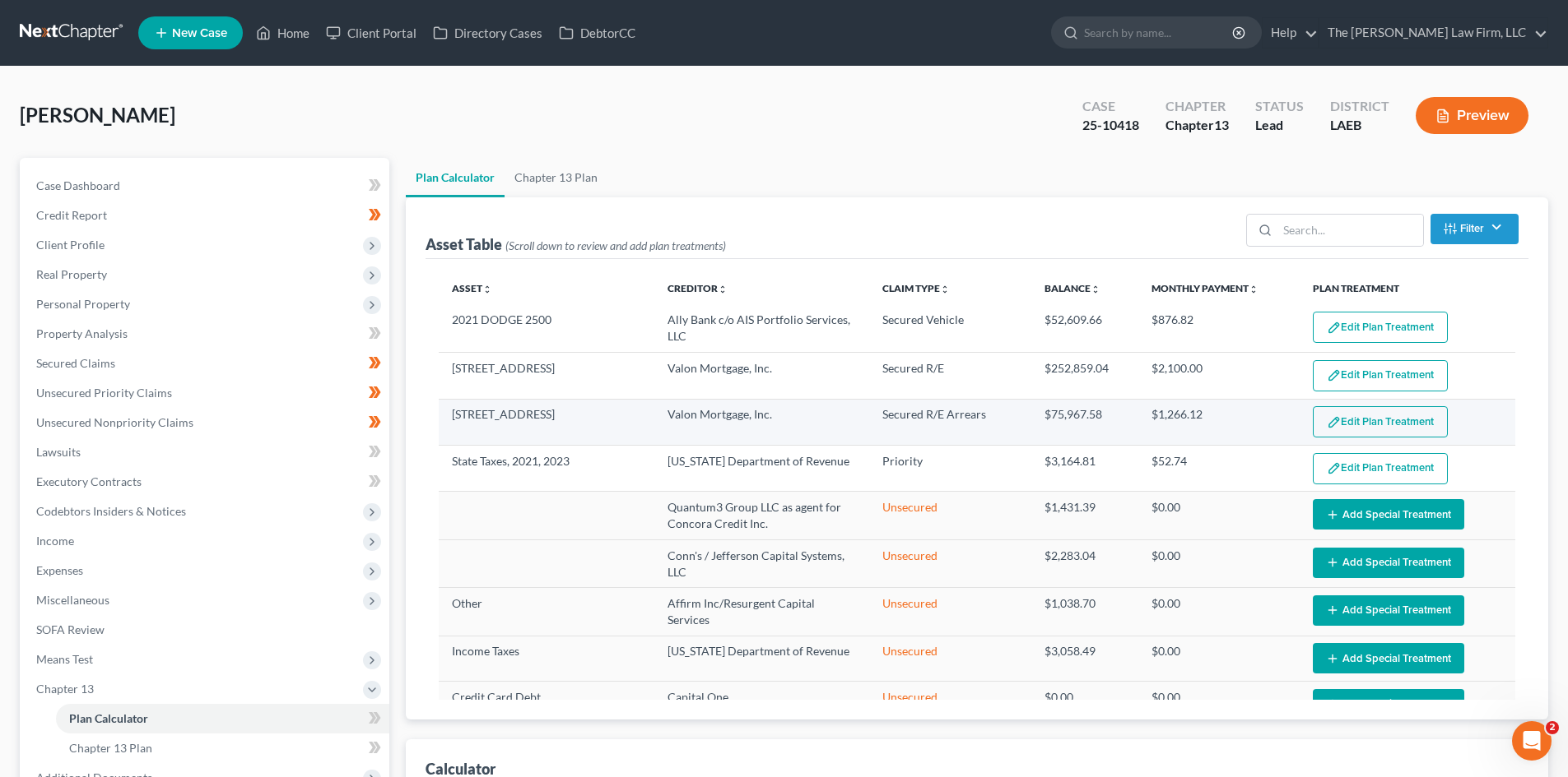
click at [1361, 419] on button "Edit Plan Treatment" at bounding box center [1380, 422] width 135 height 32
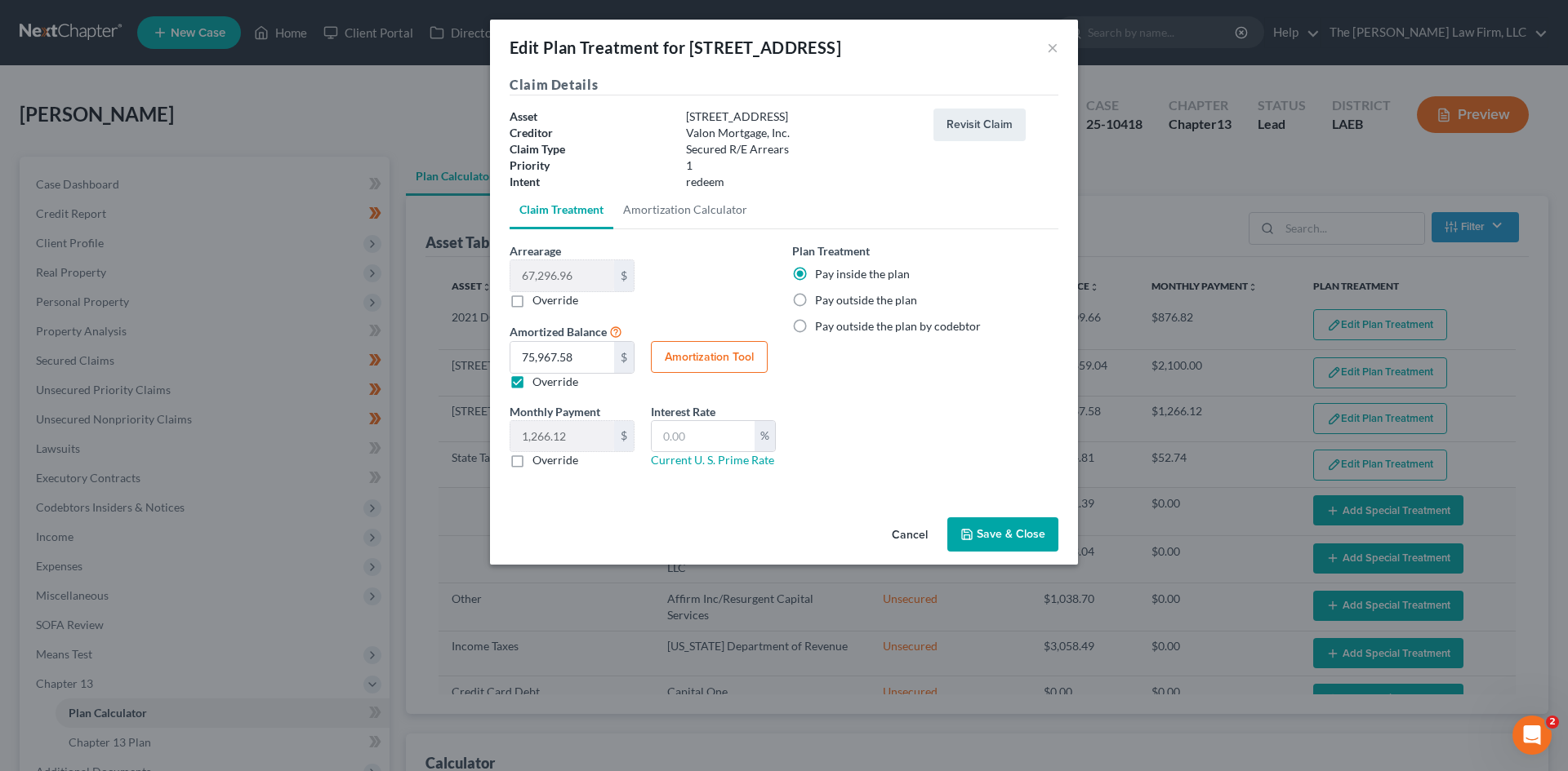
click at [746, 366] on button "Amortization Tool" at bounding box center [709, 358] width 117 height 33
type input "67,296.96"
type input "60"
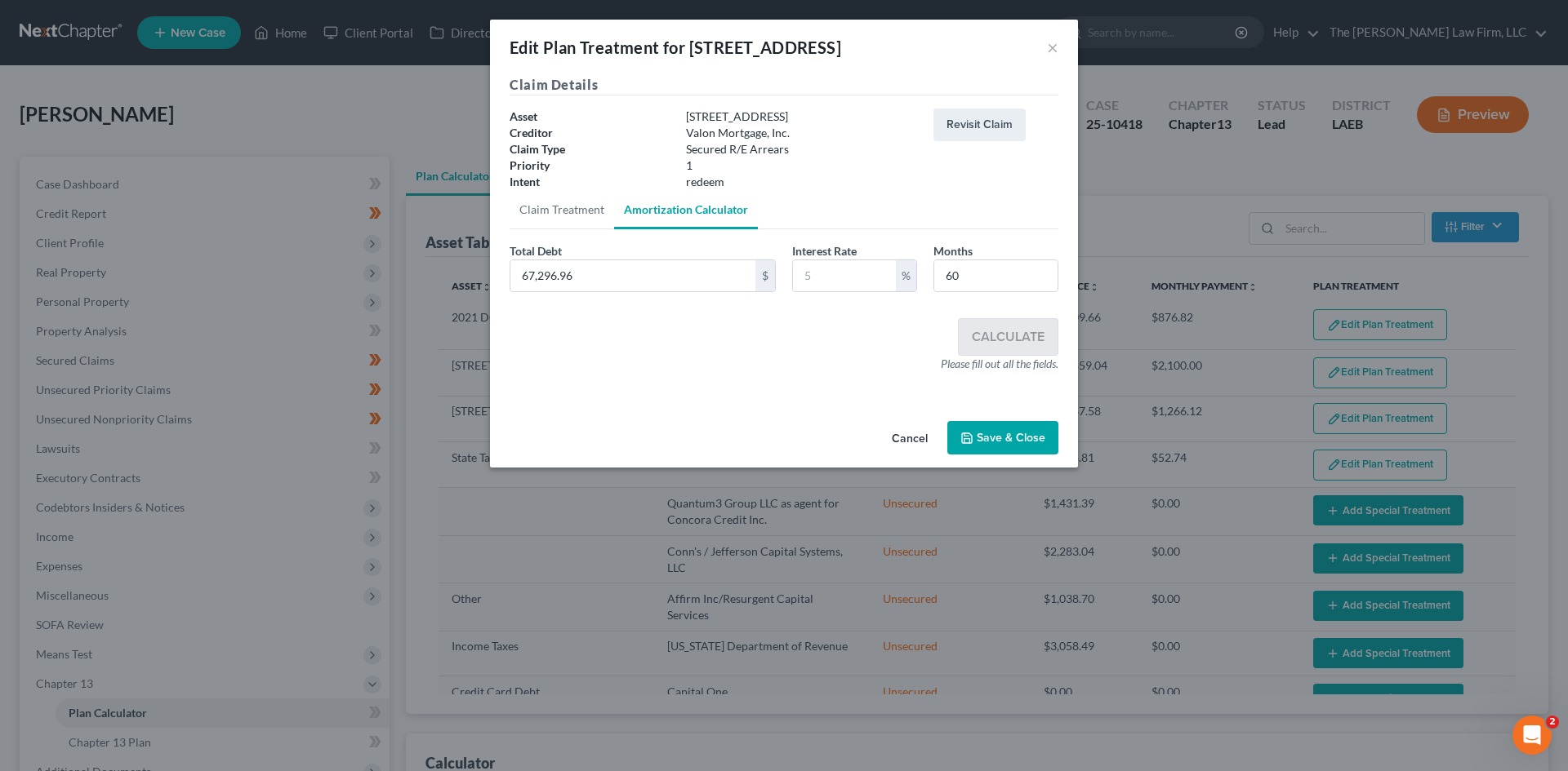
click at [896, 442] on button "Cancel" at bounding box center [909, 439] width 62 height 33
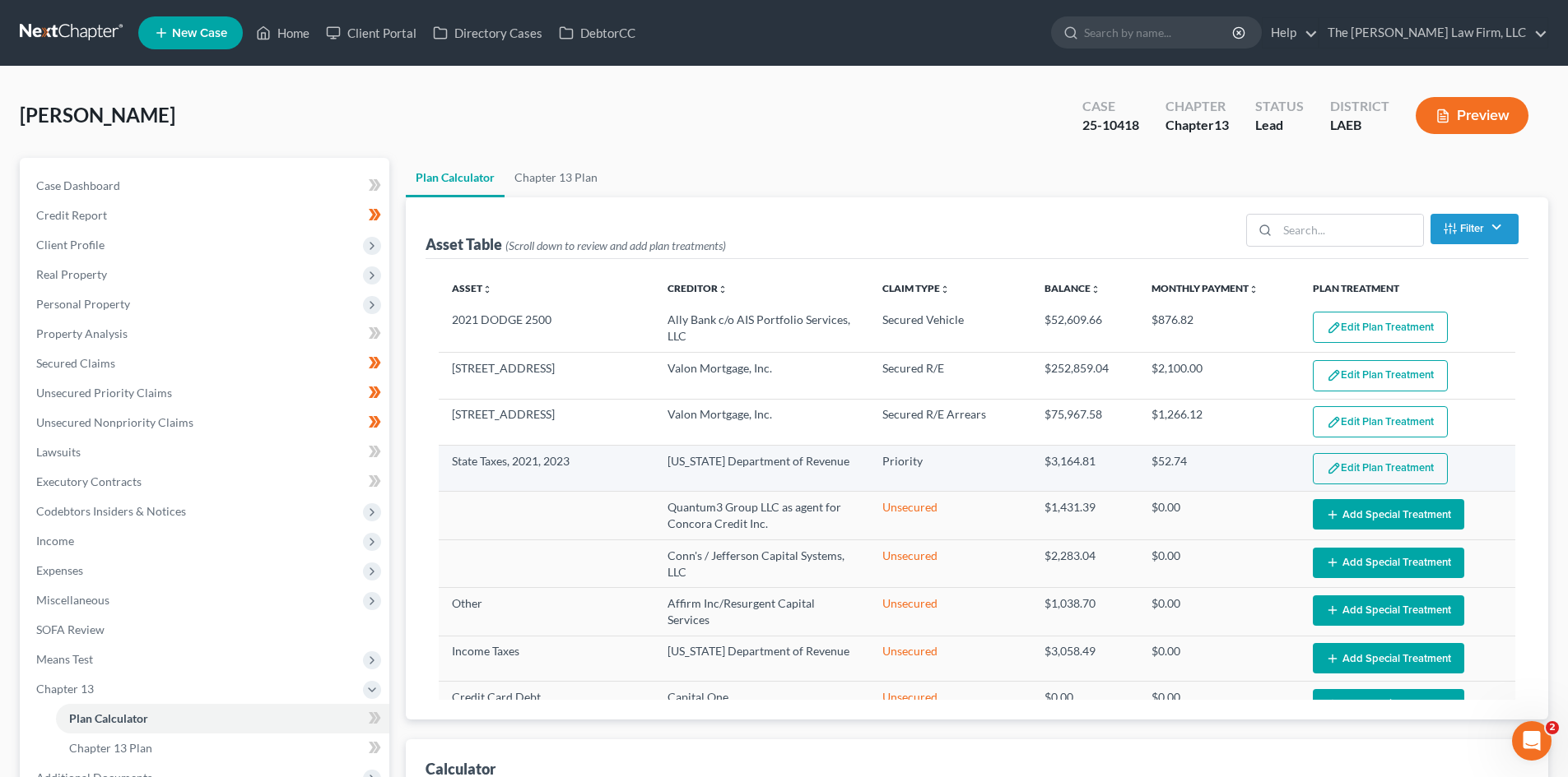
click at [1332, 463] on button "Edit Plan Treatment" at bounding box center [1380, 469] width 135 height 32
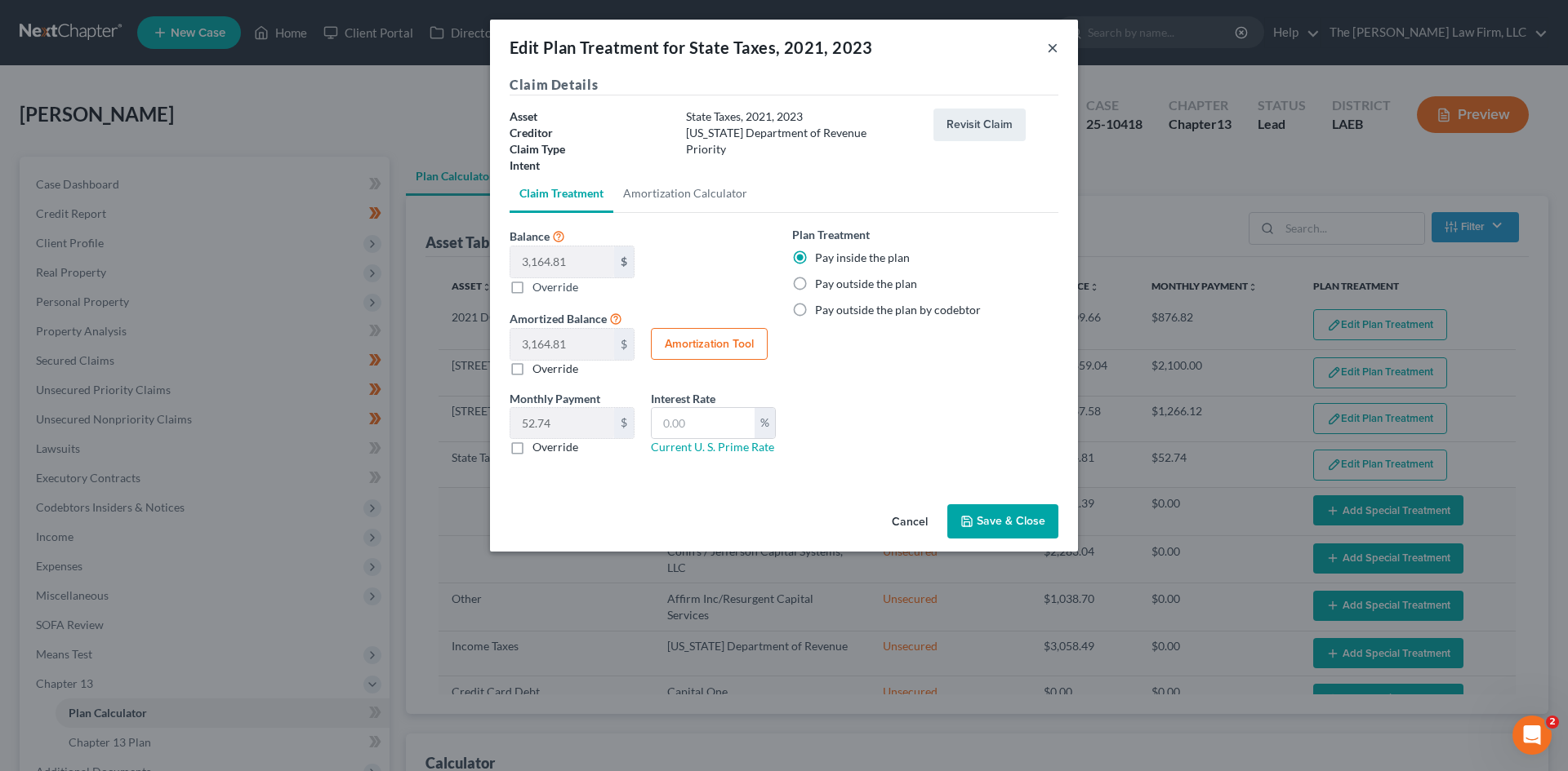
click at [1054, 49] on button "×" at bounding box center [1052, 47] width 11 height 20
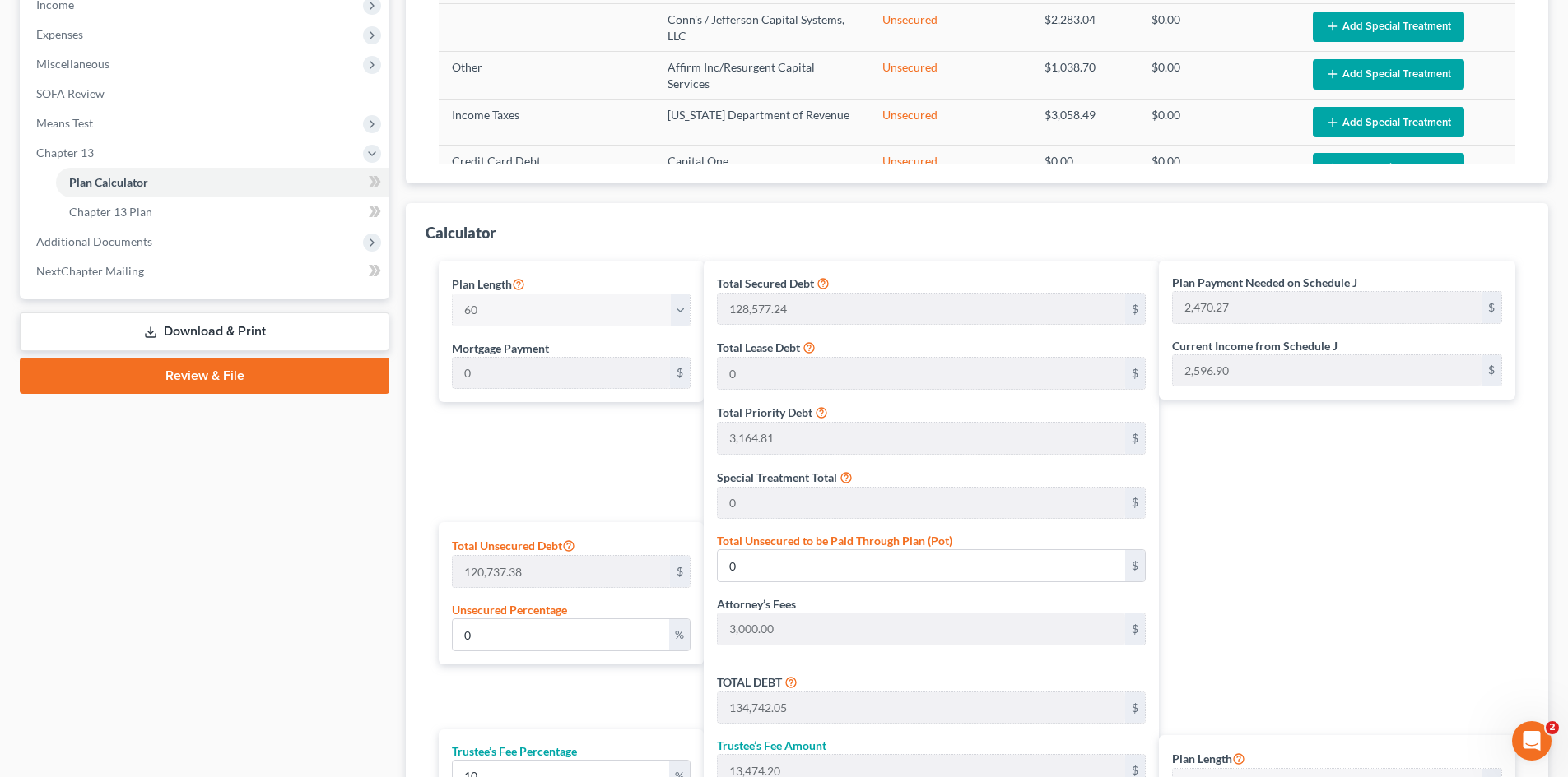
scroll to position [658, 0]
